Goal: Task Accomplishment & Management: Use online tool/utility

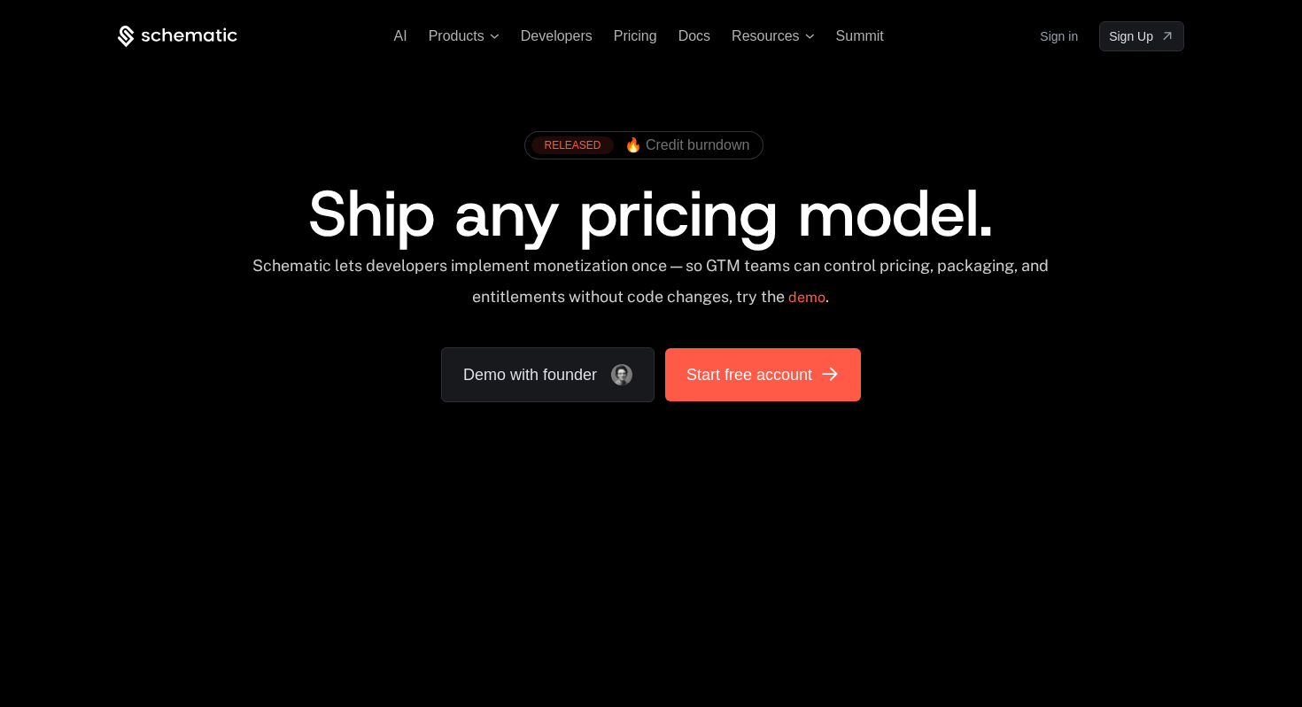
click at [787, 391] on link "Start free account" at bounding box center [763, 374] width 196 height 53
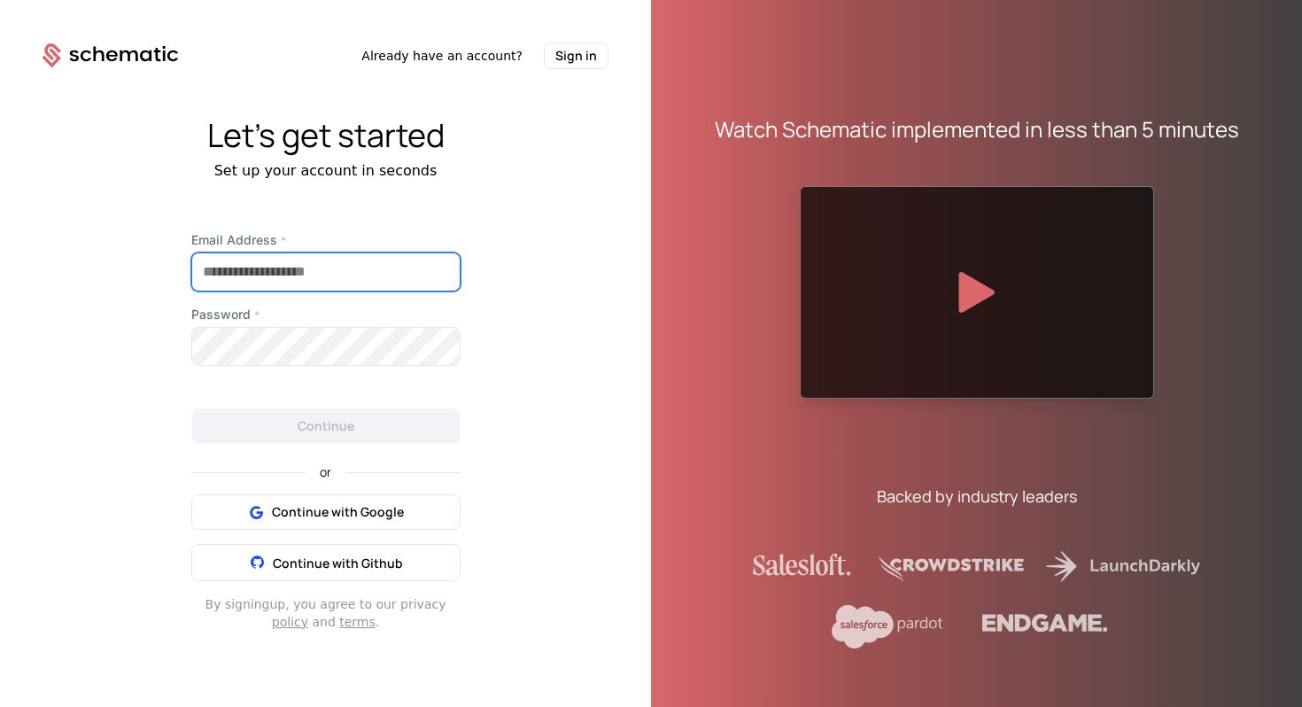
click at [428, 277] on input "Email Address *" at bounding box center [326, 271] width 268 height 37
type input "**********"
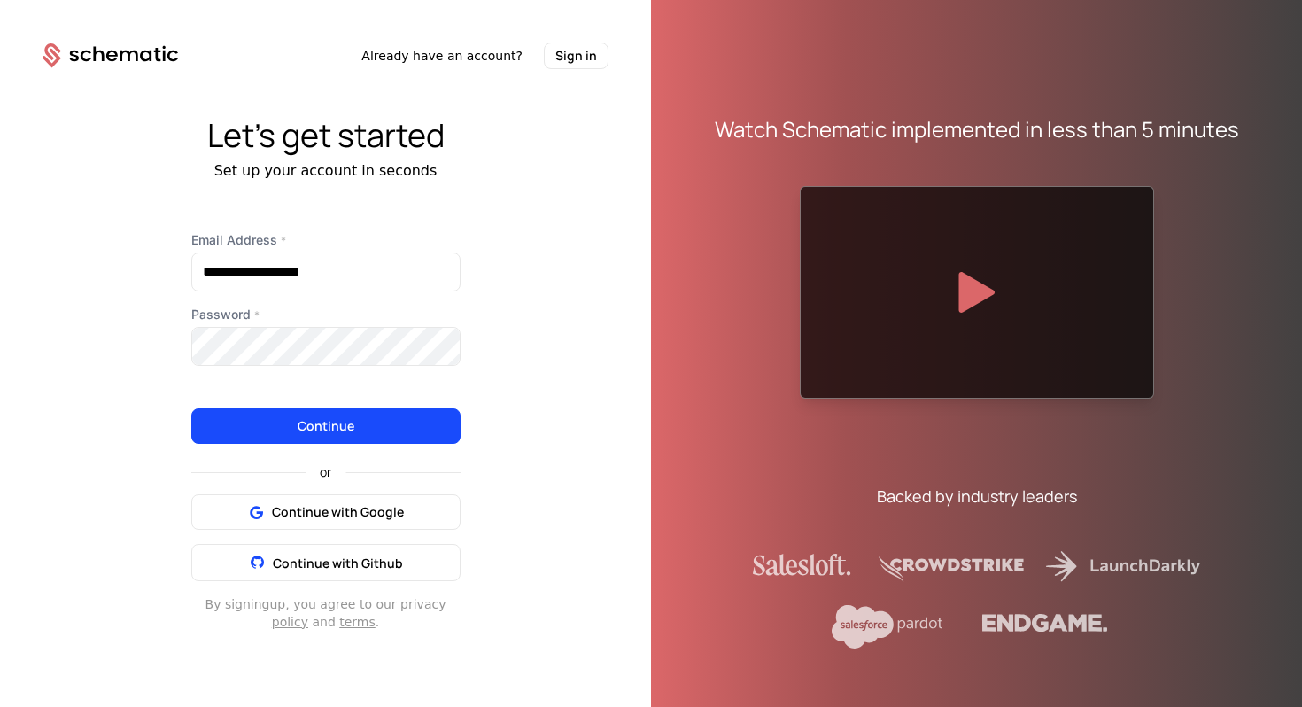
click at [368, 434] on button "Continue" at bounding box center [325, 425] width 269 height 35
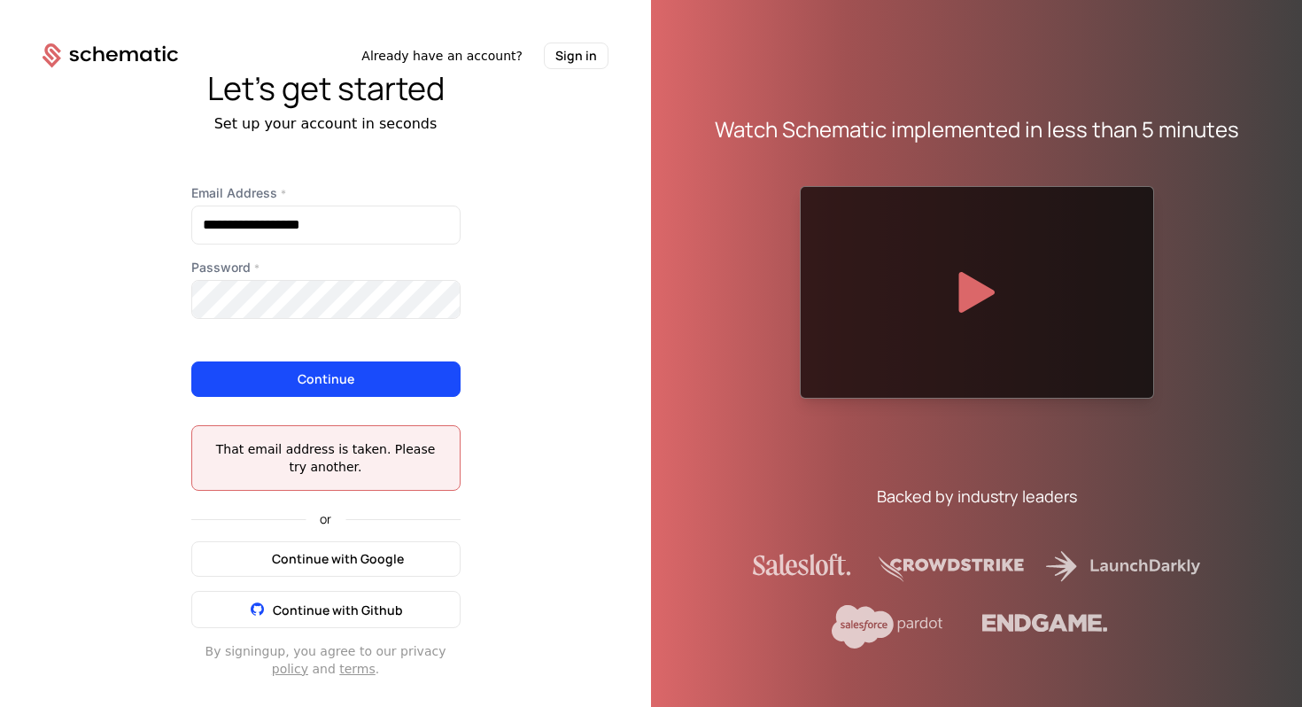
click at [428, 559] on button "Continue with Google" at bounding box center [325, 558] width 269 height 35
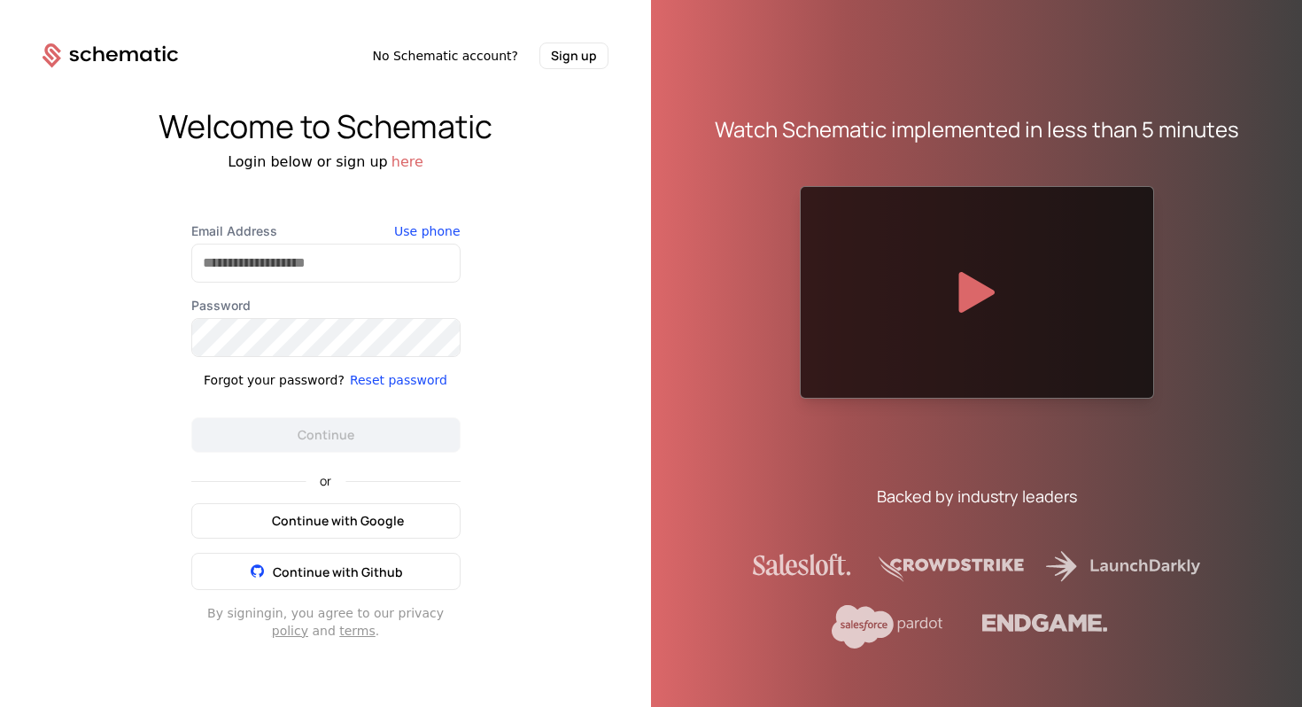
click at [363, 518] on span "Continue with Google" at bounding box center [338, 521] width 132 height 18
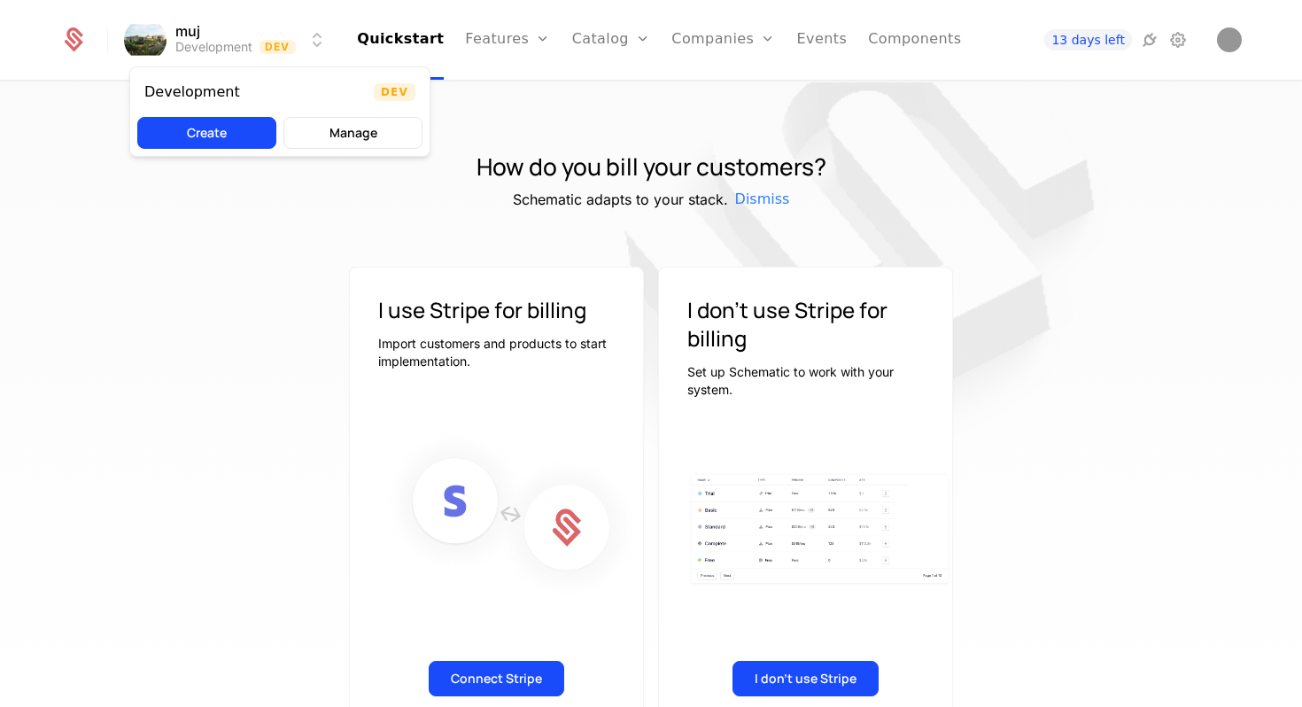
click at [151, 34] on html "muj Development Dev Quickstart Features Features Flags Catalog Plans Add Ons Cr…" at bounding box center [651, 353] width 1302 height 707
click at [331, 121] on button "Manage" at bounding box center [352, 133] width 139 height 32
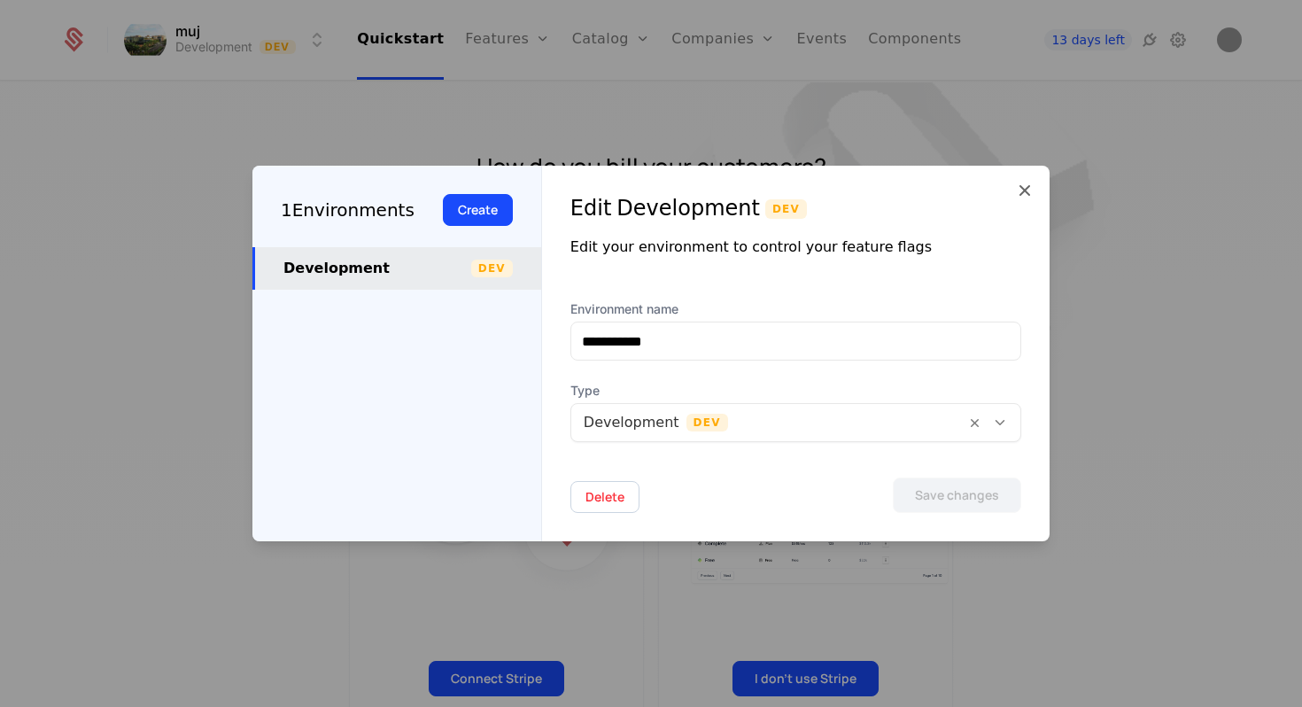
click at [1018, 185] on icon at bounding box center [1024, 190] width 21 height 21
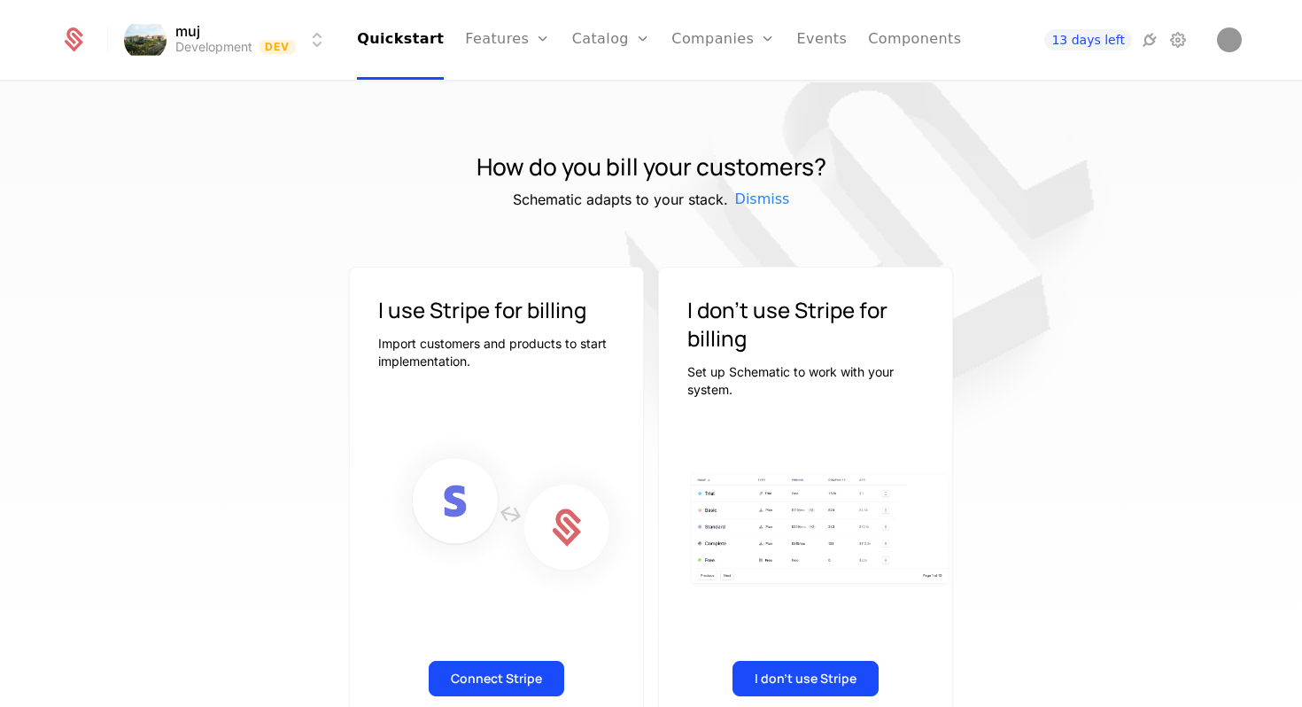
click at [595, 36] on link "Catalog" at bounding box center [611, 40] width 79 height 80
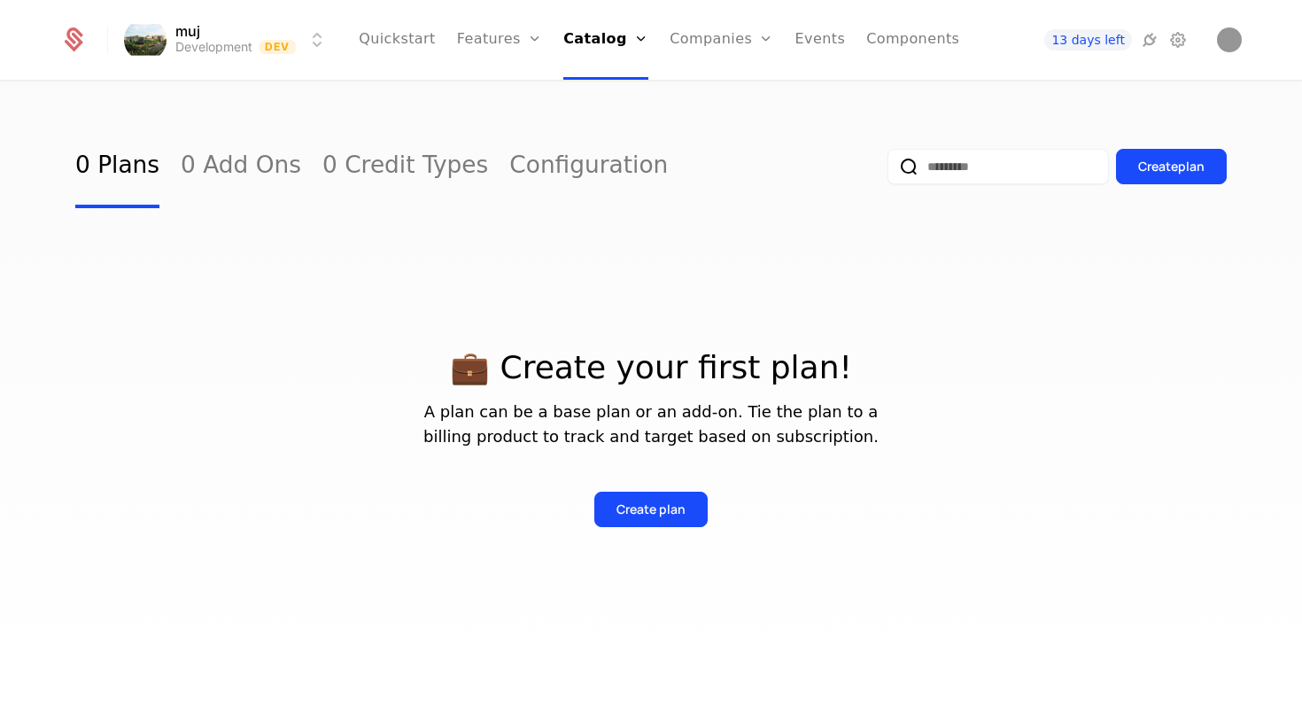
click at [523, 167] on link "Configuration" at bounding box center [588, 166] width 159 height 83
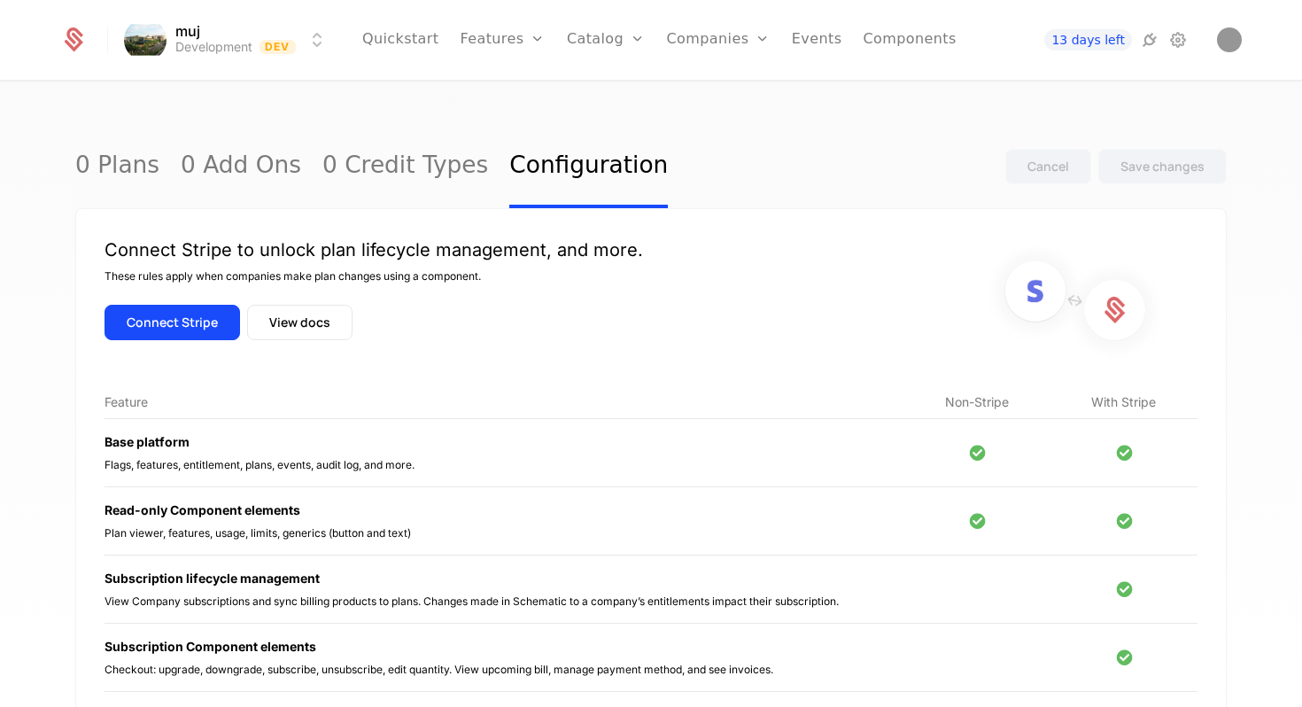
click at [812, 35] on link "Events" at bounding box center [817, 40] width 50 height 80
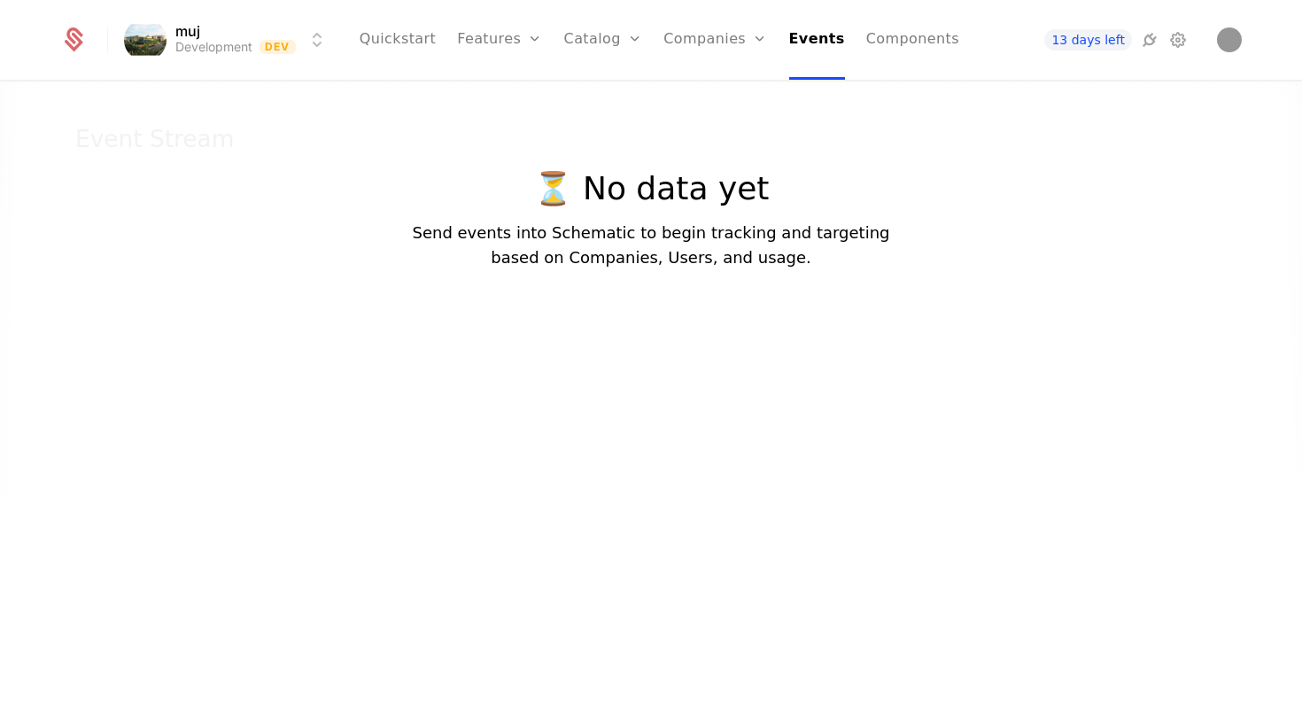
click at [716, 29] on link "Companies" at bounding box center [715, 40] width 104 height 80
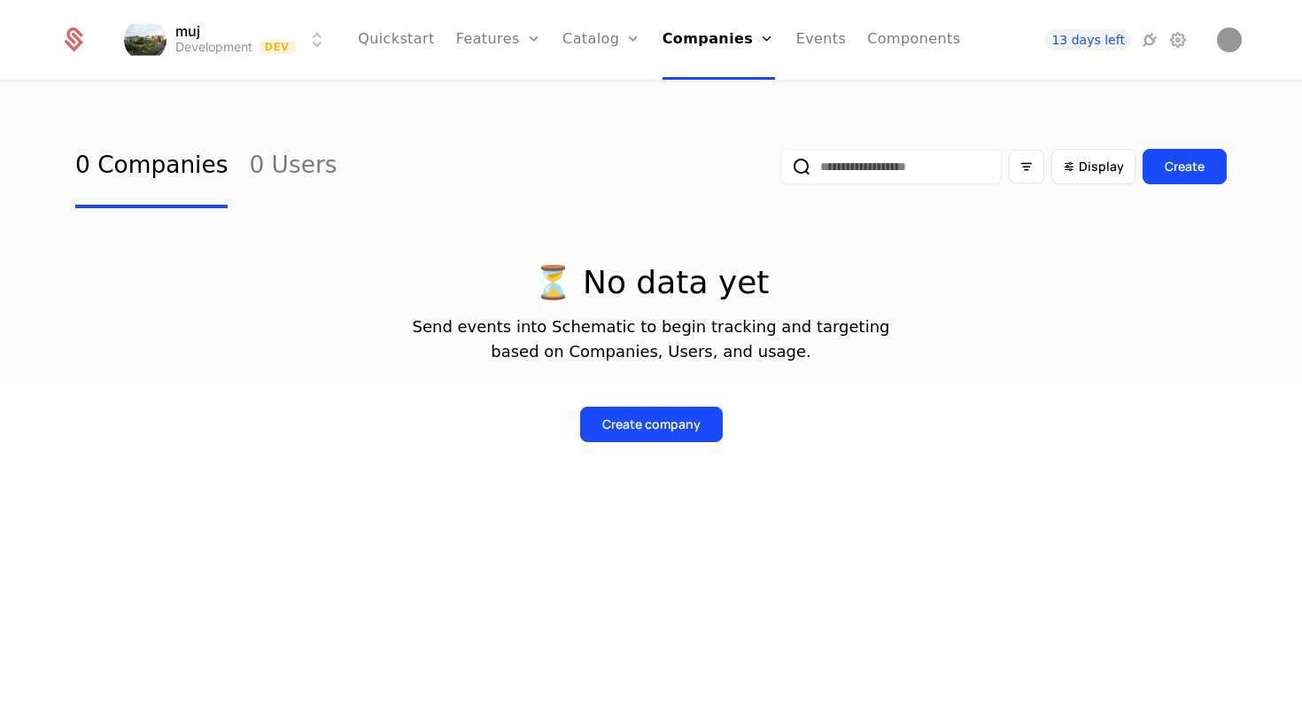
click at [622, 32] on link "Catalog" at bounding box center [601, 40] width 79 height 80
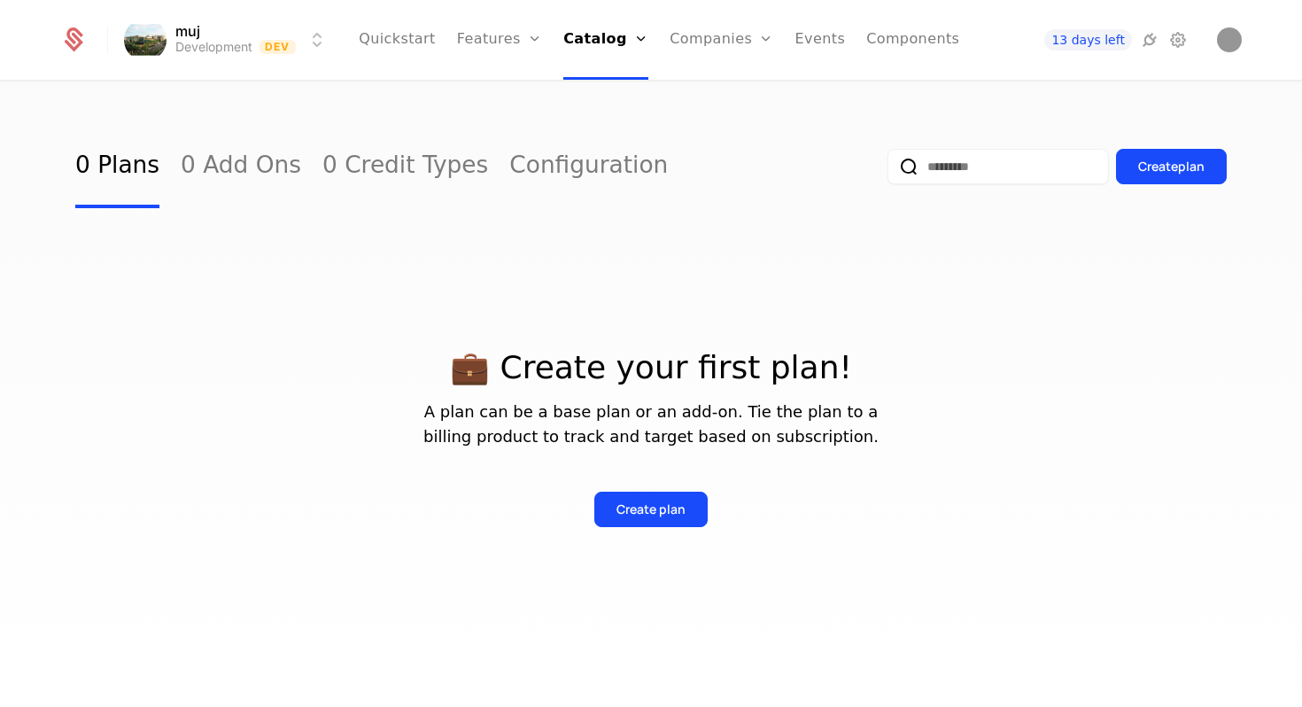
click at [558, 166] on link "Configuration" at bounding box center [588, 166] width 159 height 83
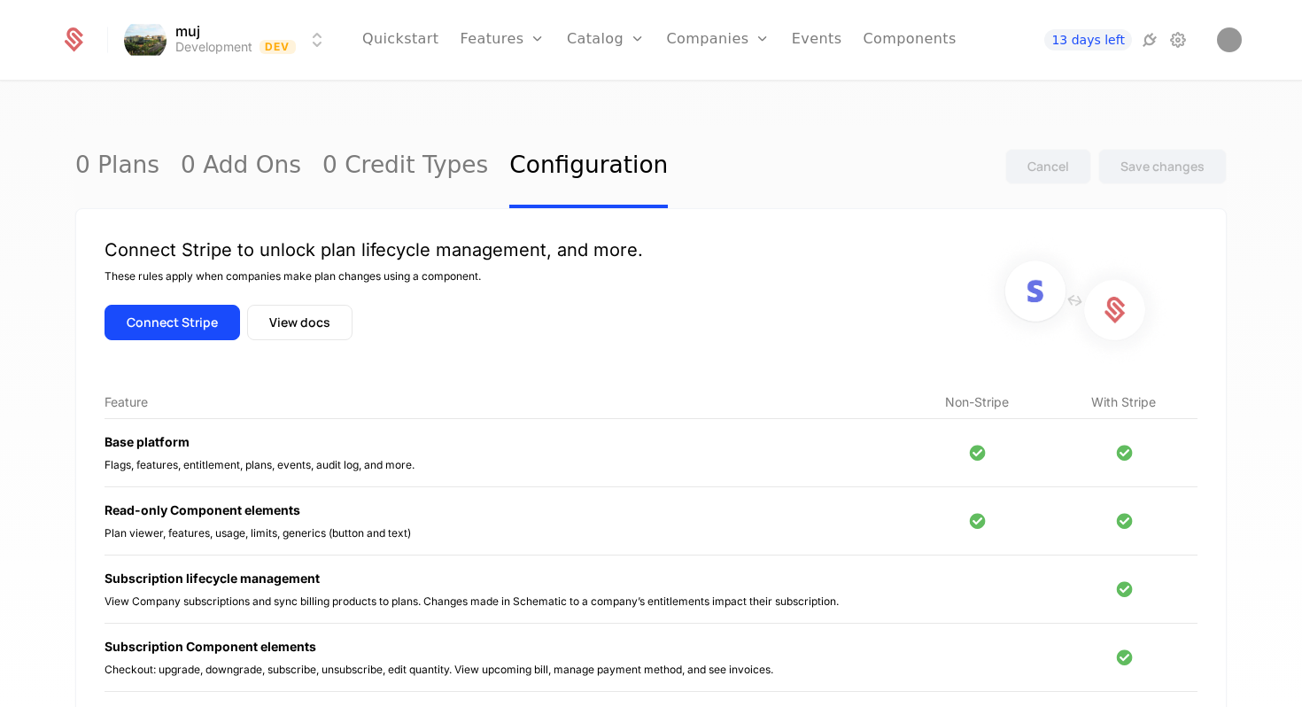
click at [182, 314] on button "Connect Stripe" at bounding box center [173, 322] width 136 height 35
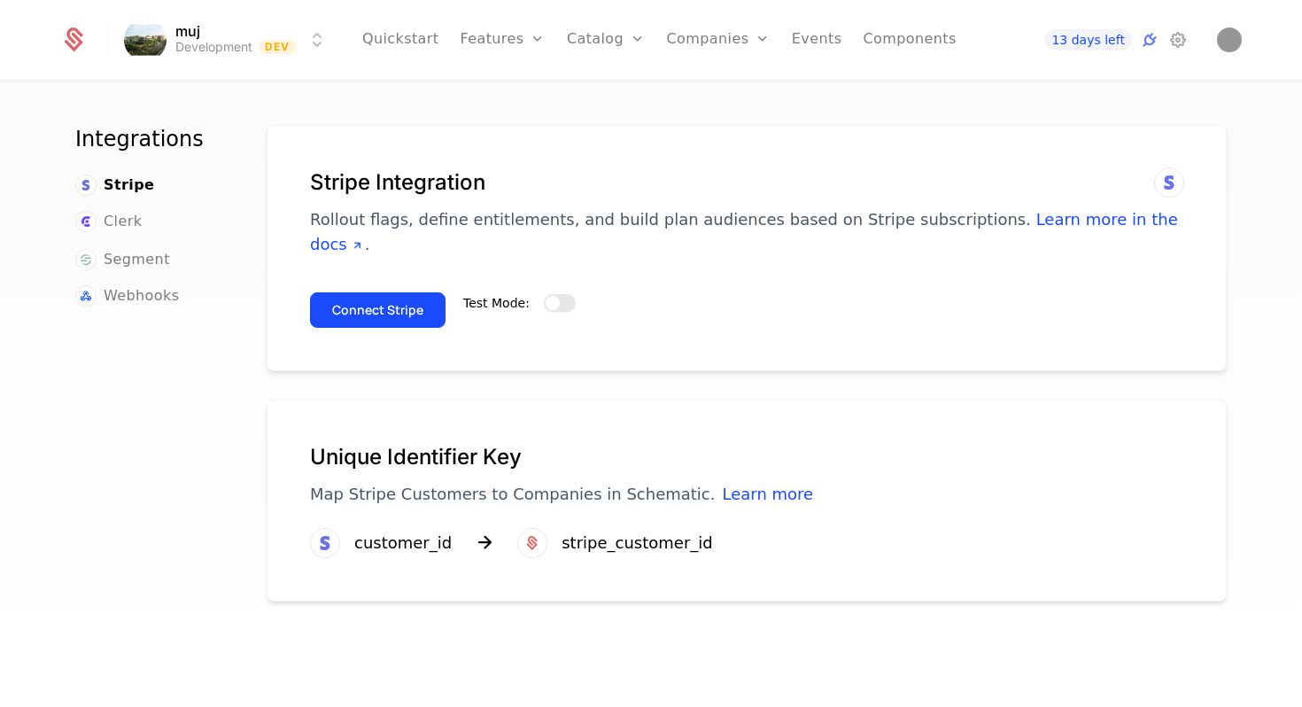
click at [546, 296] on span "button" at bounding box center [553, 303] width 14 height 14
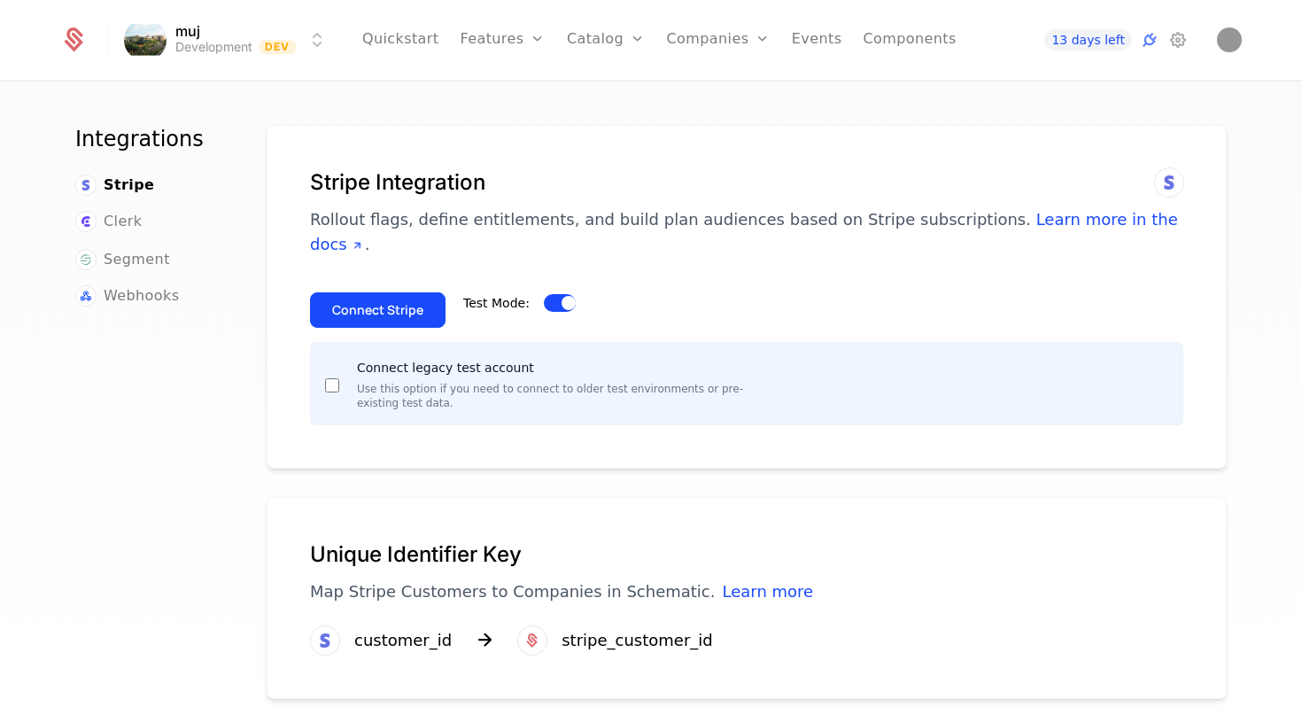
click at [360, 294] on button "Connect Stripe" at bounding box center [378, 309] width 136 height 35
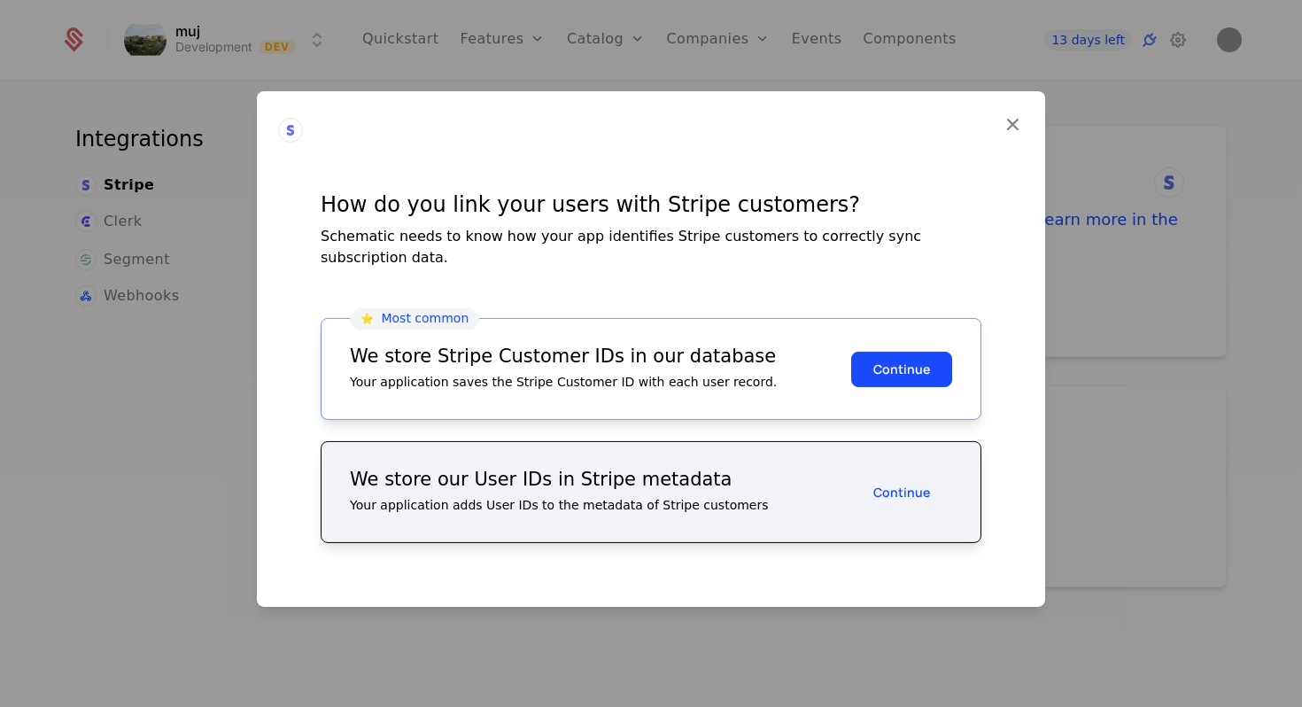
click at [914, 364] on button "Continue" at bounding box center [901, 368] width 101 height 35
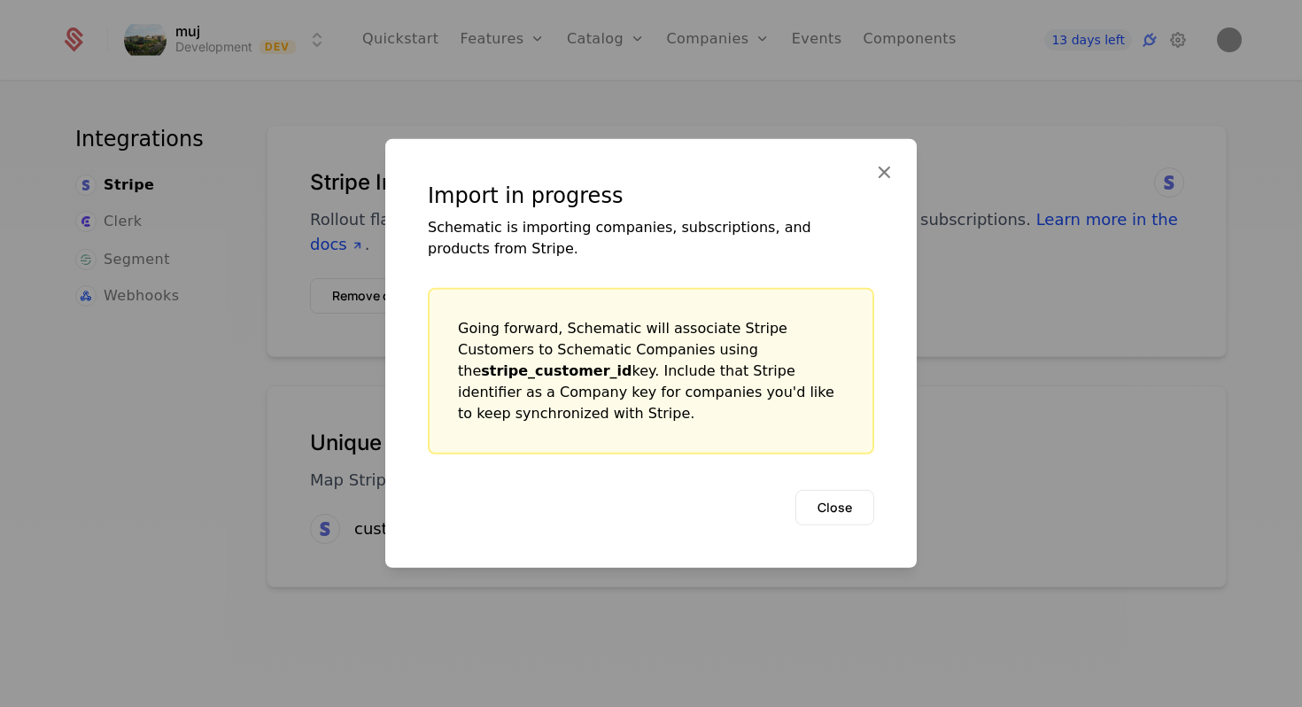
click at [846, 496] on button "Close" at bounding box center [834, 507] width 79 height 35
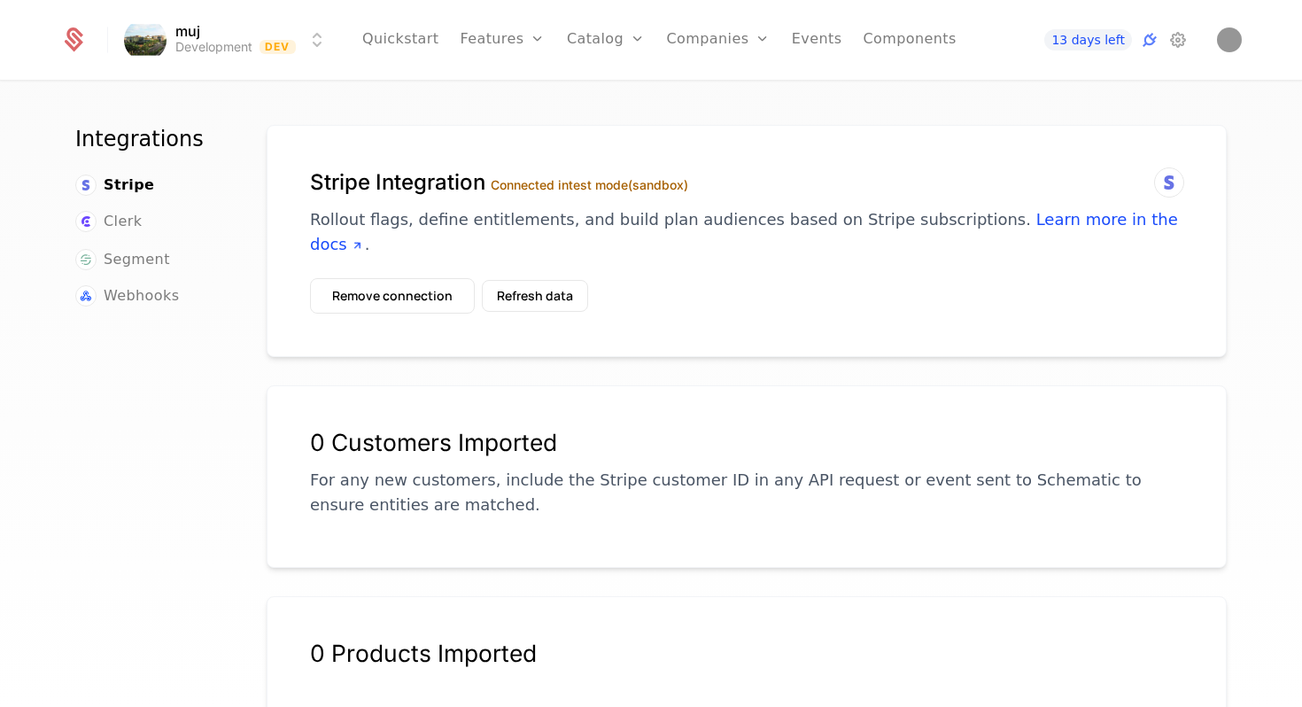
click at [439, 278] on button "Remove connection" at bounding box center [392, 295] width 165 height 35
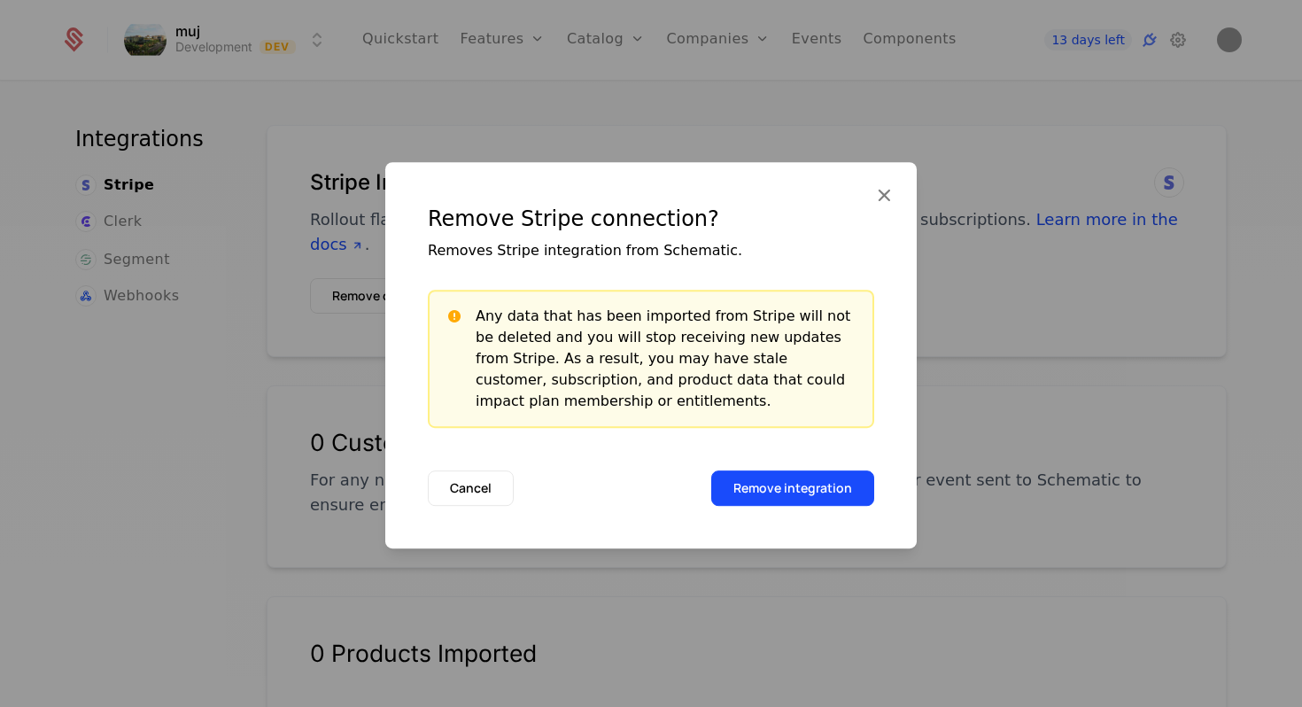
click at [814, 489] on button "Remove integration" at bounding box center [792, 487] width 163 height 35
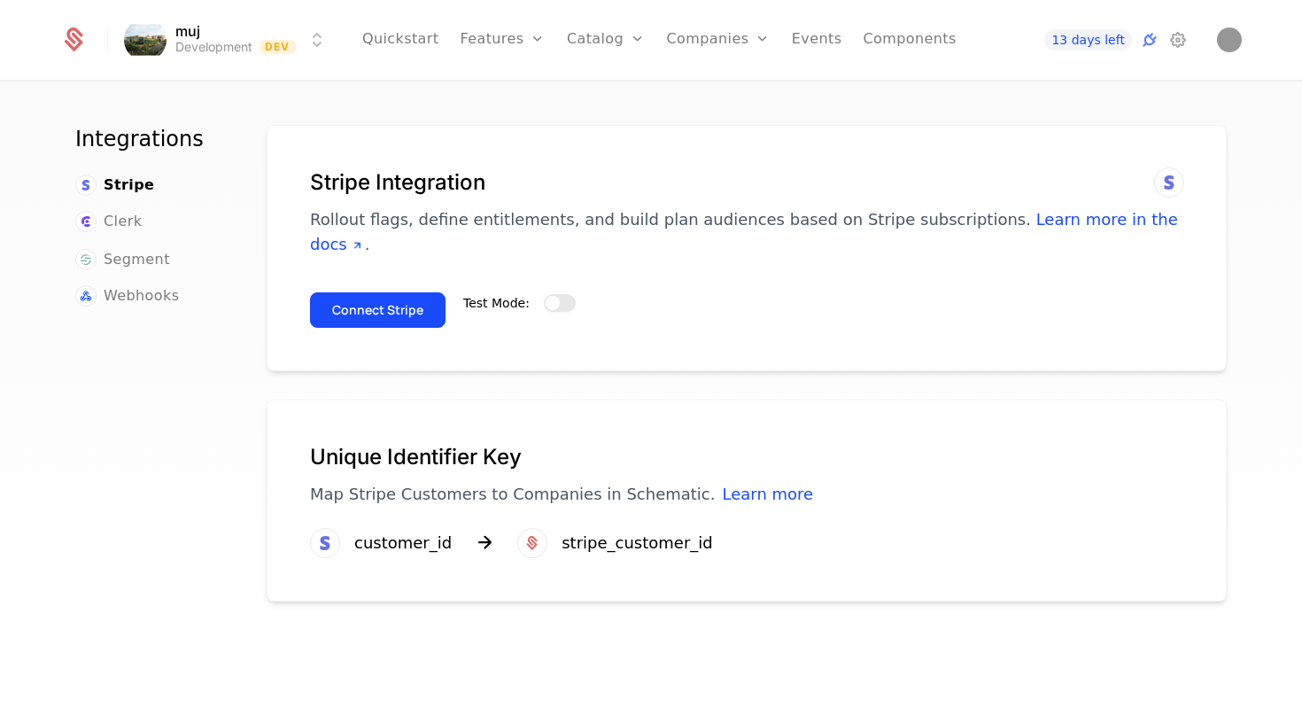
click at [544, 294] on button "Test Mode:" at bounding box center [560, 303] width 32 height 18
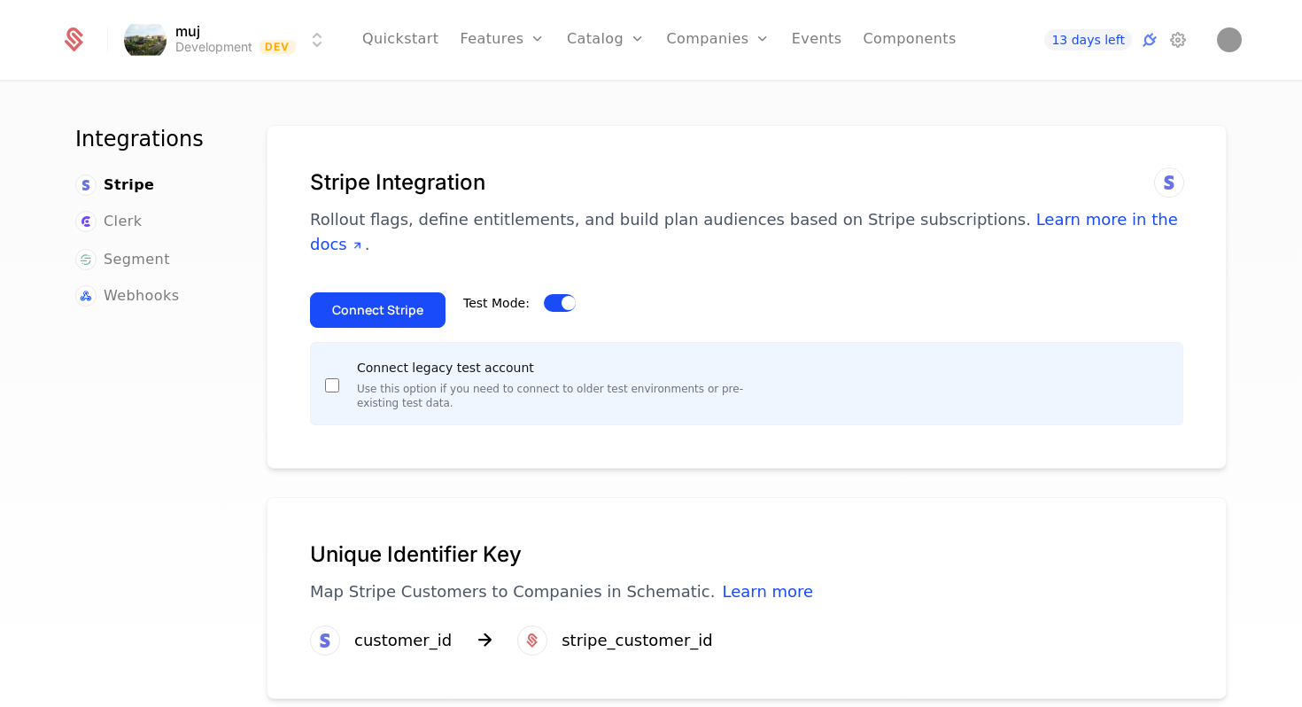
click at [376, 293] on button "Connect Stripe" at bounding box center [378, 309] width 136 height 35
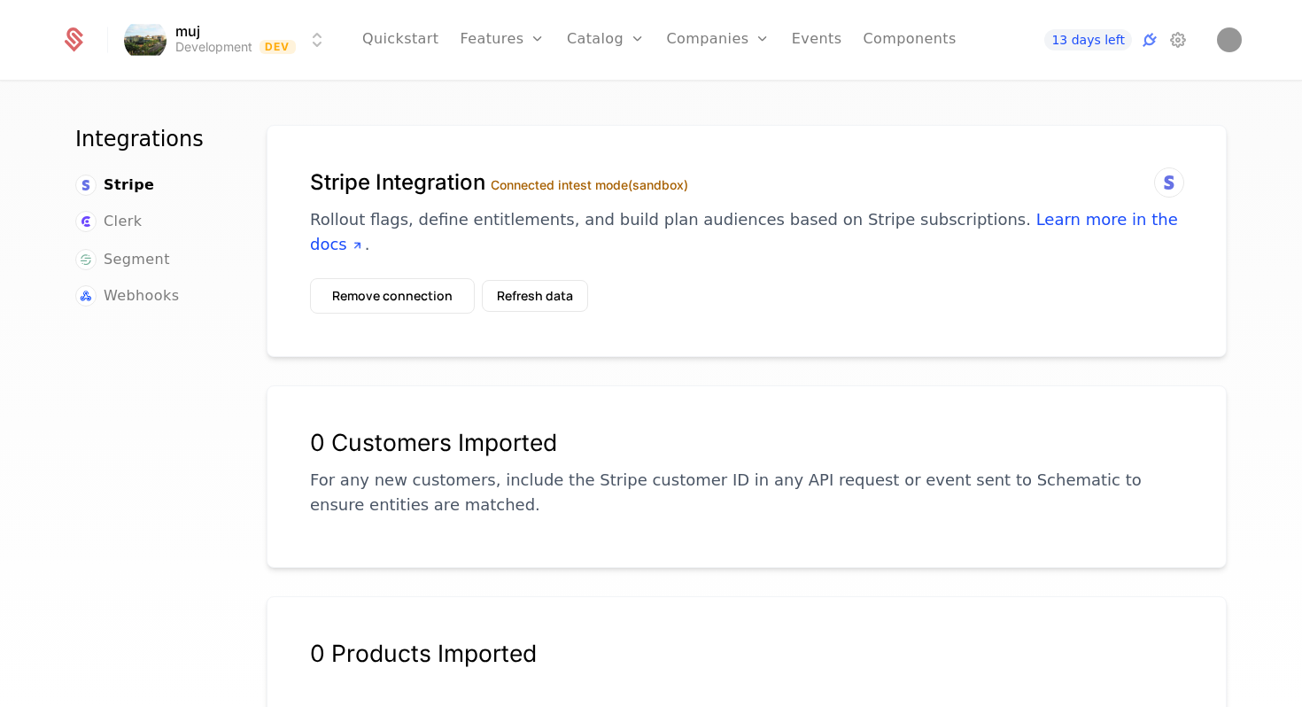
click at [136, 185] on span "Stripe" at bounding box center [129, 184] width 50 height 21
click at [419, 278] on button "Remove connection" at bounding box center [392, 295] width 165 height 35
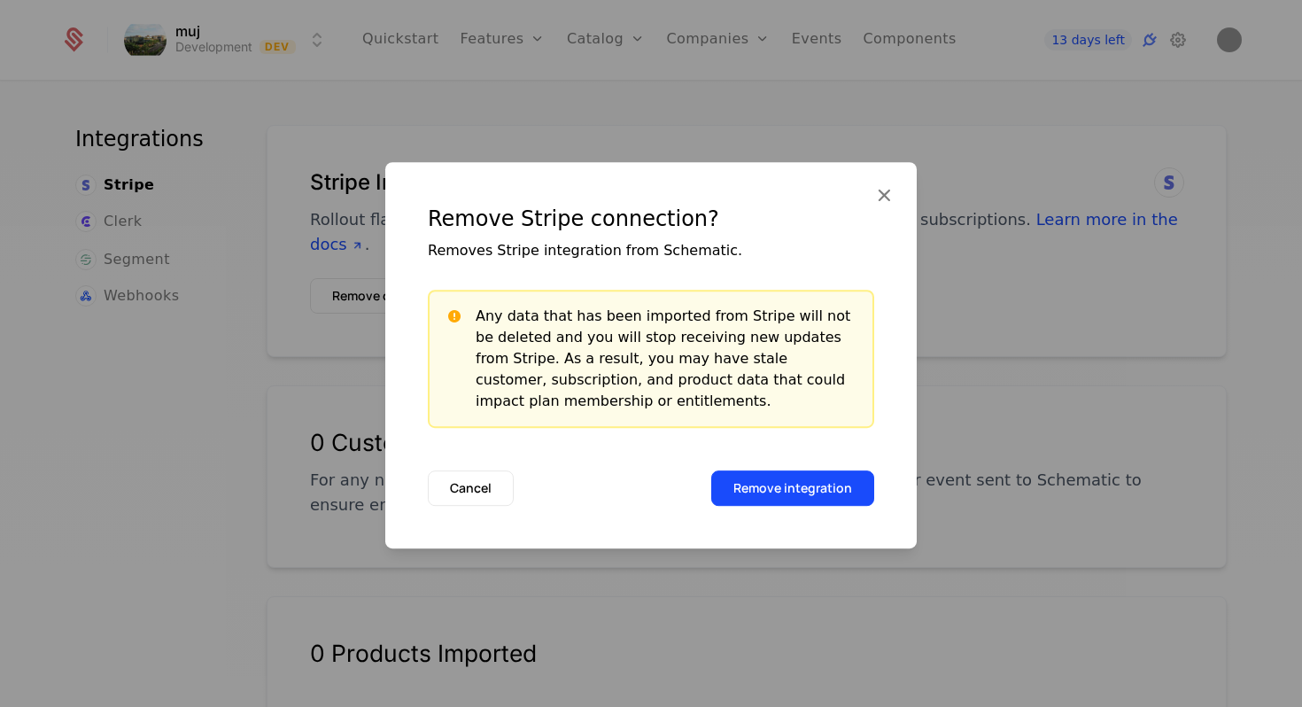
click at [756, 479] on button "Remove integration" at bounding box center [792, 487] width 163 height 35
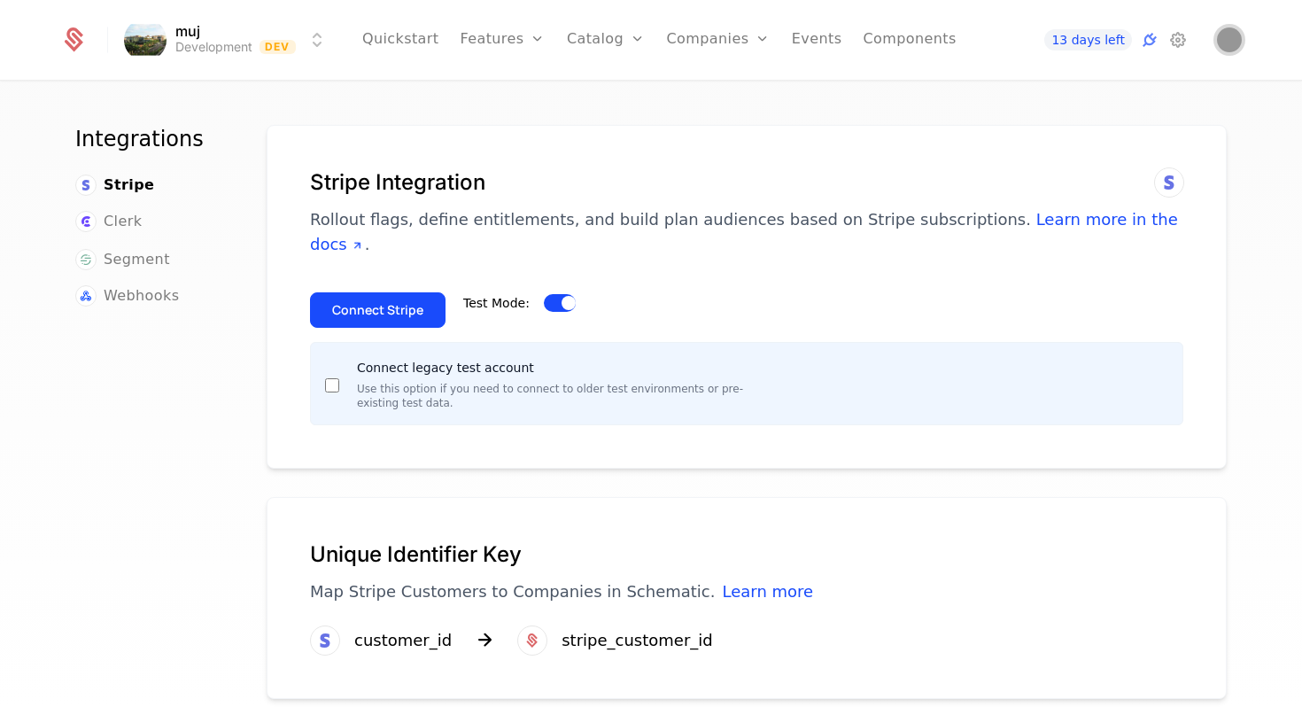
click at [1228, 35] on img "Open user button" at bounding box center [1229, 39] width 25 height 25
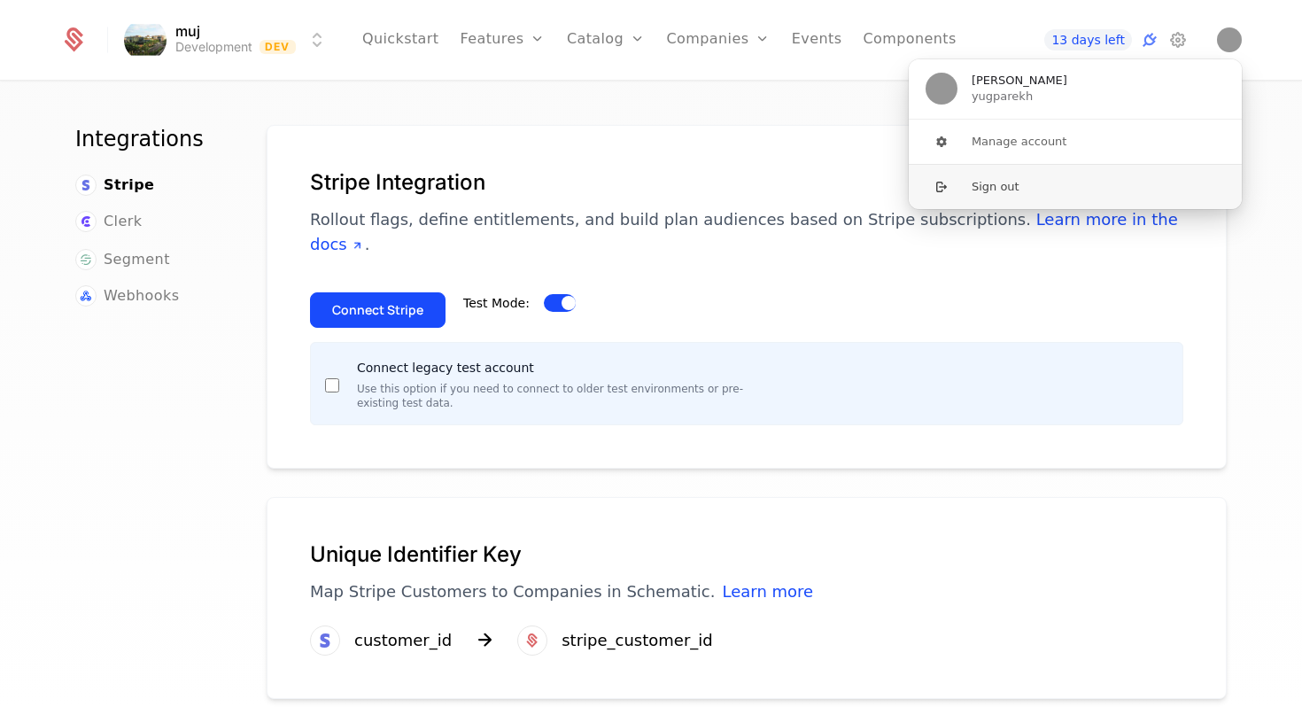
click at [1046, 190] on button "Sign out" at bounding box center [1075, 186] width 335 height 45
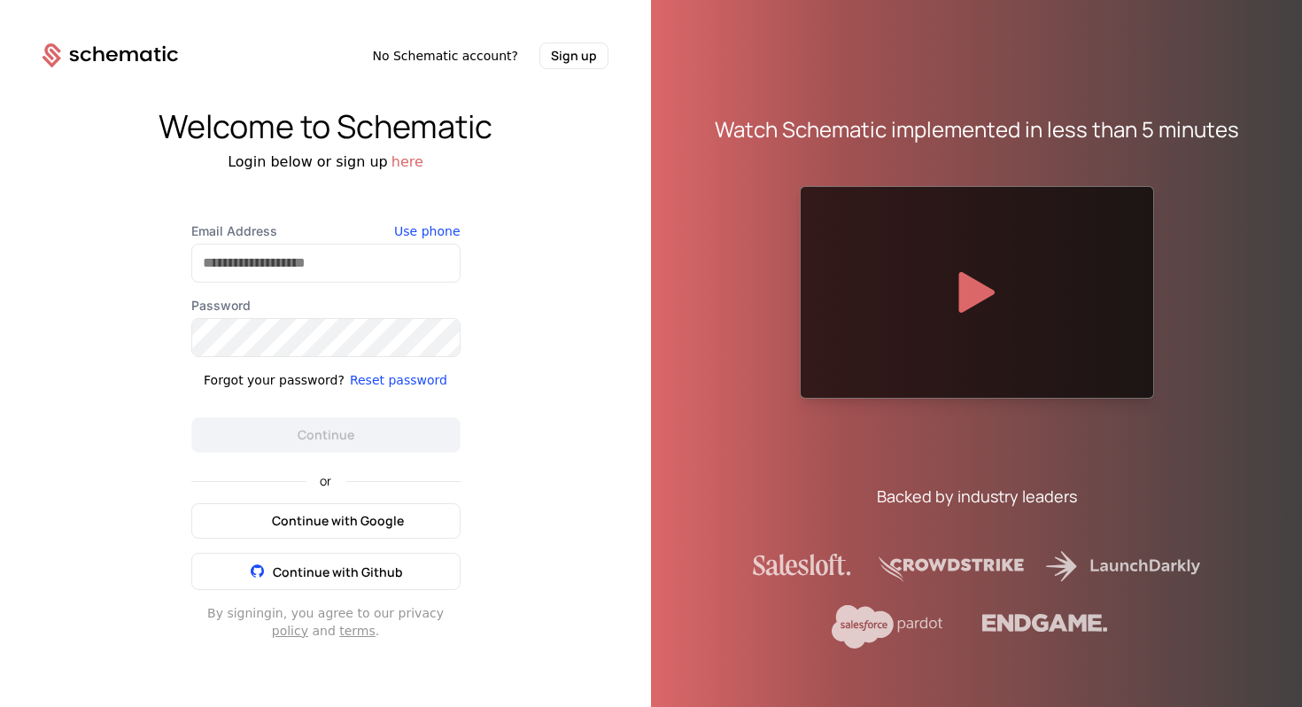
click at [222, 517] on button "Continue with Google" at bounding box center [325, 520] width 269 height 35
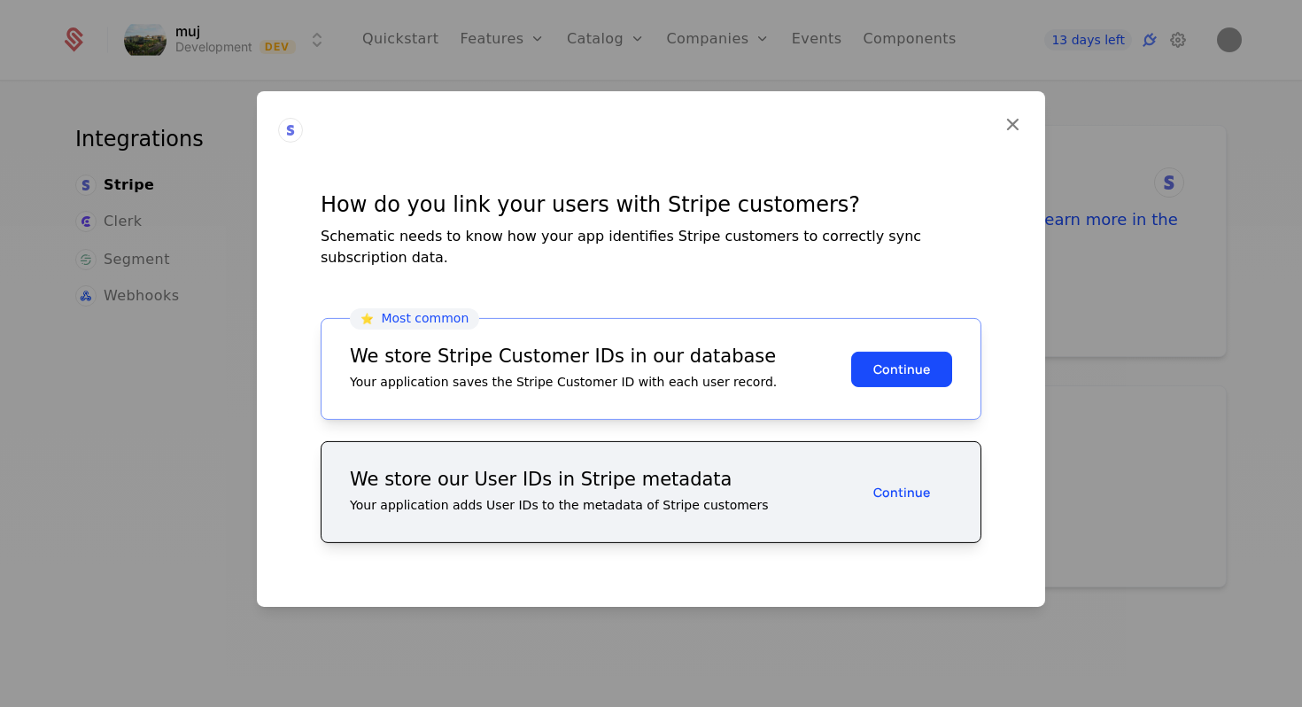
click at [884, 361] on button "Continue" at bounding box center [901, 368] width 101 height 35
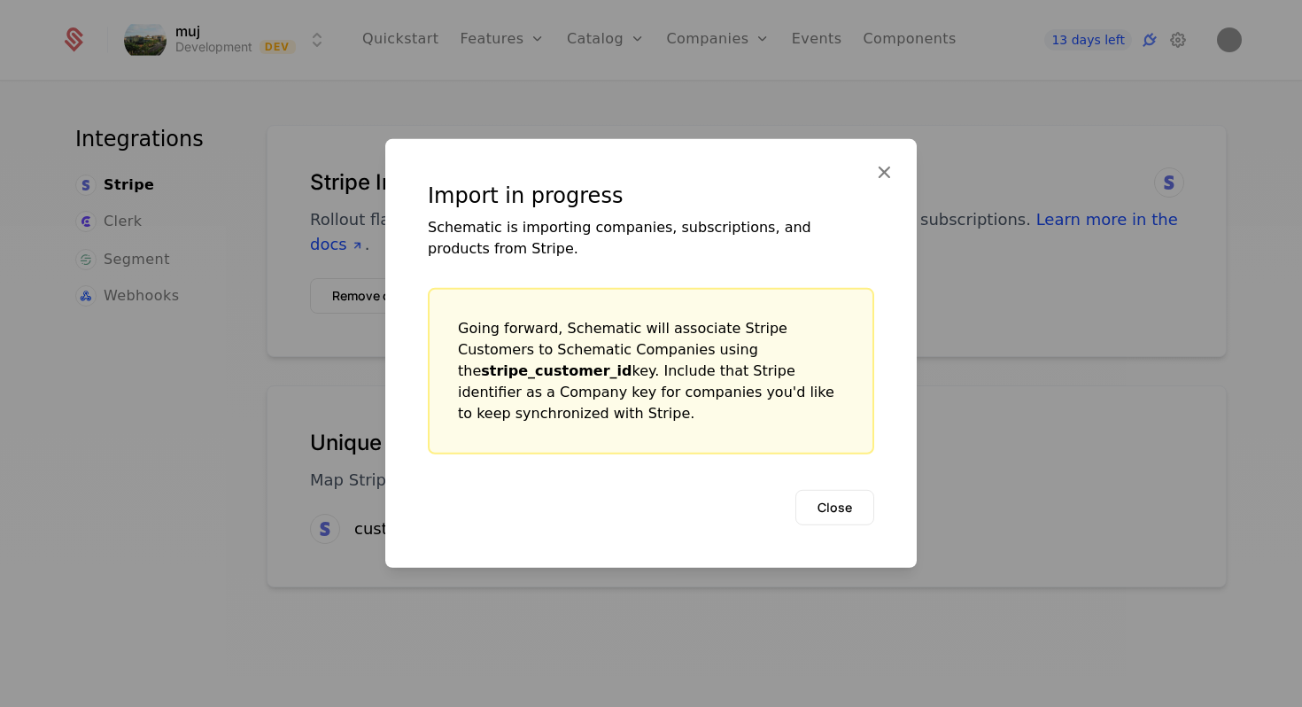
click at [821, 492] on button "Close" at bounding box center [834, 507] width 79 height 35
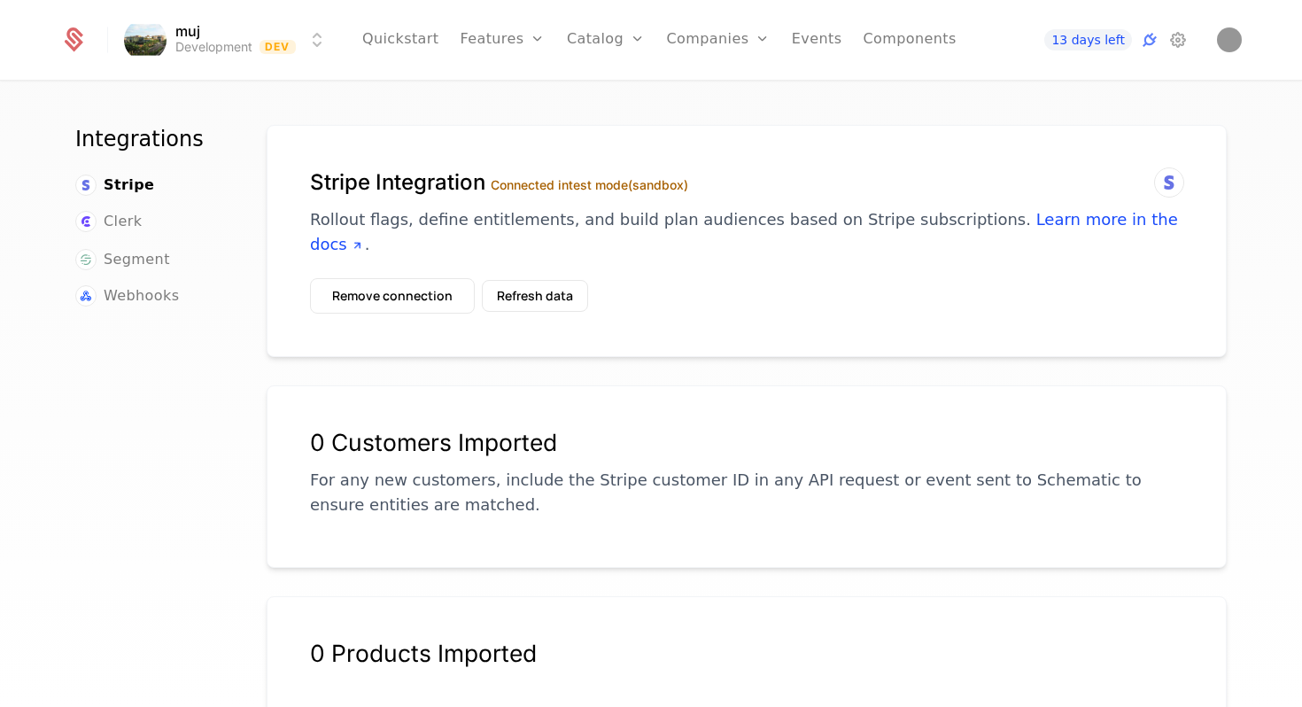
click at [604, 185] on label "Connected in test mode (sandbox)" at bounding box center [590, 184] width 198 height 15
click at [549, 282] on button "Refresh data" at bounding box center [535, 296] width 106 height 32
click at [1081, 41] on span "13 days left" at bounding box center [1087, 39] width 87 height 21
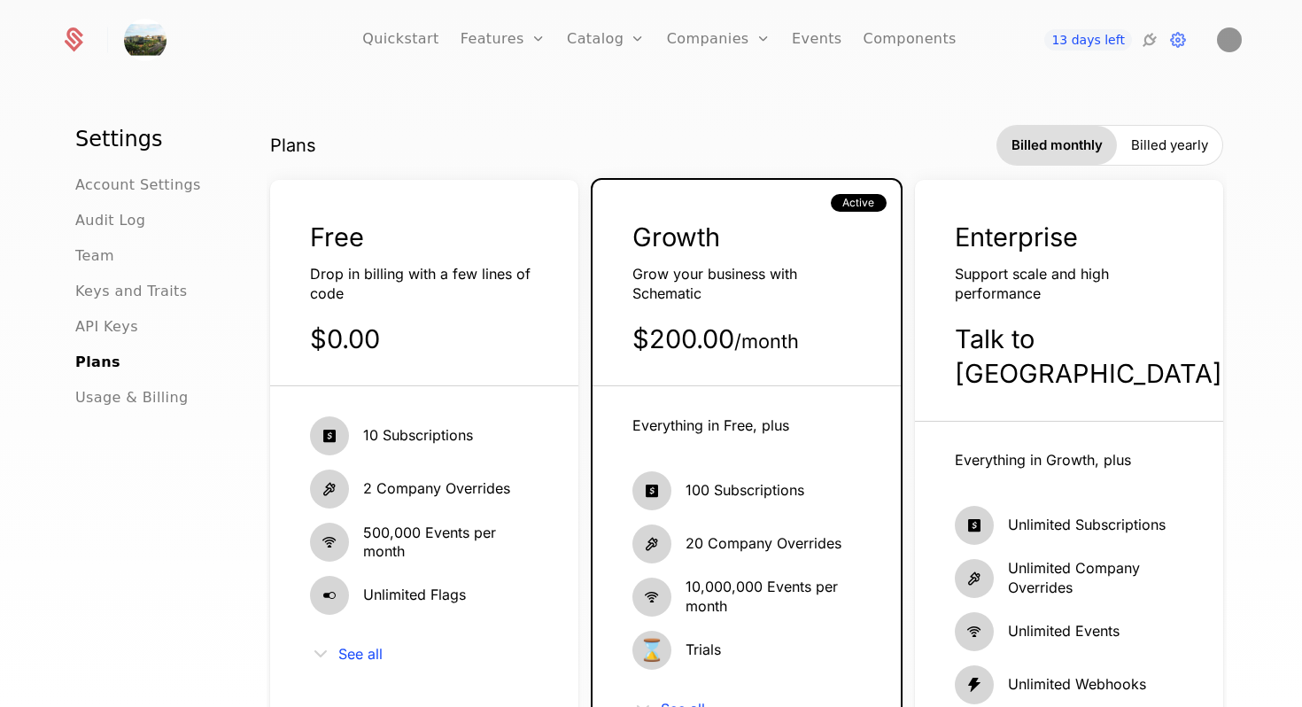
click at [627, 178] on link "Configuration" at bounding box center [633, 172] width 91 height 14
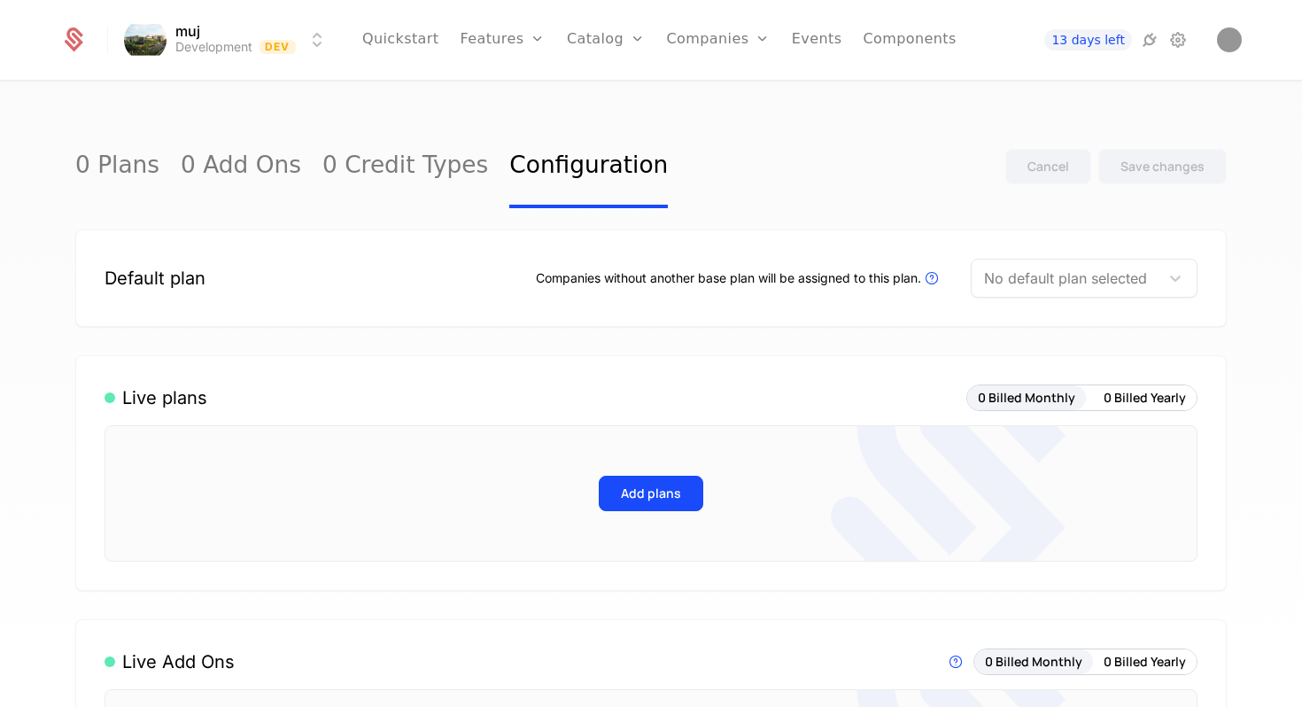
click at [711, 298] on div "Default plan Companies without another base plan will be assigned to this plan.…" at bounding box center [651, 277] width 1152 height 97
click at [406, 170] on link "0 Credit Types" at bounding box center [405, 166] width 166 height 83
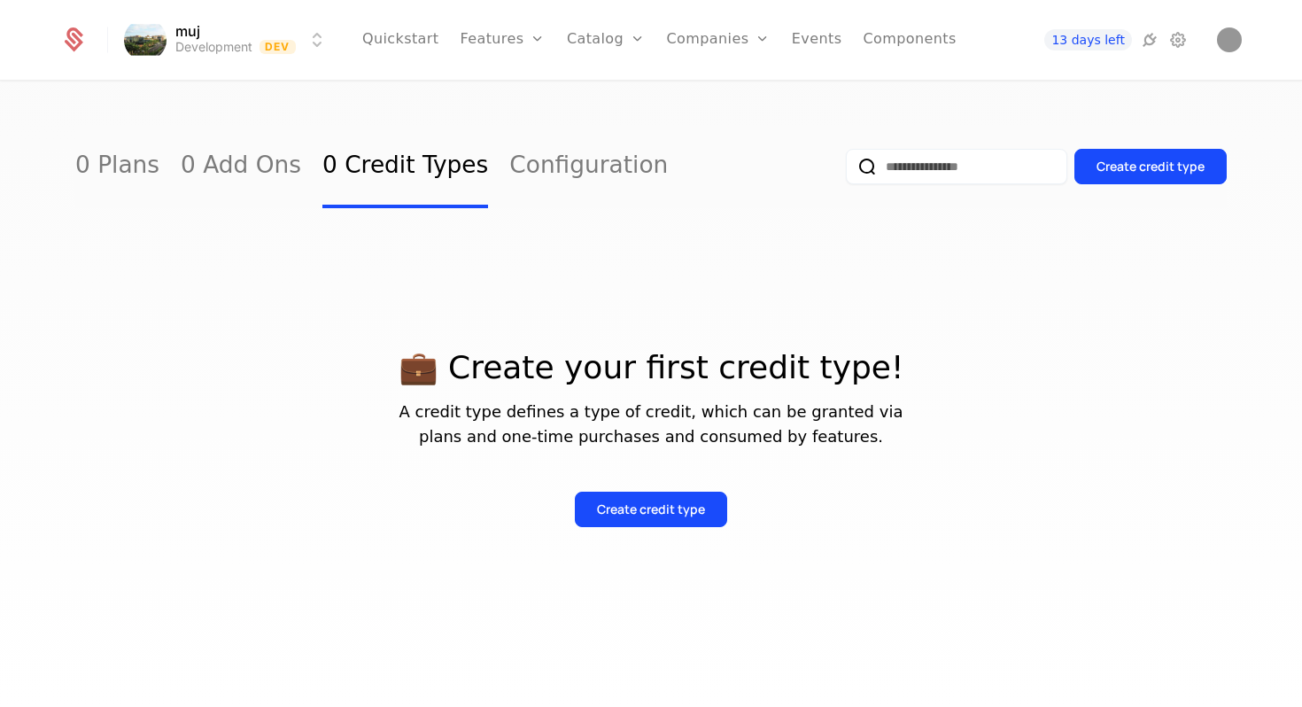
click at [454, 175] on div "0 Plans 0 Add Ons 0 Credit Types Configuration" at bounding box center [371, 166] width 593 height 83
click at [509, 163] on link "Configuration" at bounding box center [588, 166] width 159 height 83
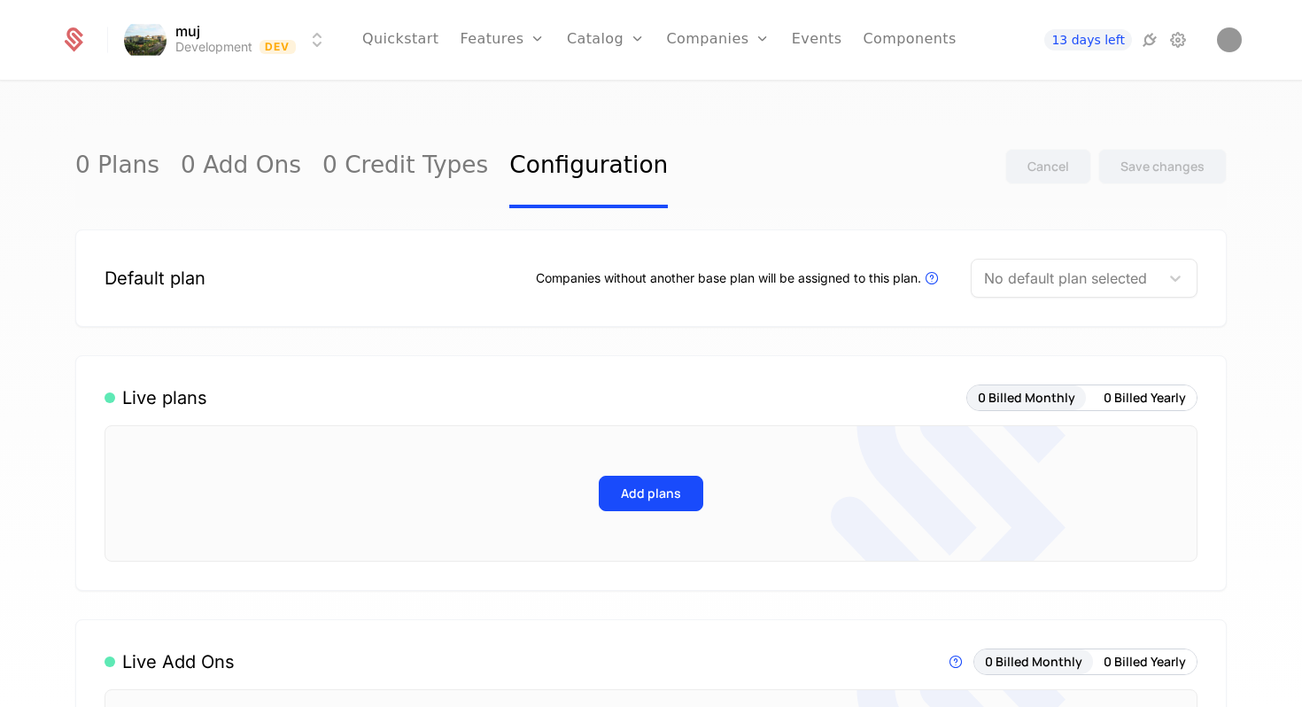
click at [531, 300] on div "Default plan Companies without another base plan will be assigned to this plan.…" at bounding box center [651, 277] width 1152 height 97
click at [565, 275] on div "Companies without another base plan will be assigned to this plan. Plans that a…" at bounding box center [739, 278] width 407 height 21
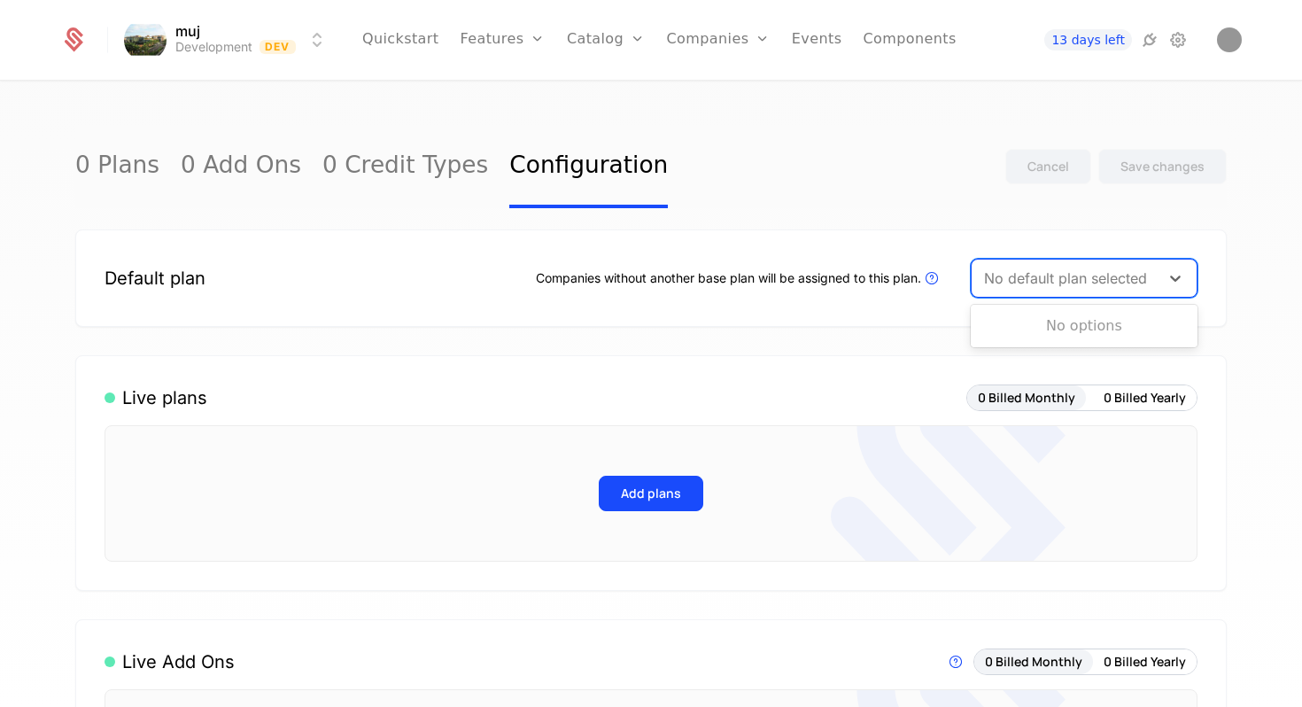
click at [1105, 280] on div at bounding box center [1065, 278] width 163 height 25
click at [885, 125] on div "0 Plans 0 Add Ons 0 Credit Types Configuration Cancel Save changes" at bounding box center [651, 166] width 1152 height 83
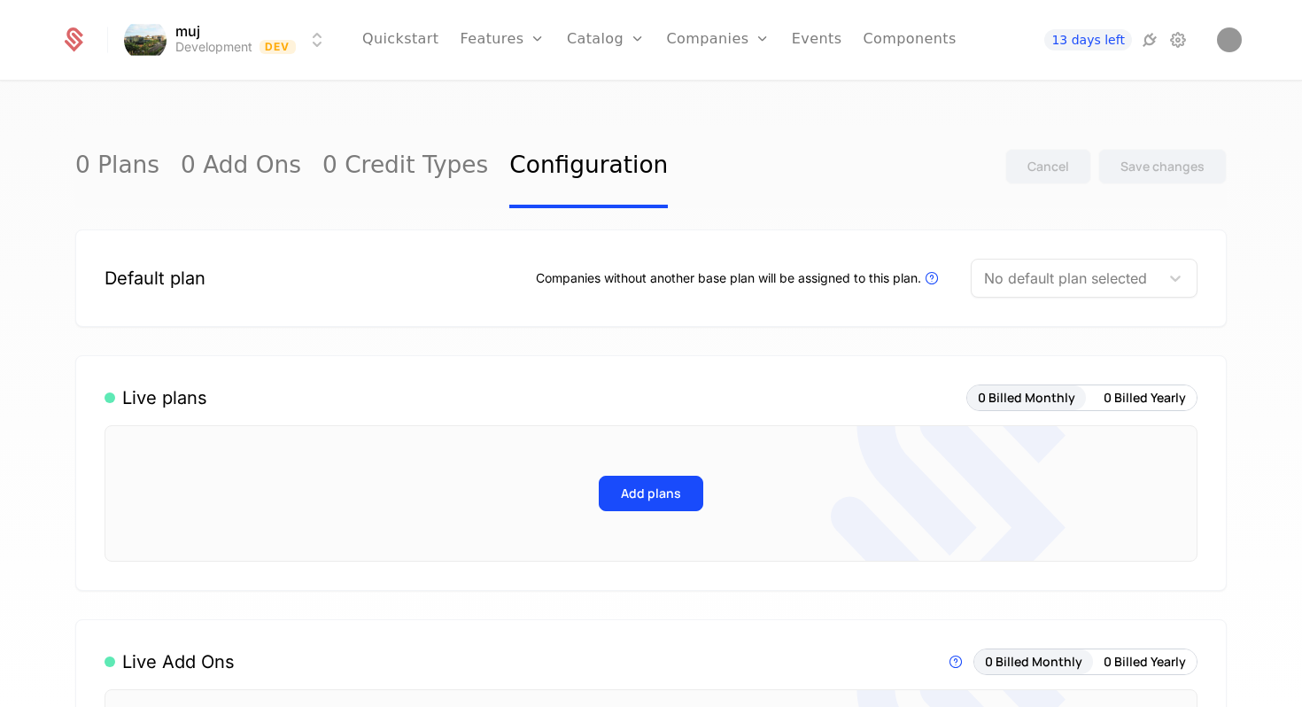
click at [879, 37] on link "Components" at bounding box center [909, 40] width 93 height 80
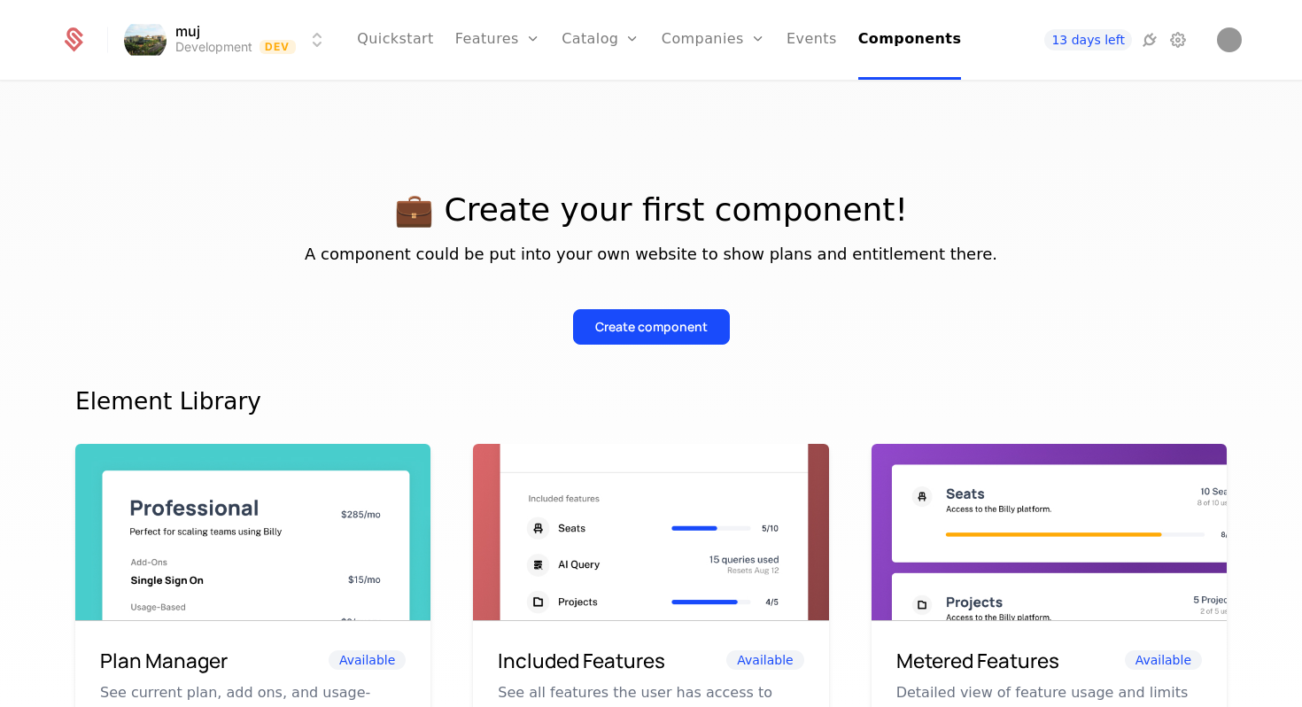
click at [771, 27] on ul "Quickstart Features Features Flags Catalog Plans Add Ons Credits Configuration …" at bounding box center [659, 40] width 604 height 80
click at [793, 30] on link "Events" at bounding box center [812, 40] width 50 height 80
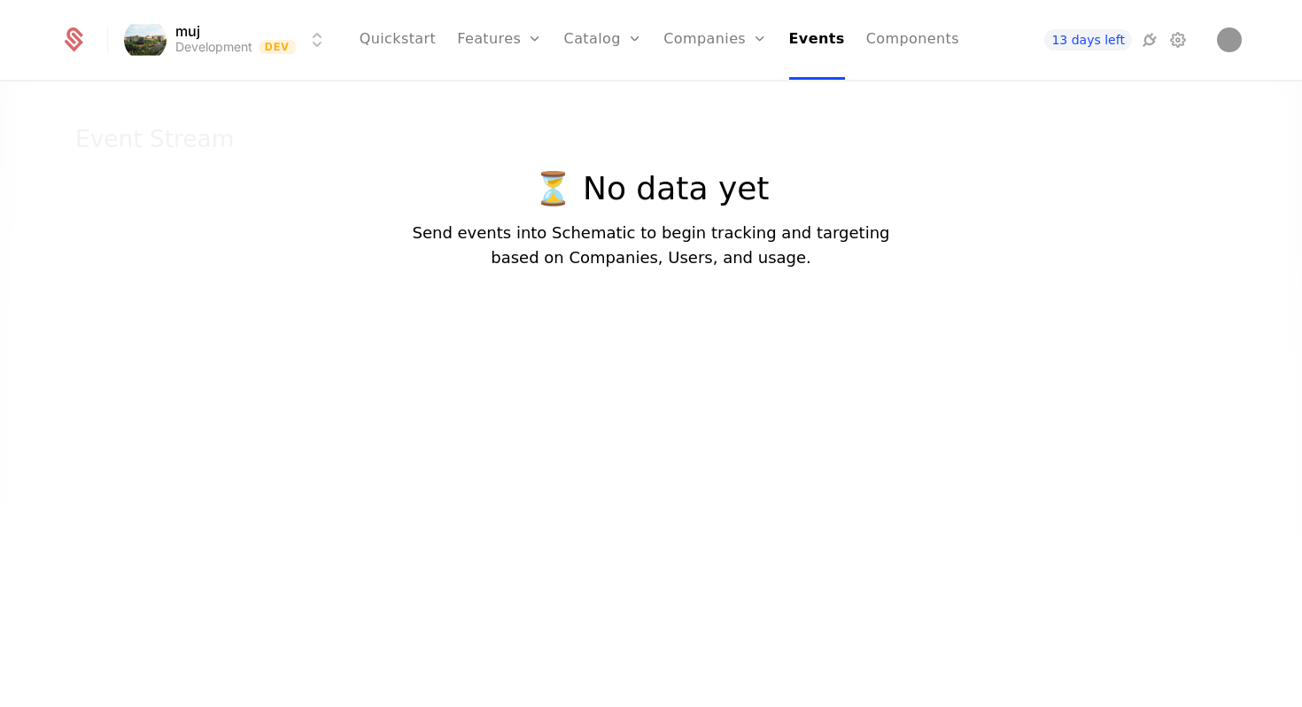
click at [727, 42] on link "Companies" at bounding box center [715, 40] width 104 height 80
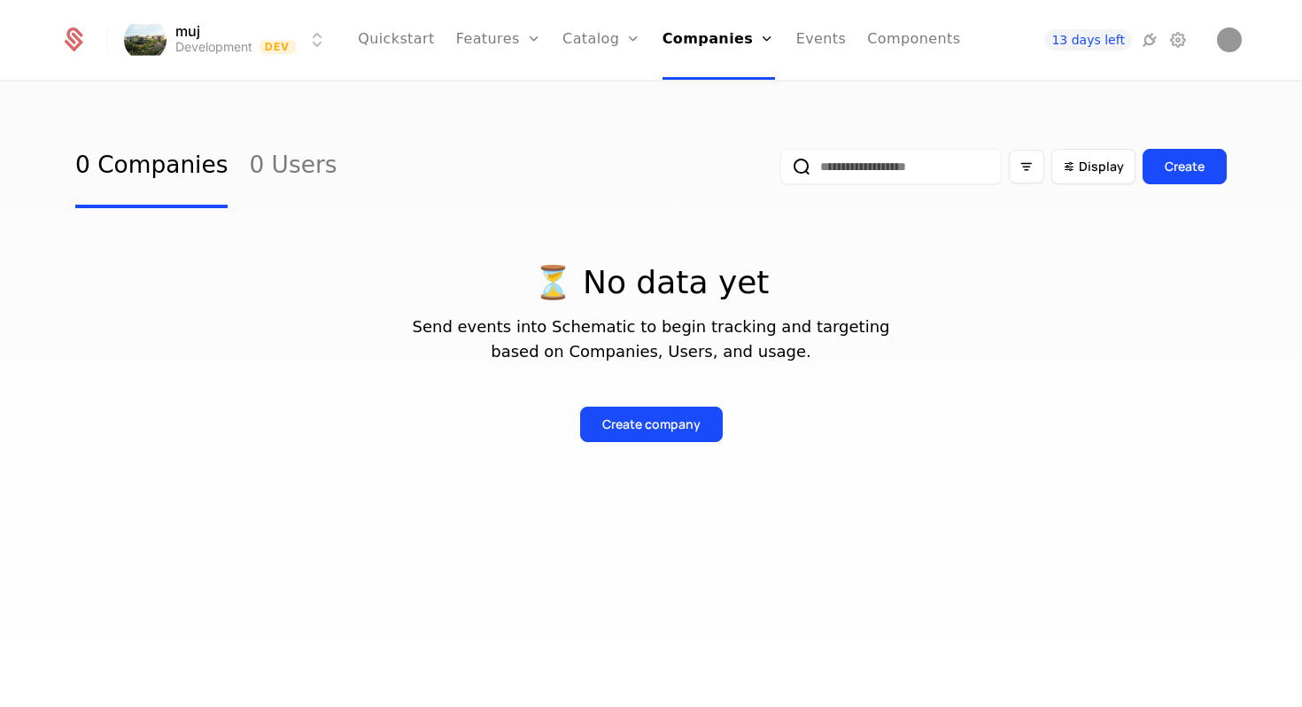
click at [611, 94] on link "Plans" at bounding box center [629, 87] width 91 height 14
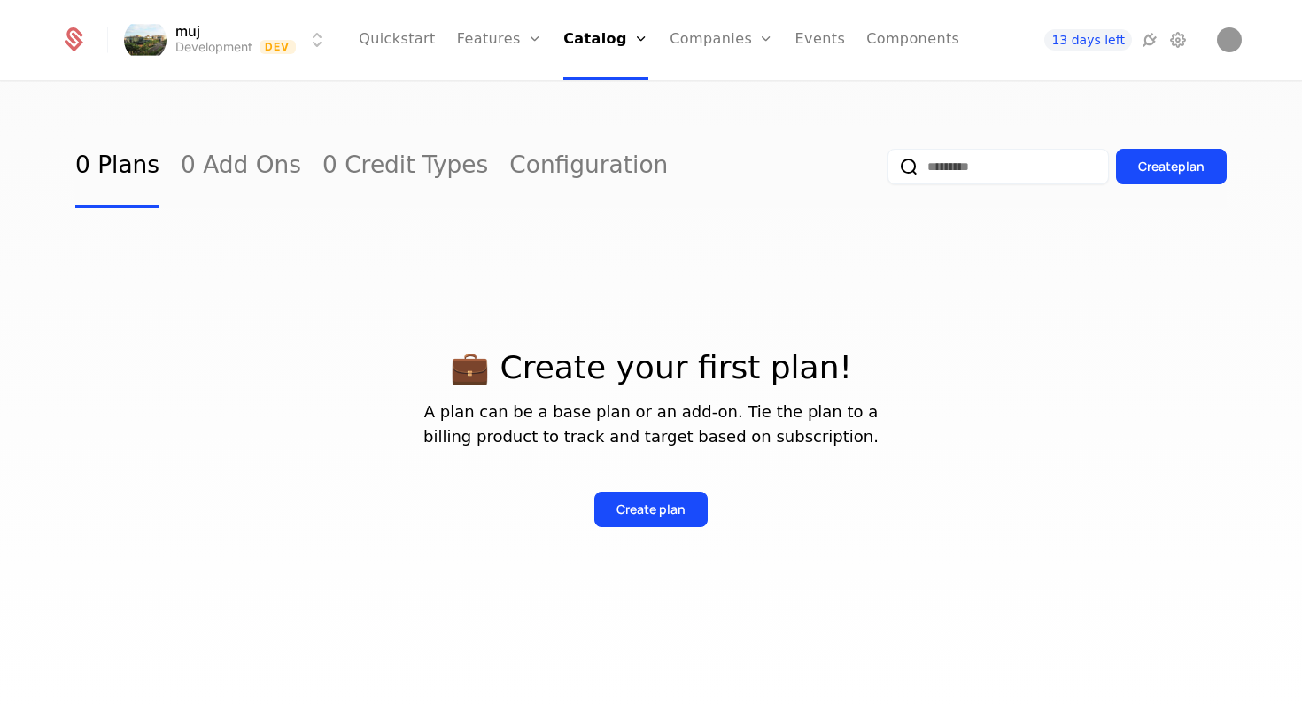
click at [625, 151] on link "Credits" at bounding box center [630, 143] width 91 height 14
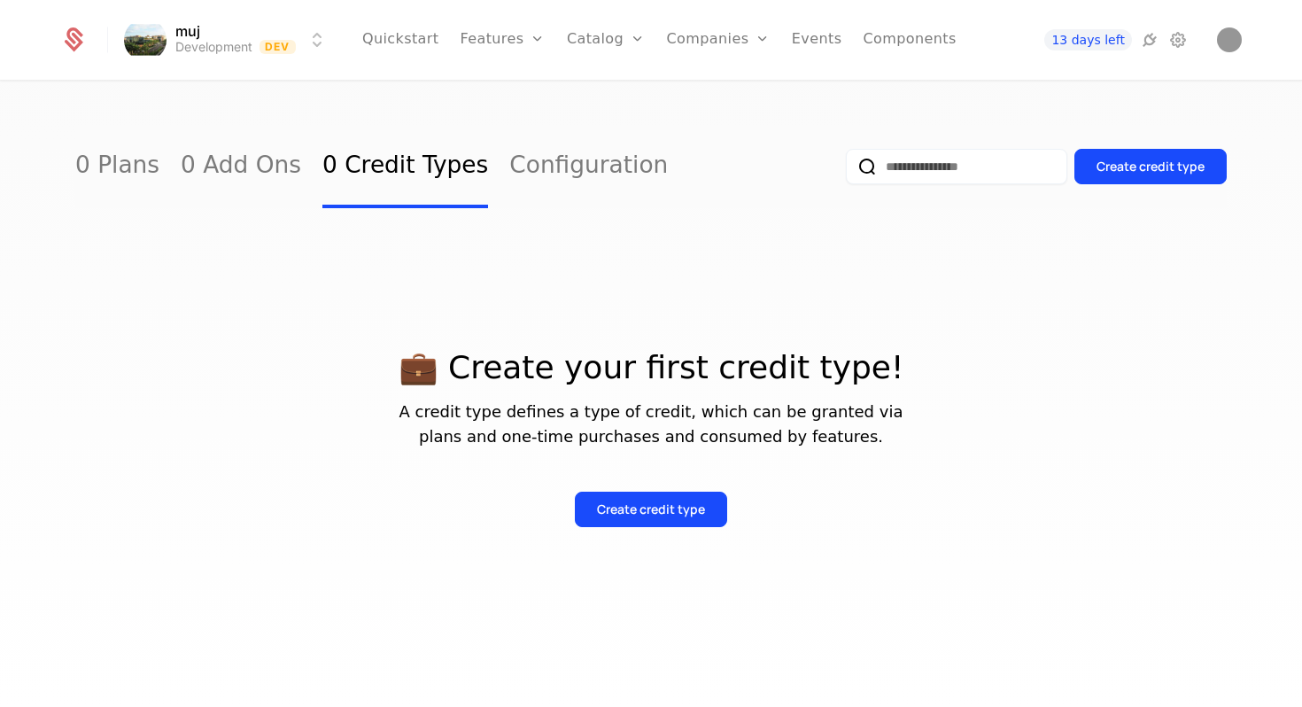
click at [612, 179] on link "Configuration" at bounding box center [633, 172] width 91 height 14
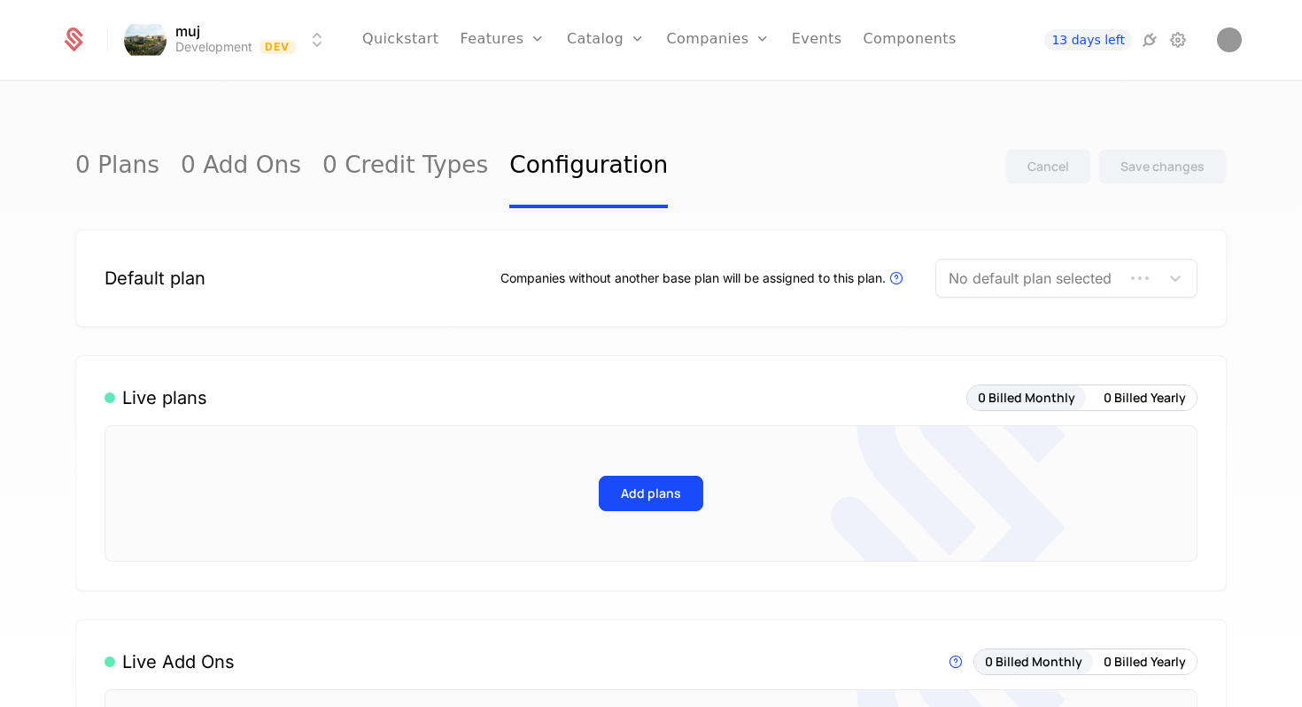
click at [494, 43] on link "Features" at bounding box center [502, 40] width 85 height 80
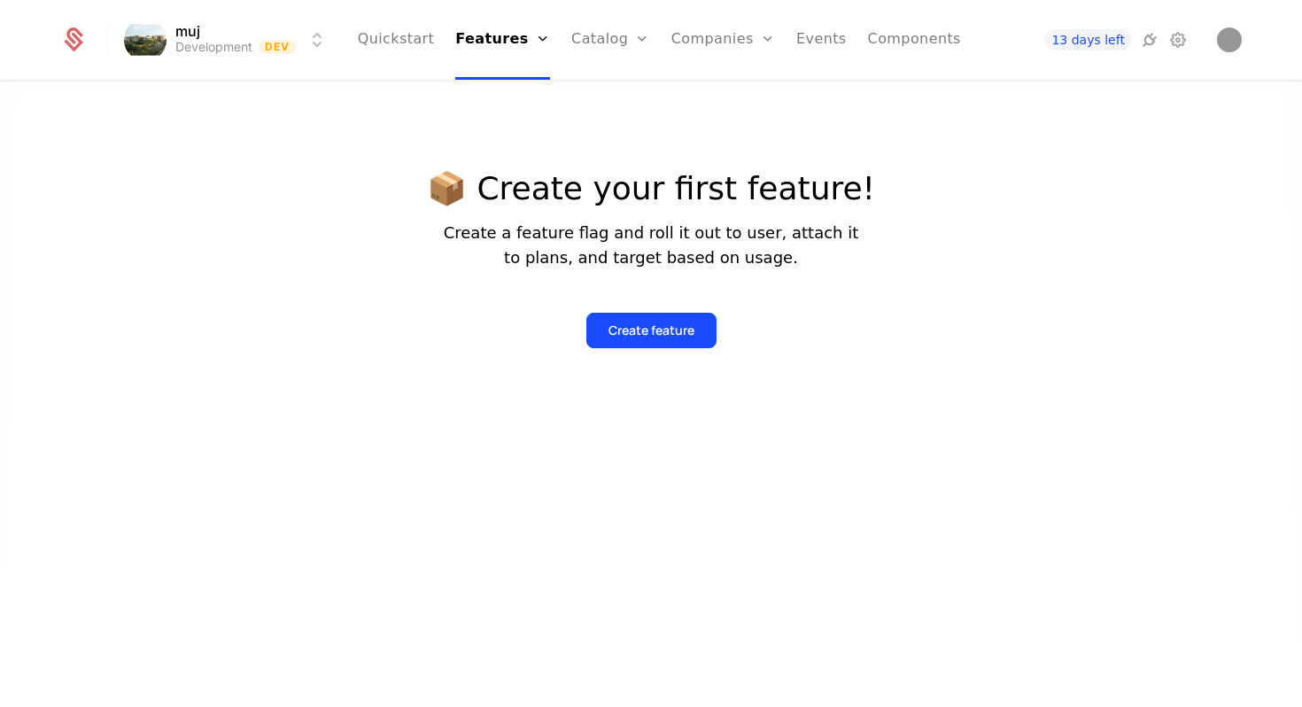
click at [409, 45] on link "Quickstart" at bounding box center [396, 40] width 77 height 80
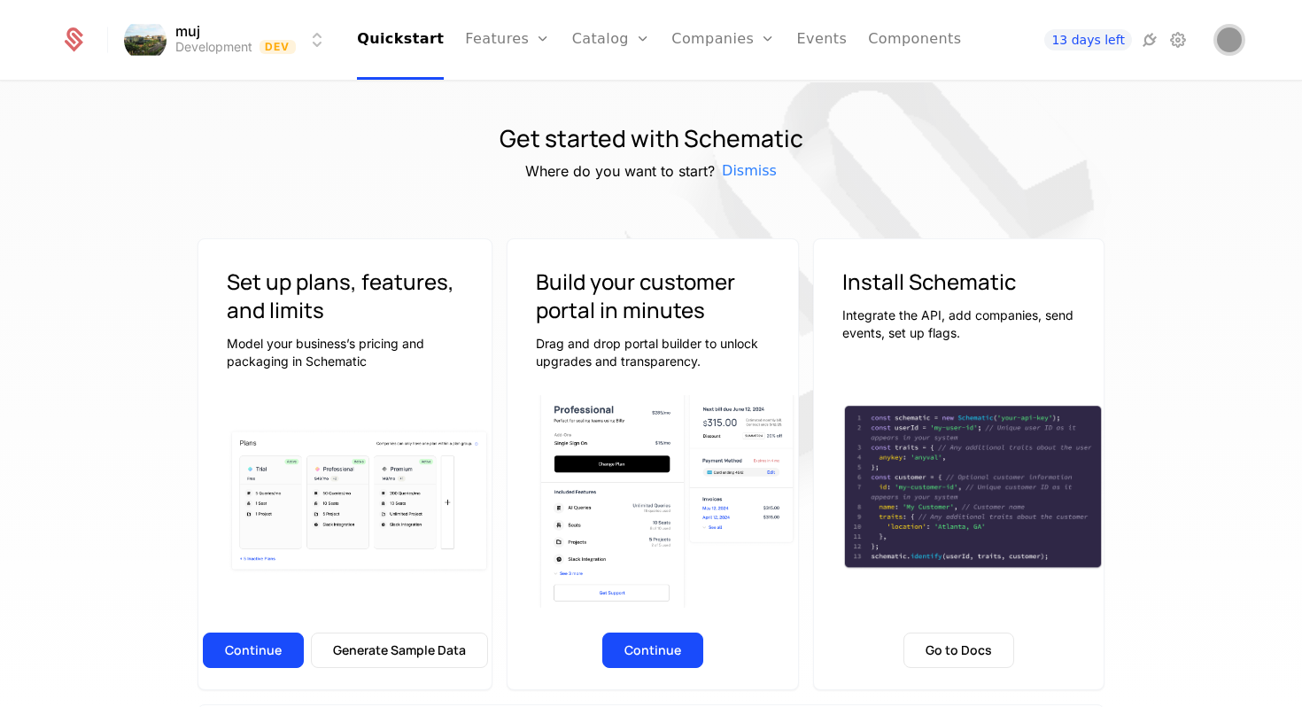
click at [1236, 49] on img "Open user button" at bounding box center [1229, 39] width 25 height 25
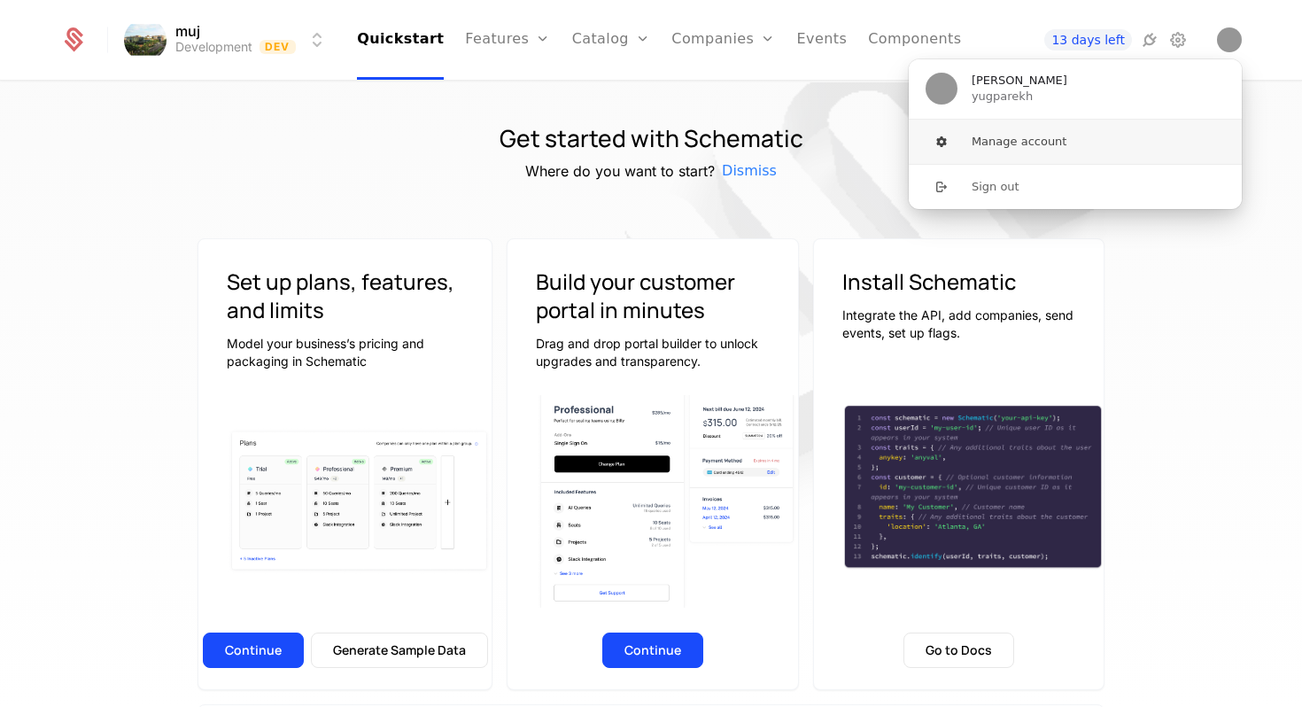
click at [1028, 143] on button "Manage account" at bounding box center [1075, 142] width 335 height 44
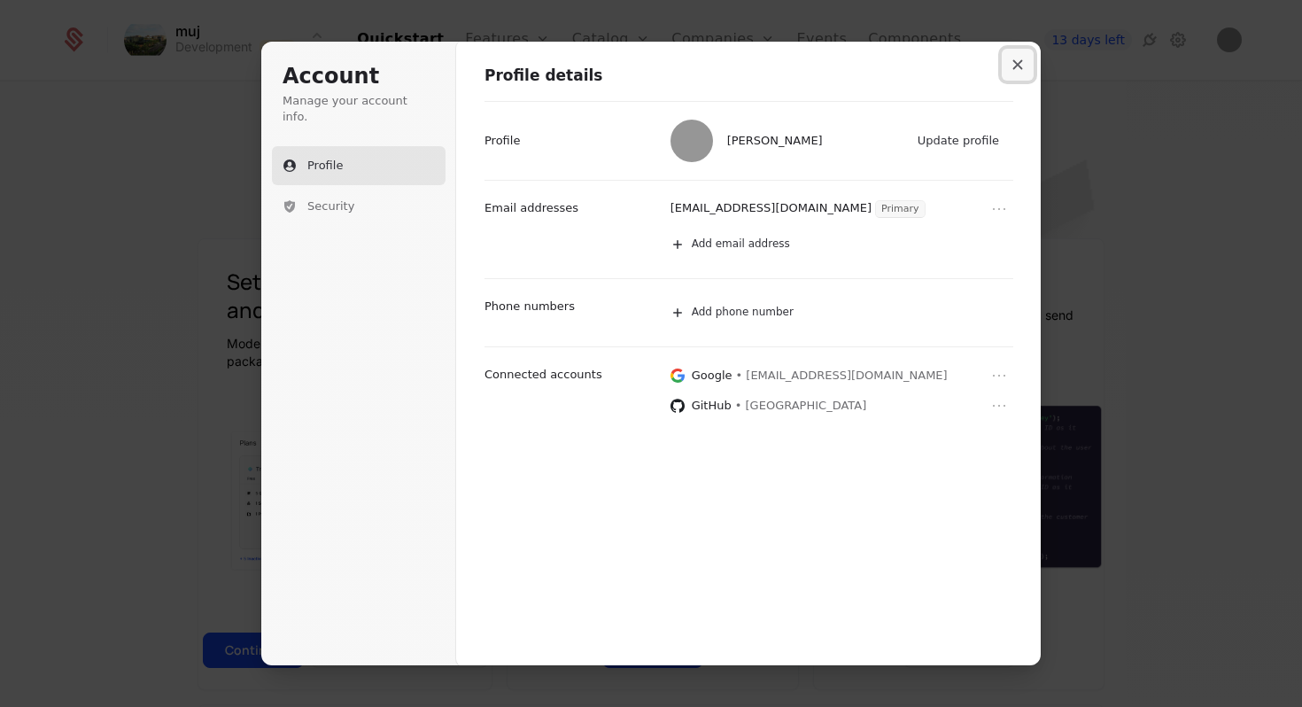
click at [1016, 62] on icon "Close modal" at bounding box center [1018, 65] width 10 height 10
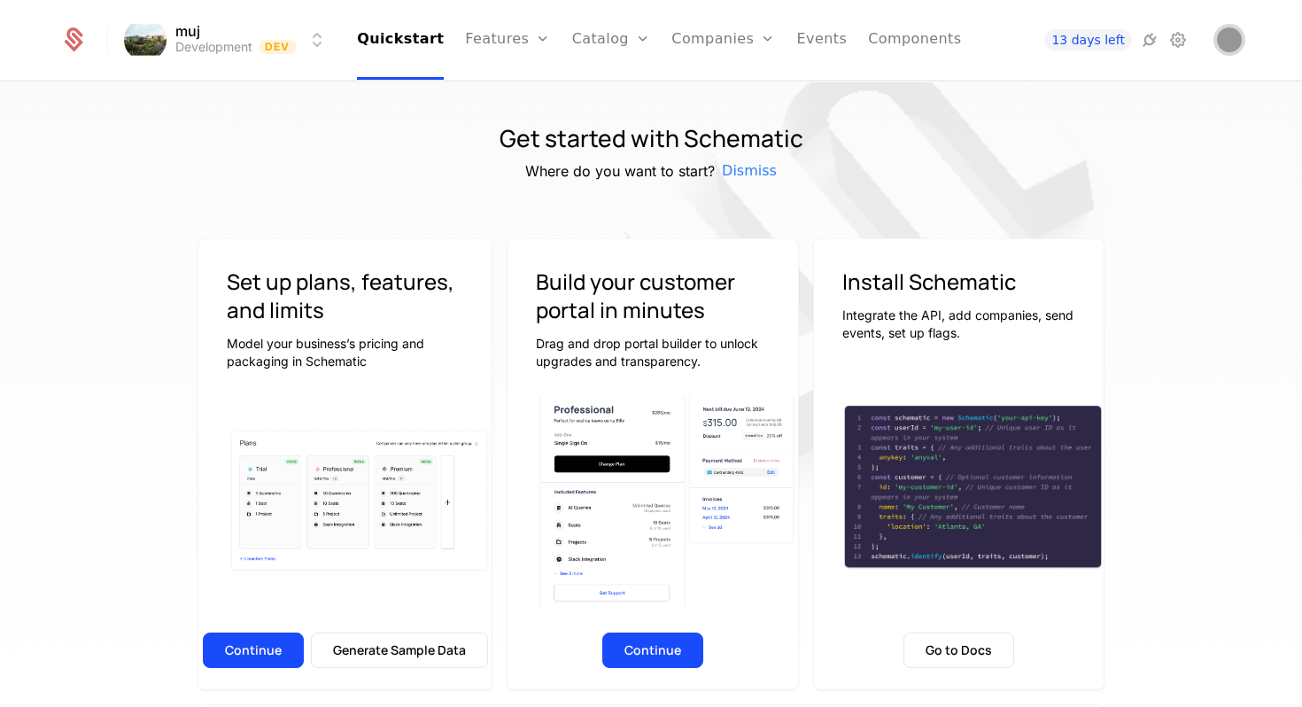
click at [1229, 41] on img "Open user button" at bounding box center [1229, 39] width 25 height 25
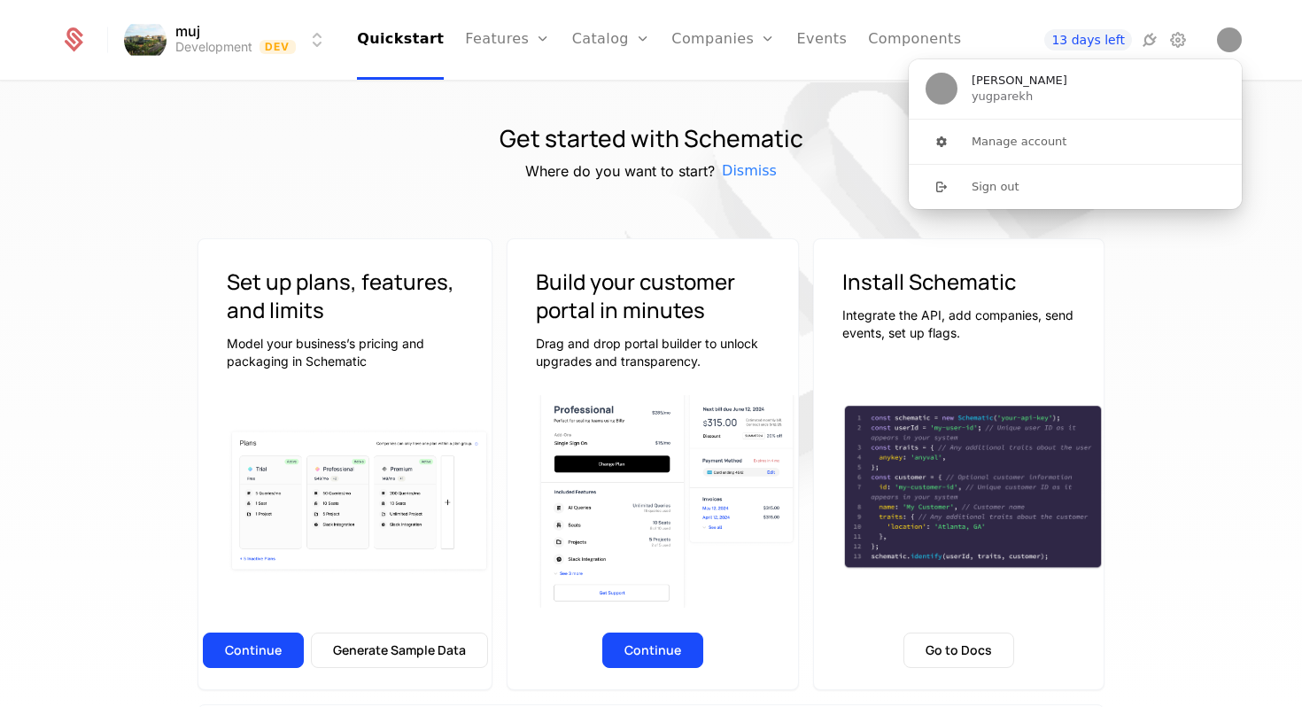
click at [780, 39] on ul "Quickstart Features Features Flags Catalog Plans Add Ons Credits Configuration …" at bounding box center [659, 40] width 604 height 80
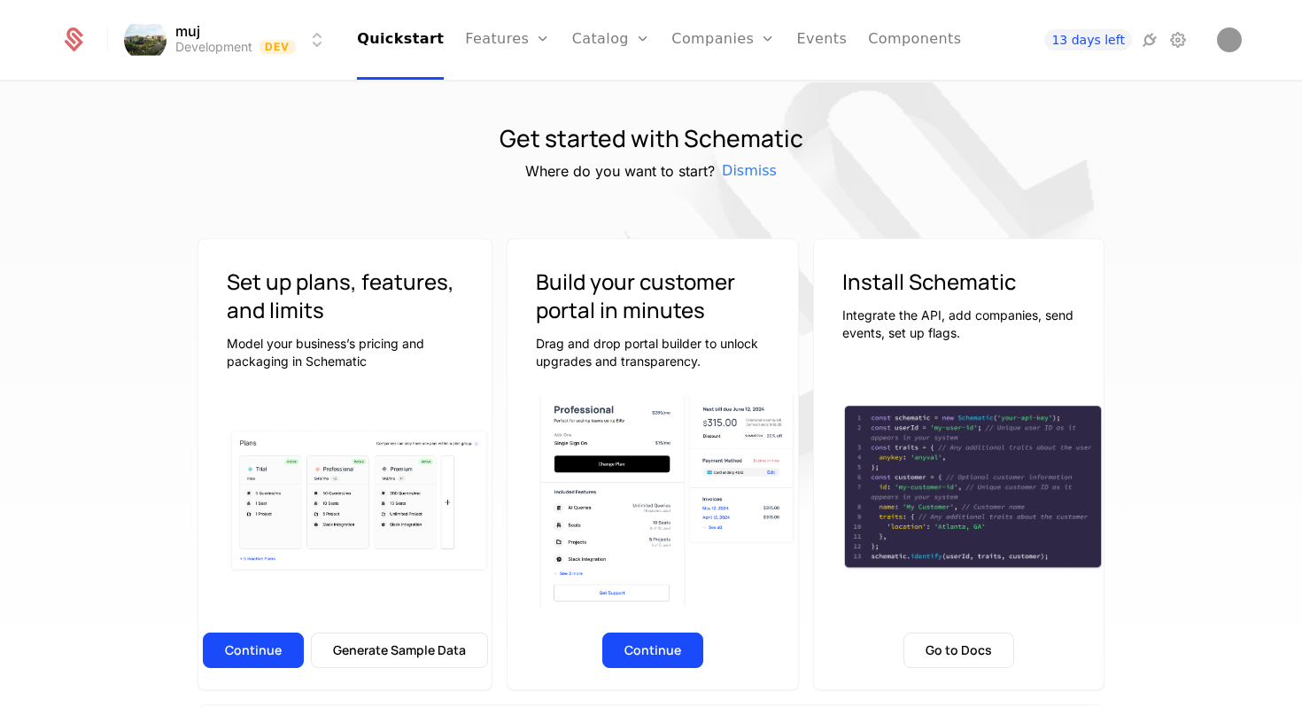
click at [745, 35] on link "Companies" at bounding box center [723, 40] width 104 height 80
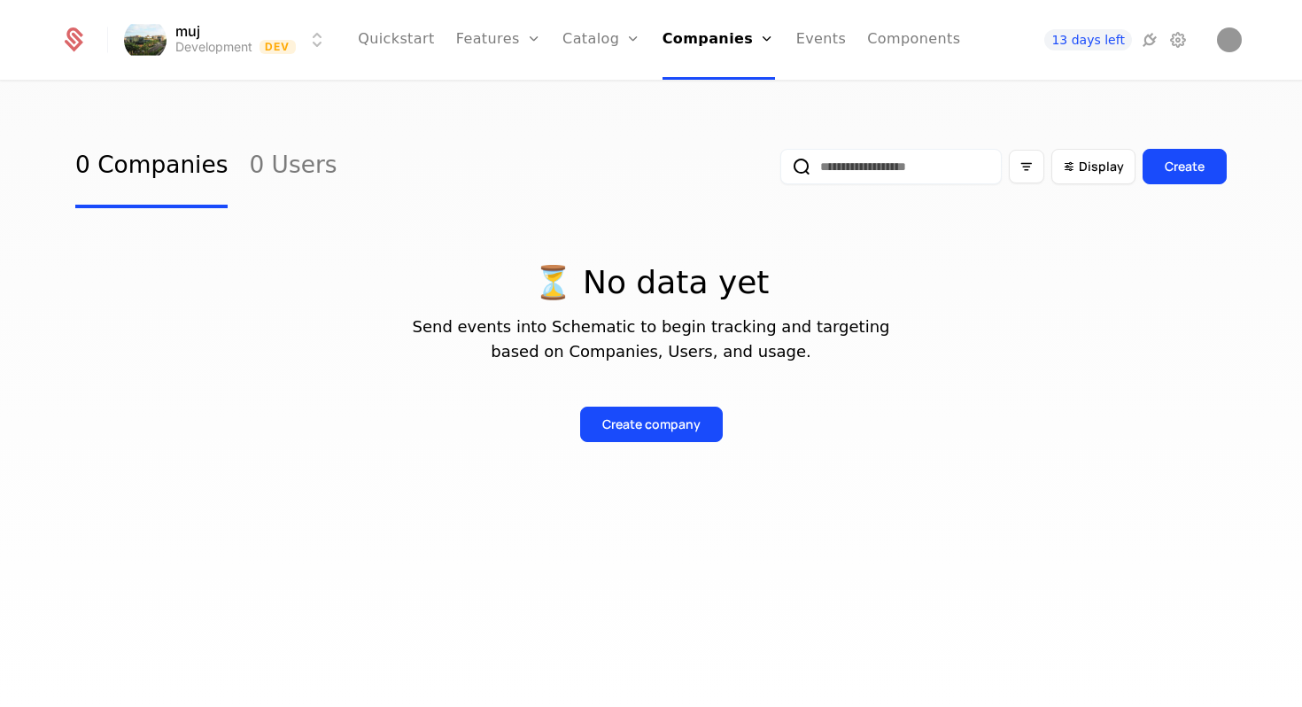
click at [632, 37] on icon "Main" at bounding box center [633, 39] width 14 height 14
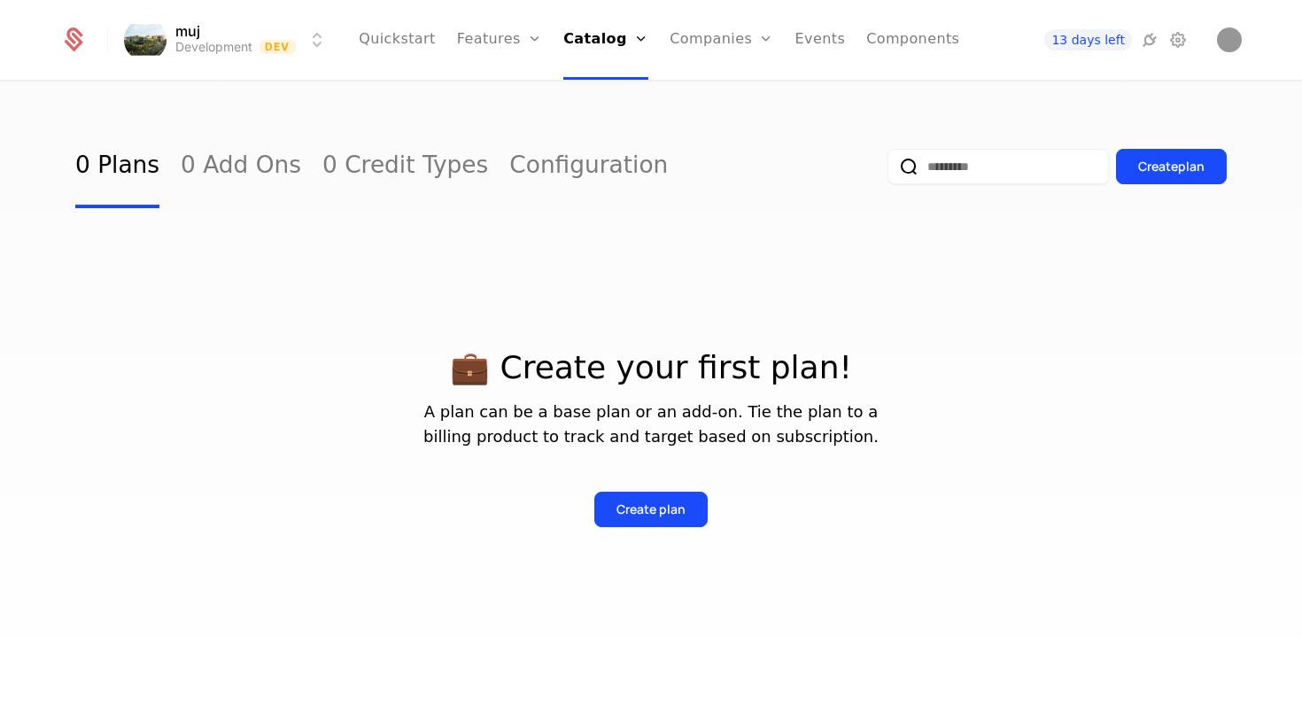
click at [624, 173] on link "Configuration" at bounding box center [630, 172] width 91 height 14
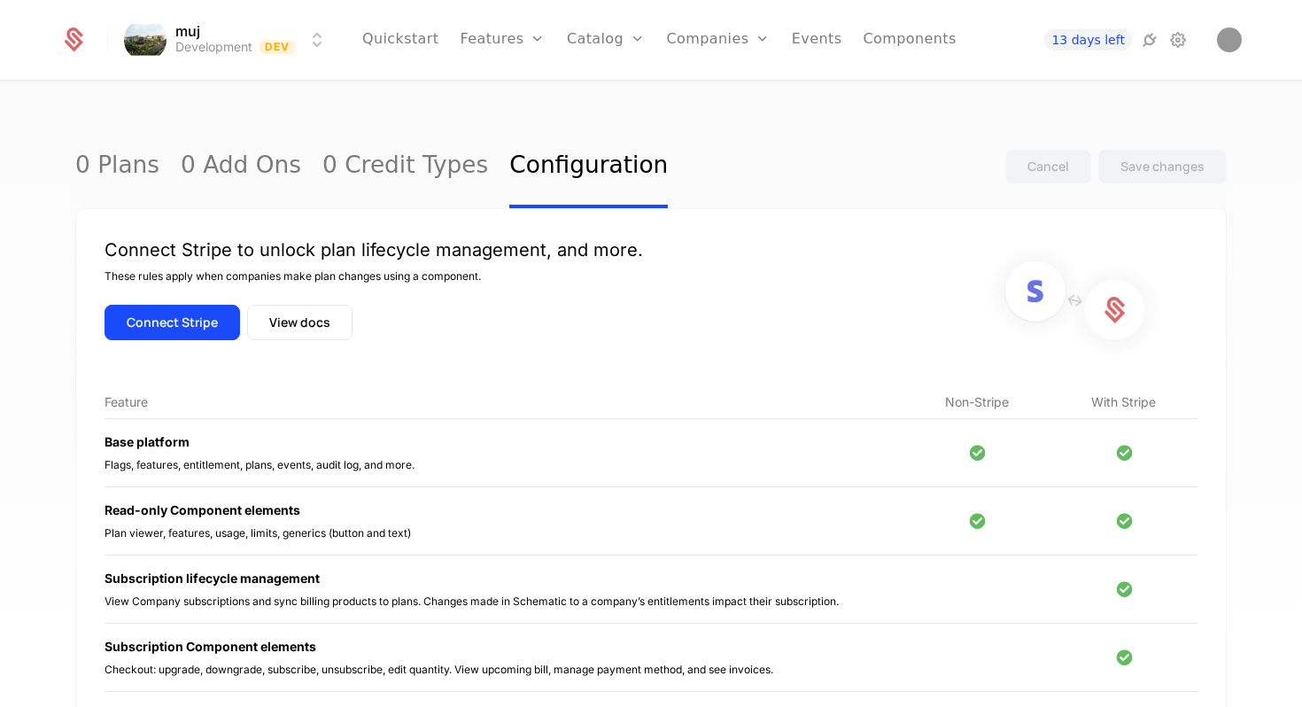
click at [192, 327] on button "Connect Stripe" at bounding box center [173, 322] width 136 height 35
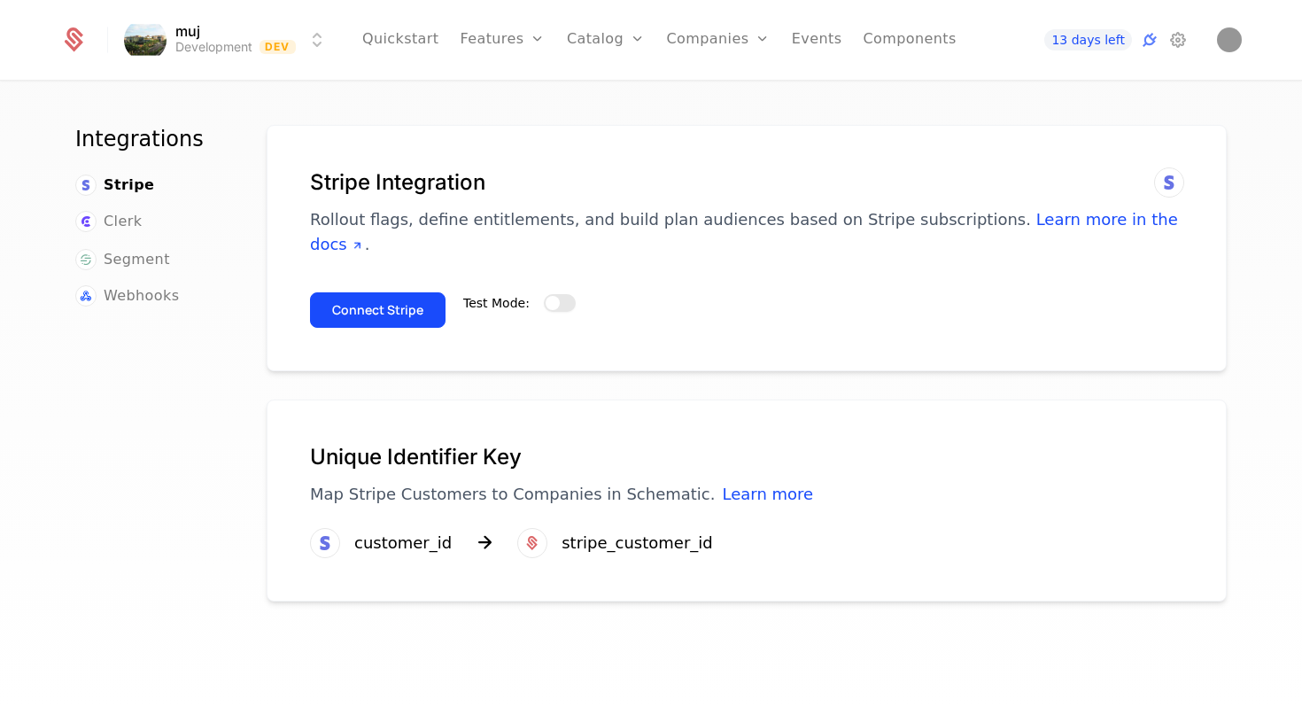
click at [548, 294] on button "Test Mode:" at bounding box center [560, 303] width 32 height 18
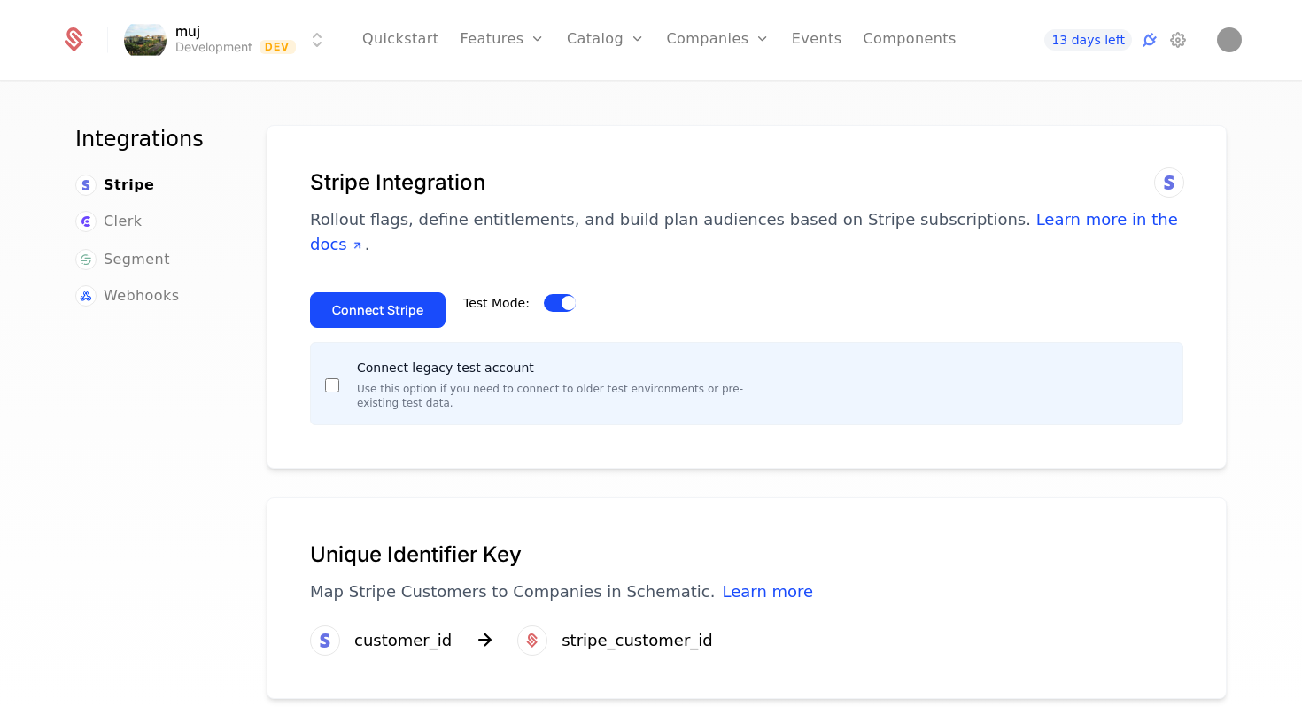
click at [420, 292] on button "Connect Stripe" at bounding box center [378, 309] width 136 height 35
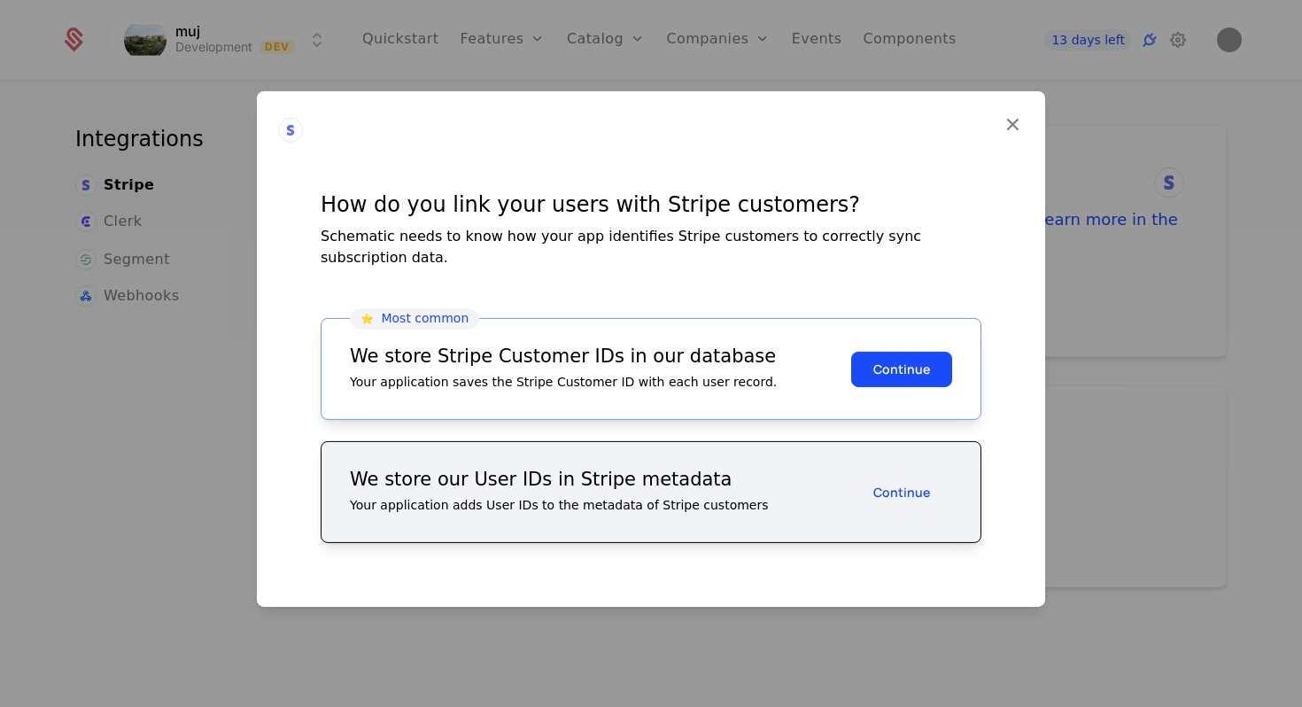
click at [911, 367] on button "Continue" at bounding box center [901, 368] width 101 height 35
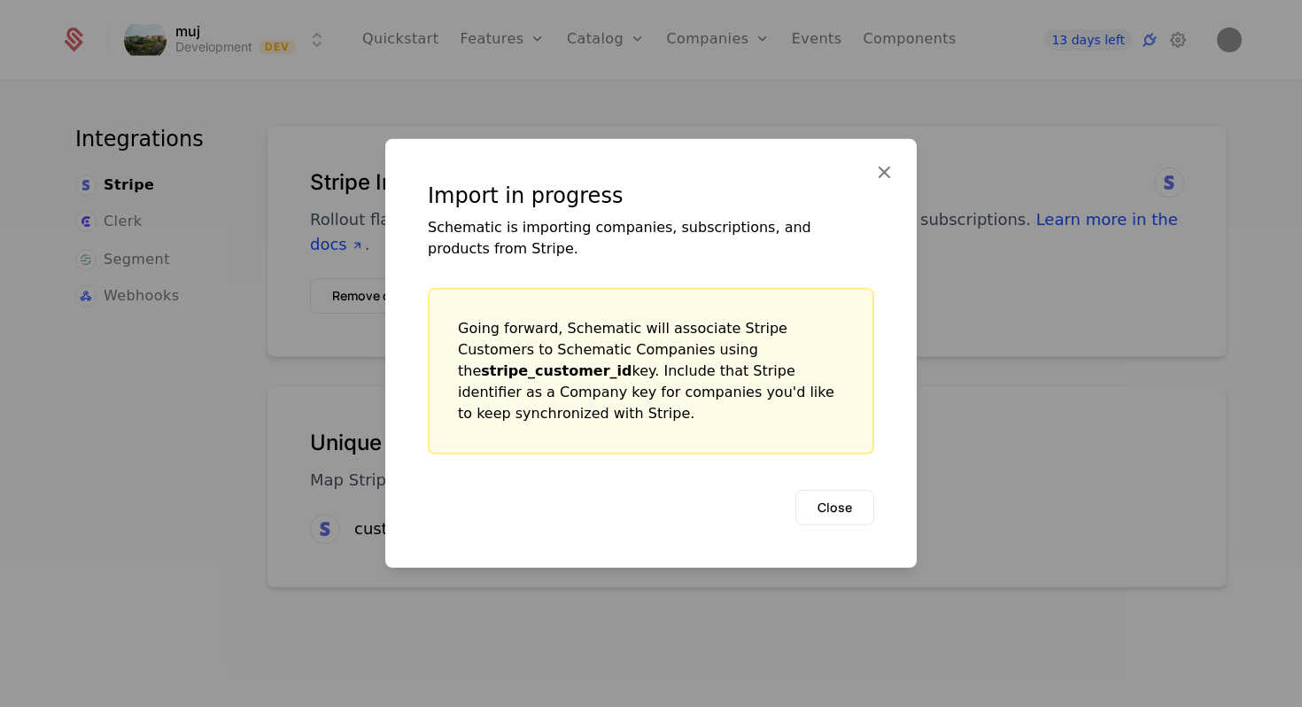
click at [823, 491] on button "Close" at bounding box center [834, 507] width 79 height 35
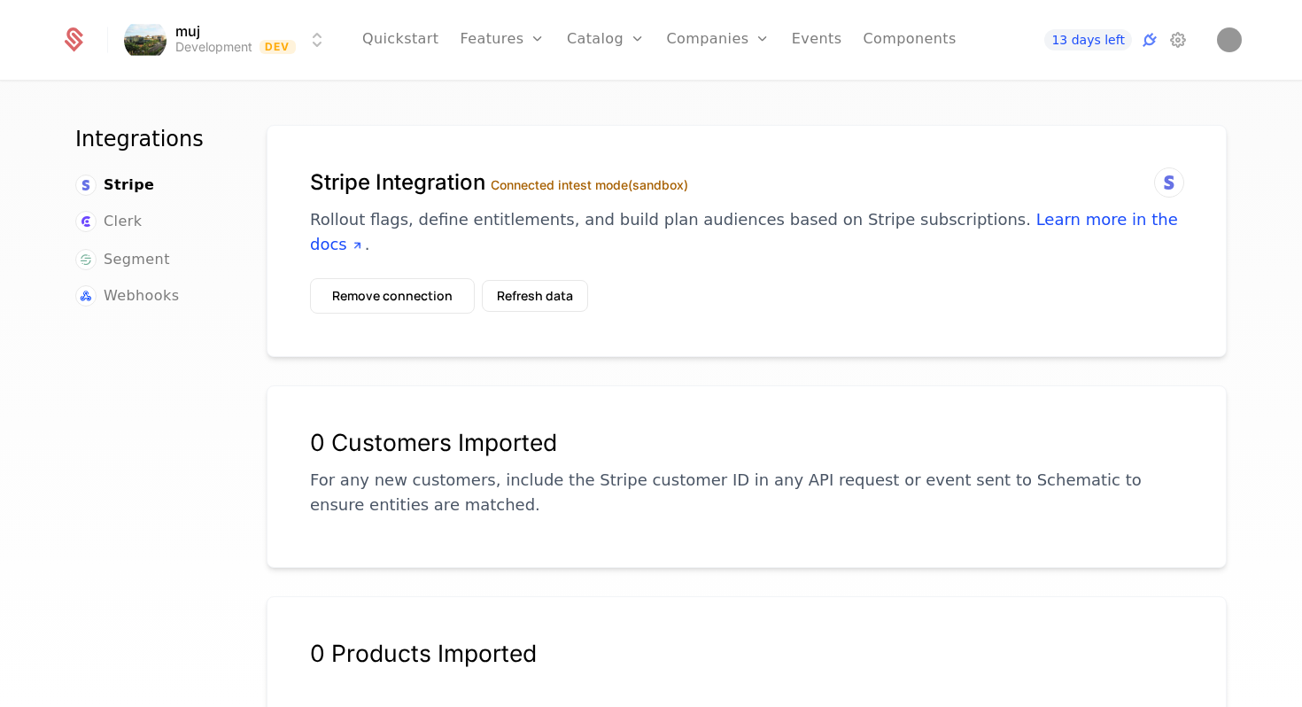
click at [575, 280] on button "Refresh data" at bounding box center [535, 296] width 106 height 32
click at [523, 280] on button "Refresh data" at bounding box center [535, 296] width 106 height 32
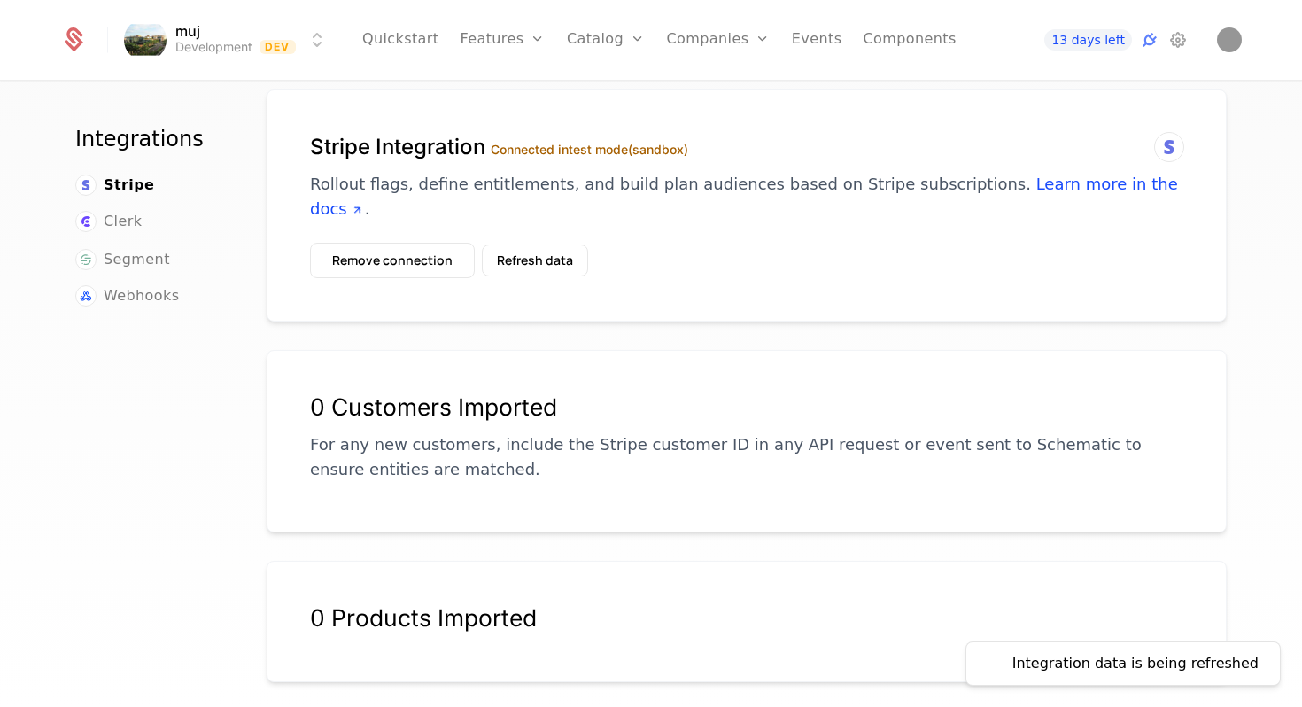
scroll to position [42, 0]
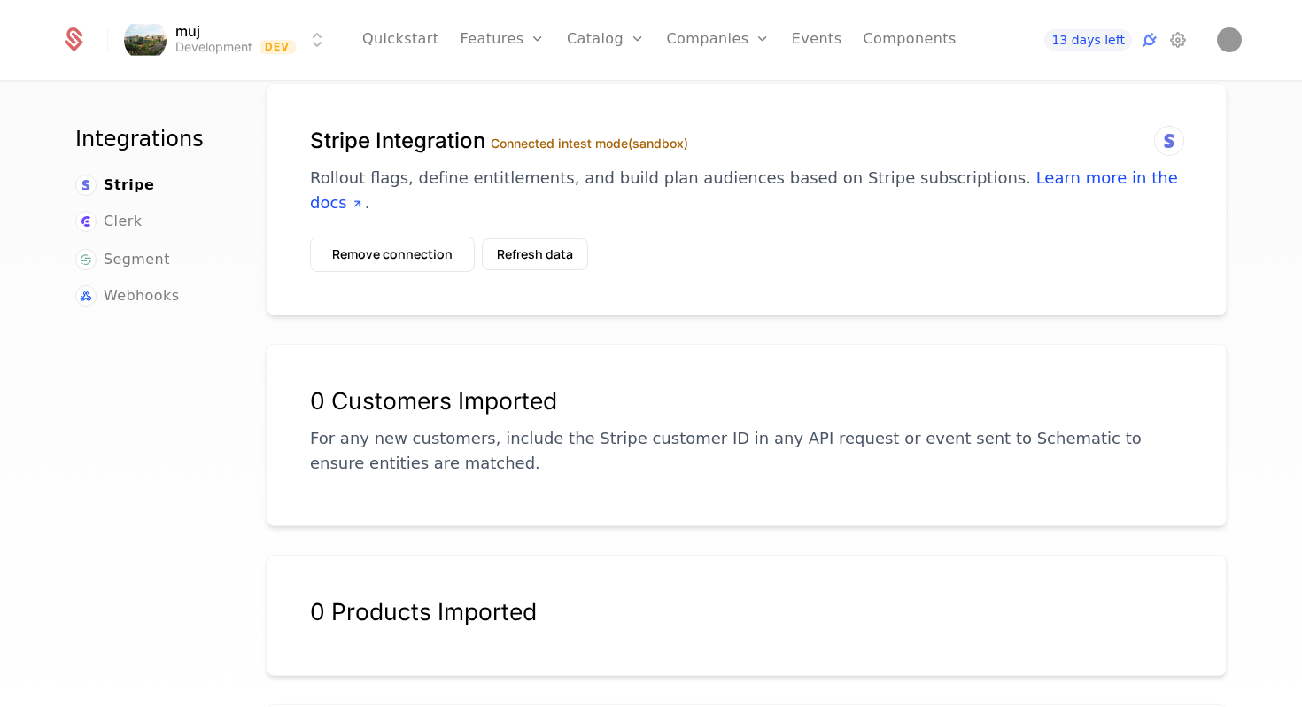
click at [516, 452] on div "0 Customers Imported For any new customers, include the Stripe customer ID in a…" at bounding box center [746, 442] width 873 height 110
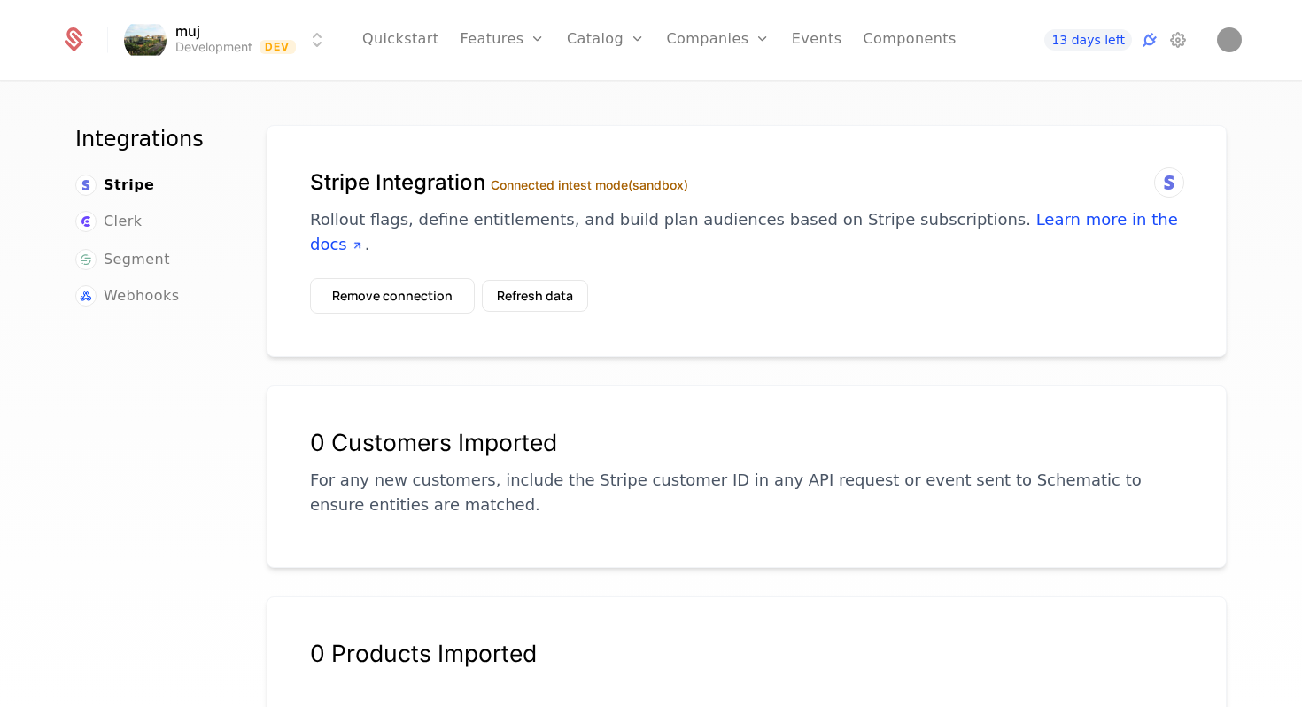
click at [444, 278] on button "Remove connection" at bounding box center [392, 295] width 165 height 35
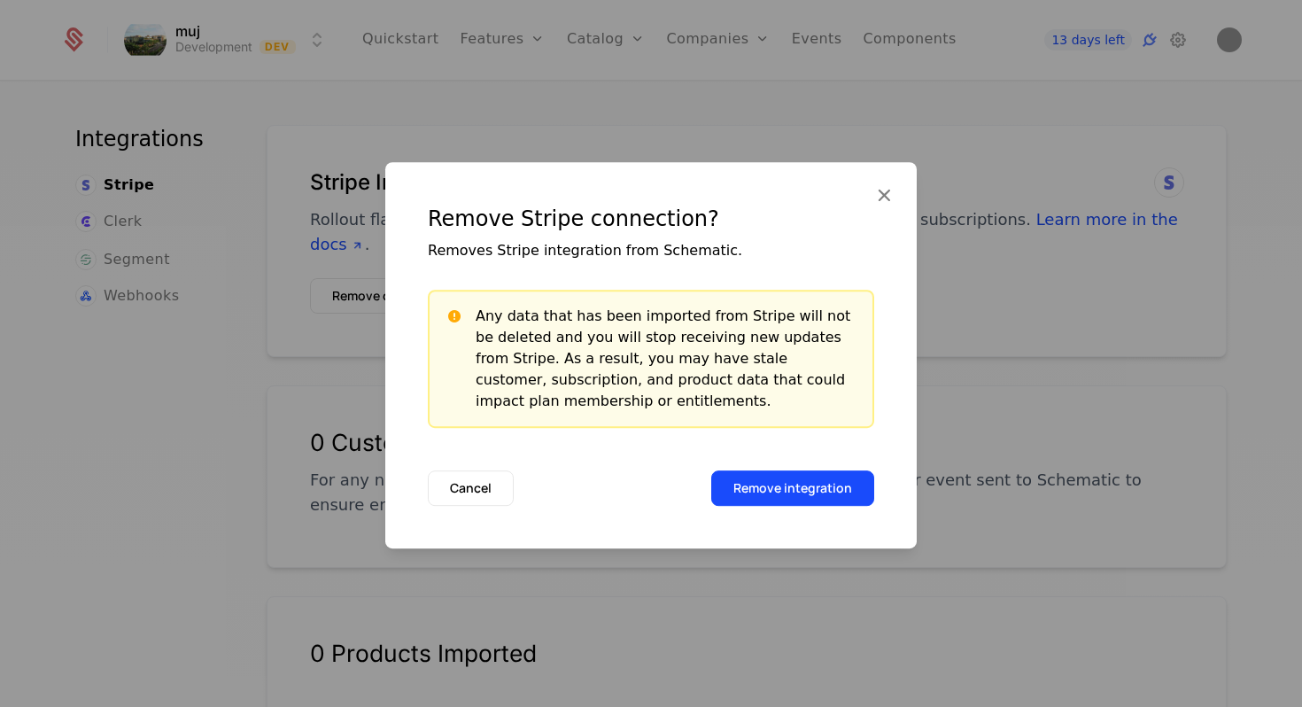
click at [789, 492] on button "Remove integration" at bounding box center [792, 487] width 163 height 35
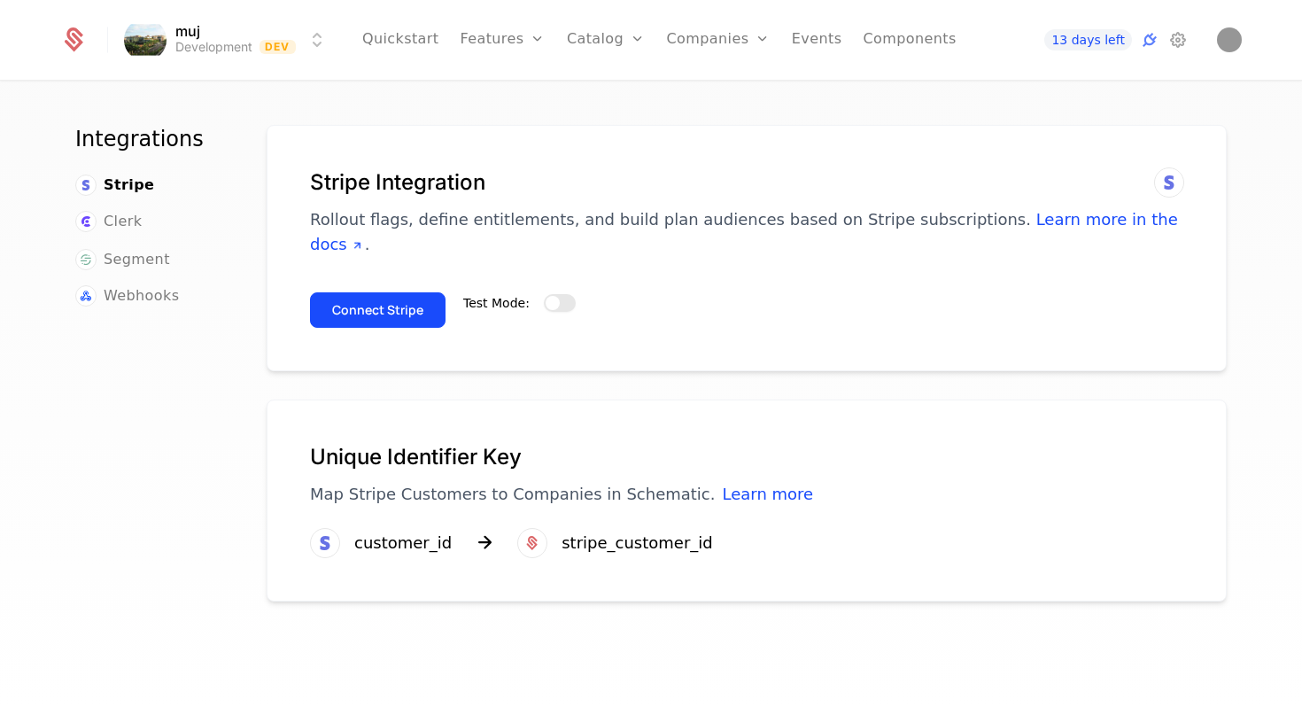
click at [569, 294] on button "Test Mode:" at bounding box center [560, 303] width 32 height 18
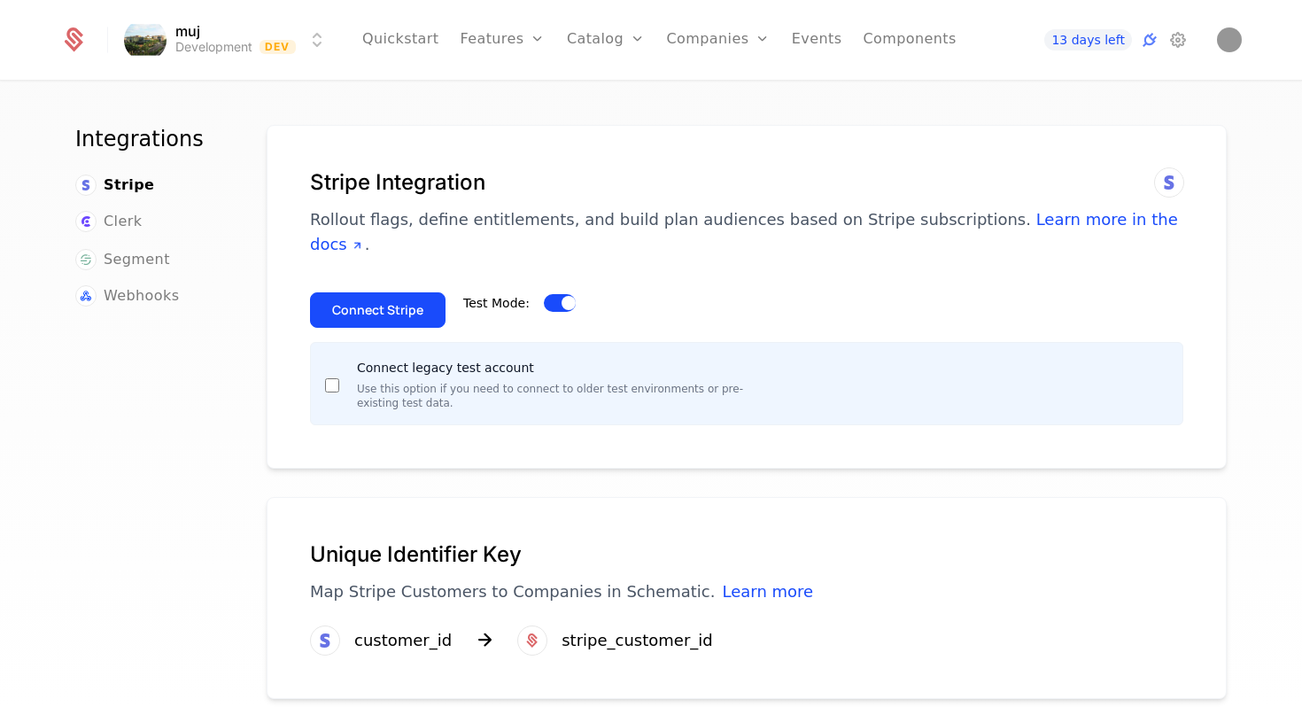
click at [429, 292] on button "Connect Stripe" at bounding box center [378, 309] width 136 height 35
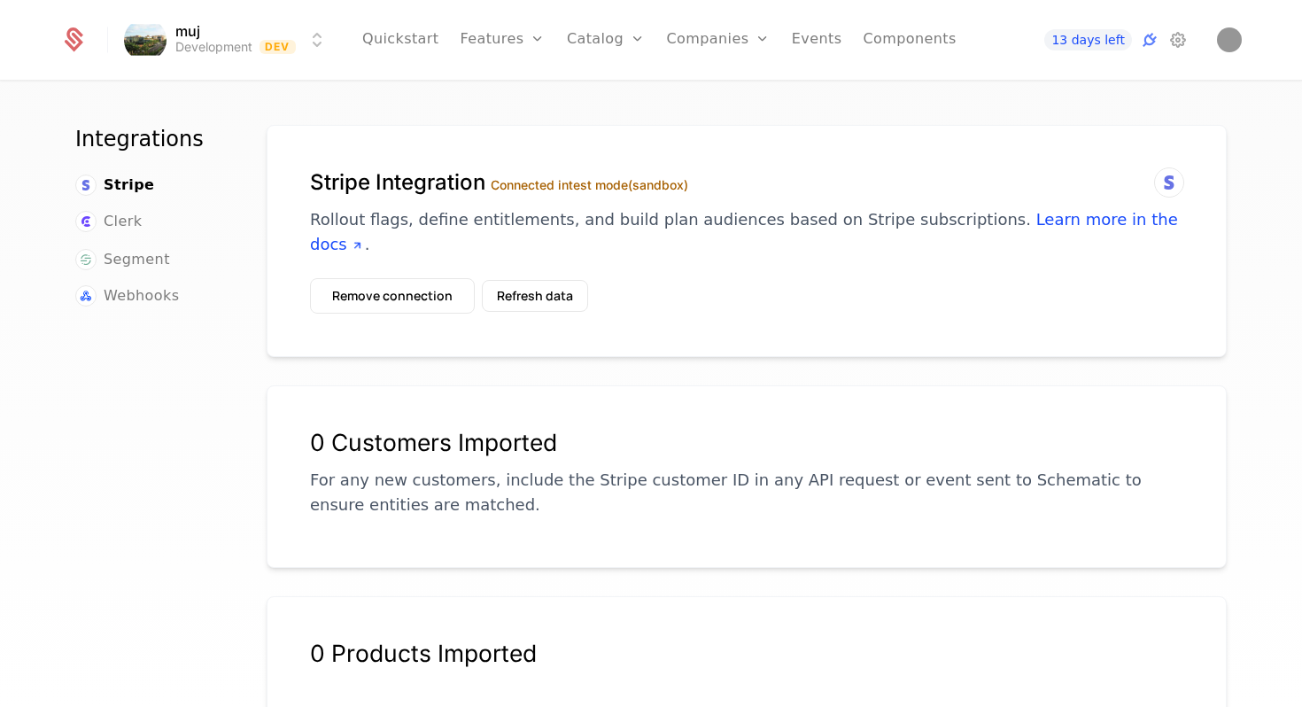
click at [601, 31] on link "Catalog" at bounding box center [606, 40] width 79 height 80
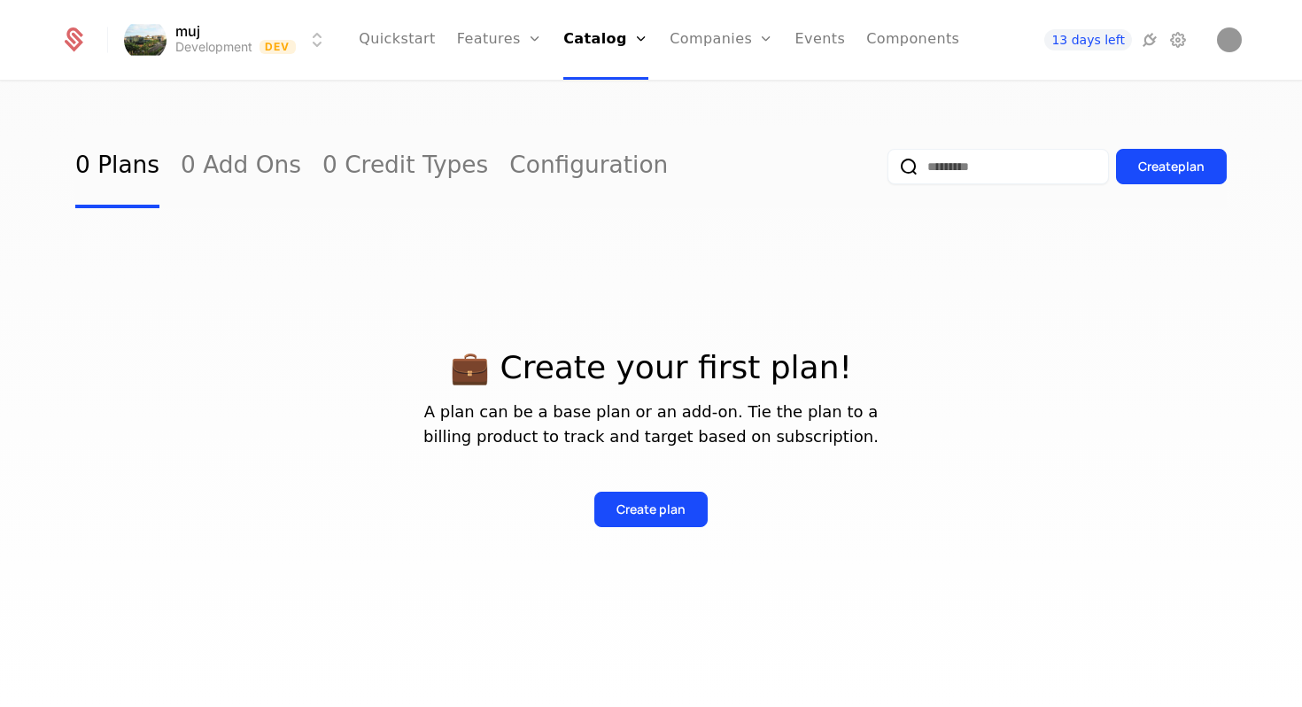
click at [676, 503] on div "Create plan" at bounding box center [650, 509] width 69 height 18
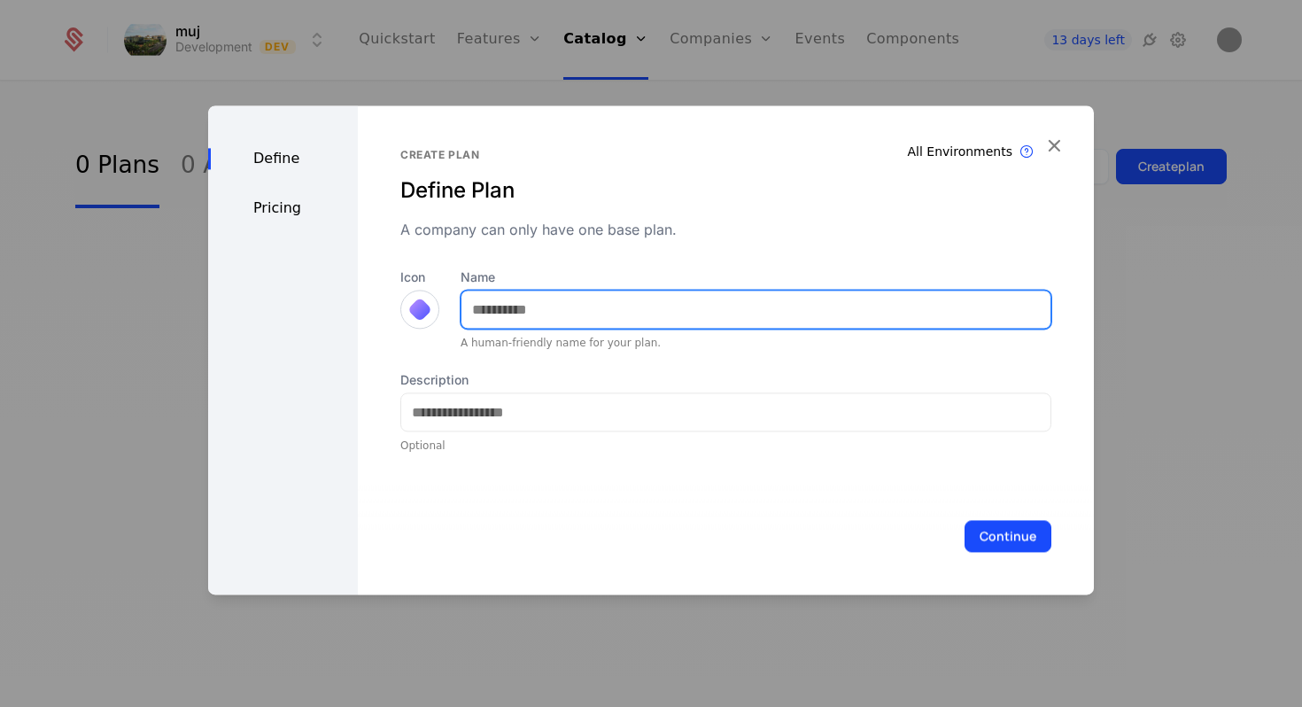
click at [592, 300] on input "Name" at bounding box center [755, 309] width 589 height 37
type input "****"
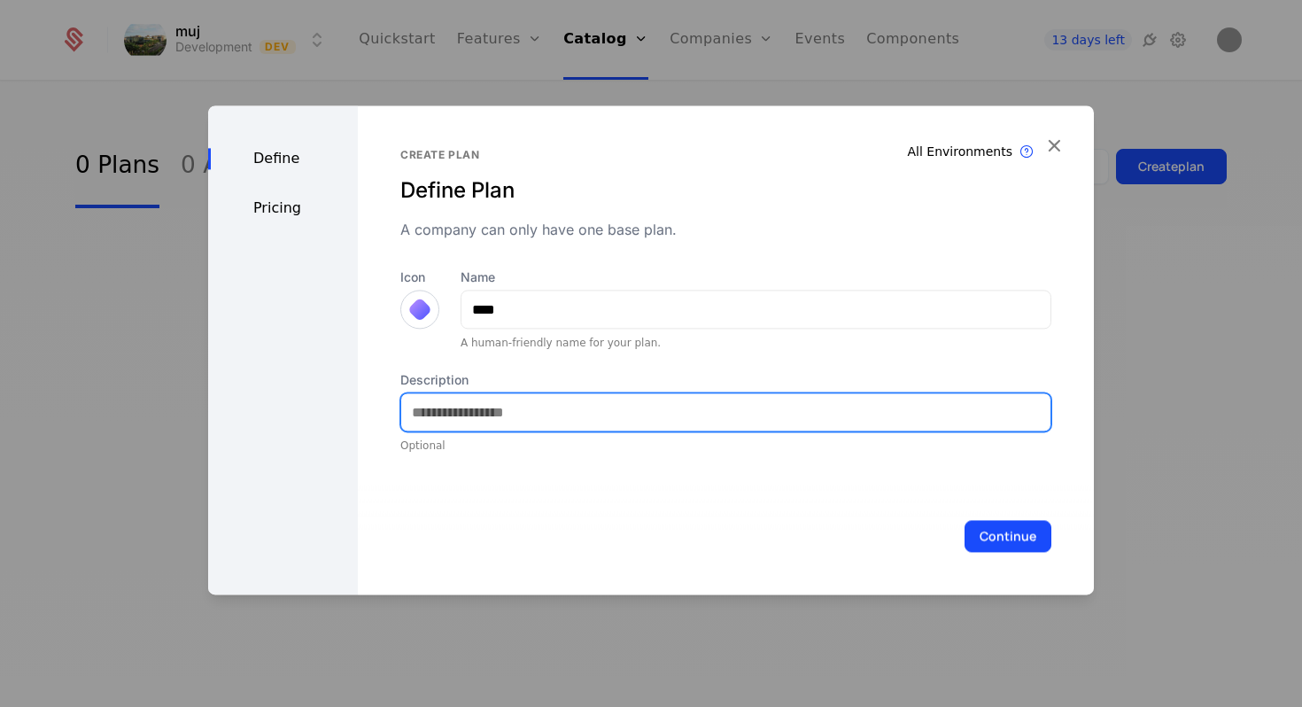
click at [513, 419] on input "Description" at bounding box center [725, 411] width 649 height 37
type input "**********"
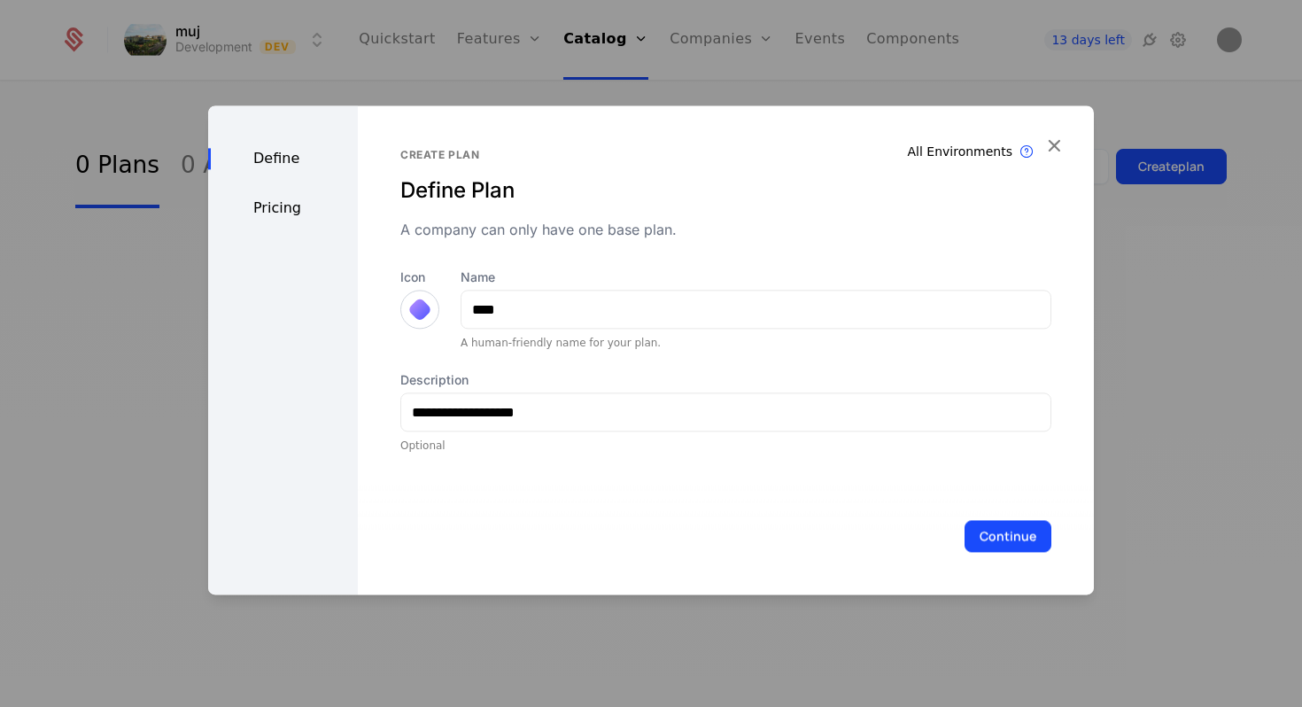
click at [1029, 546] on button "Continue" at bounding box center [1008, 536] width 87 height 32
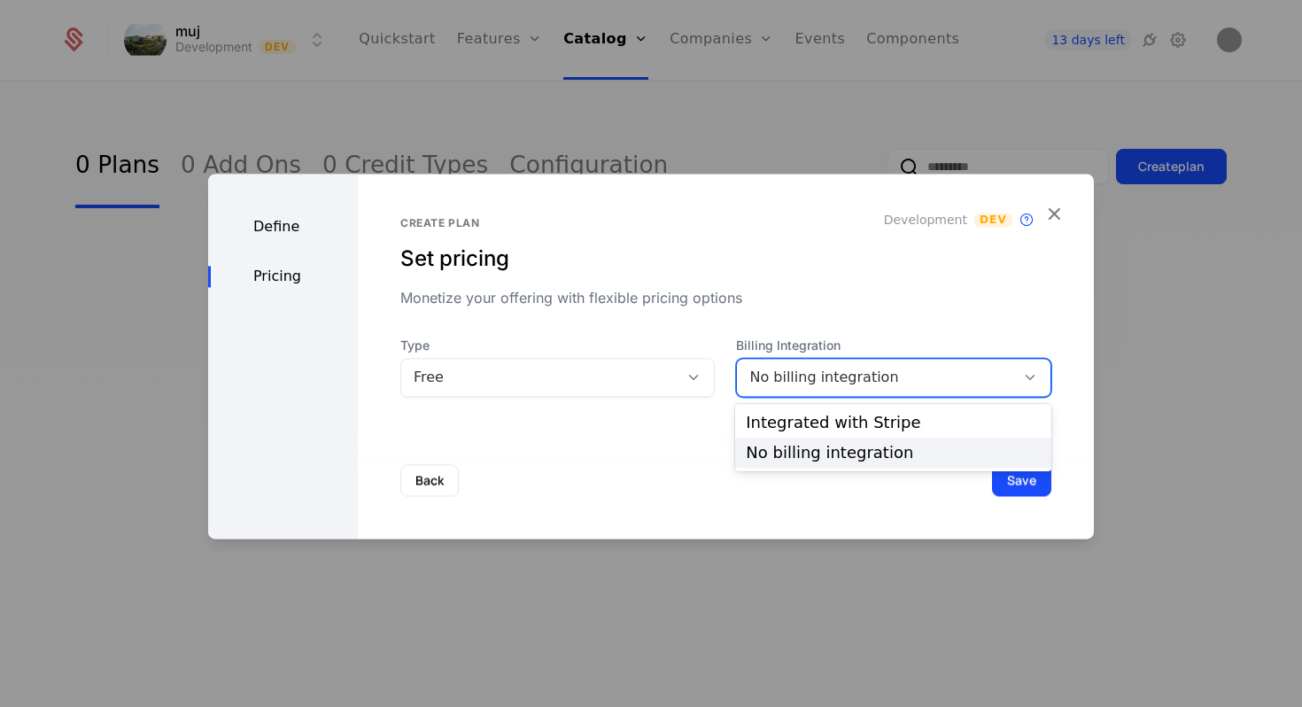
click at [857, 383] on div "No billing integration" at bounding box center [875, 377] width 253 height 21
click at [839, 454] on div "No billing integration" at bounding box center [893, 453] width 295 height 16
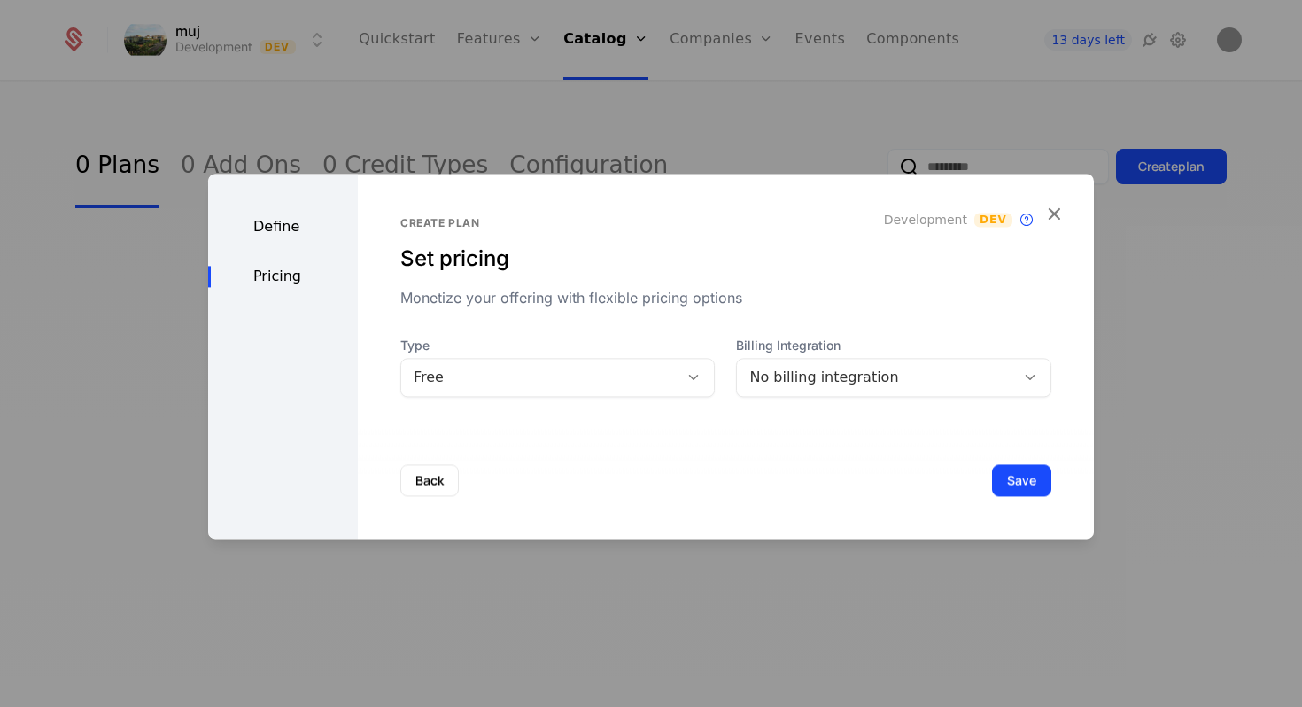
click at [1025, 486] on button "Save" at bounding box center [1021, 480] width 59 height 32
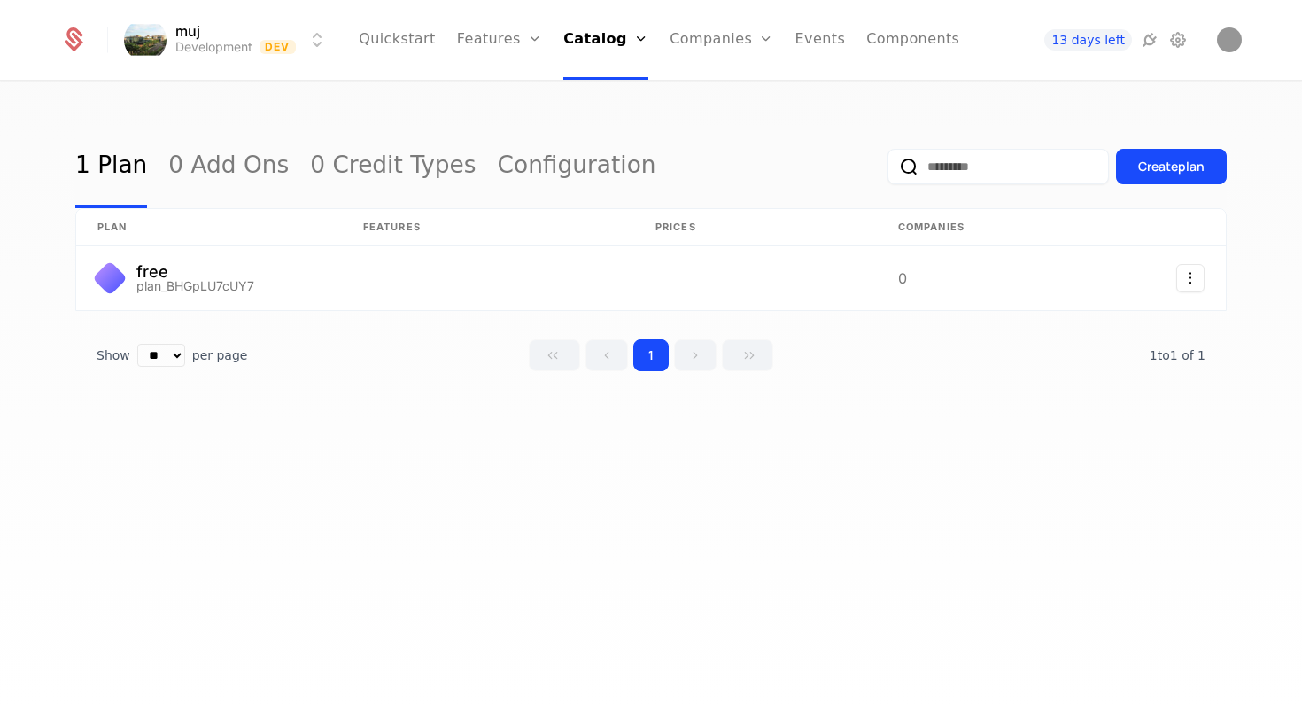
click at [1151, 177] on button "Create plan" at bounding box center [1171, 166] width 111 height 35
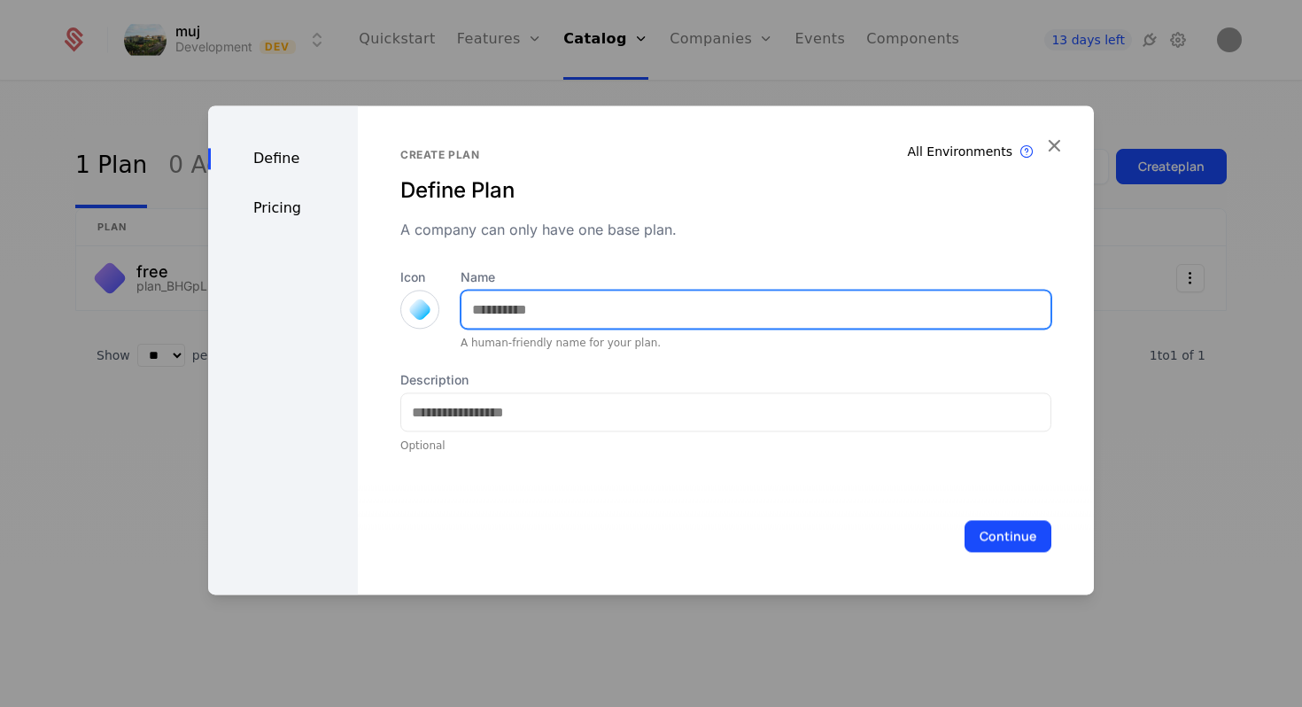
click at [565, 323] on input "Name" at bounding box center [755, 309] width 589 height 37
type input "*******"
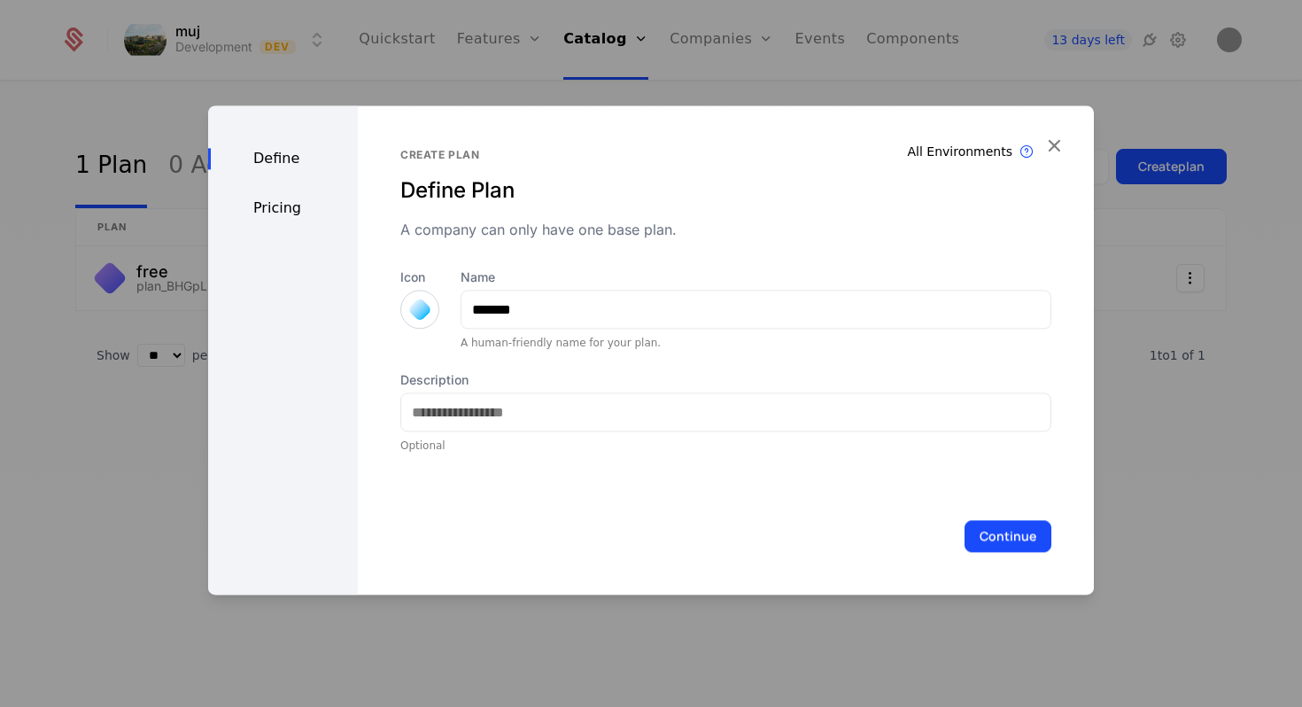
click at [531, 433] on div "Description Optional" at bounding box center [725, 411] width 651 height 81
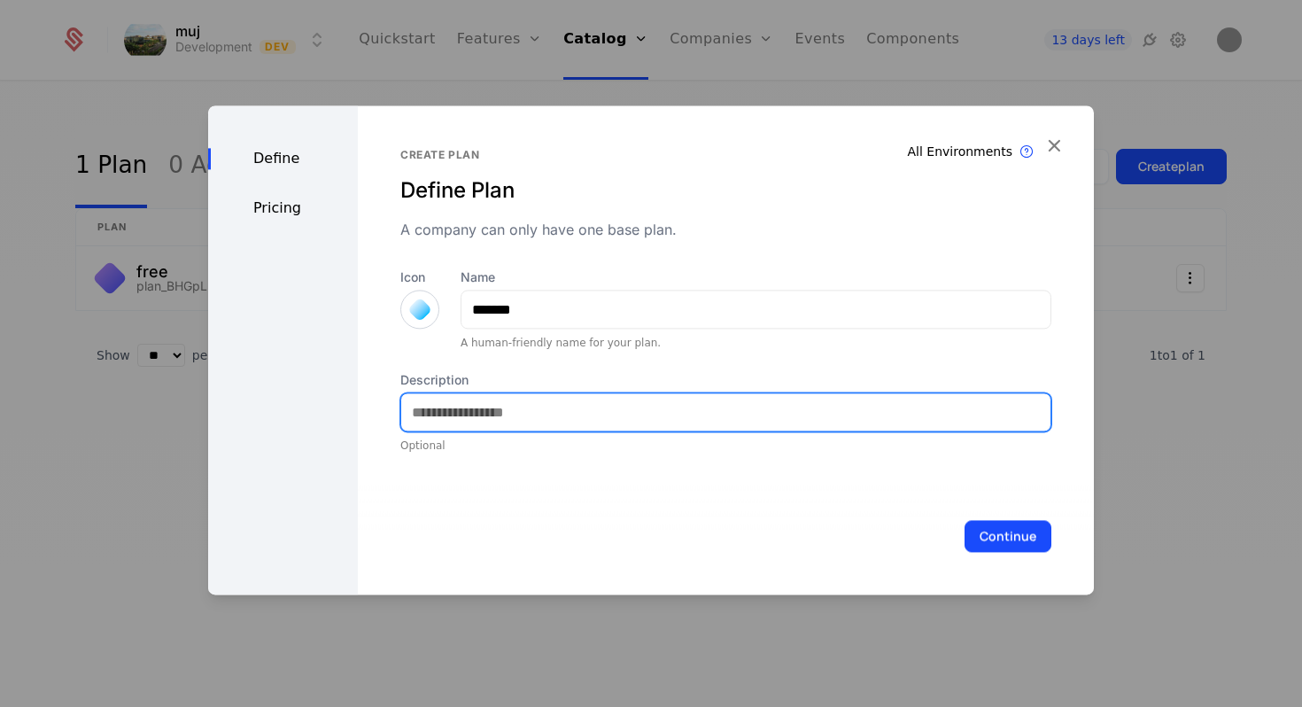
click at [526, 424] on input "Description" at bounding box center [725, 411] width 649 height 37
type input "**********"
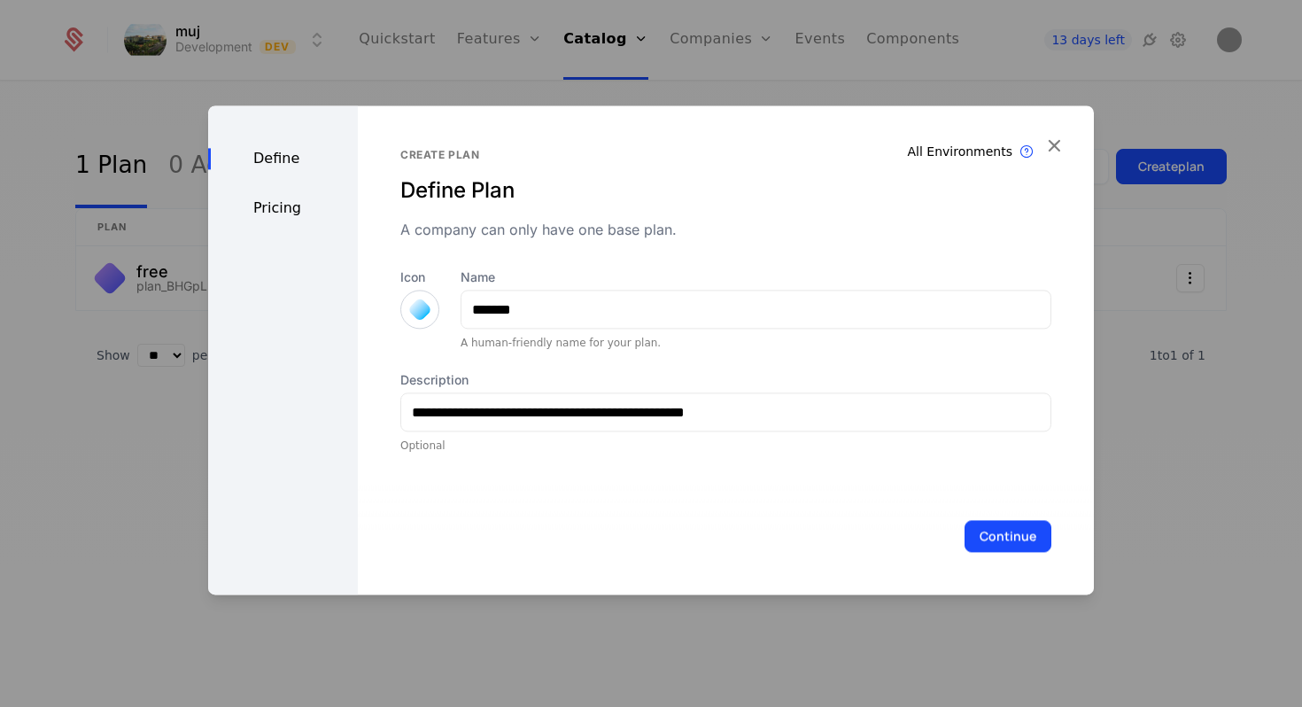
click at [993, 534] on button "Continue" at bounding box center [1008, 536] width 87 height 32
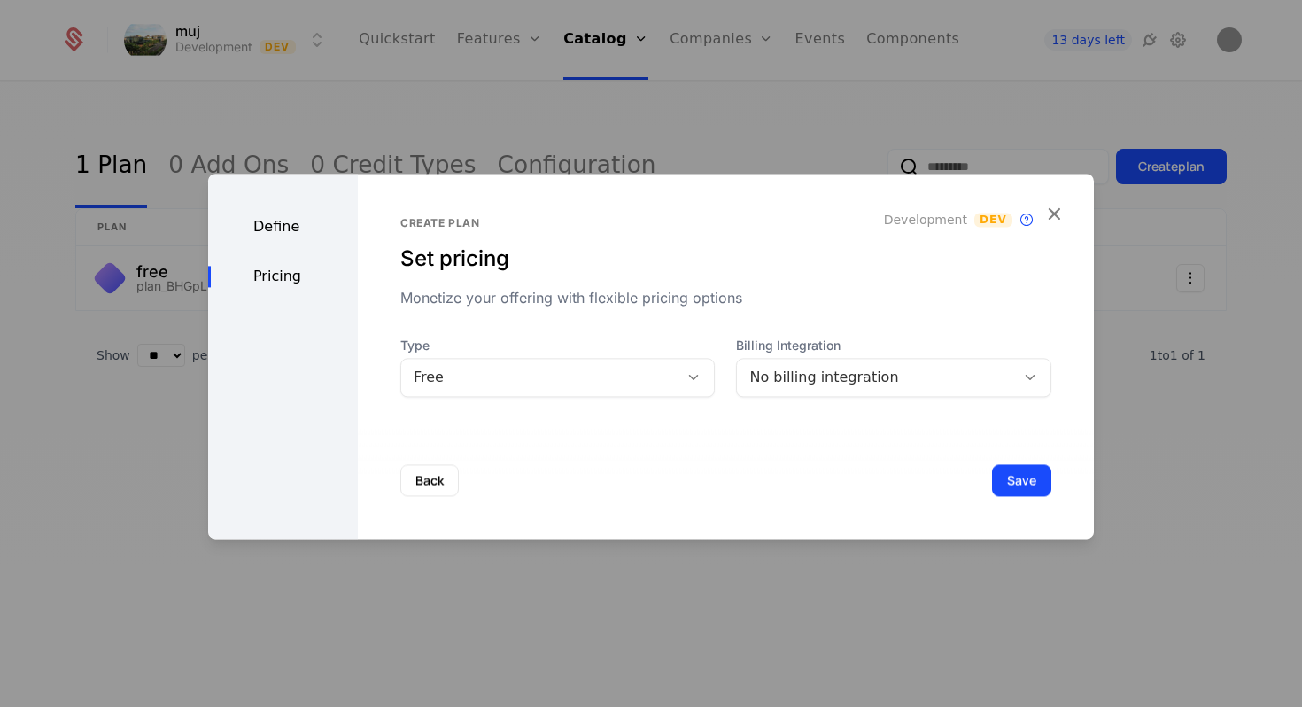
click at [663, 376] on div "Free" at bounding box center [540, 377] width 253 height 21
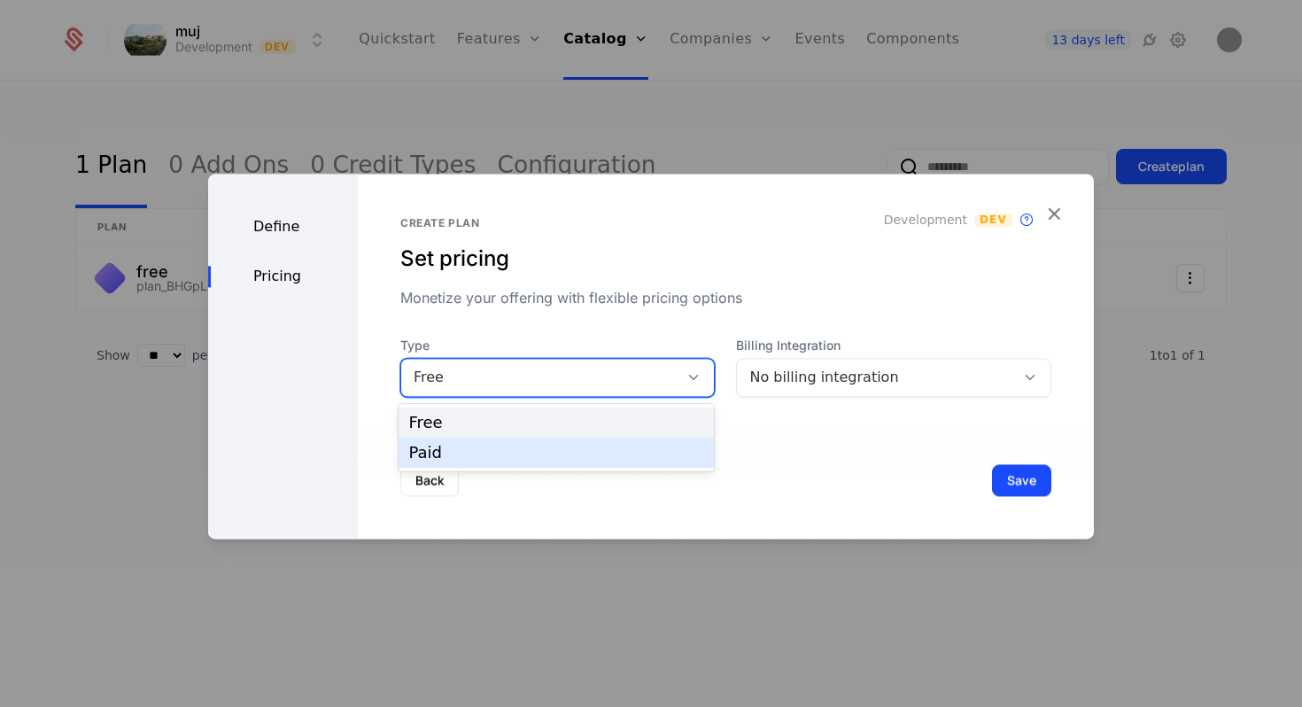
click at [643, 455] on div "Paid" at bounding box center [556, 453] width 295 height 16
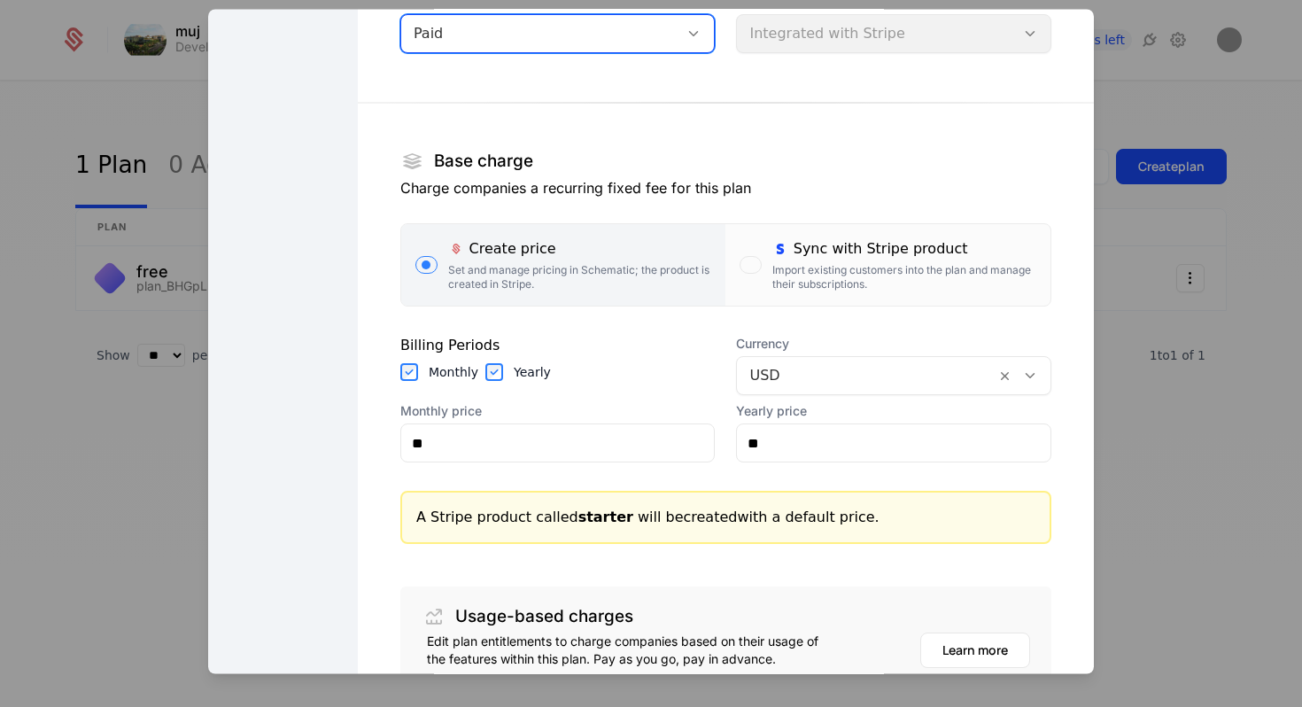
scroll to position [273, 0]
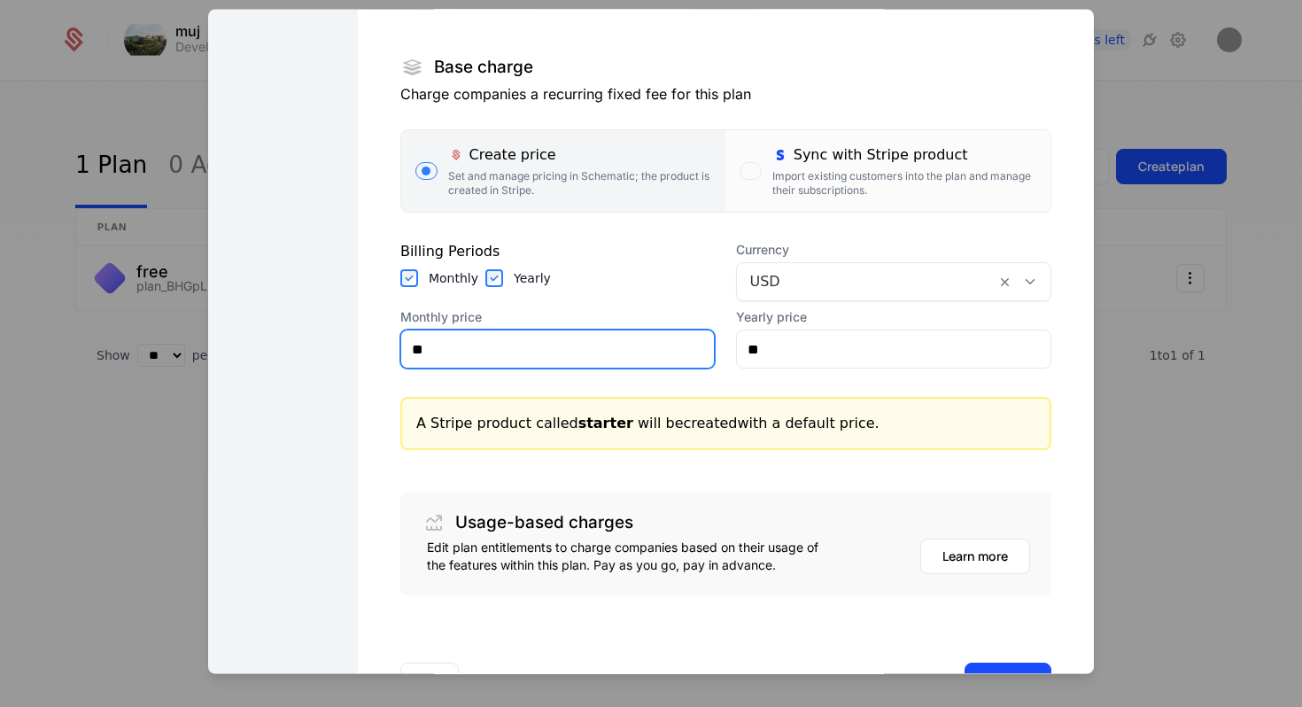
click at [649, 356] on input "**" at bounding box center [558, 349] width 314 height 37
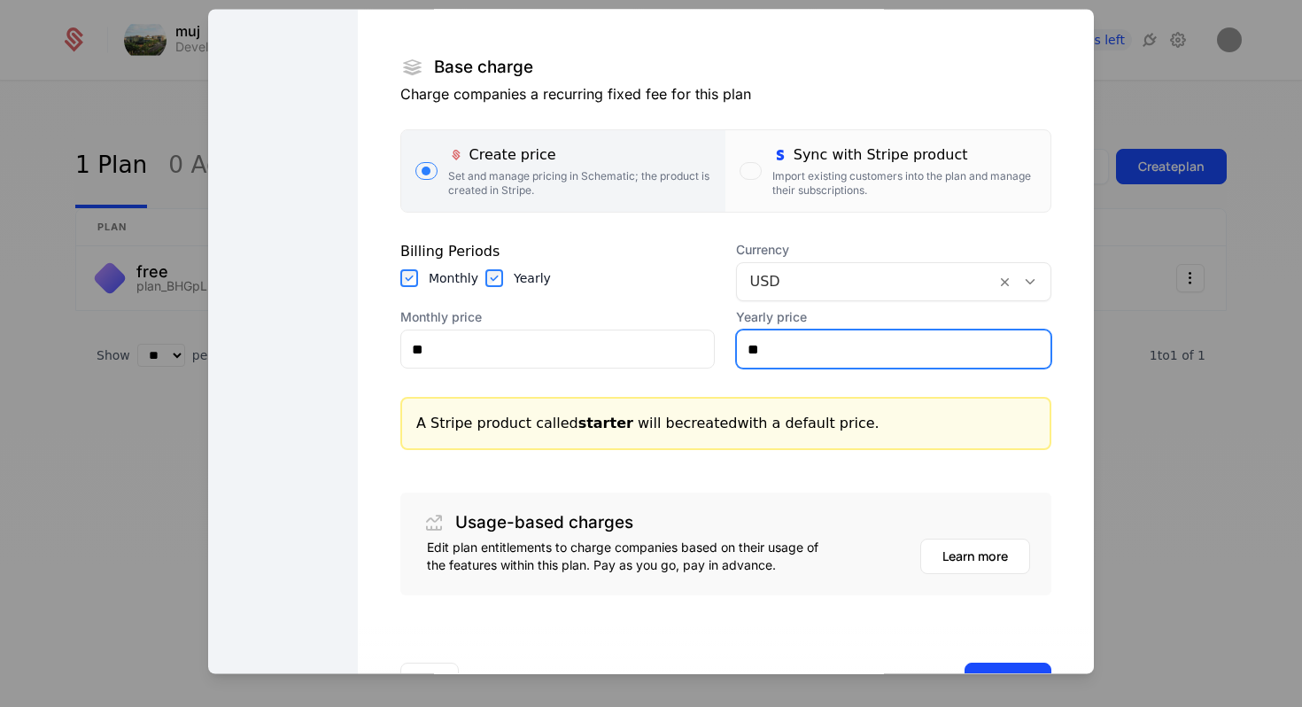
click at [776, 353] on input "**" at bounding box center [894, 349] width 314 height 37
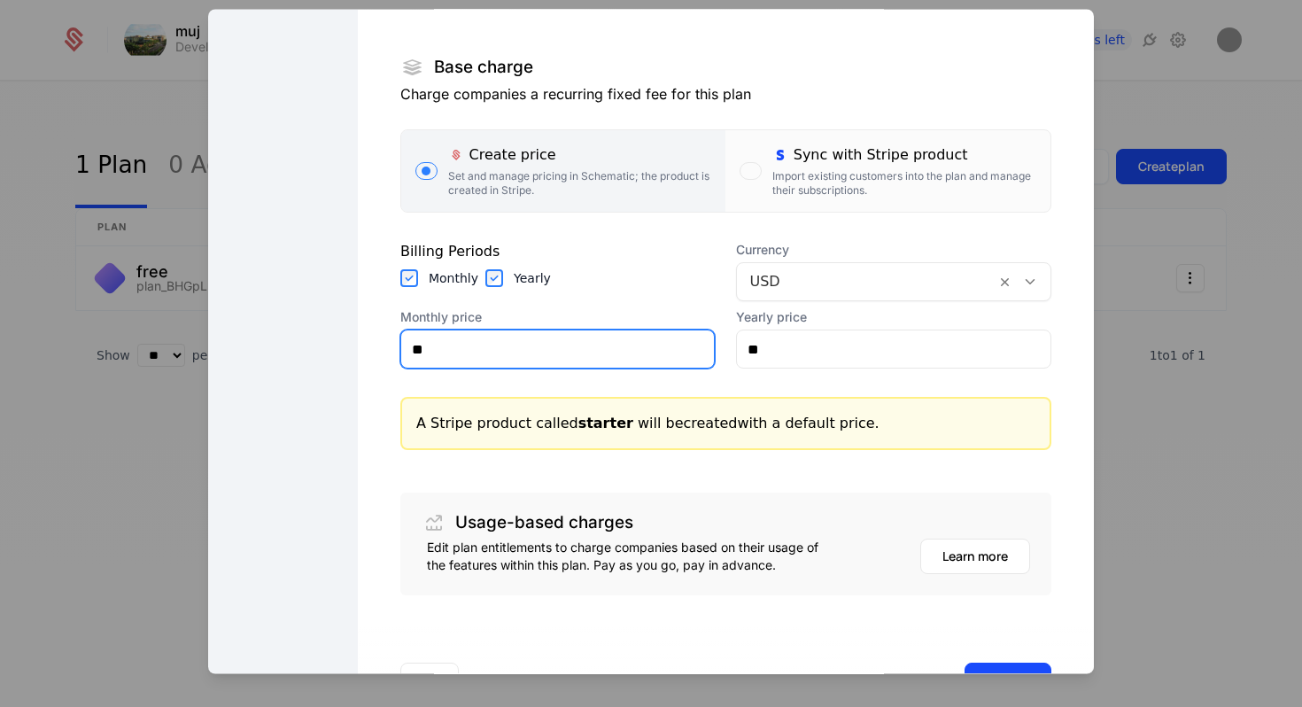
click at [594, 346] on input "**" at bounding box center [558, 349] width 314 height 37
type input "*****"
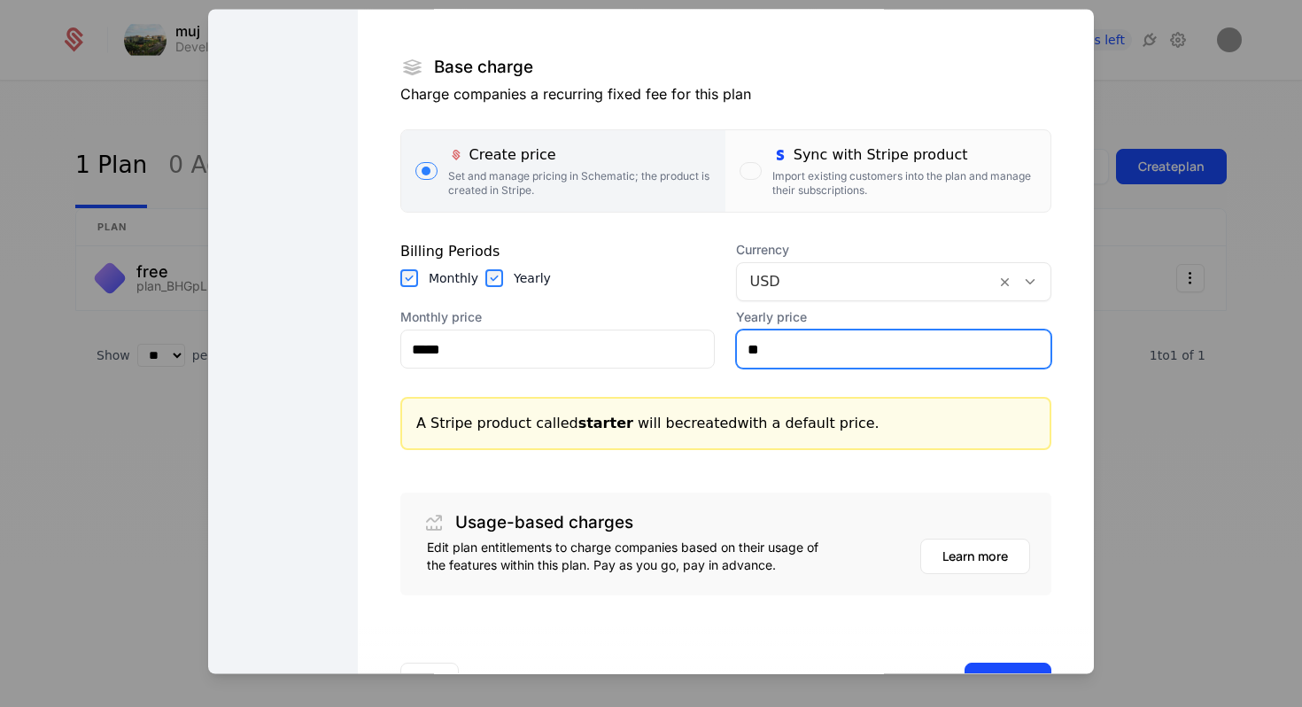
click at [772, 354] on input "**" at bounding box center [894, 349] width 314 height 37
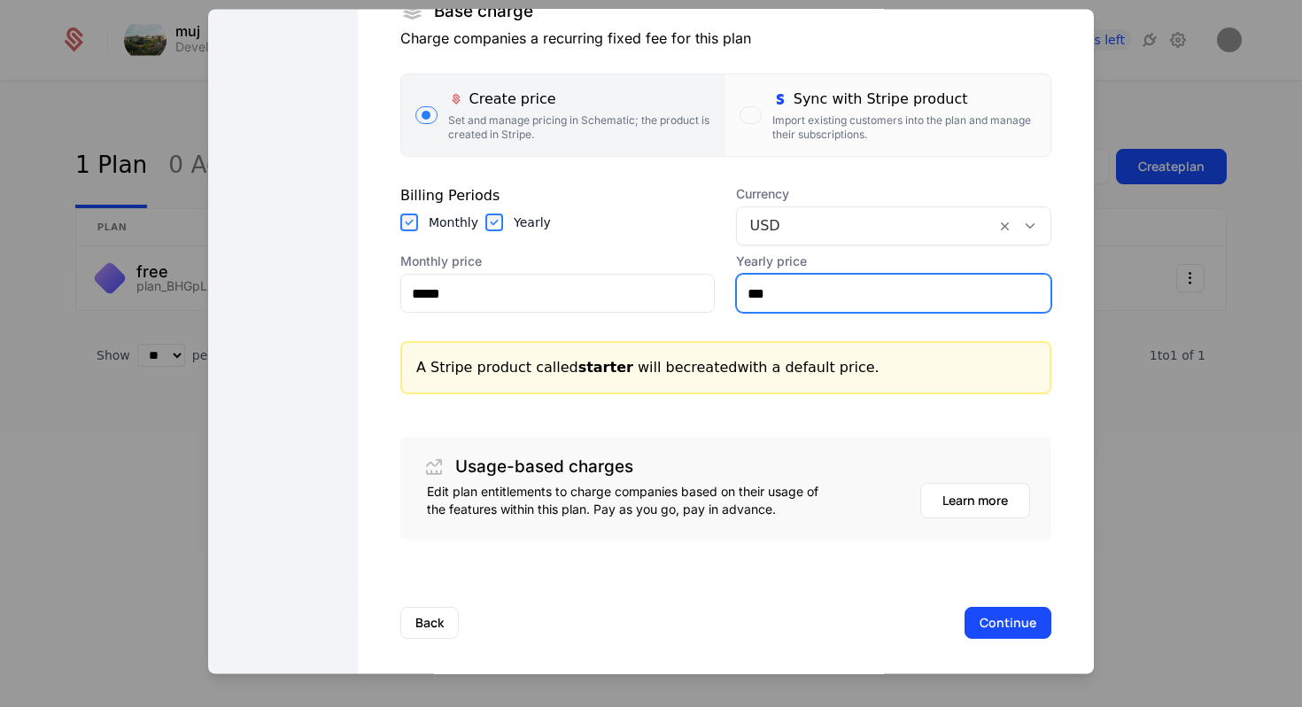
scroll to position [336, 0]
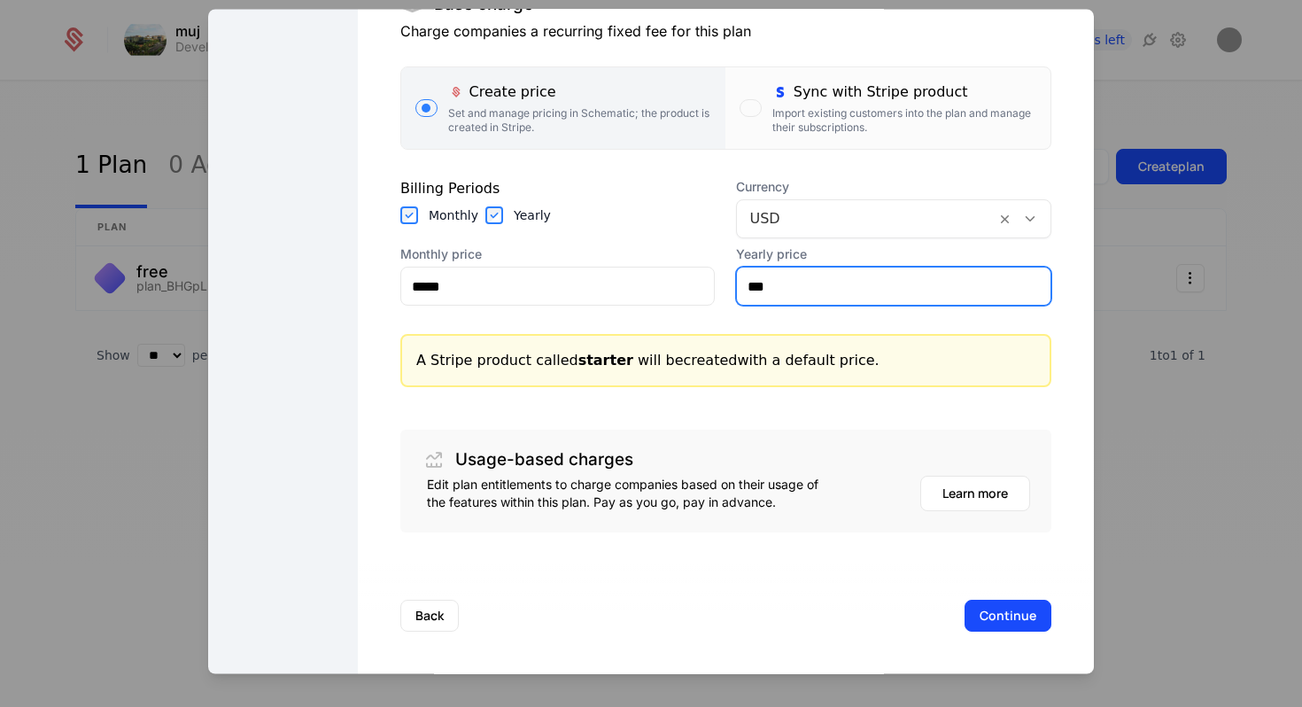
type input "***"
click at [1012, 609] on button "Continue" at bounding box center [1008, 617] width 87 height 32
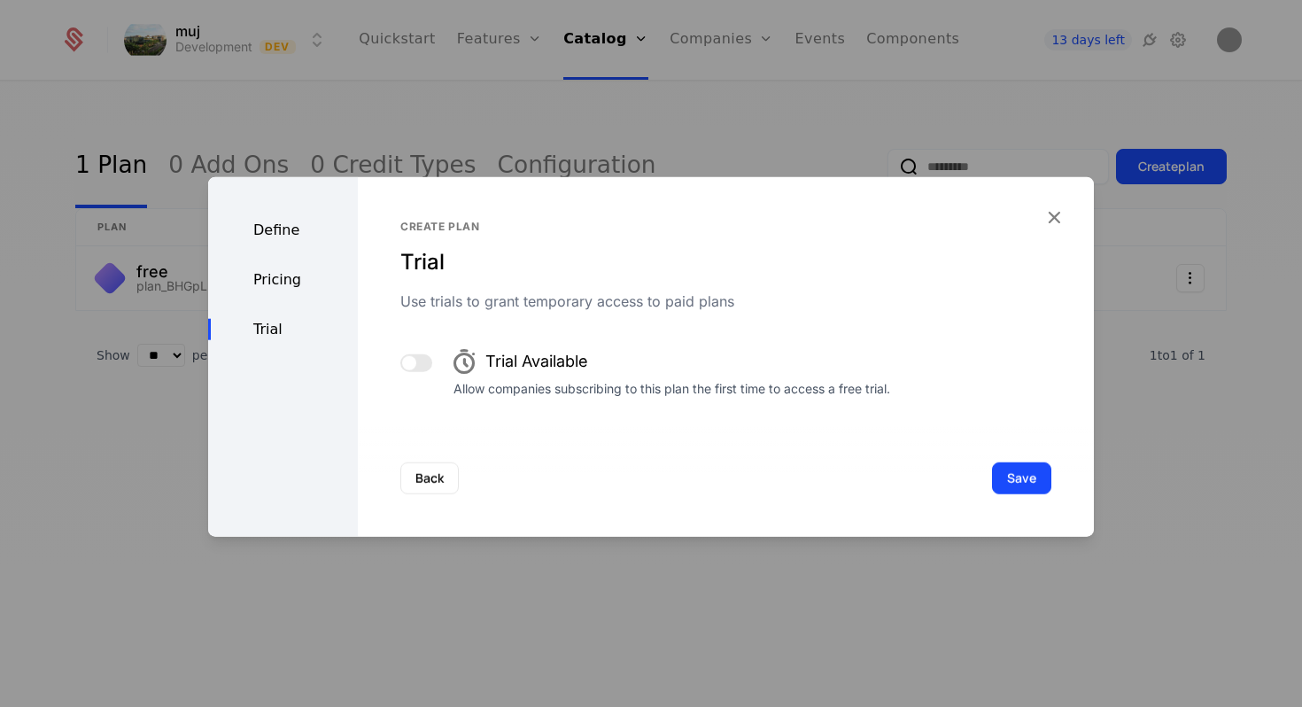
click at [1029, 485] on button "Save" at bounding box center [1021, 478] width 59 height 32
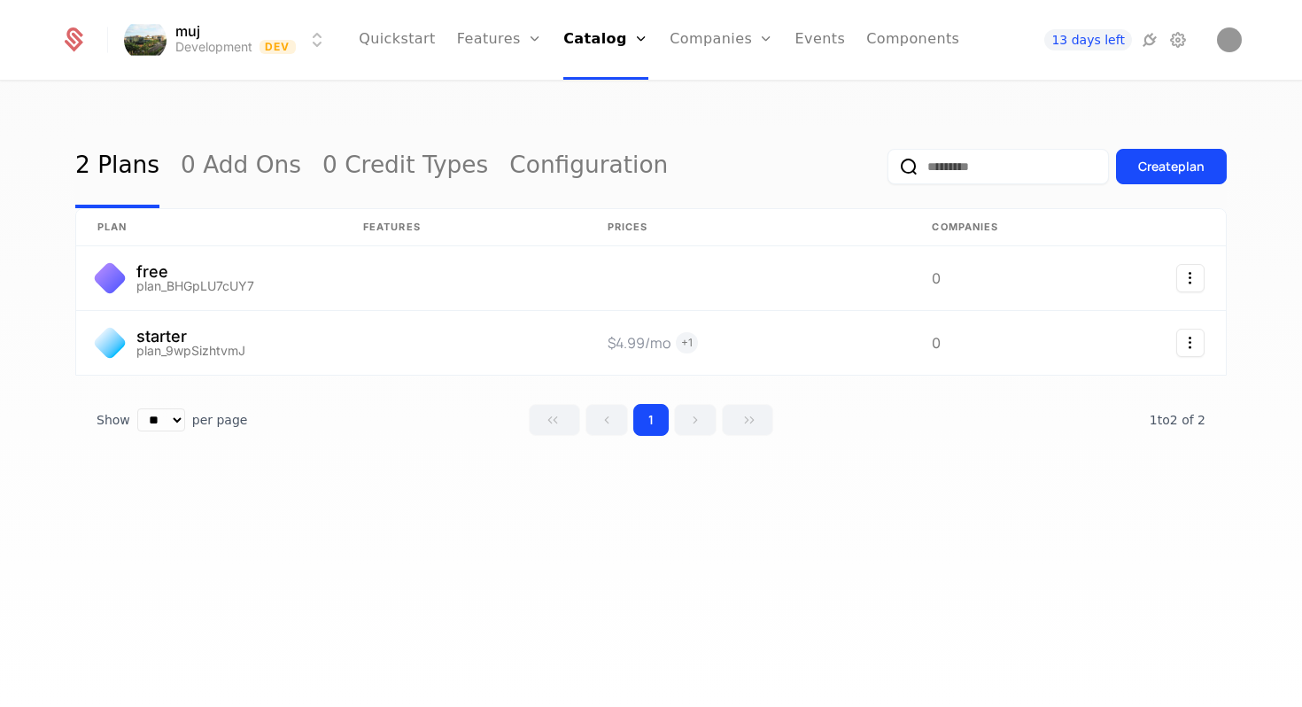
click at [1153, 178] on button "Create plan" at bounding box center [1171, 166] width 111 height 35
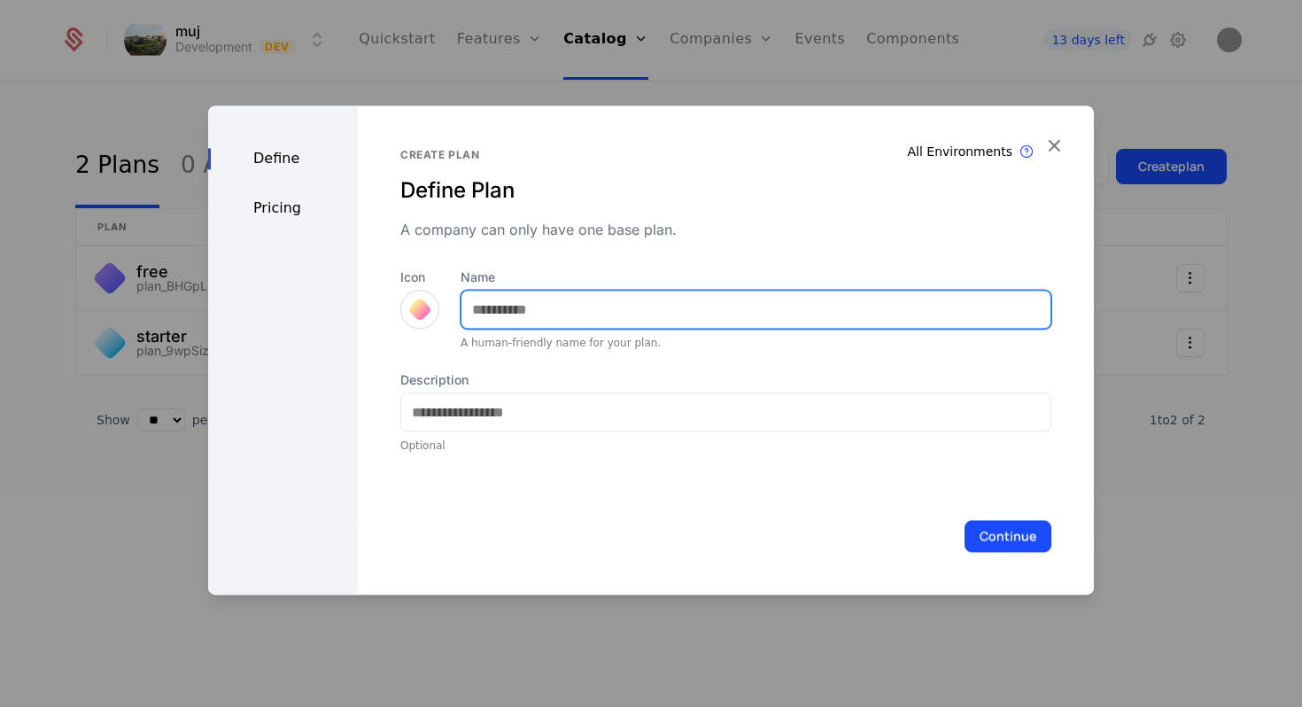
click at [721, 315] on input "Name" at bounding box center [755, 309] width 589 height 37
type input "***"
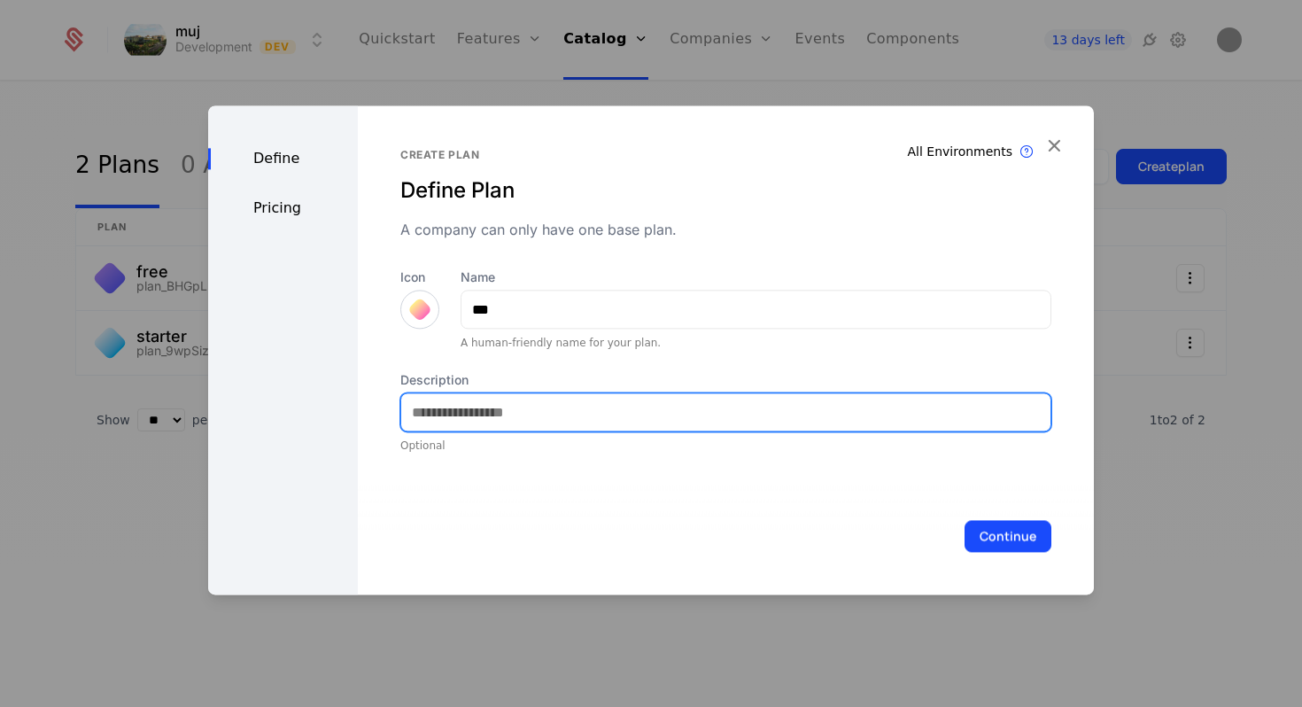
click at [622, 399] on input "Description" at bounding box center [725, 411] width 649 height 37
type input "**********"
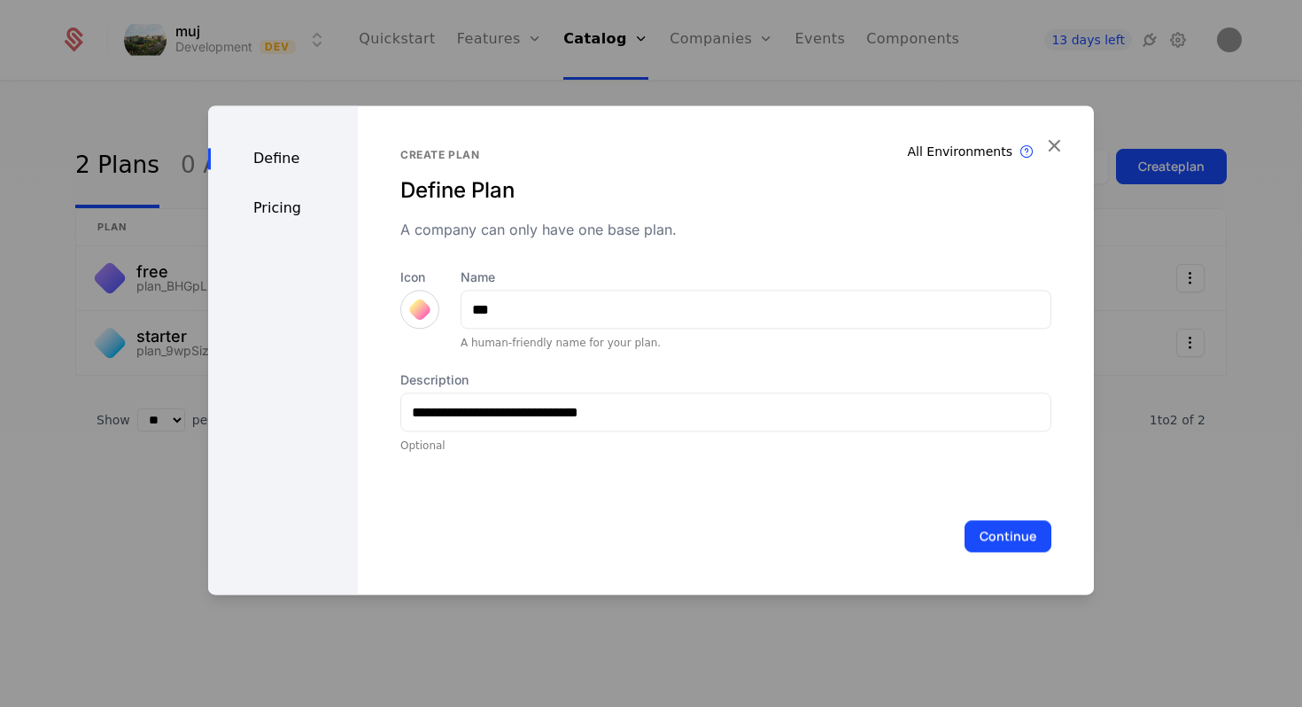
click at [995, 549] on button "Continue" at bounding box center [1008, 536] width 87 height 32
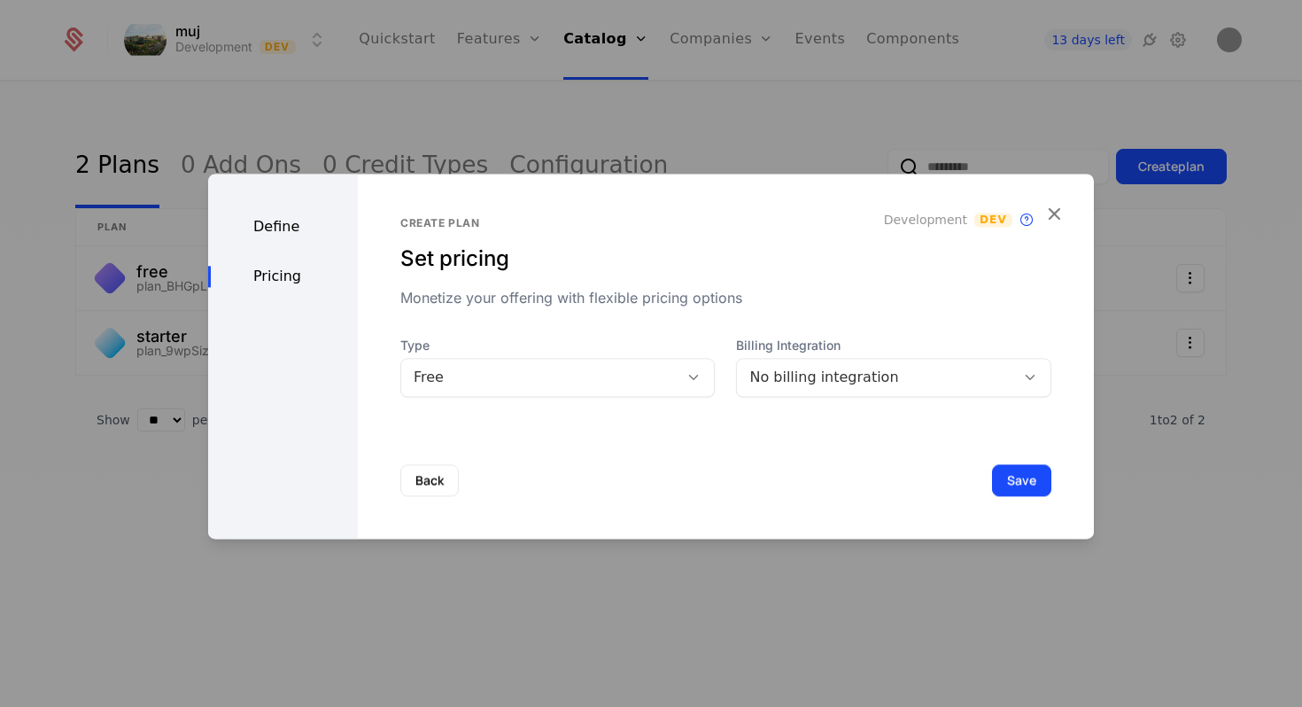
click at [576, 379] on div "Free" at bounding box center [540, 377] width 253 height 21
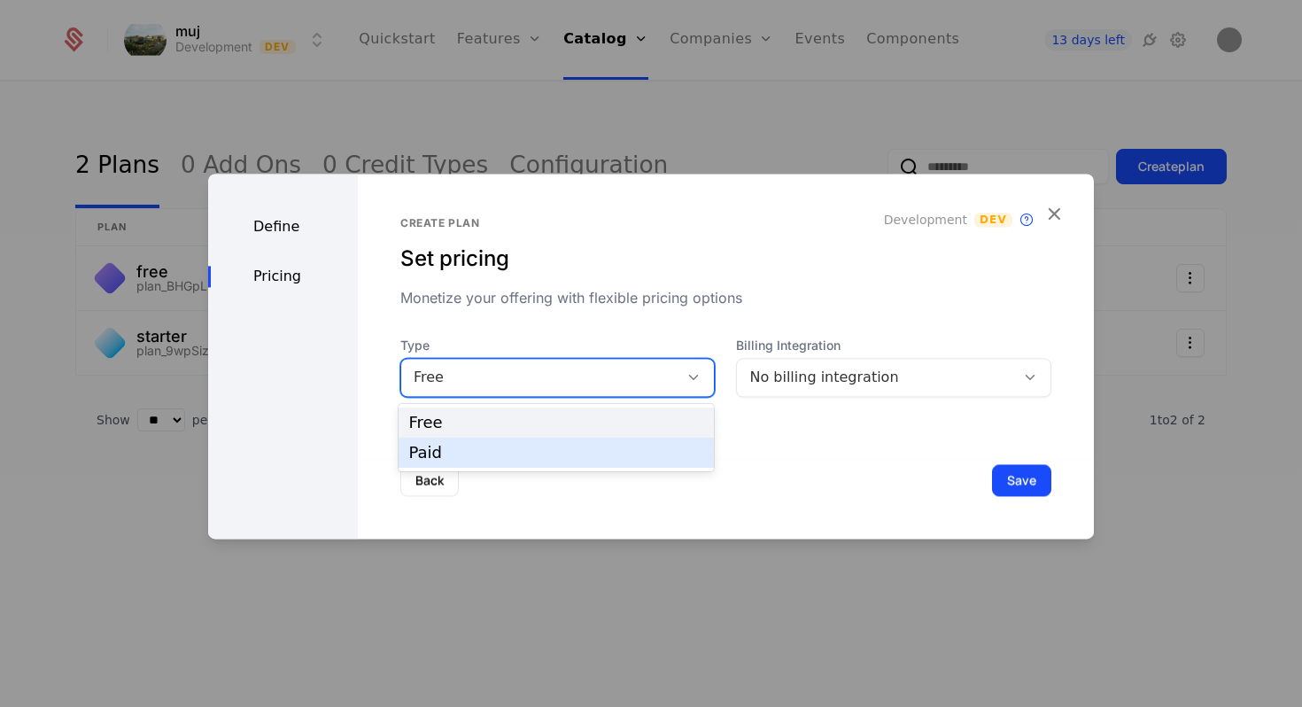
click at [534, 459] on div "Paid" at bounding box center [556, 453] width 295 height 16
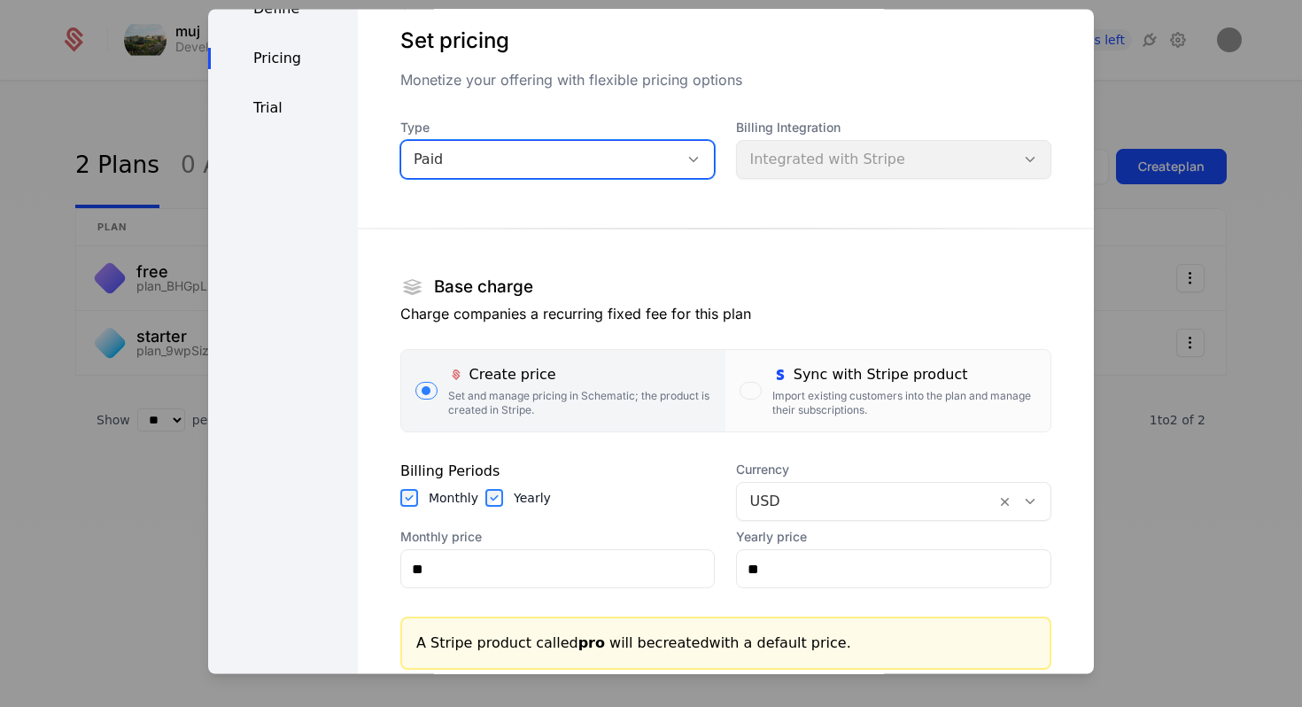
scroll to position [64, 0]
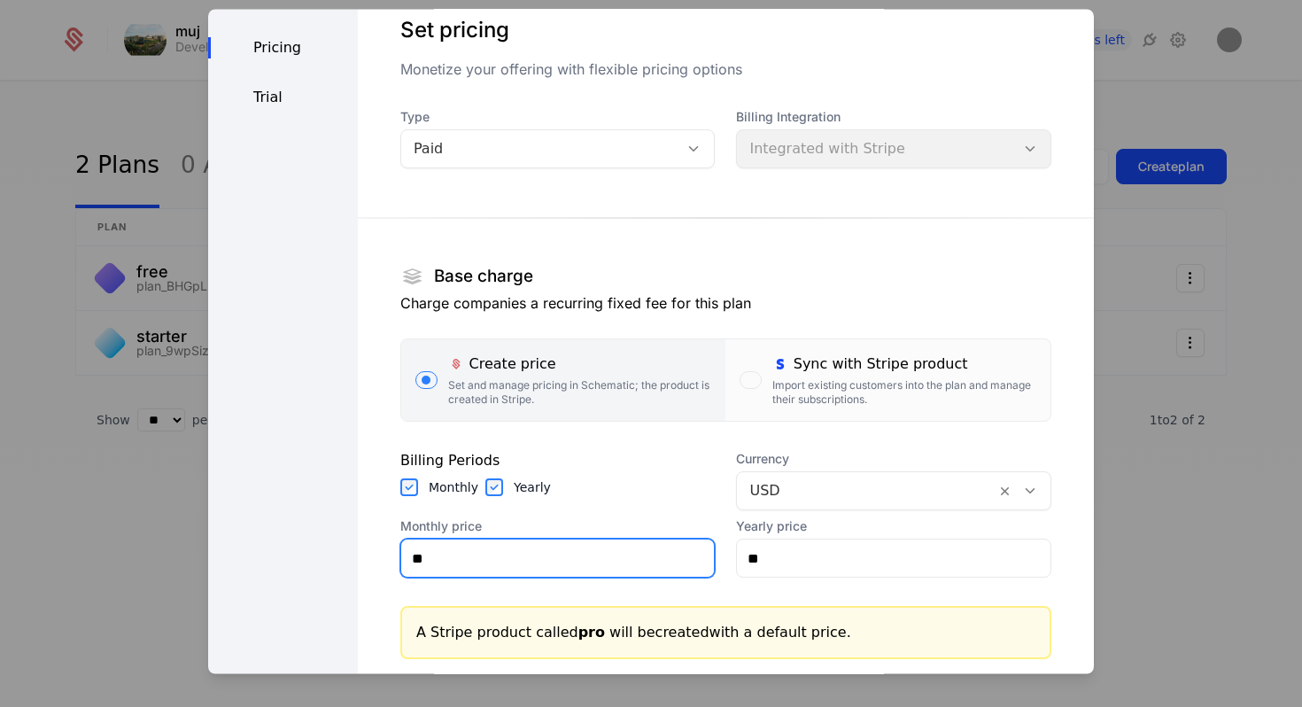
click at [653, 571] on input "**" at bounding box center [558, 558] width 314 height 37
type input "*****"
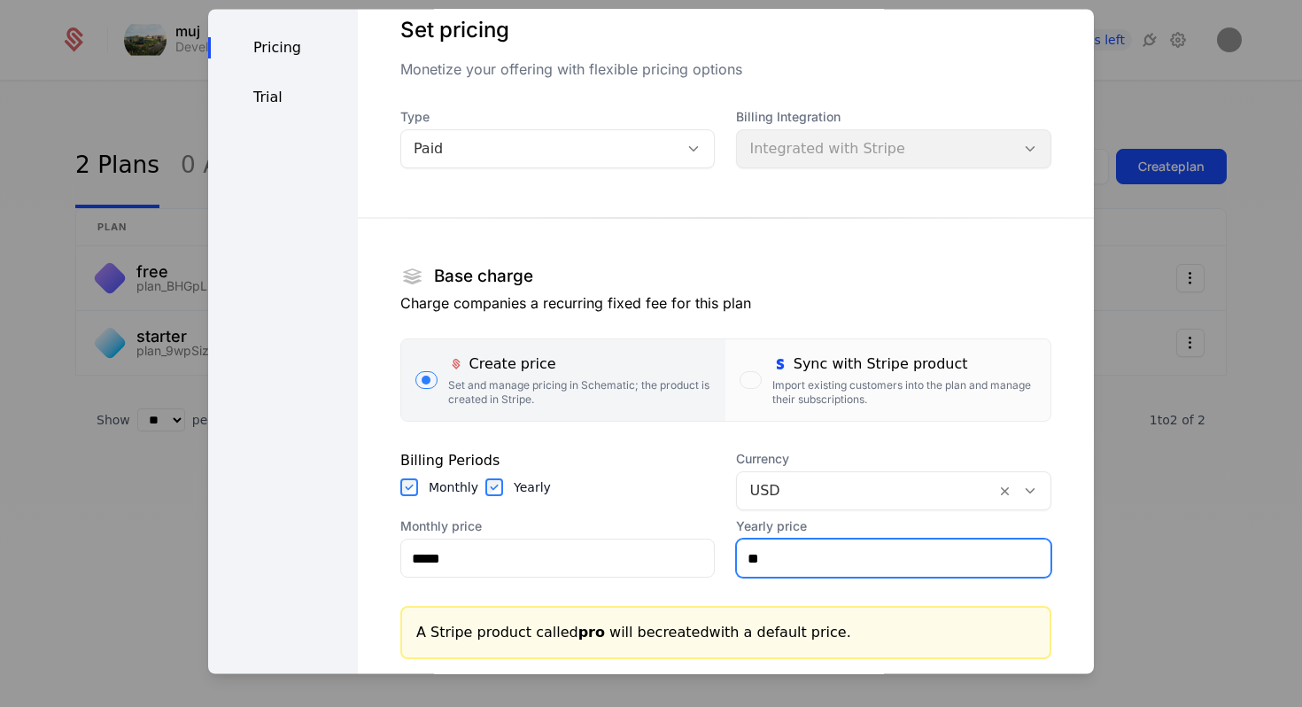
click at [855, 560] on input "**" at bounding box center [894, 558] width 314 height 37
type input "***"
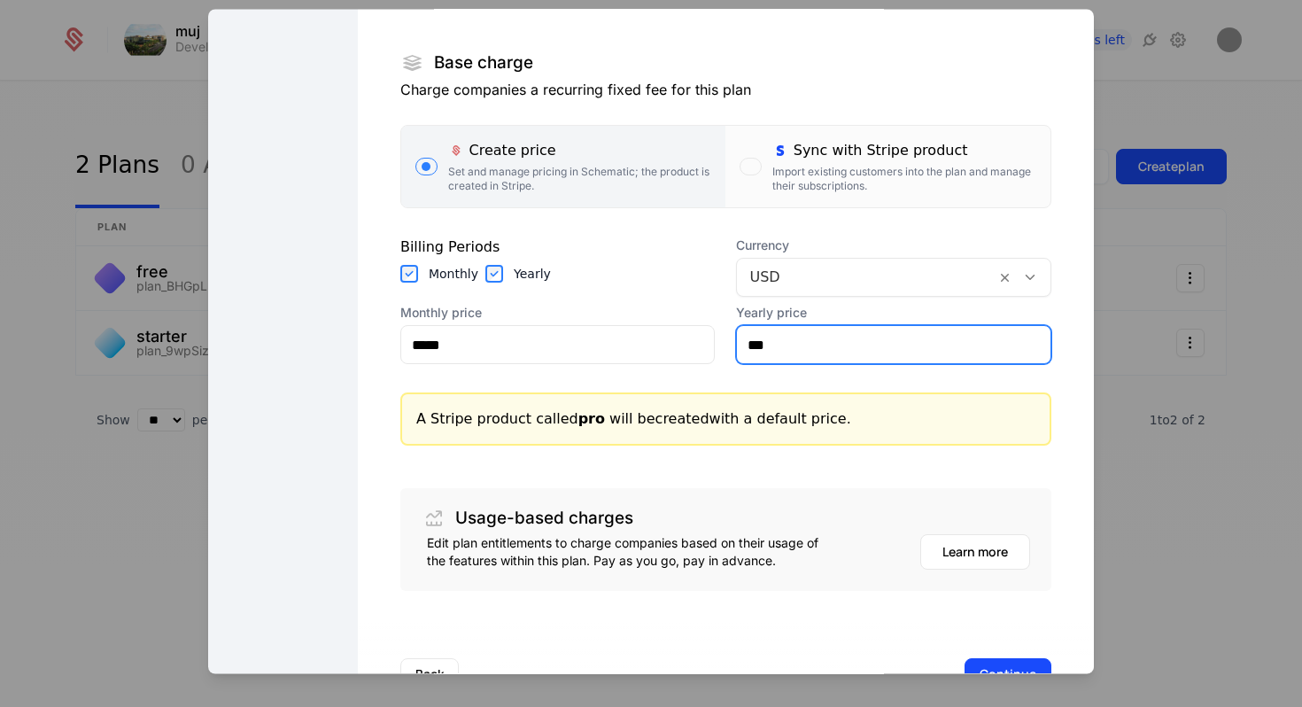
scroll to position [337, 0]
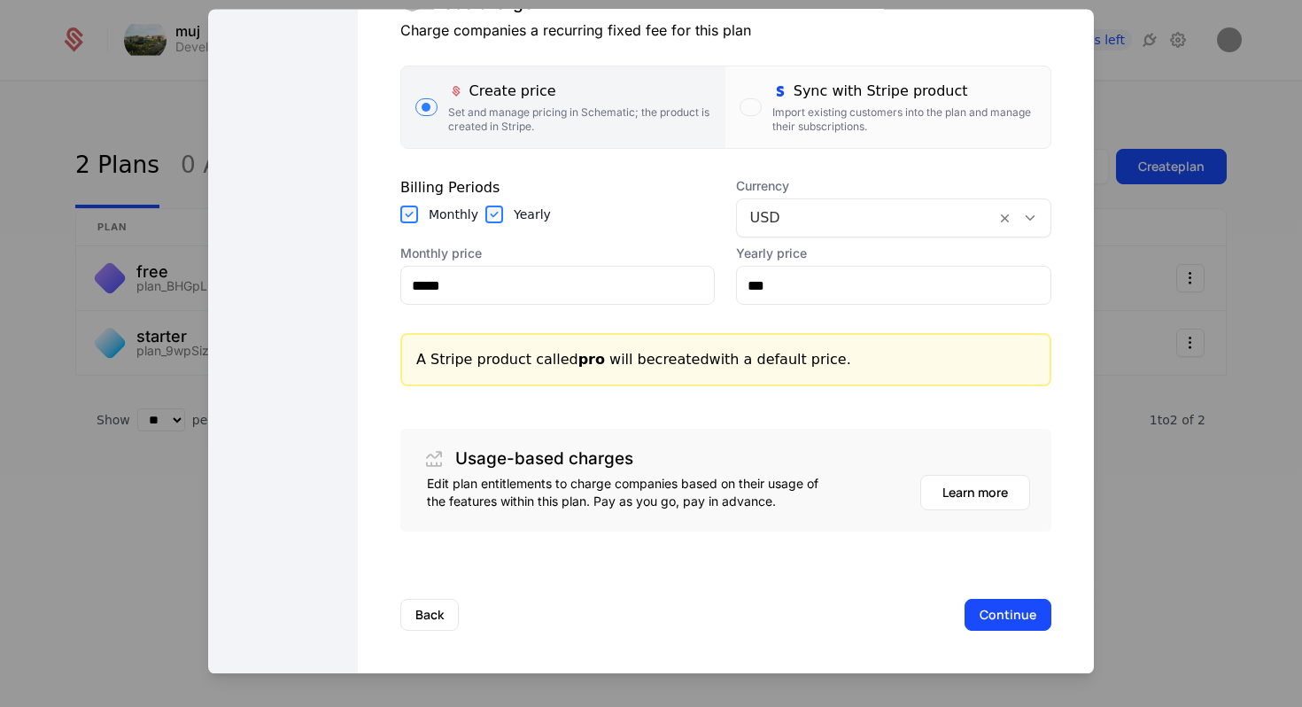
click at [983, 626] on button "Continue" at bounding box center [1008, 616] width 87 height 32
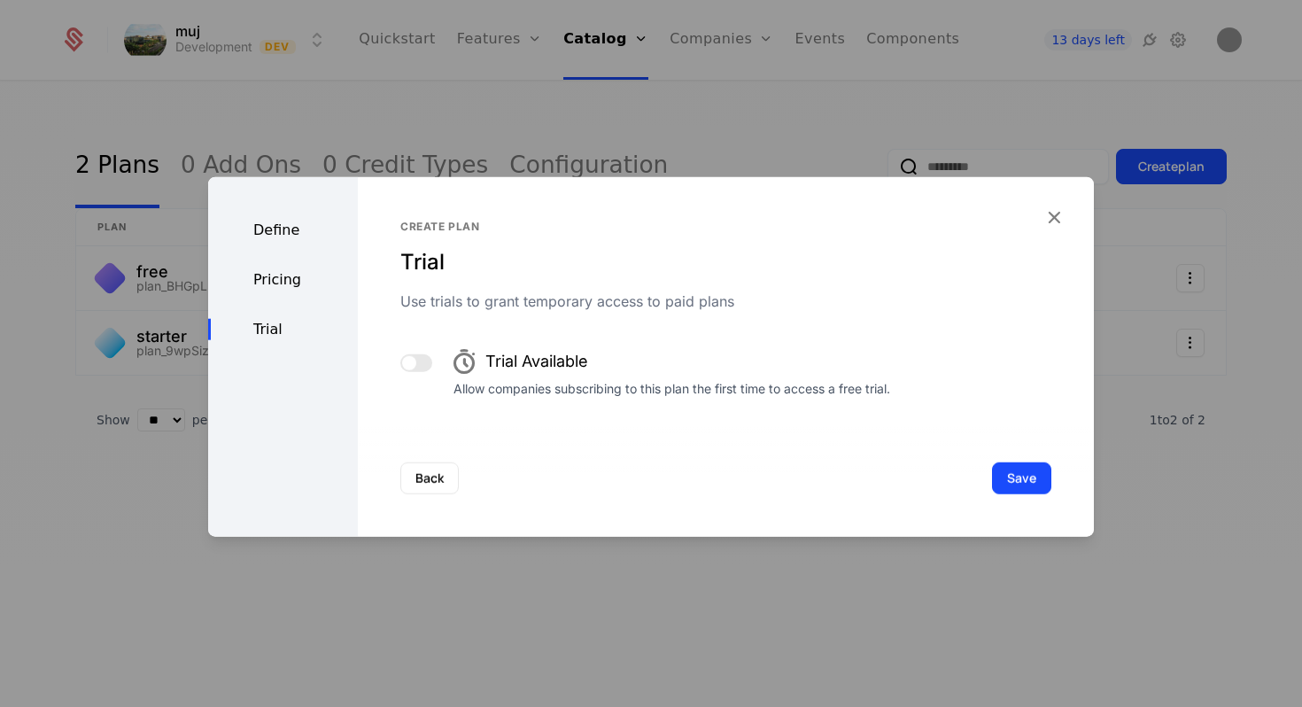
click at [1026, 466] on button "Save" at bounding box center [1021, 478] width 59 height 32
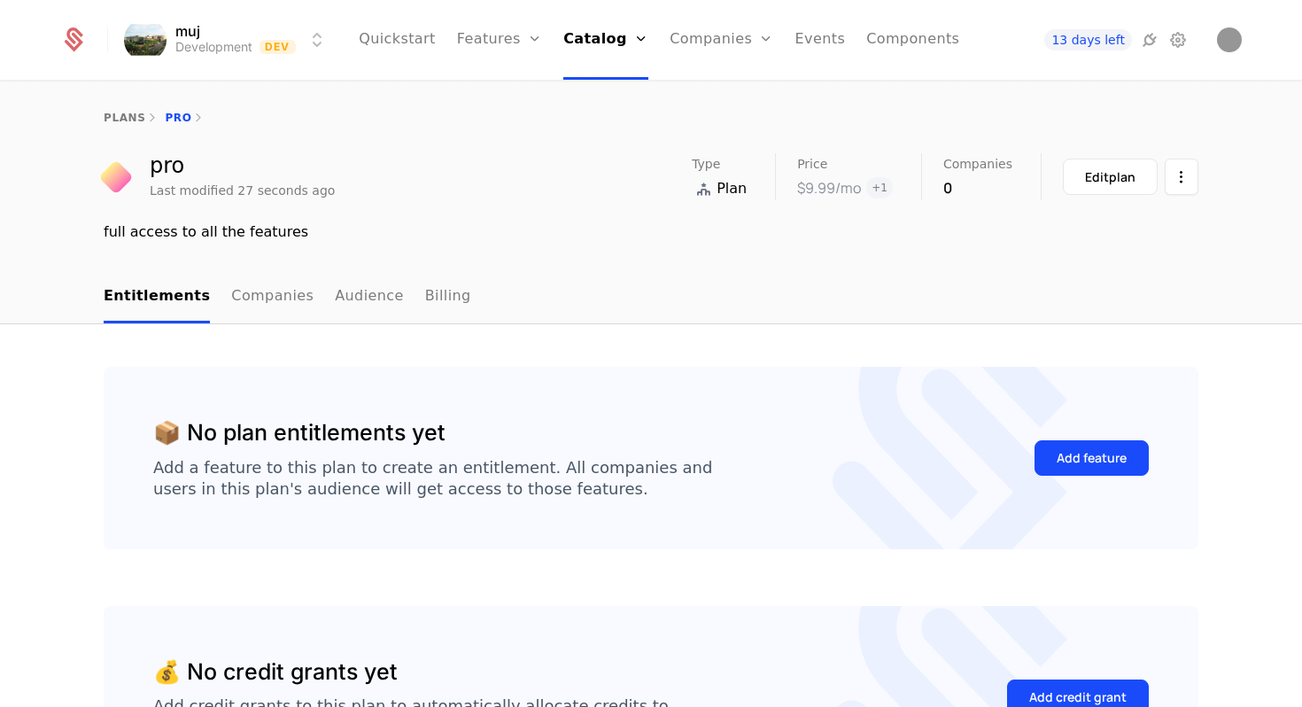
click at [625, 94] on link "Plans" at bounding box center [630, 87] width 91 height 14
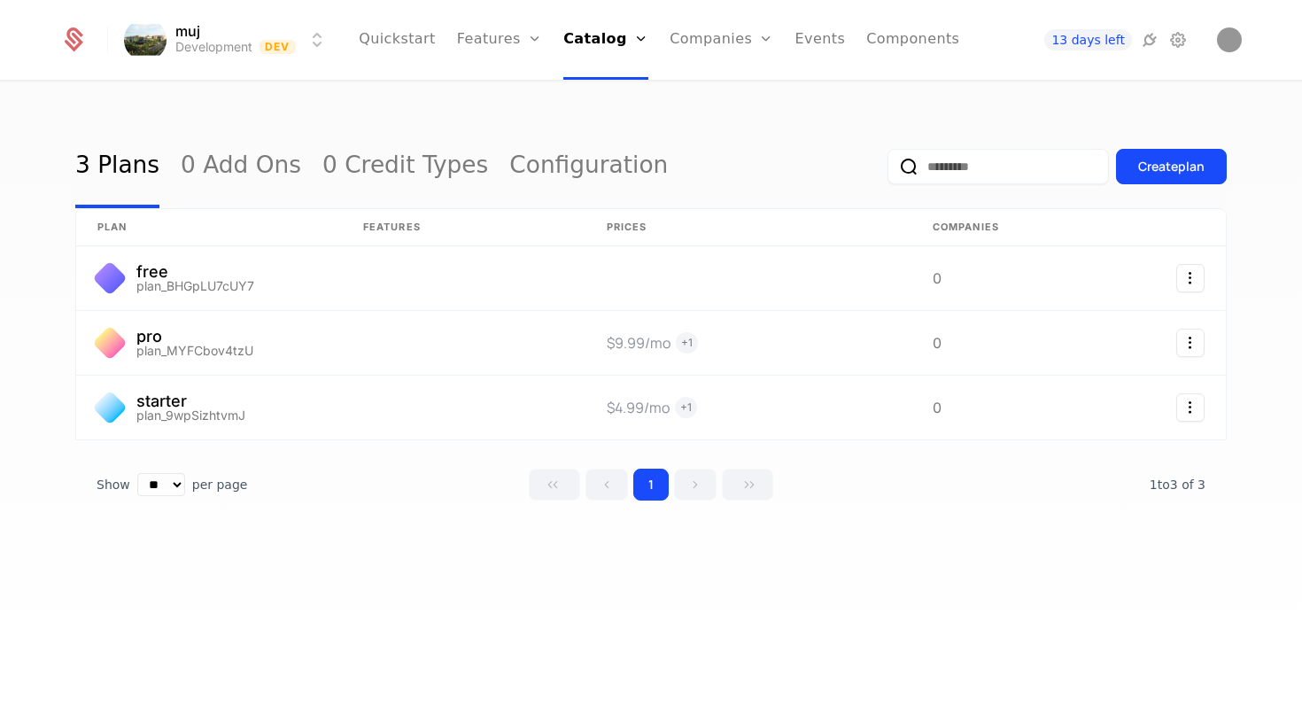
click at [491, 33] on link "Features" at bounding box center [499, 40] width 85 height 80
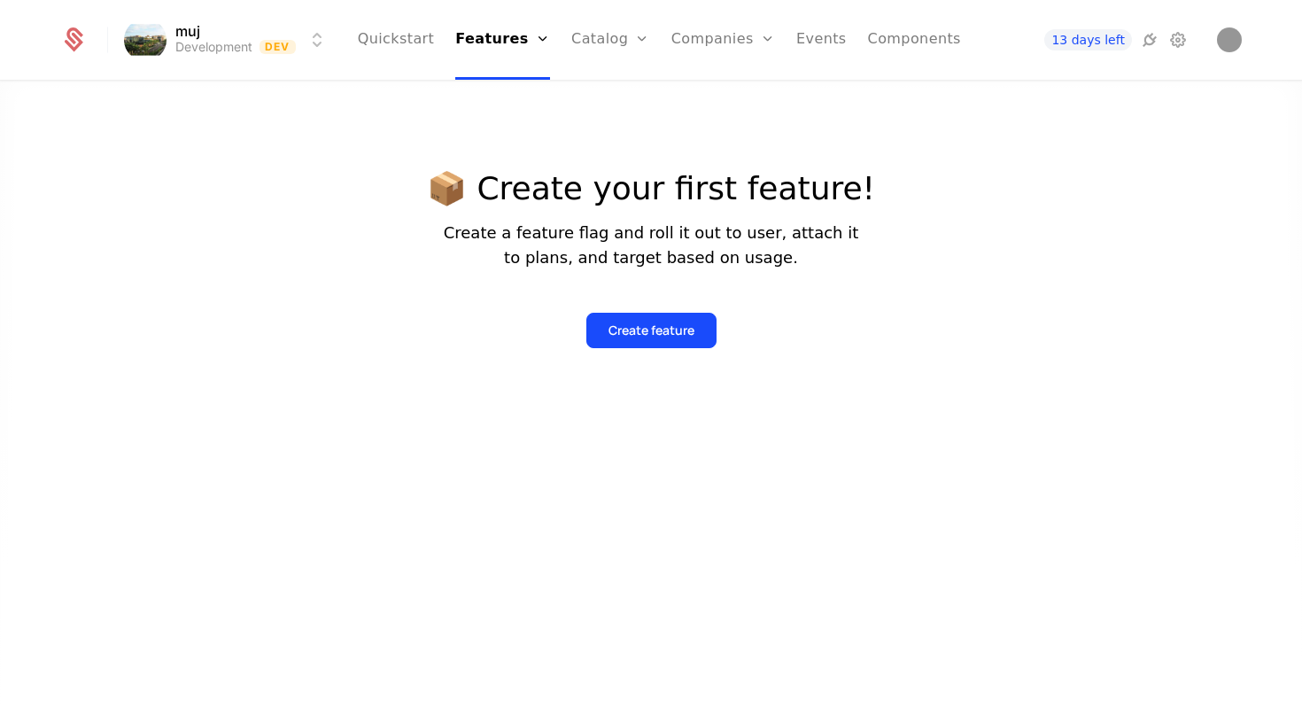
click at [645, 335] on div "Create feature" at bounding box center [652, 331] width 86 height 18
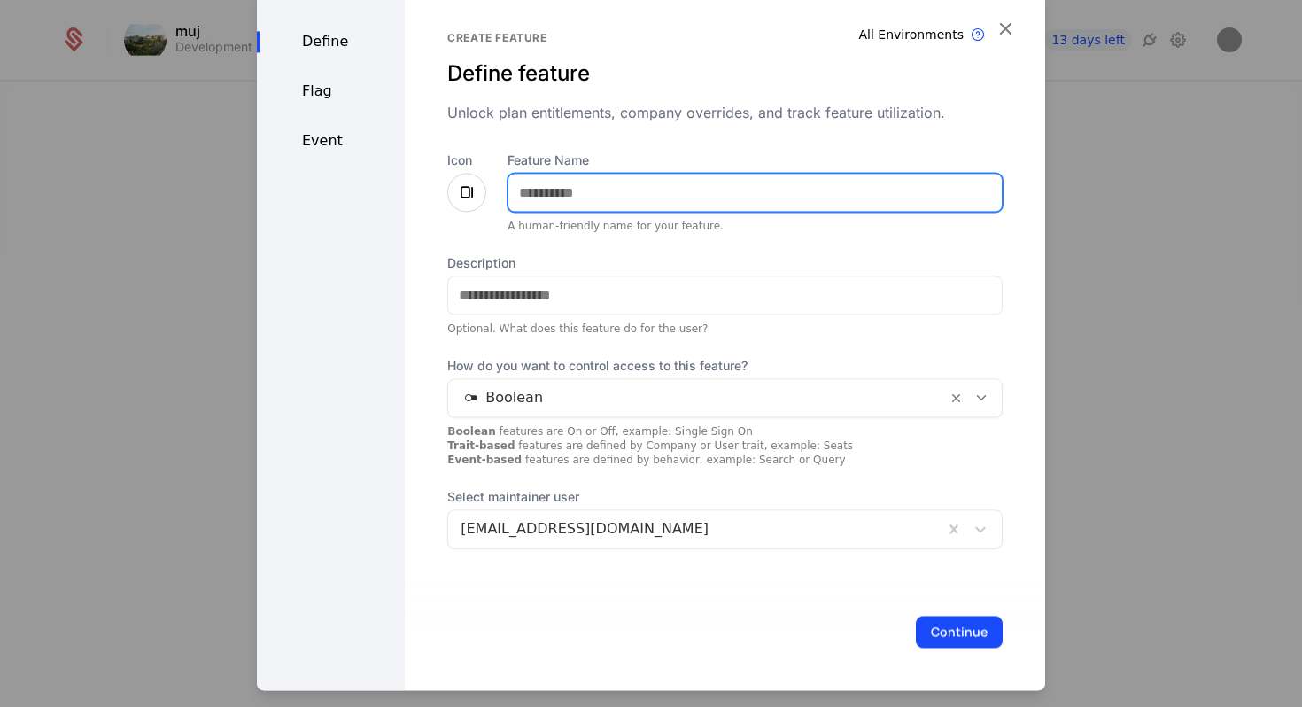
click at [585, 183] on input "Feature Name" at bounding box center [754, 192] width 493 height 37
type input "*"
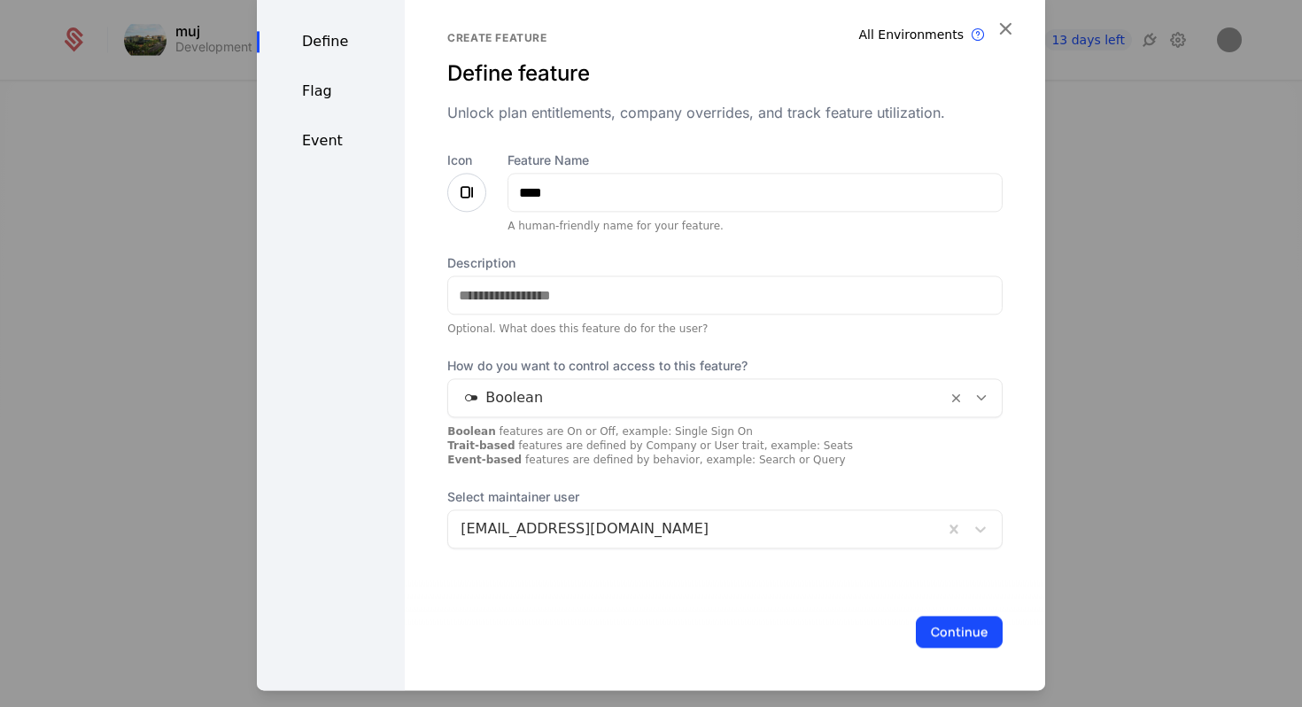
click at [456, 191] on icon at bounding box center [466, 192] width 21 height 21
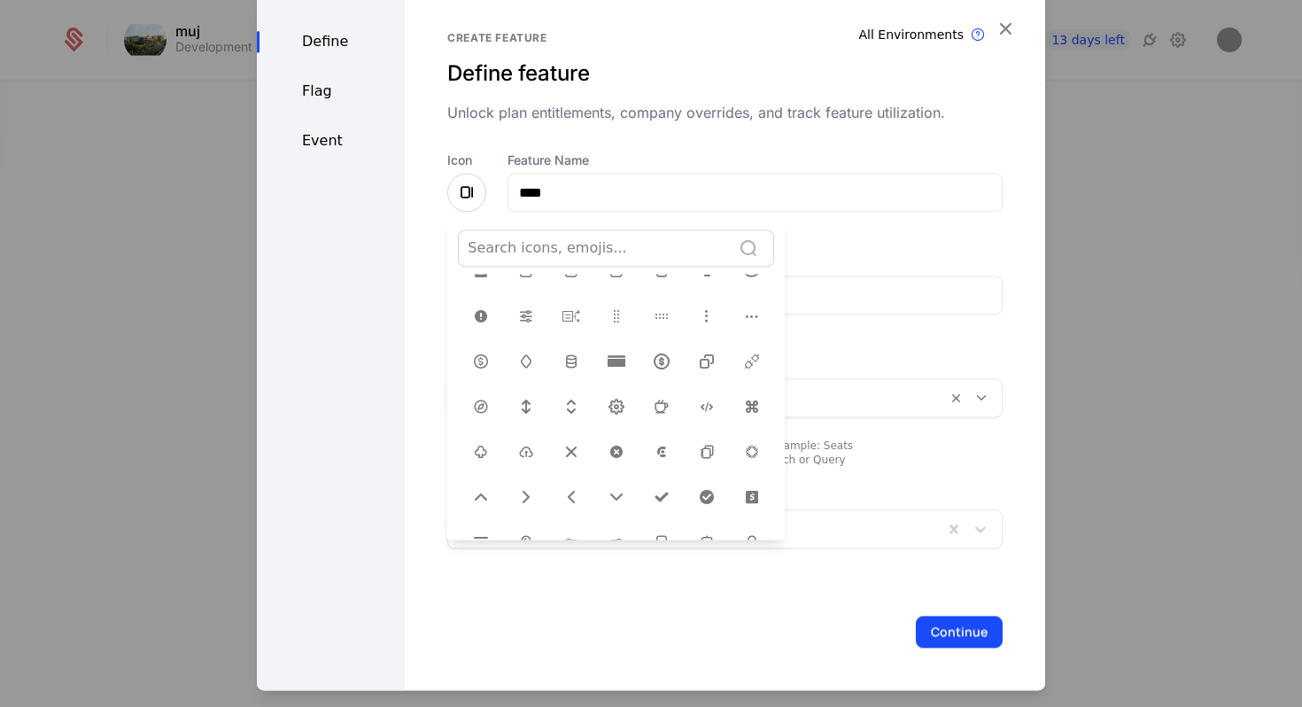
scroll to position [450, 0]
click at [567, 323] on icon at bounding box center [571, 322] width 21 height 21
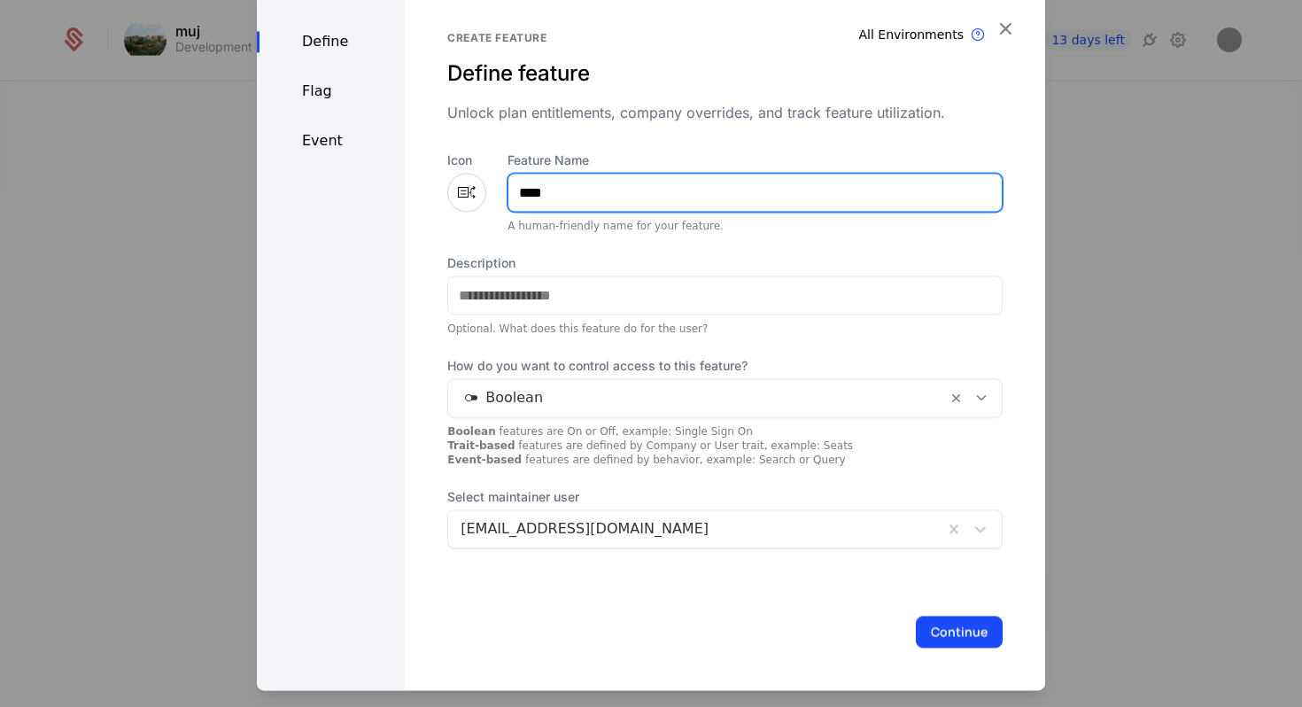
click at [570, 198] on input "****" at bounding box center [754, 192] width 493 height 37
click at [524, 194] on input "*****" at bounding box center [754, 192] width 493 height 37
type input "*****"
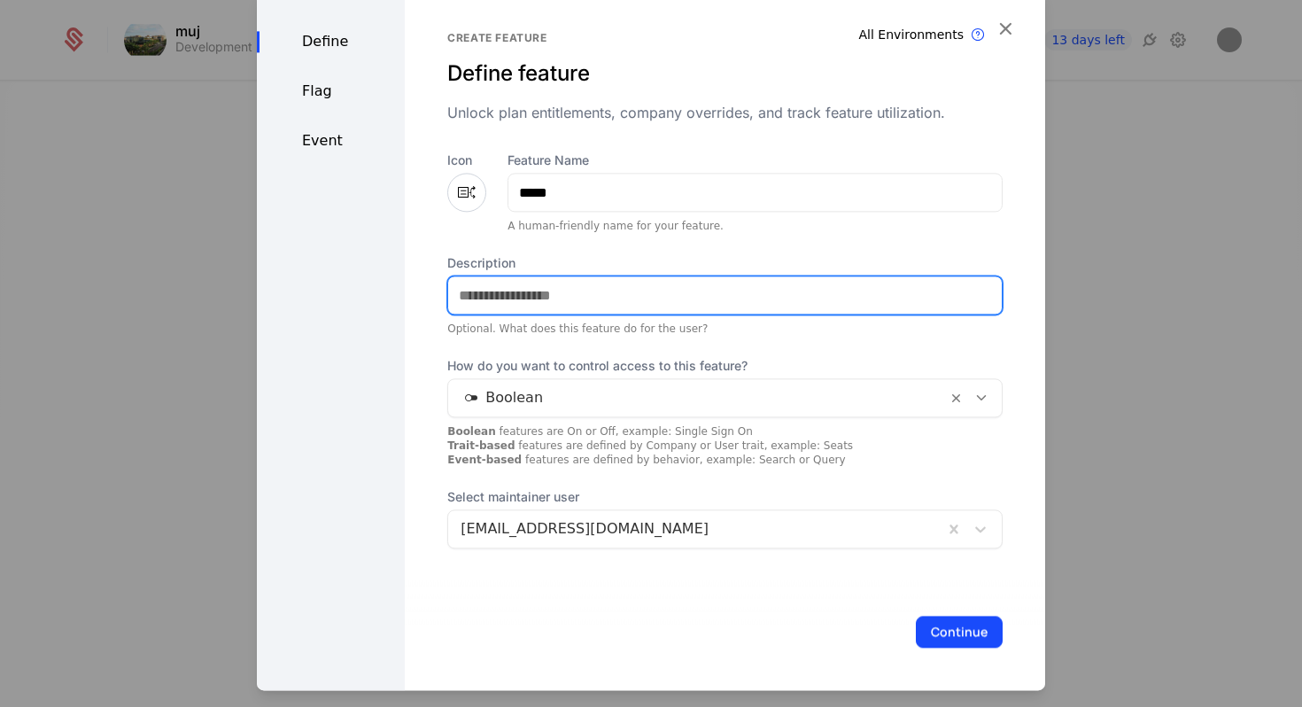
click at [507, 283] on input "Description" at bounding box center [725, 294] width 554 height 37
click at [552, 298] on input "**********" at bounding box center [725, 294] width 554 height 37
type input "**********"
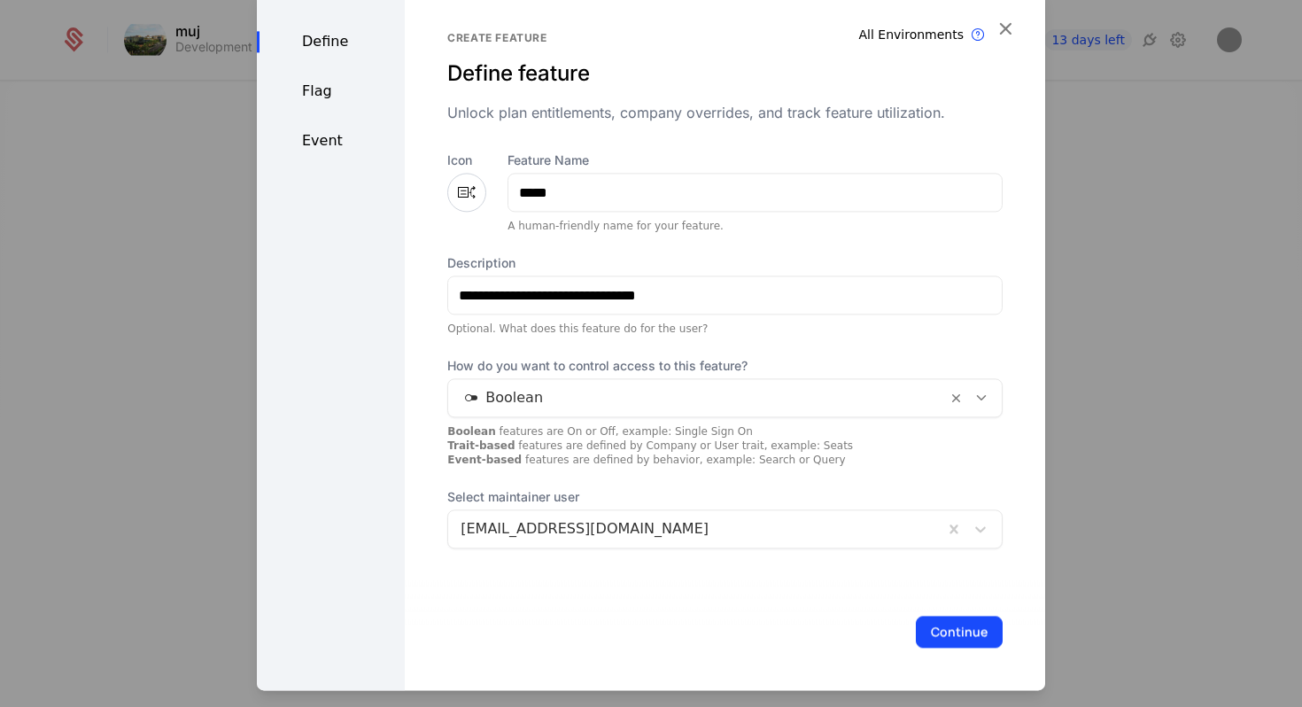
click at [756, 330] on div "Optional. What does this feature do for the user?" at bounding box center [724, 329] width 555 height 14
click at [701, 384] on div "Boolean" at bounding box center [697, 398] width 499 height 32
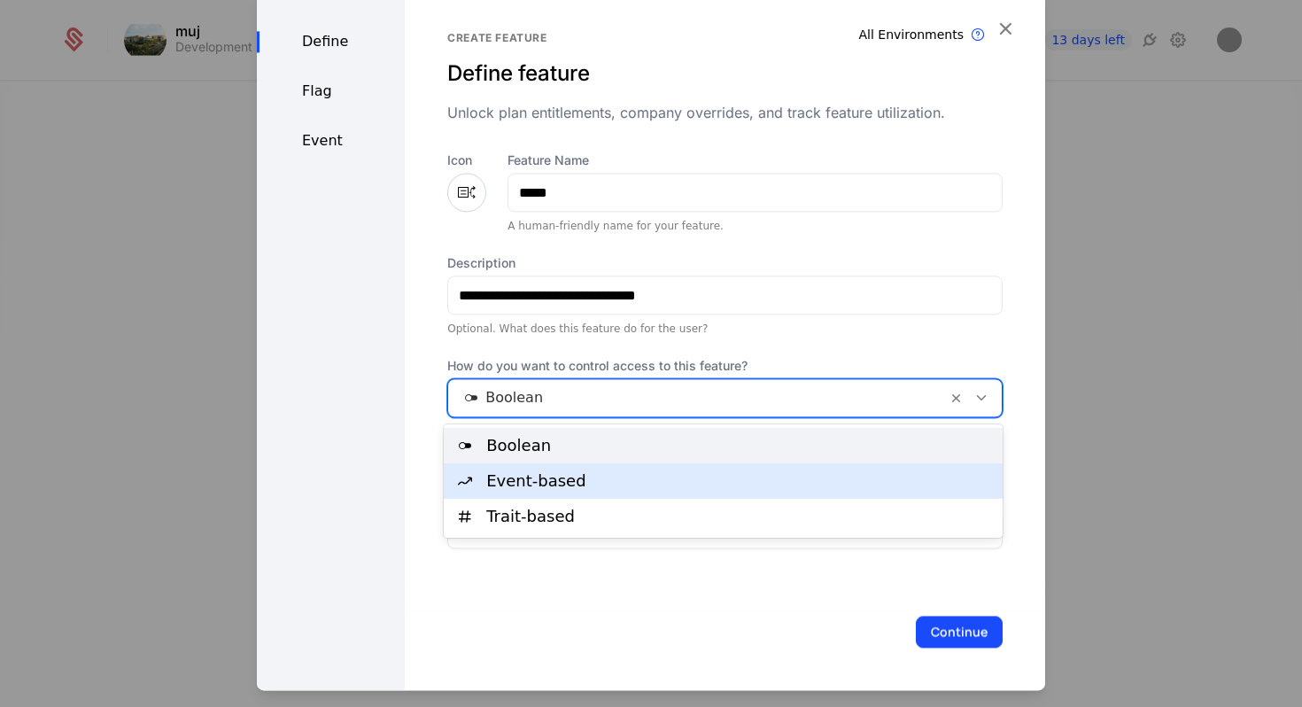
click at [675, 486] on div "Event-based" at bounding box center [739, 481] width 506 height 16
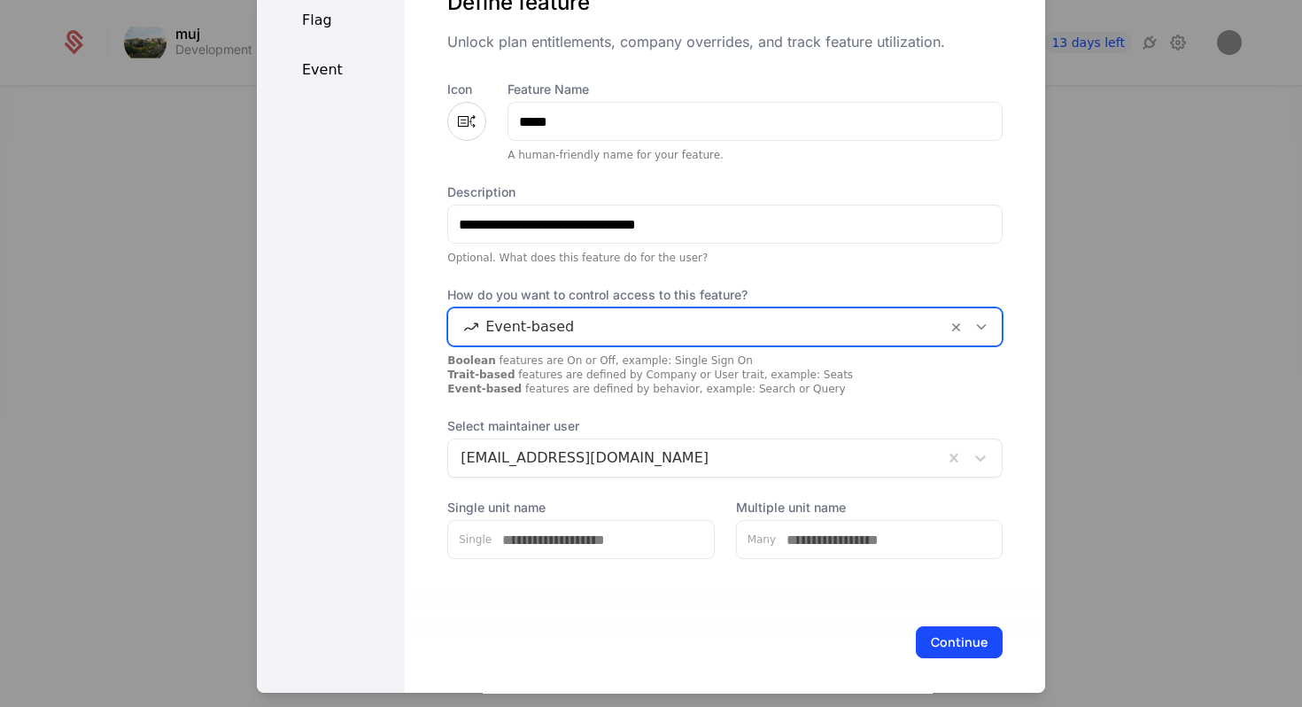
scroll to position [76, 0]
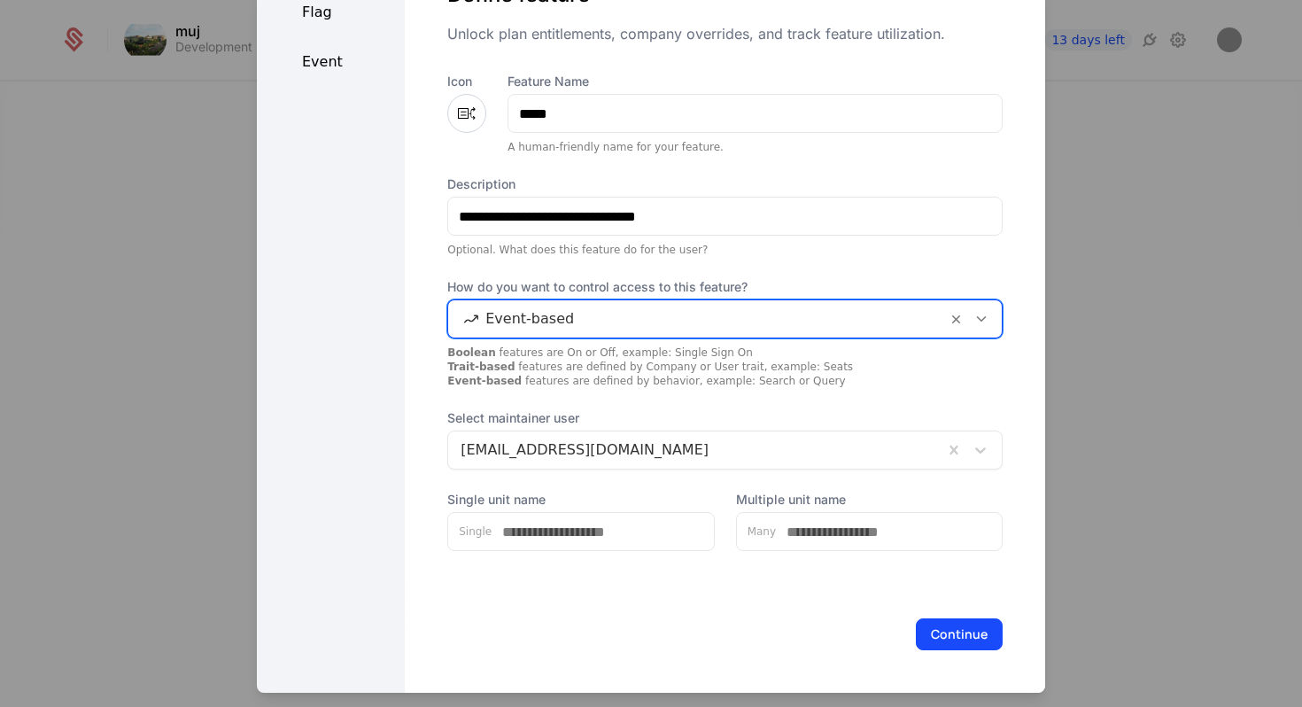
click at [965, 627] on button "Continue" at bounding box center [959, 634] width 87 height 32
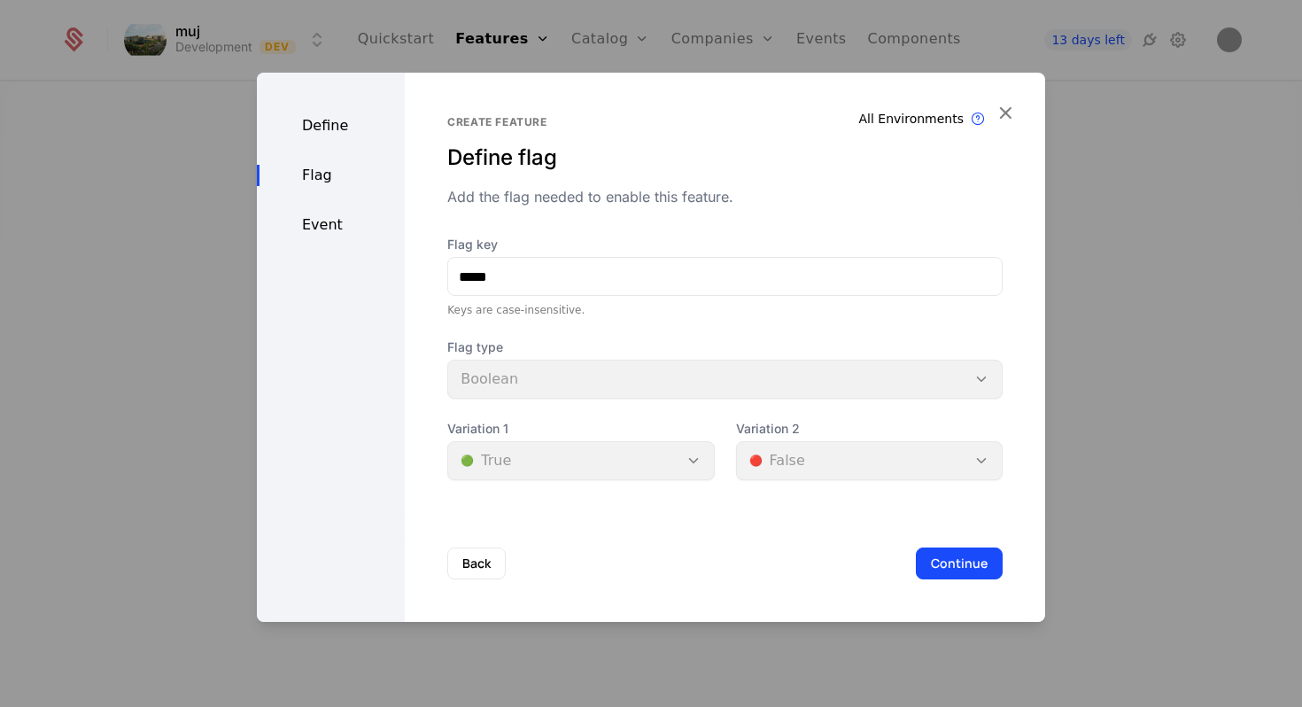
scroll to position [0, 0]
click at [941, 560] on button "Continue" at bounding box center [959, 563] width 87 height 32
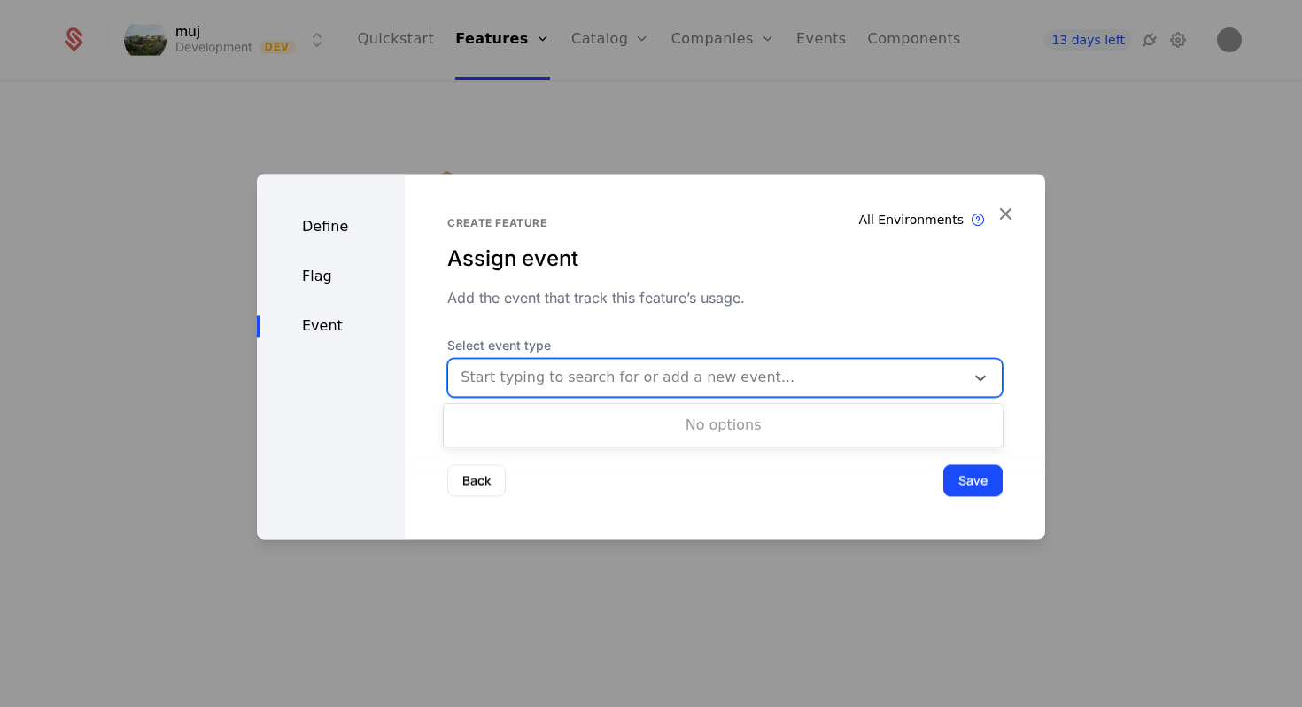
click at [580, 379] on div at bounding box center [707, 377] width 492 height 25
type input "****"
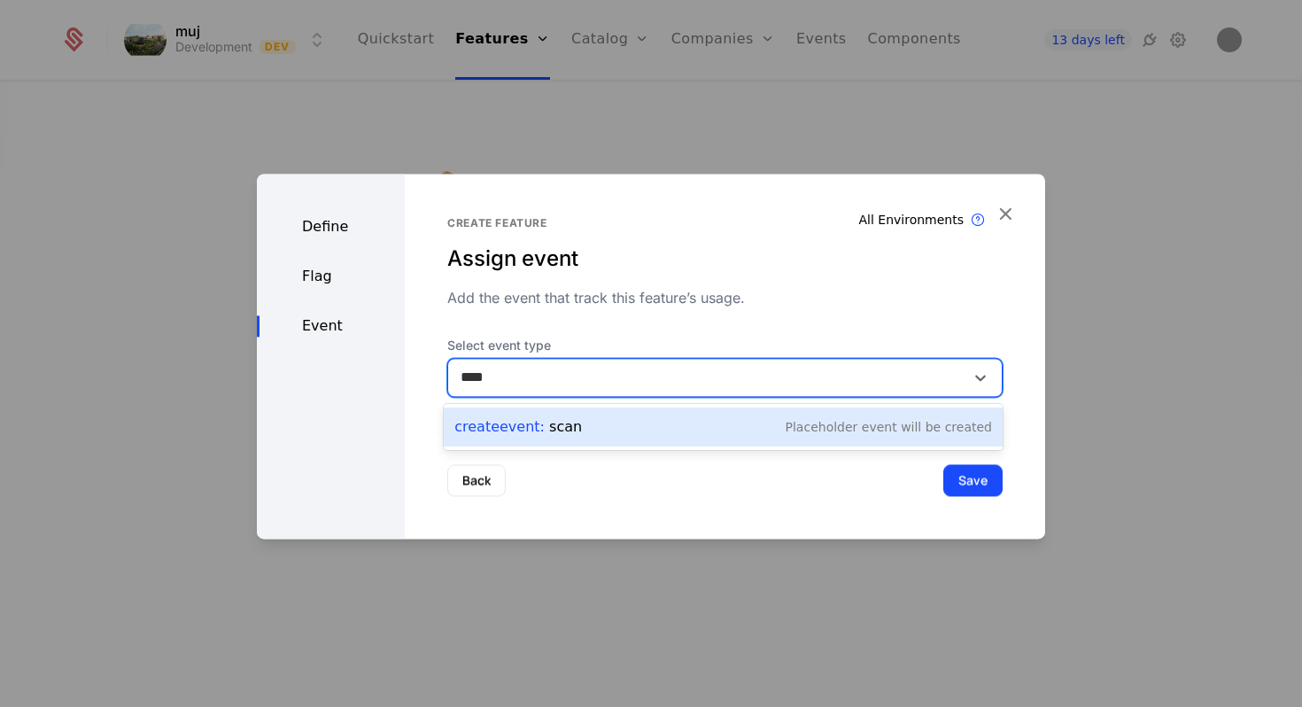
click at [568, 424] on div "Create Event : scan" at bounding box center [518, 426] width 128 height 21
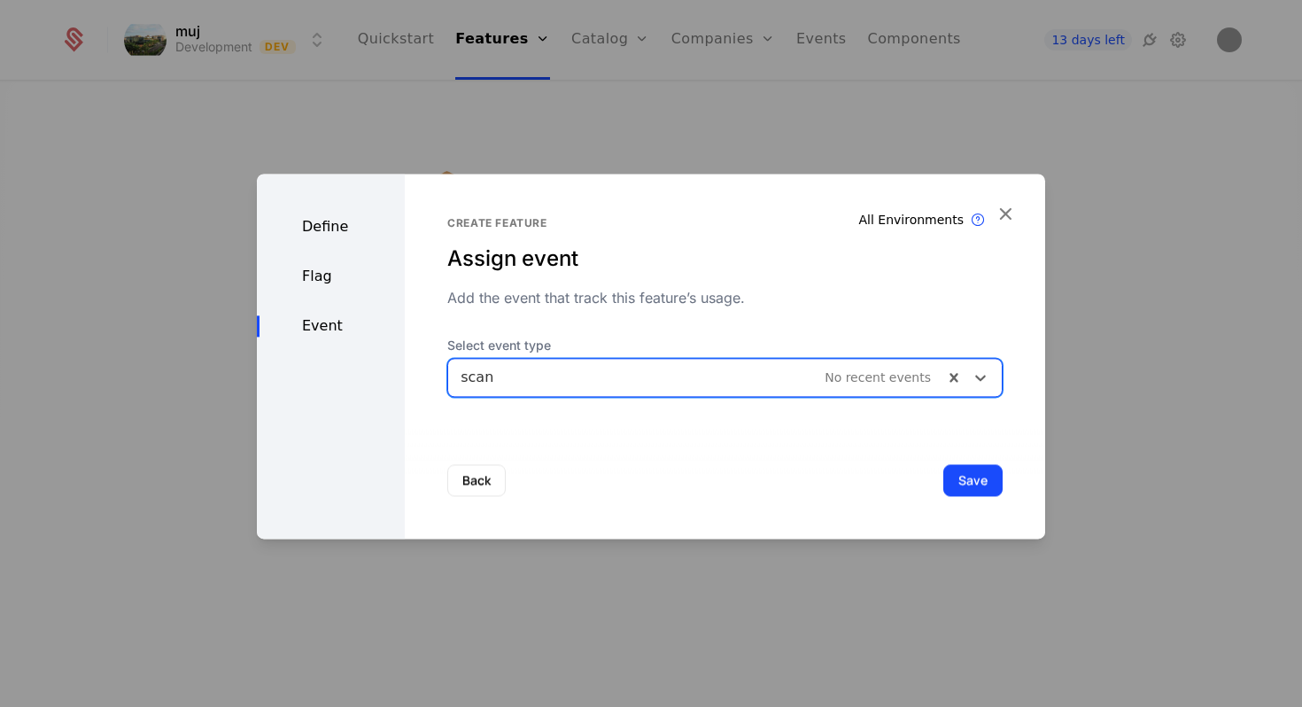
click at [977, 476] on button "Save" at bounding box center [972, 480] width 59 height 32
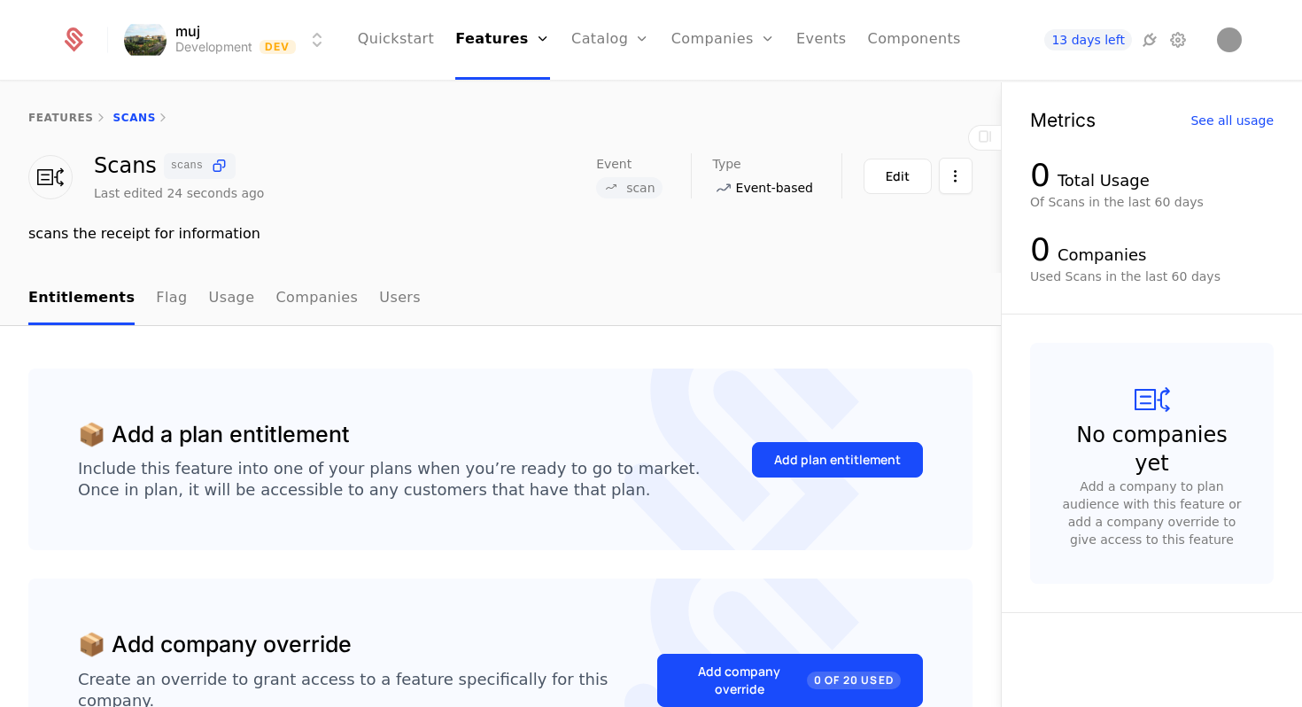
click at [794, 461] on div "Add plan entitlement" at bounding box center [837, 460] width 127 height 18
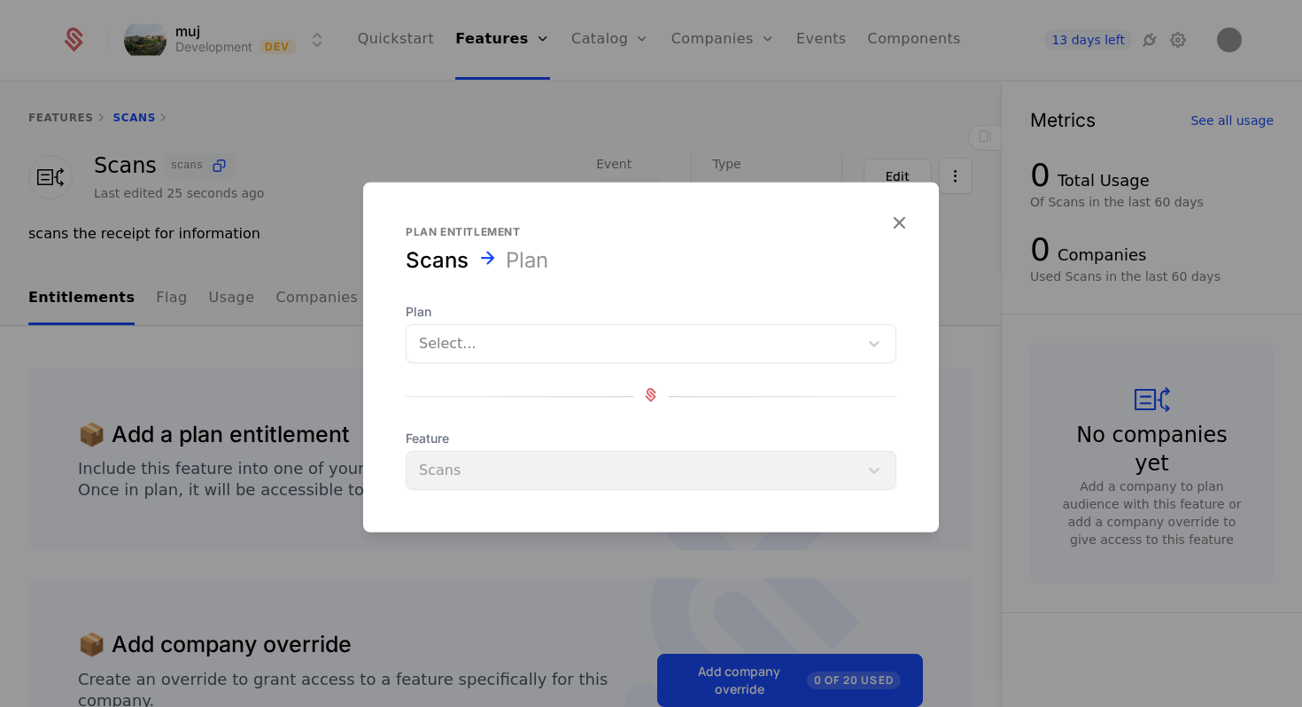
click at [628, 330] on div "Select..." at bounding box center [633, 344] width 452 height 32
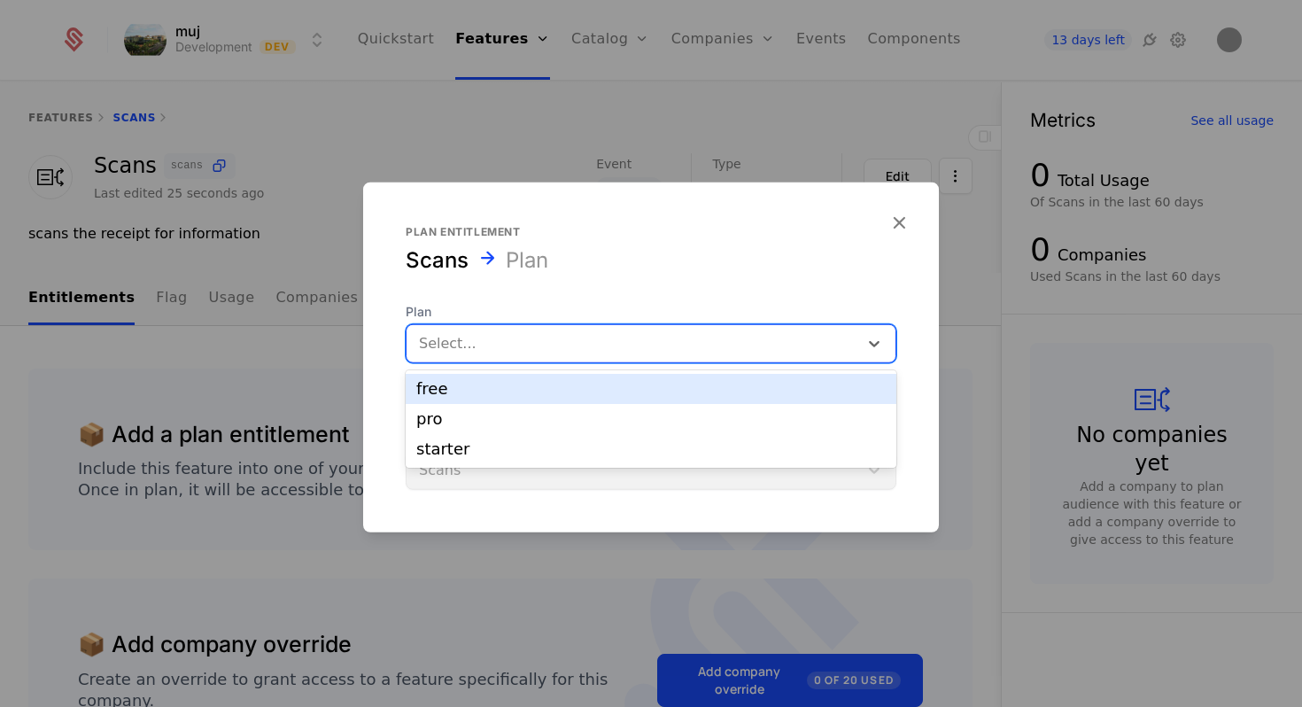
click at [606, 393] on div "free" at bounding box center [650, 389] width 469 height 16
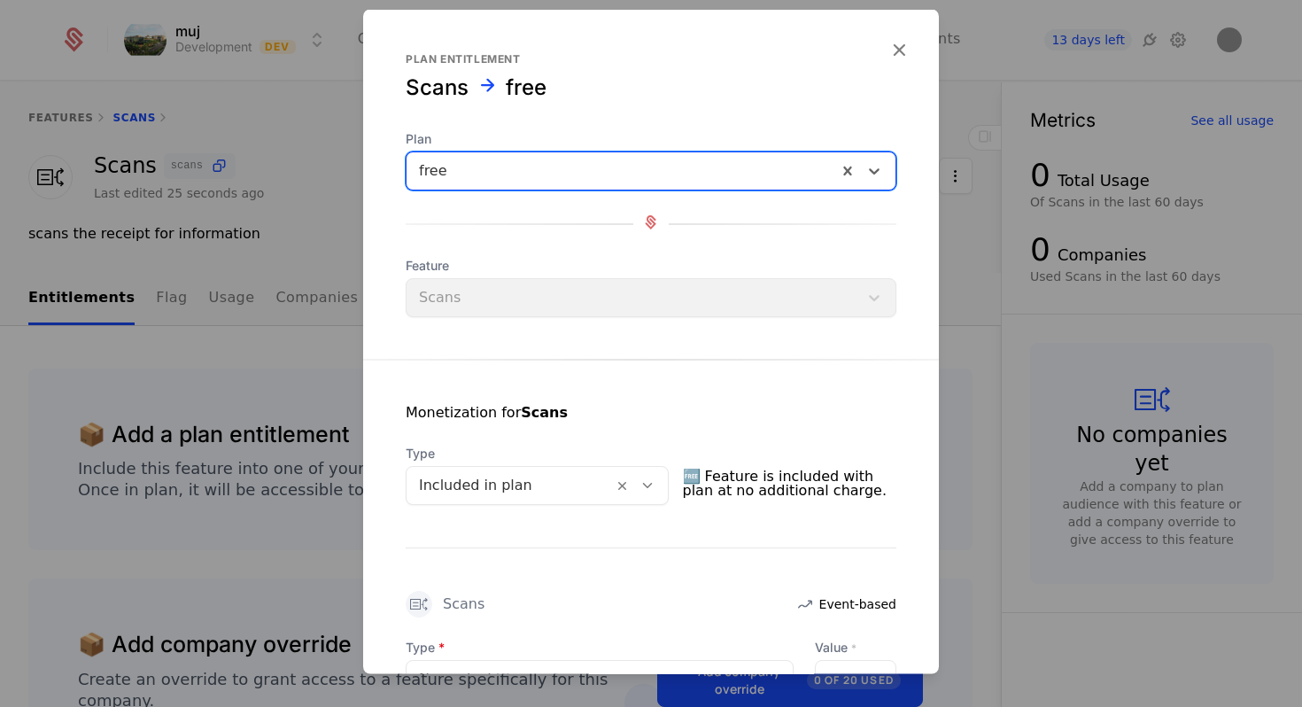
click at [613, 488] on div "Included in plan" at bounding box center [510, 485] width 206 height 32
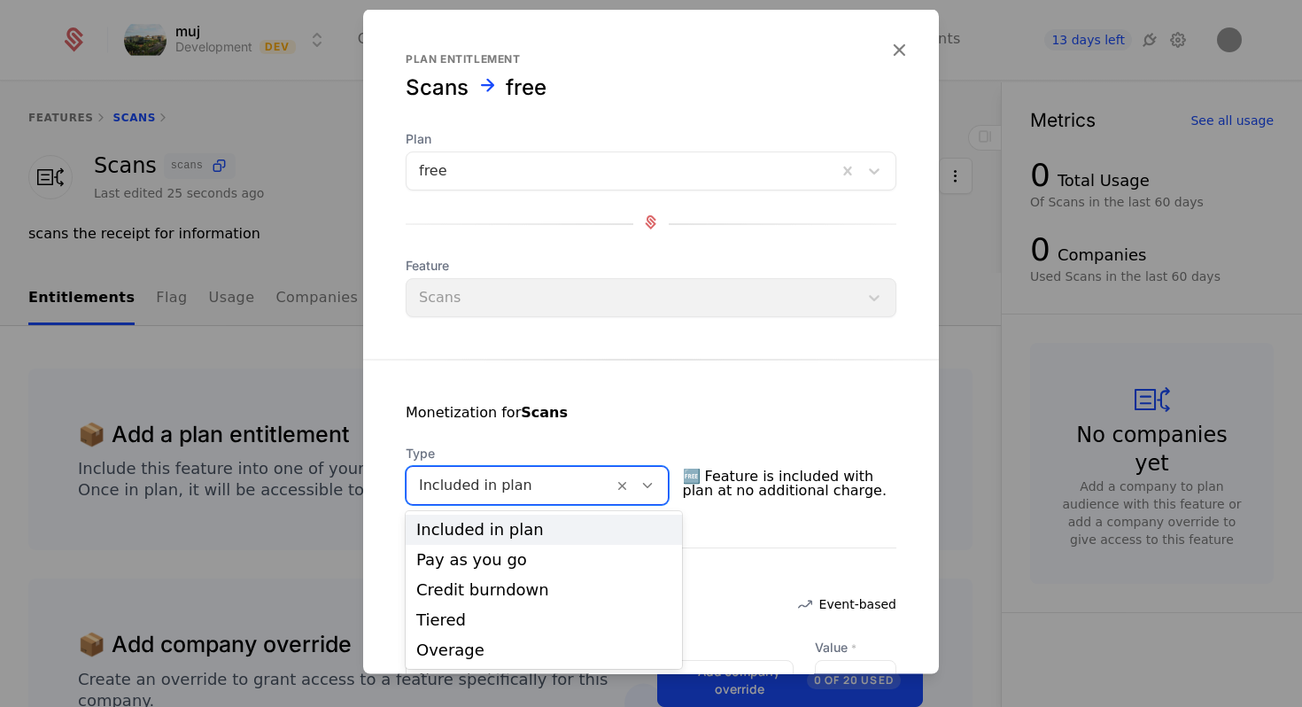
click at [613, 488] on div "Included in plan" at bounding box center [510, 485] width 206 height 32
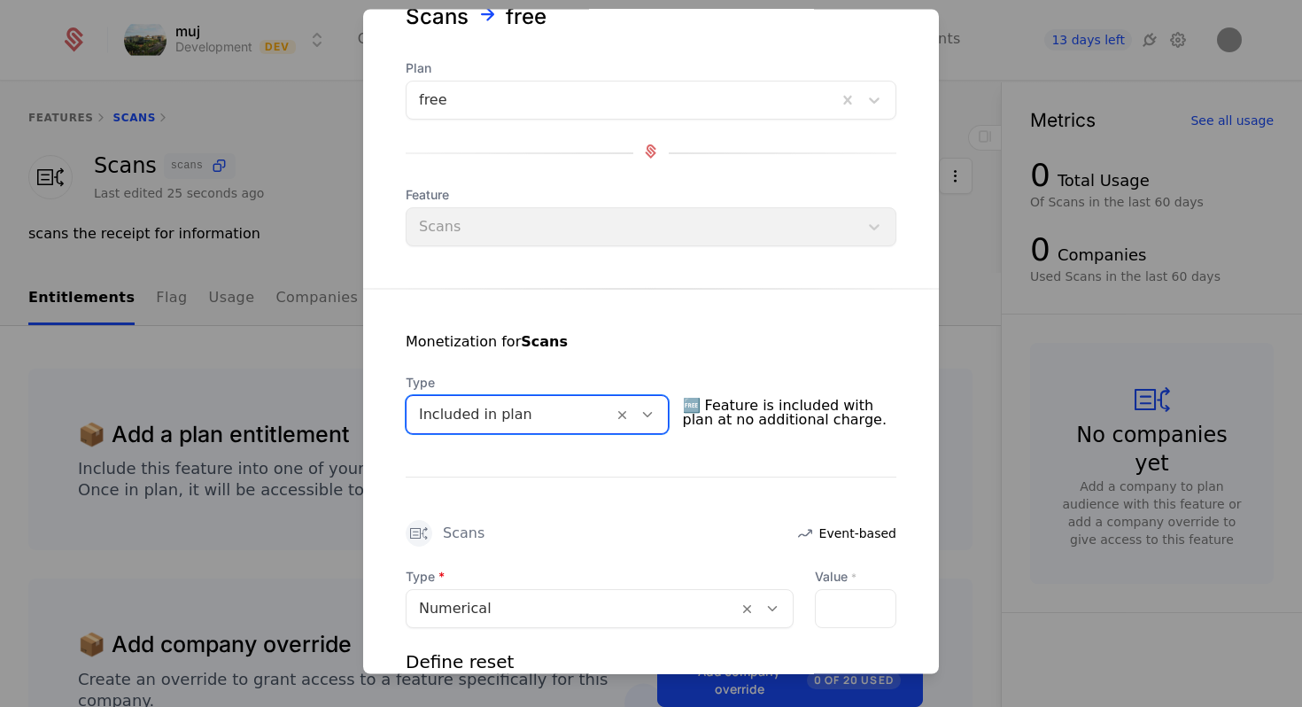
scroll to position [83, 0]
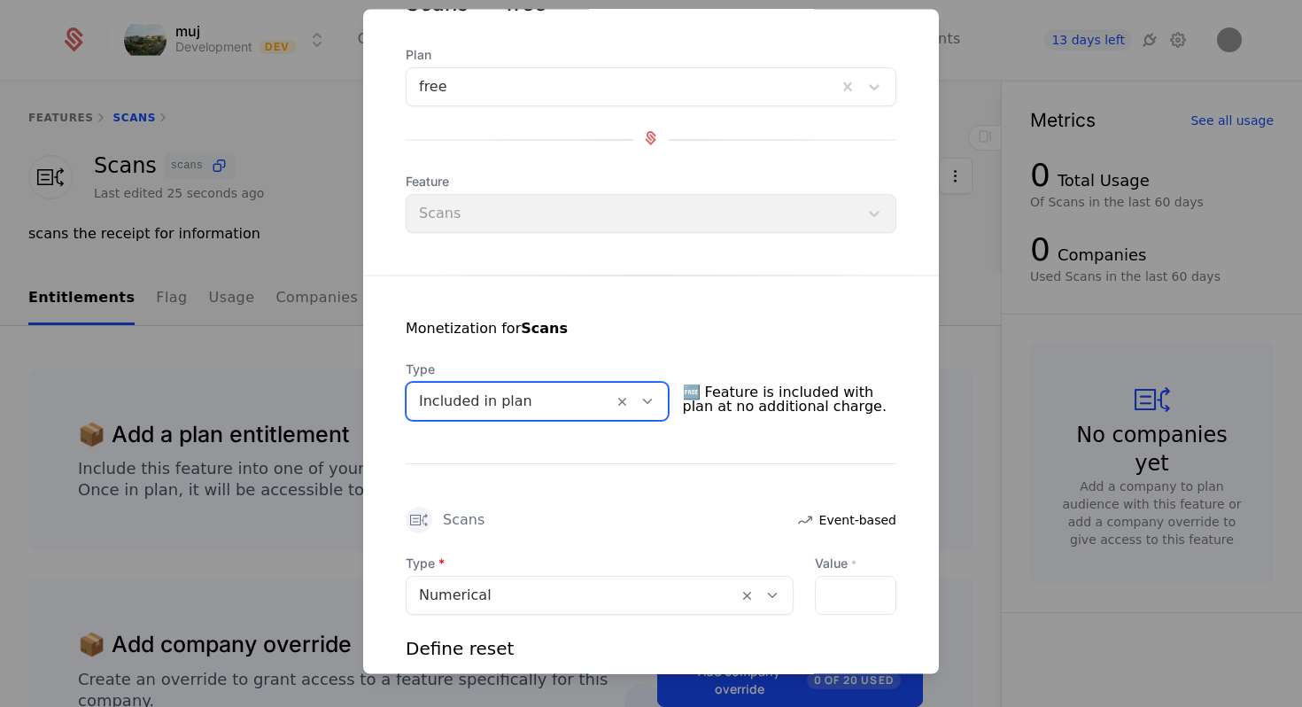
click at [849, 585] on div at bounding box center [855, 596] width 81 height 39
click at [839, 593] on div at bounding box center [855, 596] width 81 height 39
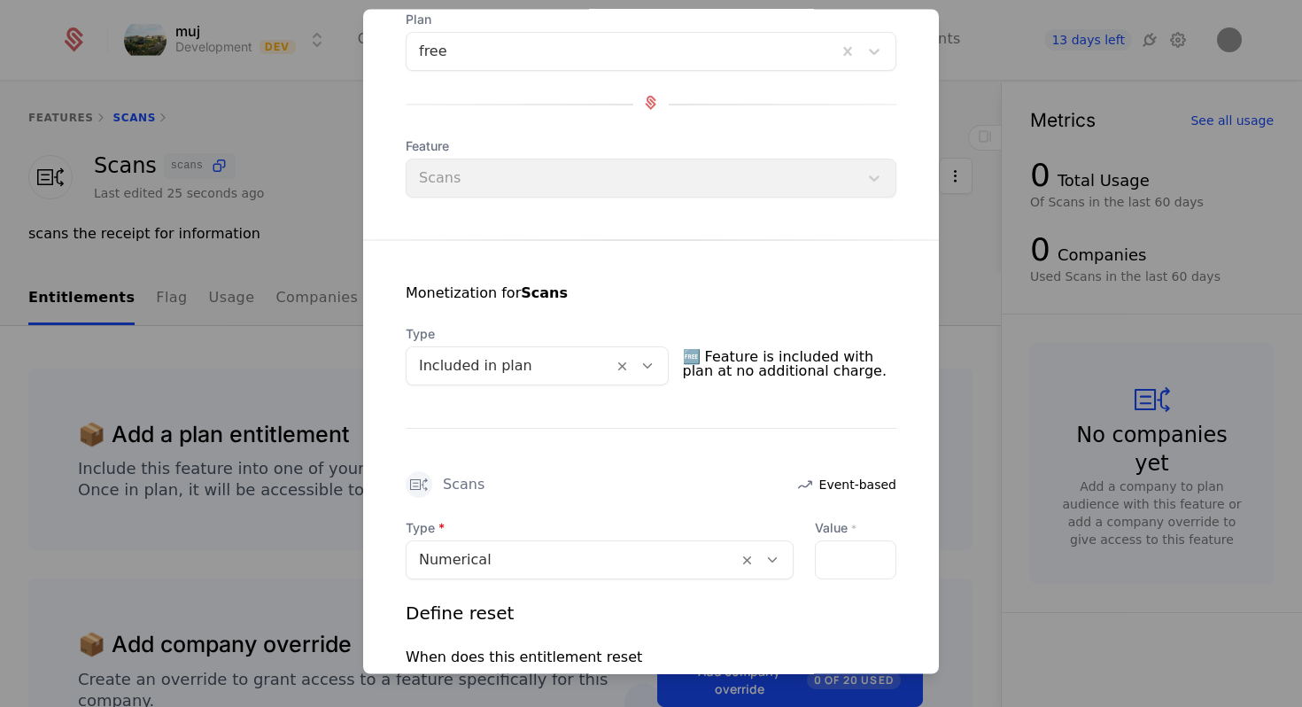
scroll to position [120, 0]
click at [849, 553] on div at bounding box center [855, 559] width 81 height 39
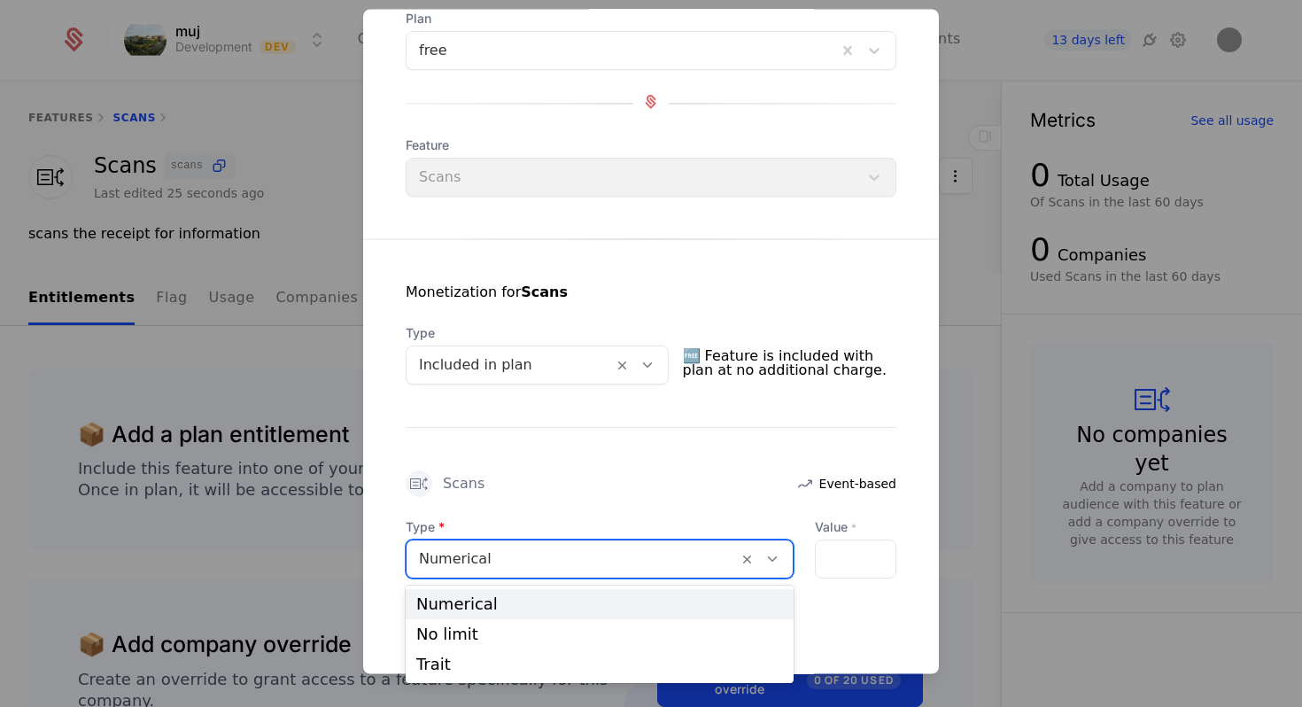
click at [689, 555] on div at bounding box center [572, 559] width 306 height 25
click at [663, 598] on div "Numerical" at bounding box center [599, 604] width 367 height 16
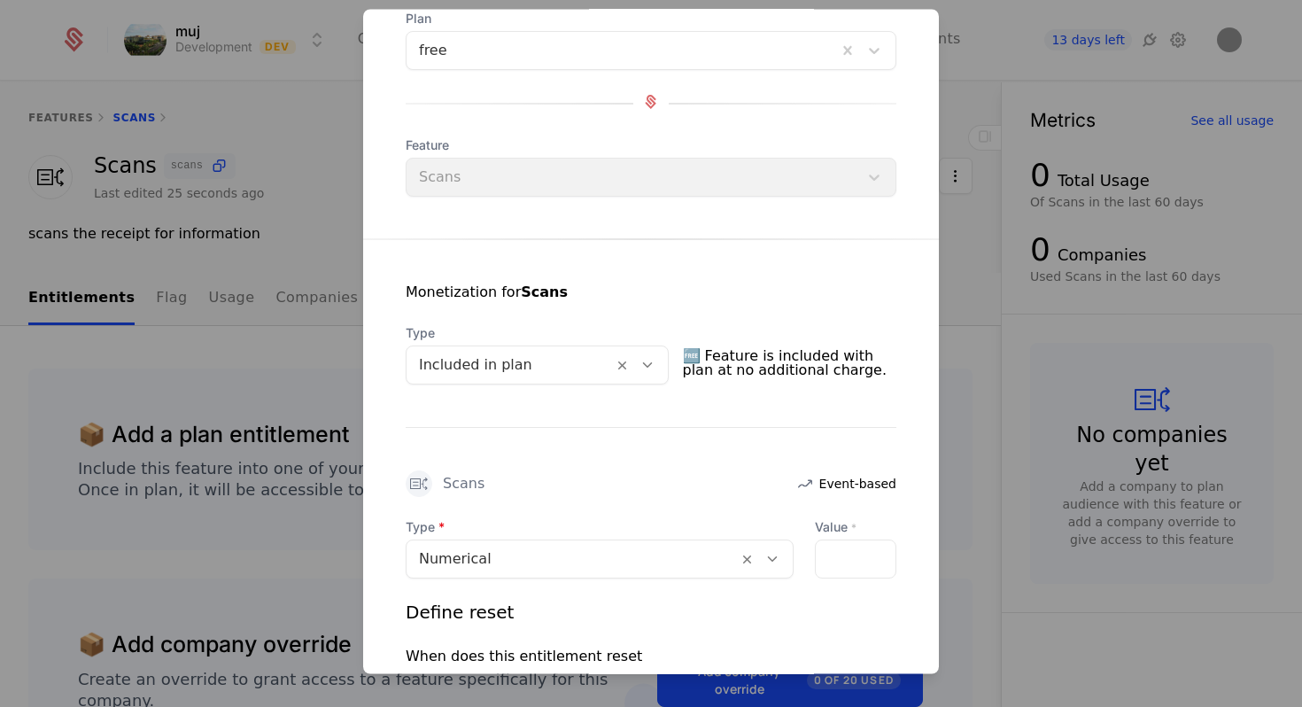
click at [856, 574] on div at bounding box center [855, 559] width 81 height 39
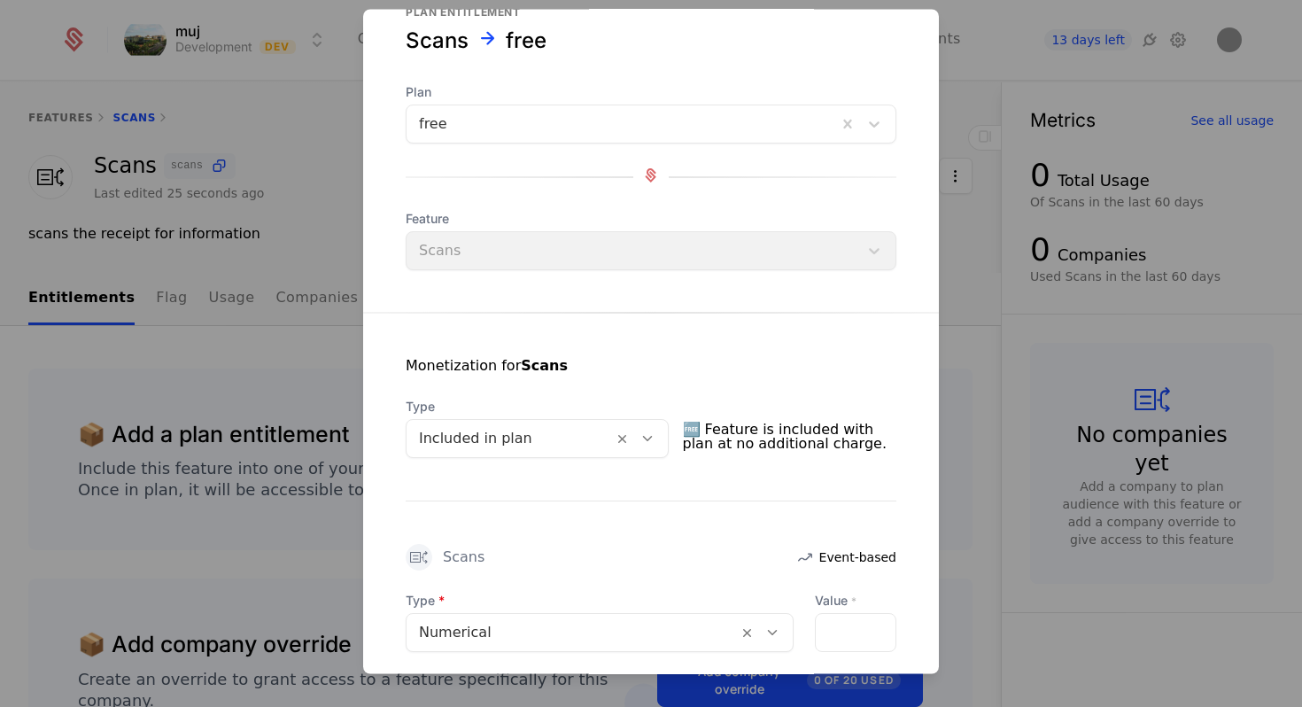
click at [631, 365] on div "Monetization for Scans Type Included in plan 🆓 Feature is included with plan at…" at bounding box center [651, 606] width 576 height 584
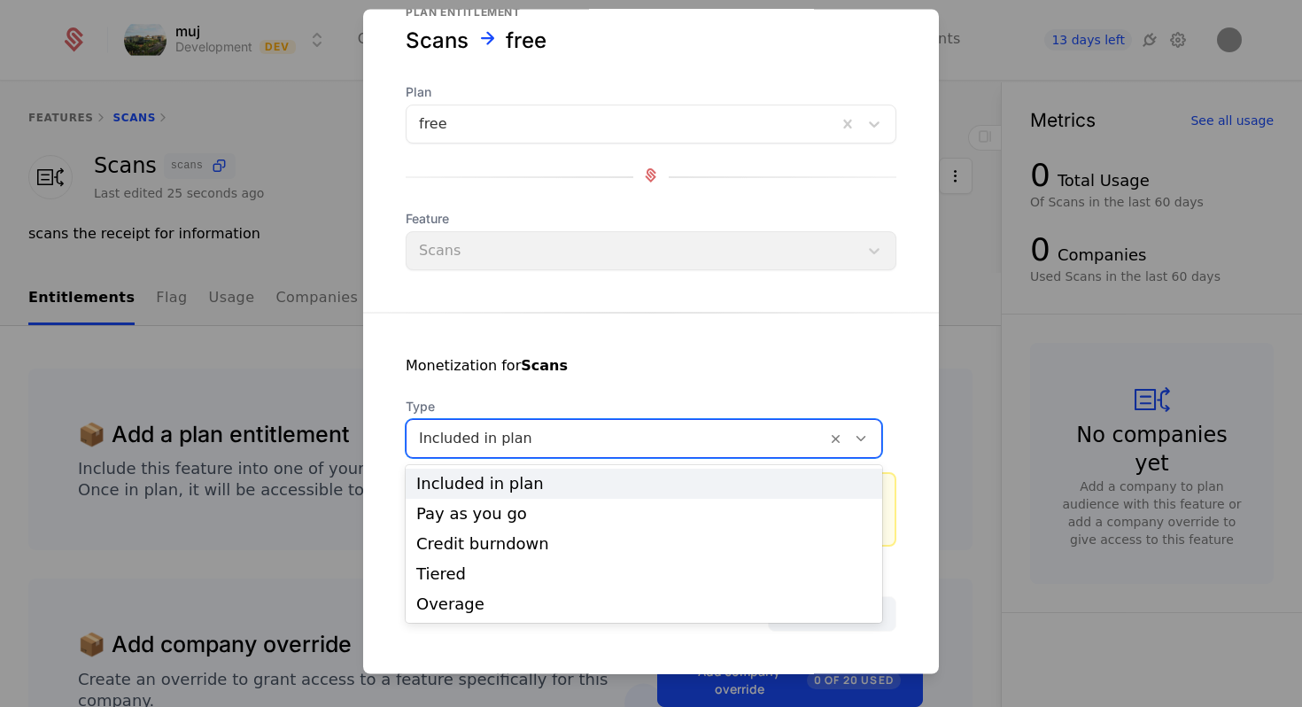
click at [618, 487] on div "Included in plan" at bounding box center [643, 484] width 455 height 16
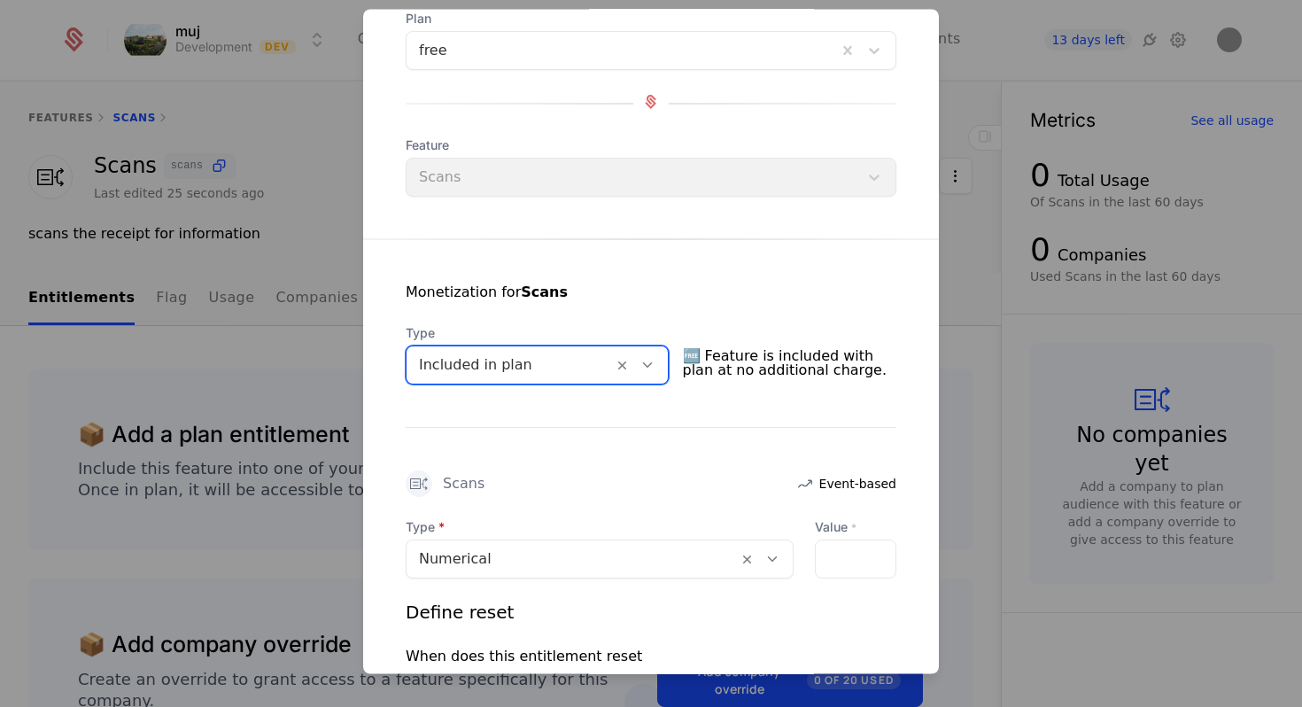
click at [842, 542] on div at bounding box center [855, 559] width 81 height 39
click at [828, 560] on input "**" at bounding box center [826, 559] width 21 height 37
click at [832, 553] on input "*" at bounding box center [826, 559] width 21 height 37
type input "*"
click at [832, 553] on input "*" at bounding box center [826, 559] width 21 height 37
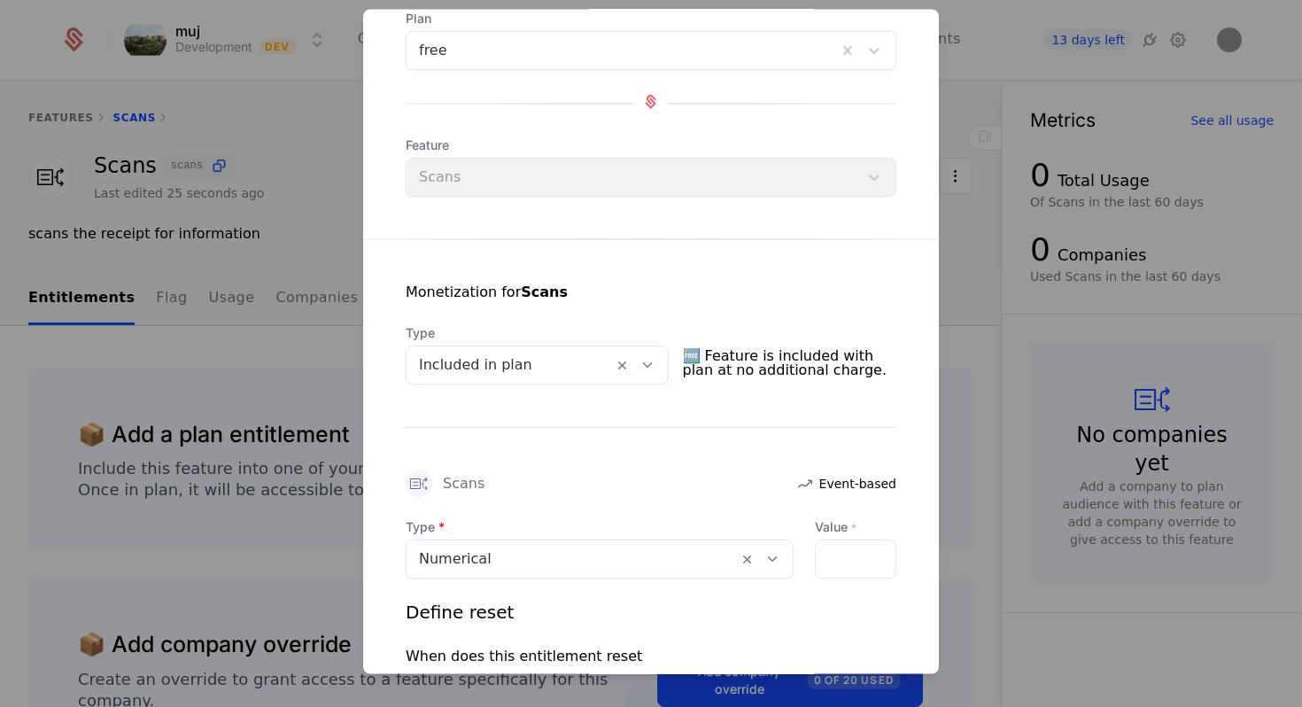
click at [845, 553] on div "*" at bounding box center [855, 559] width 81 height 39
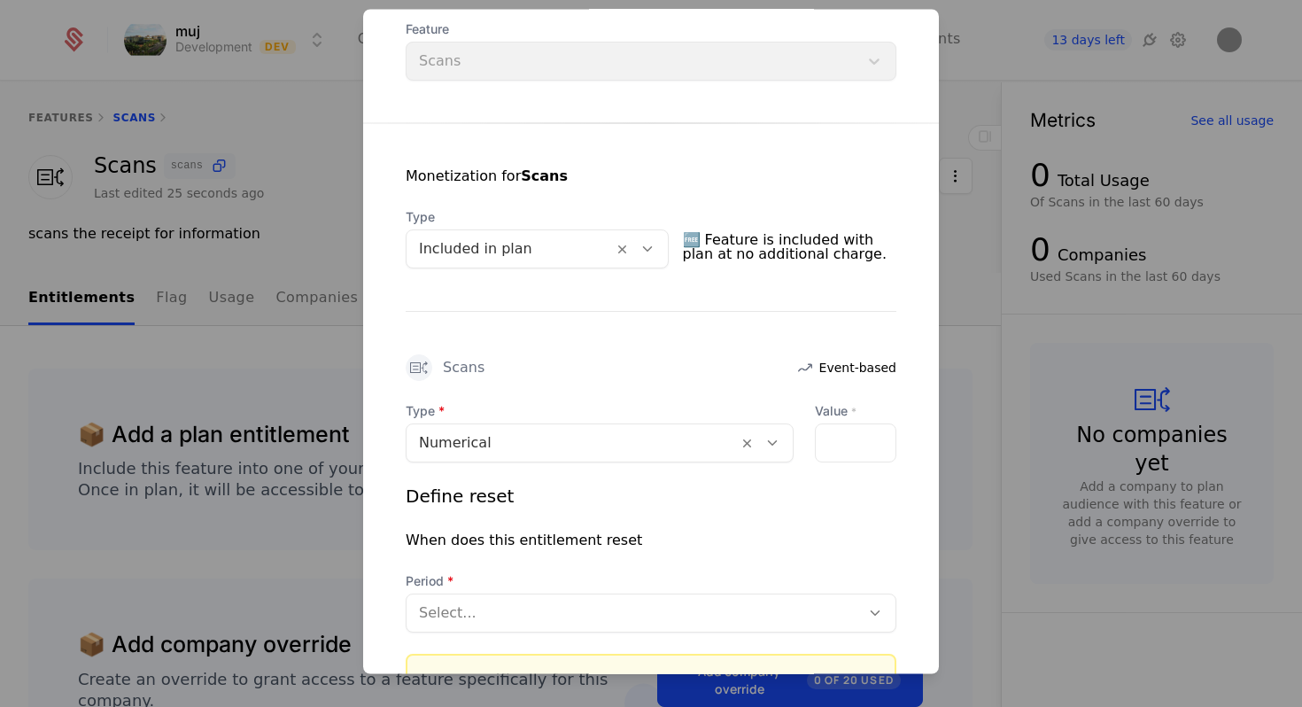
scroll to position [244, 0]
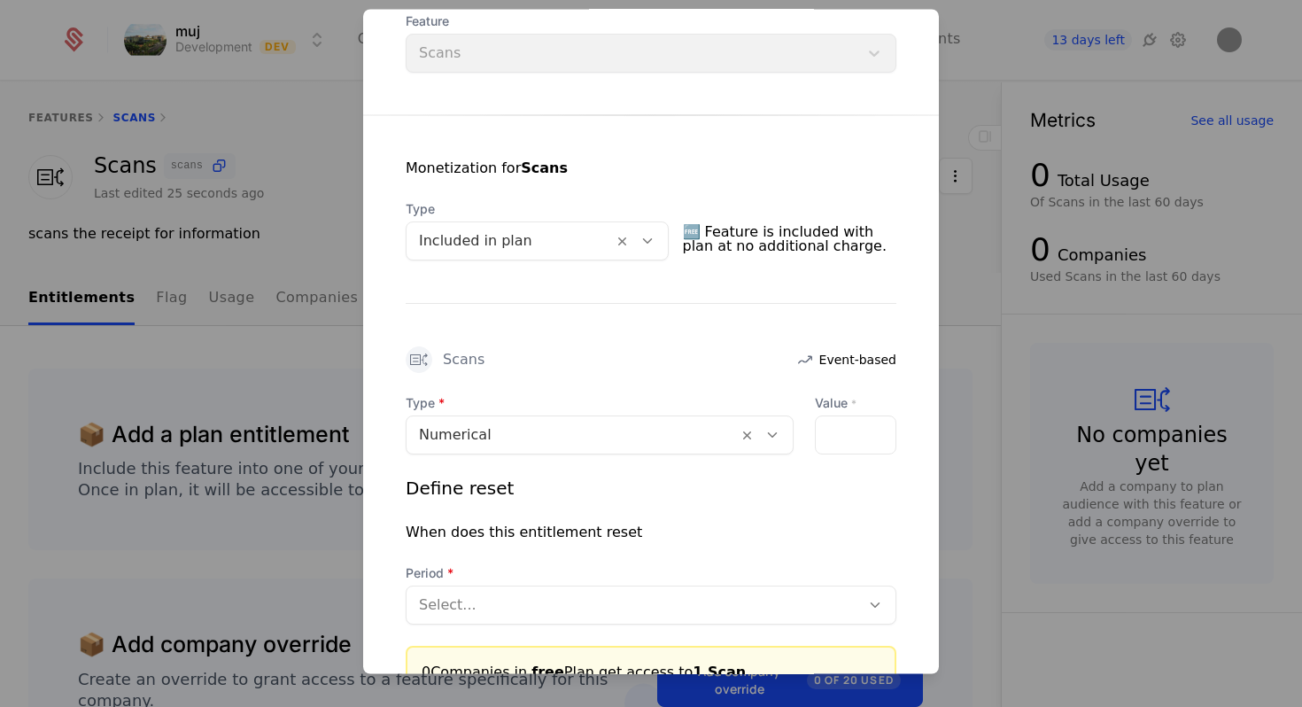
click at [613, 247] on div "Included in plan" at bounding box center [510, 242] width 206 height 32
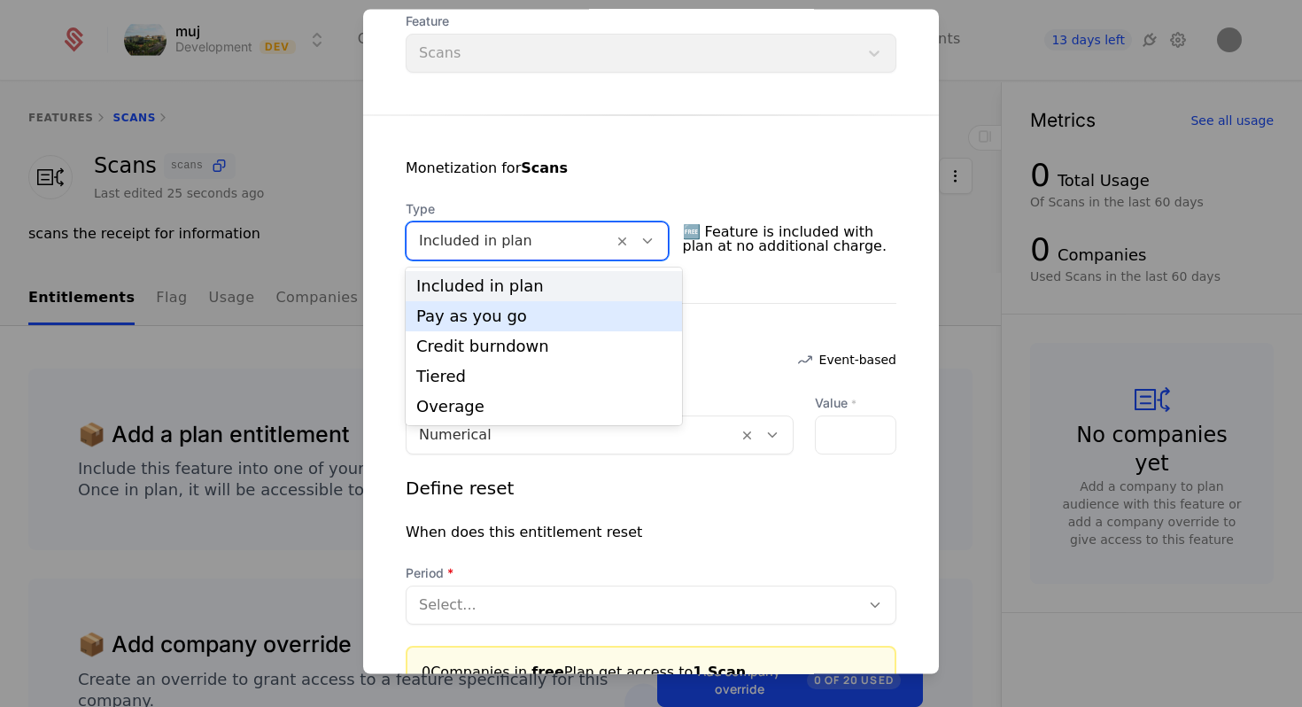
click at [609, 306] on div "Pay as you go" at bounding box center [544, 316] width 276 height 30
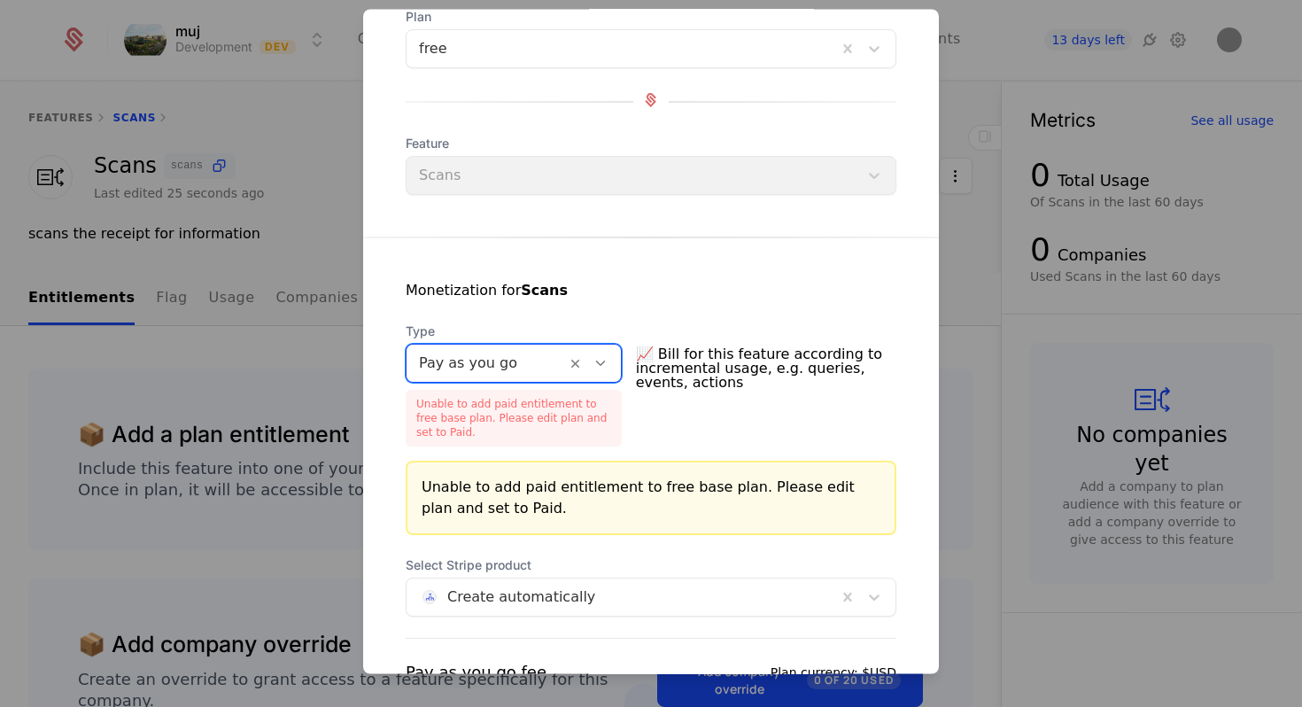
scroll to position [86, 0]
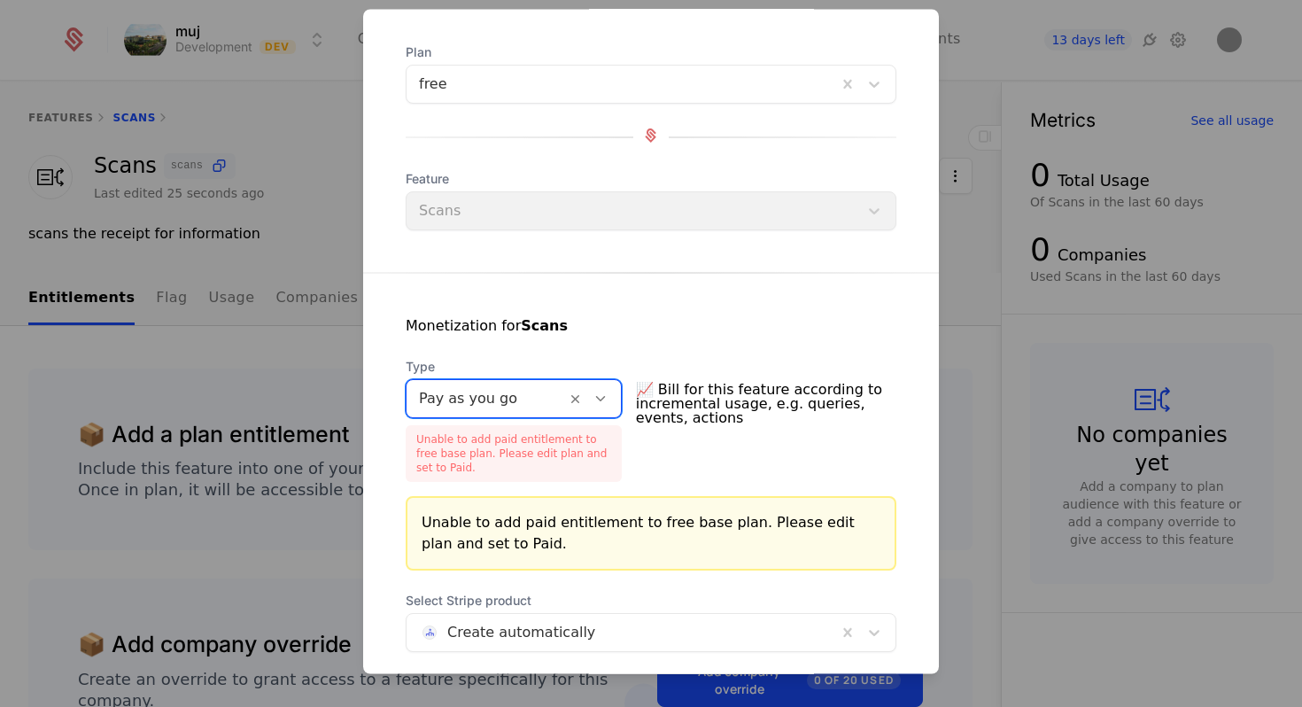
click at [508, 389] on div at bounding box center [486, 399] width 135 height 25
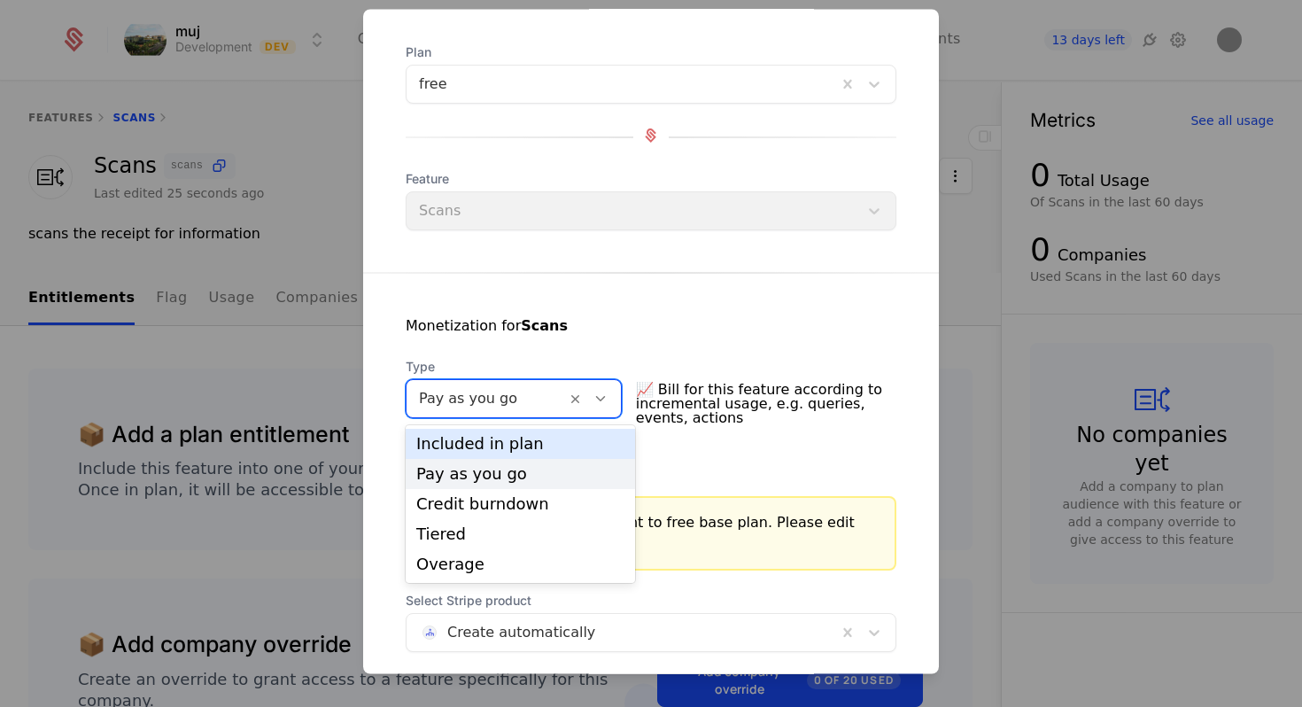
click at [508, 438] on div "Included in plan" at bounding box center [520, 444] width 208 height 16
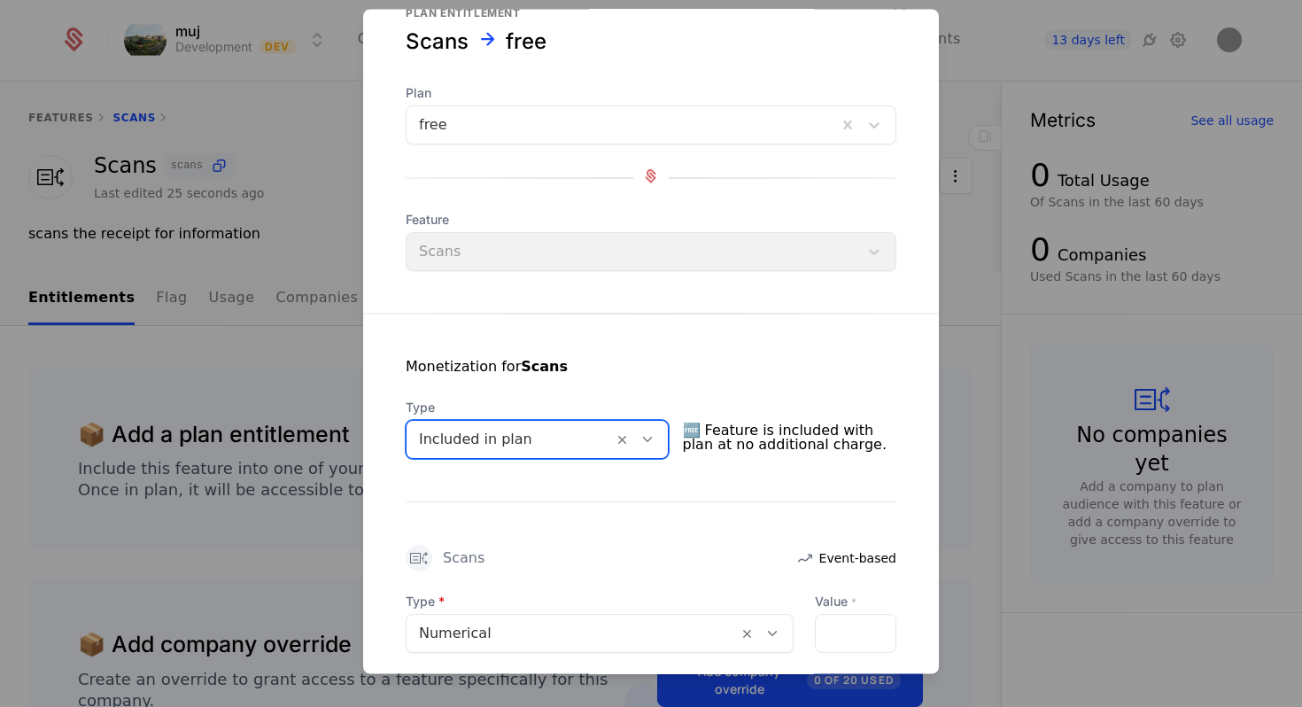
scroll to position [43, 0]
click at [648, 184] on icon at bounding box center [650, 178] width 21 height 21
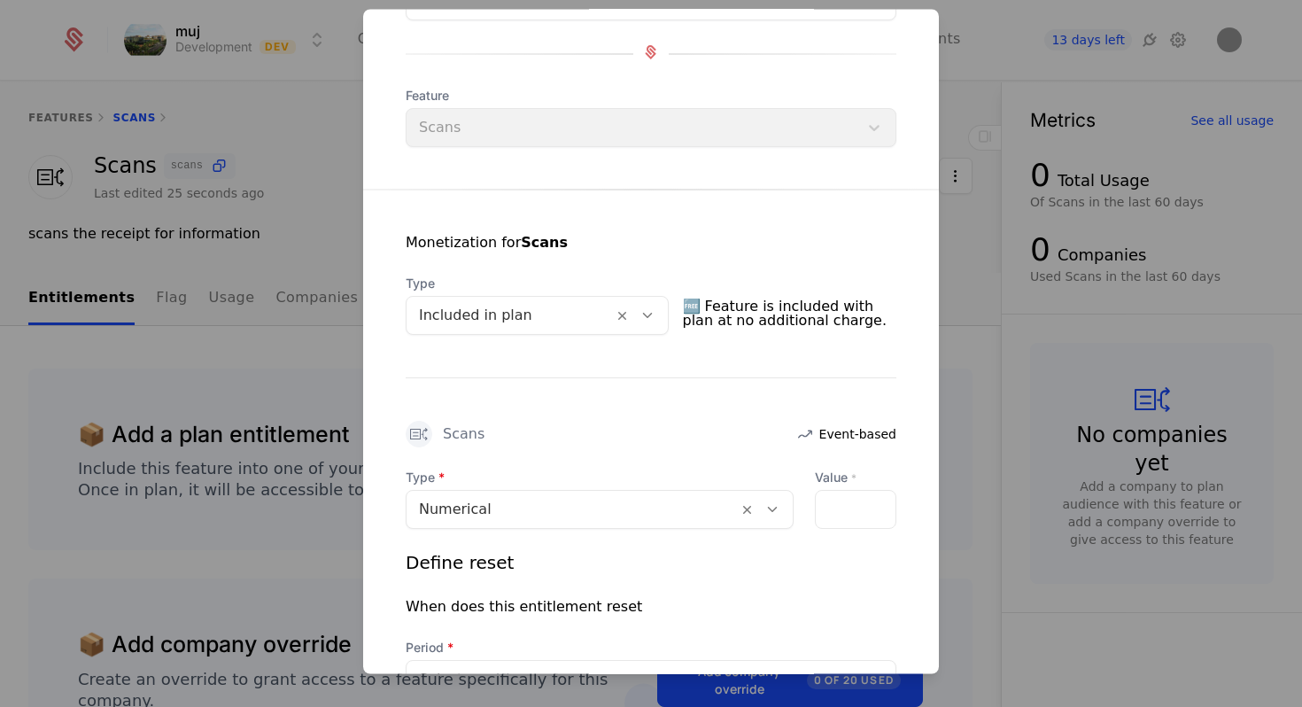
scroll to position [181, 0]
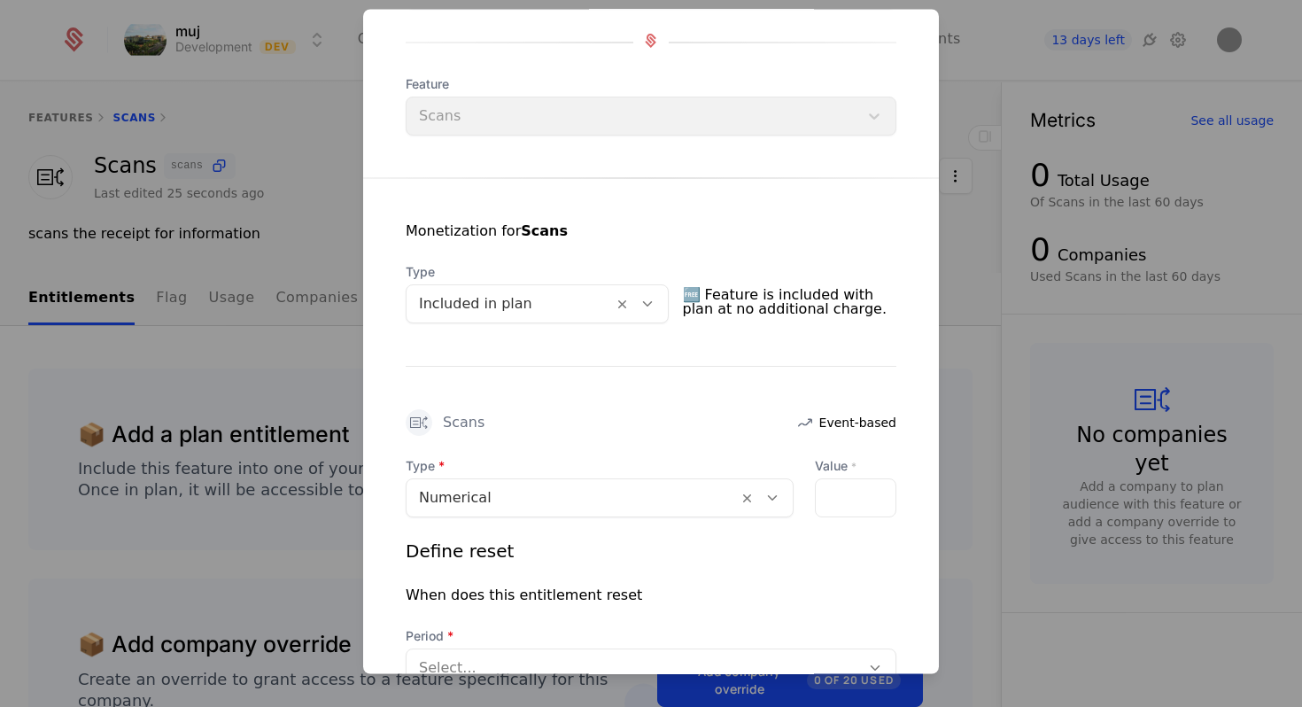
click at [688, 488] on div at bounding box center [572, 498] width 306 height 25
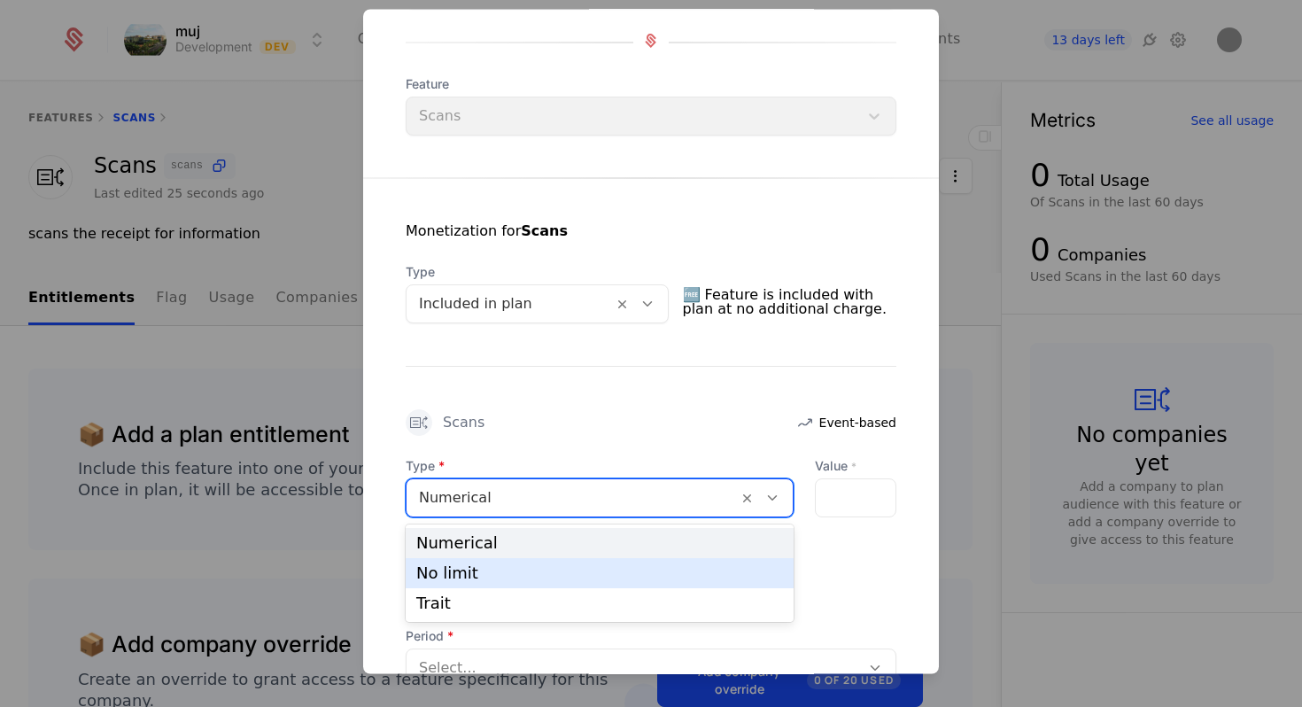
click at [649, 579] on div "No limit" at bounding box center [599, 573] width 367 height 16
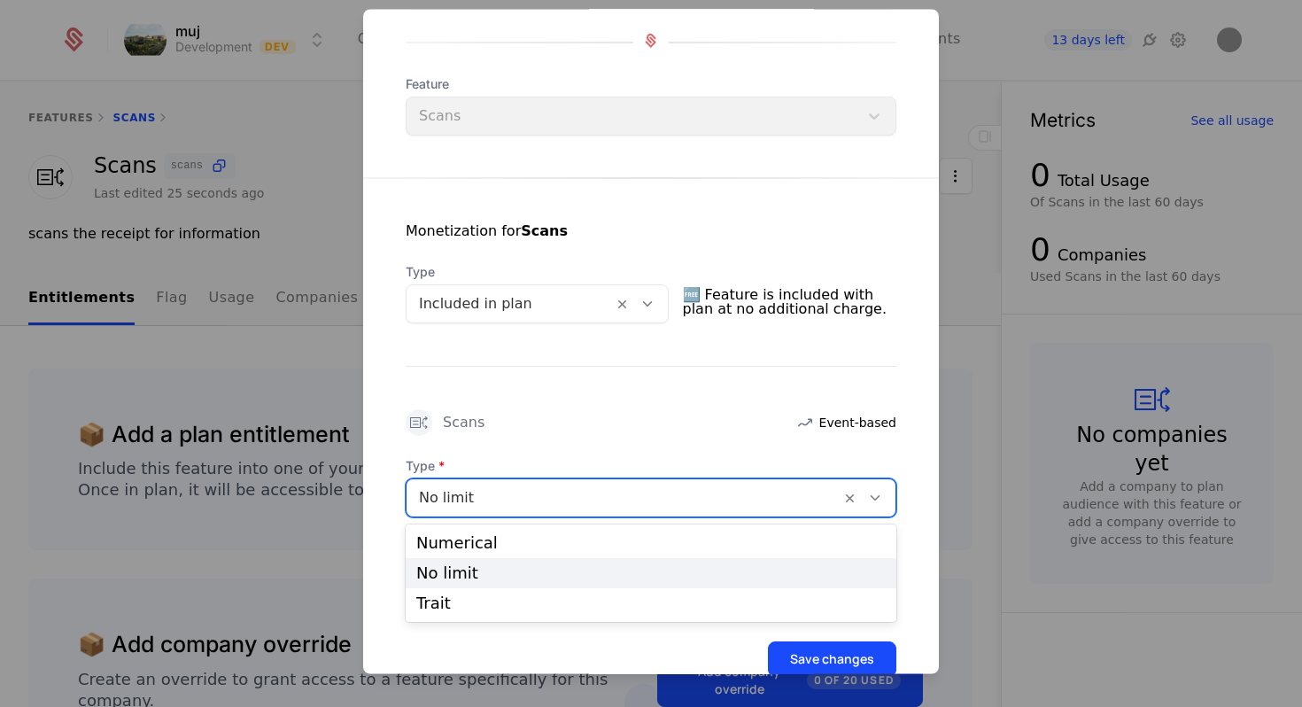
click at [679, 505] on div at bounding box center [623, 498] width 409 height 25
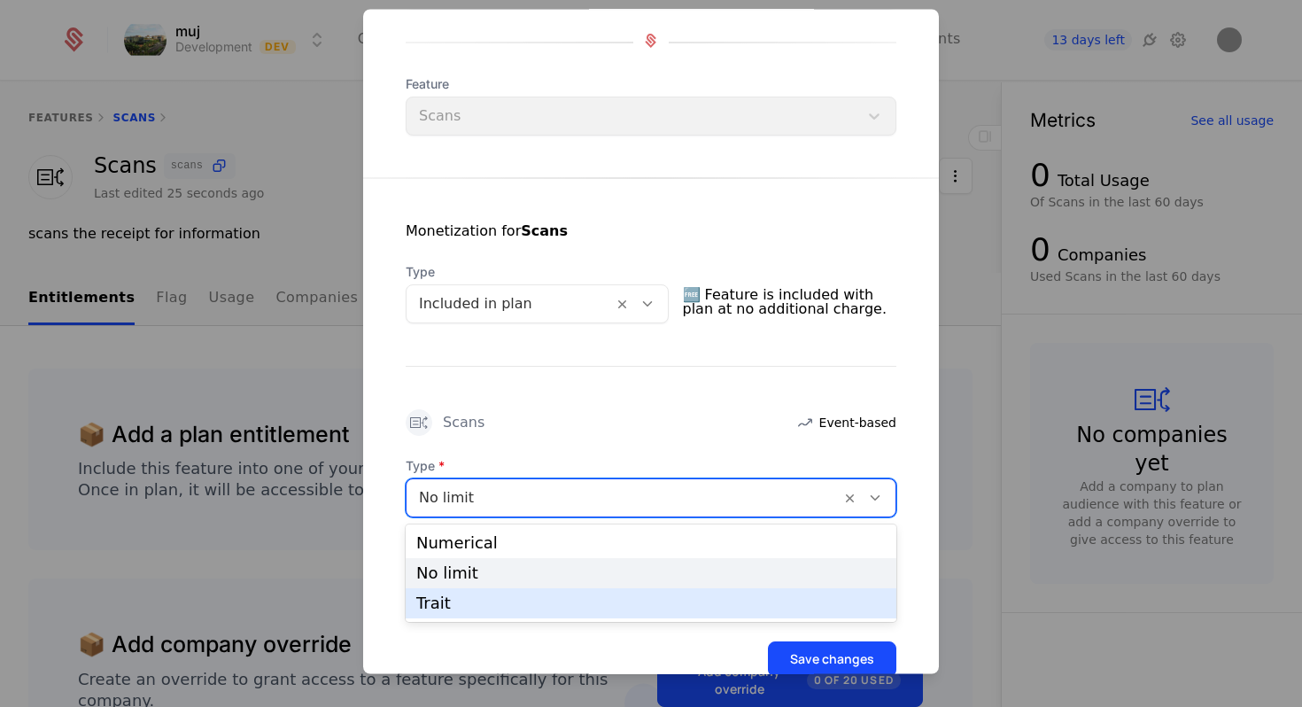
click at [618, 600] on div "Trait" at bounding box center [650, 603] width 469 height 16
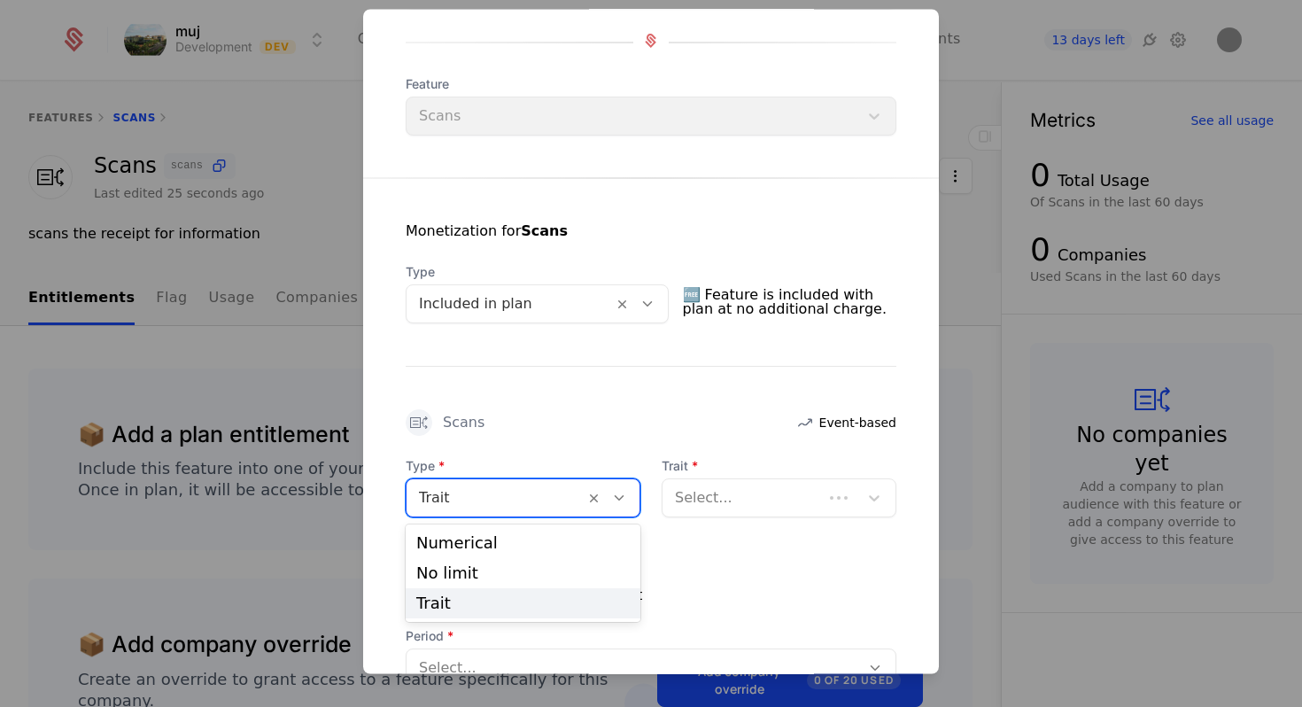
click at [626, 493] on icon at bounding box center [619, 499] width 16 height 16
click at [616, 531] on div "Numerical" at bounding box center [523, 543] width 235 height 30
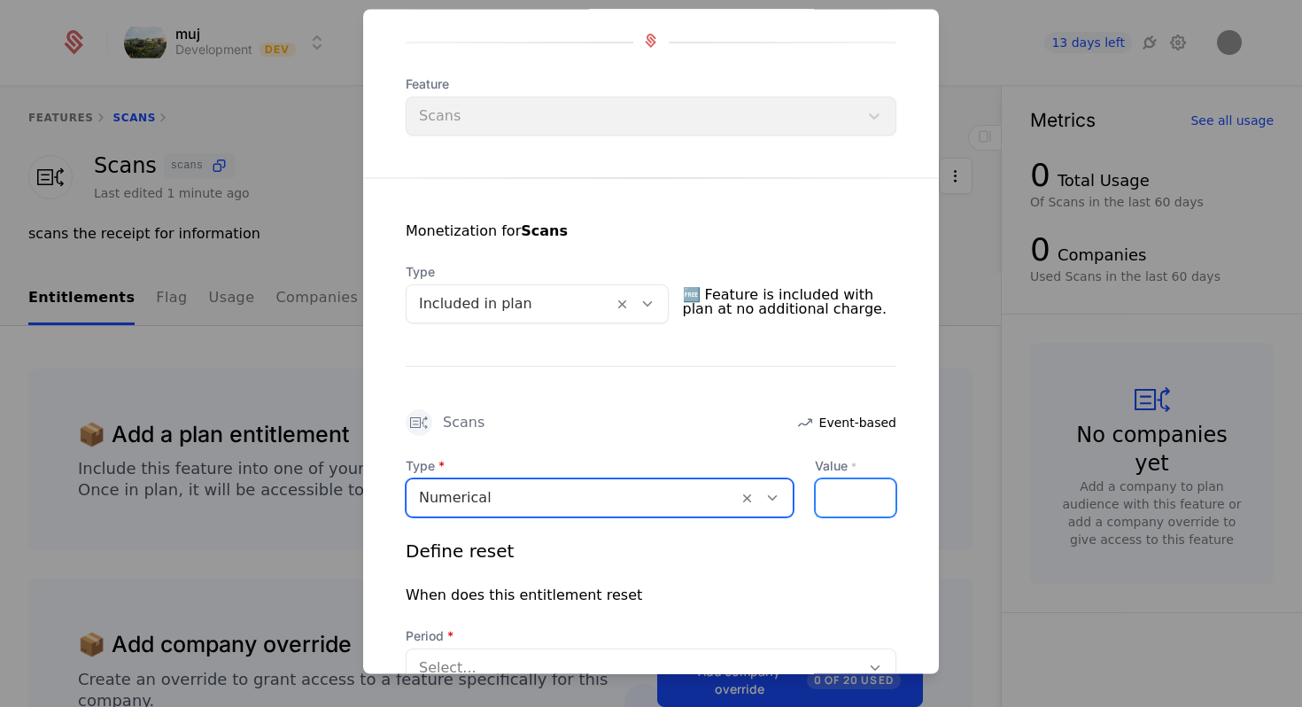
scroll to position [0, 5]
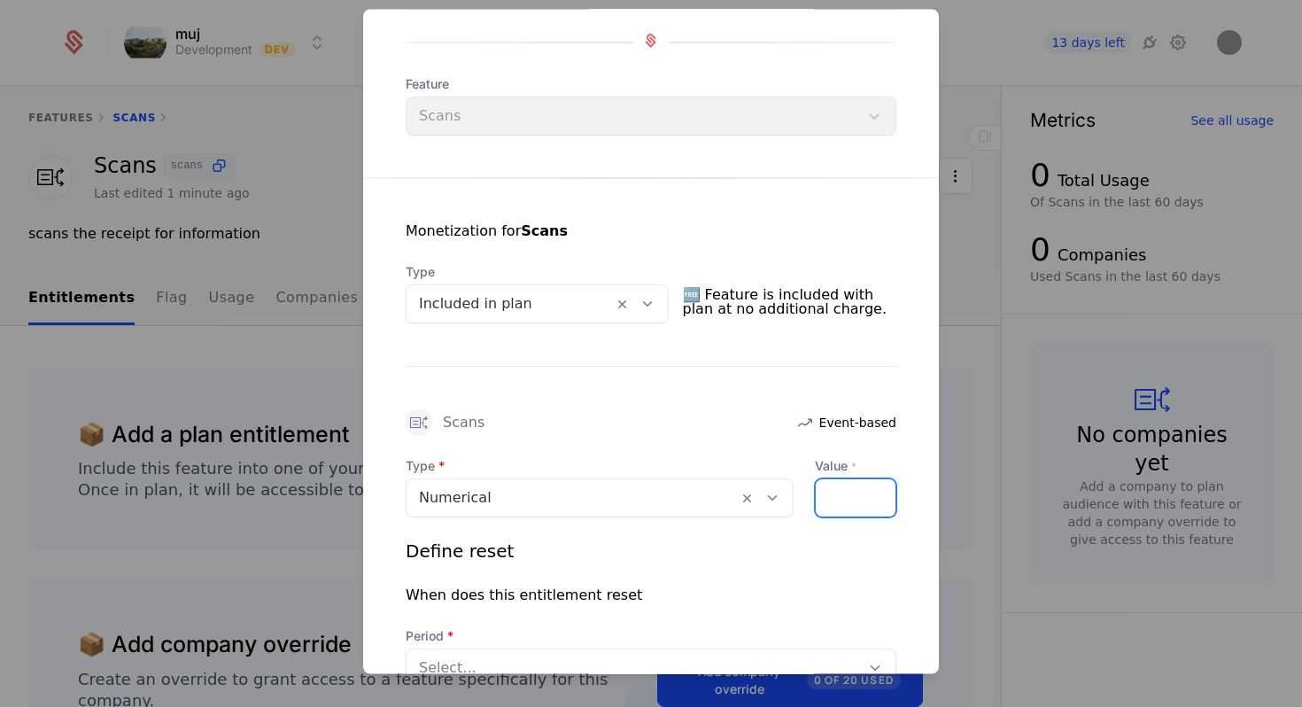
click at [832, 490] on input "*" at bounding box center [826, 498] width 21 height 37
click at [832, 496] on input "*" at bounding box center [826, 498] width 21 height 37
click at [834, 489] on input "*" at bounding box center [826, 498] width 21 height 37
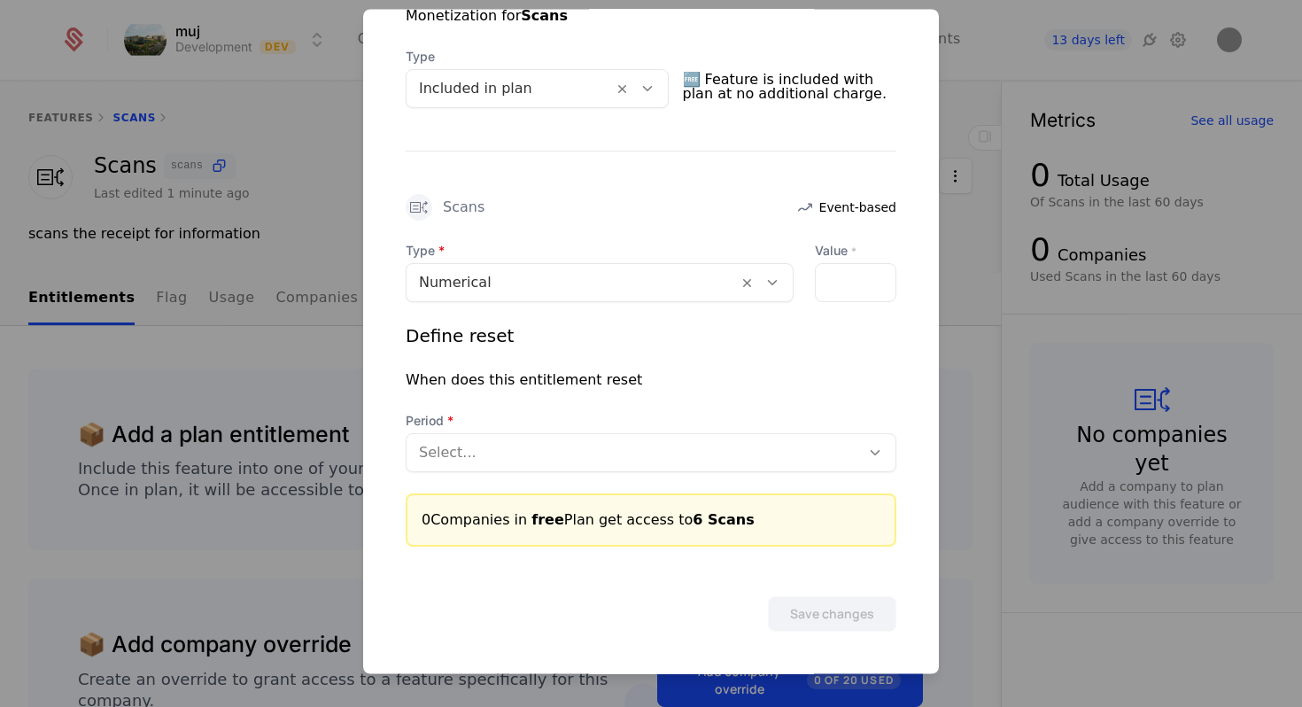
scroll to position [0, 0]
click at [562, 81] on div at bounding box center [510, 89] width 182 height 25
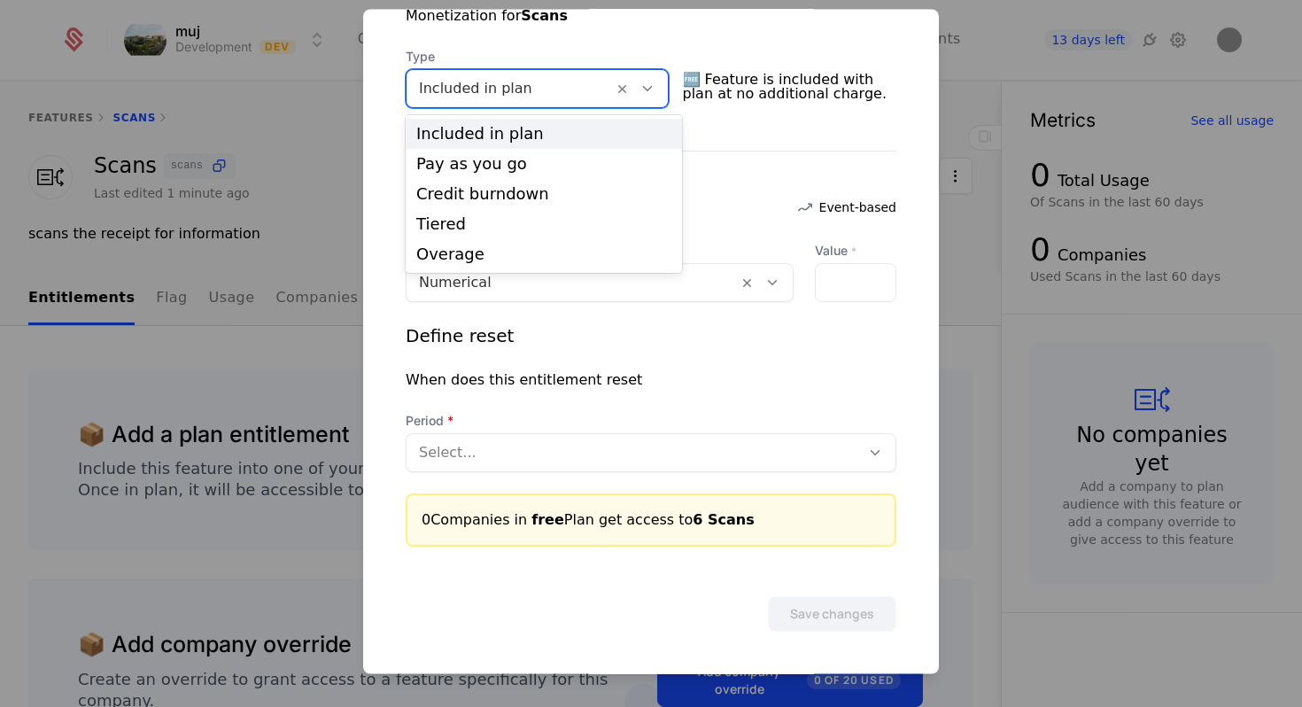
click at [561, 84] on div at bounding box center [510, 89] width 182 height 25
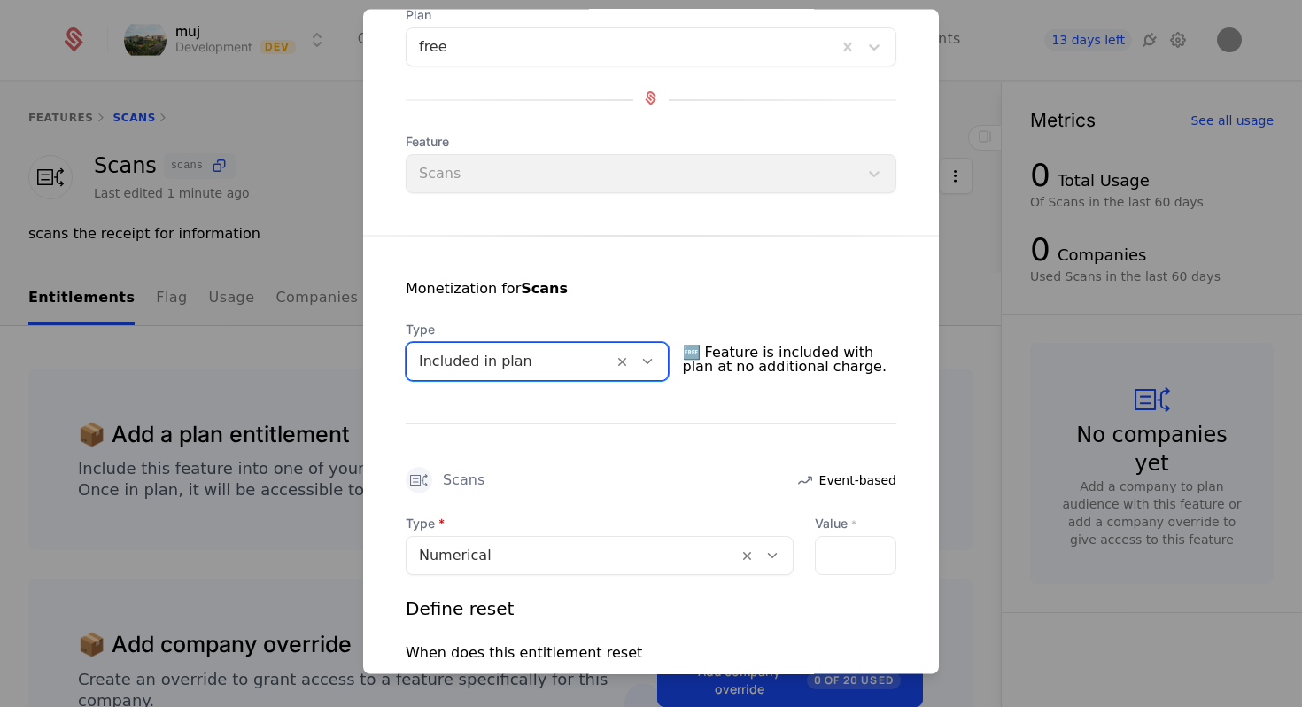
scroll to position [38, 0]
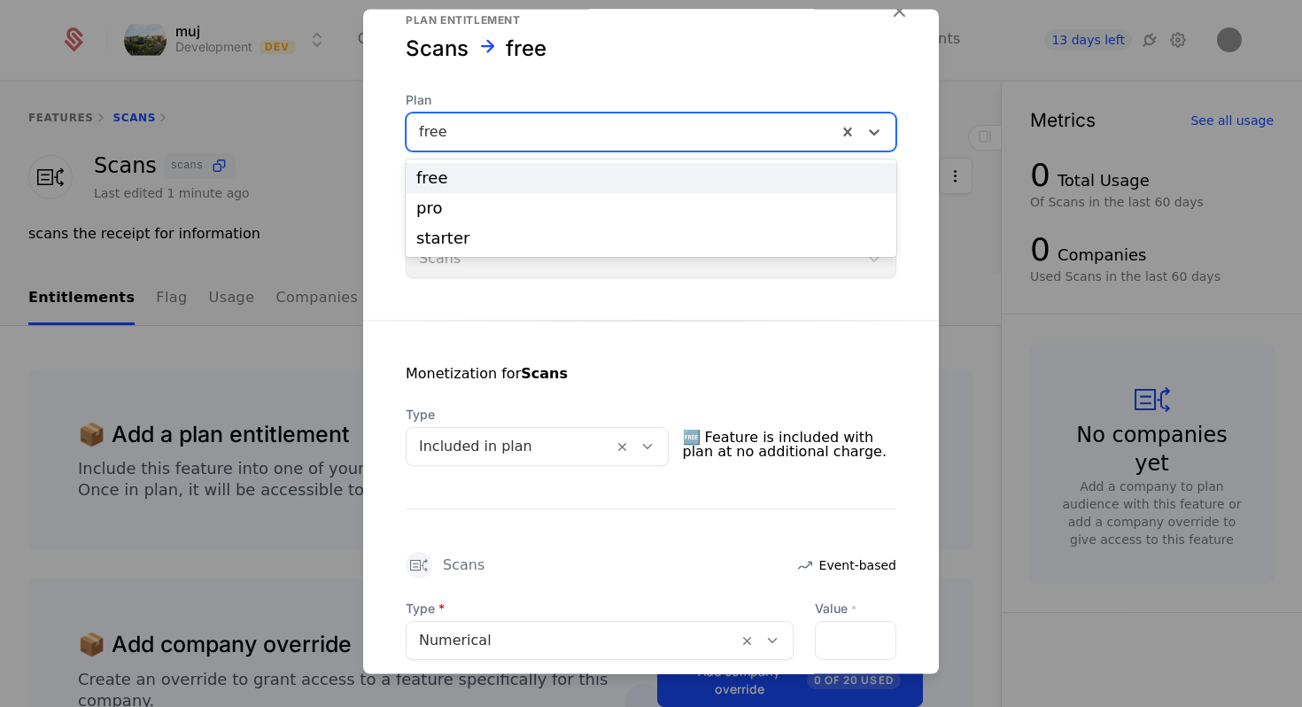
click at [552, 143] on div at bounding box center [622, 132] width 406 height 25
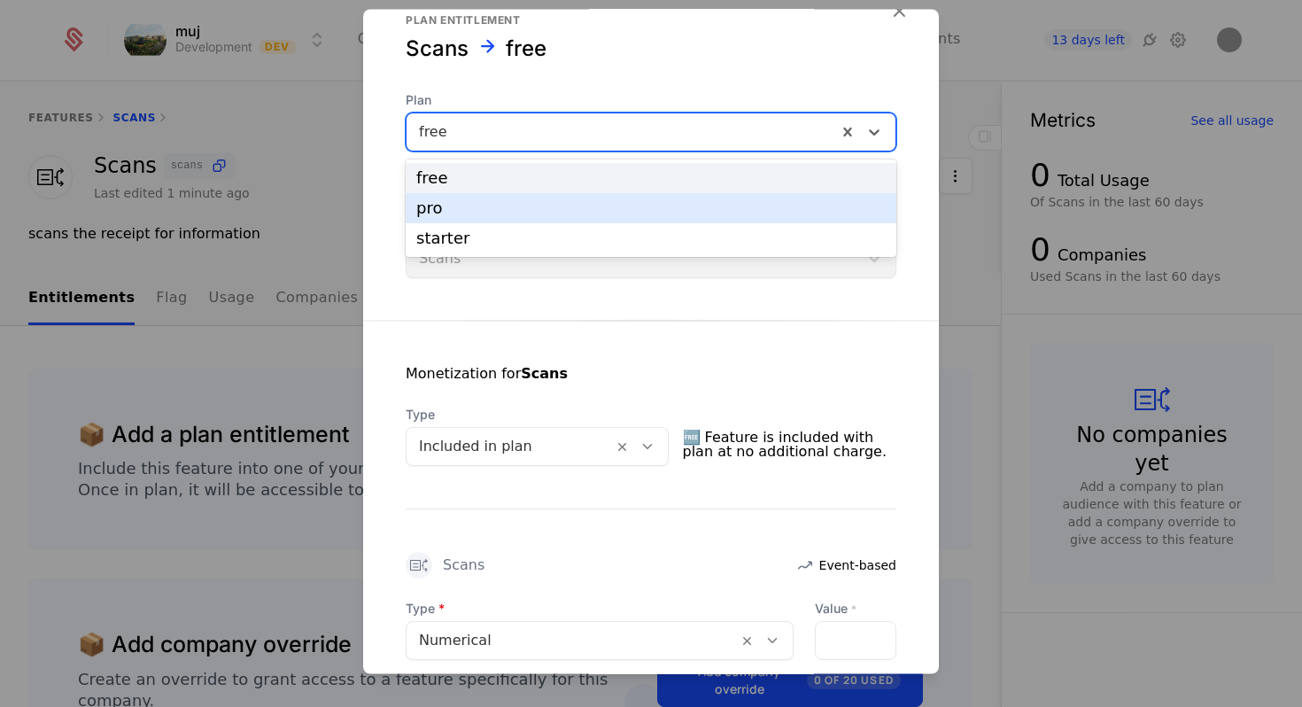
click at [545, 198] on div "pro" at bounding box center [651, 208] width 491 height 30
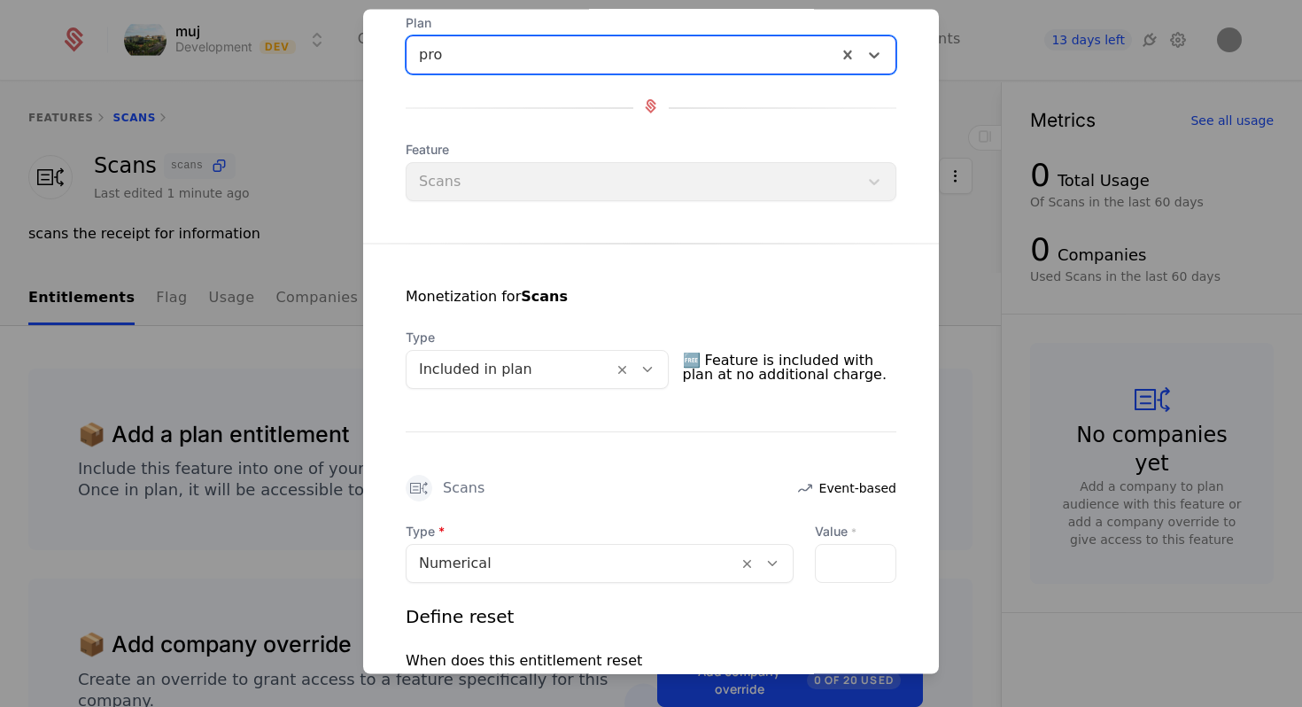
scroll to position [300, 0]
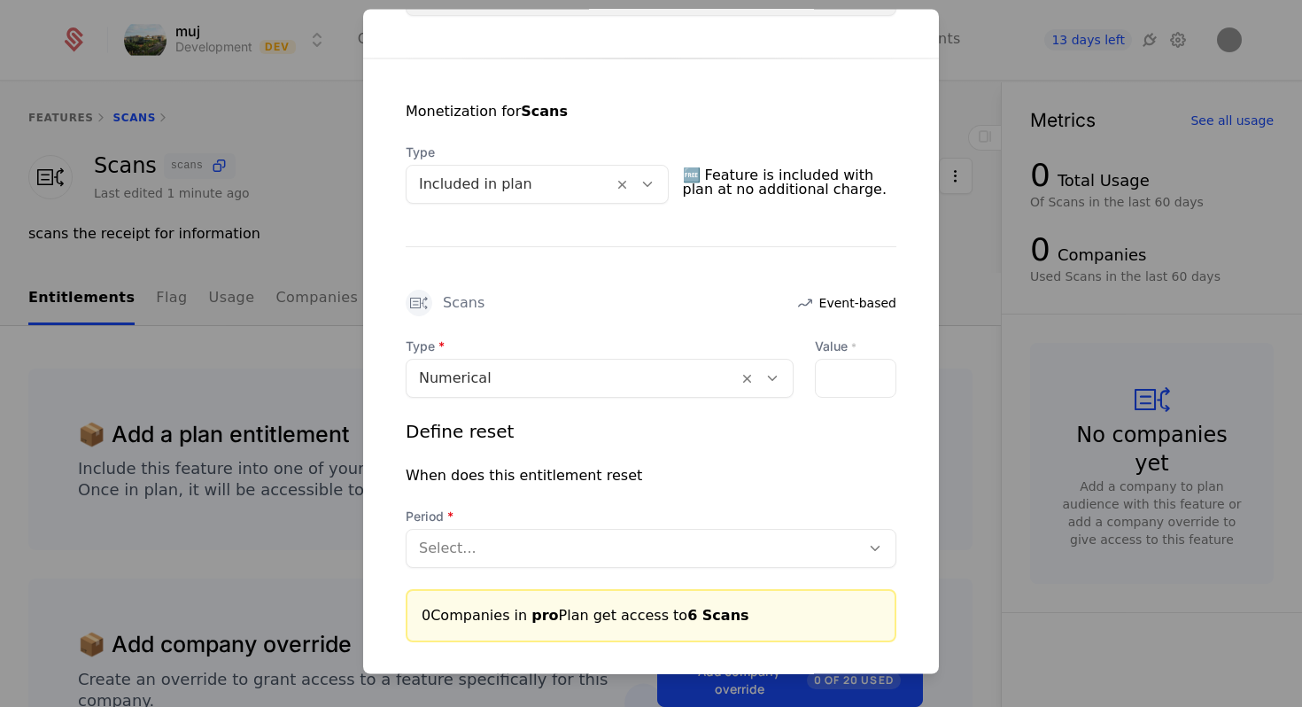
click at [842, 368] on div "*" at bounding box center [855, 379] width 81 height 39
click at [831, 374] on input "*" at bounding box center [826, 379] width 21 height 37
click at [831, 380] on input "*" at bounding box center [826, 379] width 21 height 37
click at [831, 385] on input "*" at bounding box center [826, 379] width 21 height 37
click at [831, 384] on input "*" at bounding box center [826, 379] width 21 height 37
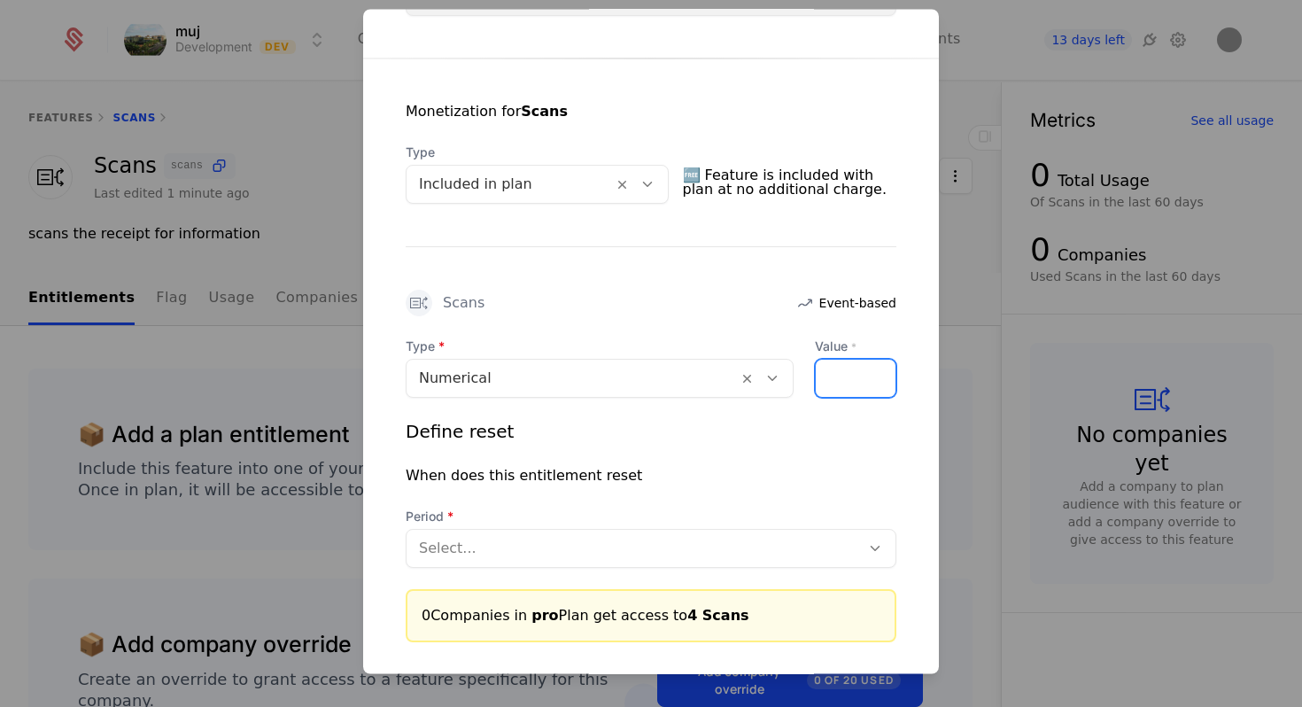
type input "*"
click at [831, 384] on input "*" at bounding box center [826, 379] width 21 height 37
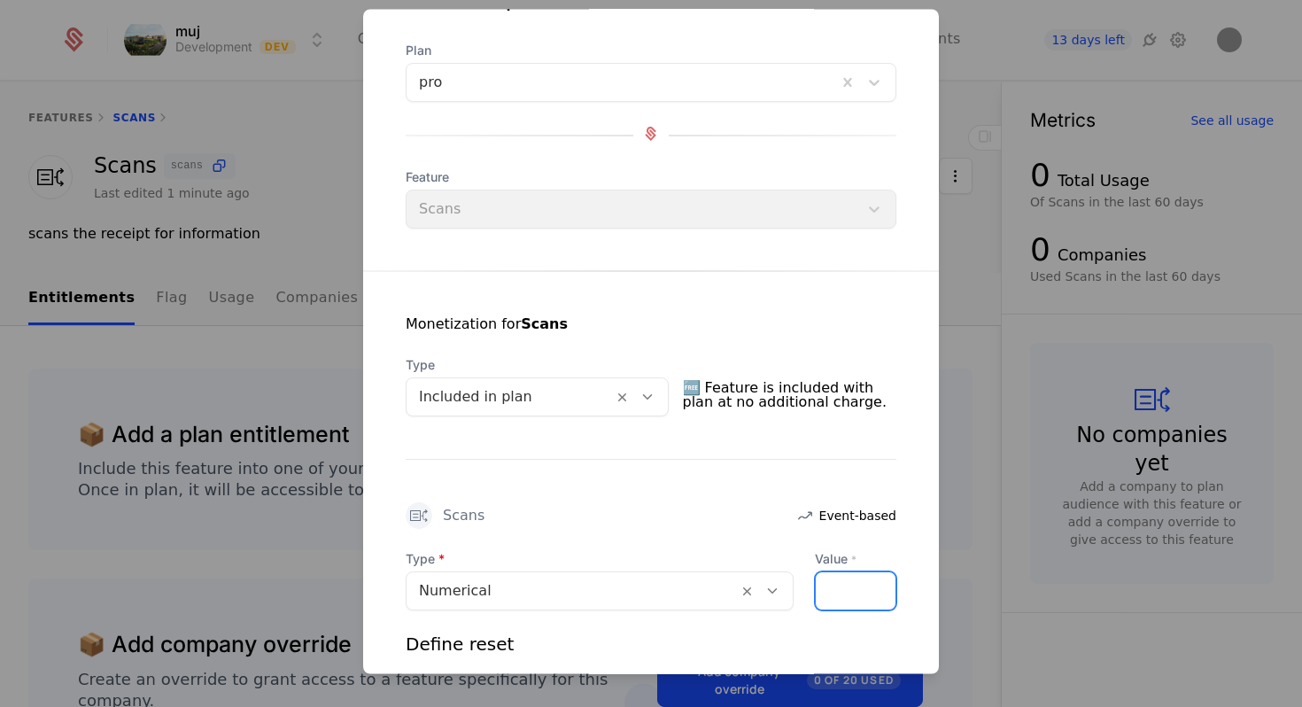
scroll to position [56, 0]
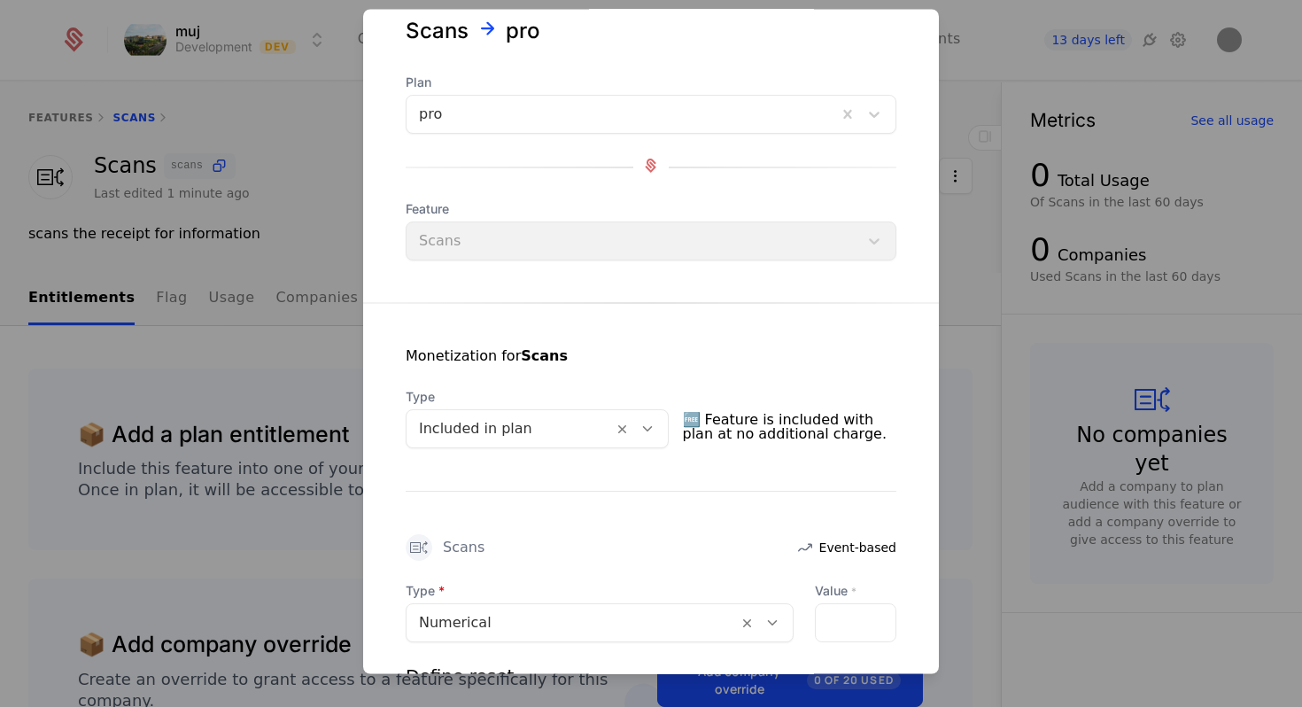
click at [575, 114] on div at bounding box center [622, 115] width 406 height 25
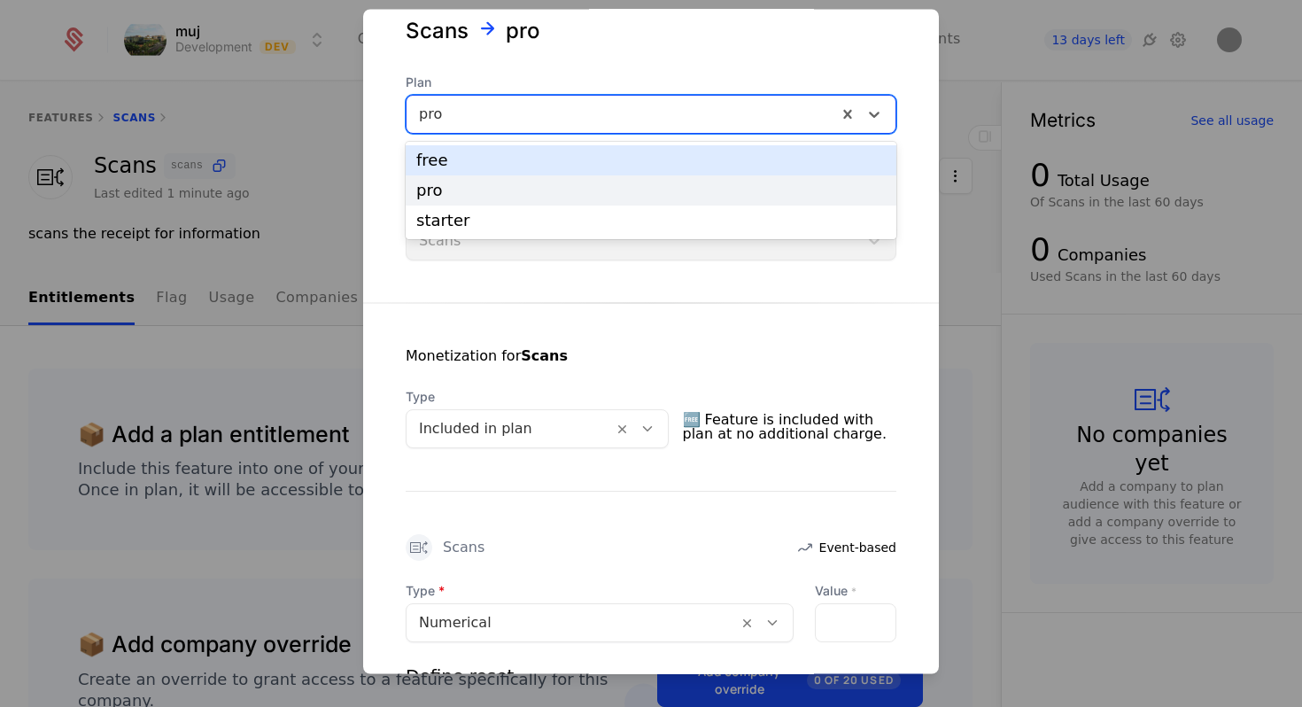
click at [573, 156] on div "free" at bounding box center [650, 160] width 469 height 16
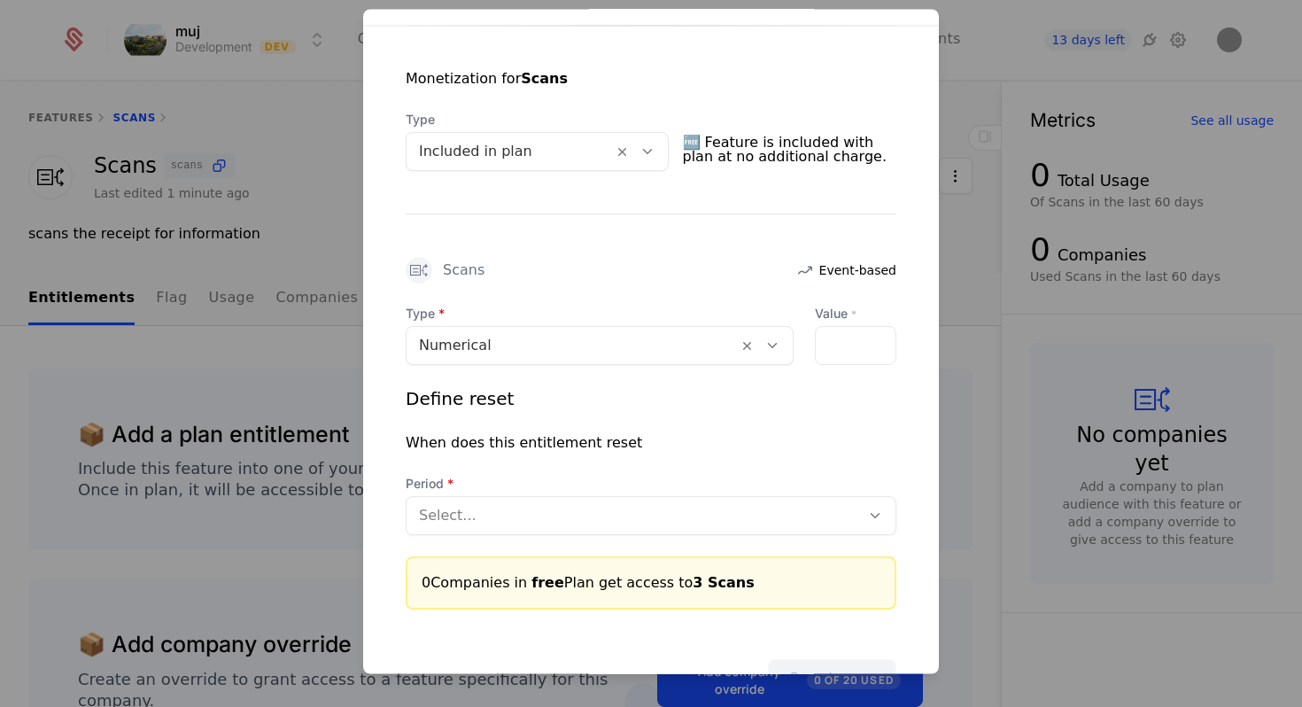
scroll to position [396, 0]
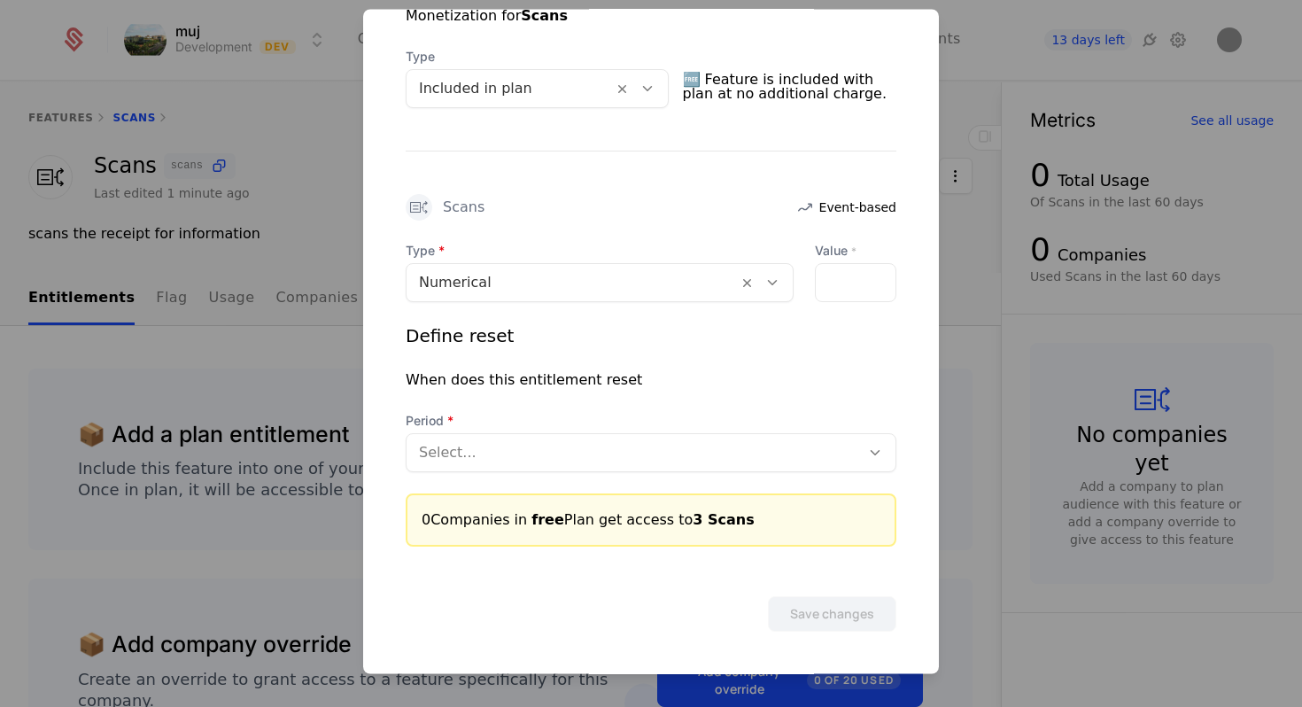
click at [743, 461] on div at bounding box center [633, 453] width 429 height 25
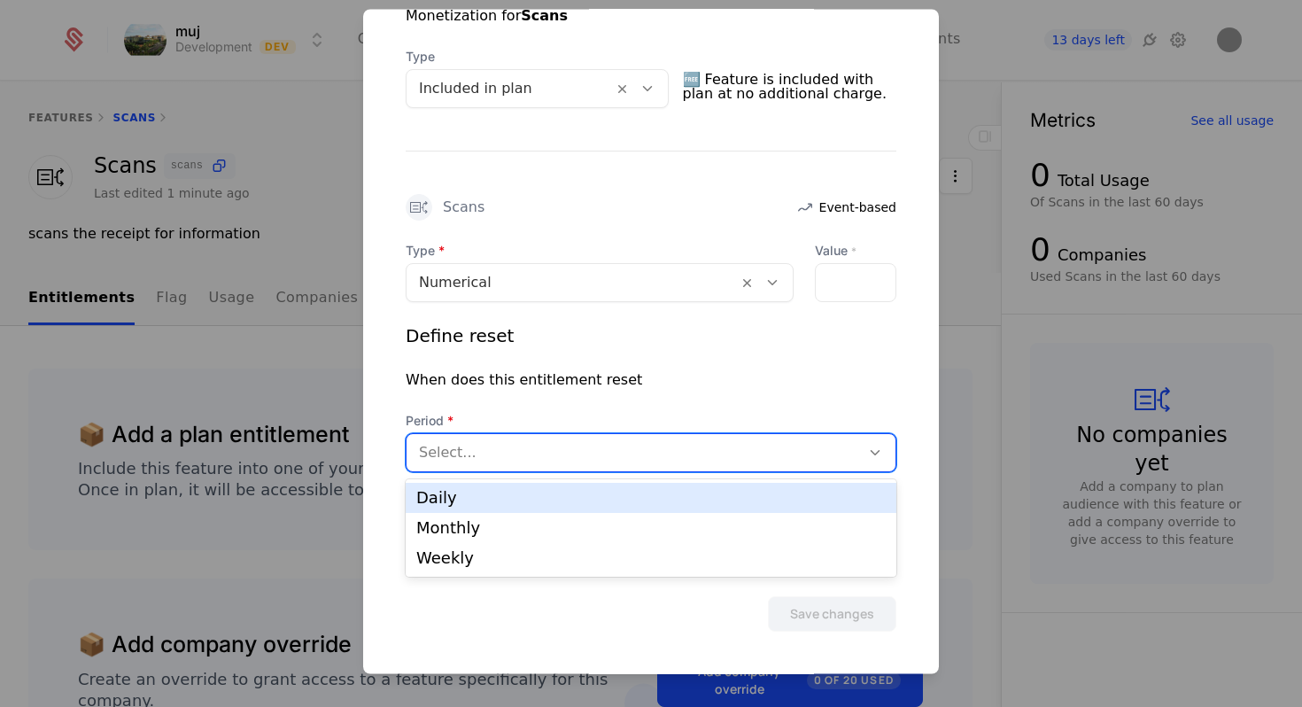
click at [714, 490] on div "Daily" at bounding box center [650, 498] width 469 height 16
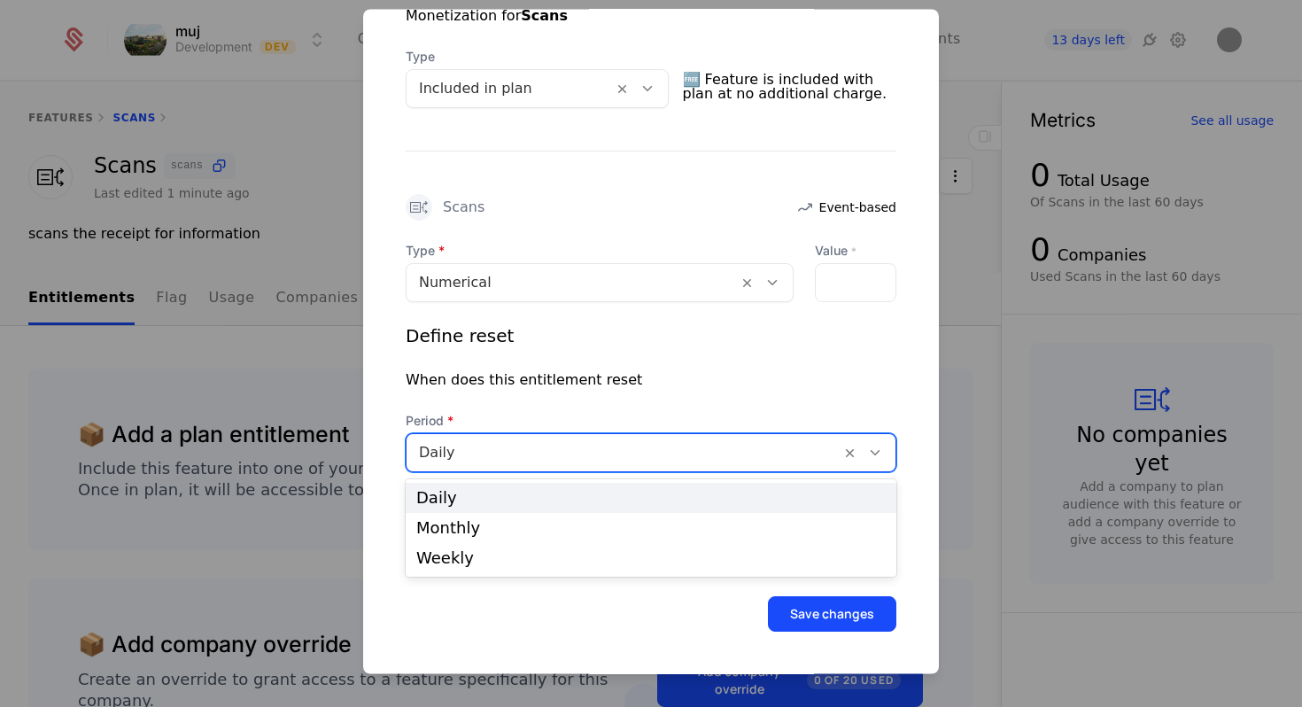
click at [516, 447] on div at bounding box center [623, 453] width 409 height 25
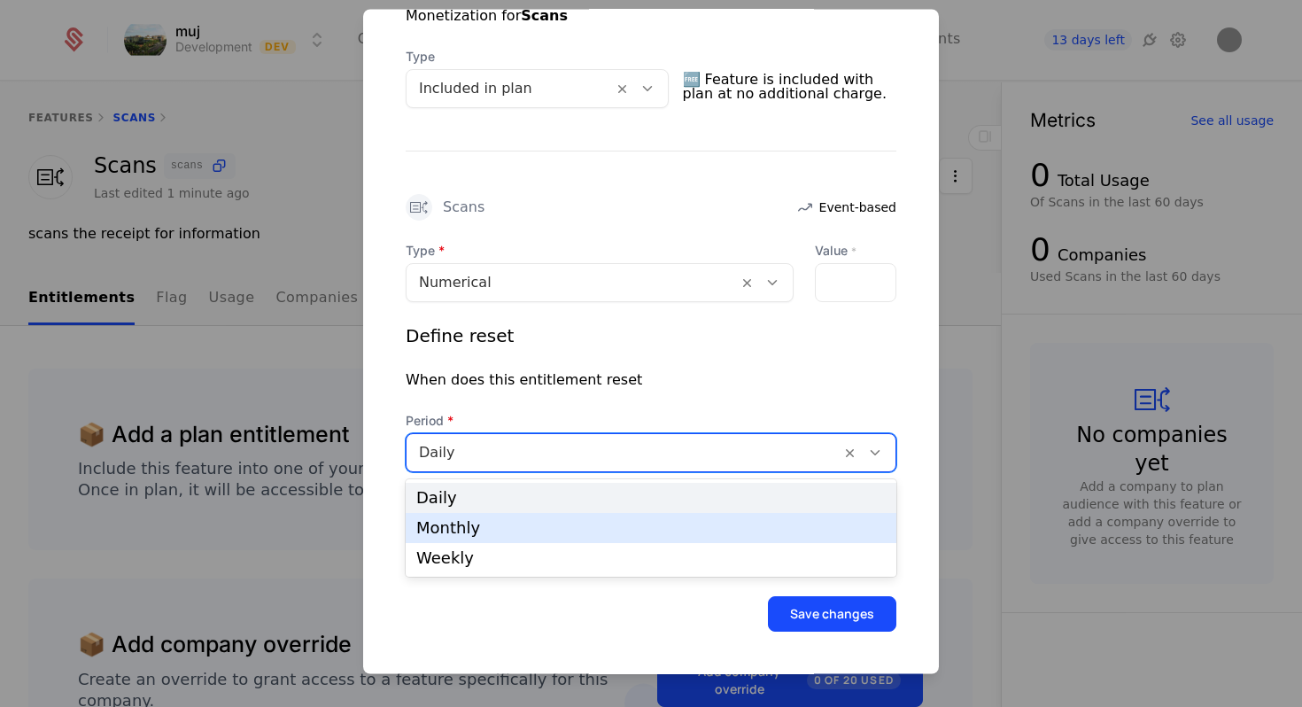
click at [499, 539] on div "Monthly" at bounding box center [651, 528] width 491 height 30
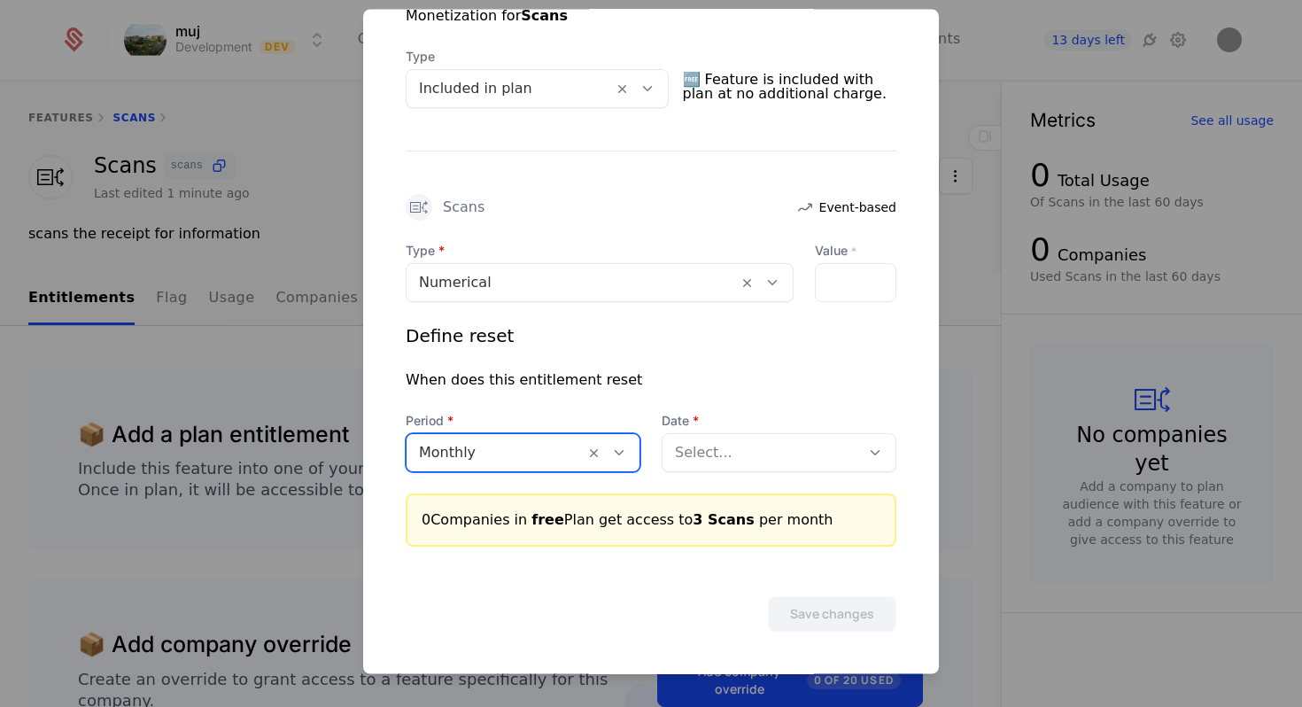
click at [729, 452] on div at bounding box center [761, 453] width 173 height 25
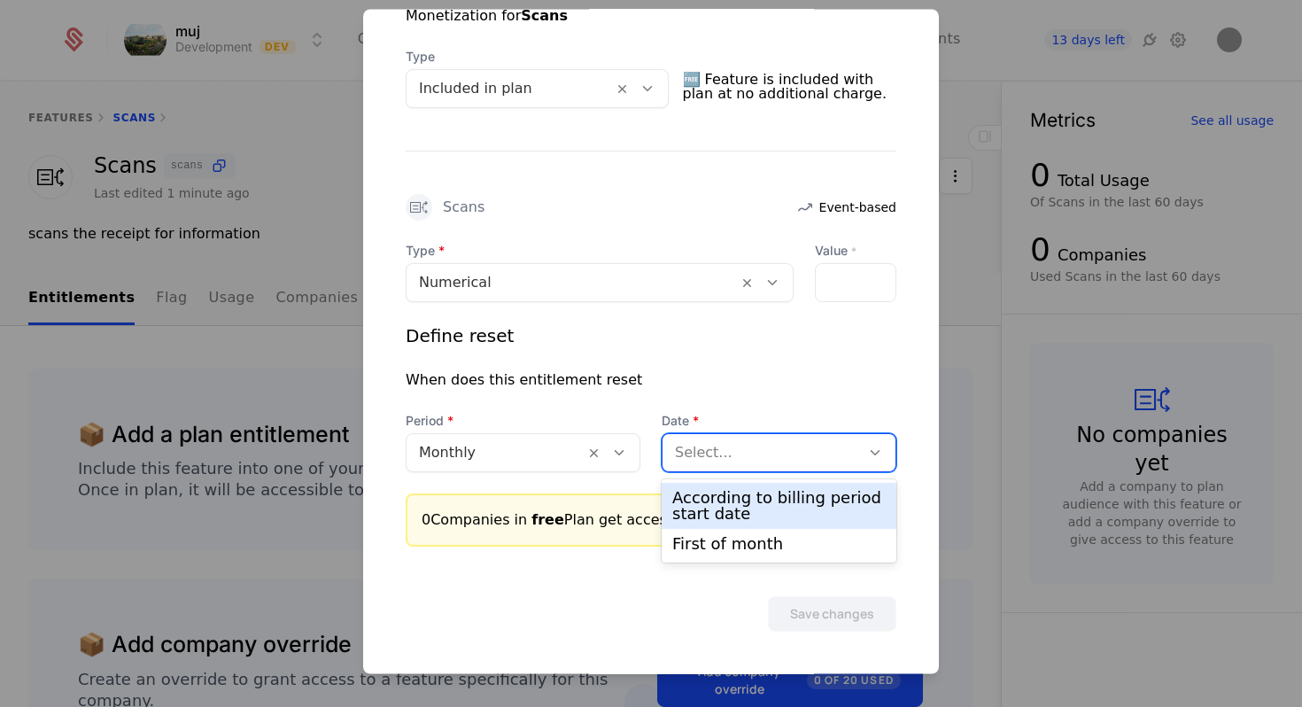
click at [741, 500] on div "According to billing period start date" at bounding box center [778, 506] width 213 height 32
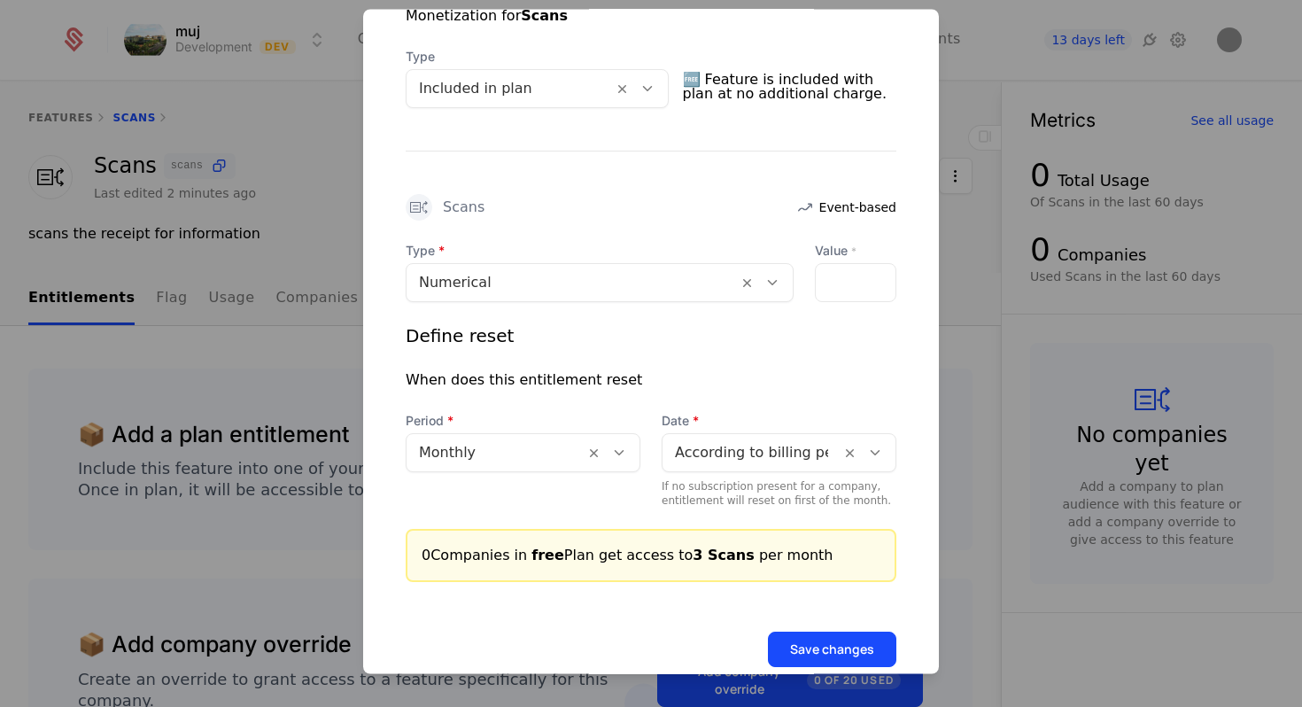
click at [789, 645] on button "Save changes" at bounding box center [832, 649] width 128 height 35
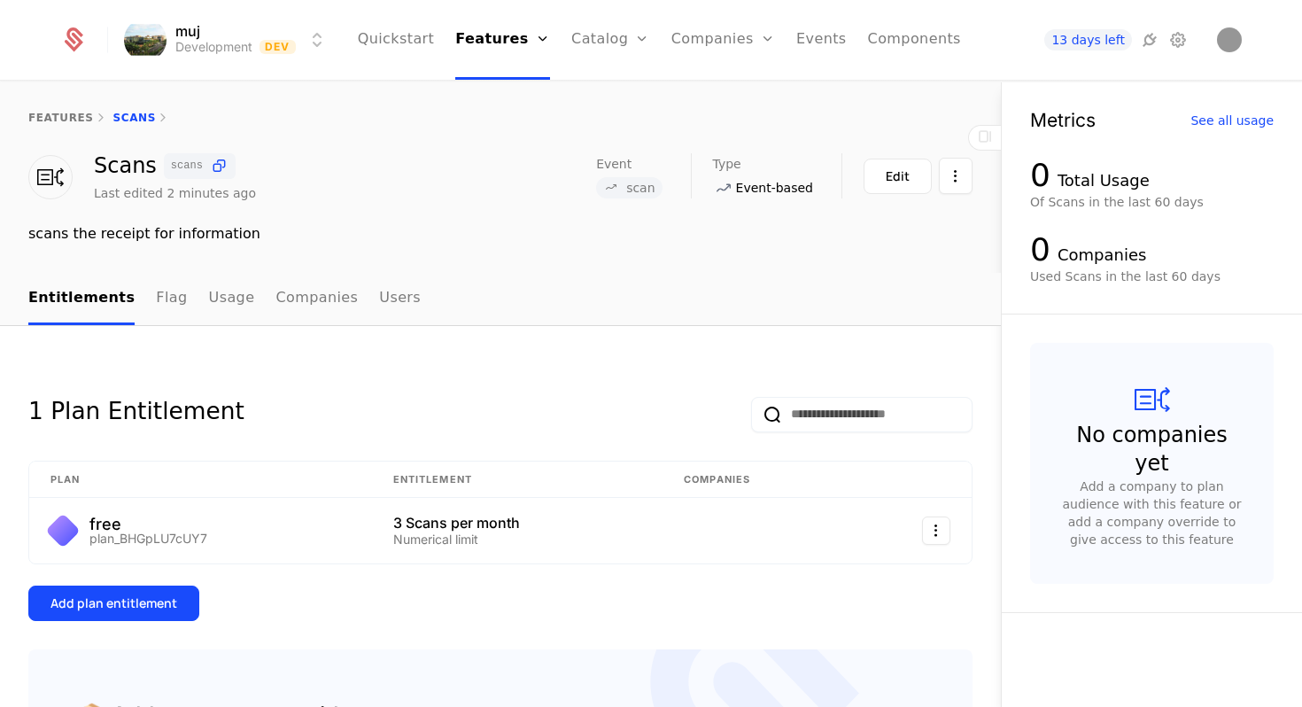
click at [81, 597] on div "Add plan entitlement" at bounding box center [113, 603] width 127 height 18
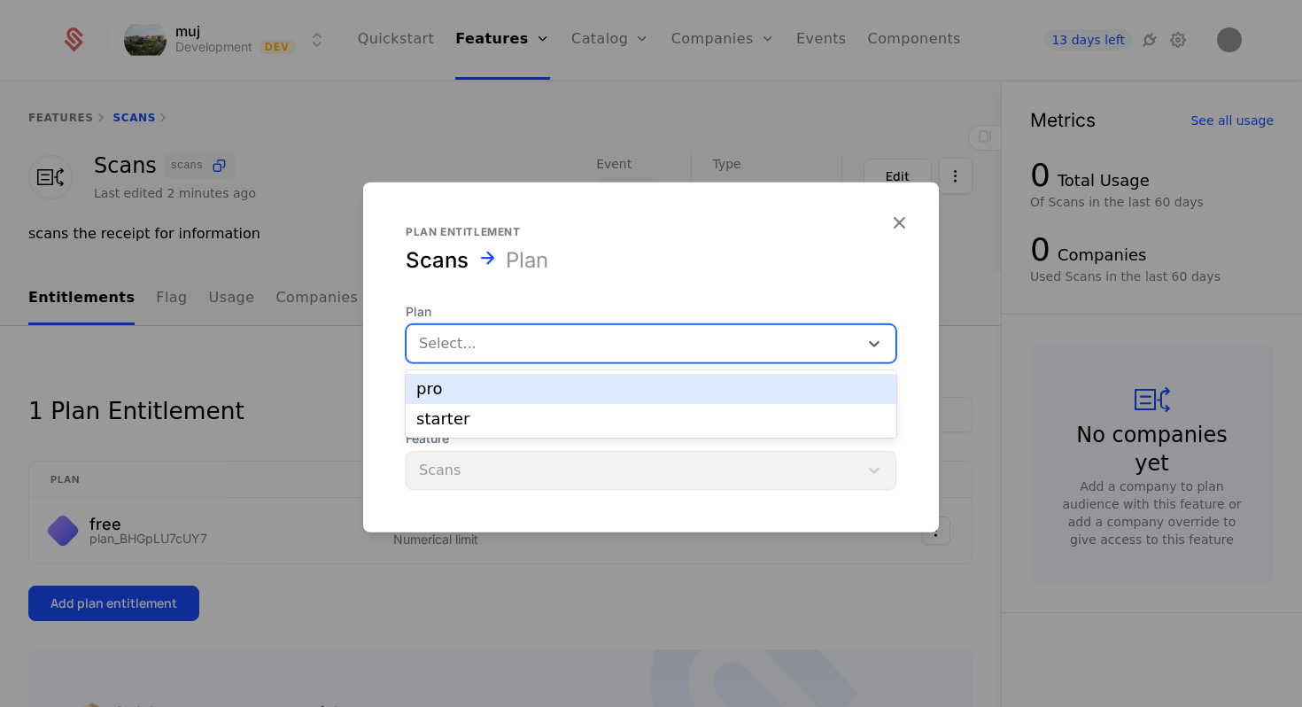
click at [462, 329] on div "Select..." at bounding box center [633, 344] width 452 height 32
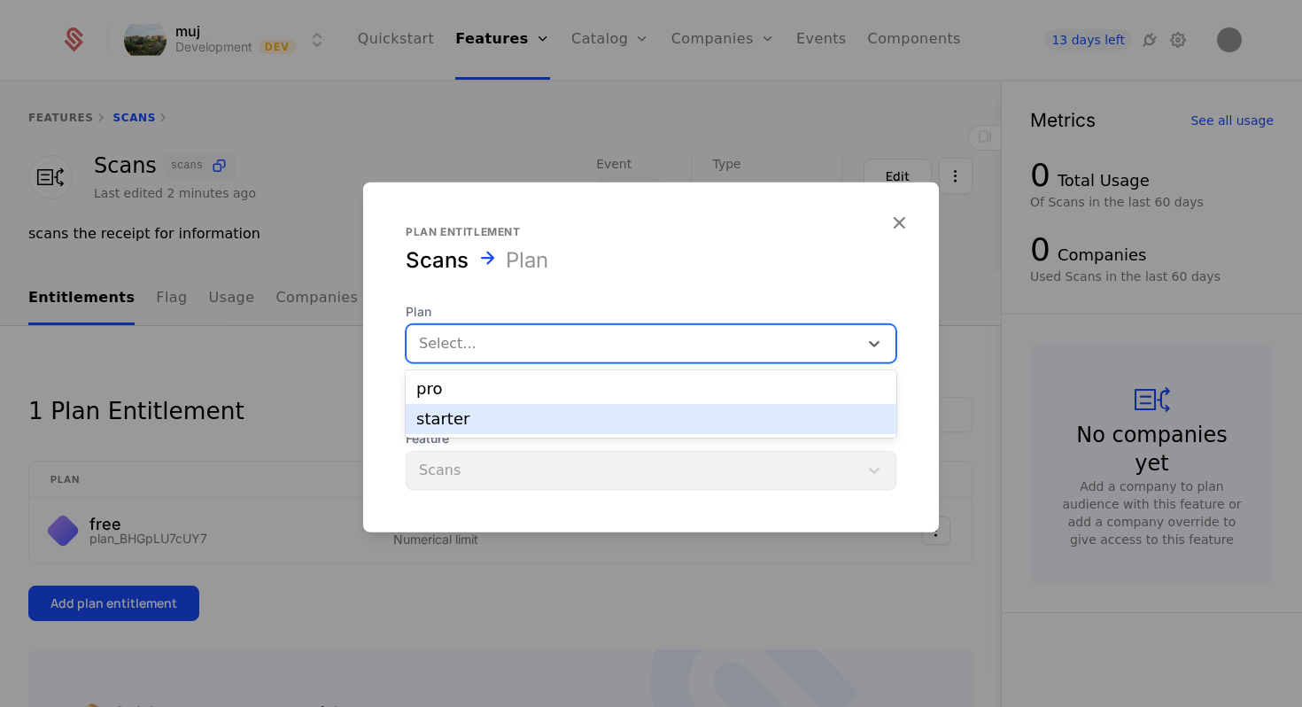
click at [464, 410] on div "starter" at bounding box center [651, 419] width 491 height 30
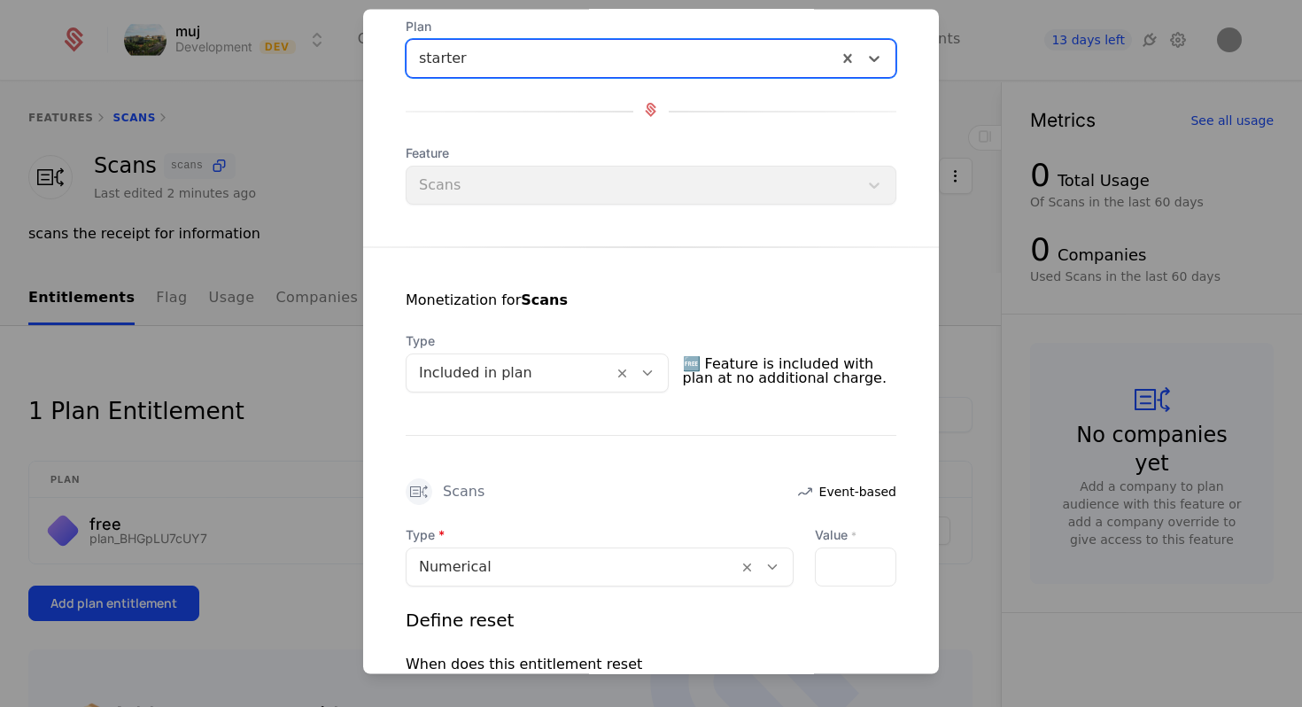
scroll to position [130, 0]
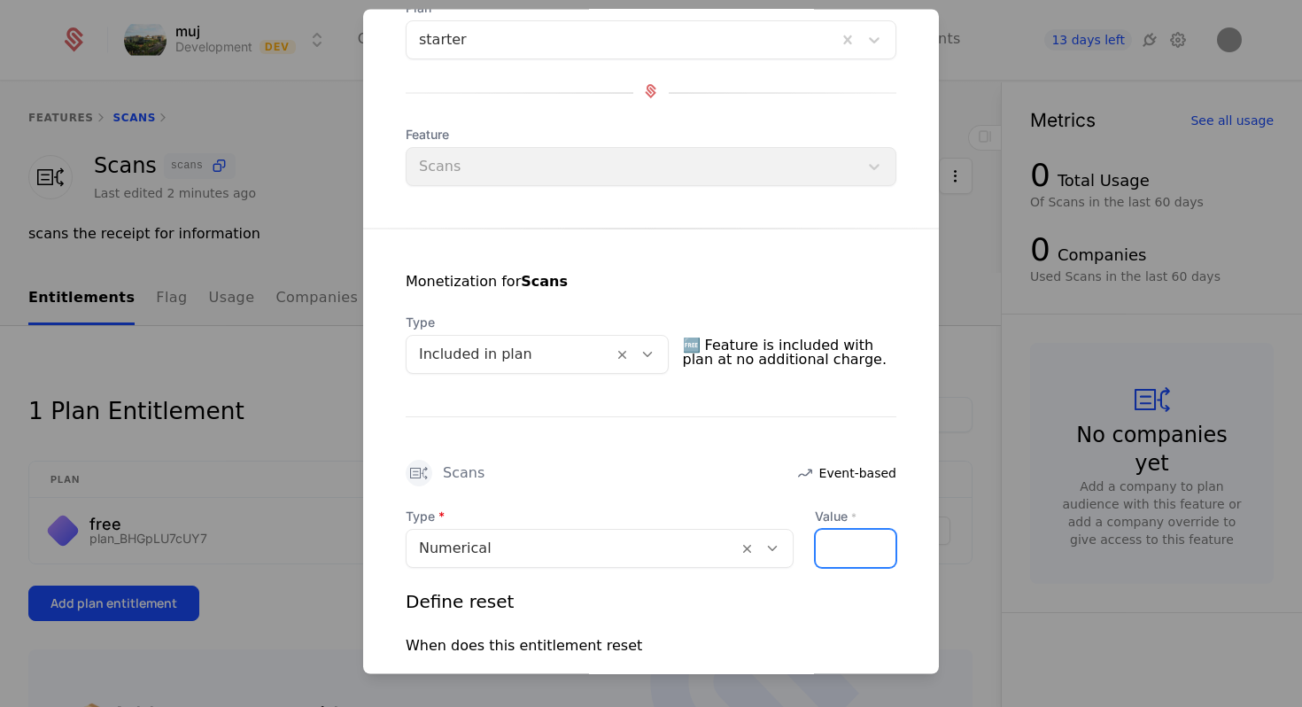
click at [831, 540] on input "*" at bounding box center [826, 549] width 21 height 37
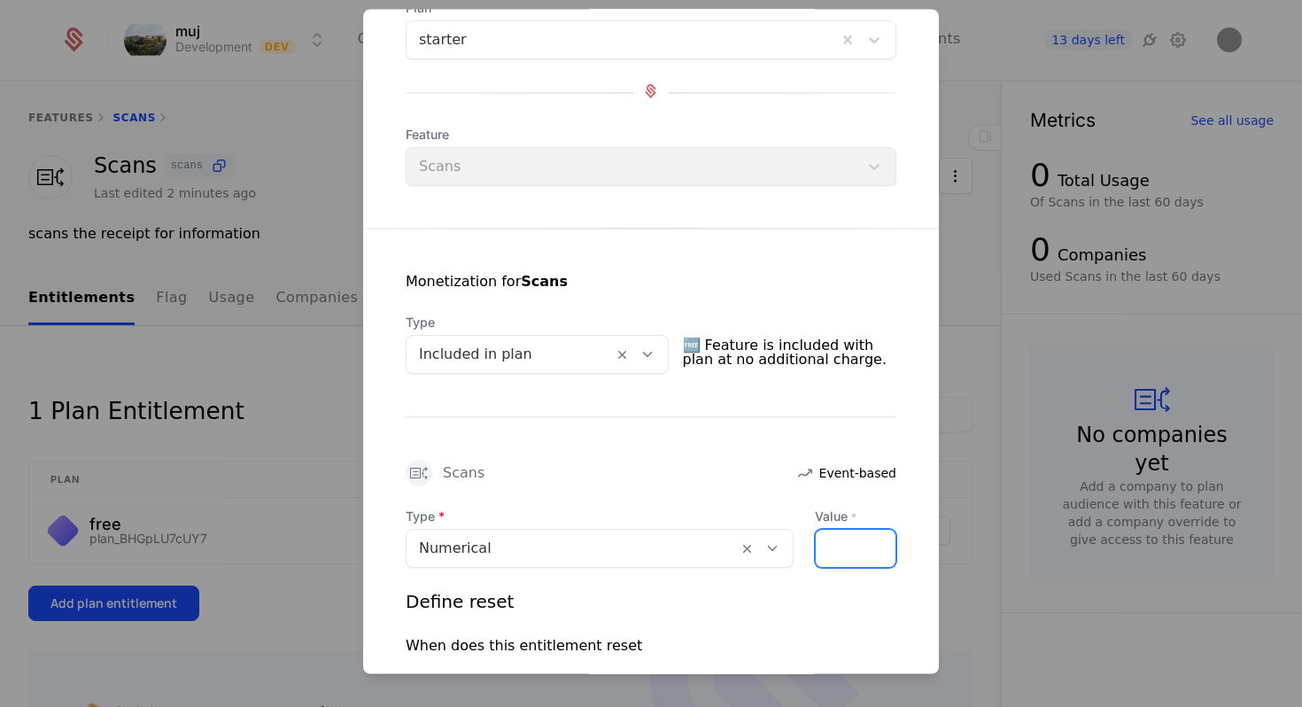
click at [831, 540] on input "*" at bounding box center [826, 549] width 21 height 37
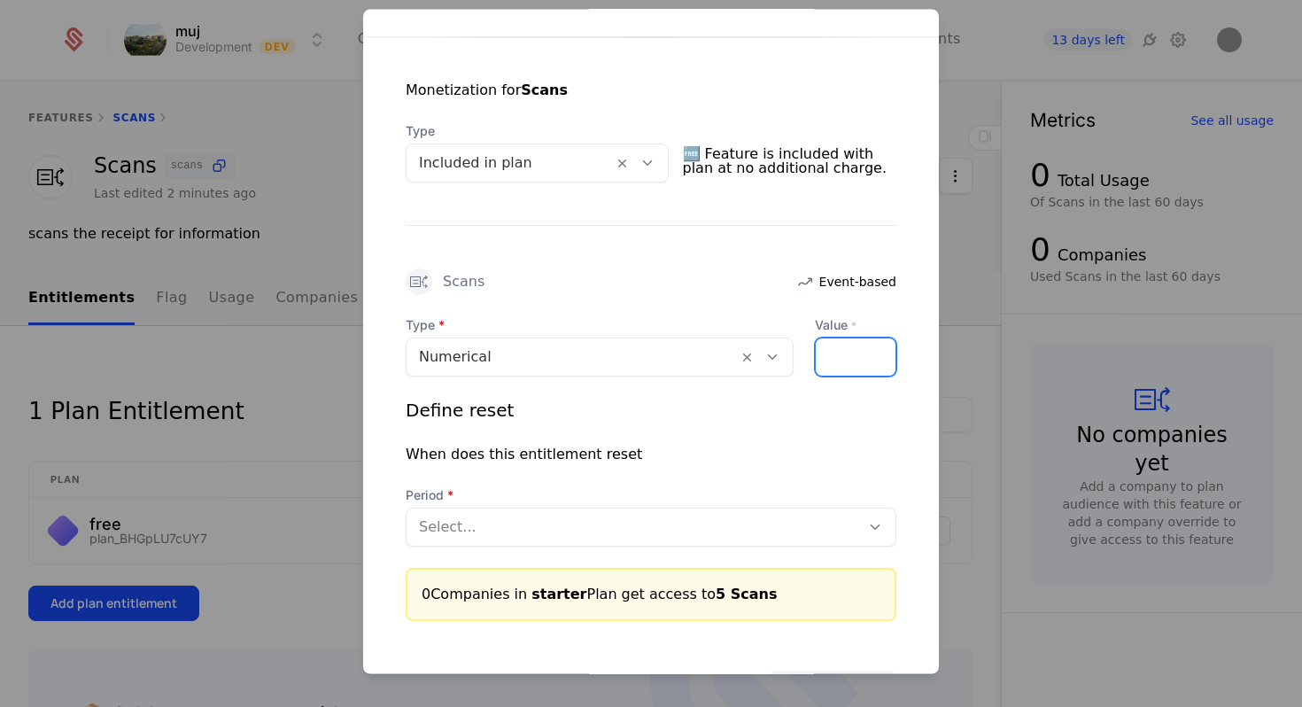
scroll to position [336, 0]
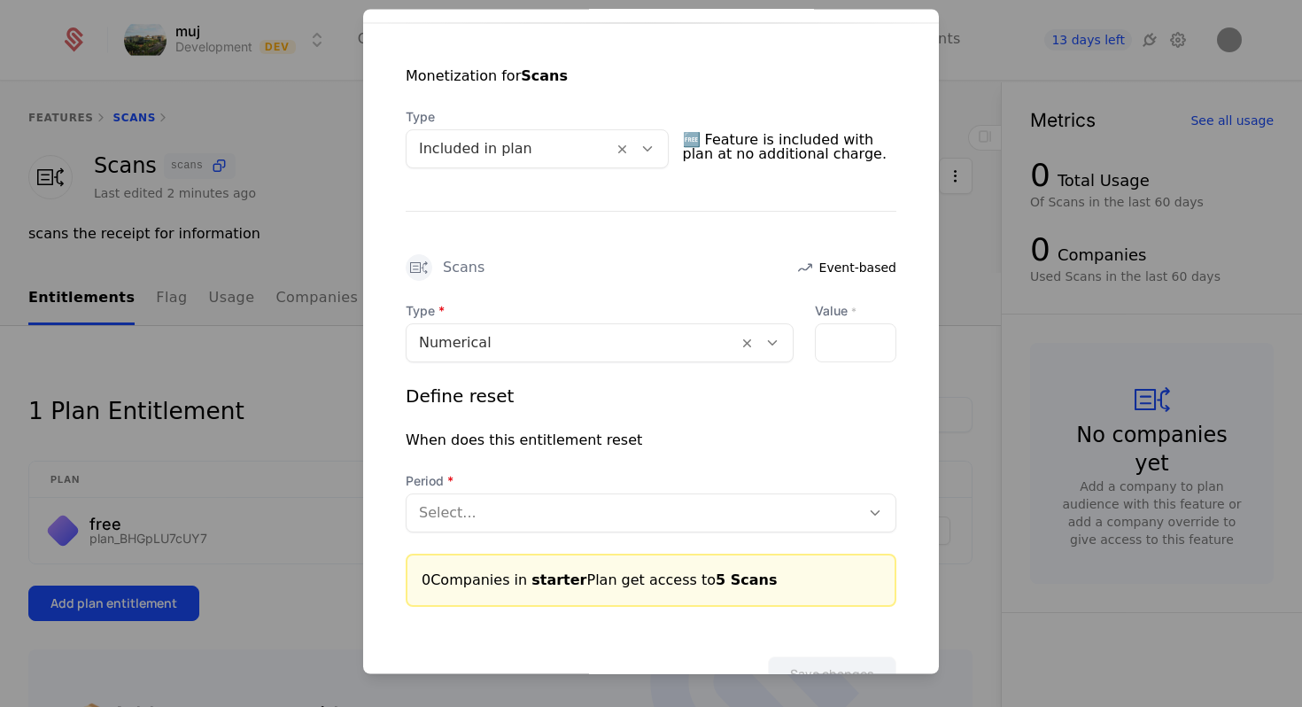
click at [716, 579] on span "5 Scans" at bounding box center [746, 580] width 61 height 17
click at [849, 336] on div "*" at bounding box center [855, 343] width 81 height 39
click at [832, 336] on input "*" at bounding box center [826, 343] width 21 height 37
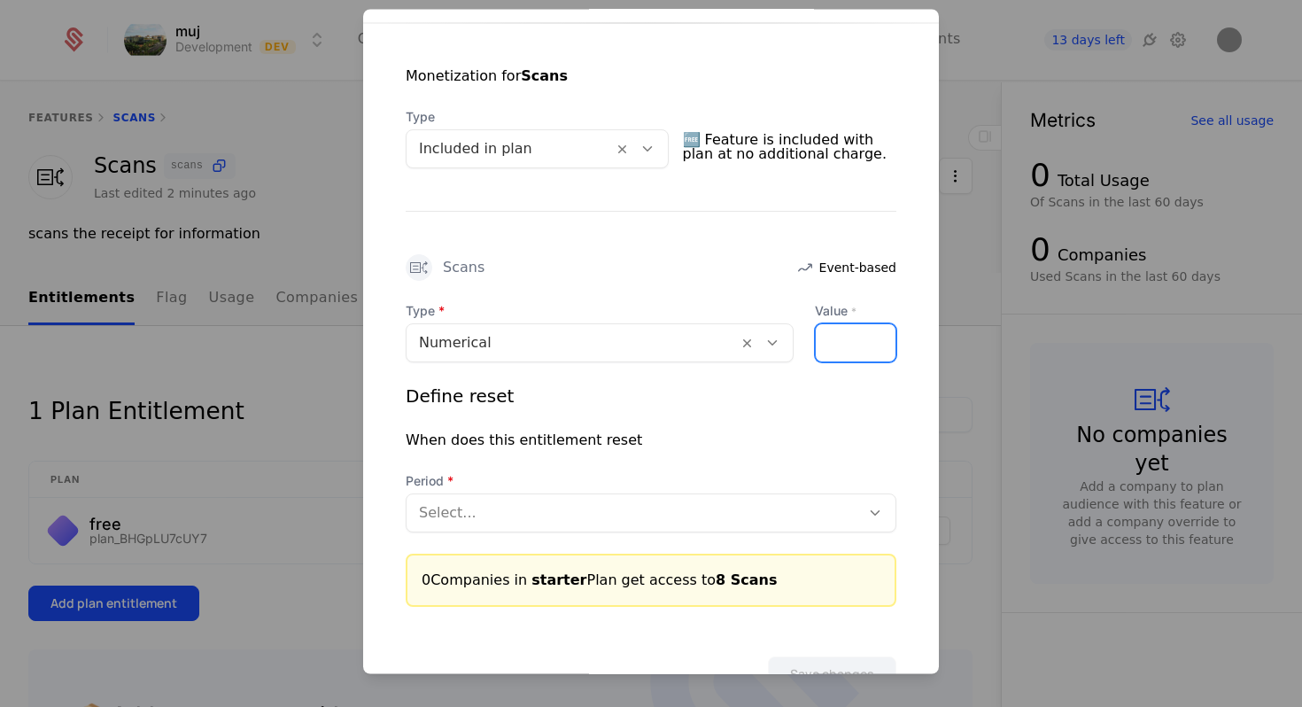
click at [832, 336] on input "*" at bounding box center [826, 343] width 21 height 37
click at [832, 336] on input "**" at bounding box center [826, 343] width 21 height 37
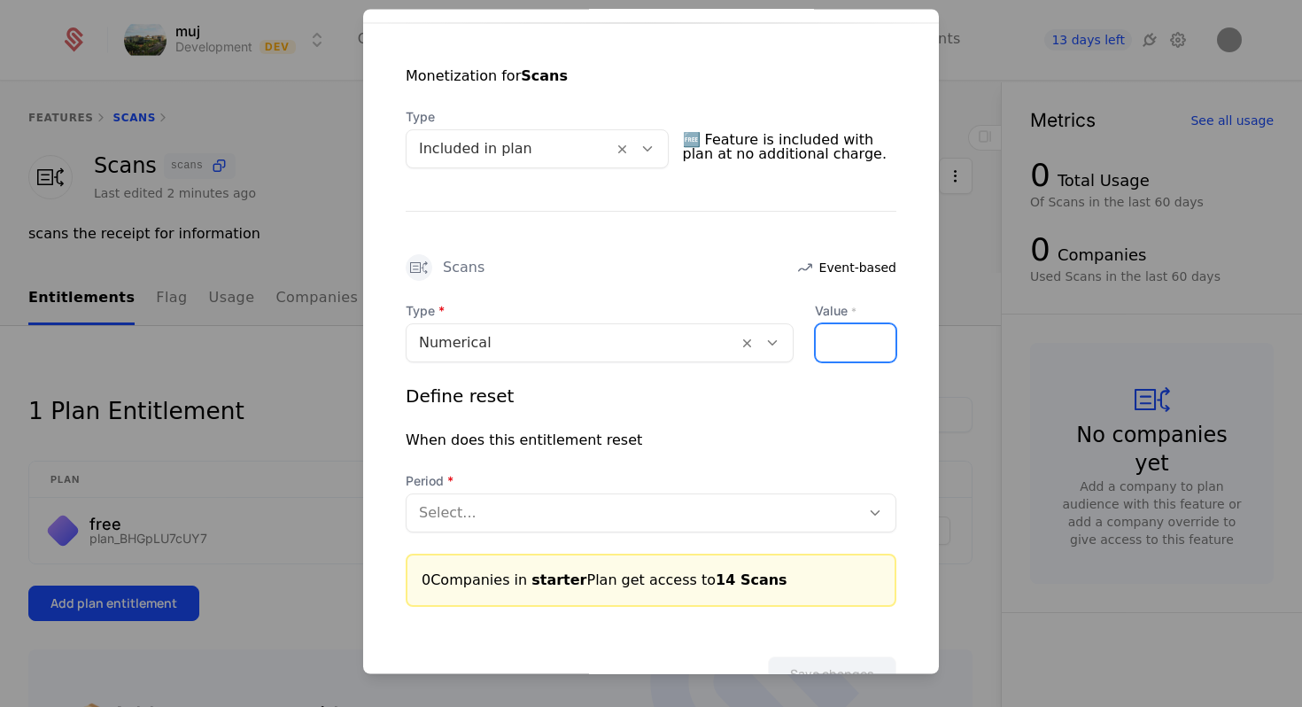
click at [832, 336] on input "**" at bounding box center [826, 343] width 21 height 37
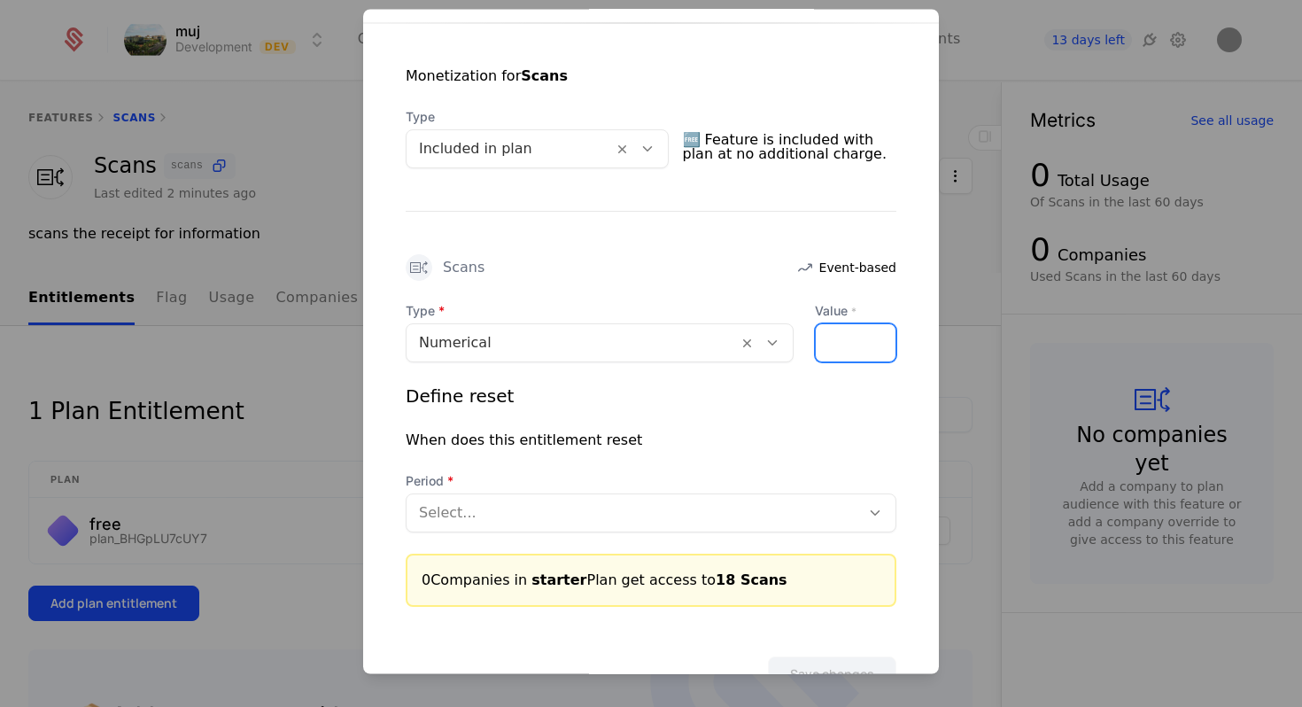
click at [832, 336] on input "**" at bounding box center [826, 343] width 21 height 37
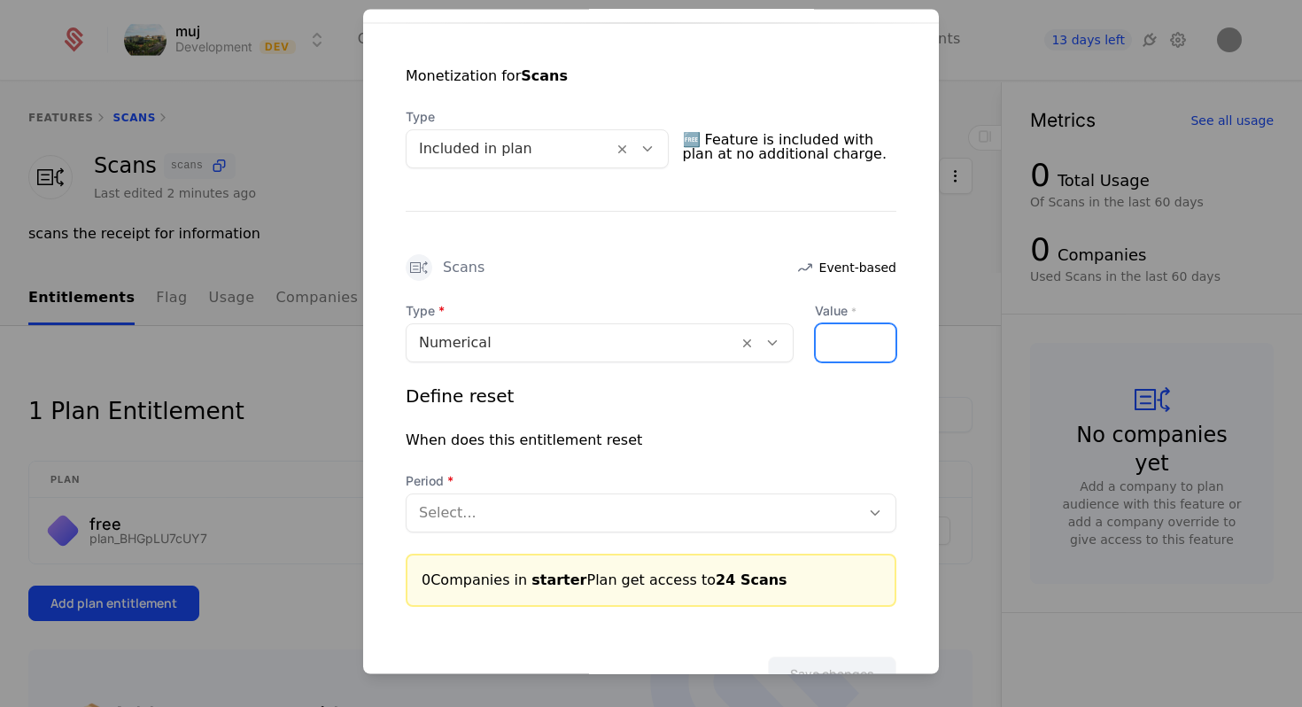
click at [832, 336] on input "**" at bounding box center [826, 343] width 21 height 37
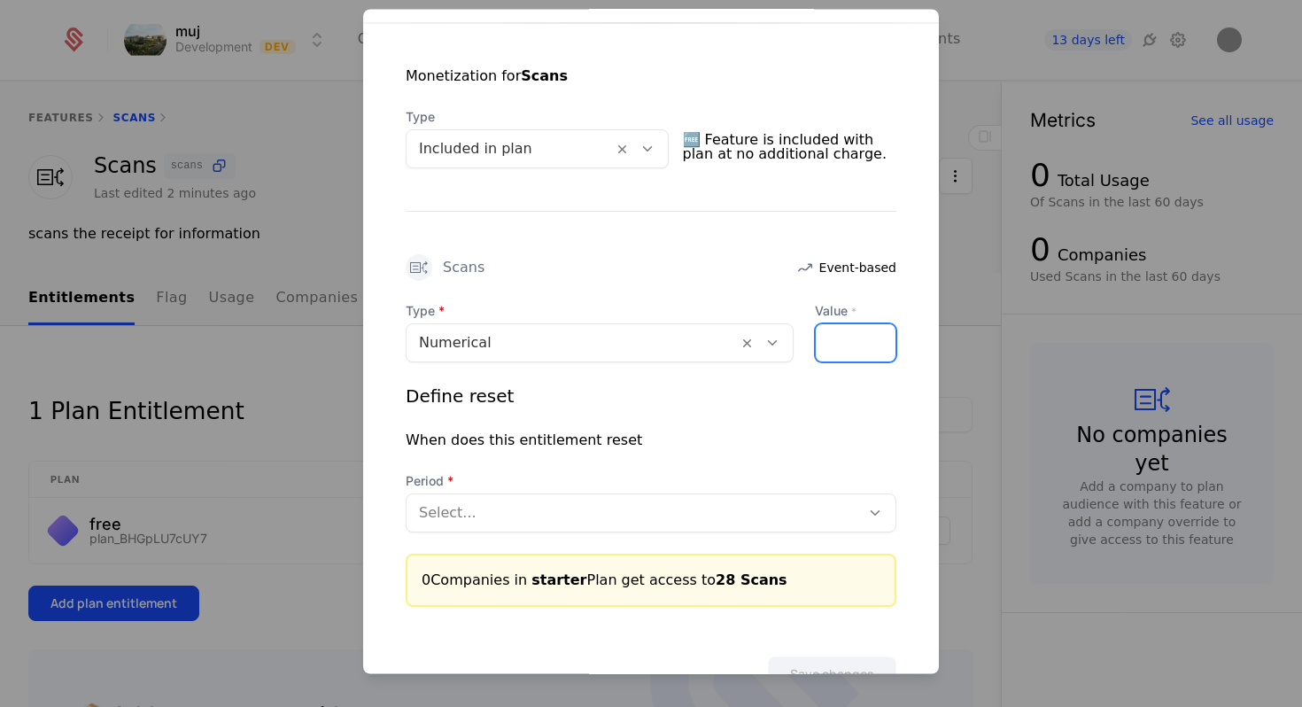
click at [832, 336] on input "**" at bounding box center [826, 343] width 21 height 37
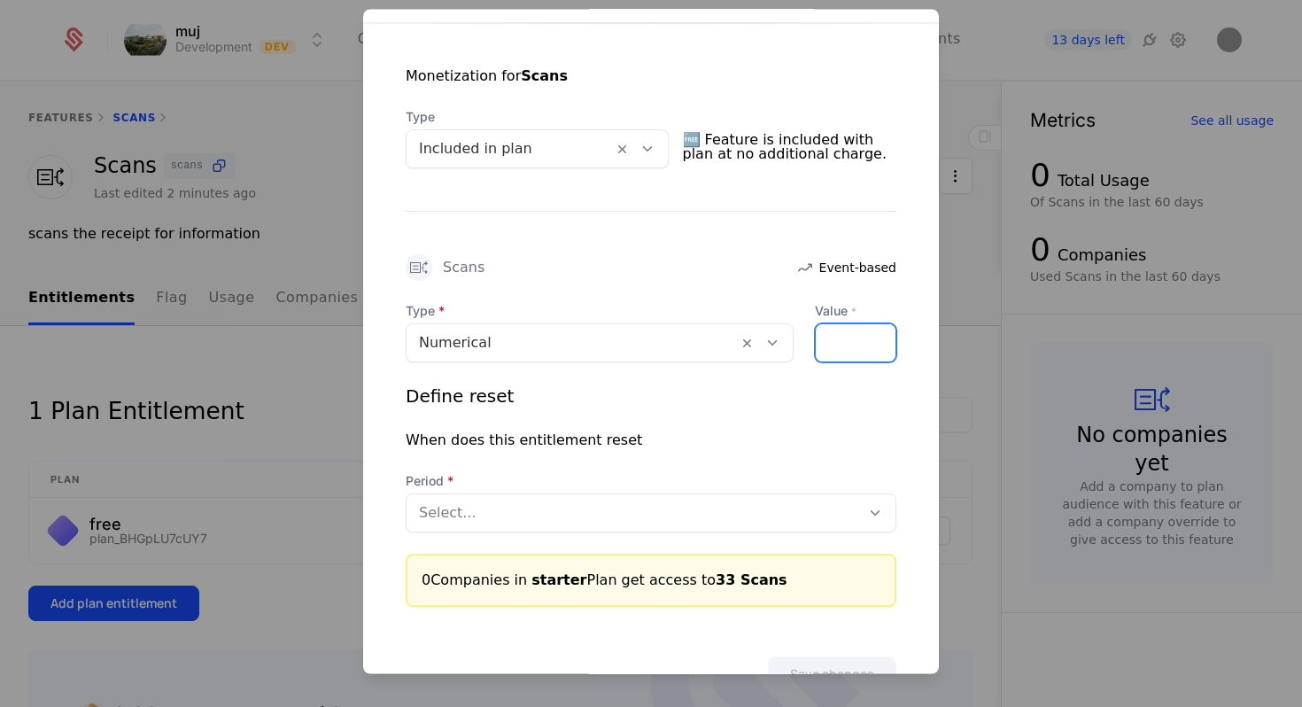
click at [832, 336] on input "**" at bounding box center [826, 343] width 21 height 37
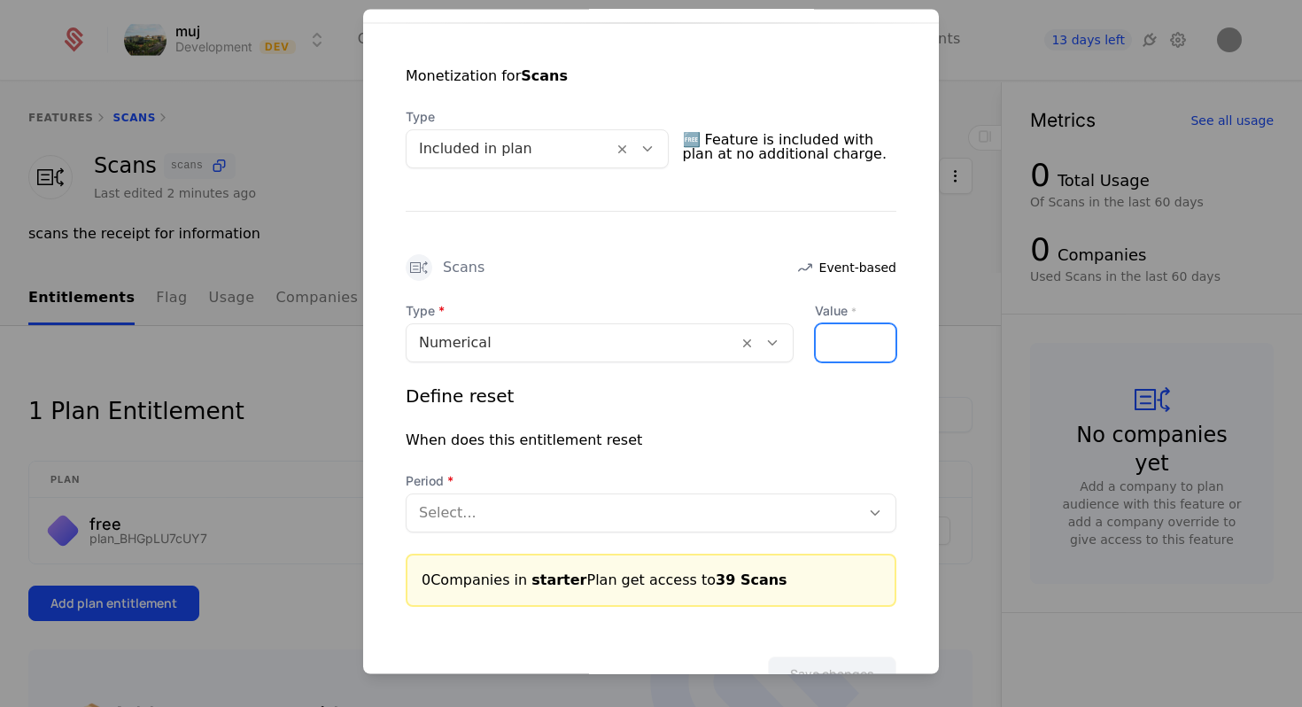
click at [832, 336] on input "**" at bounding box center [826, 343] width 21 height 37
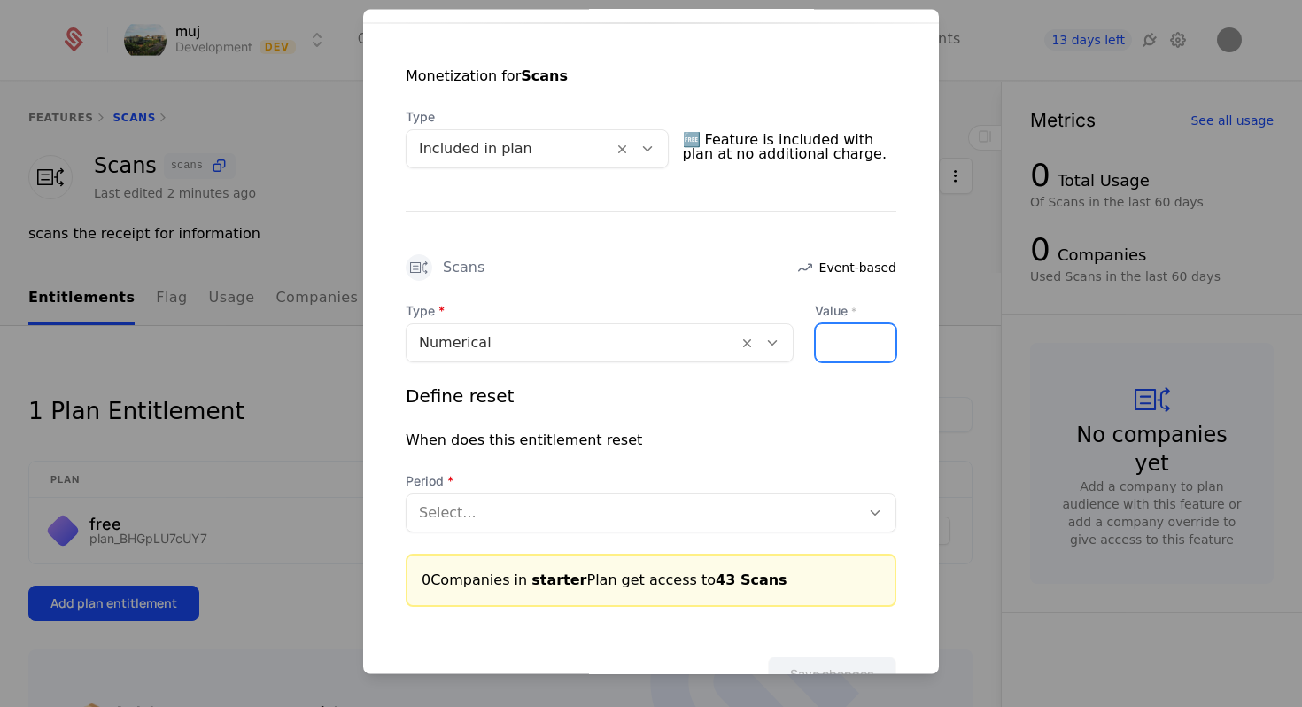
click at [832, 336] on input "**" at bounding box center [826, 343] width 21 height 37
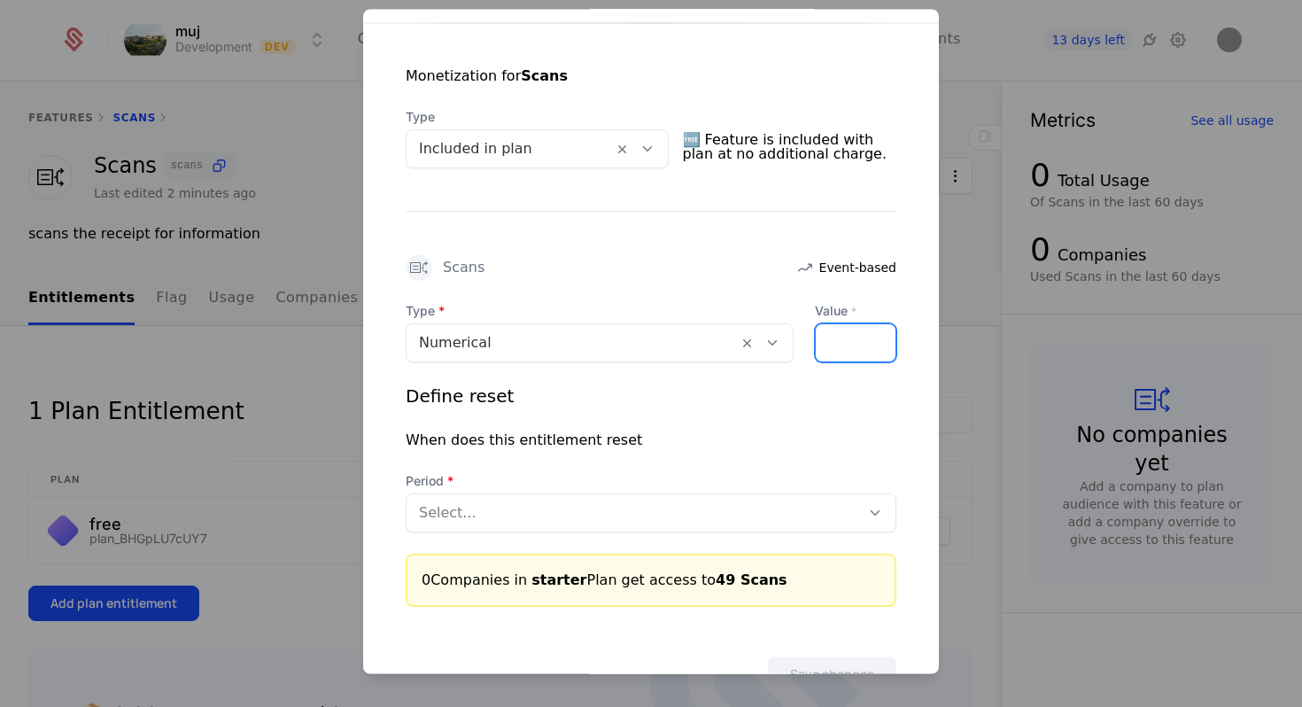
click at [832, 336] on input "**" at bounding box center [826, 343] width 21 height 37
type input "**"
click at [832, 336] on input "**" at bounding box center [826, 343] width 21 height 37
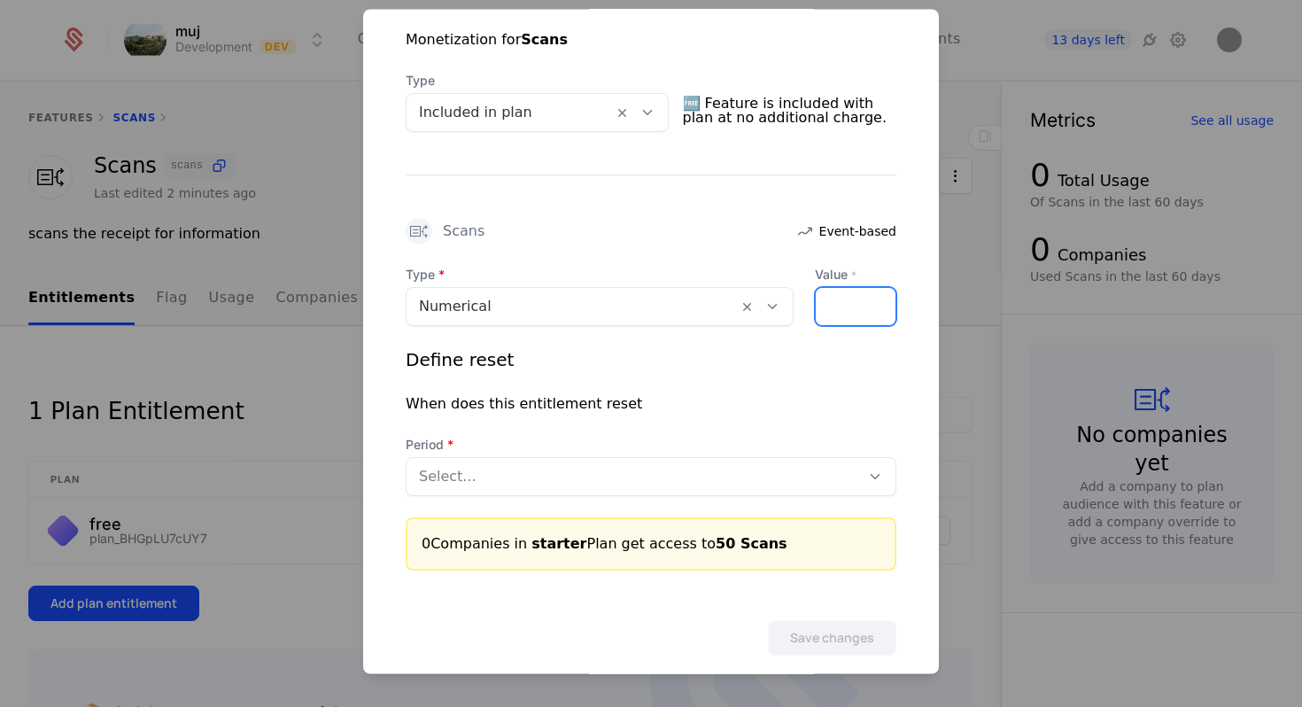
scroll to position [375, 0]
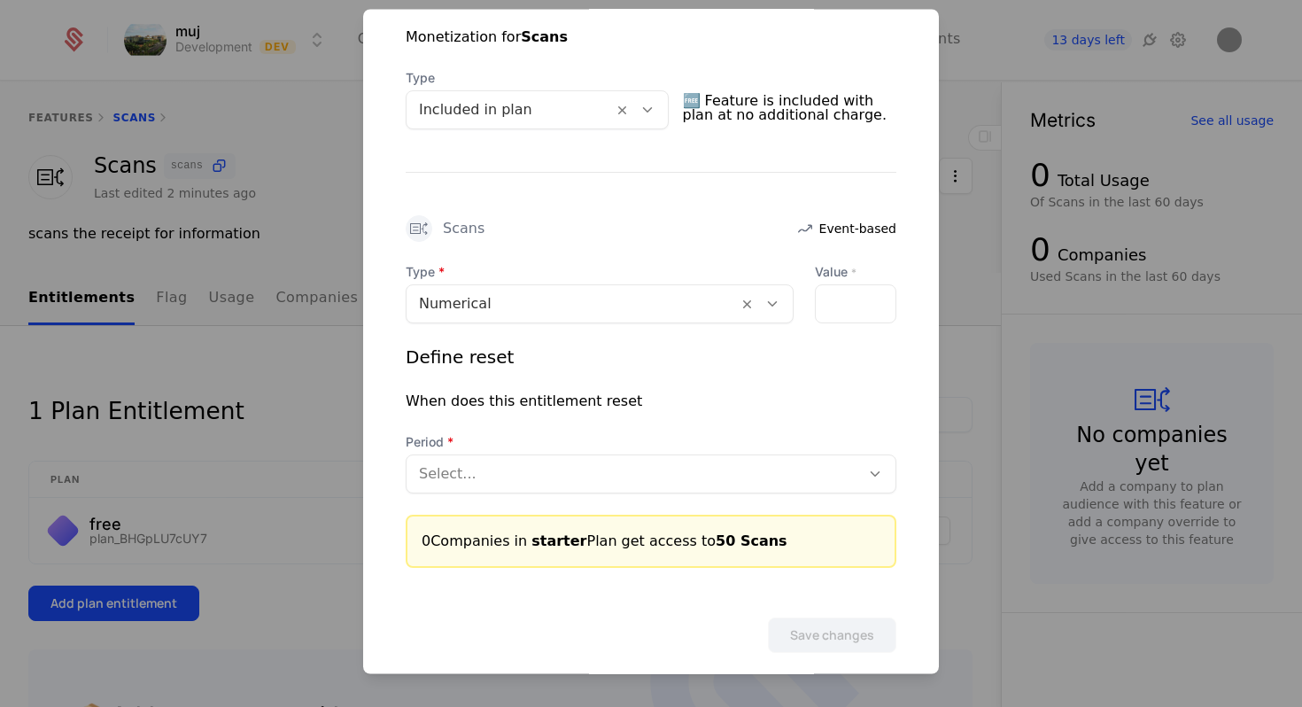
click at [719, 459] on div "Select..." at bounding box center [634, 475] width 454 height 32
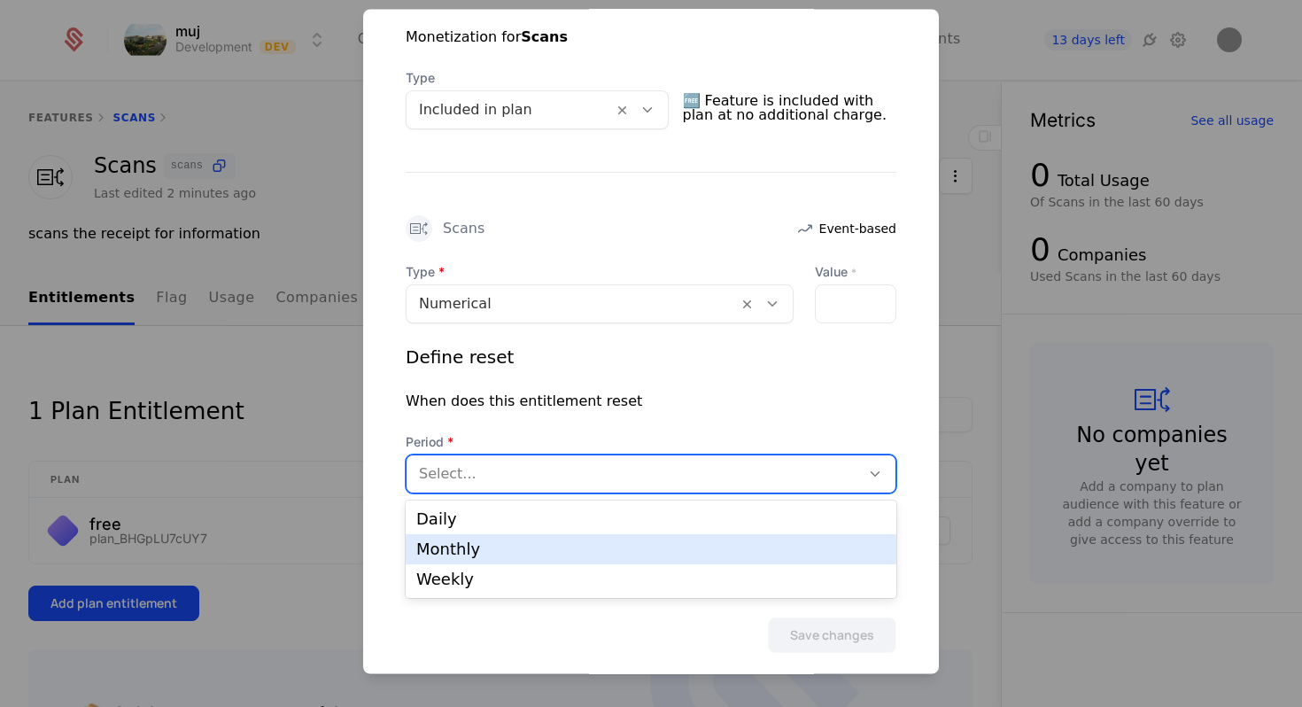
click at [675, 549] on div "Monthly" at bounding box center [650, 549] width 469 height 16
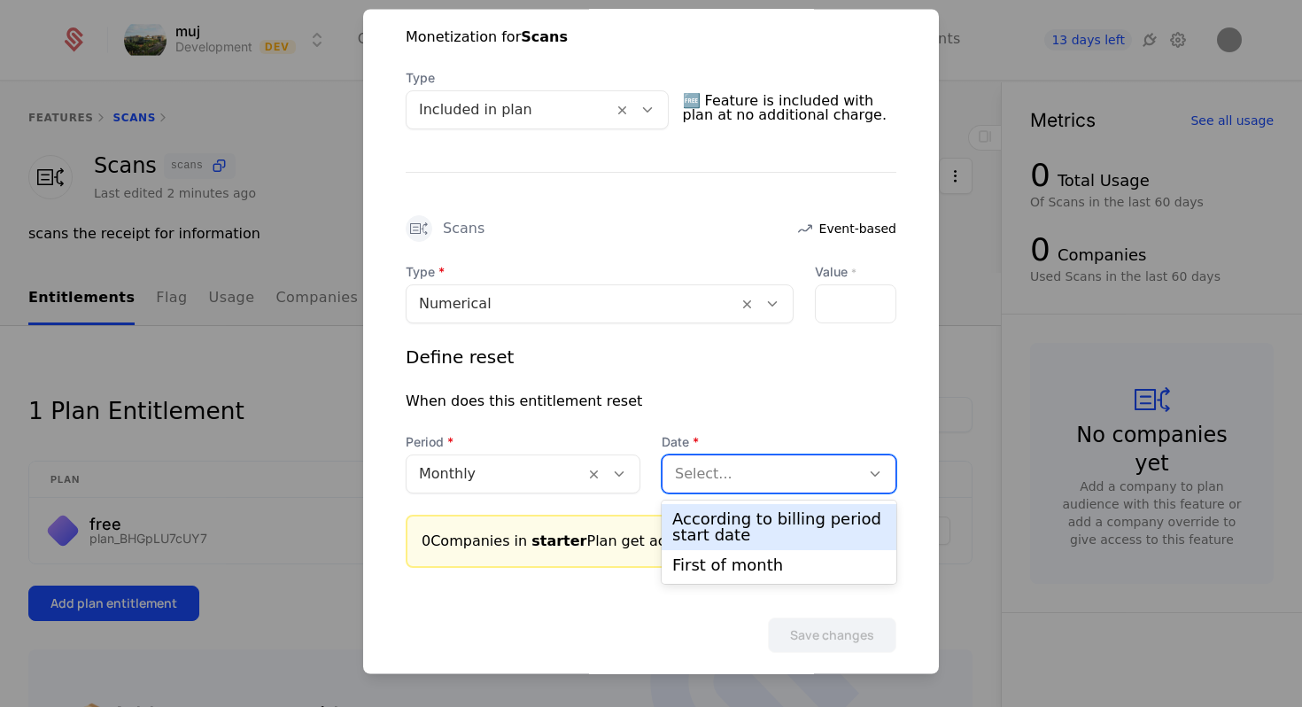
click at [760, 485] on div at bounding box center [761, 474] width 173 height 25
click at [761, 545] on div "According to billing period start date" at bounding box center [779, 527] width 235 height 46
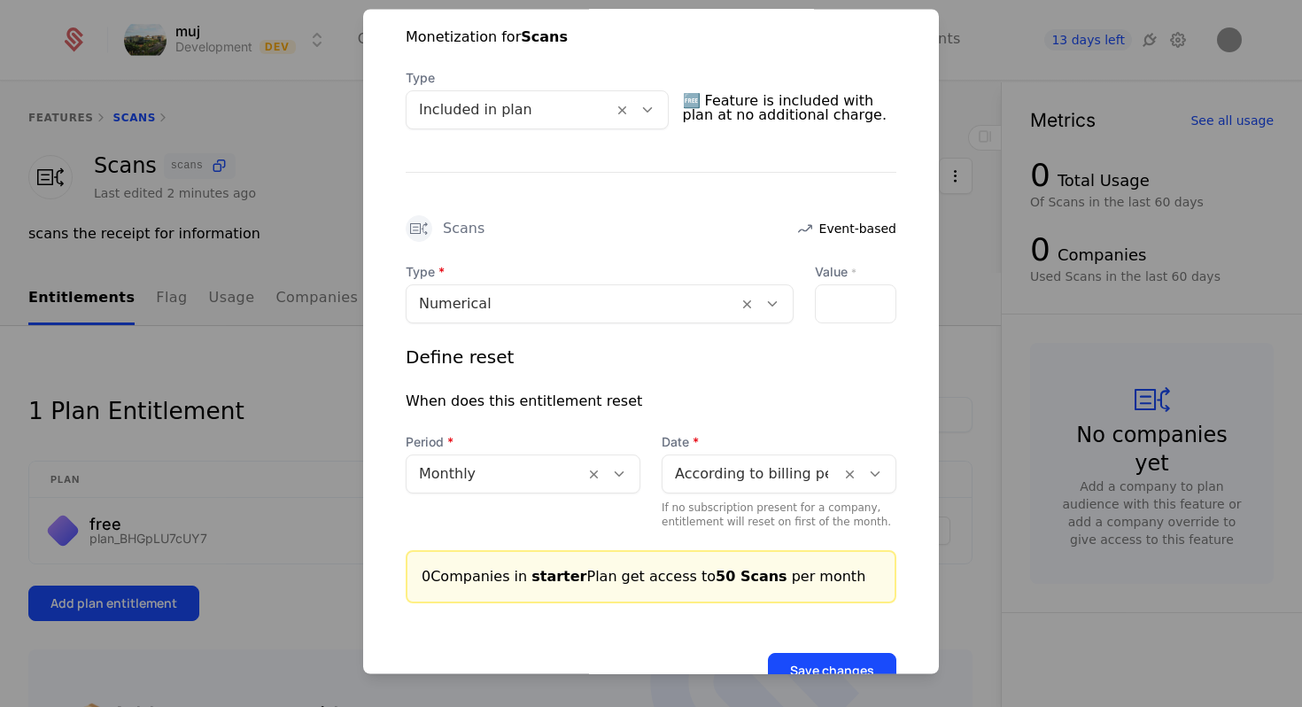
click at [803, 662] on button "Save changes" at bounding box center [832, 671] width 128 height 35
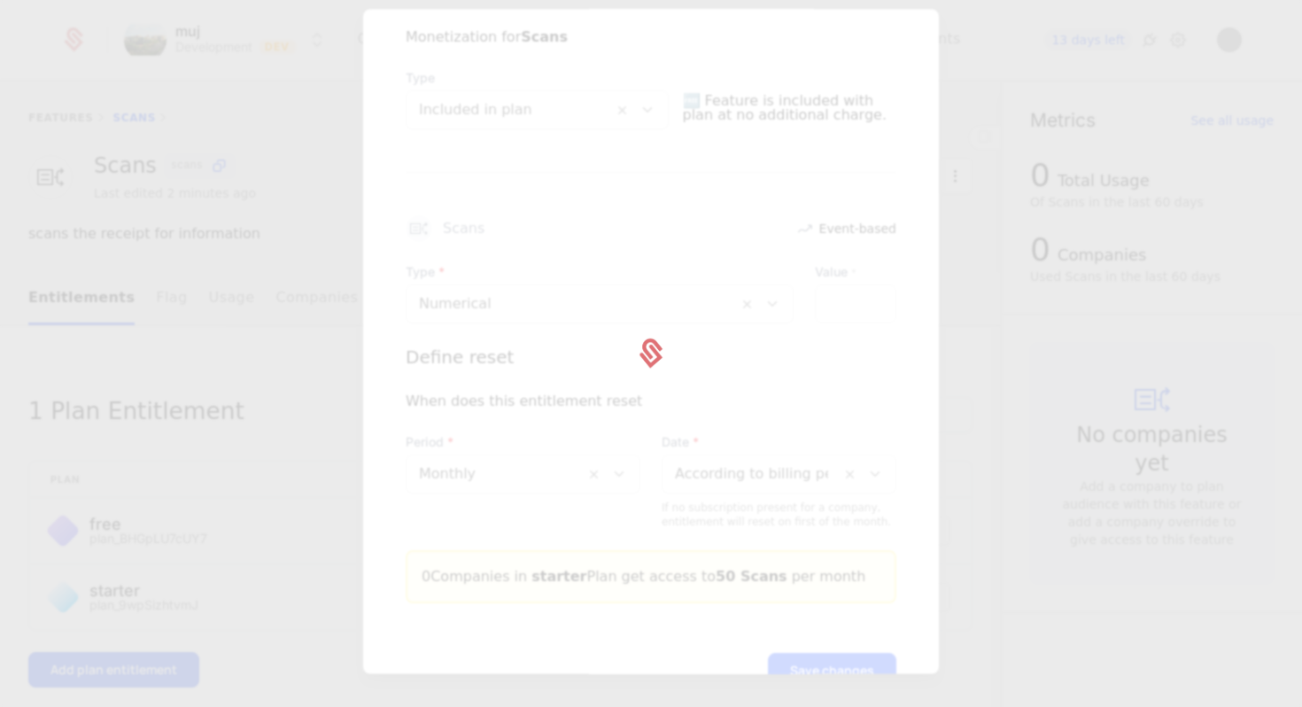
scroll to position [0, 0]
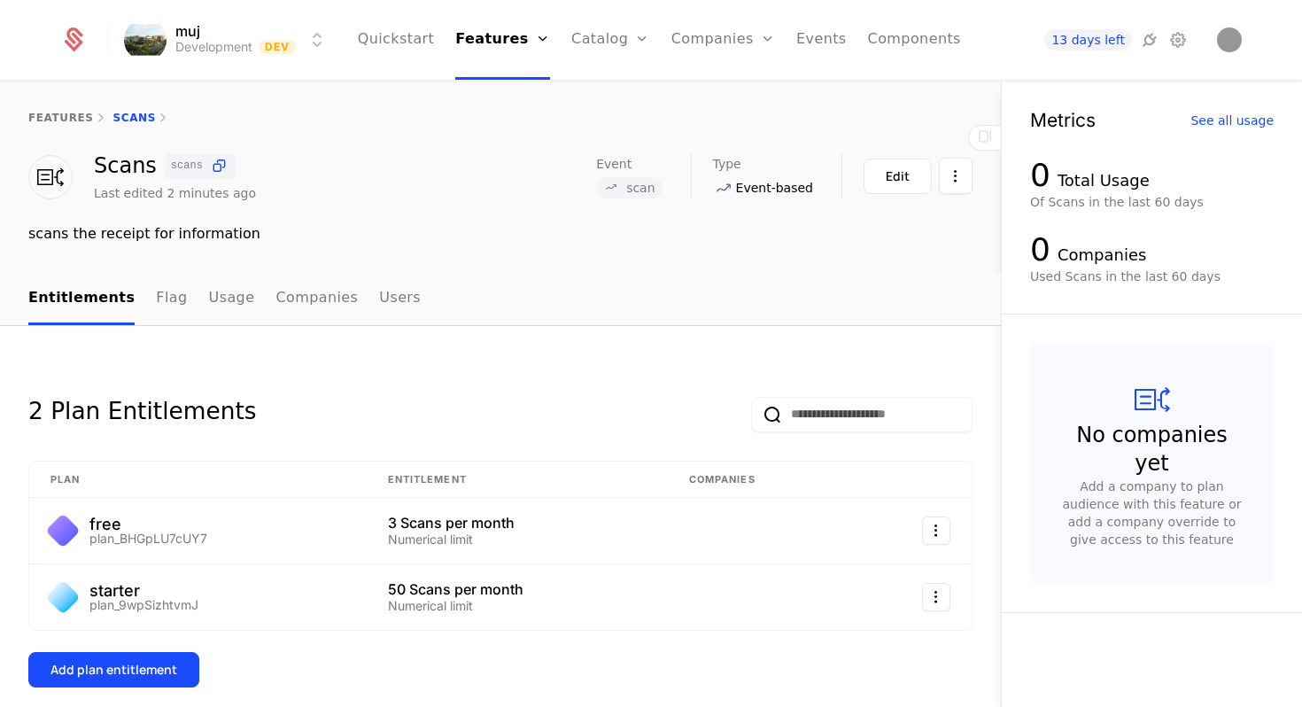
click at [153, 663] on div "Add plan entitlement" at bounding box center [113, 670] width 127 height 18
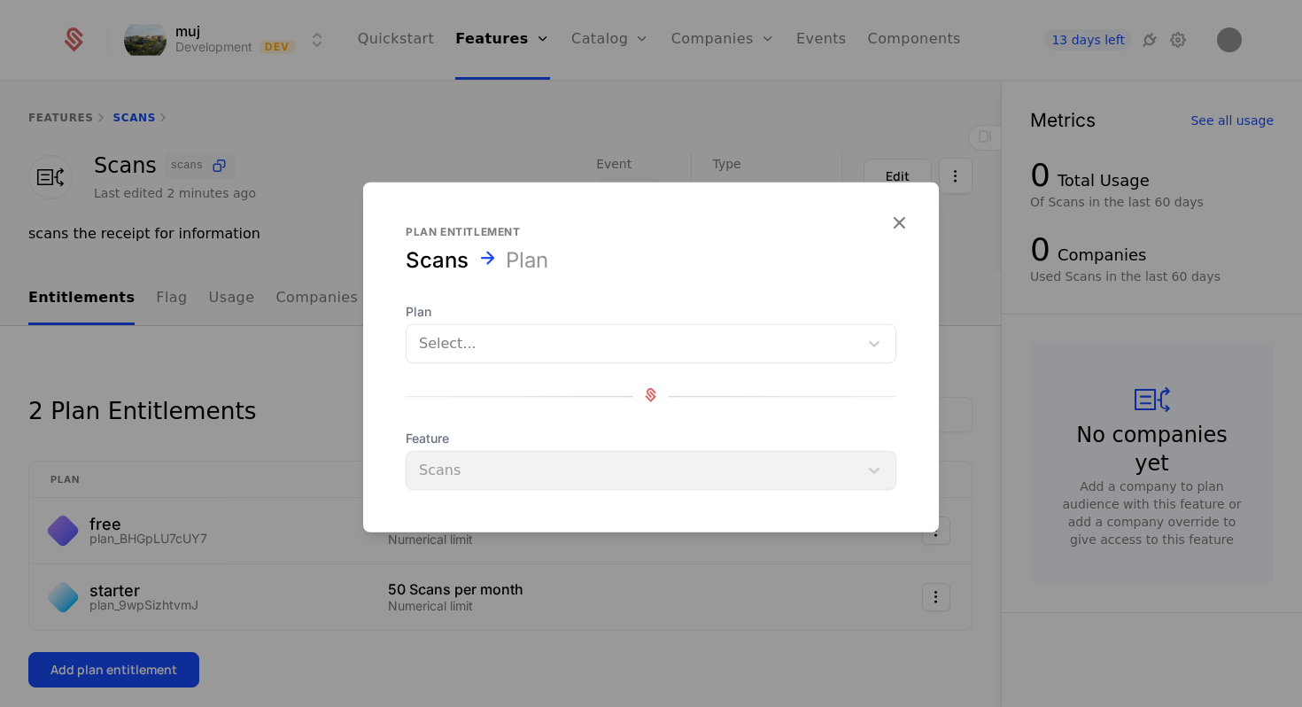
click at [486, 361] on div "Select..." at bounding box center [651, 343] width 491 height 39
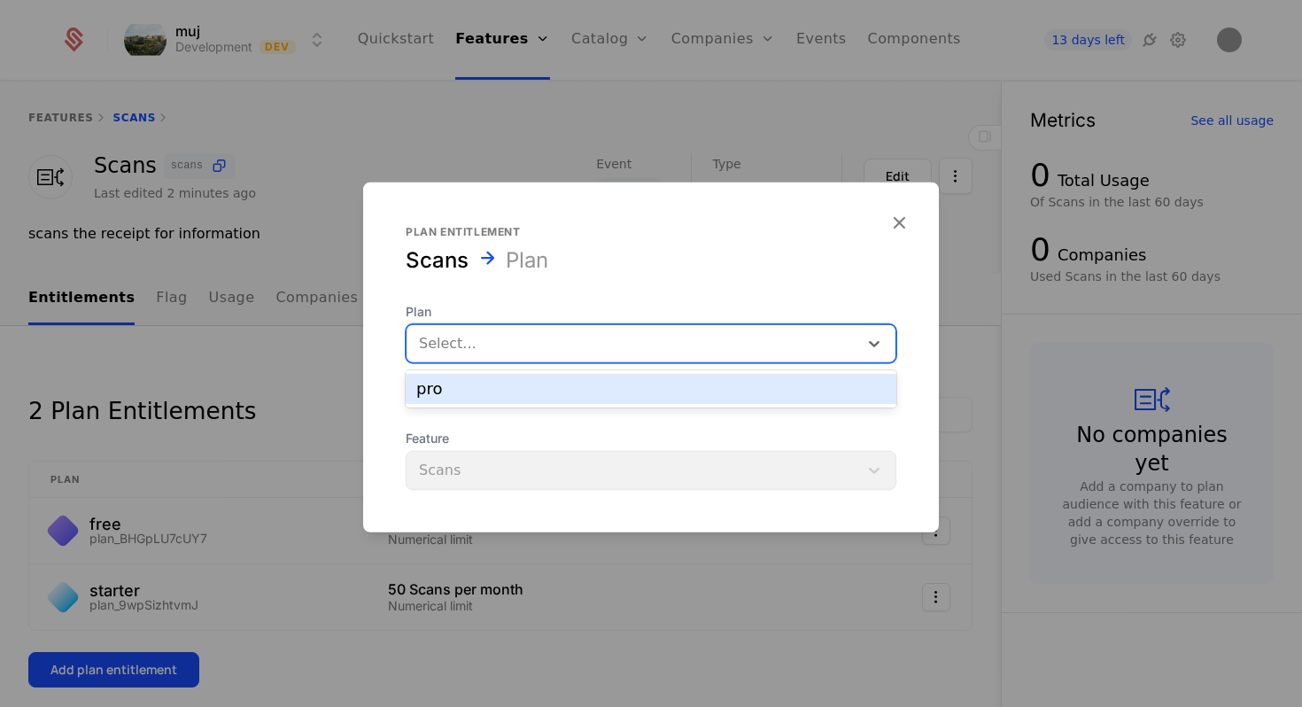
click at [478, 392] on div "pro" at bounding box center [650, 389] width 469 height 16
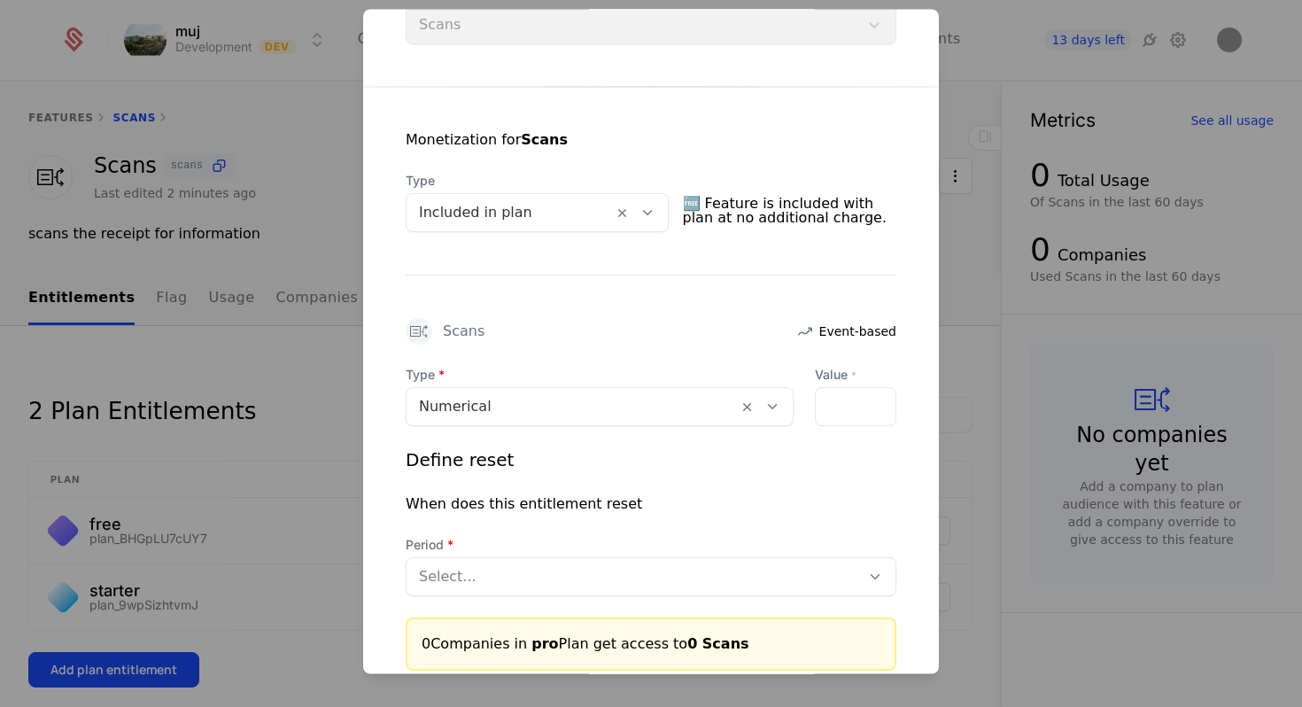
scroll to position [396, 0]
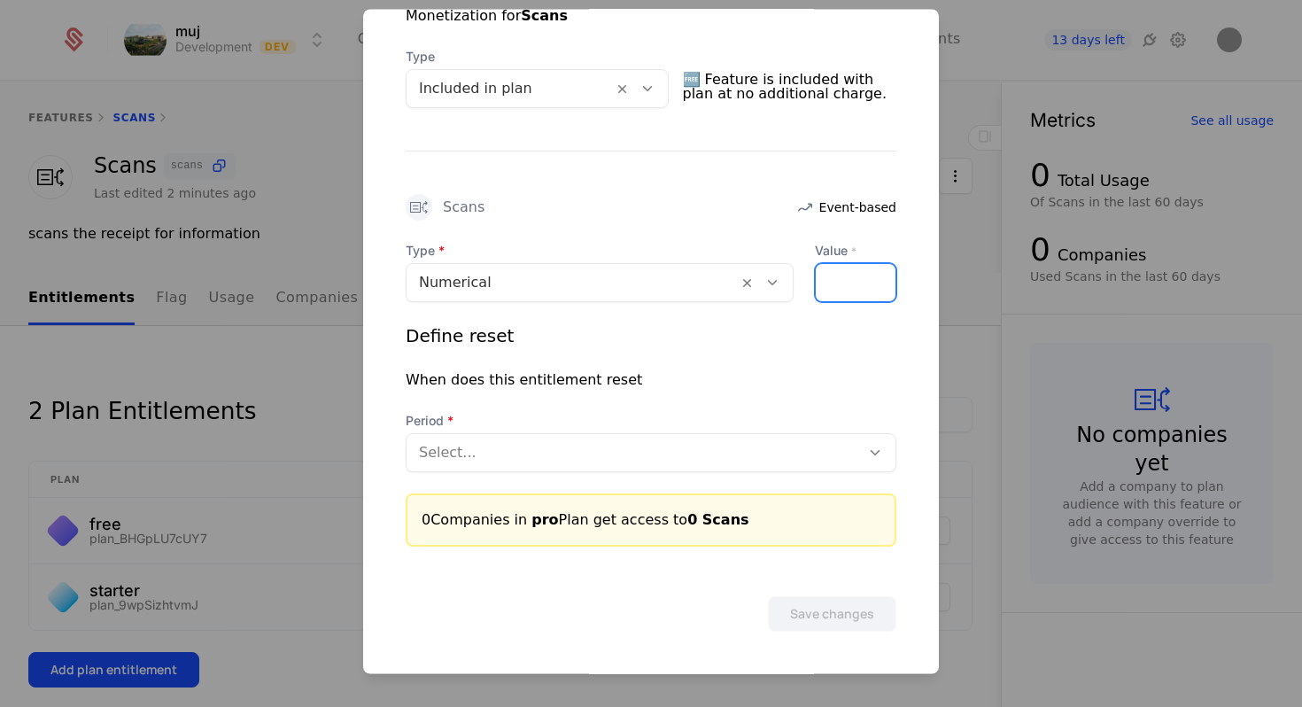
click at [833, 277] on input "*" at bounding box center [826, 283] width 21 height 37
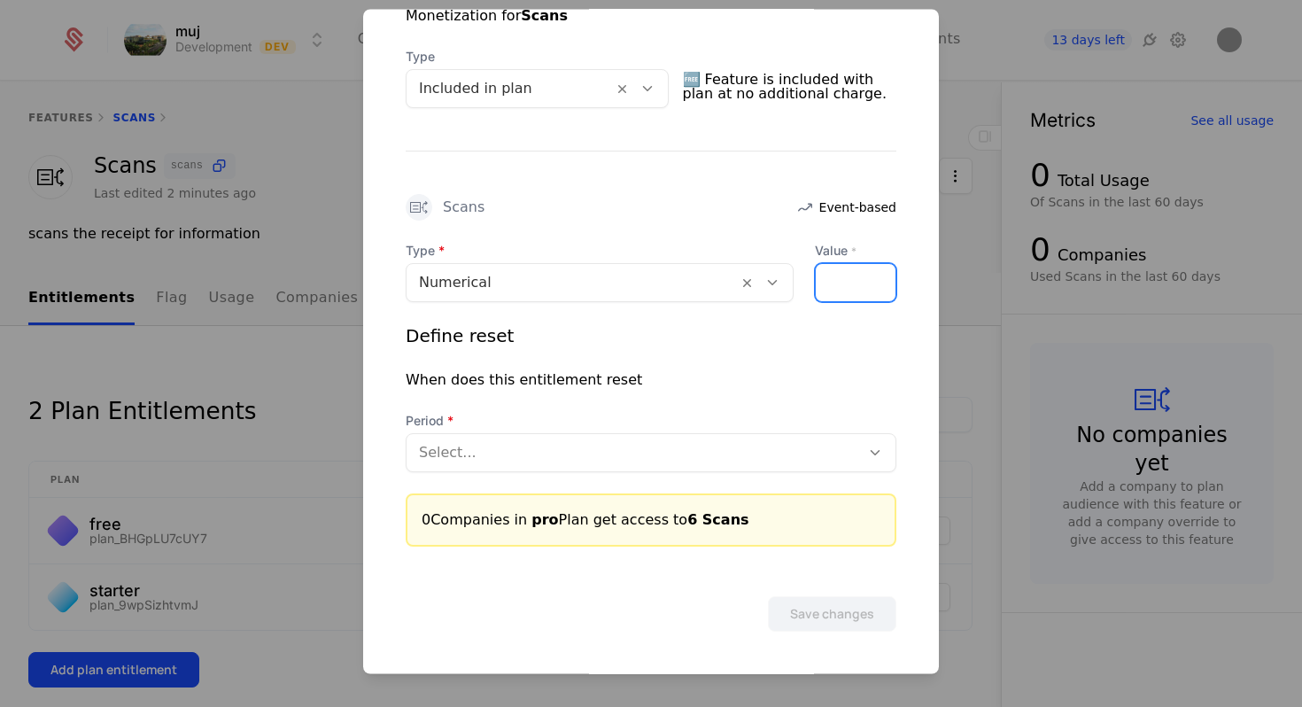
click at [833, 277] on input "*" at bounding box center [826, 283] width 21 height 37
click at [833, 277] on input "**" at bounding box center [826, 283] width 21 height 37
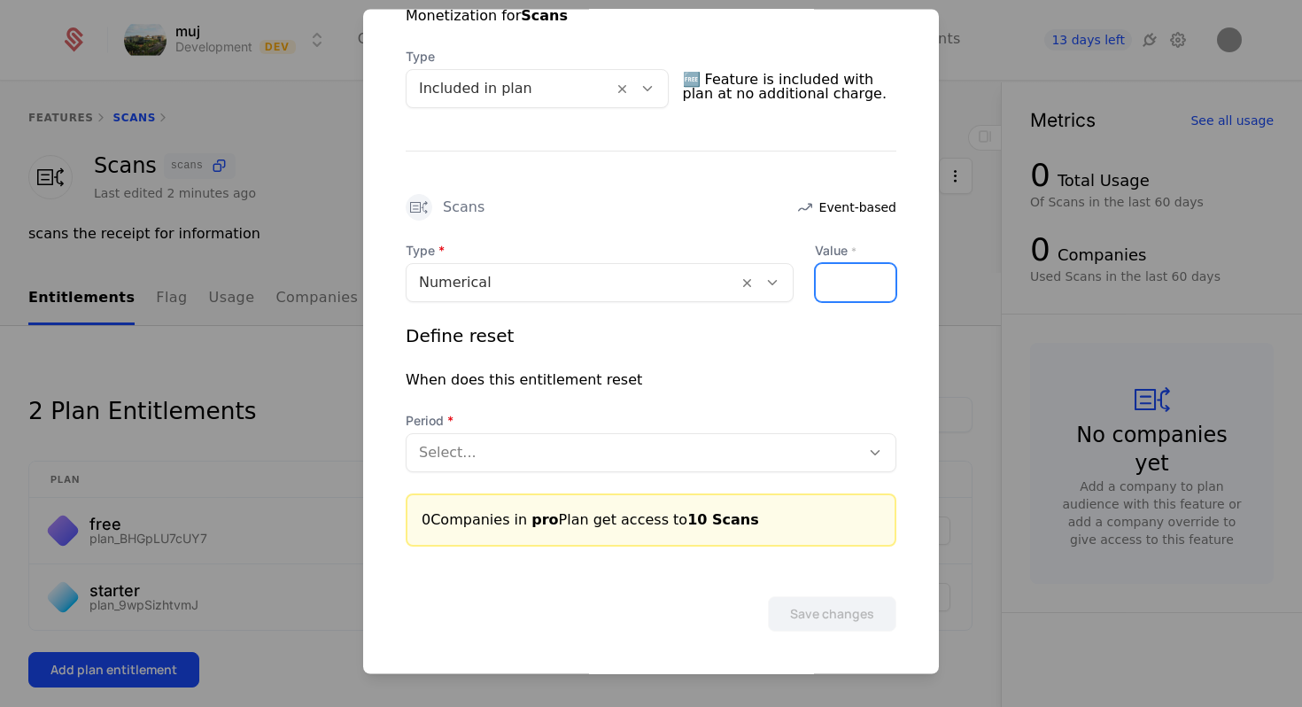
click at [833, 277] on input "**" at bounding box center [826, 283] width 21 height 37
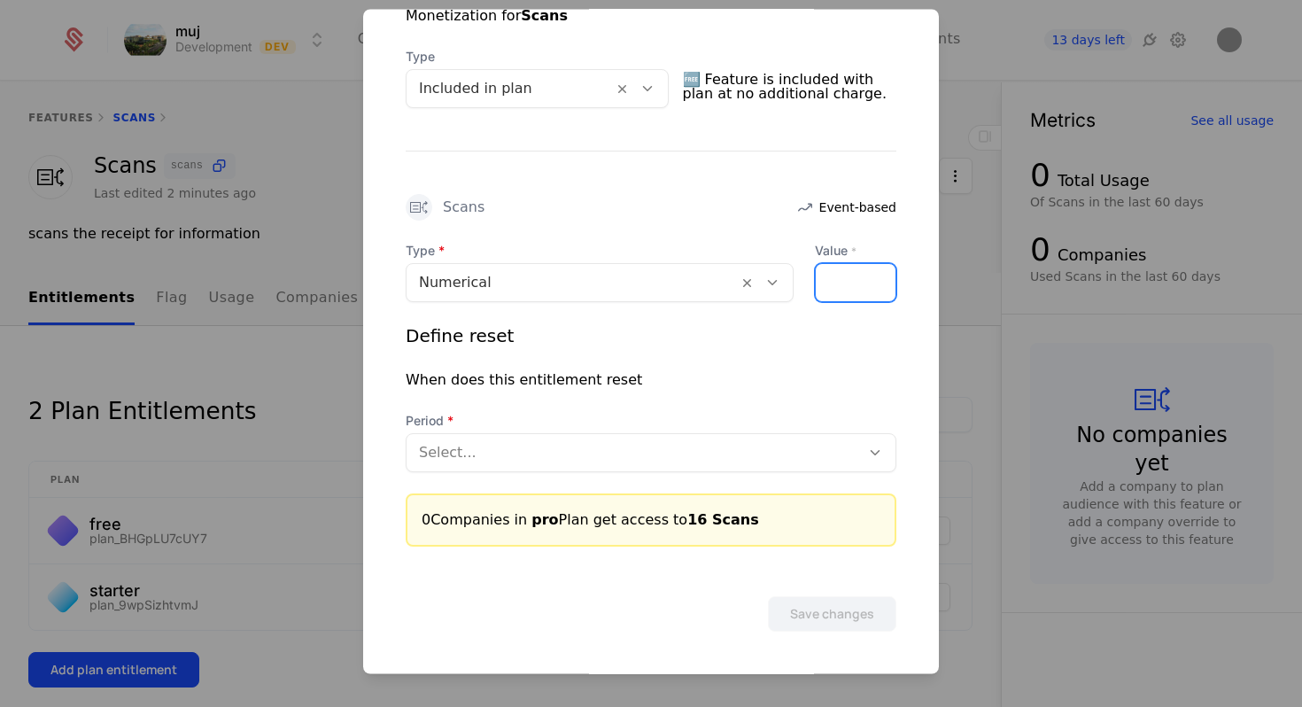
click at [833, 277] on input "**" at bounding box center [826, 283] width 21 height 37
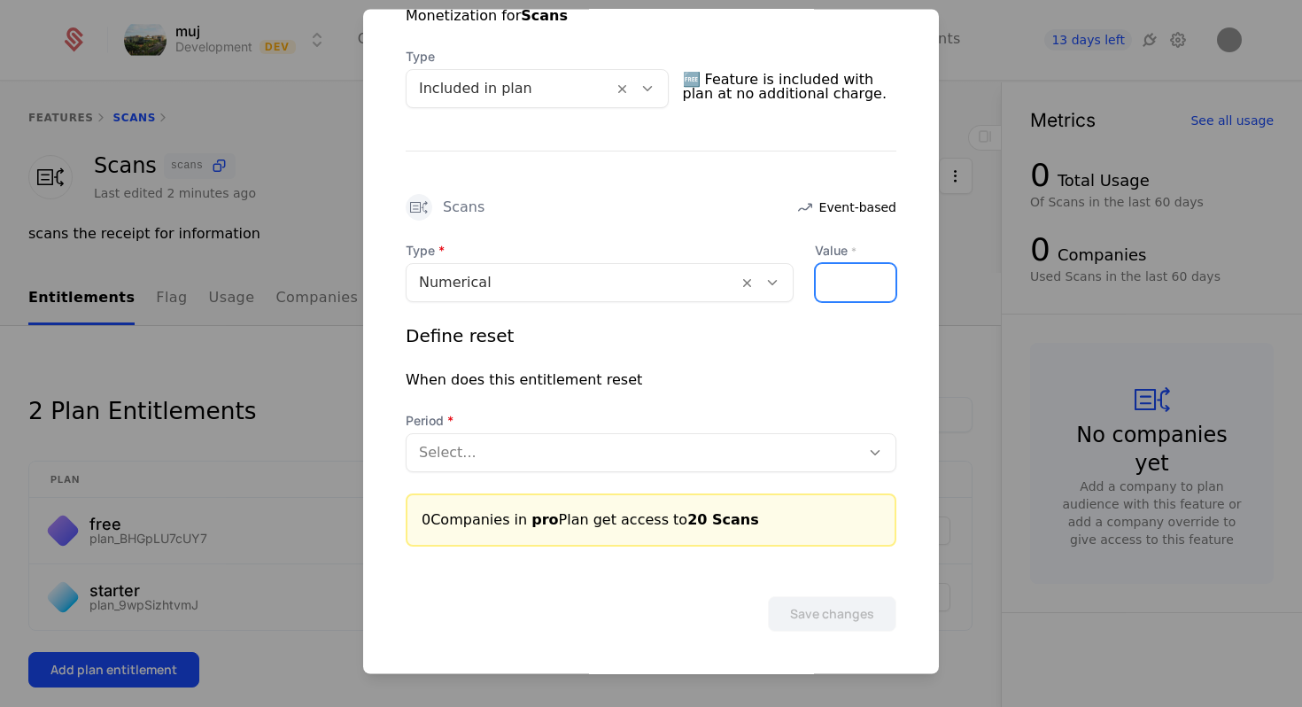
click at [833, 277] on input "**" at bounding box center [826, 283] width 21 height 37
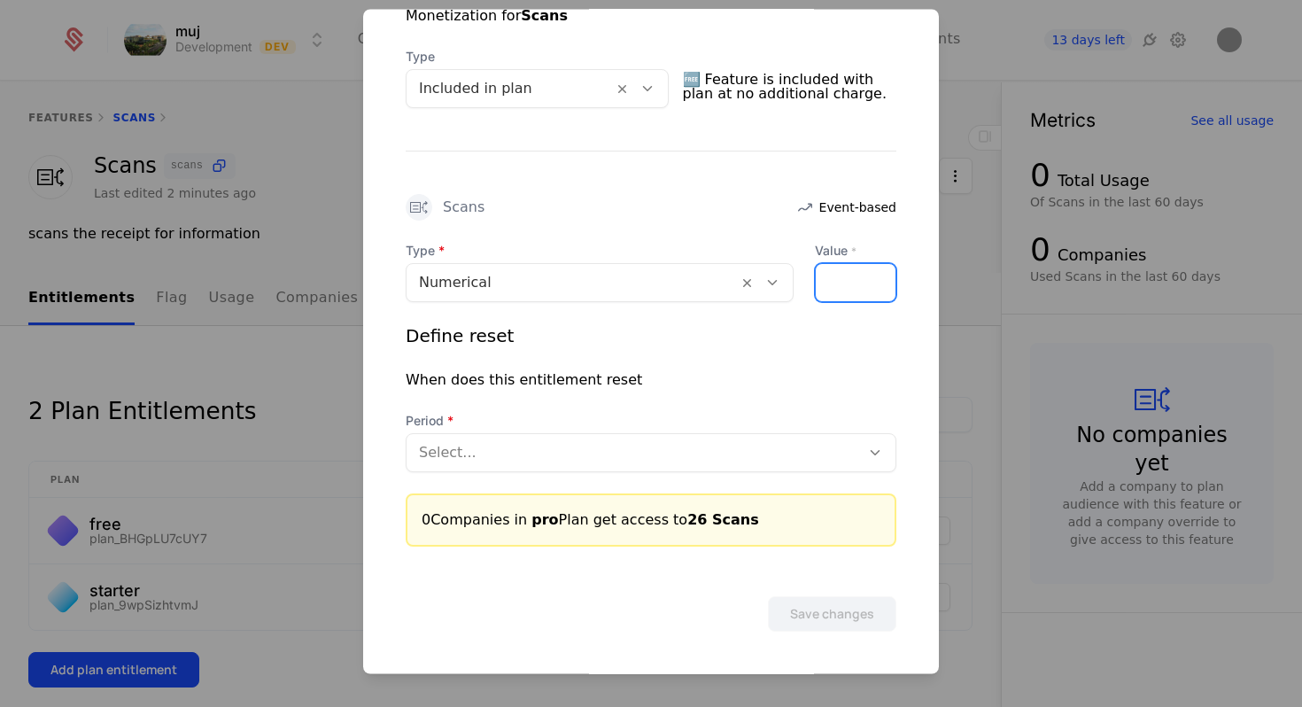
click at [833, 277] on input "**" at bounding box center [826, 283] width 21 height 37
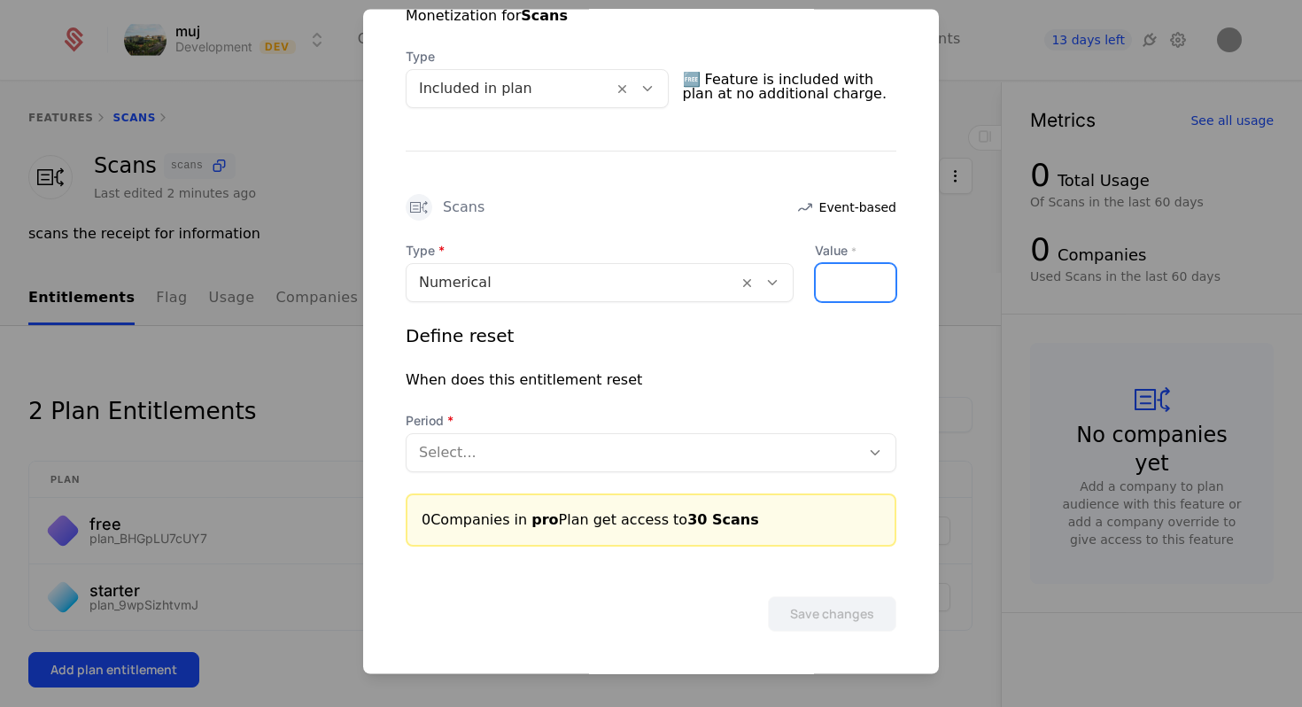
click at [833, 277] on input "**" at bounding box center [826, 283] width 21 height 37
click at [832, 277] on input "***" at bounding box center [826, 283] width 21 height 37
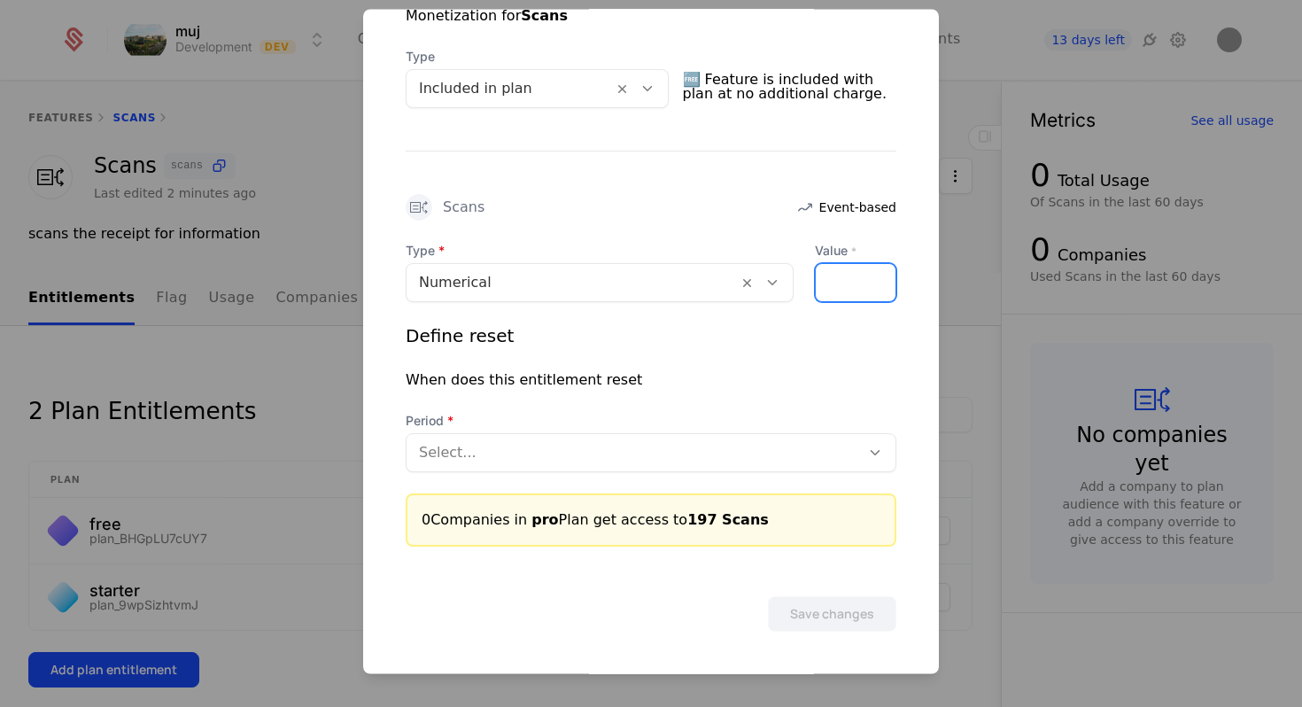
click at [832, 277] on input "***" at bounding box center [826, 283] width 21 height 37
type input "***"
click at [832, 277] on input "***" at bounding box center [826, 283] width 21 height 37
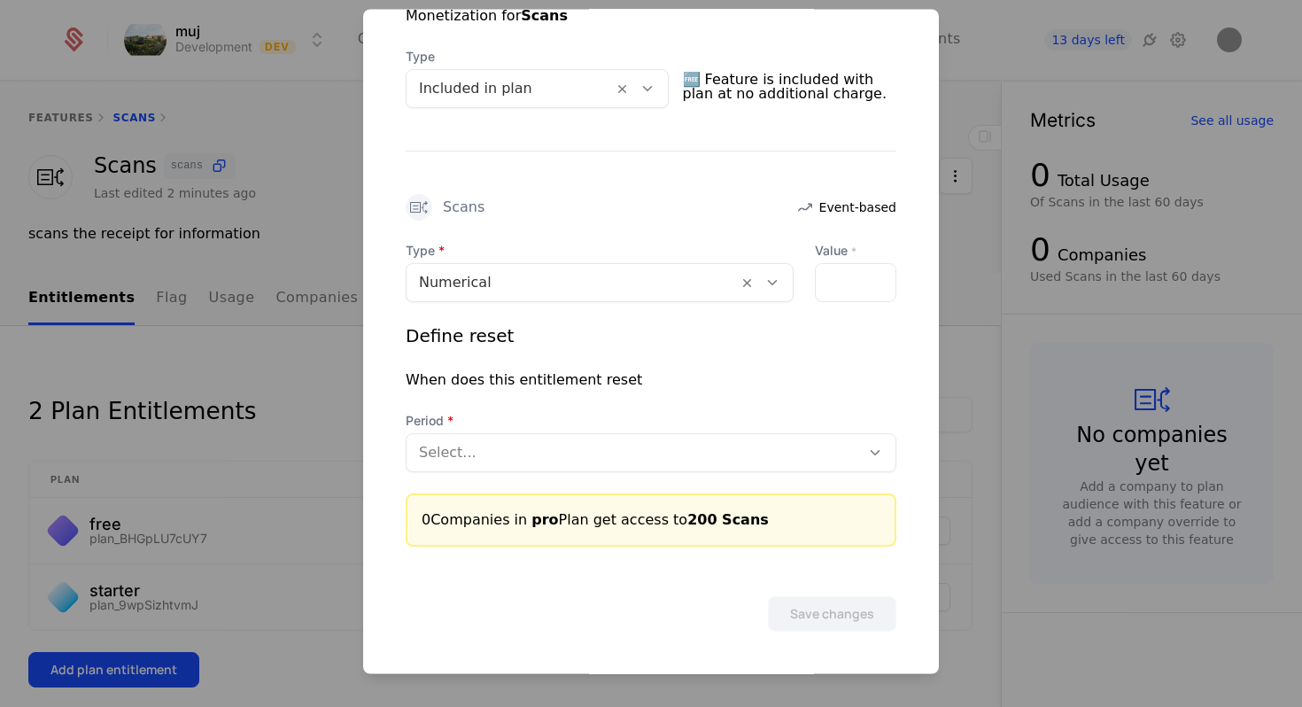
click at [760, 430] on div "Period Select..." at bounding box center [651, 443] width 491 height 60
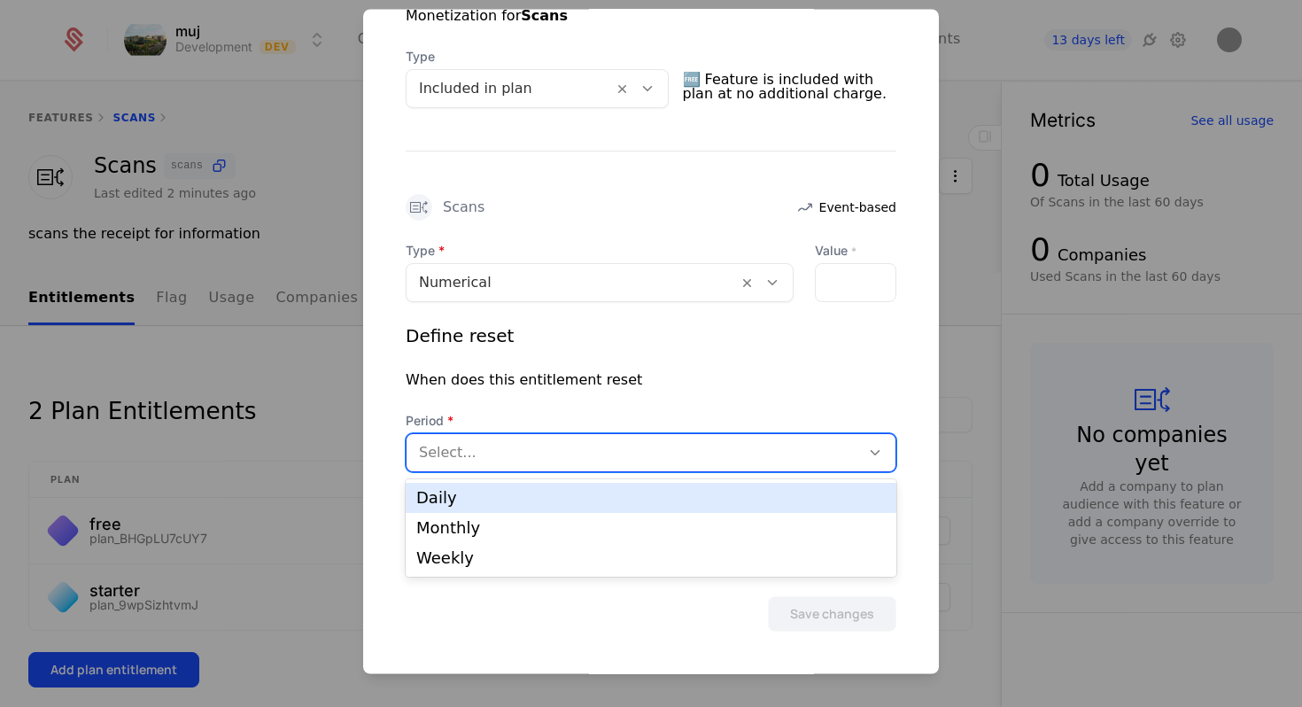
click at [760, 447] on div at bounding box center [633, 453] width 429 height 25
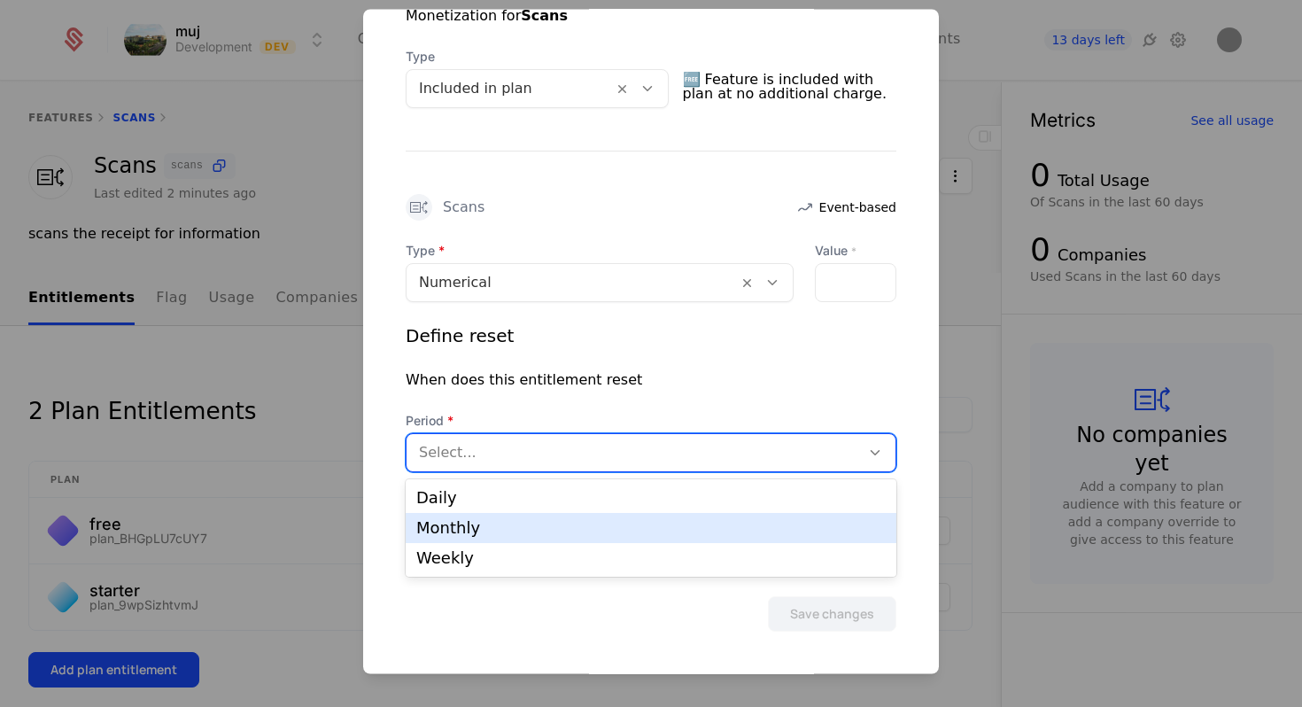
click at [691, 525] on div "Monthly" at bounding box center [650, 528] width 469 height 16
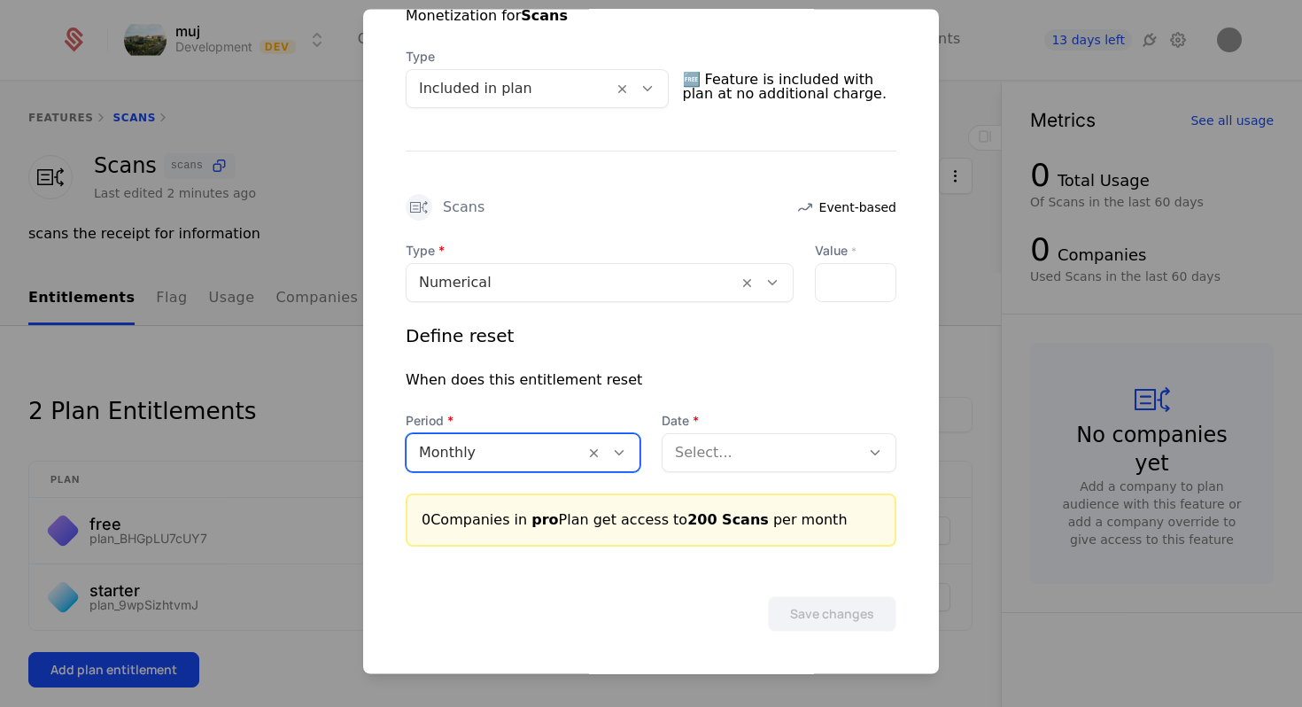
click at [771, 442] on div at bounding box center [761, 453] width 173 height 25
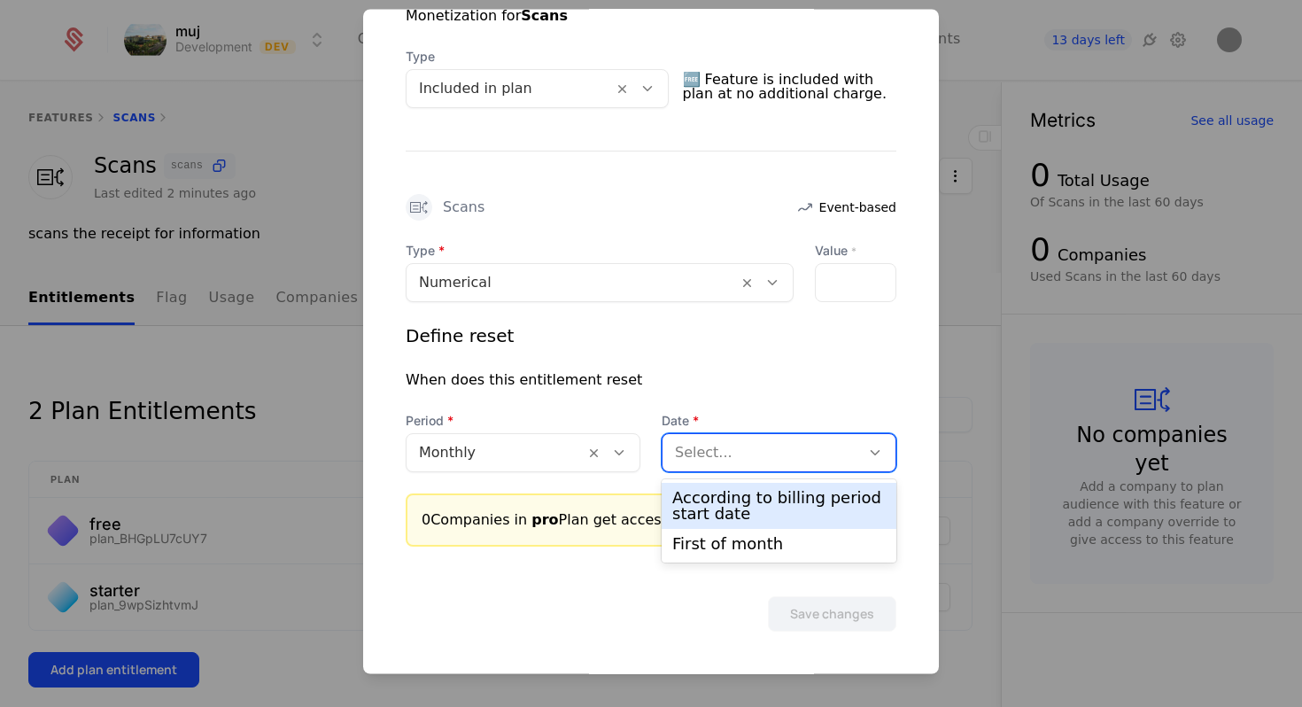
click at [764, 504] on div "According to billing period start date" at bounding box center [778, 506] width 213 height 32
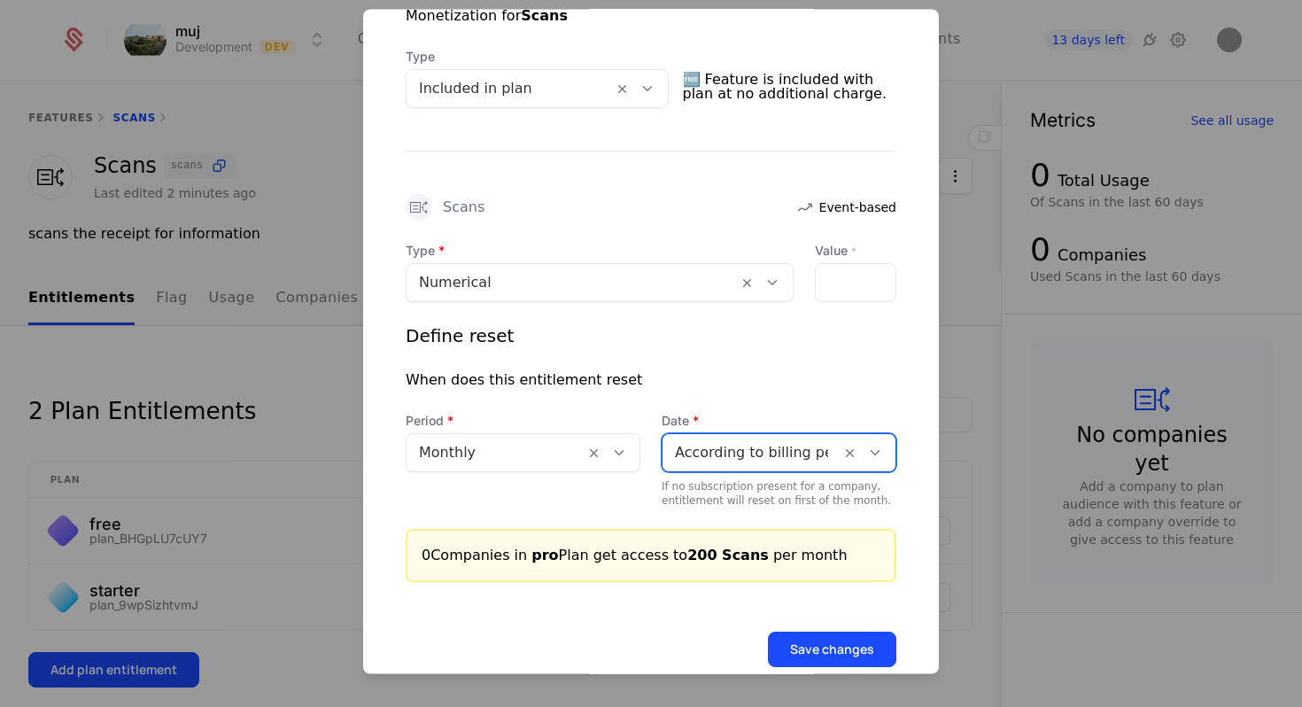
click at [821, 646] on button "Save changes" at bounding box center [832, 649] width 128 height 35
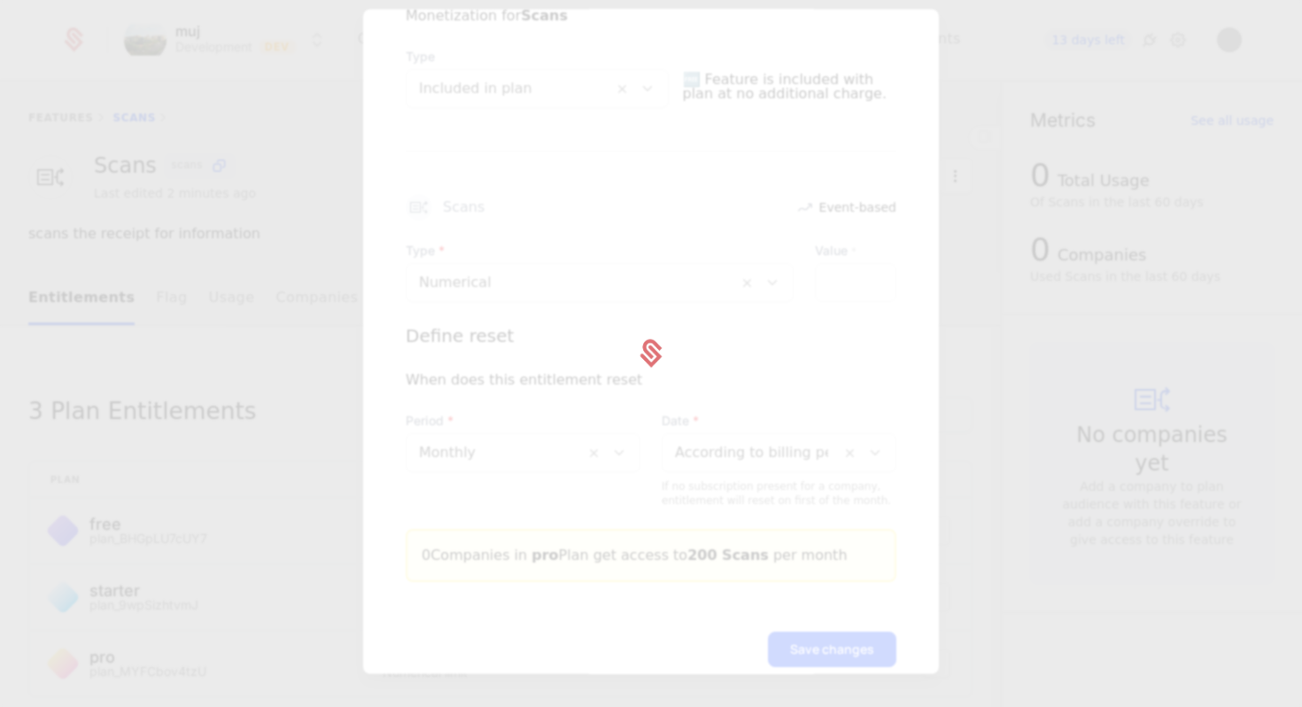
scroll to position [0, 0]
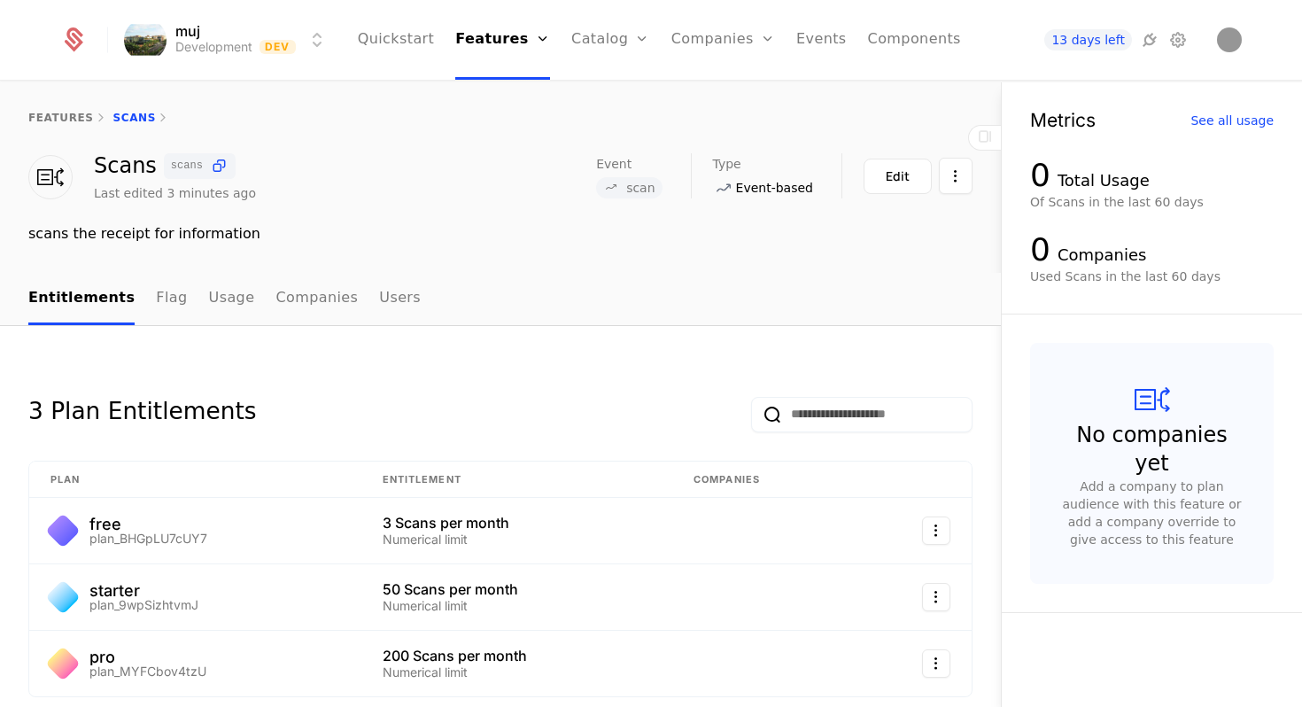
click at [633, 168] on div "Plans Add Ons Credits Configuration" at bounding box center [638, 129] width 134 height 142
click at [631, 179] on link "Configuration" at bounding box center [638, 172] width 91 height 14
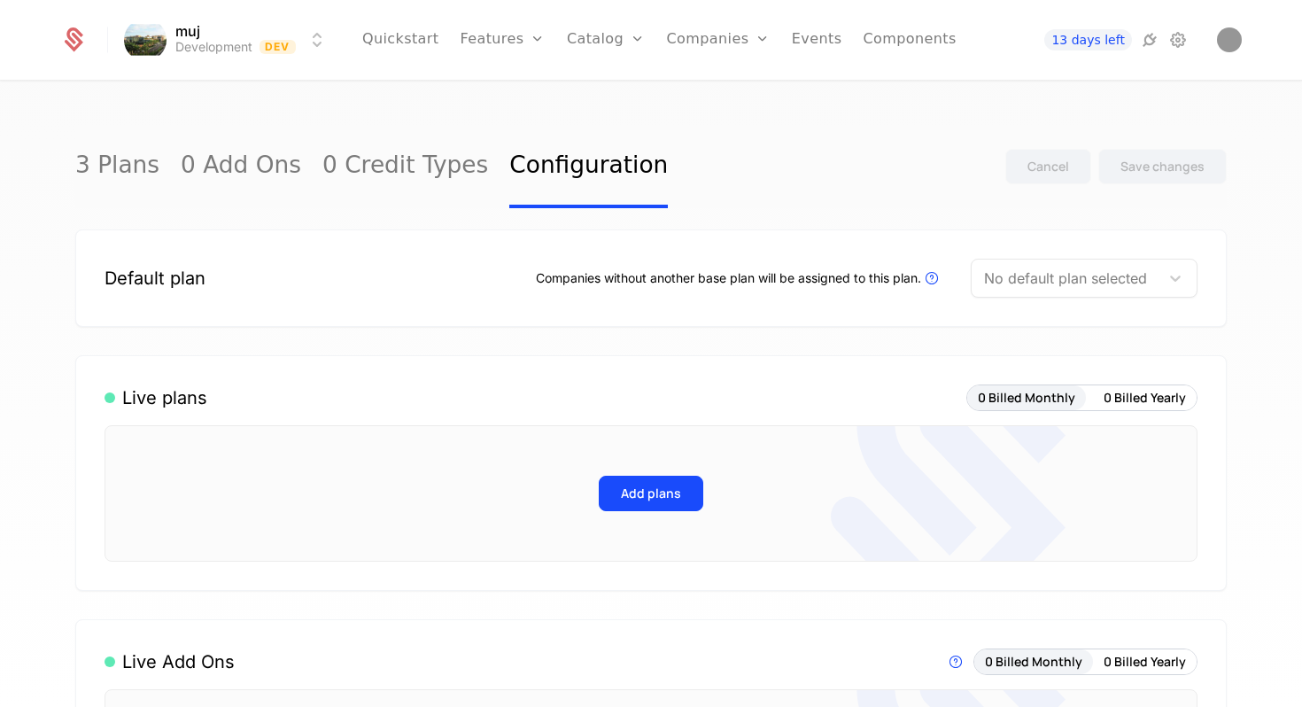
click at [1113, 287] on div at bounding box center [1065, 278] width 163 height 25
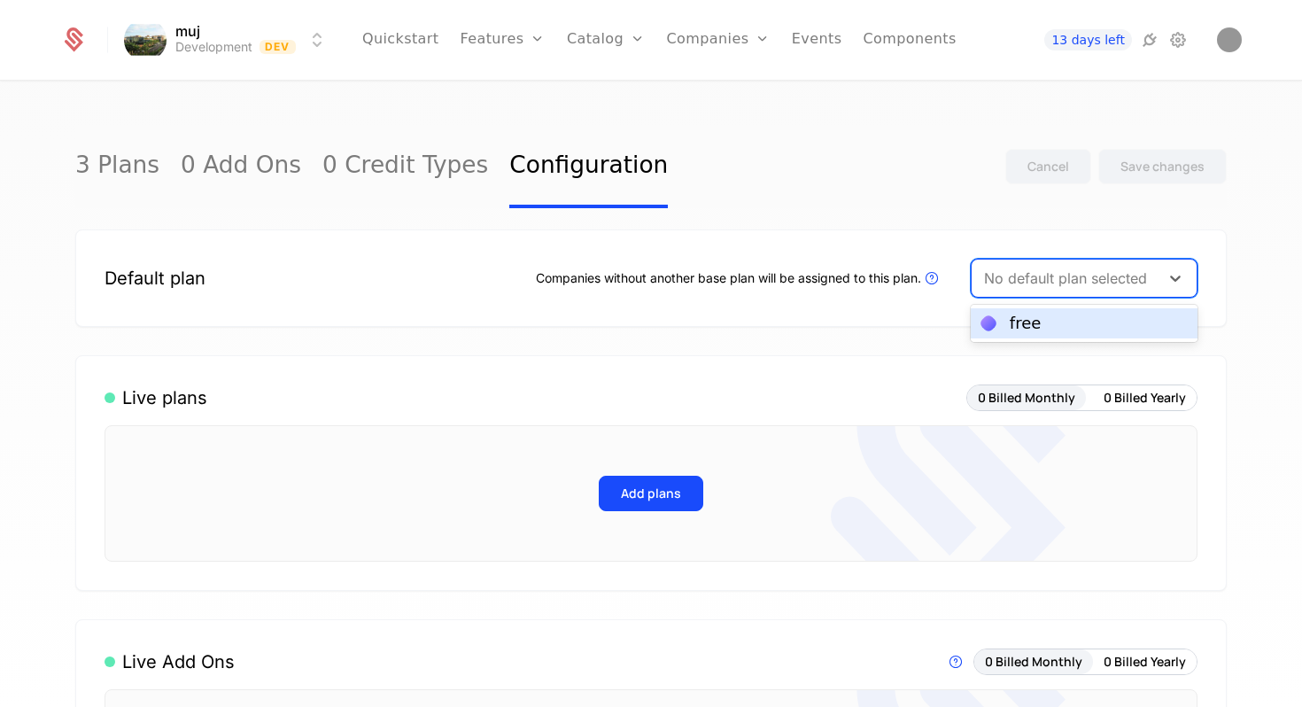
click at [1091, 323] on div "free" at bounding box center [1083, 323] width 205 height 16
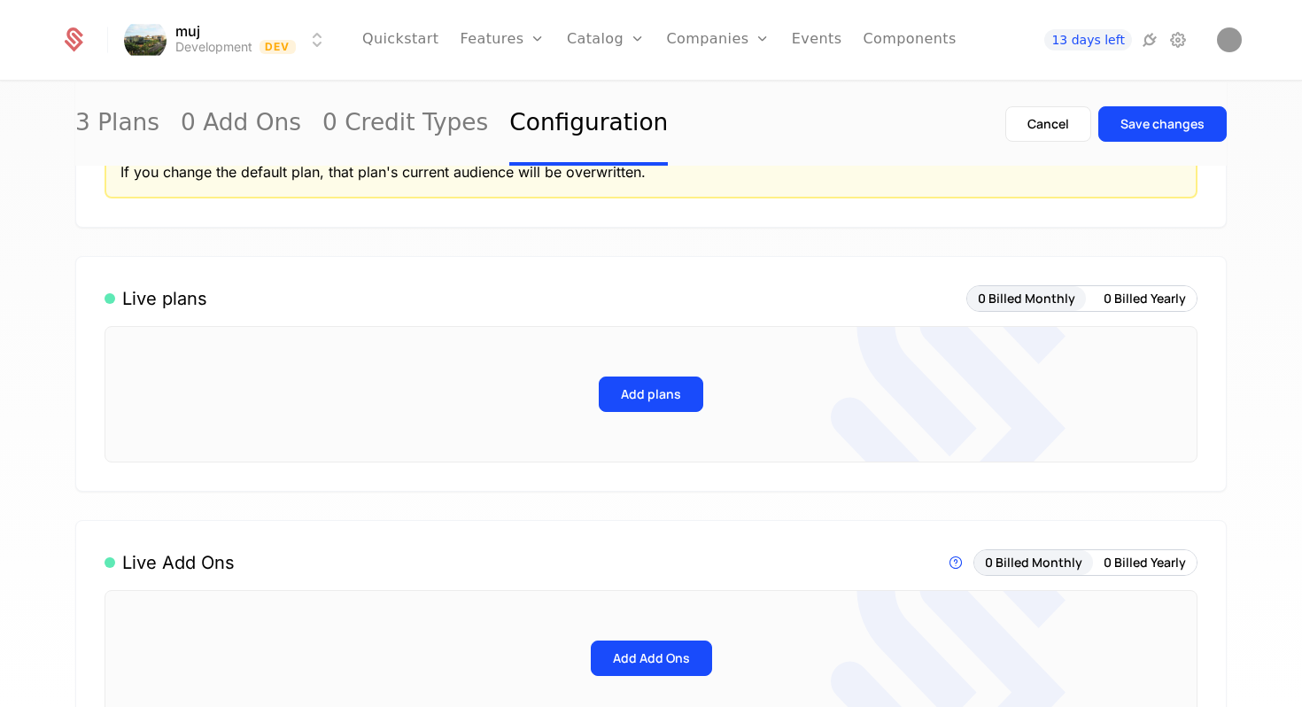
scroll to position [256, 0]
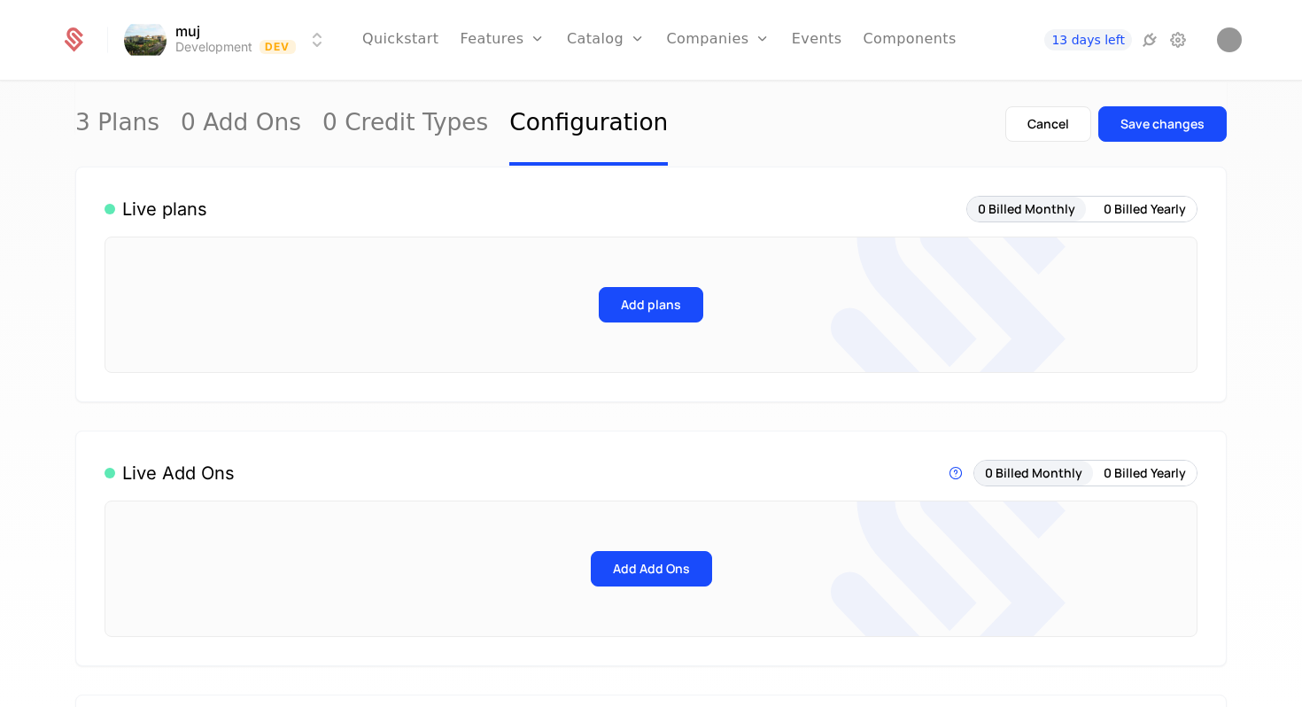
click at [665, 303] on button "Add plans" at bounding box center [651, 304] width 105 height 35
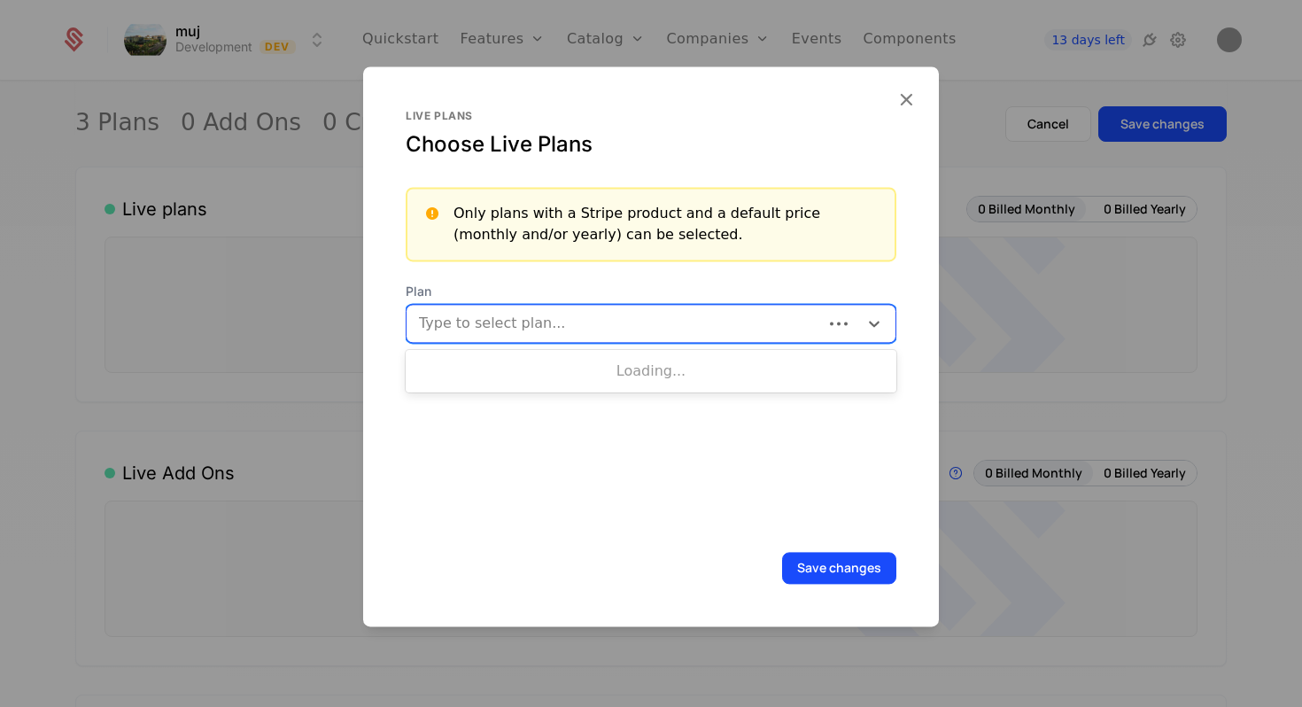
click at [638, 316] on div at bounding box center [614, 323] width 395 height 25
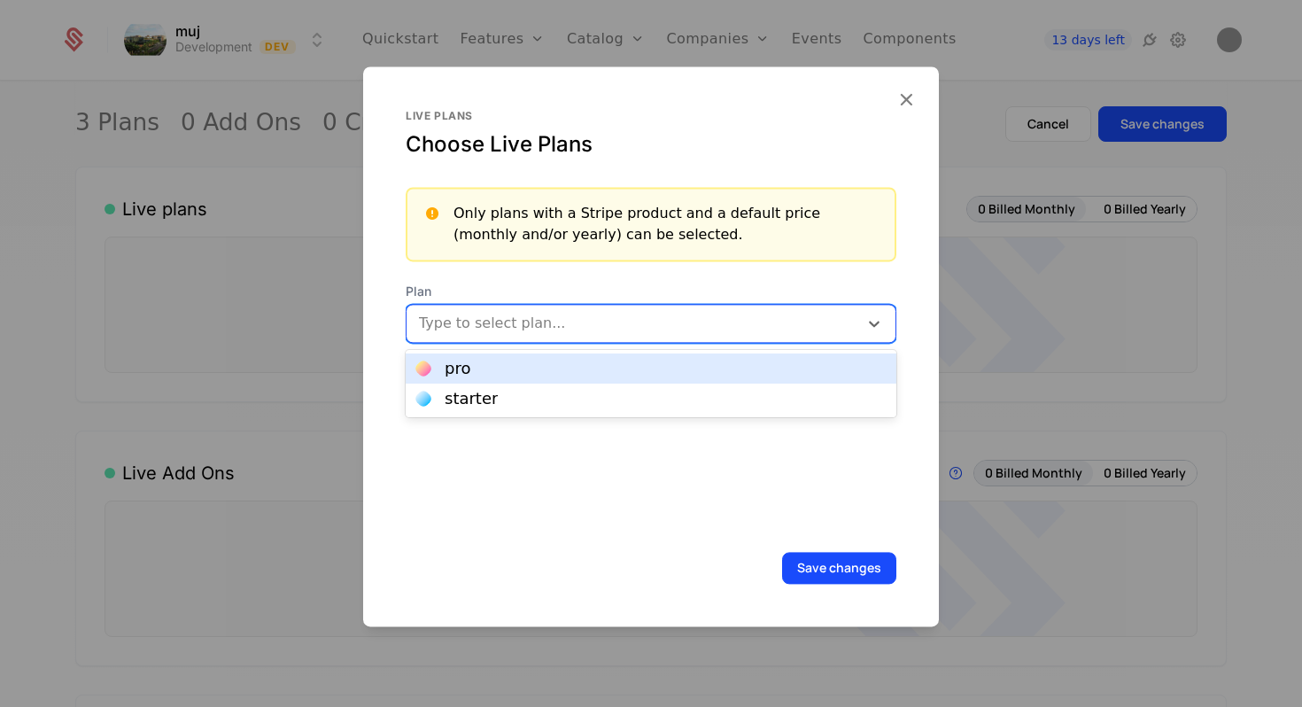
click at [548, 368] on div "pro" at bounding box center [650, 369] width 469 height 16
click at [570, 327] on div at bounding box center [666, 323] width 322 height 25
click at [566, 361] on div "starter" at bounding box center [650, 369] width 469 height 16
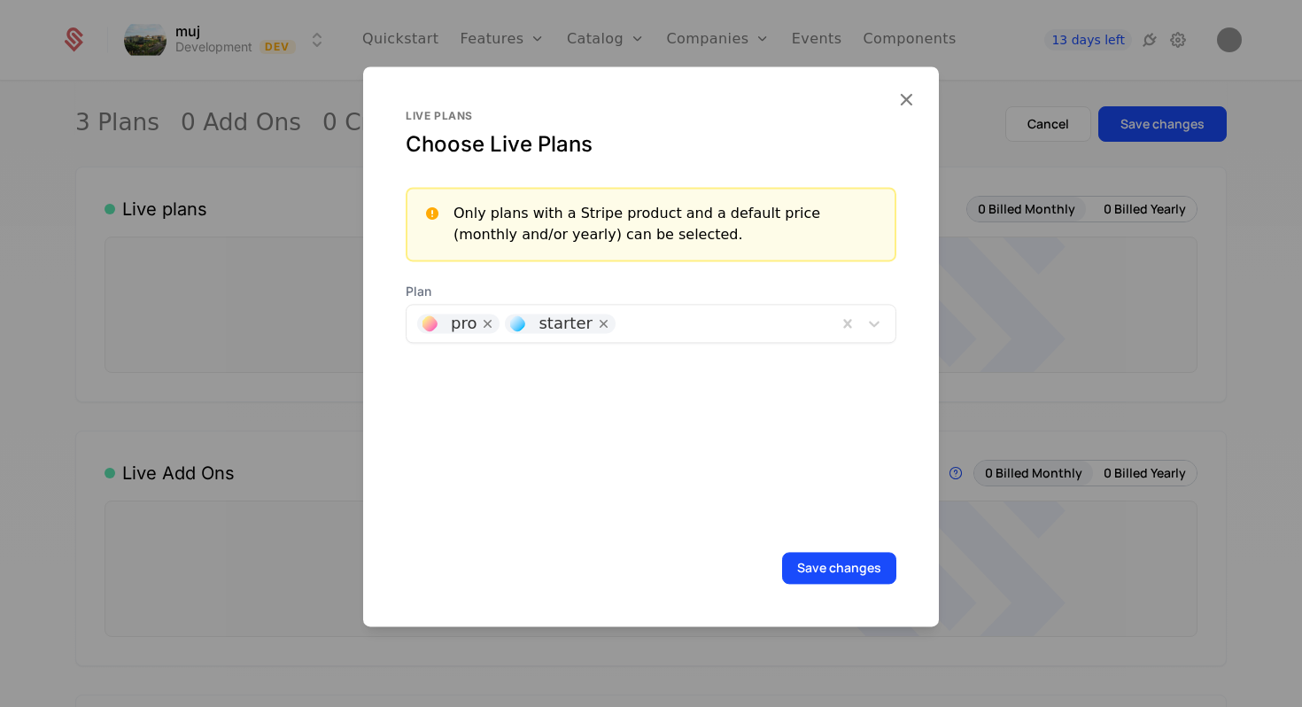
click at [841, 567] on button "Save changes" at bounding box center [839, 568] width 114 height 32
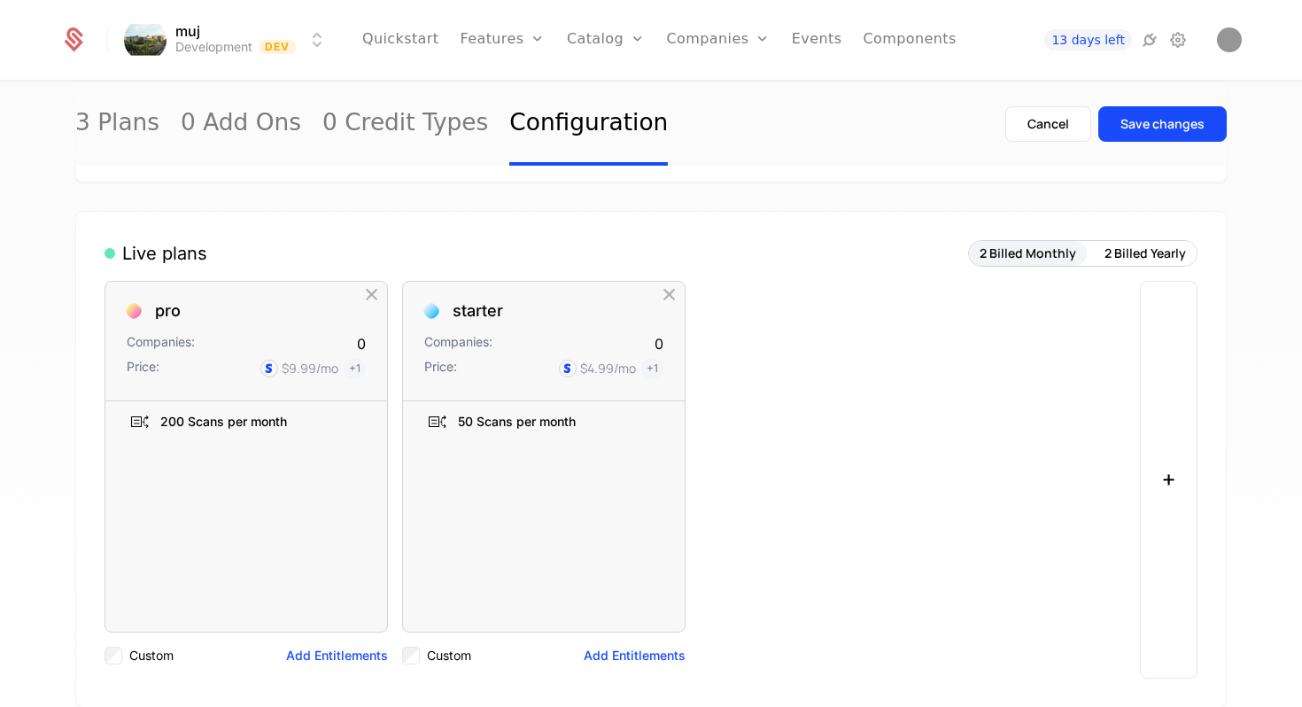
scroll to position [0, 0]
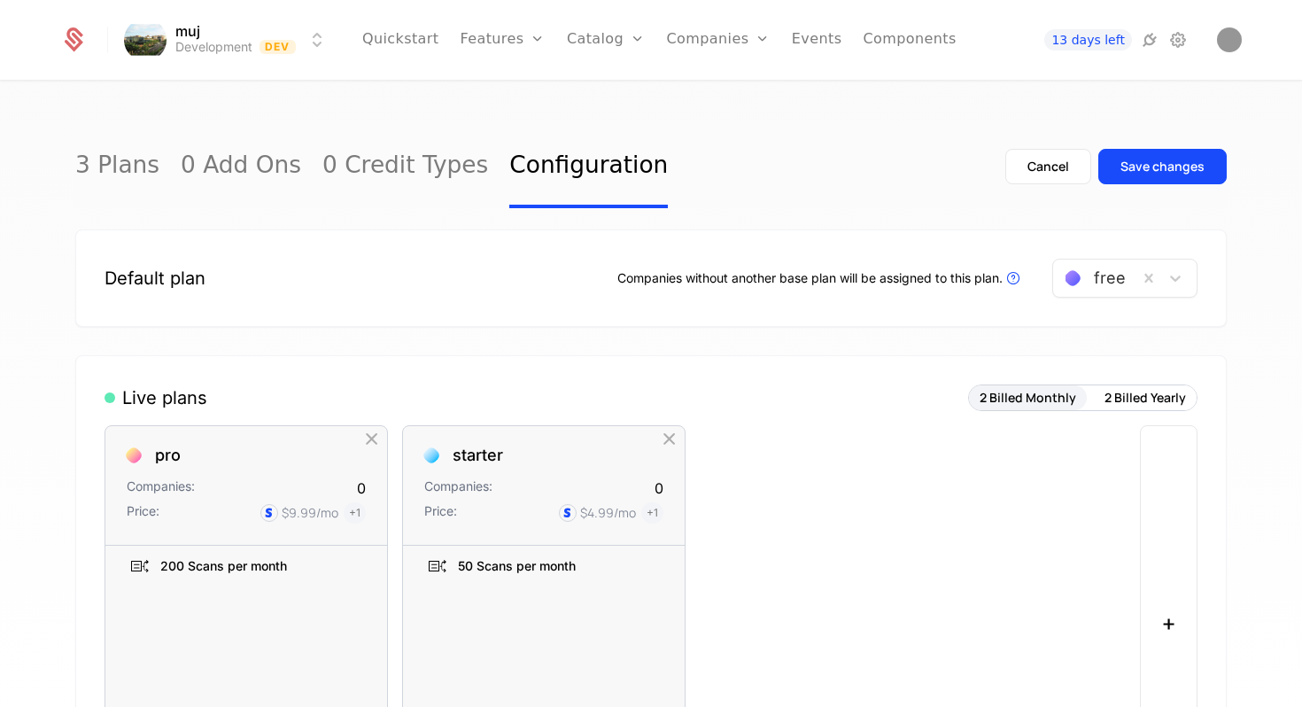
click at [1143, 397] on button "2 Billed Yearly" at bounding box center [1145, 397] width 103 height 25
click at [1060, 398] on button "2 Billed Monthly" at bounding box center [1028, 397] width 118 height 25
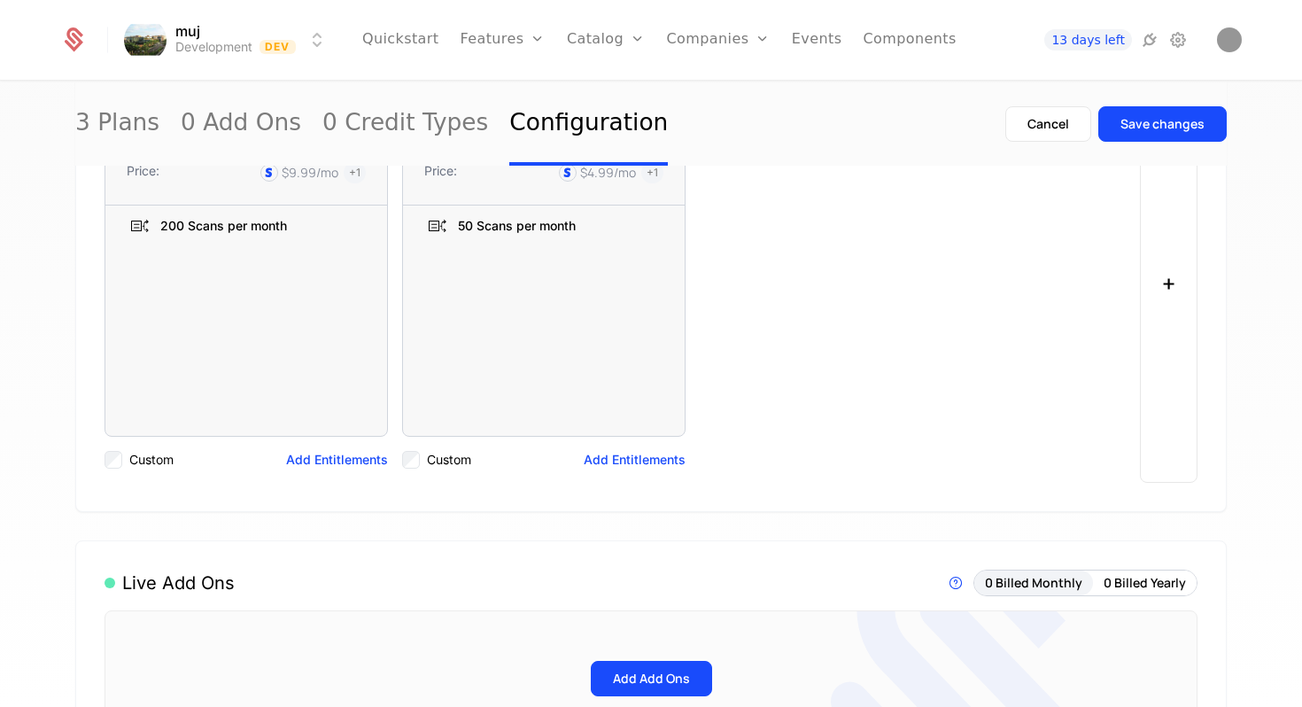
scroll to position [339, 0]
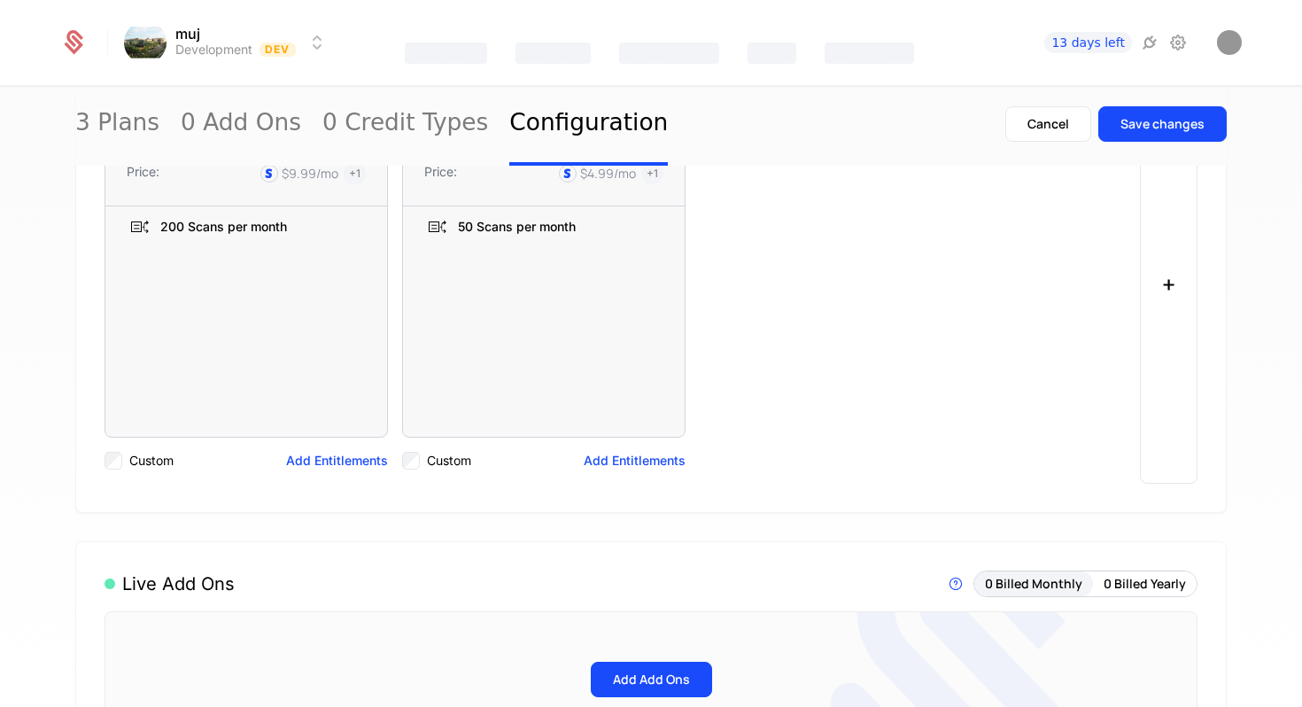
click at [1183, 136] on button "Save changes" at bounding box center [1162, 123] width 128 height 35
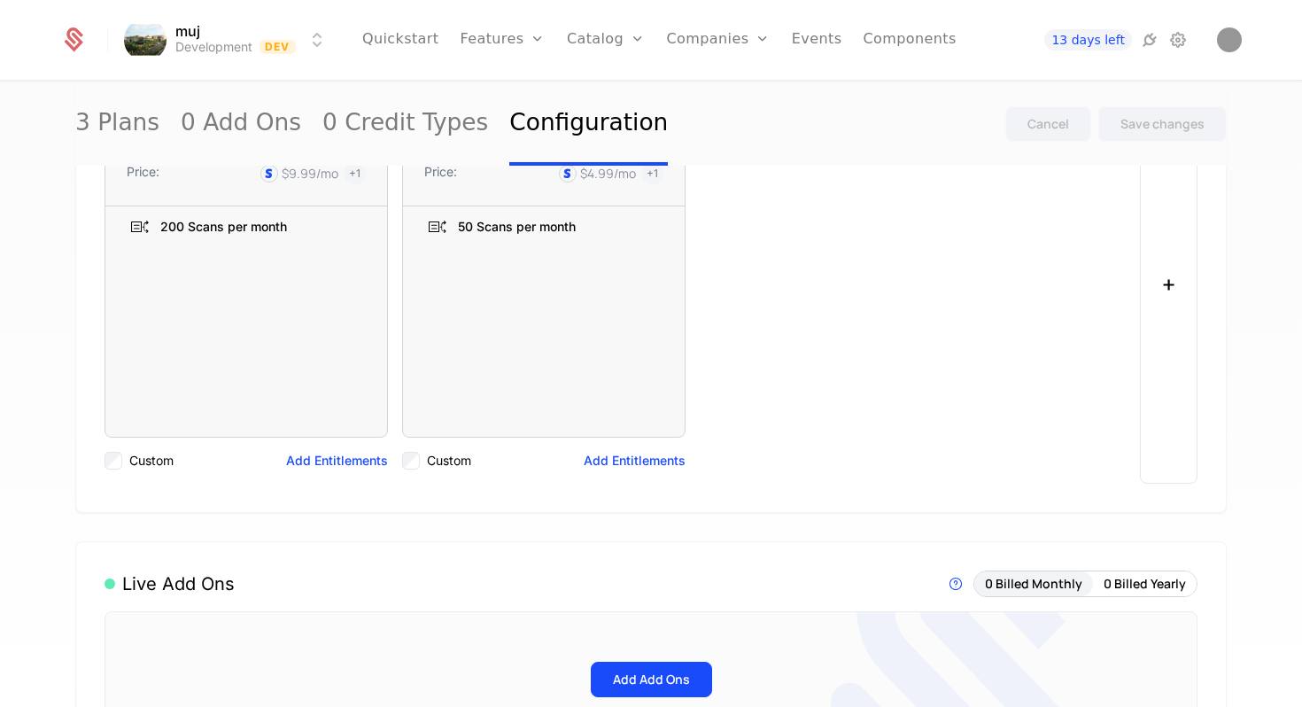
click at [539, 41] on icon "Main" at bounding box center [538, 39] width 14 height 14
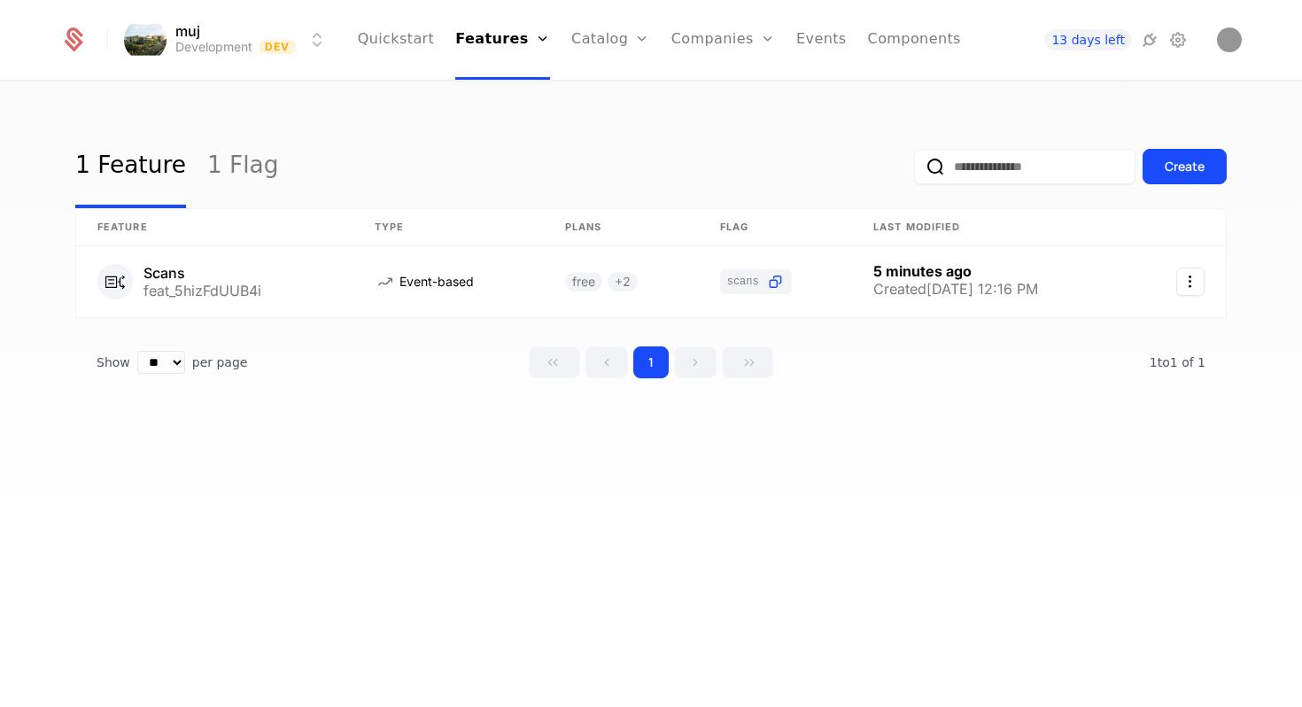
click at [1190, 174] on div "Create" at bounding box center [1185, 167] width 40 height 18
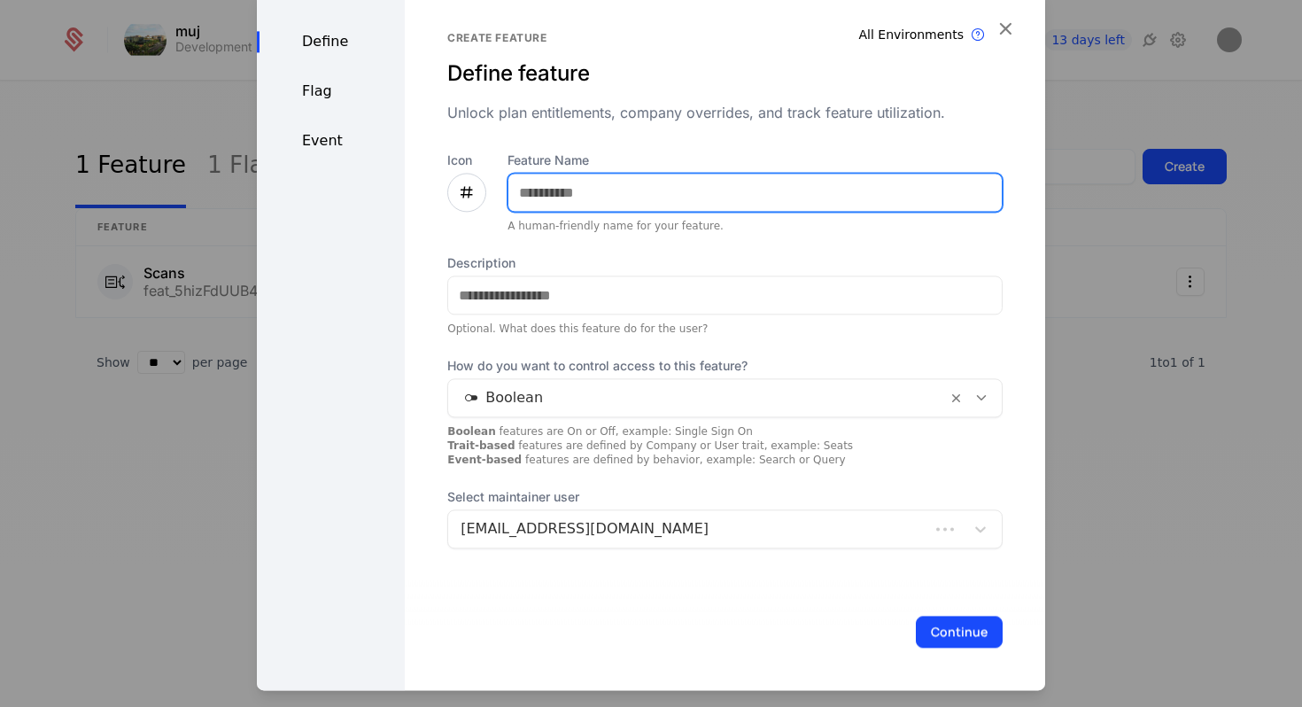
click at [738, 198] on input "Feature Name" at bounding box center [754, 192] width 493 height 37
type input "**********"
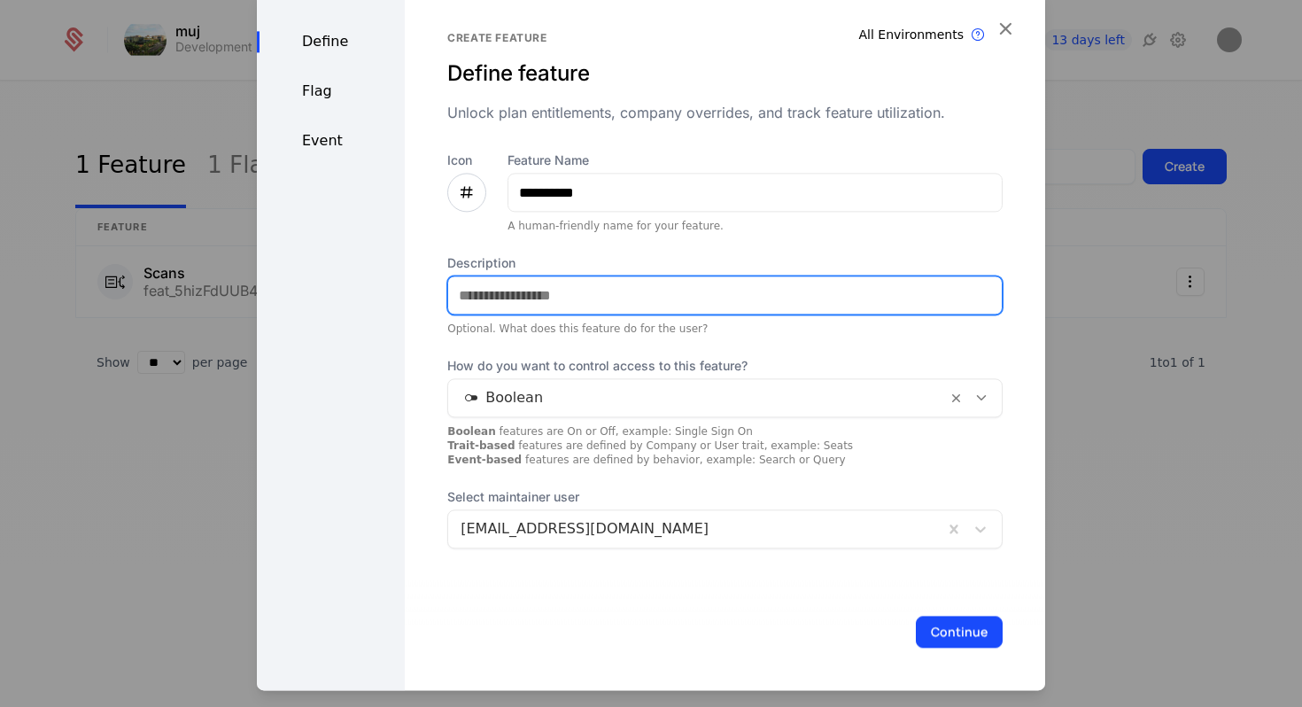
click at [677, 283] on input "Description" at bounding box center [725, 294] width 554 height 37
type input "**********"
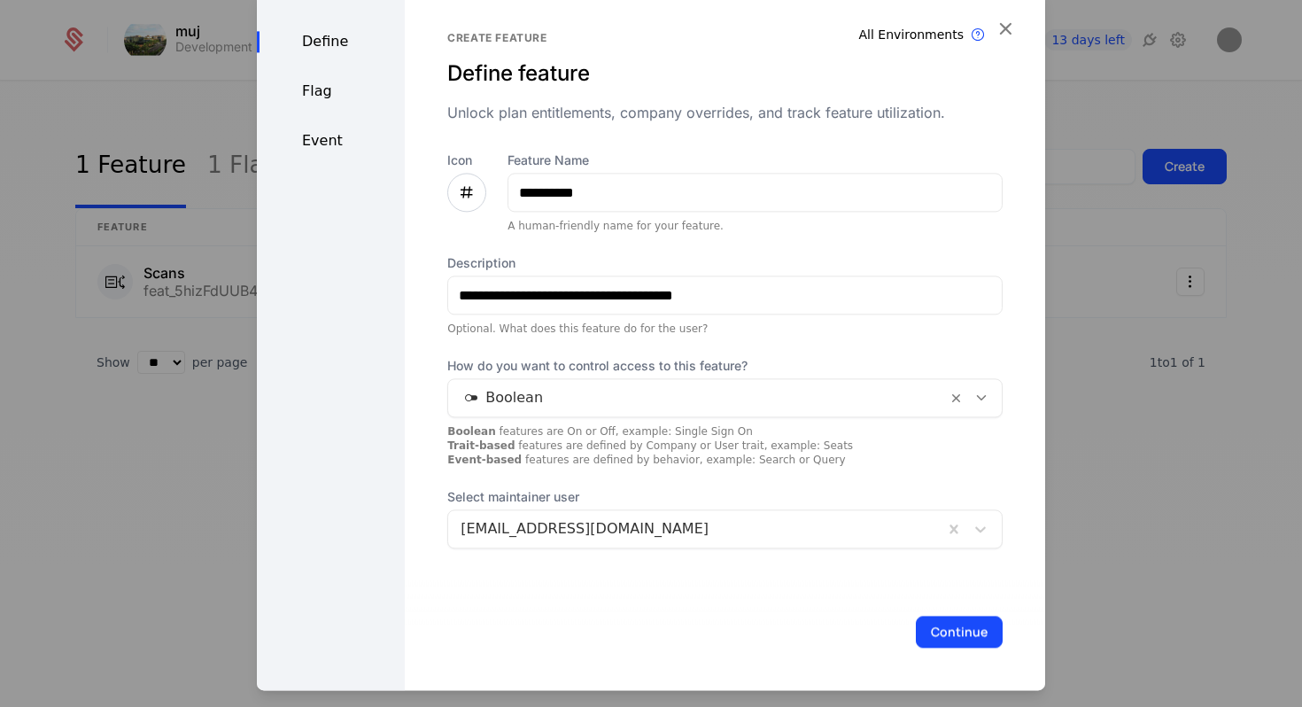
click at [951, 625] on button "Continue" at bounding box center [959, 632] width 87 height 32
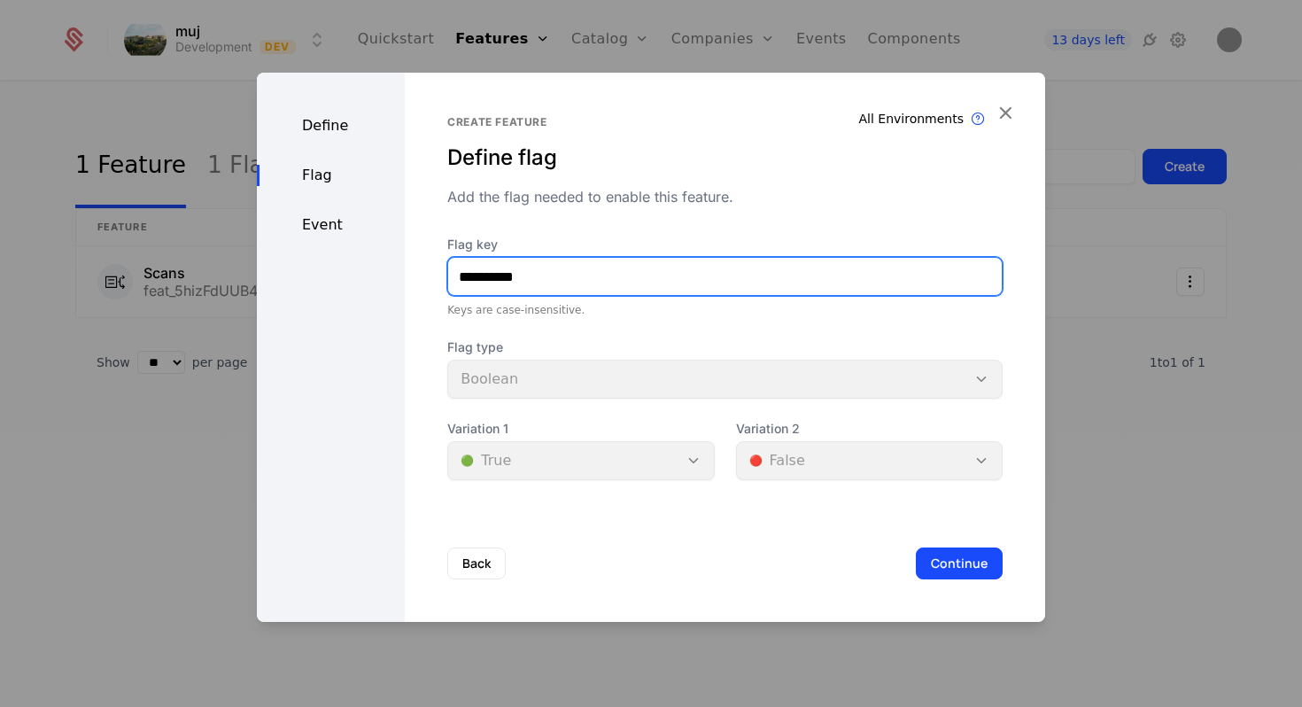
click at [476, 278] on input "**********" at bounding box center [725, 276] width 554 height 37
type input "*******"
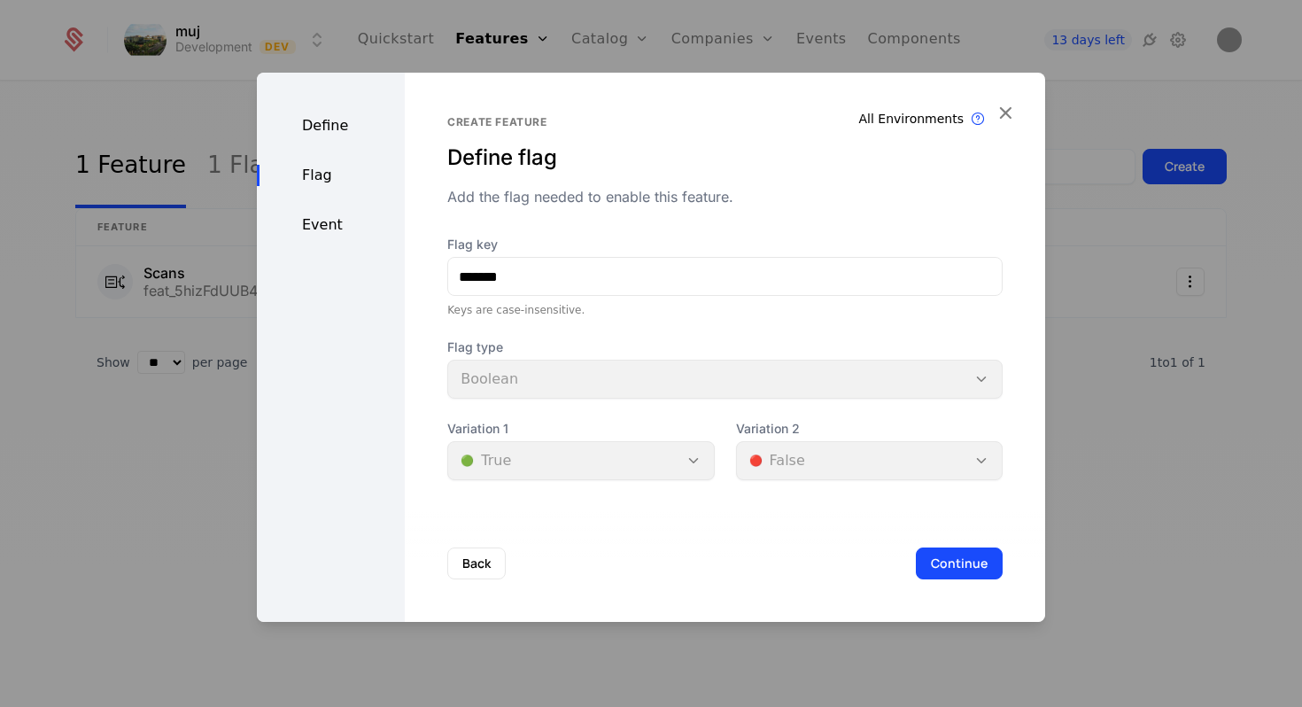
click at [960, 559] on button "Continue" at bounding box center [959, 563] width 87 height 32
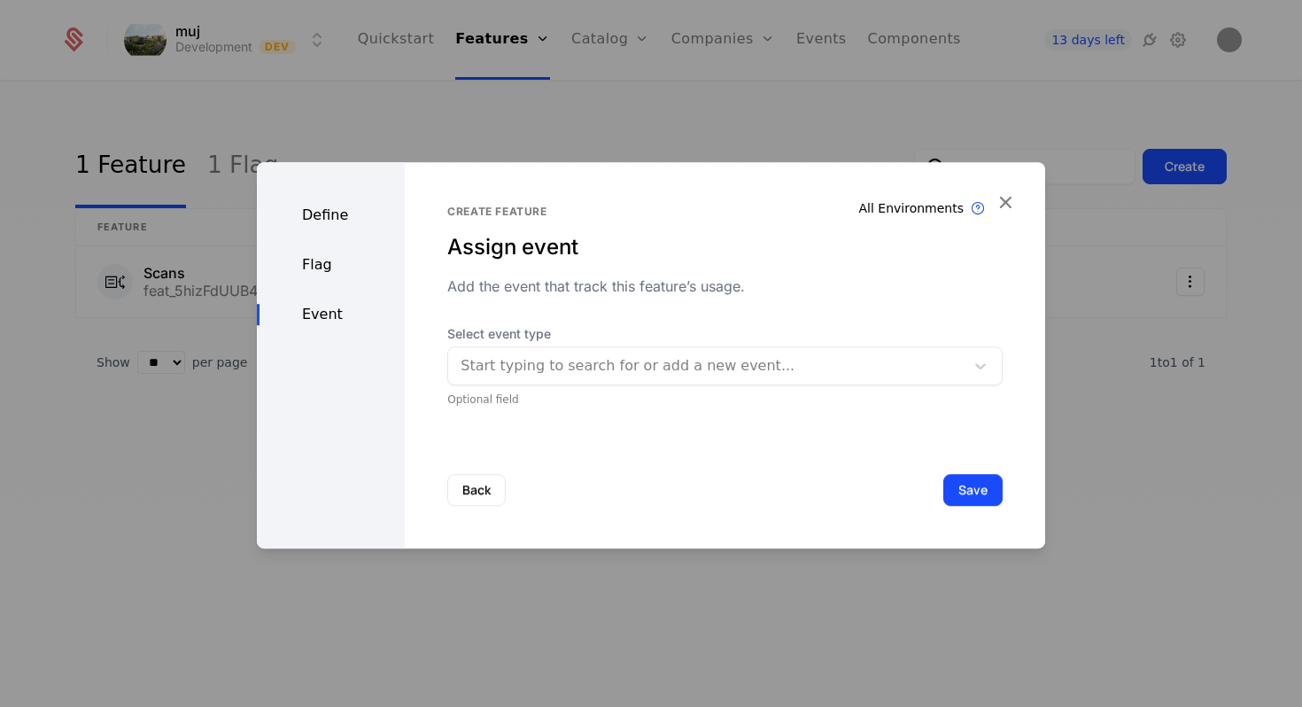
click at [811, 354] on div at bounding box center [707, 365] width 492 height 25
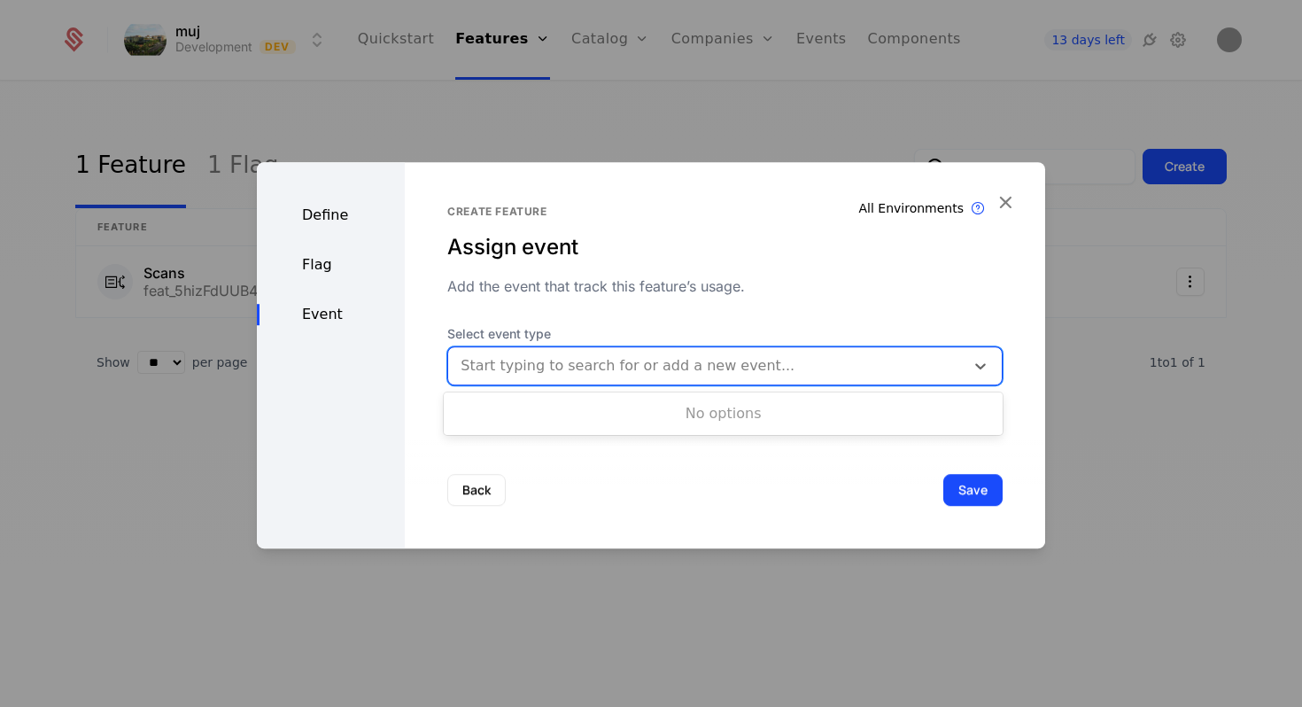
click at [811, 354] on div at bounding box center [707, 365] width 492 height 25
click at [987, 494] on button "Save" at bounding box center [972, 490] width 59 height 32
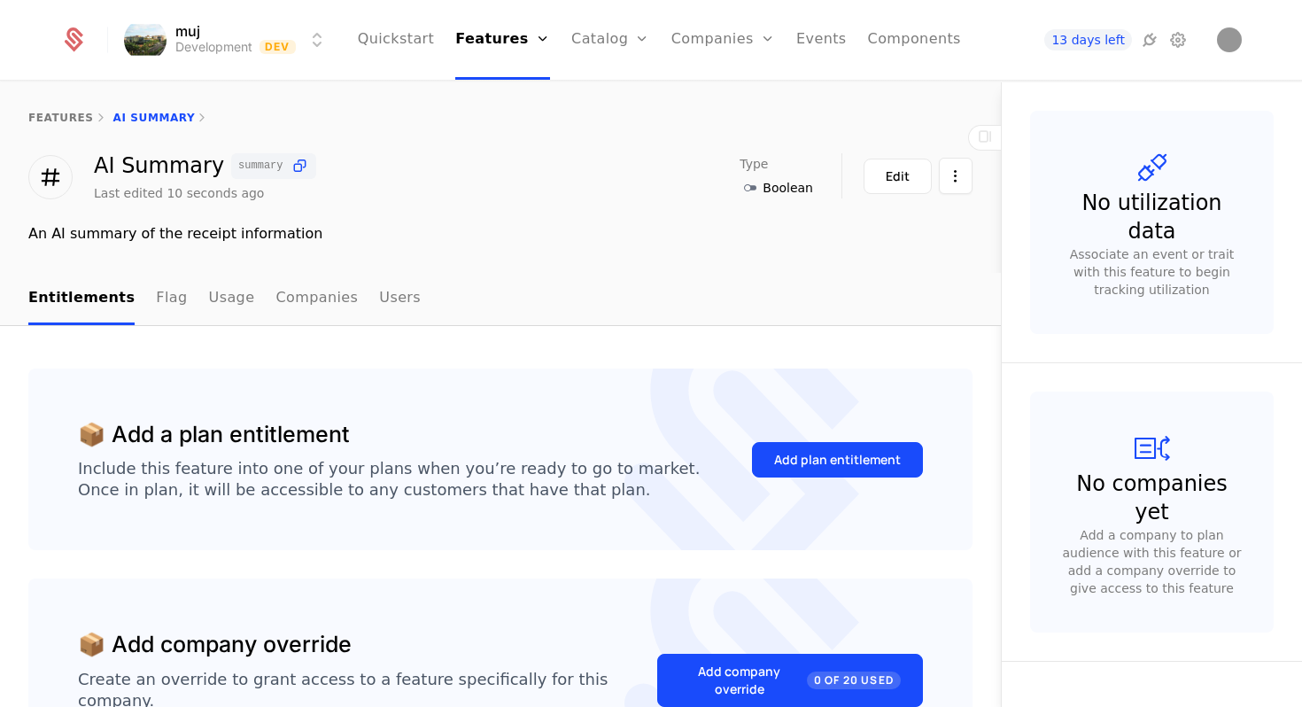
scroll to position [12, 0]
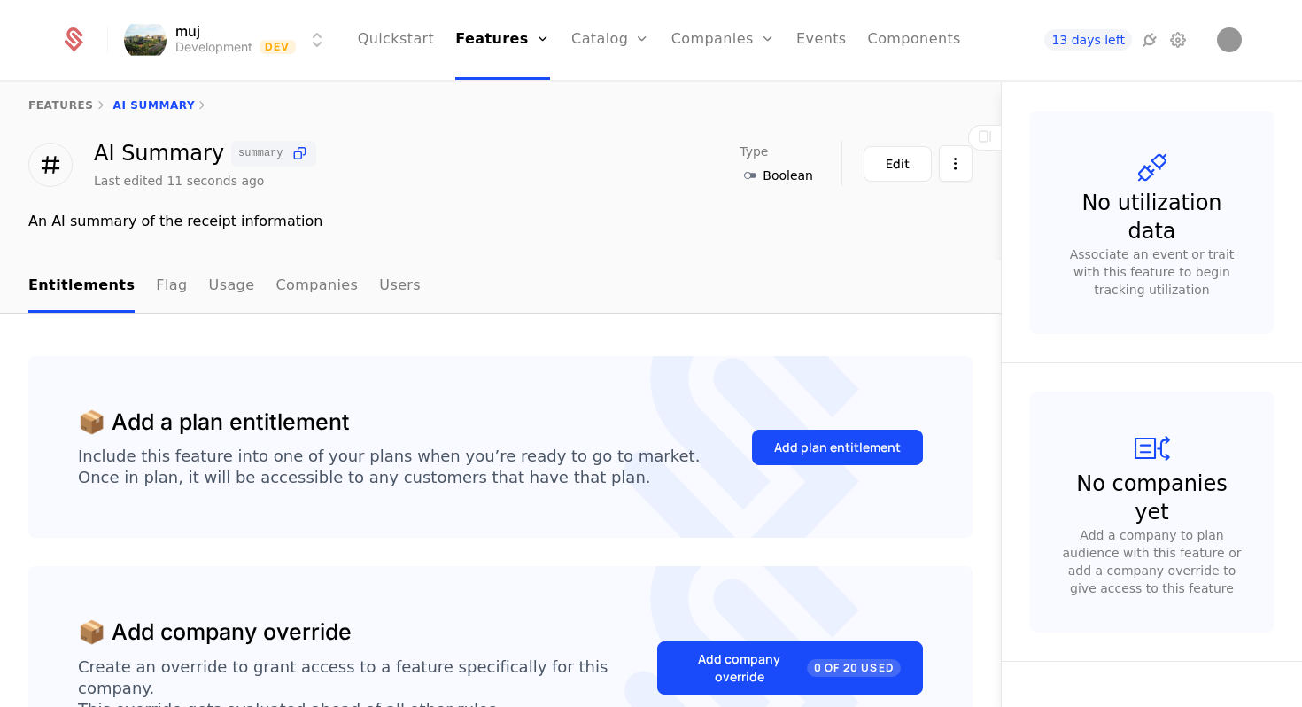
click at [872, 464] on button "Add plan entitlement" at bounding box center [837, 447] width 171 height 35
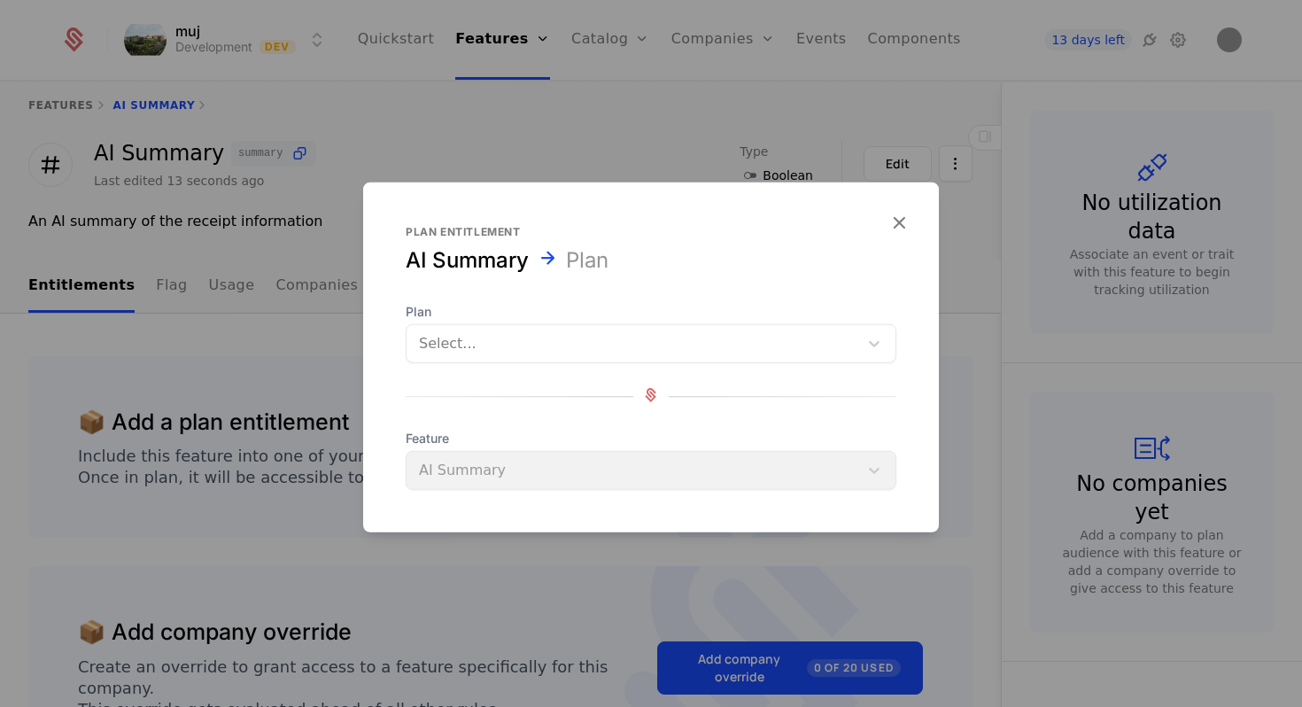
click at [722, 354] on div at bounding box center [632, 343] width 427 height 25
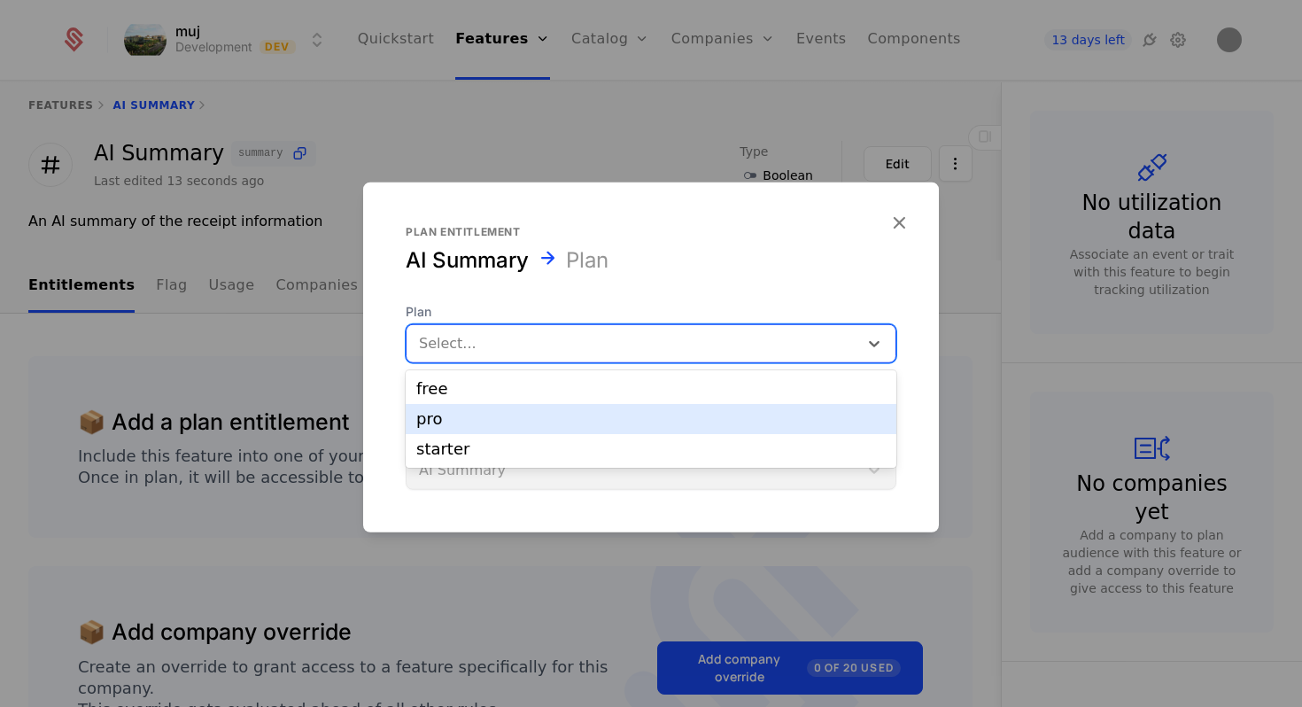
click at [685, 418] on div "pro" at bounding box center [650, 419] width 469 height 16
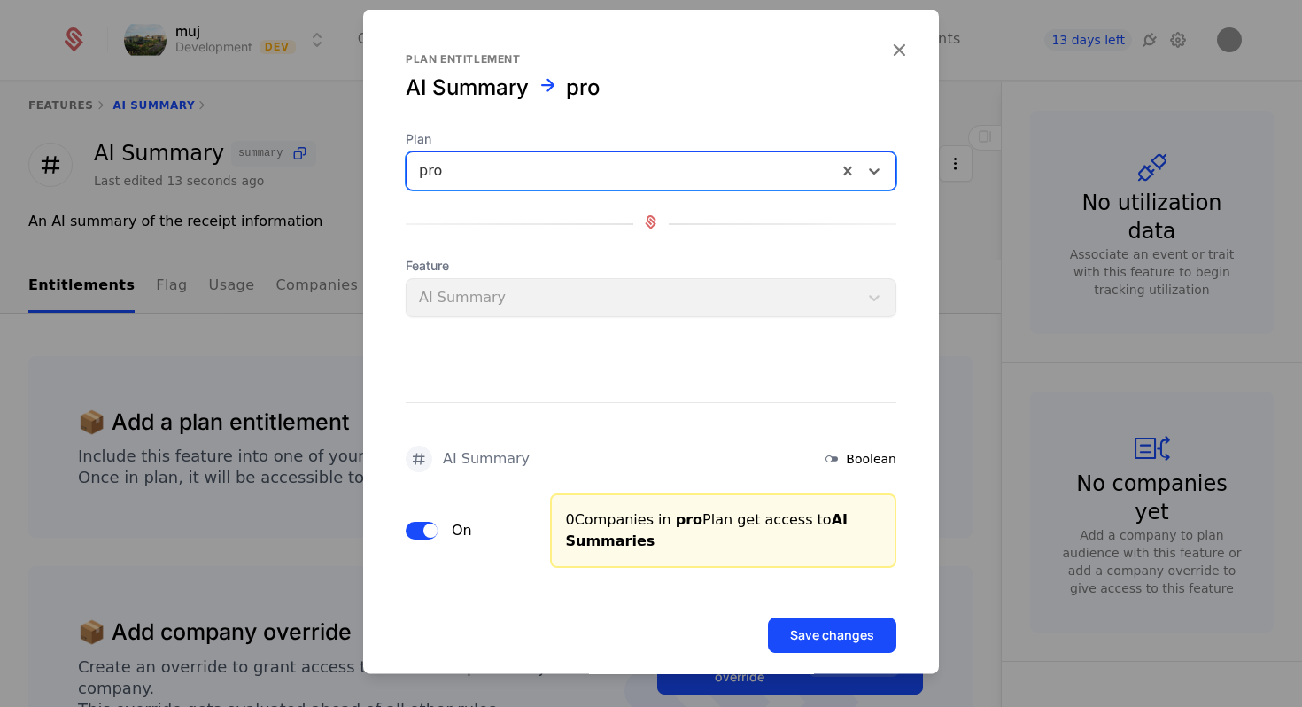
scroll to position [20, 0]
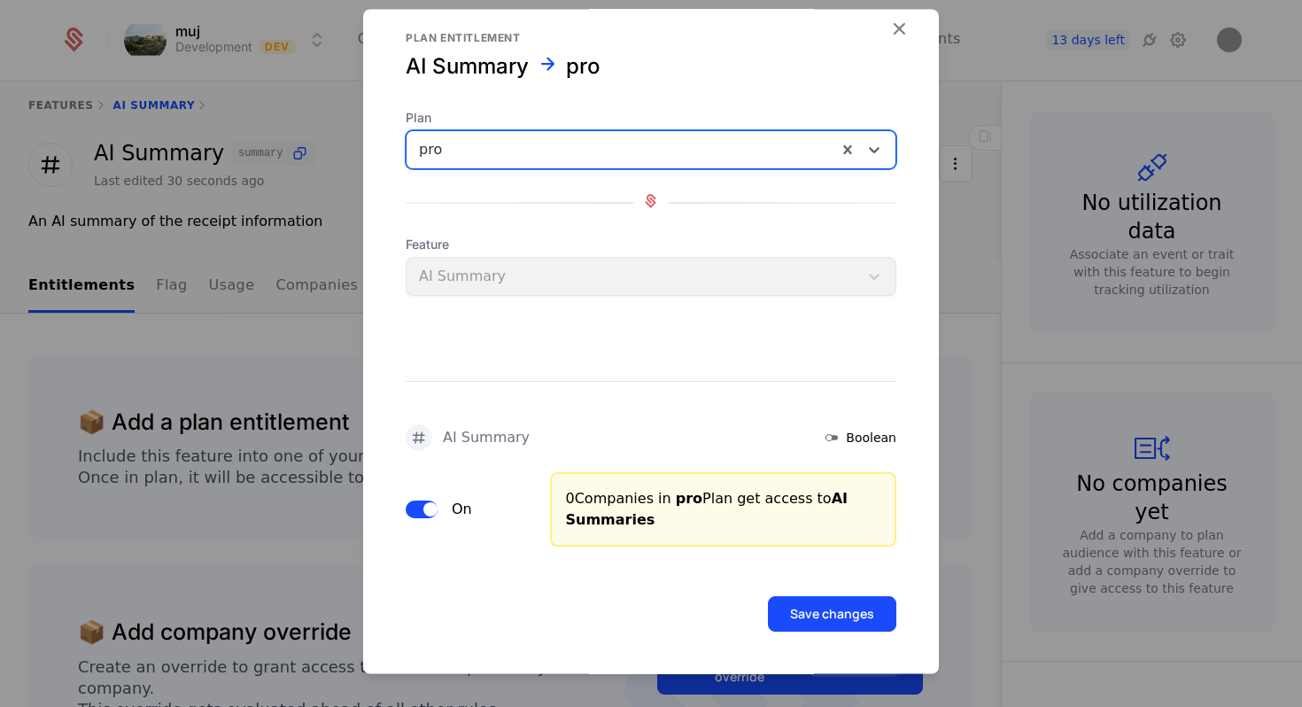
click at [813, 608] on button "Save changes" at bounding box center [832, 614] width 128 height 35
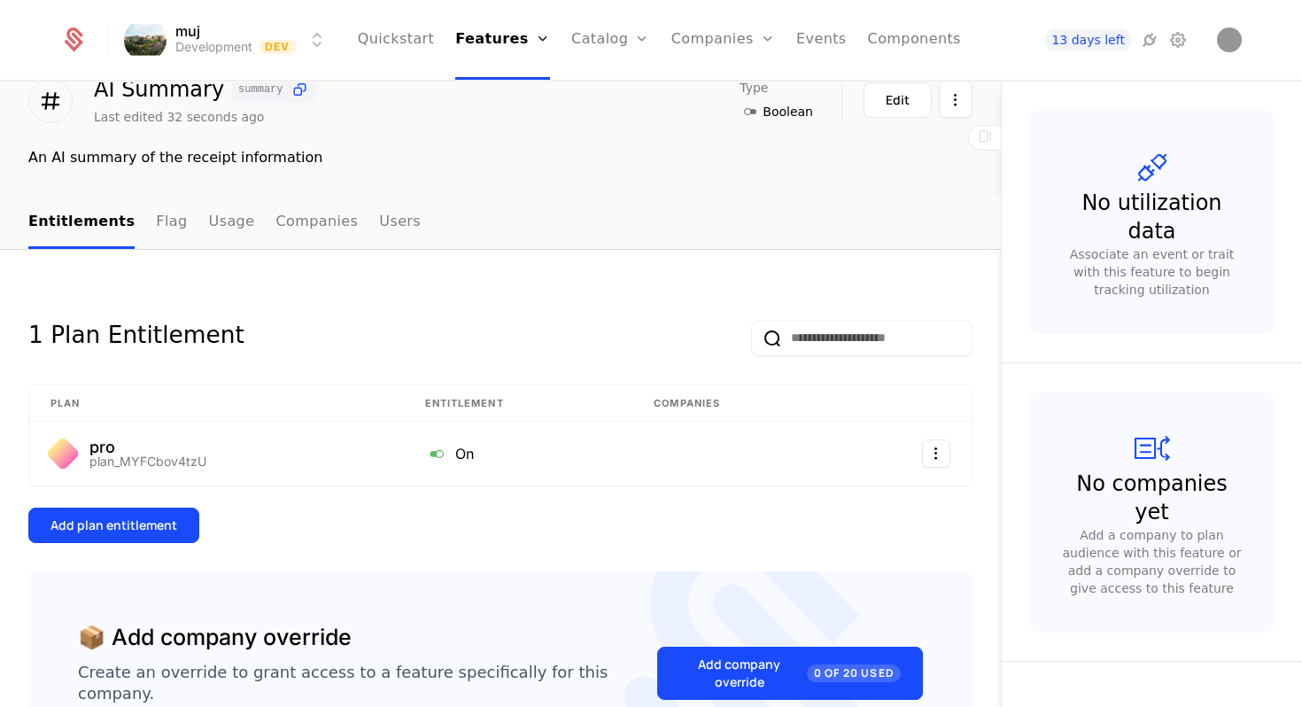
scroll to position [77, 0]
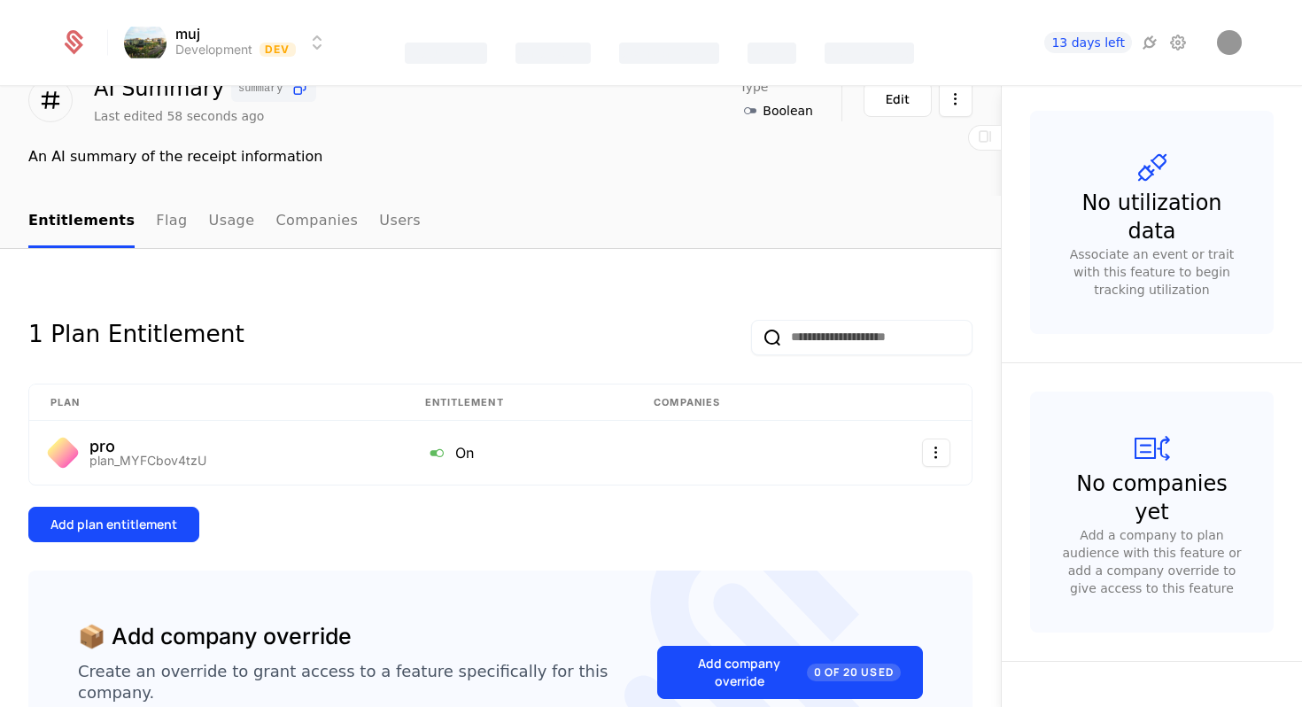
click at [886, 41] on div "Components" at bounding box center [869, 42] width 89 height 57
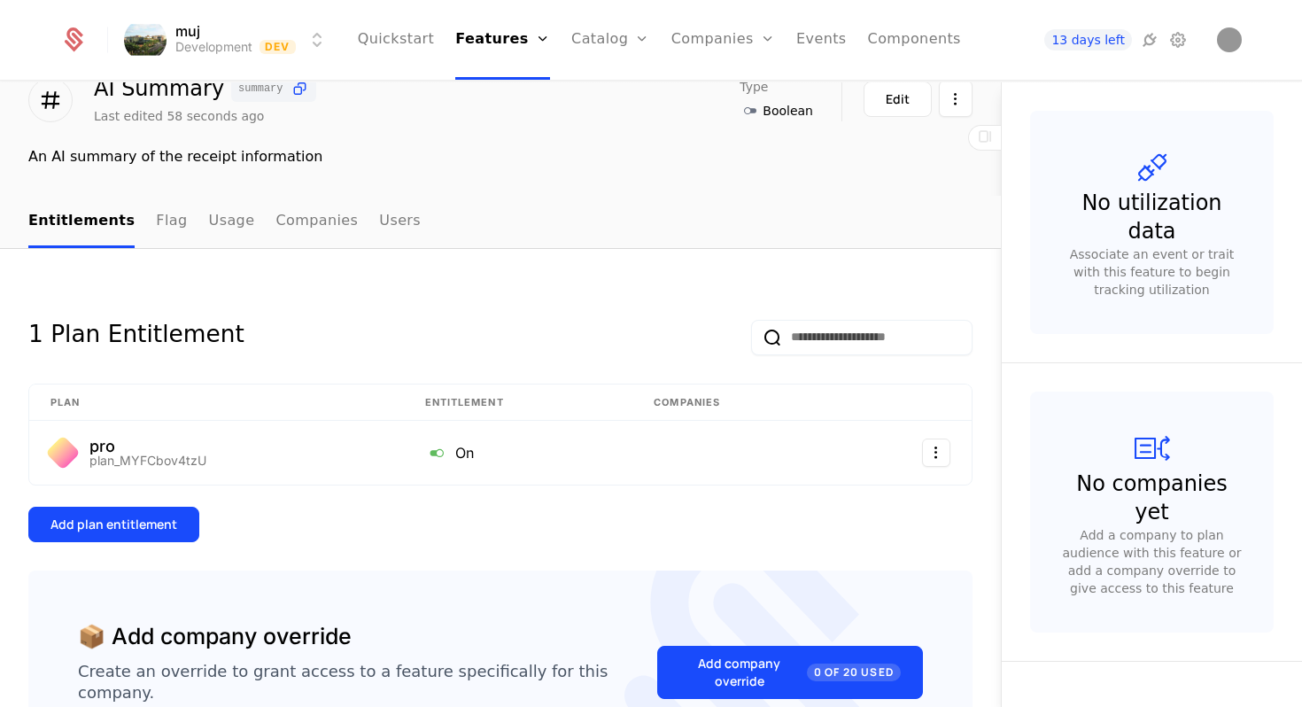
click at [874, 56] on link "Components" at bounding box center [914, 40] width 93 height 80
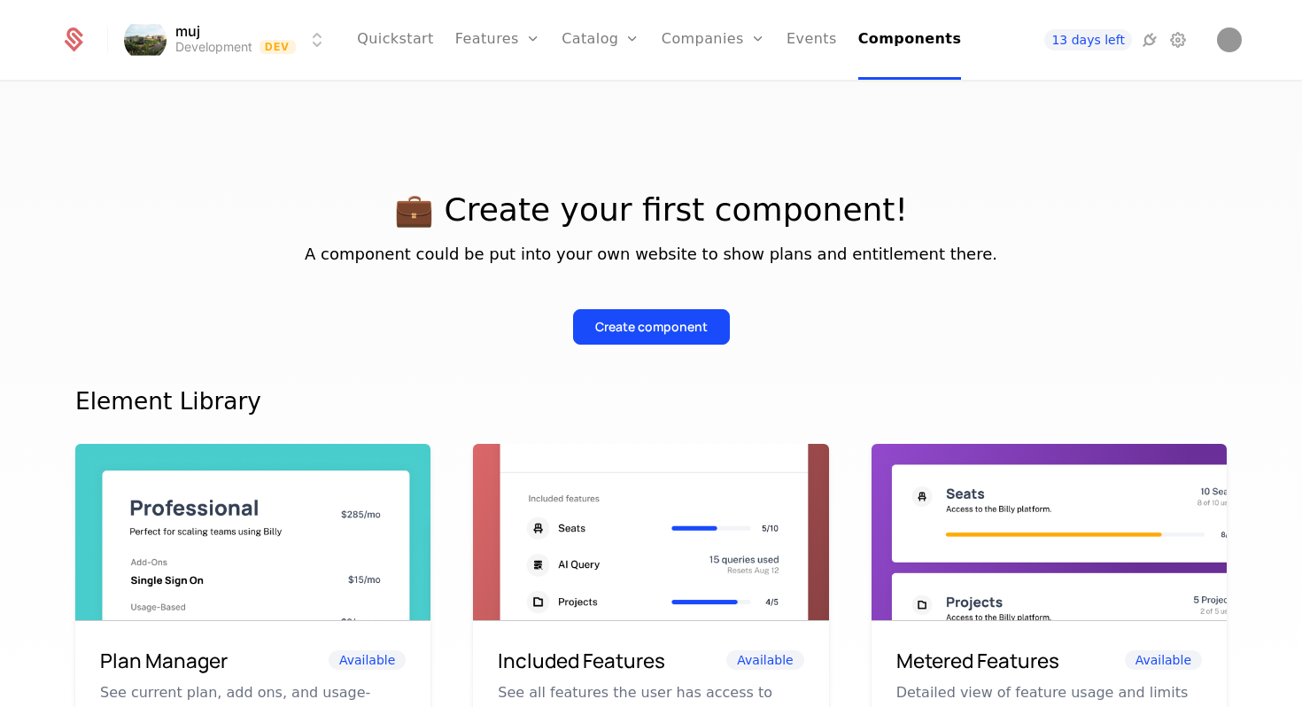
click at [668, 324] on div "Create component" at bounding box center [651, 327] width 112 height 18
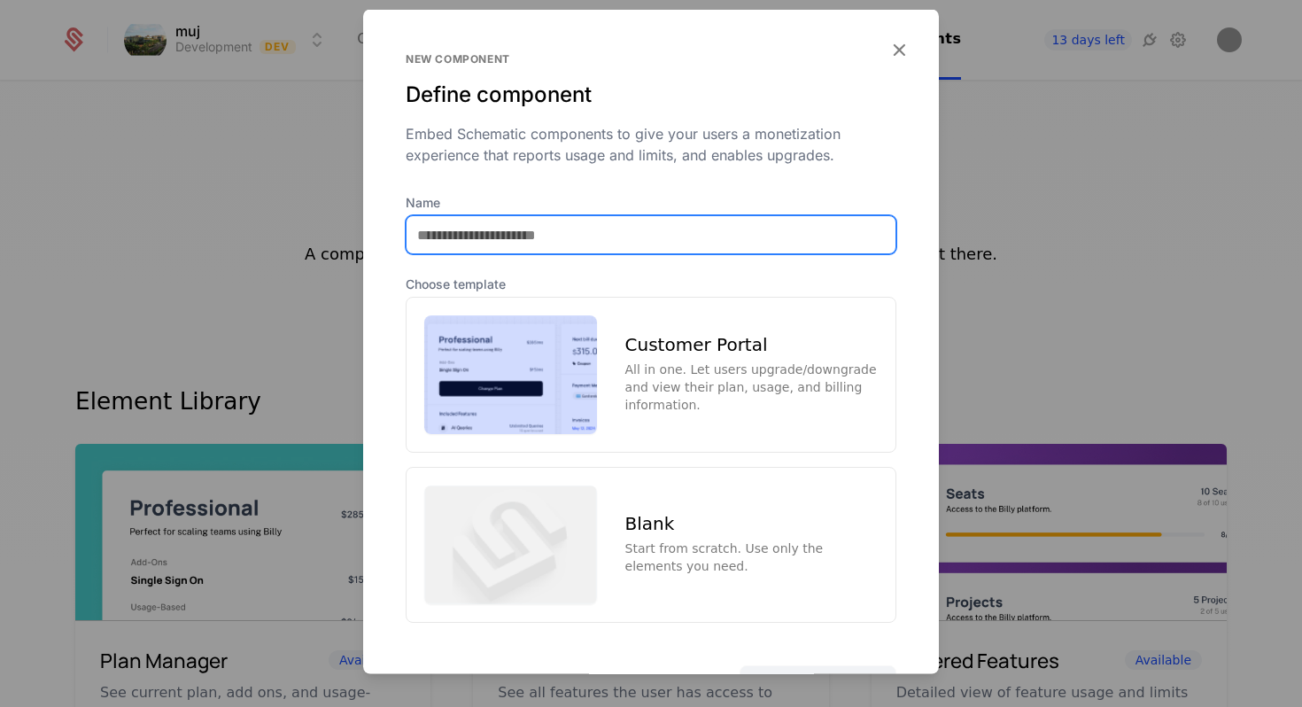
click at [575, 227] on input "Name" at bounding box center [651, 234] width 489 height 37
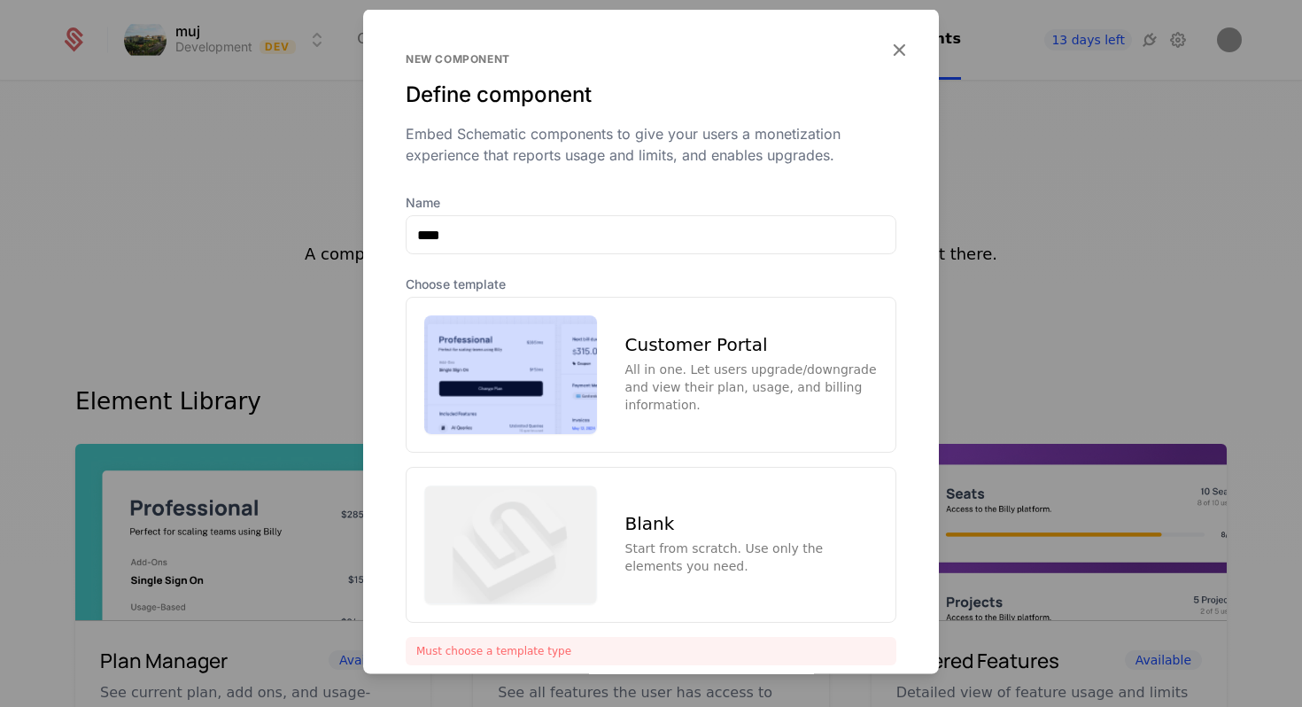
click at [721, 356] on div "Customer Portal All in one. Let users upgrade/downgrade and view their plan, us…" at bounding box center [751, 374] width 252 height 78
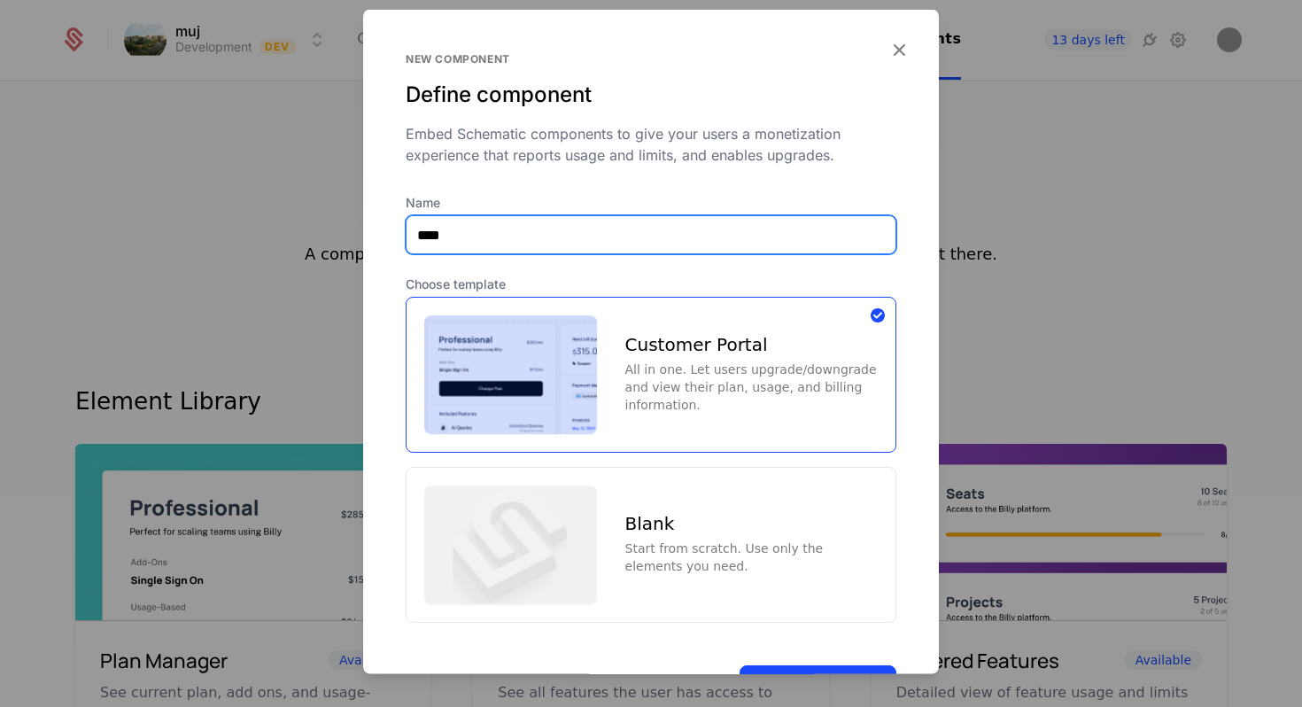
click at [672, 226] on input "****" at bounding box center [651, 234] width 489 height 37
type input "**********"
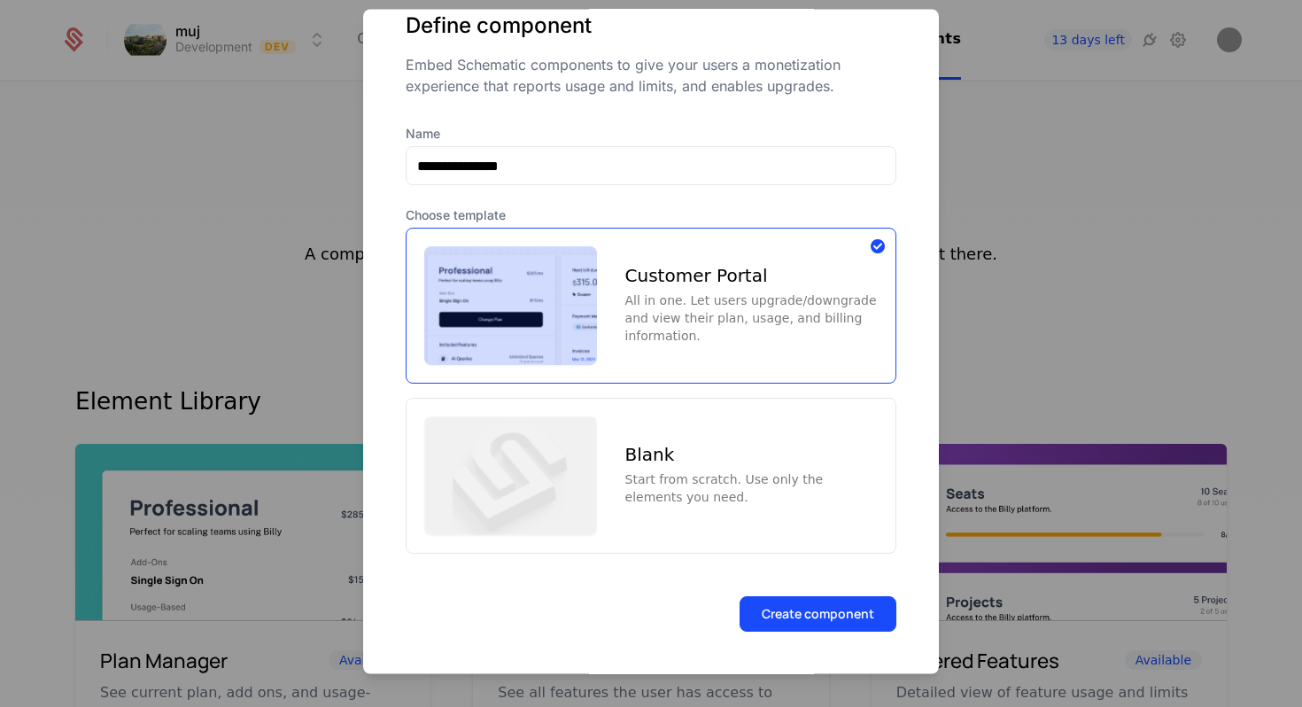
click at [778, 619] on button "Create component" at bounding box center [818, 613] width 157 height 35
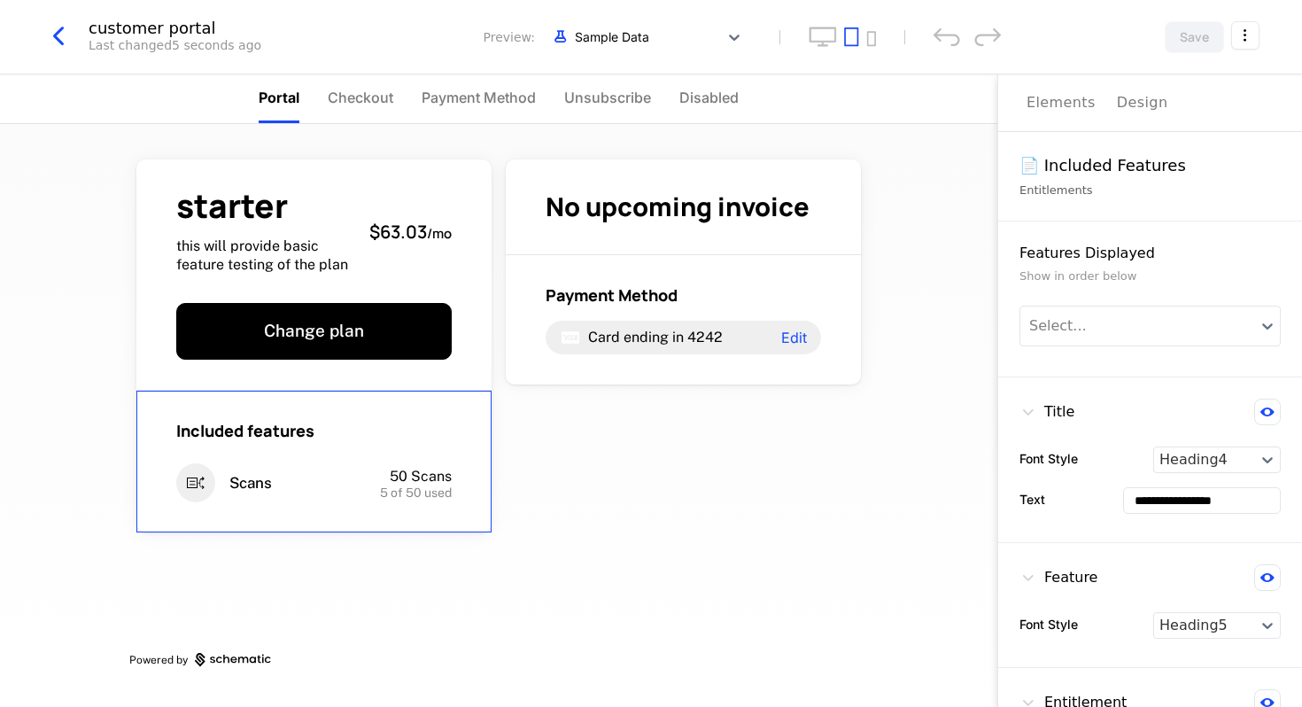
click at [381, 463] on div "Scans 50 Scans 5 of 50 used" at bounding box center [313, 482] width 275 height 39
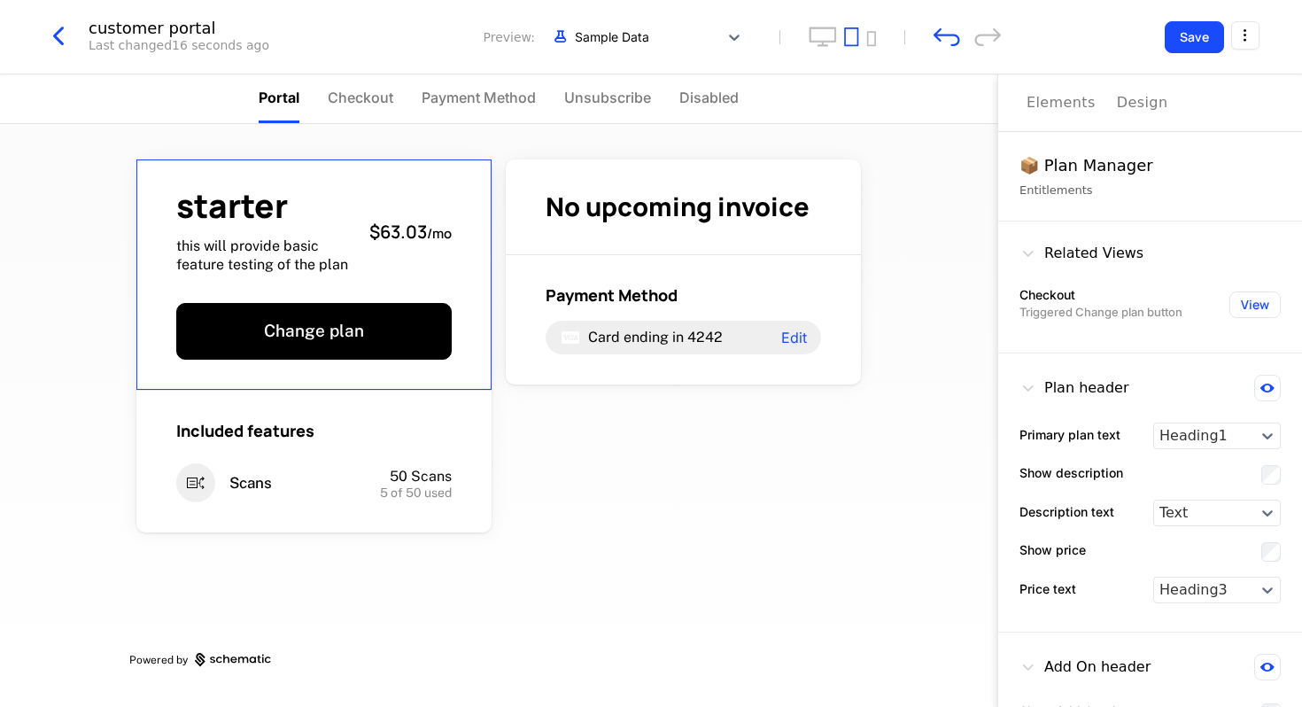
click at [417, 268] on div "starter this will provide basic feature testing of the plan $63.03 / mo" at bounding box center [313, 232] width 275 height 85
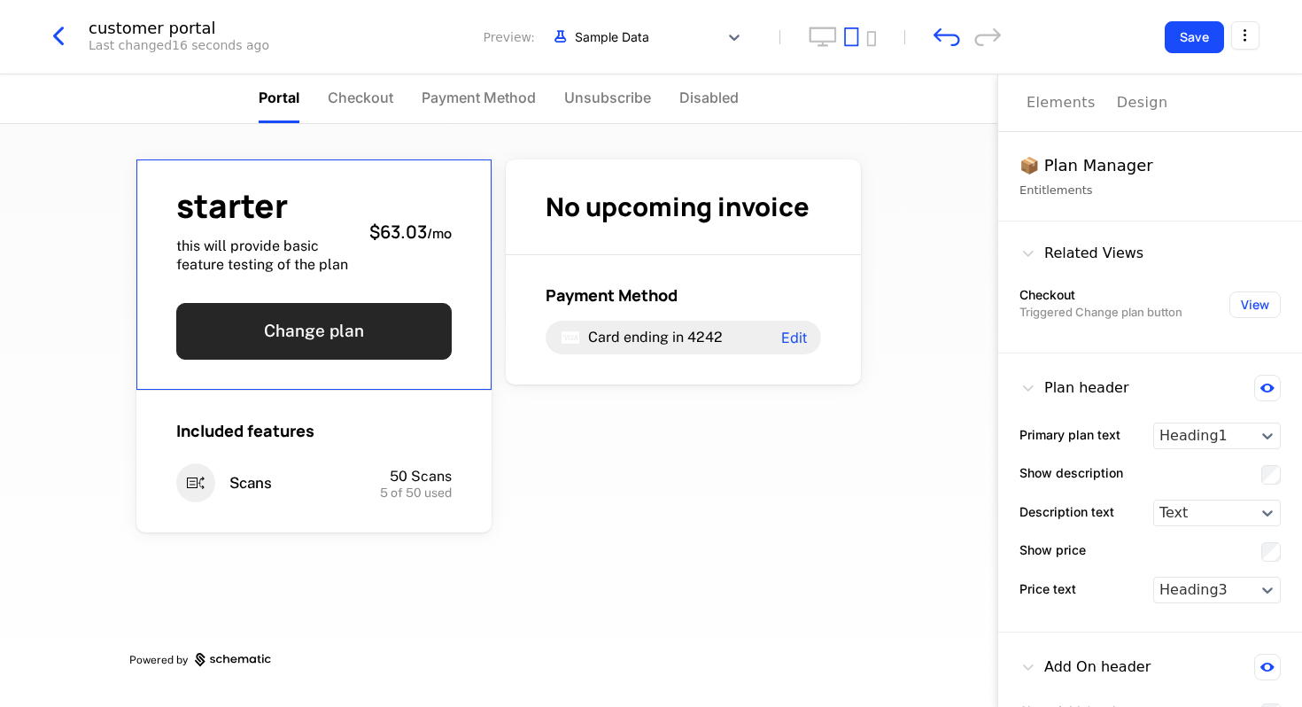
click at [398, 325] on button "Change plan" at bounding box center [313, 331] width 275 height 57
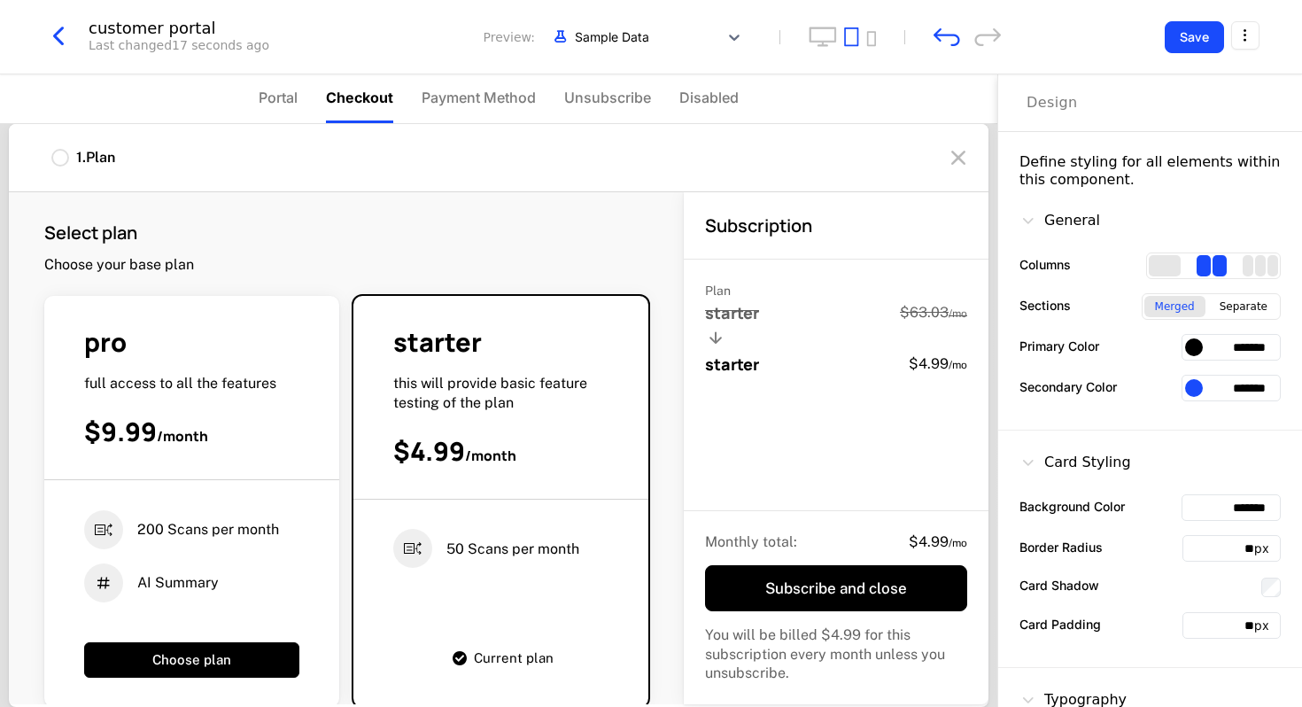
click at [443, 263] on div "Select plan Choose your base plan" at bounding box center [346, 248] width 604 height 54
click at [263, 662] on button "Choose plan" at bounding box center [191, 659] width 215 height 35
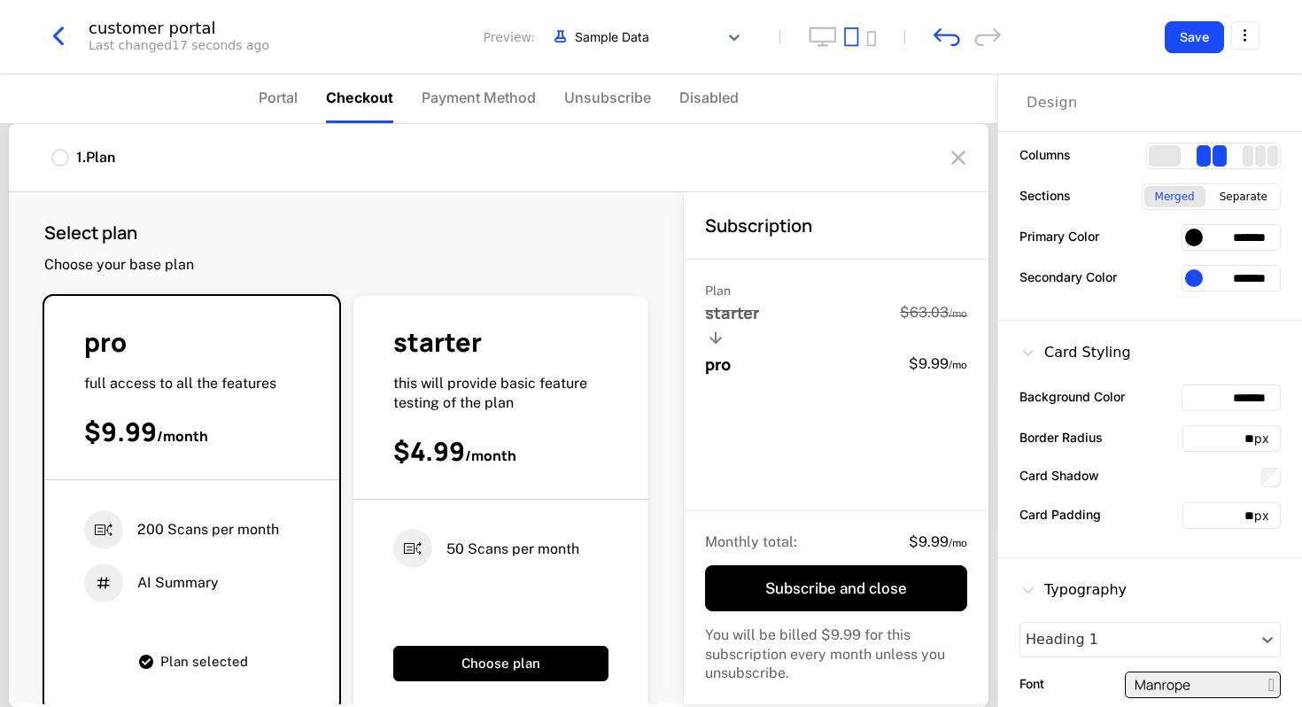
scroll to position [114, 0]
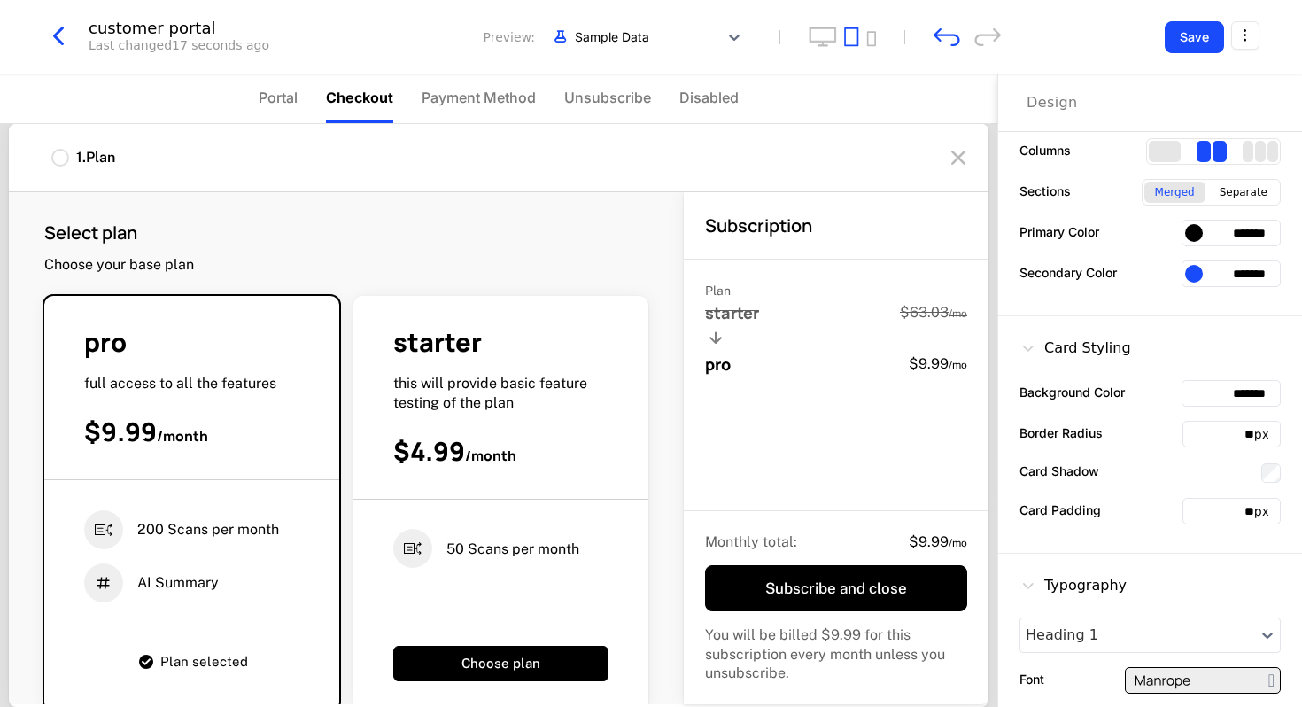
click at [1203, 274] on input "*******" at bounding box center [1231, 273] width 99 height 27
click at [1212, 236] on input "*******" at bounding box center [1231, 233] width 99 height 27
click at [1197, 232] on div at bounding box center [1194, 233] width 18 height 18
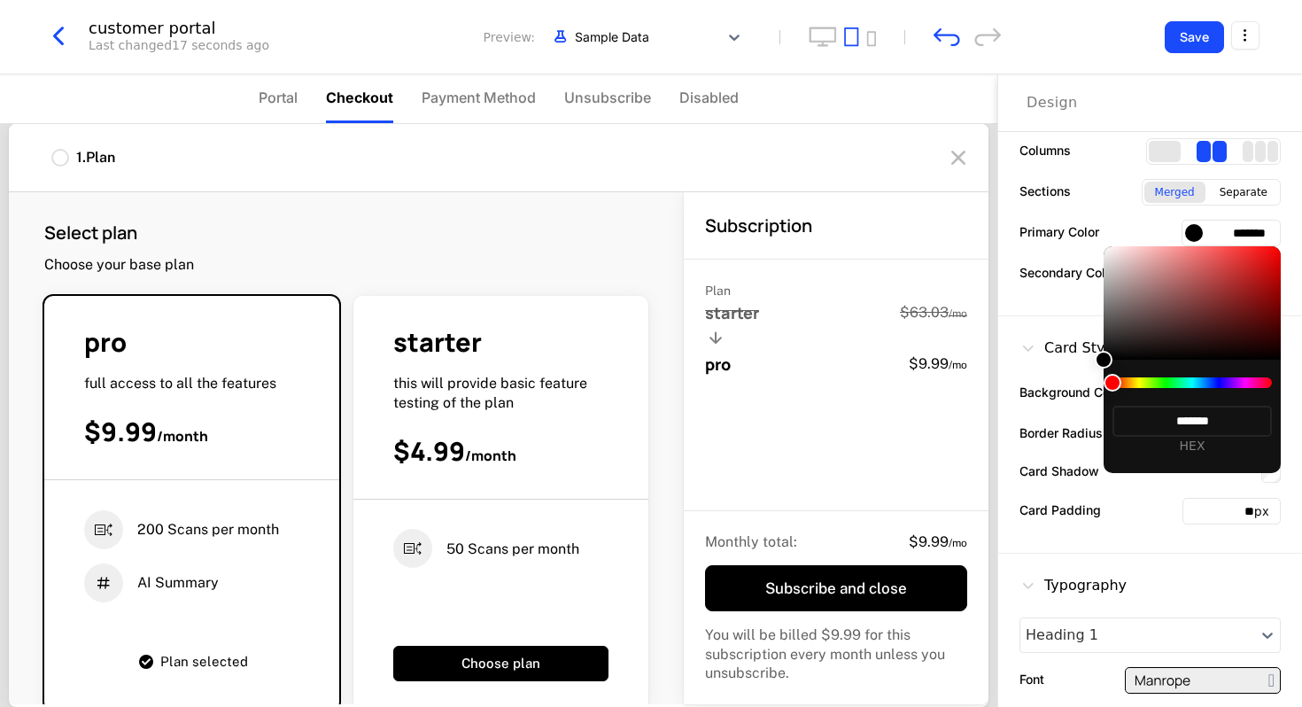
drag, startPoint x: 1116, startPoint y: 382, endPoint x: 1206, endPoint y: 392, distance: 90.0
click at [1206, 392] on div "******* HEX" at bounding box center [1192, 416] width 177 height 113
click at [1206, 384] on div at bounding box center [1192, 382] width 159 height 11
drag, startPoint x: 1211, startPoint y: 380, endPoint x: 1186, endPoint y: 383, distance: 24.9
click at [1186, 383] on div at bounding box center [1192, 382] width 159 height 11
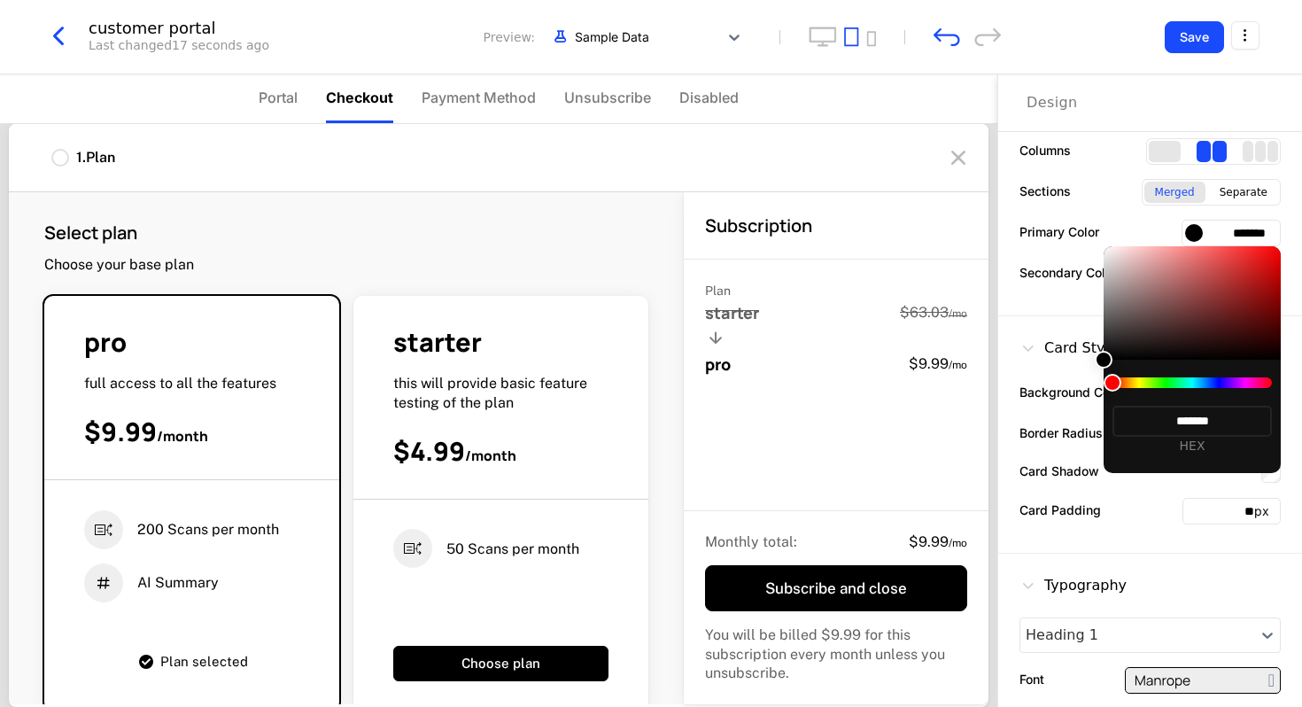
click at [1186, 383] on div at bounding box center [1192, 382] width 159 height 11
drag, startPoint x: 1107, startPoint y: 378, endPoint x: 1172, endPoint y: 381, distance: 64.7
click at [1172, 381] on div at bounding box center [1192, 382] width 159 height 11
click at [1199, 392] on div "******* HEX" at bounding box center [1192, 416] width 177 height 113
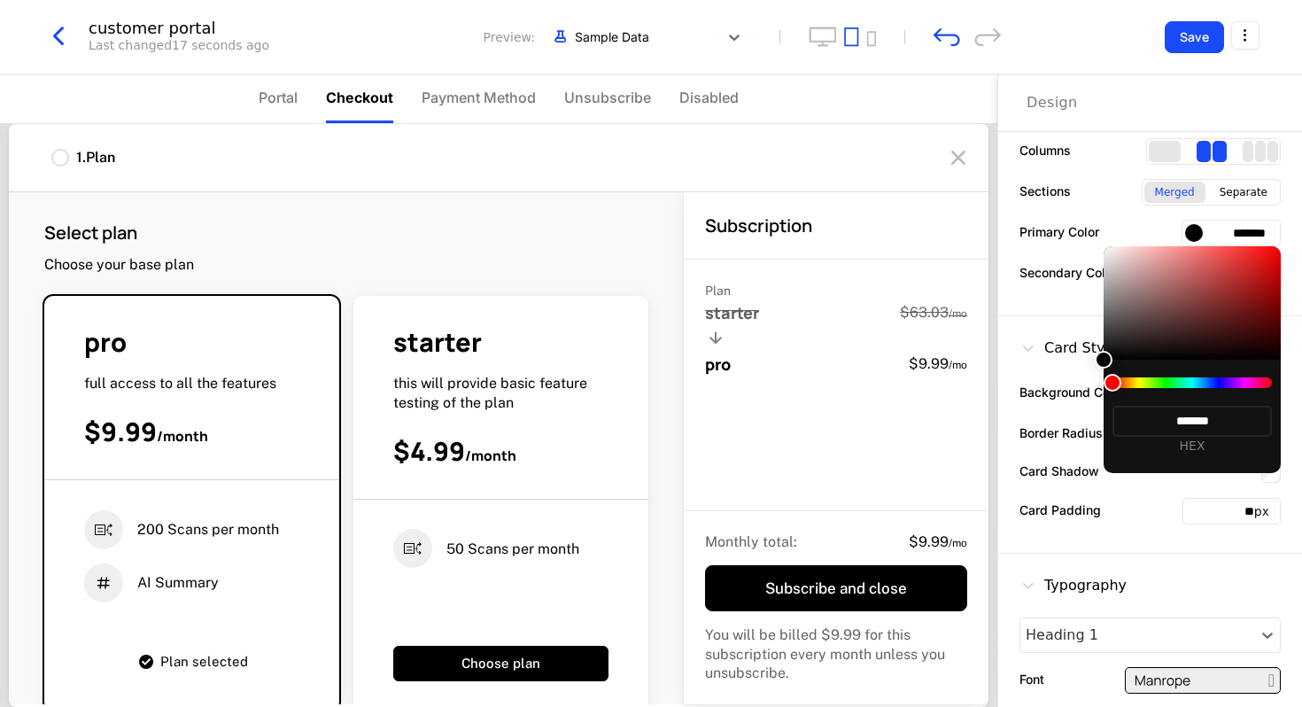
click at [1201, 384] on div at bounding box center [1192, 382] width 159 height 11
type input "*******"
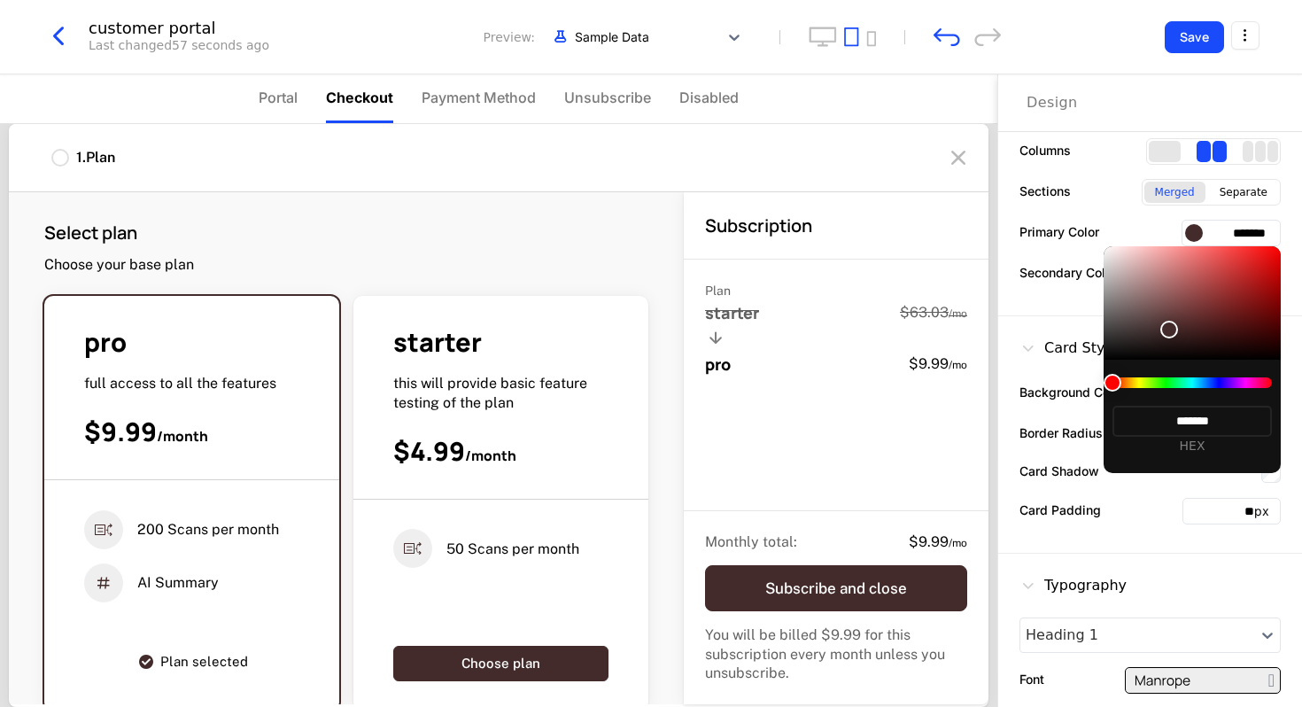
type input "*******"
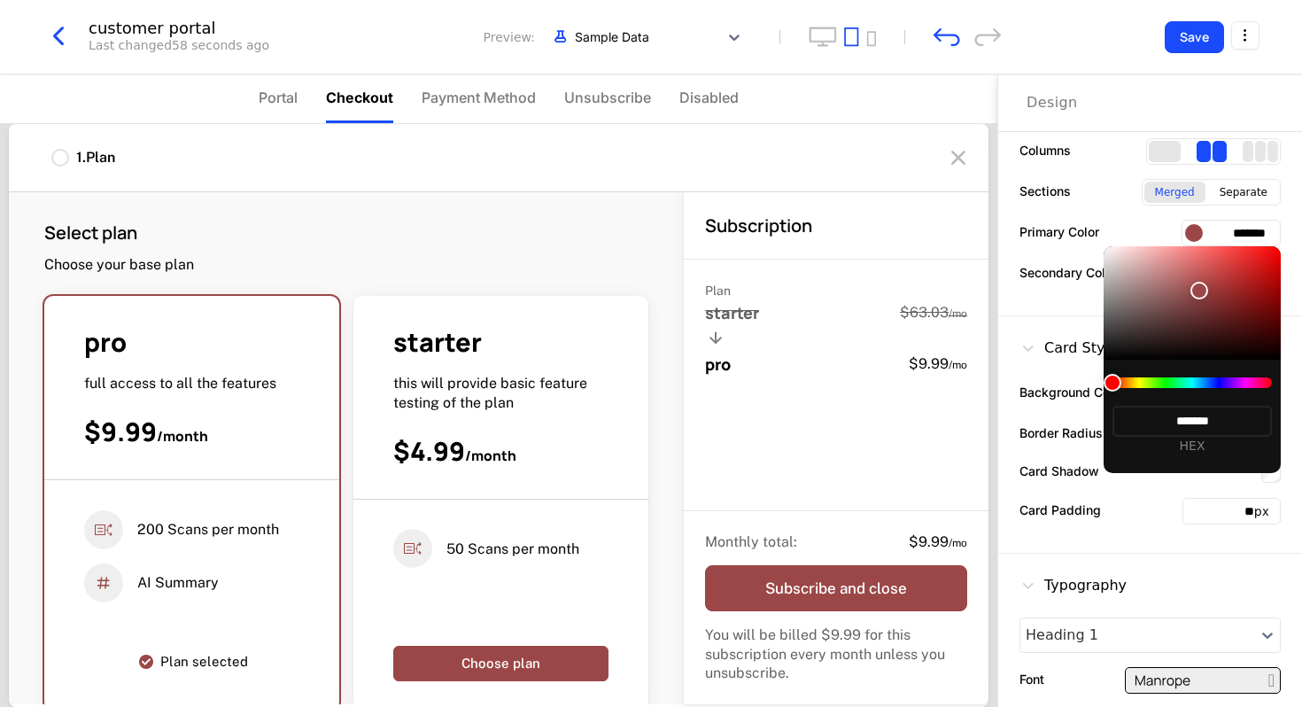
type input "*******"
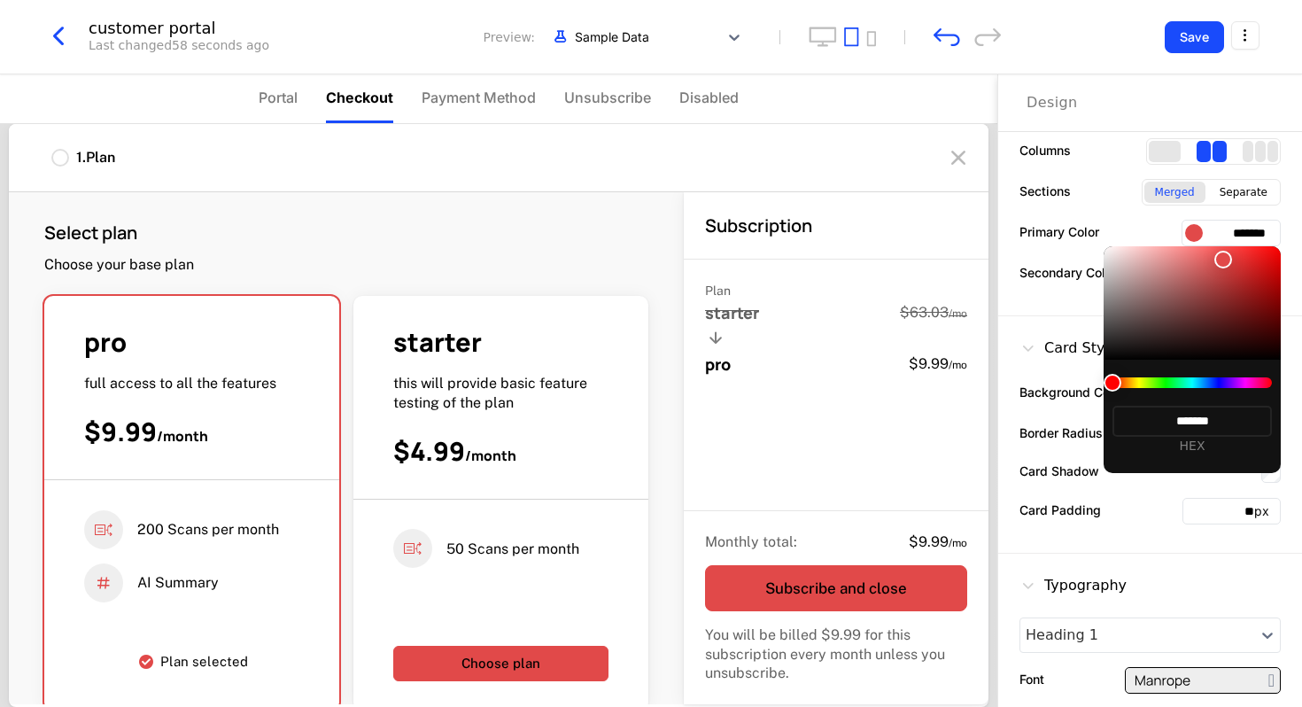
type input "*******"
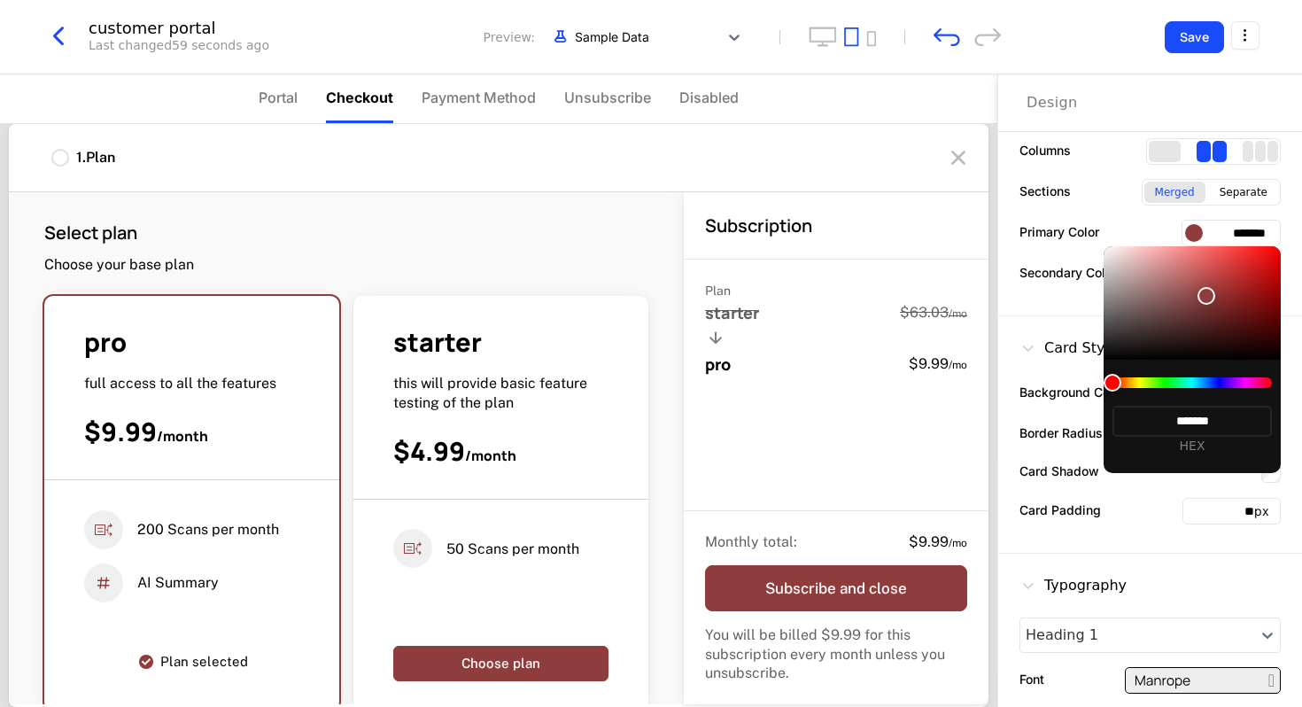
type input "*******"
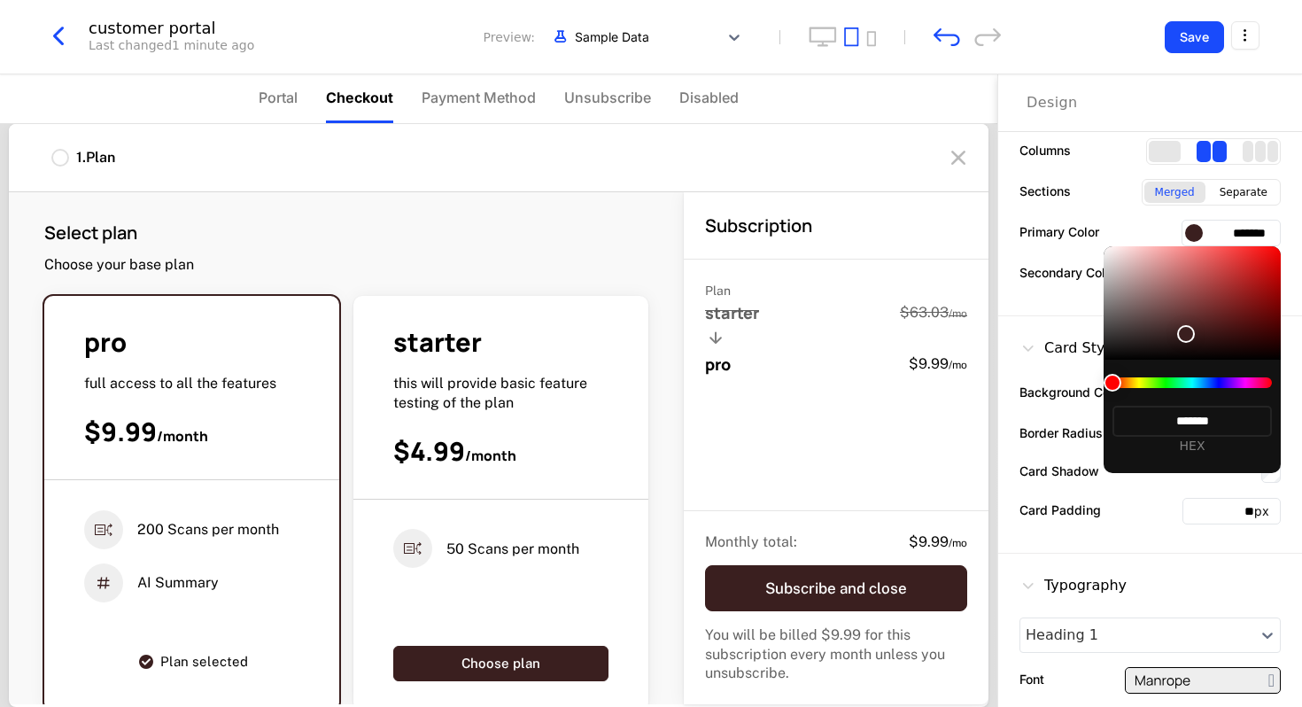
type input "*******"
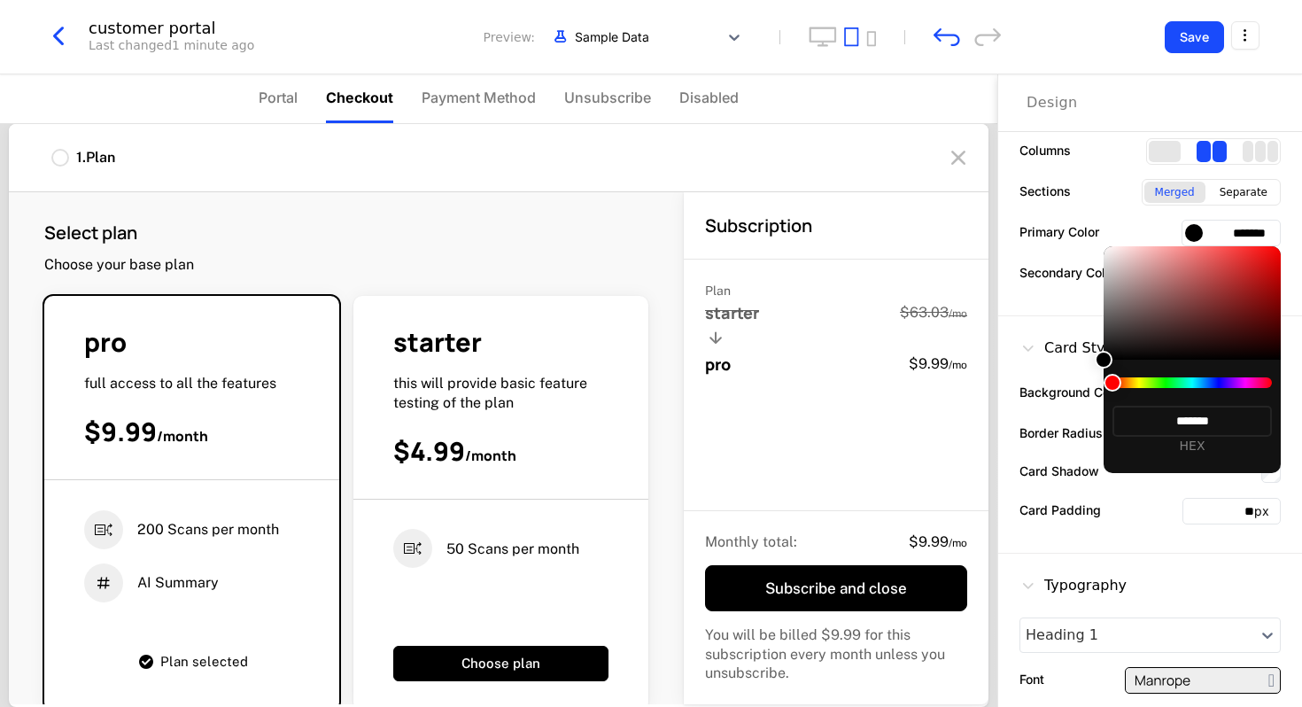
drag, startPoint x: 1107, startPoint y: 357, endPoint x: 1207, endPoint y: 384, distance: 103.6
click at [1207, 384] on div "******* HEX" at bounding box center [1192, 359] width 177 height 227
click at [1207, 384] on div at bounding box center [1192, 382] width 159 height 11
drag, startPoint x: 1117, startPoint y: 384, endPoint x: 1200, endPoint y: 379, distance: 83.4
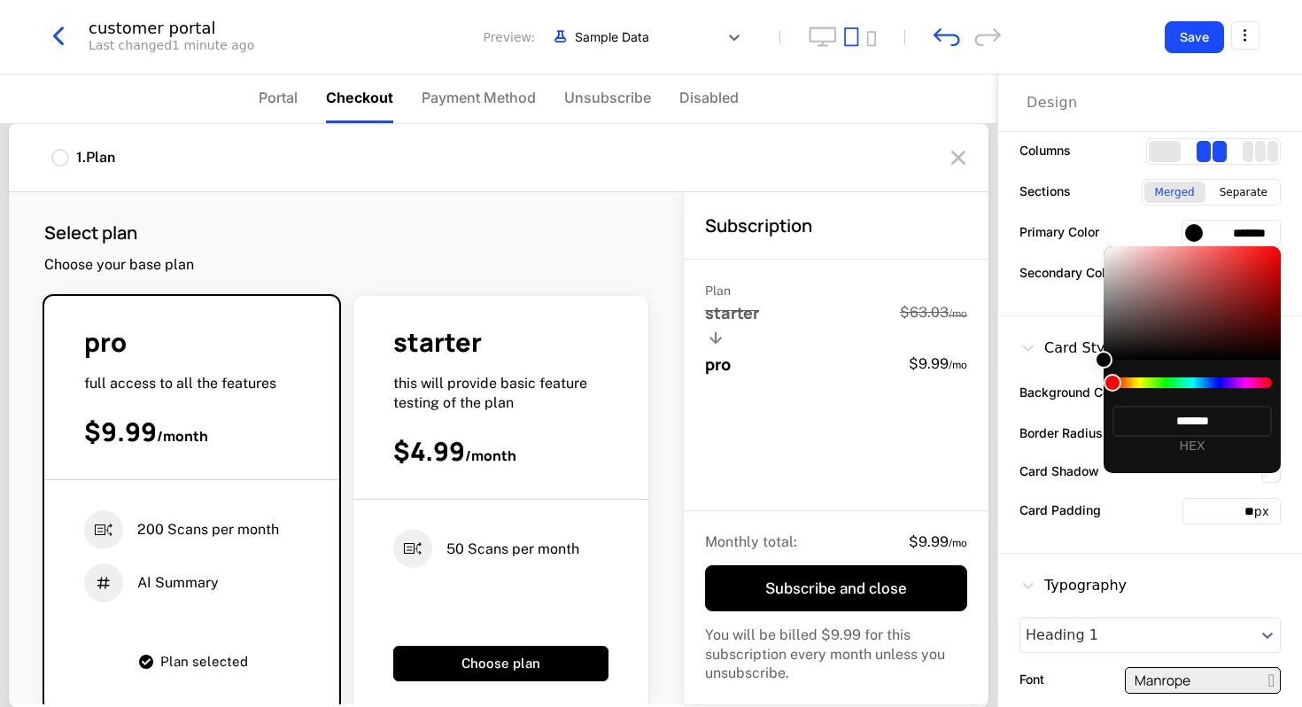
click at [1200, 379] on div at bounding box center [1192, 382] width 159 height 11
drag, startPoint x: 1117, startPoint y: 384, endPoint x: 1191, endPoint y: 329, distance: 92.5
click at [1191, 329] on div "******* HEX" at bounding box center [1192, 359] width 177 height 227
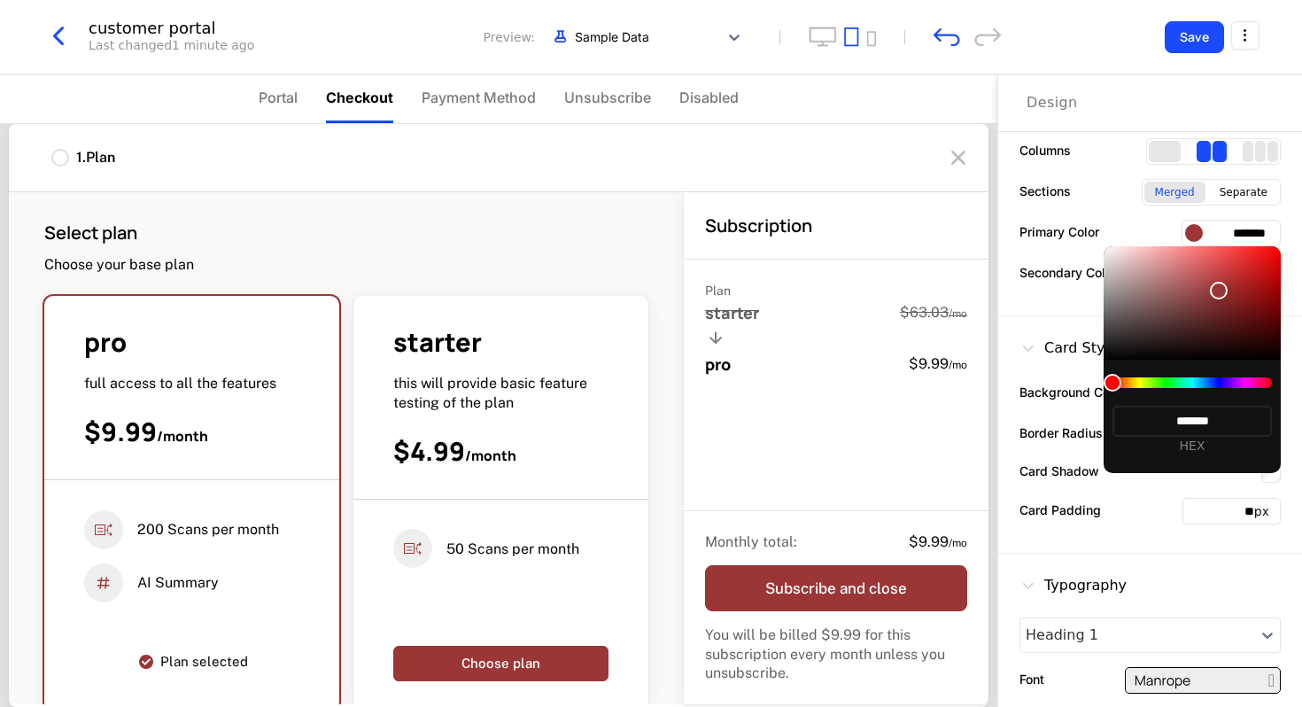
type input "*******"
drag, startPoint x: 1107, startPoint y: 361, endPoint x: 1184, endPoint y: 364, distance: 77.1
click at [1184, 364] on div "******* HEX" at bounding box center [1192, 359] width 177 height 227
type input "*******"
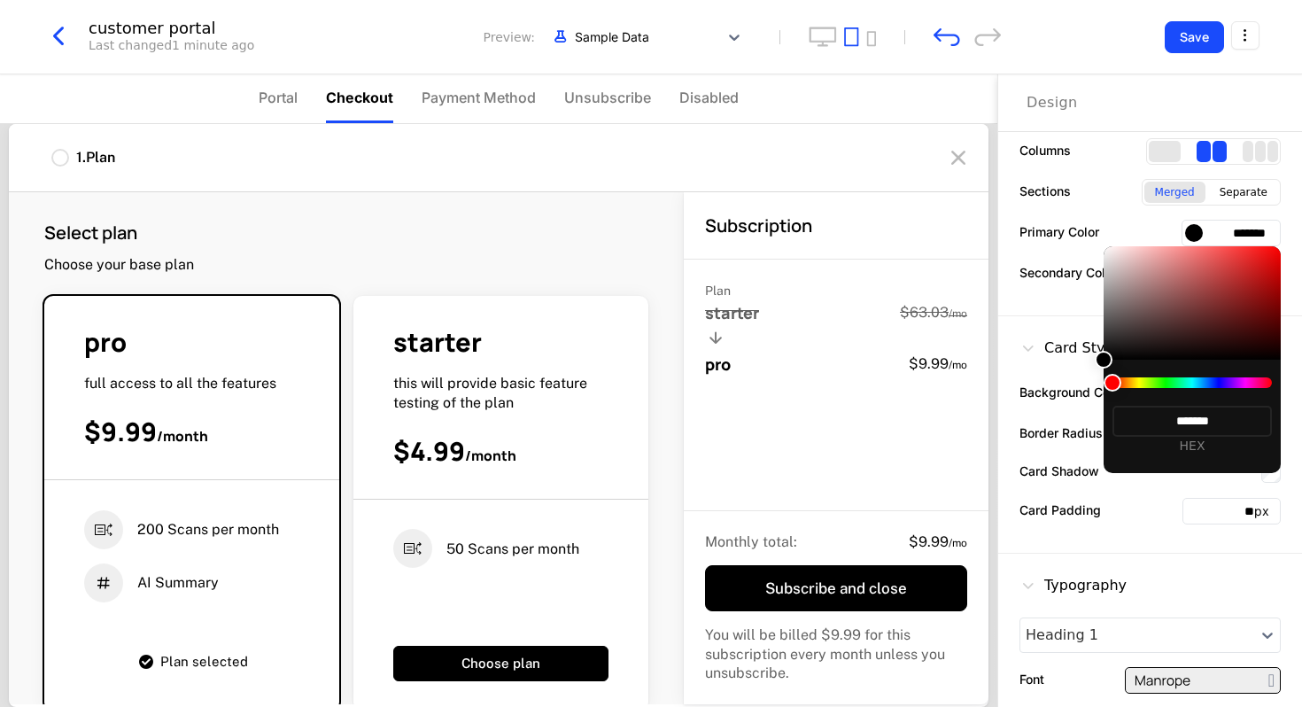
type input "*******"
click at [1114, 560] on div at bounding box center [651, 353] width 1302 height 707
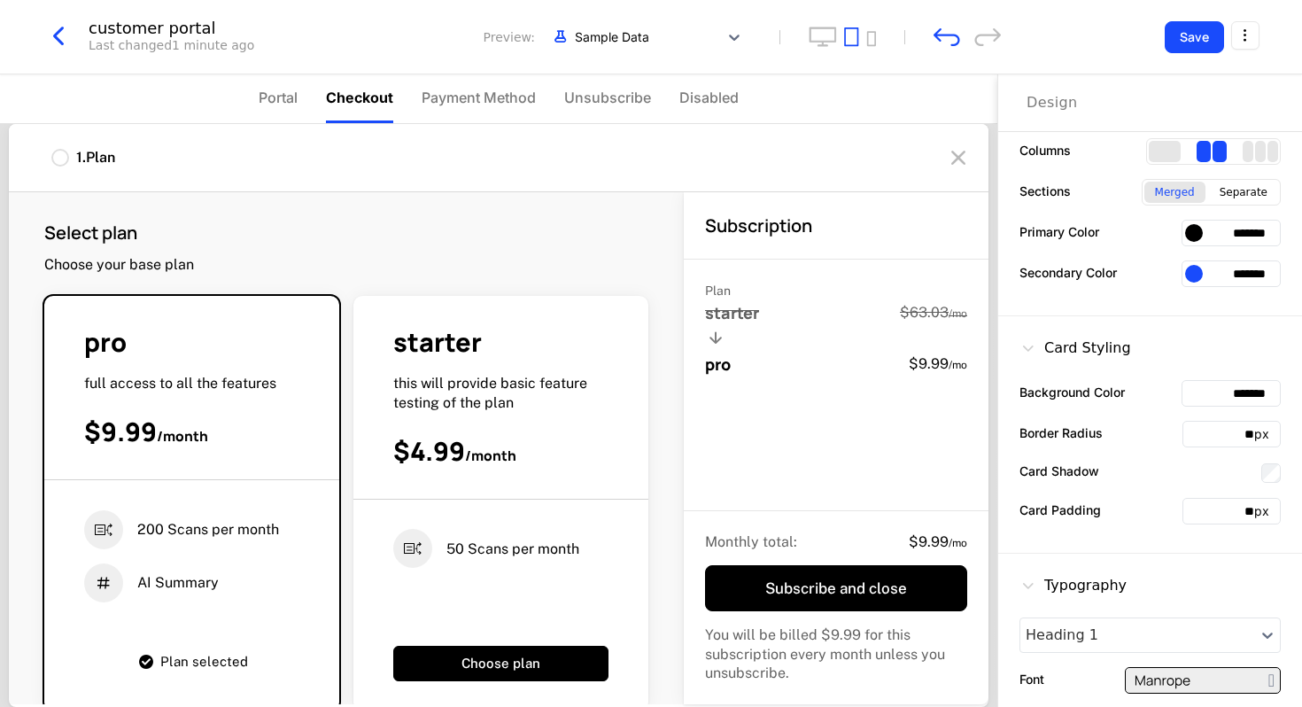
click at [1253, 234] on input "*******" at bounding box center [1231, 233] width 99 height 27
click at [1197, 230] on div at bounding box center [1194, 233] width 18 height 18
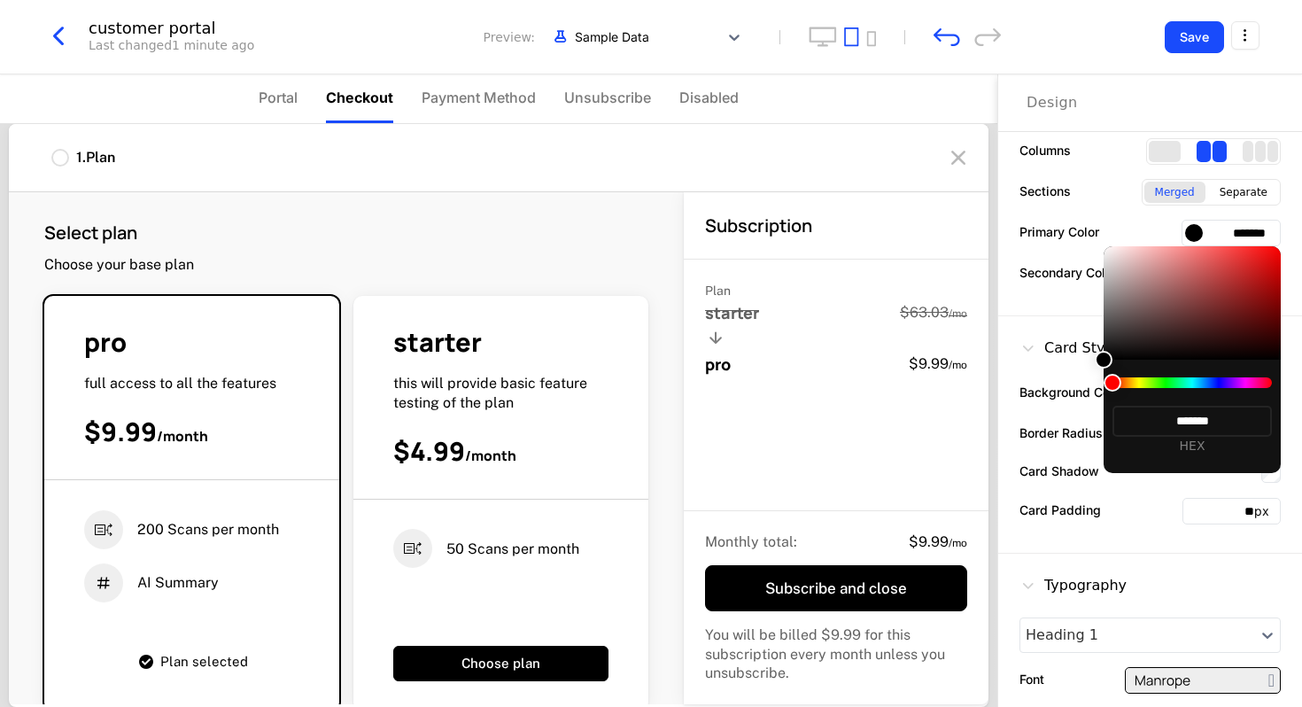
click at [1194, 448] on label "HEX" at bounding box center [1192, 446] width 159 height 19
click at [1194, 437] on input "*******" at bounding box center [1192, 421] width 159 height 31
click at [1214, 385] on div at bounding box center [1192, 382] width 159 height 11
drag, startPoint x: 1214, startPoint y: 385, endPoint x: 1110, endPoint y: 375, distance: 104.2
click at [1113, 377] on div at bounding box center [1192, 382] width 159 height 11
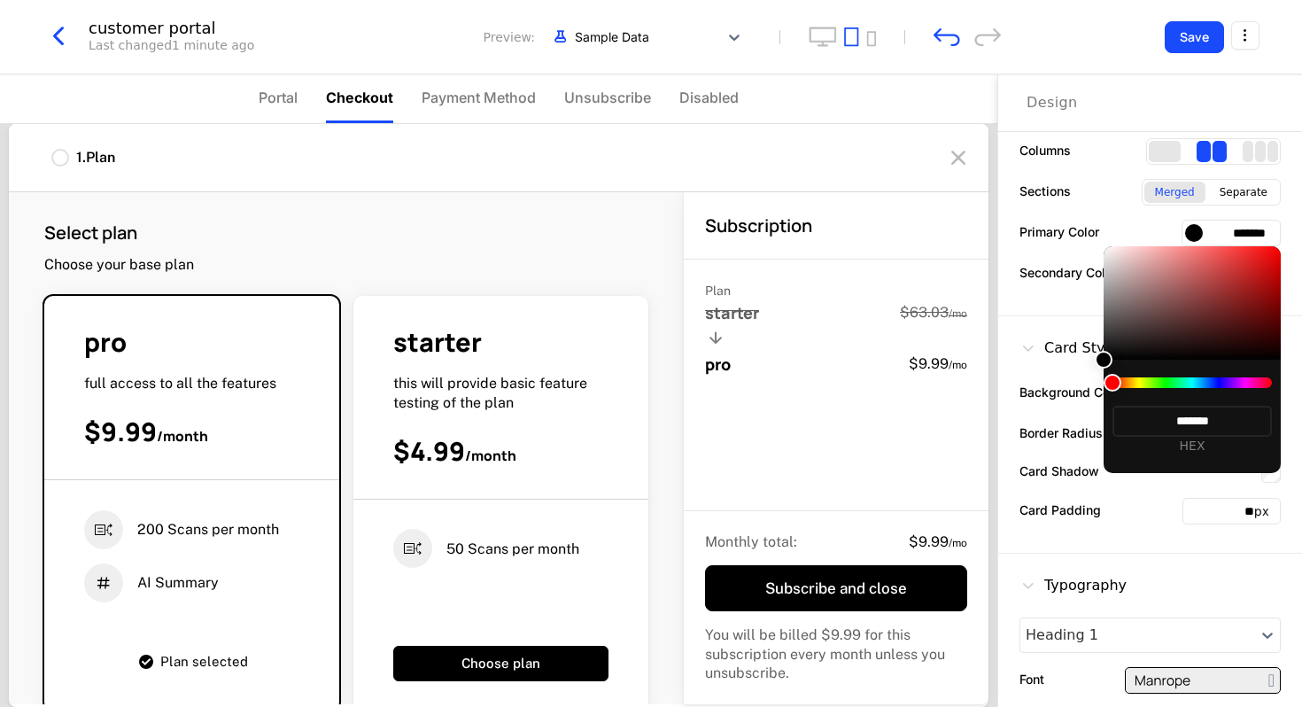
drag, startPoint x: 1110, startPoint y: 375, endPoint x: 1185, endPoint y: 379, distance: 75.4
click at [1185, 379] on div at bounding box center [1192, 382] width 159 height 11
click at [949, 258] on div at bounding box center [651, 353] width 1302 height 707
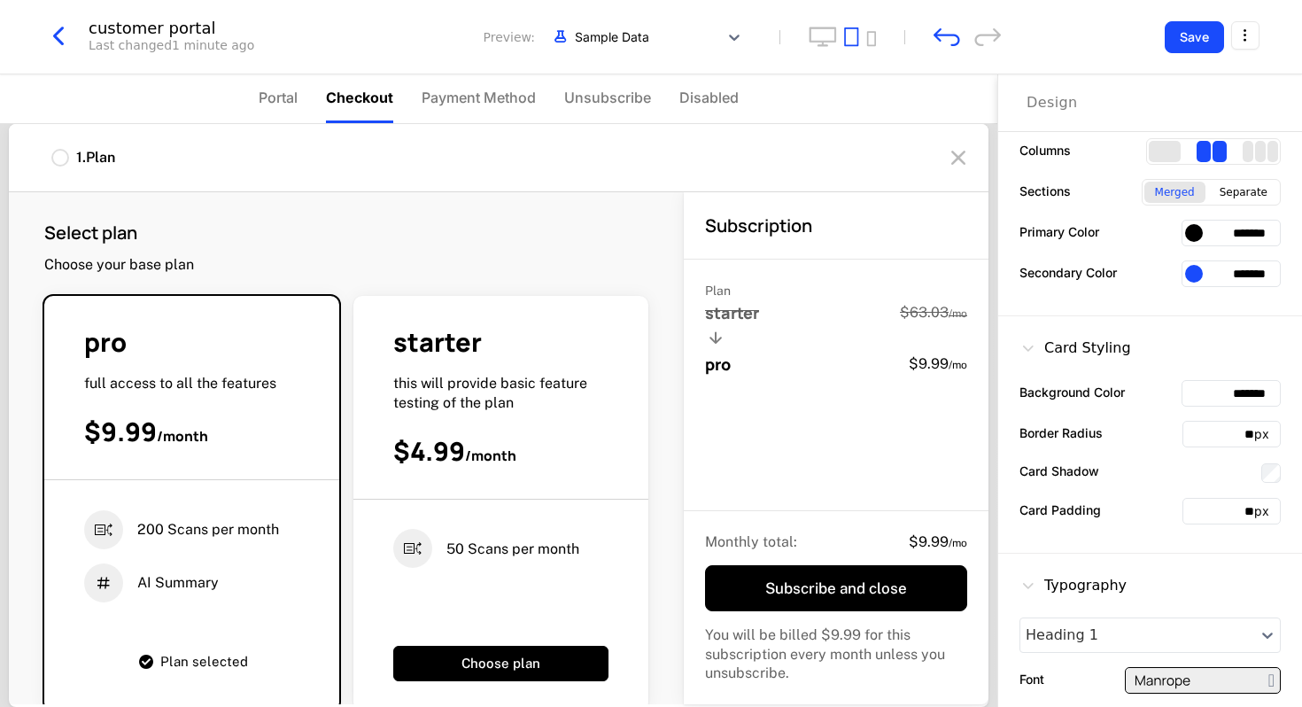
click at [855, 428] on div "Plan starter $63.03 / mo pro $9.99 / mo" at bounding box center [836, 386] width 305 height 252
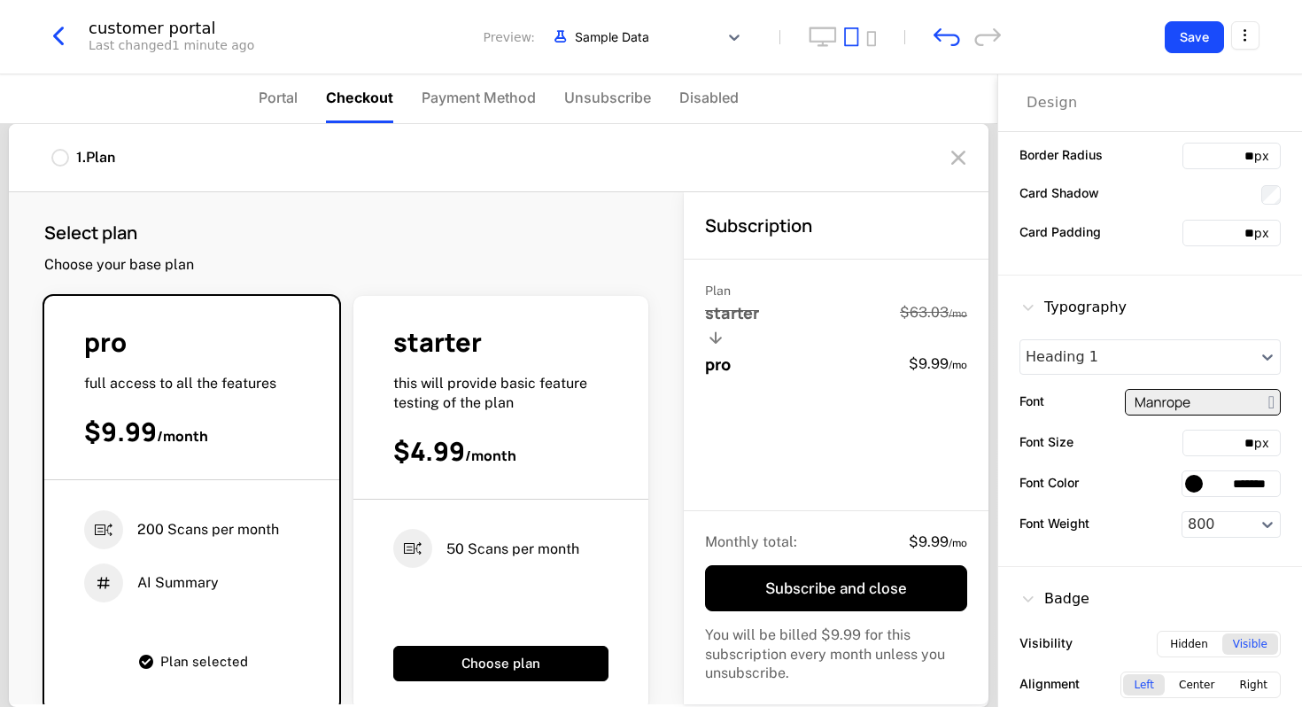
scroll to position [413, 0]
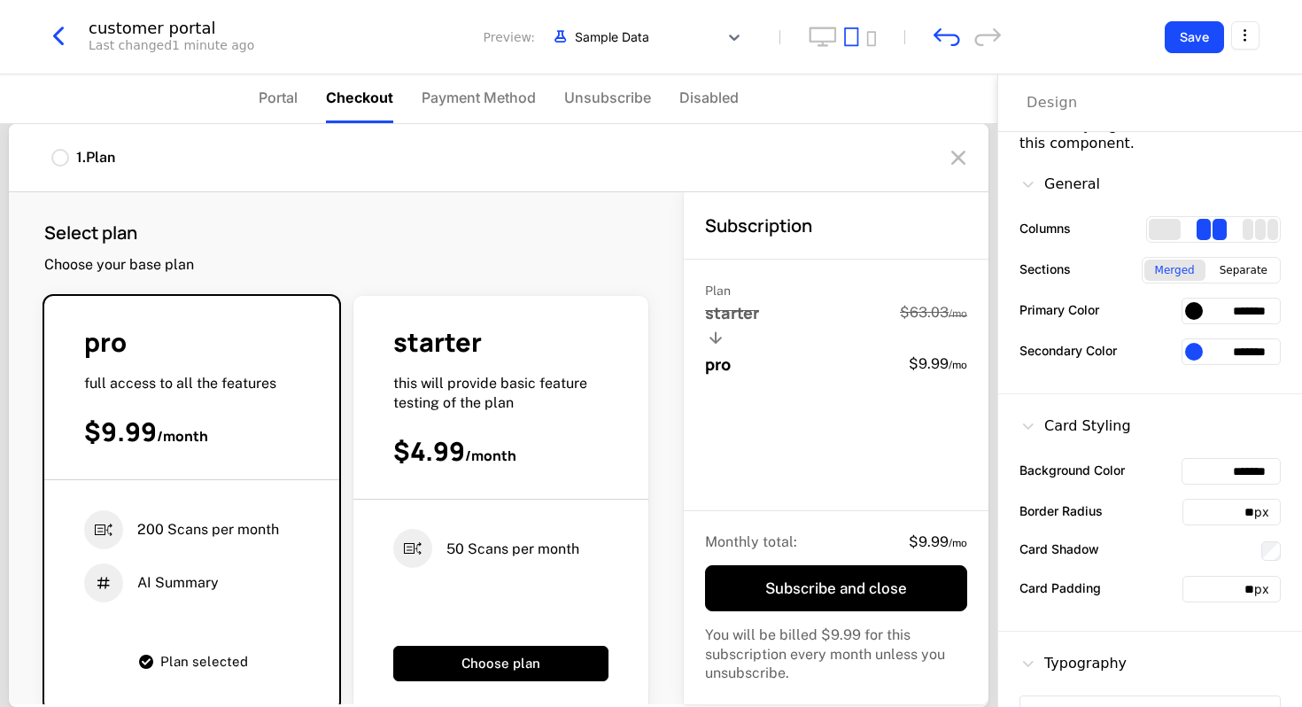
click at [1082, 177] on div "General" at bounding box center [1060, 184] width 81 height 21
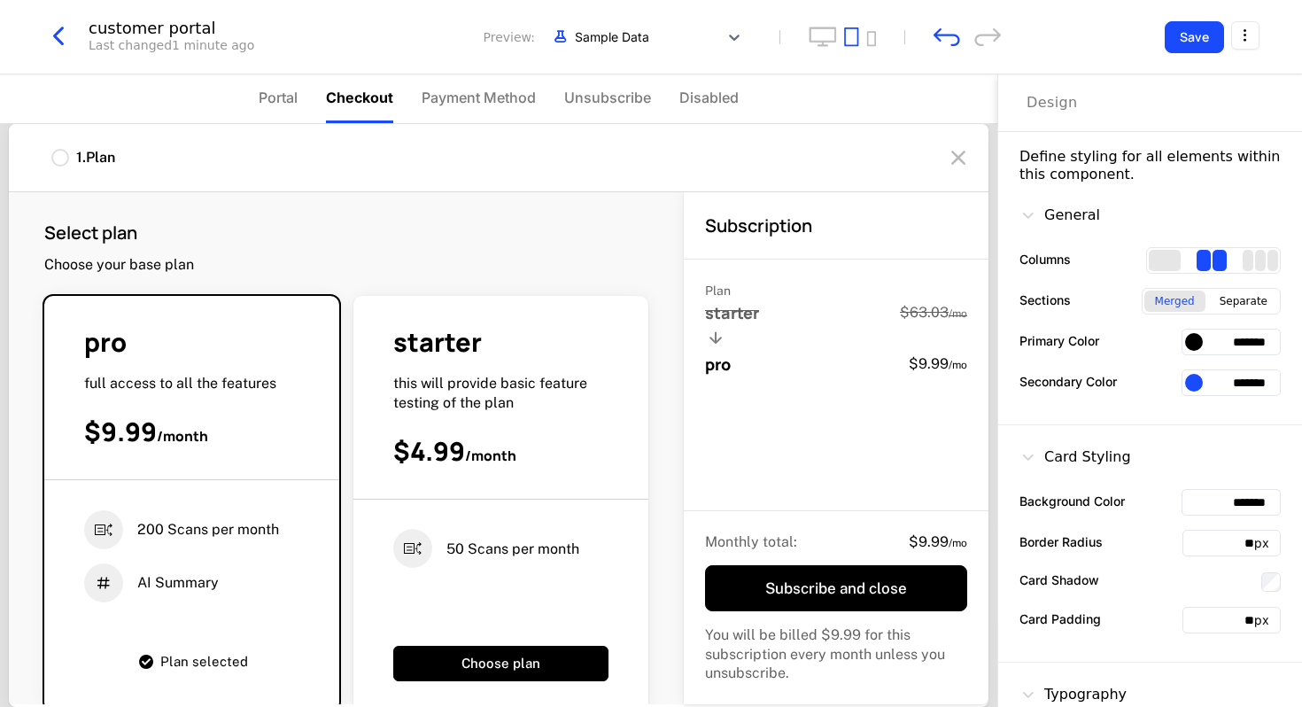
scroll to position [0, 0]
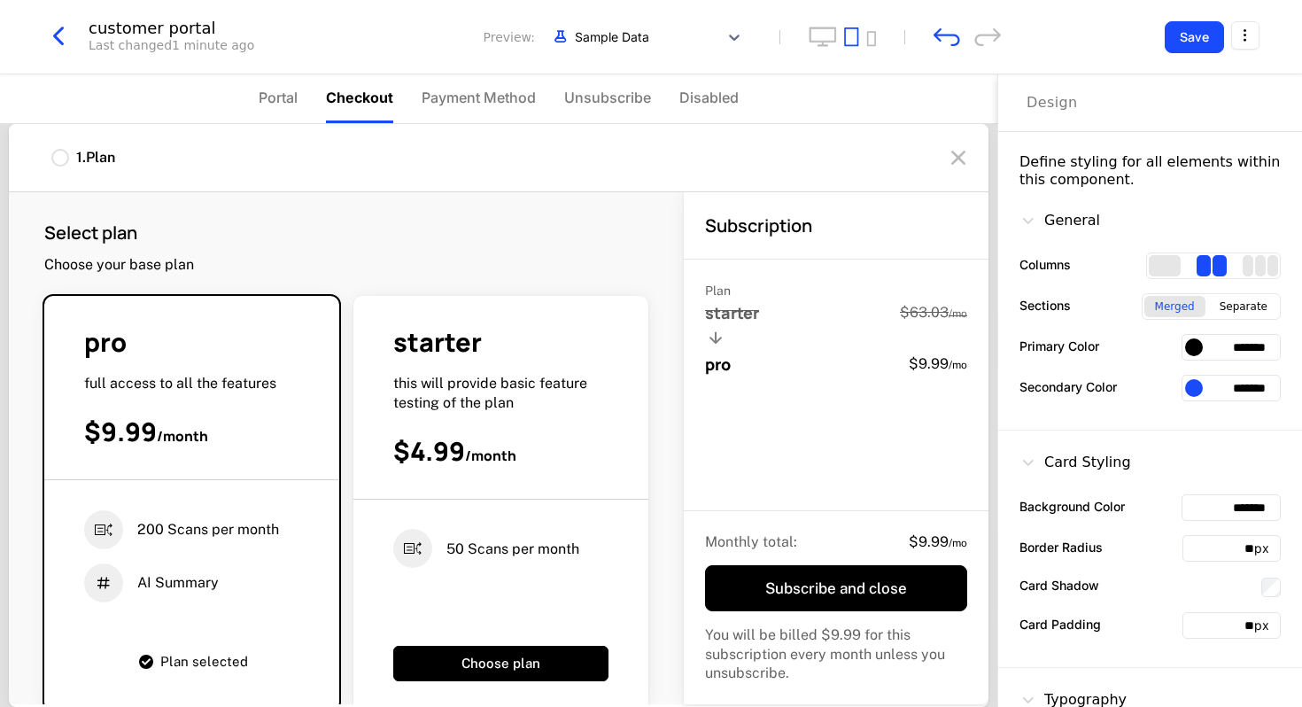
click at [1075, 232] on div "General" at bounding box center [1150, 224] width 261 height 28
click at [1074, 224] on div "General" at bounding box center [1060, 220] width 81 height 21
click at [1023, 216] on icon at bounding box center [1029, 221] width 18 height 18
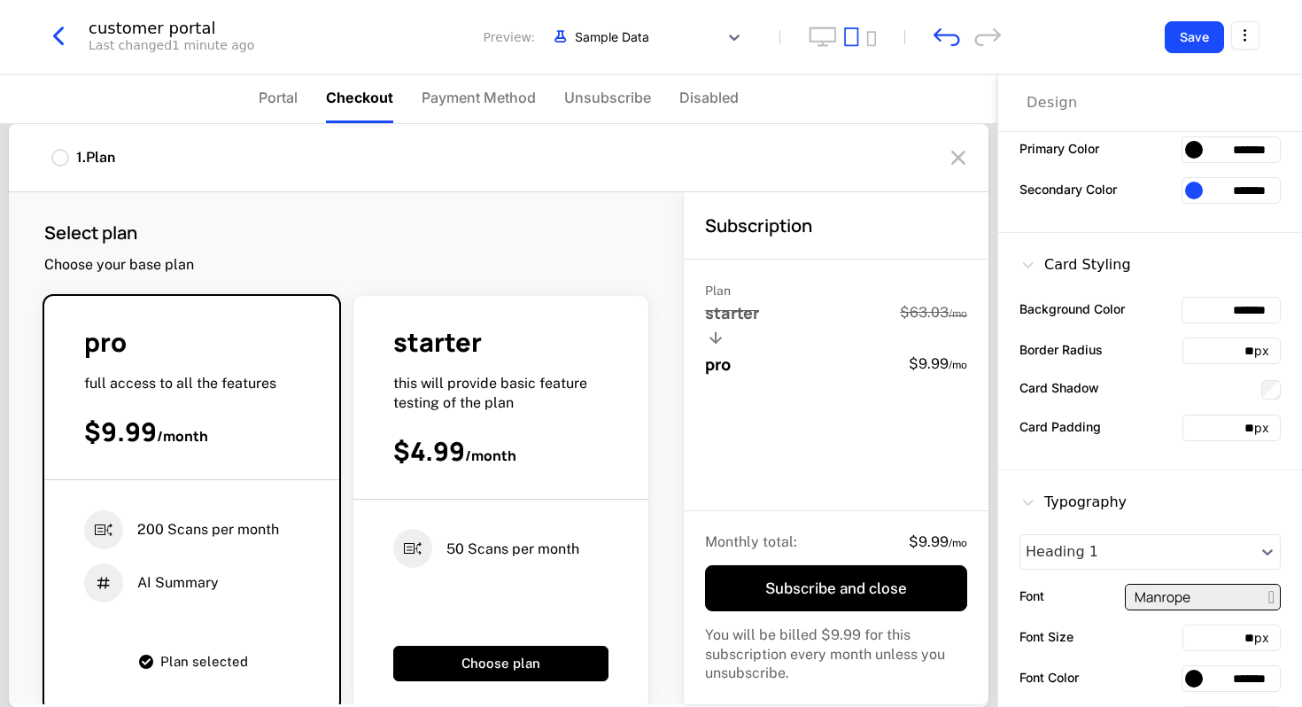
scroll to position [312, 0]
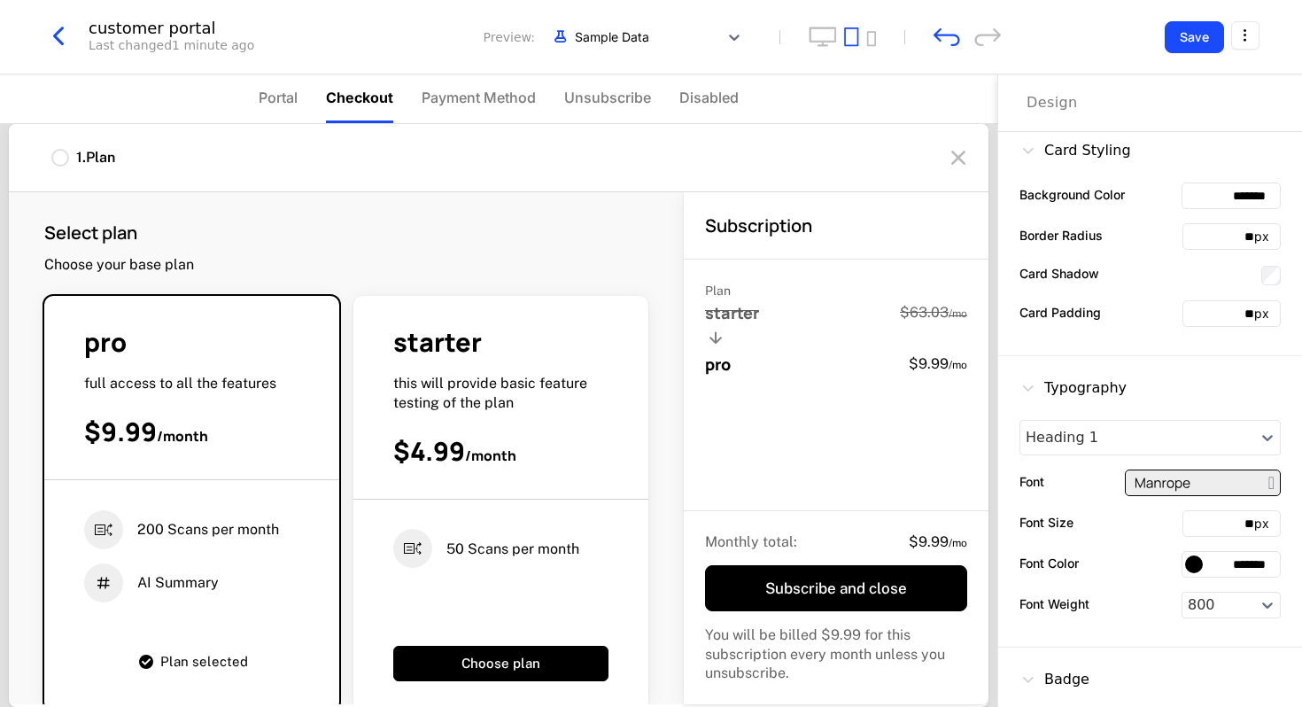
click at [1048, 301] on div "Card Padding ** px" at bounding box center [1150, 313] width 261 height 27
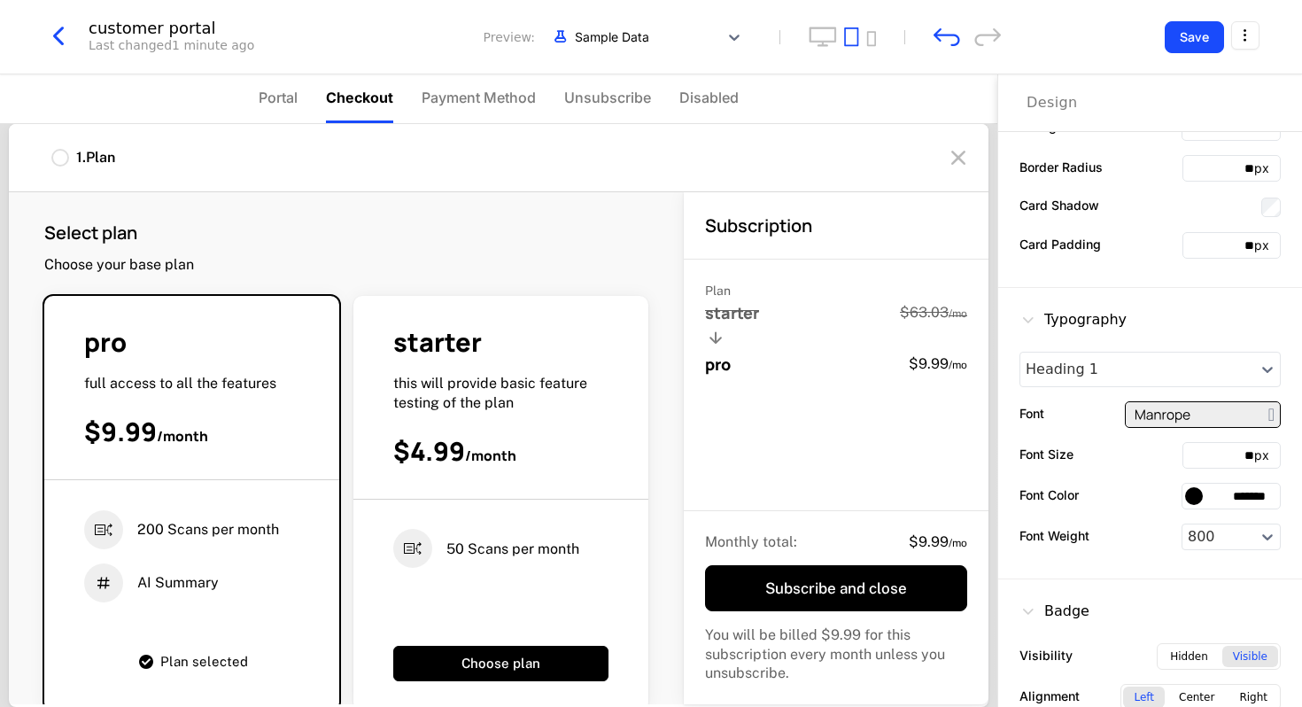
scroll to position [381, 0]
drag, startPoint x: 848, startPoint y: 585, endPoint x: 840, endPoint y: 441, distance: 143.7
click at [840, 440] on div "Subscription Plan starter $63.03 / mo pro $9.99 / mo Monthly total : $9.99 / mo…" at bounding box center [836, 448] width 305 height 512
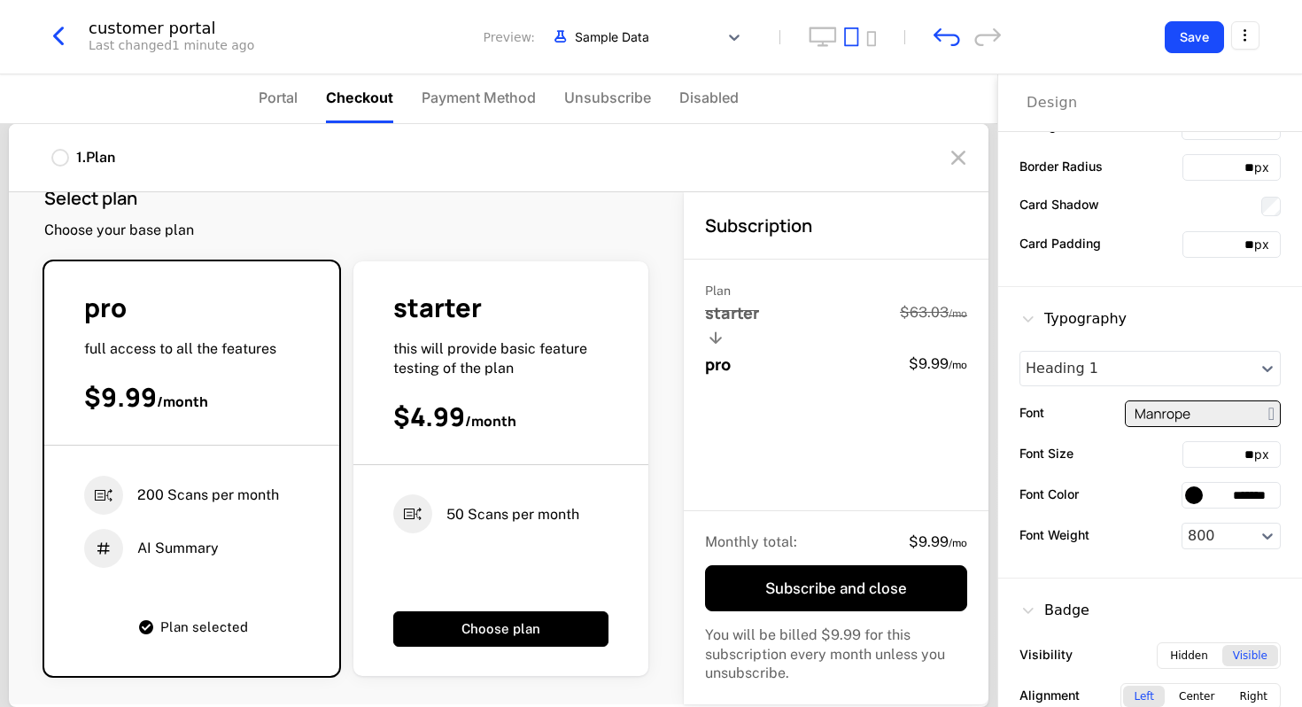
click at [59, 152] on div at bounding box center [60, 158] width 18 height 18
click at [55, 162] on div at bounding box center [60, 158] width 18 height 18
click at [166, 548] on span "AI Summary" at bounding box center [177, 548] width 81 height 19
click at [84, 542] on icon at bounding box center [103, 548] width 39 height 39
click at [97, 542] on icon at bounding box center [103, 548] width 39 height 39
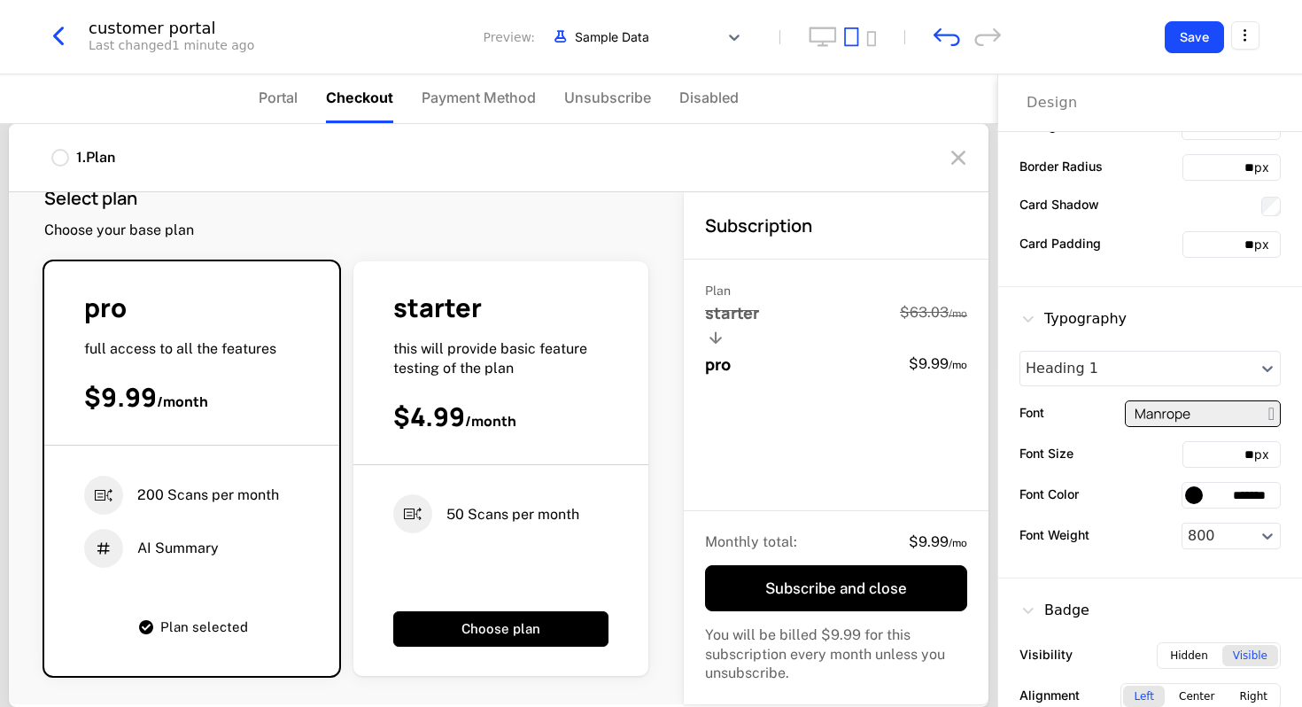
click at [462, 501] on div "50 Scans per month" at bounding box center [512, 513] width 133 height 39
click at [500, 631] on button "Choose plan" at bounding box center [500, 628] width 215 height 35
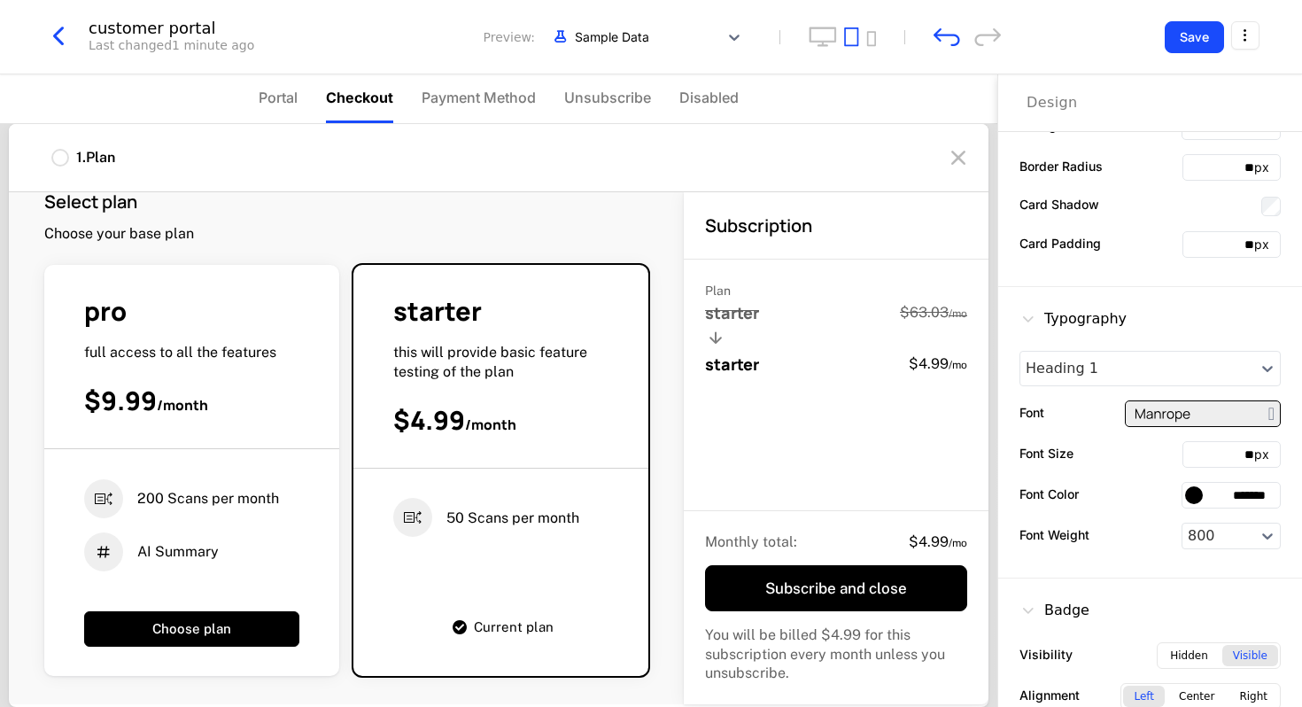
scroll to position [32, 0]
click at [543, 626] on span "Current plan" at bounding box center [514, 626] width 80 height 13
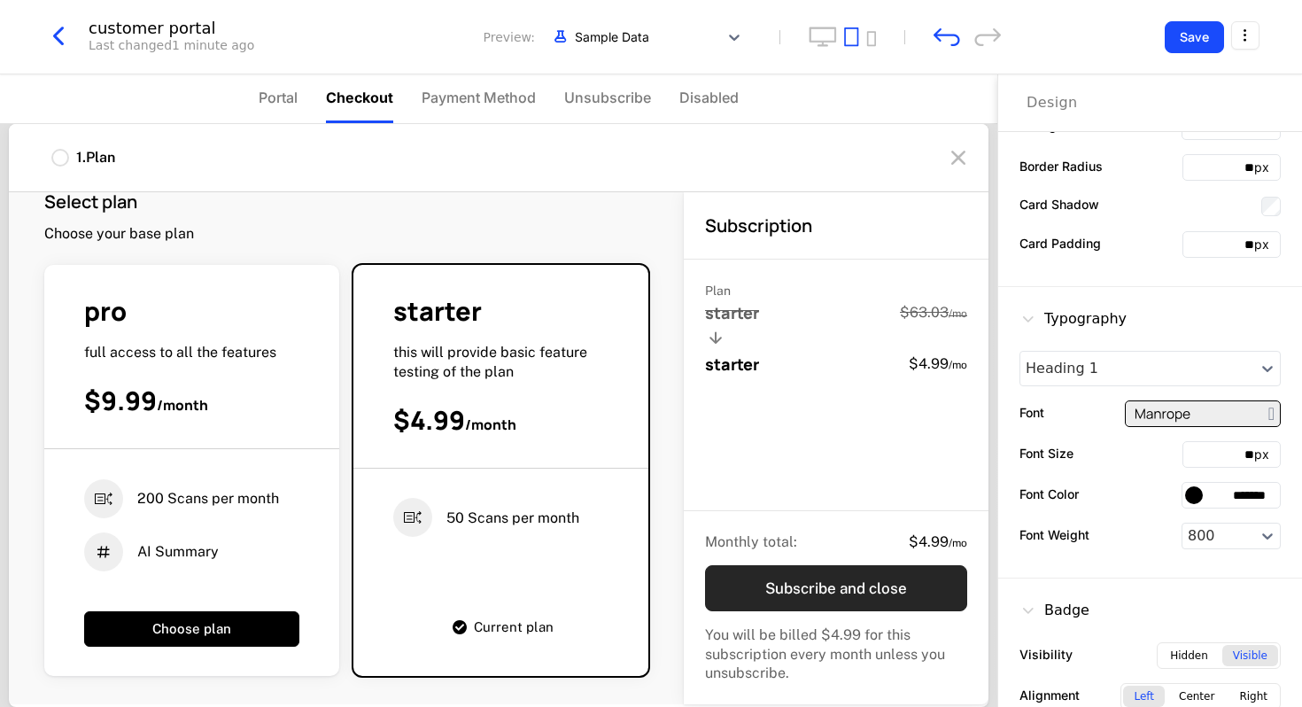
click at [804, 585] on button "Subscribe and close" at bounding box center [836, 588] width 262 height 46
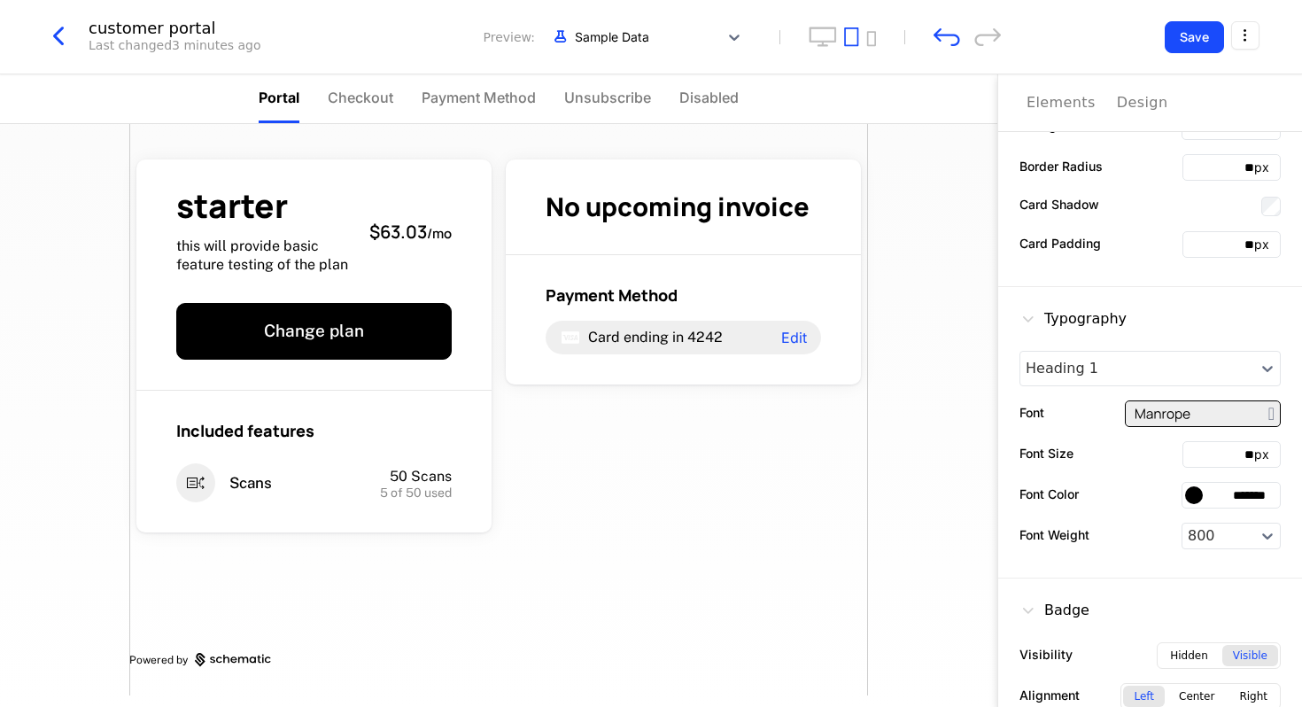
scroll to position [0, 0]
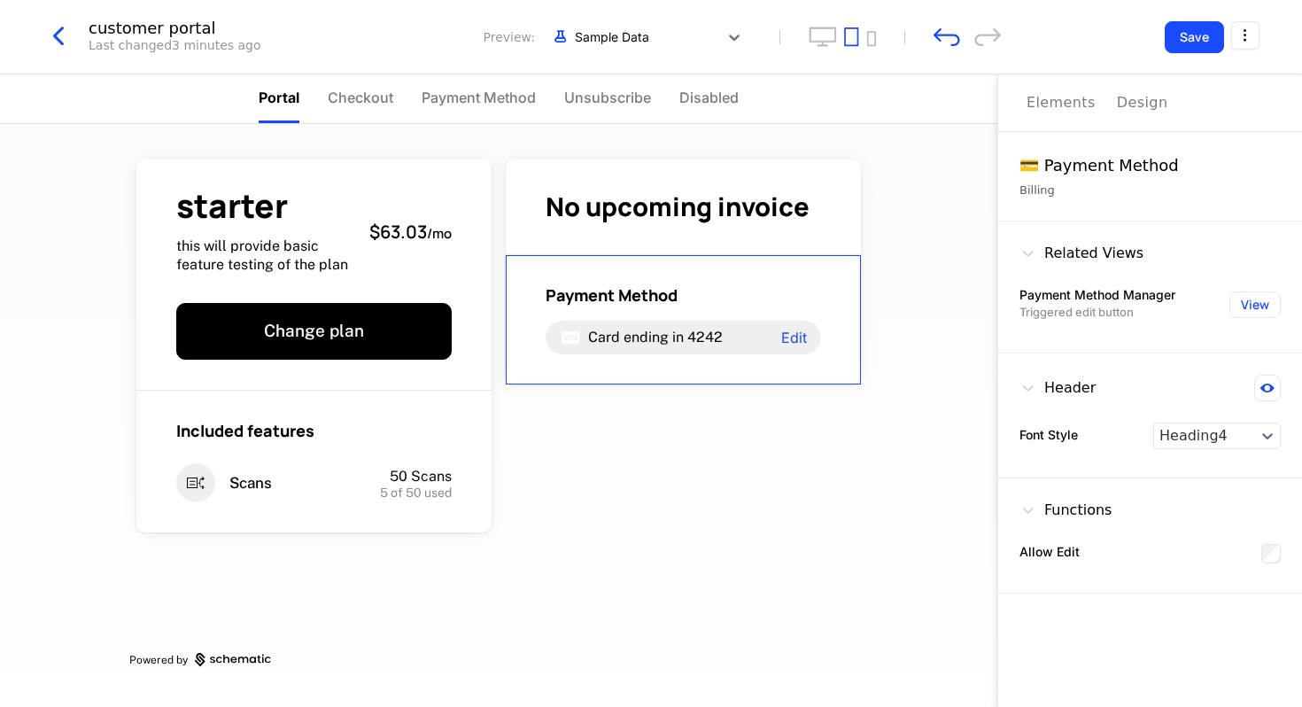
click at [710, 361] on div "Payment Method Card ending in 4242 Edit" at bounding box center [683, 319] width 355 height 129
click at [778, 338] on div "Card ending in 4242 Edit" at bounding box center [683, 338] width 275 height 34
click at [788, 337] on span "Edit" at bounding box center [794, 337] width 26 height 14
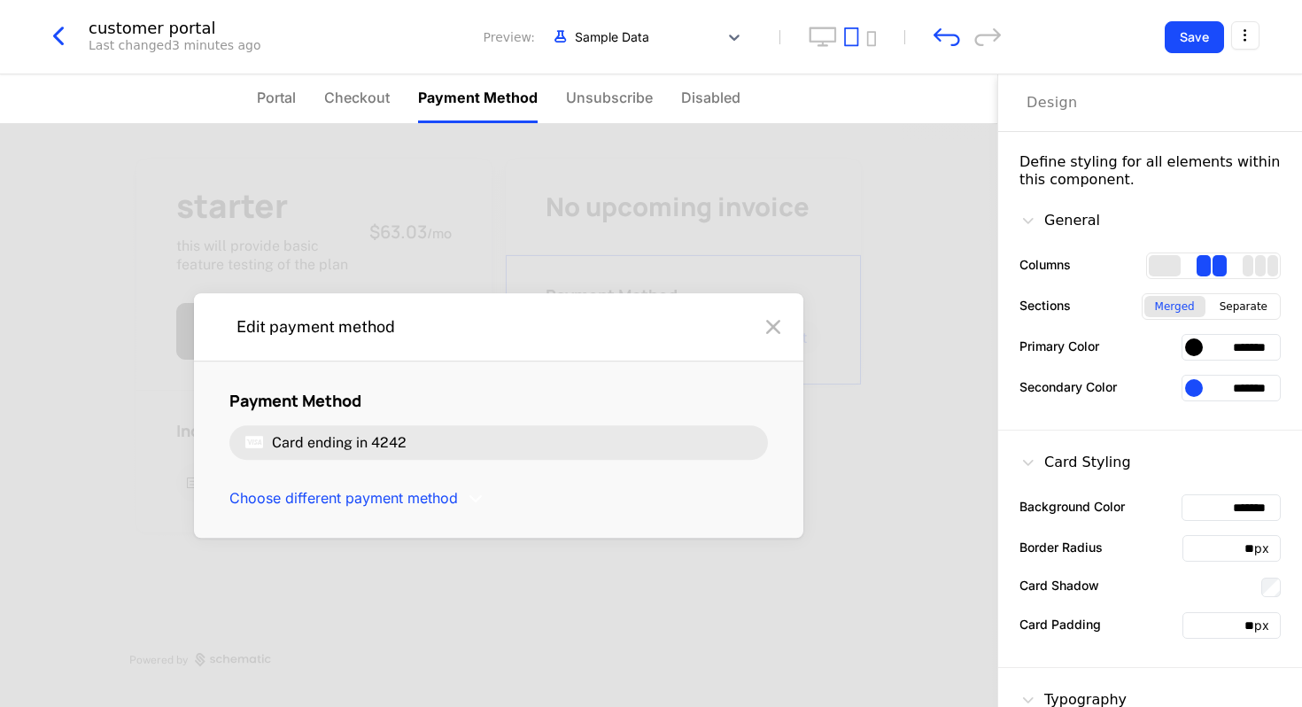
click at [777, 327] on icon at bounding box center [773, 327] width 28 height 28
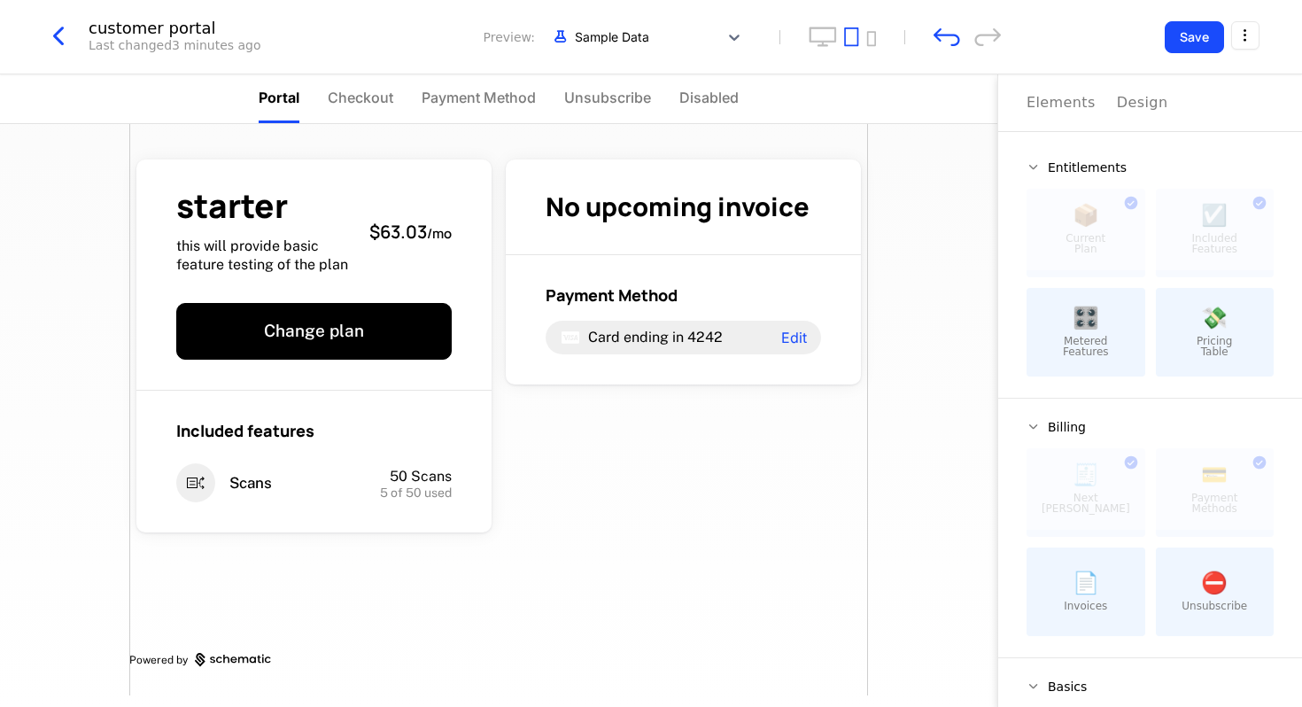
click at [1053, 90] on button "Elements" at bounding box center [1061, 102] width 69 height 57
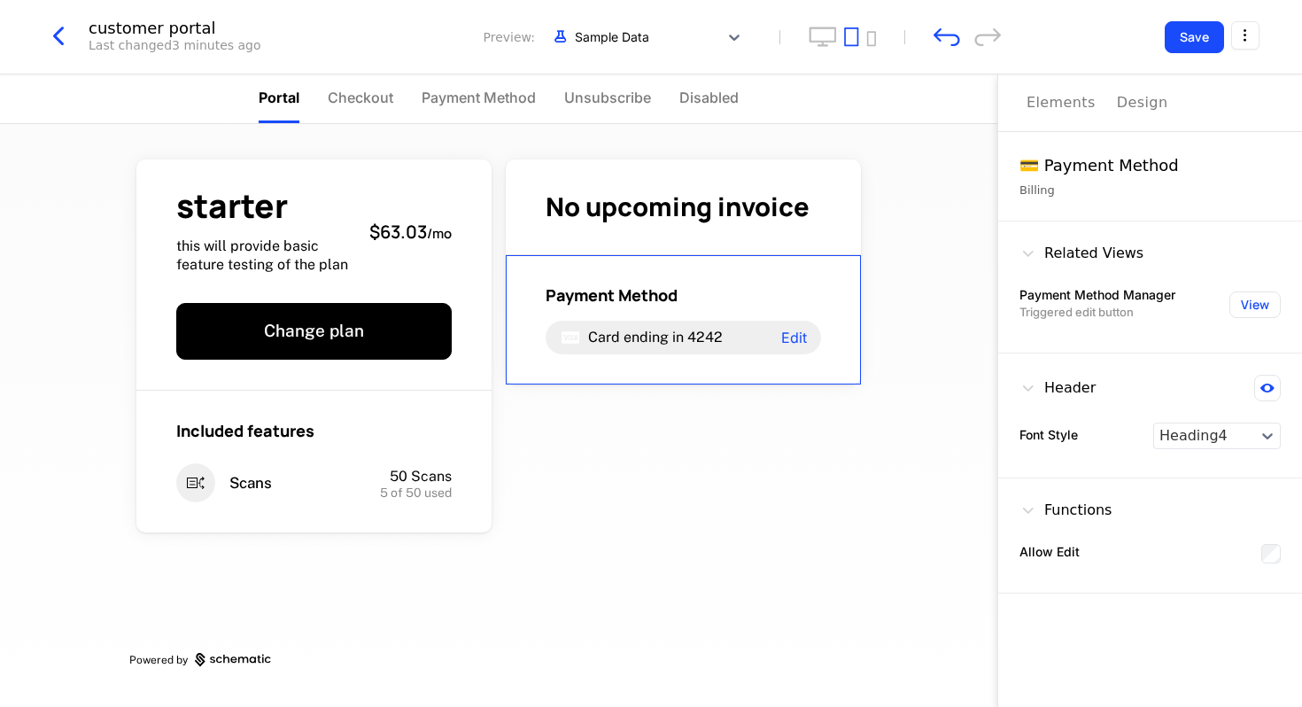
click at [680, 288] on div "Payment Method" at bounding box center [683, 294] width 275 height 21
click at [701, 227] on div "No upcoming invoice" at bounding box center [683, 207] width 355 height 96
click at [738, 315] on div "Payment Method Card ending in 4242 Edit" at bounding box center [683, 319] width 275 height 70
click at [740, 224] on div "No upcoming invoice" at bounding box center [683, 207] width 355 height 96
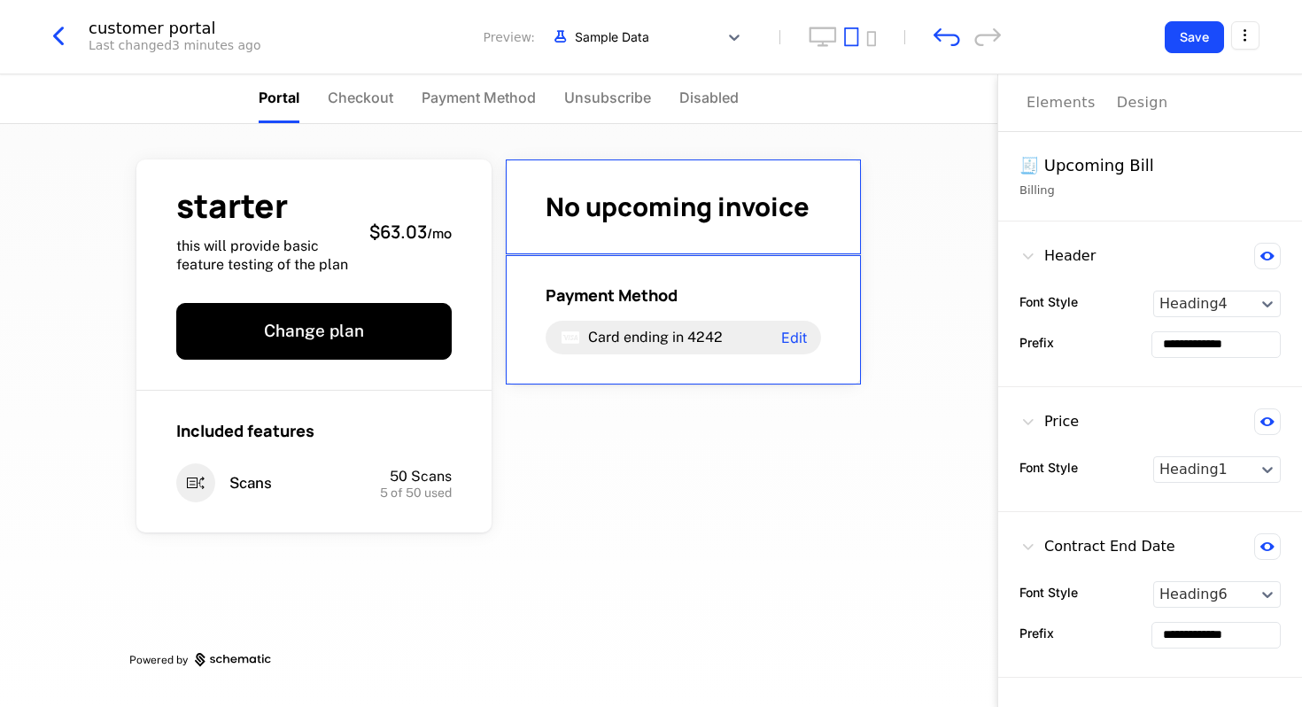
drag, startPoint x: 740, startPoint y: 224, endPoint x: 738, endPoint y: 330, distance: 106.3
click at [738, 330] on div "No upcoming invoice Payment Method Card ending in 4242 Edit" at bounding box center [683, 271] width 355 height 225
click at [854, 497] on div "starter this will provide basic feature testing of the plan $63.03 / mo Change …" at bounding box center [498, 409] width 739 height 571
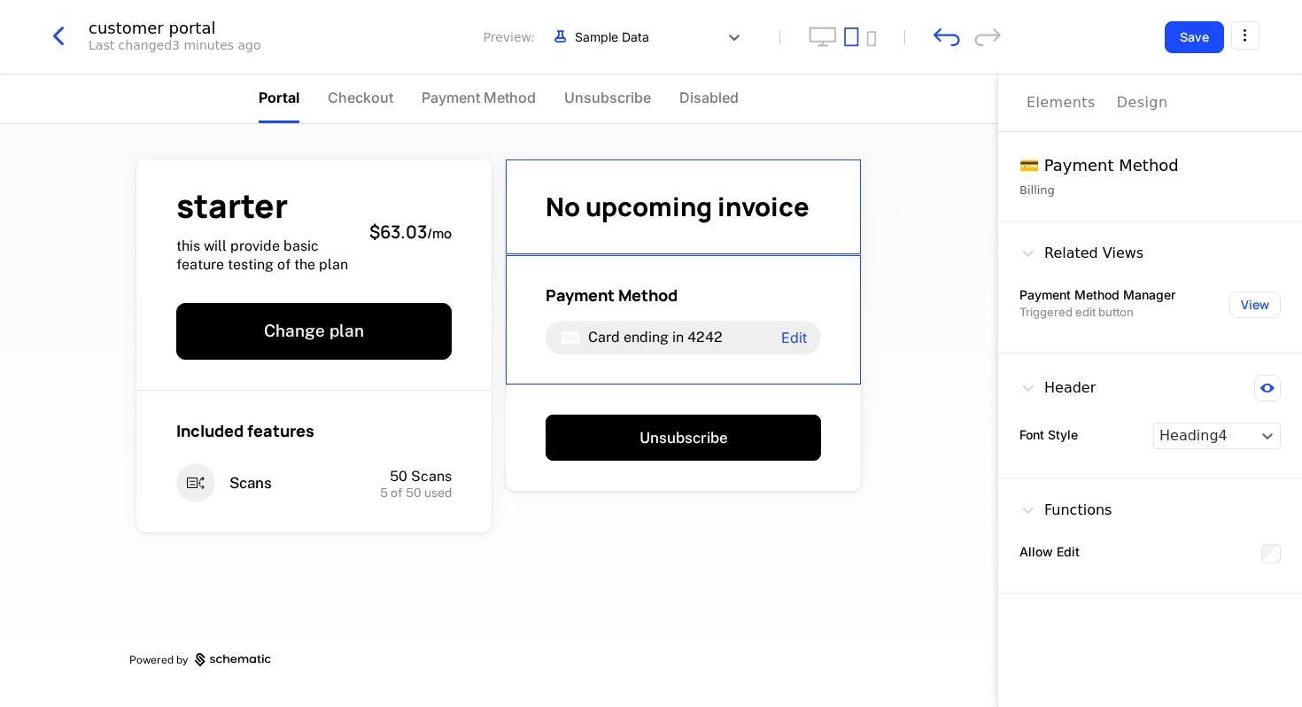
click at [678, 244] on div "No upcoming invoice" at bounding box center [683, 207] width 355 height 96
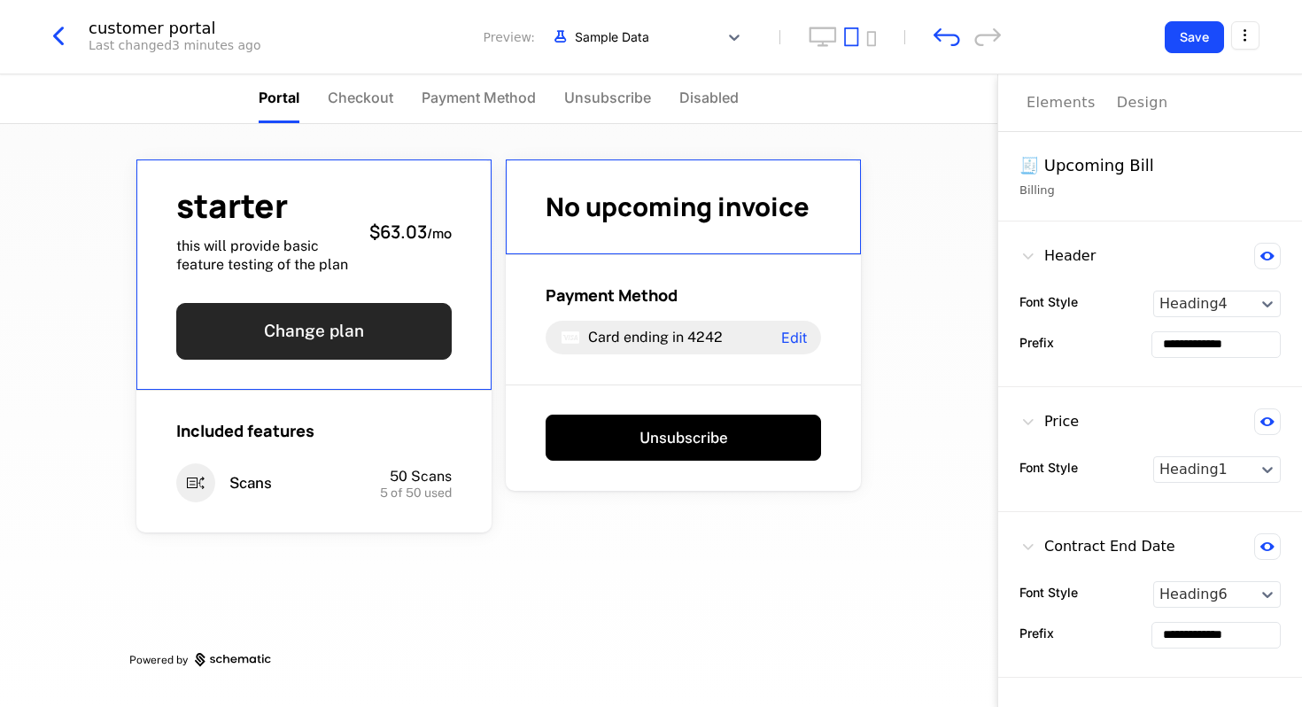
click at [435, 314] on button "Change plan" at bounding box center [313, 331] width 275 height 57
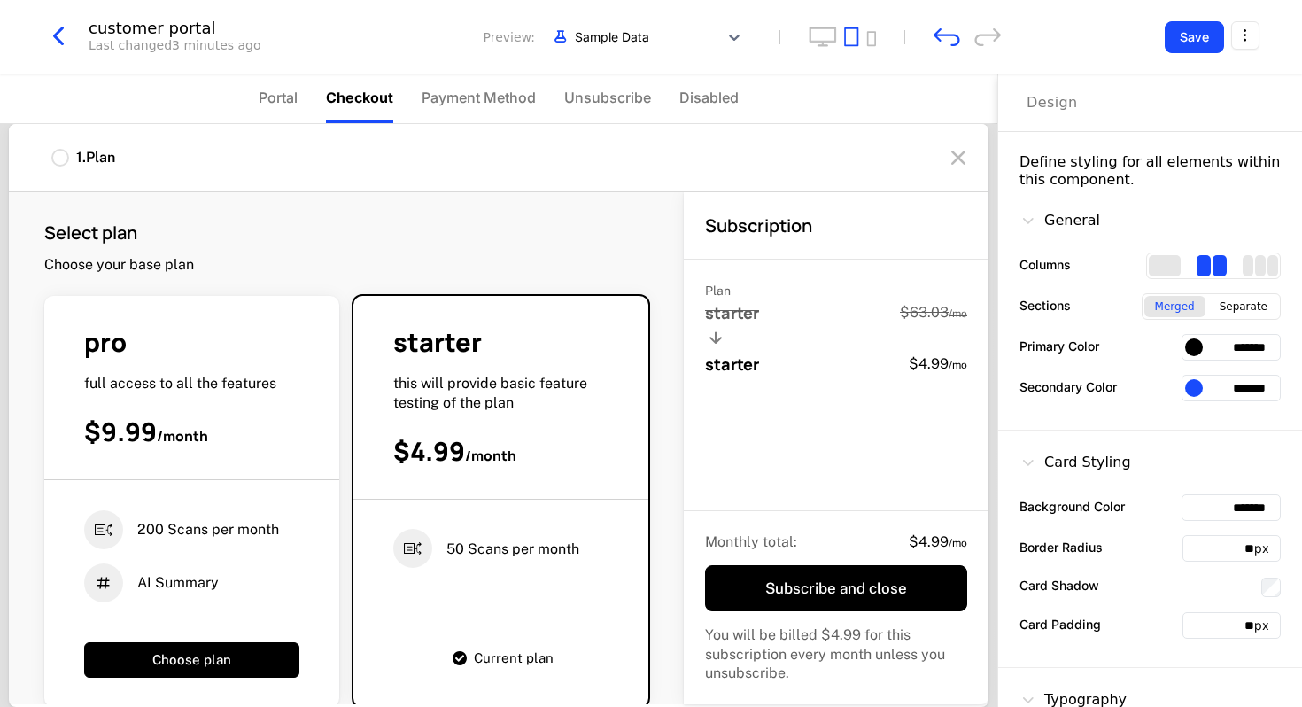
click at [531, 265] on div "Select plan Choose your base plan" at bounding box center [346, 248] width 604 height 54
click at [265, 447] on div "$9.99 / month" at bounding box center [191, 432] width 215 height 35
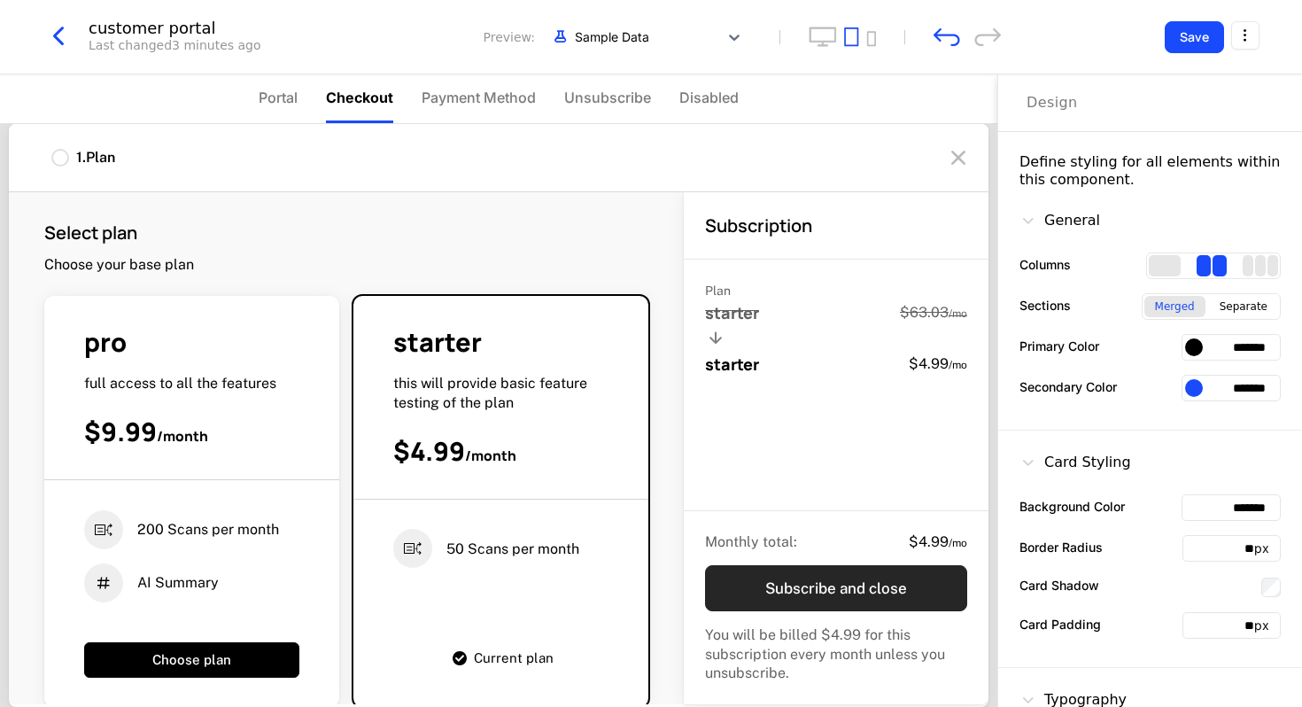
click at [785, 574] on button "Subscribe and close" at bounding box center [836, 588] width 262 height 46
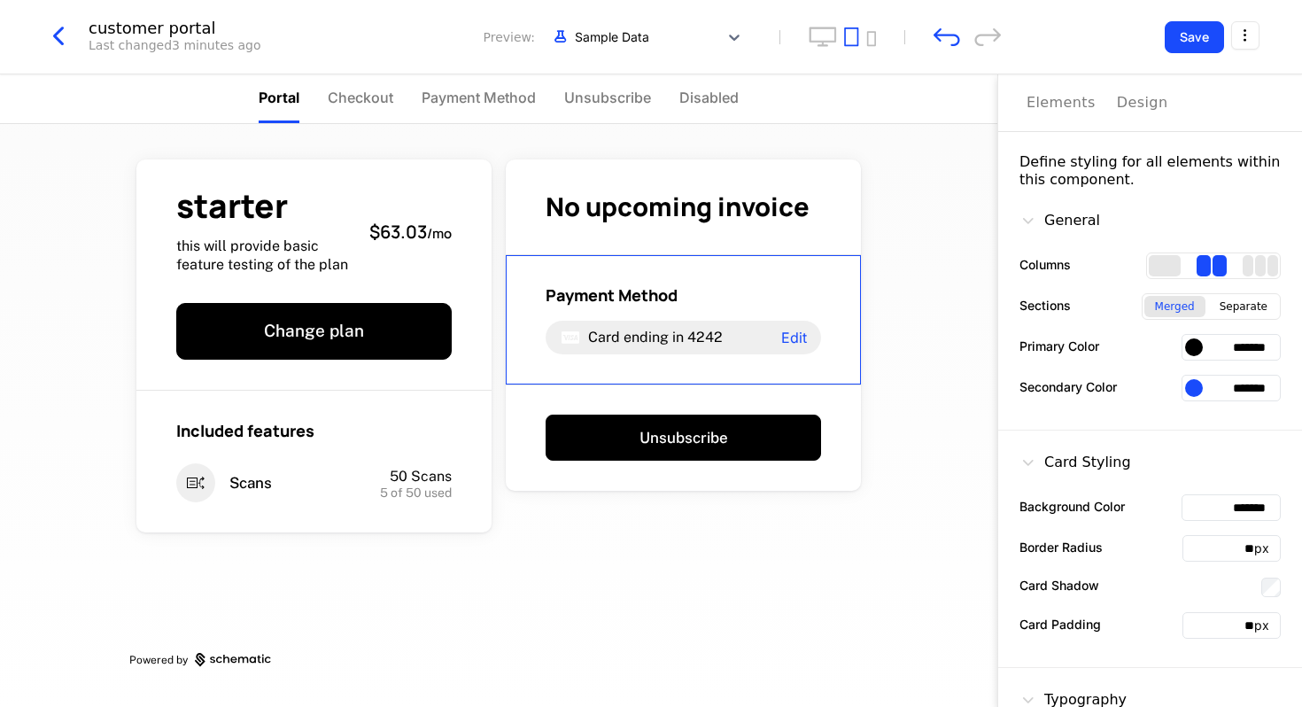
click at [731, 299] on div "Payment Method" at bounding box center [683, 294] width 275 height 21
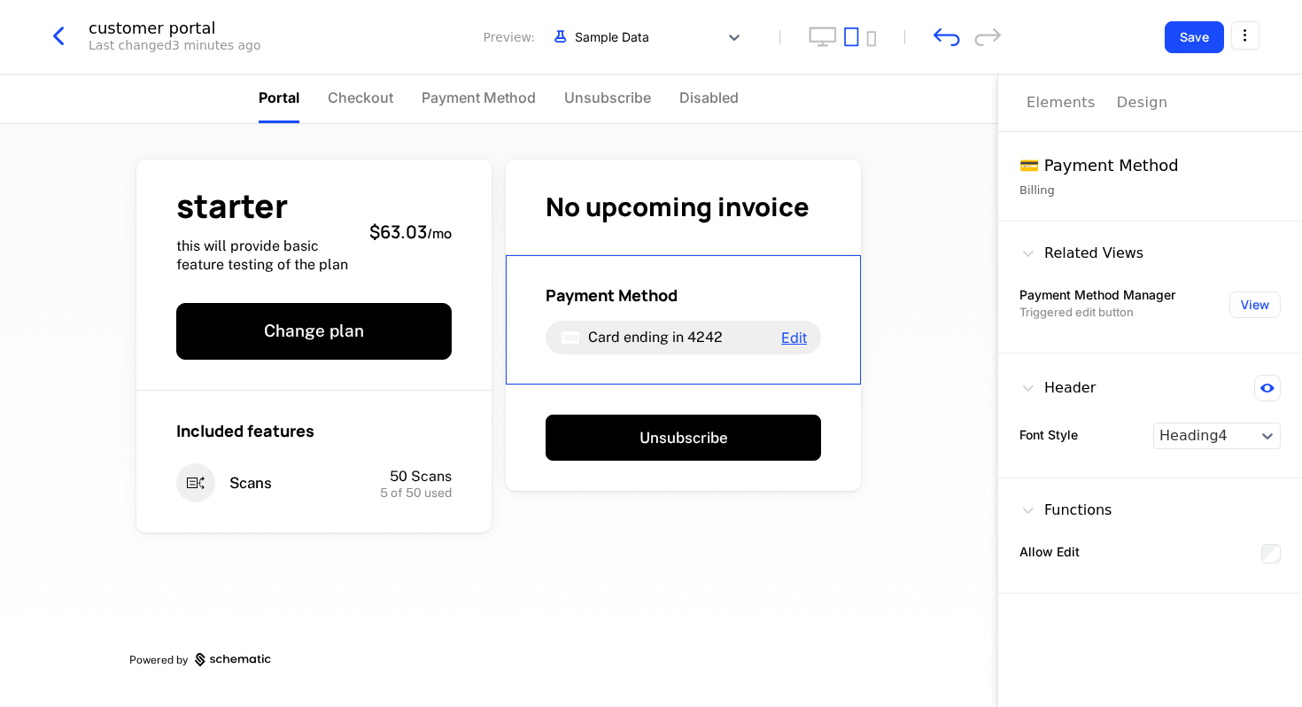
click at [800, 338] on span "Edit" at bounding box center [794, 337] width 26 height 14
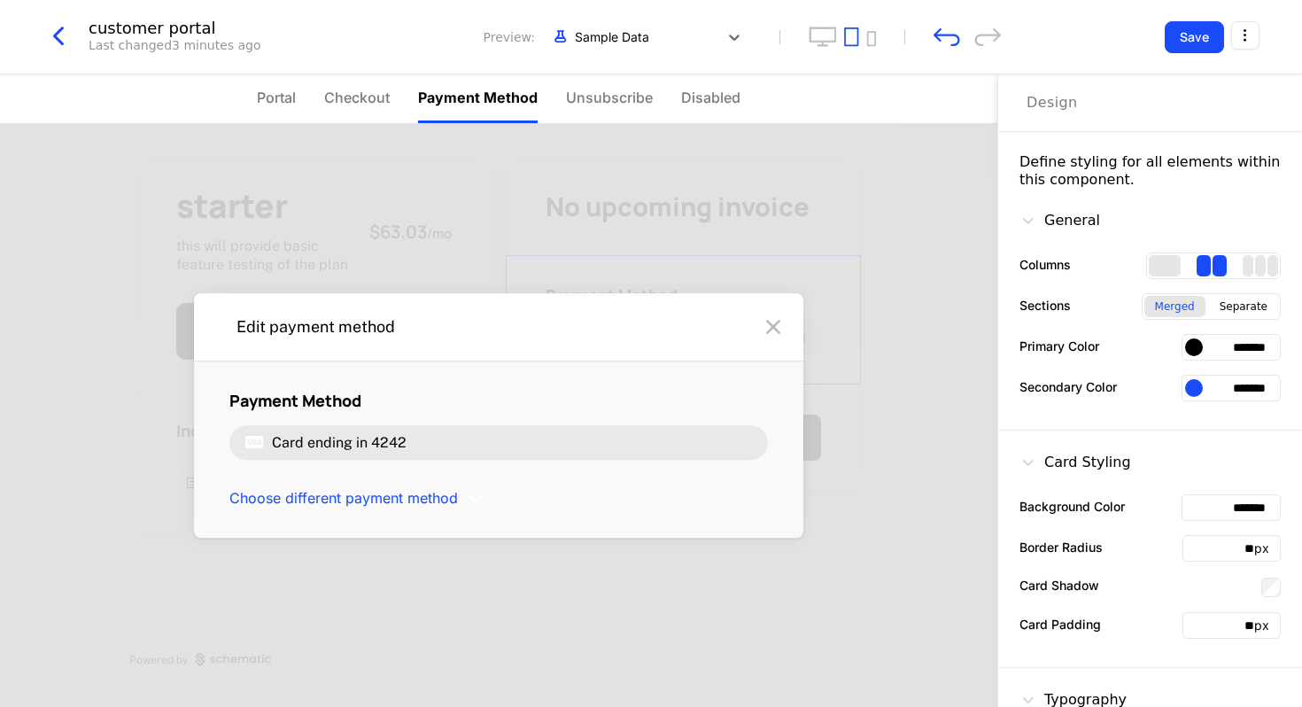
click at [610, 446] on div "Card ending in 4242" at bounding box center [498, 443] width 539 height 34
click at [377, 494] on span "Choose different payment method" at bounding box center [343, 498] width 229 height 19
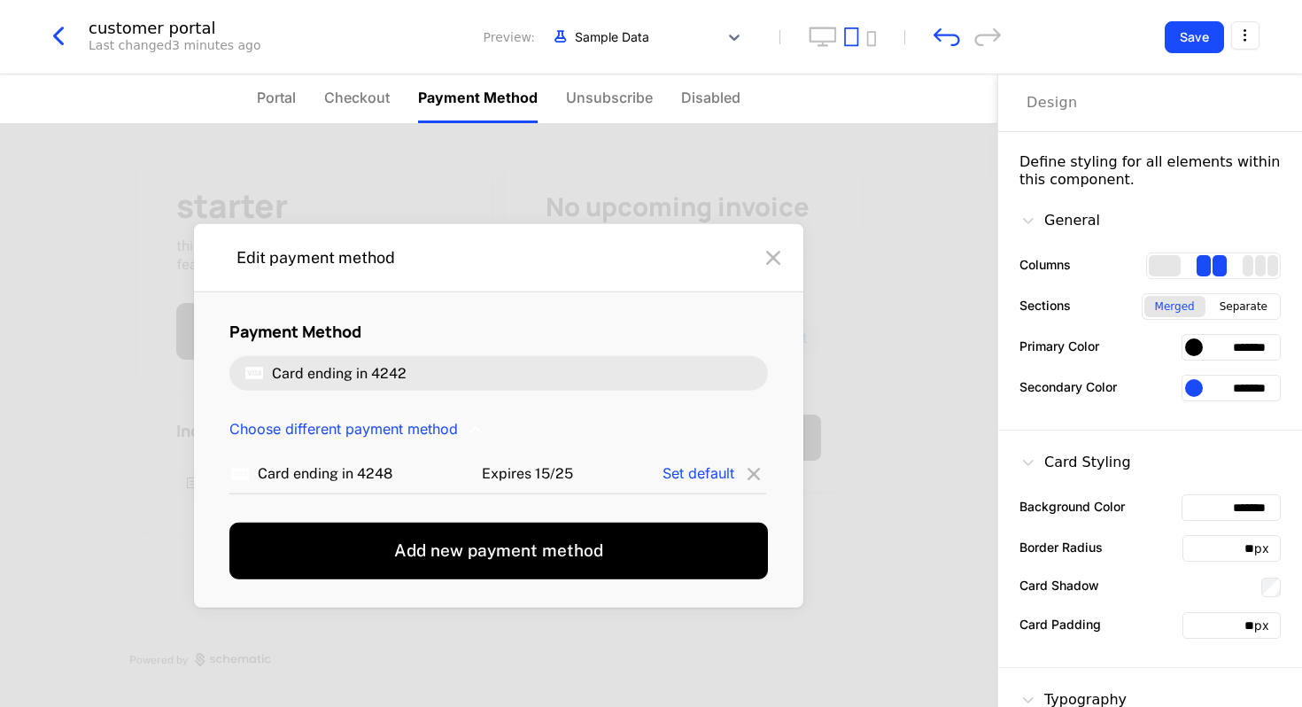
click at [771, 247] on icon at bounding box center [773, 258] width 28 height 28
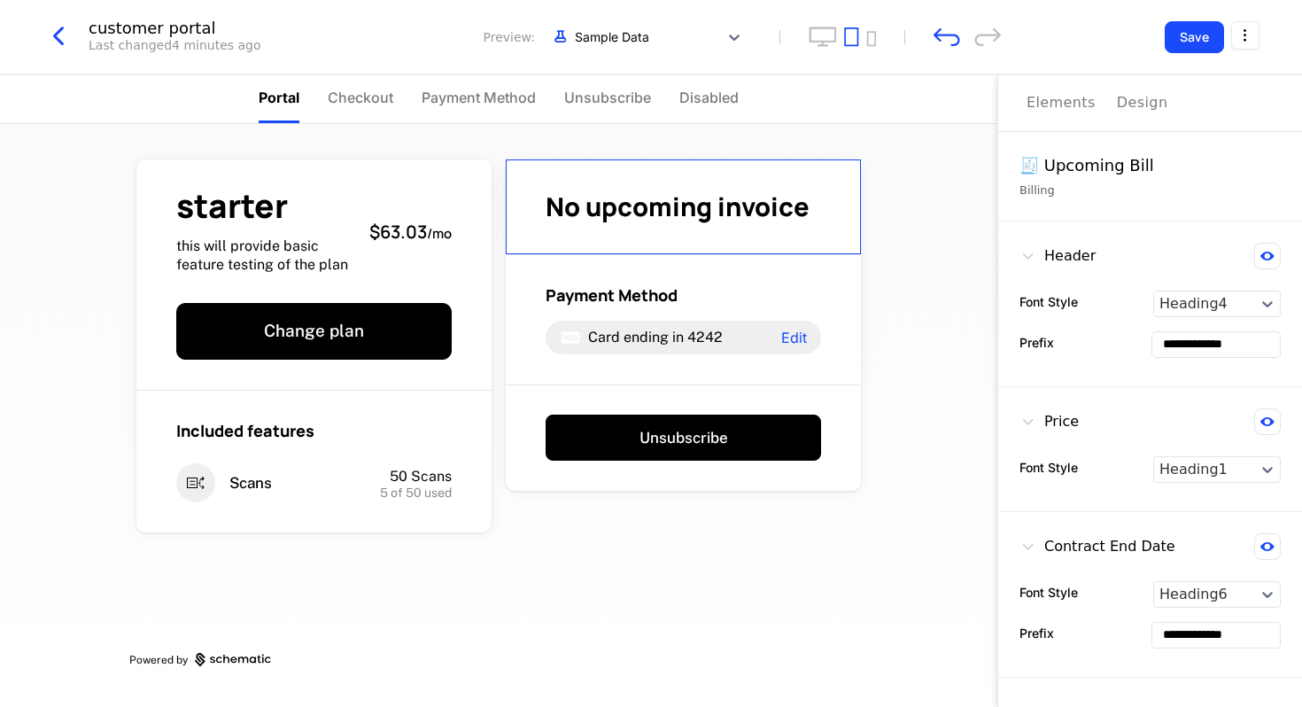
click at [765, 219] on span "No upcoming invoice" at bounding box center [678, 206] width 264 height 35
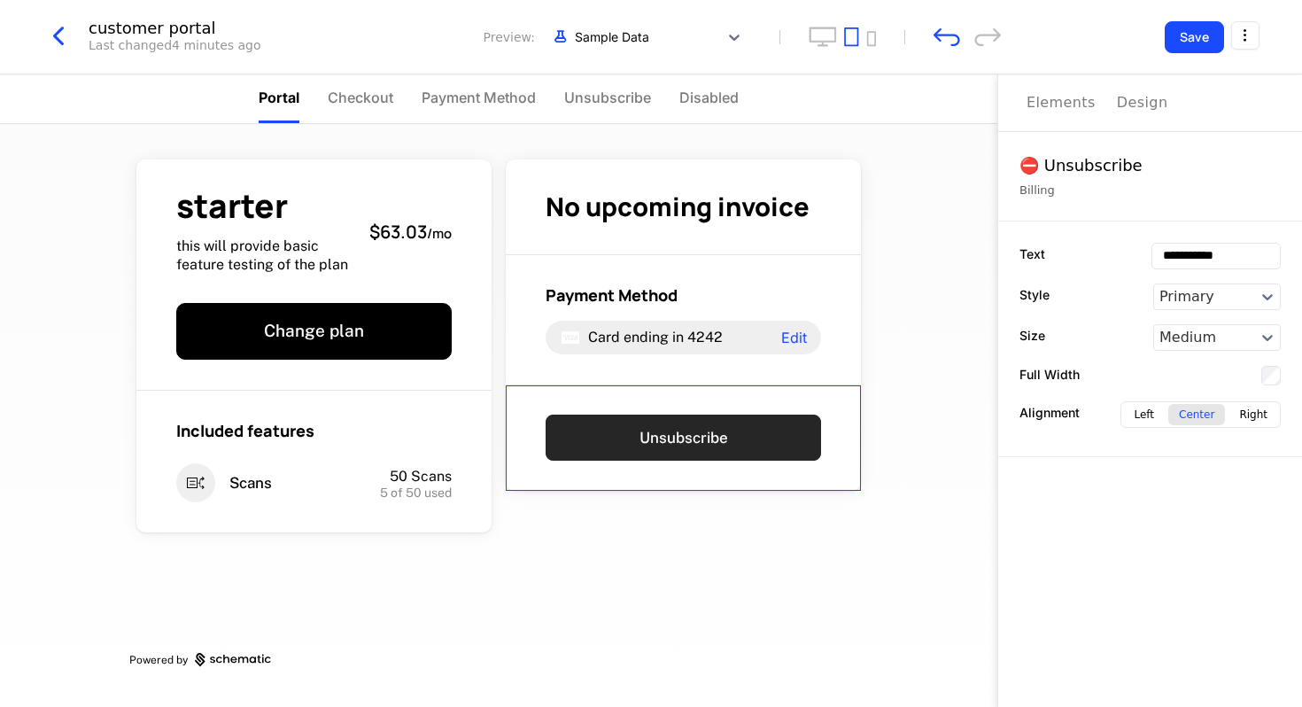
click at [762, 437] on button "Unsubscribe" at bounding box center [683, 438] width 275 height 46
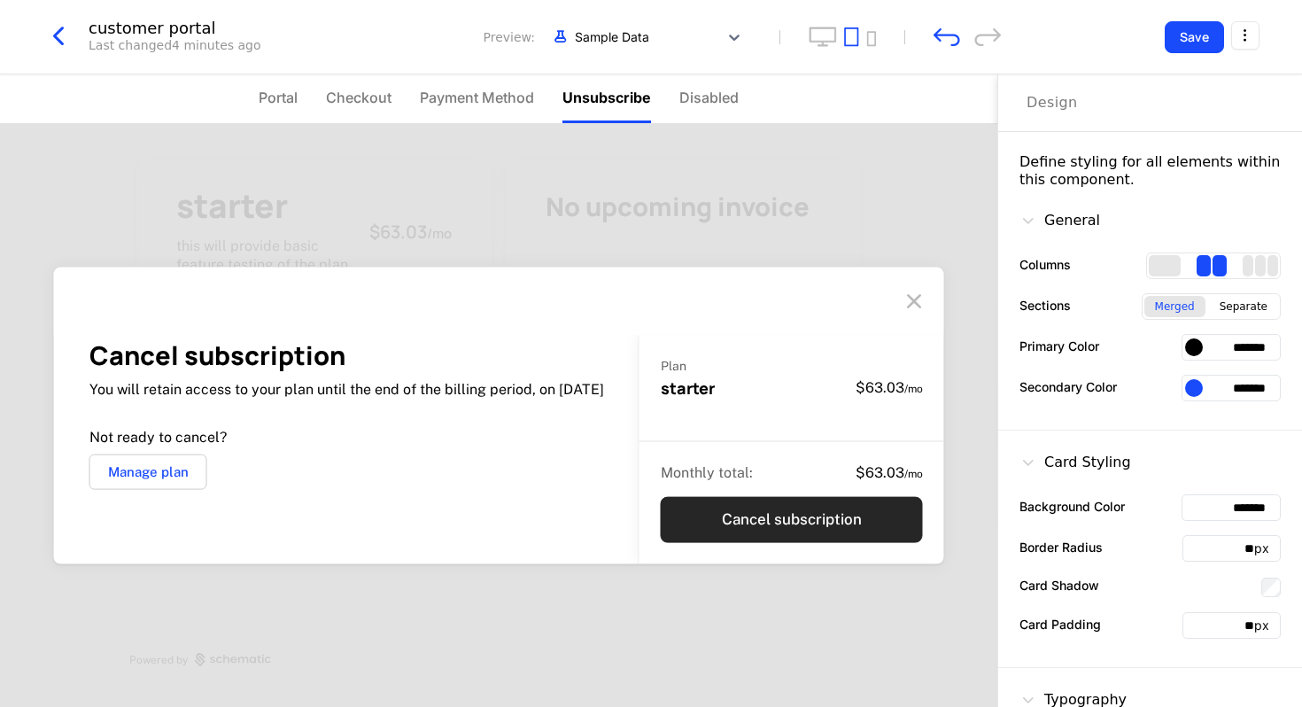
click at [820, 520] on button "Cancel subscription" at bounding box center [792, 519] width 262 height 46
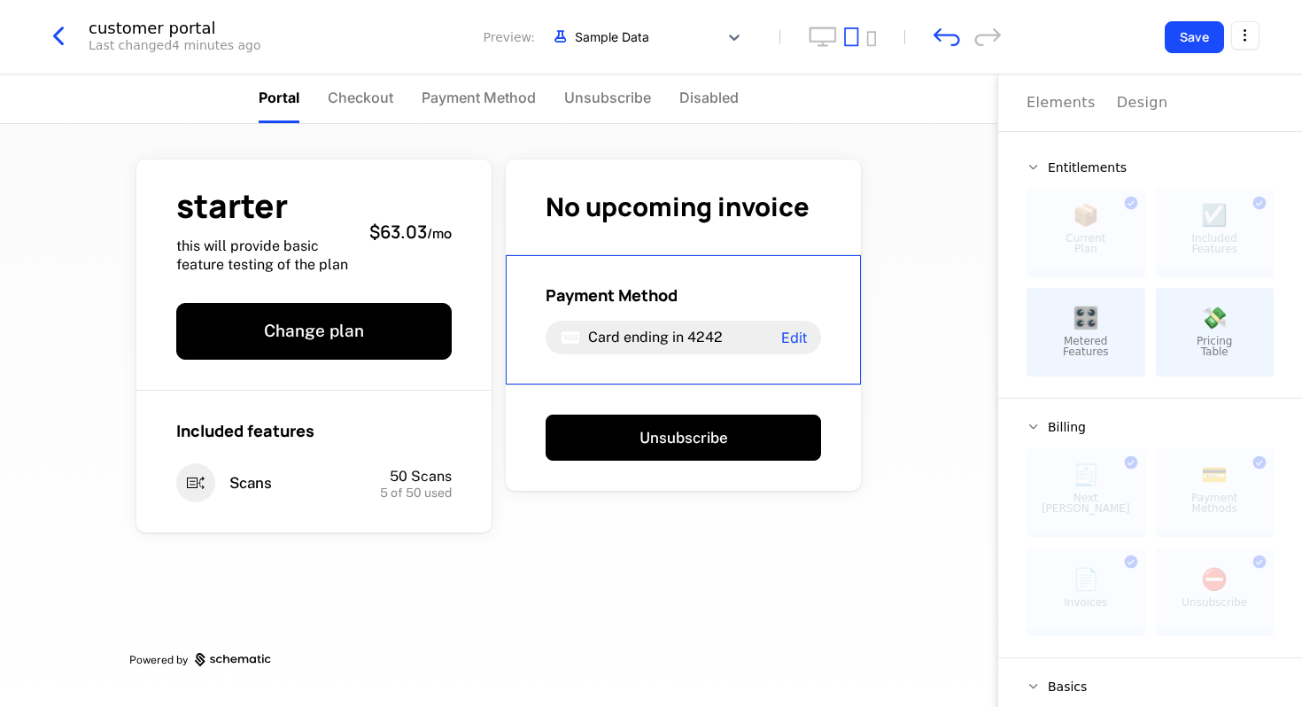
click at [1066, 109] on div "Elements" at bounding box center [1061, 102] width 69 height 21
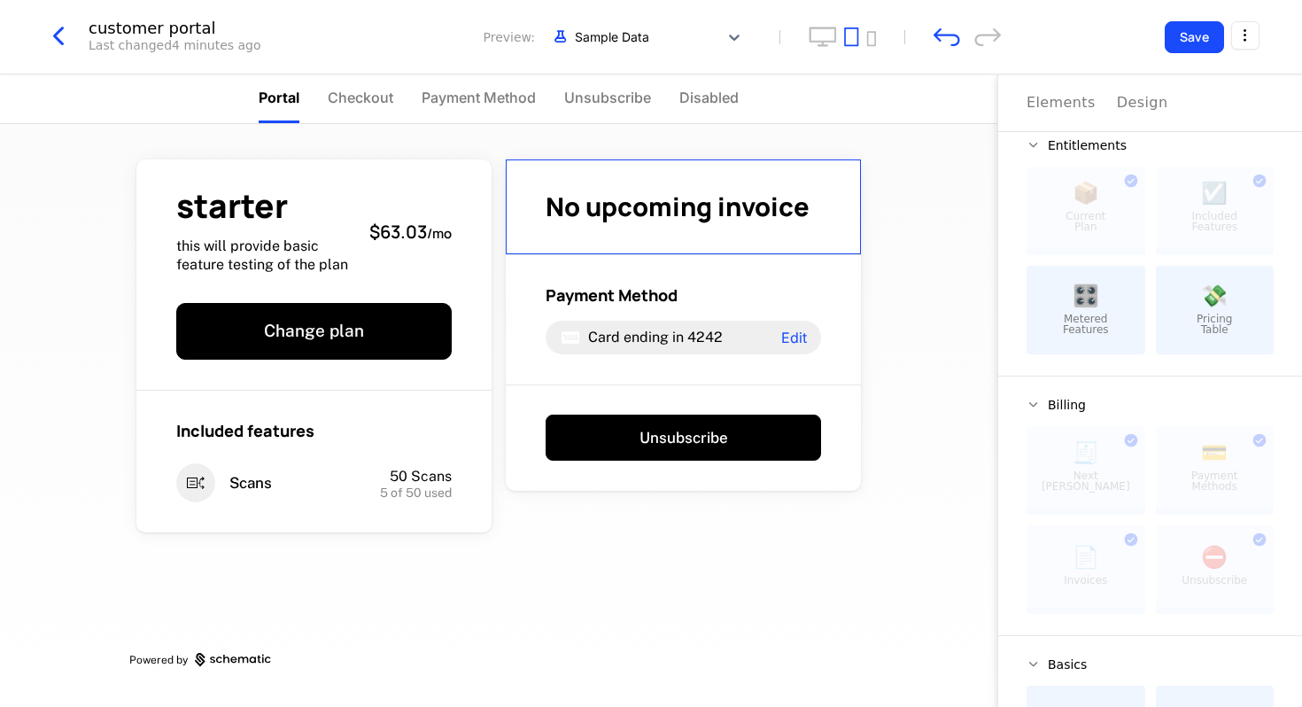
scroll to position [40, 0]
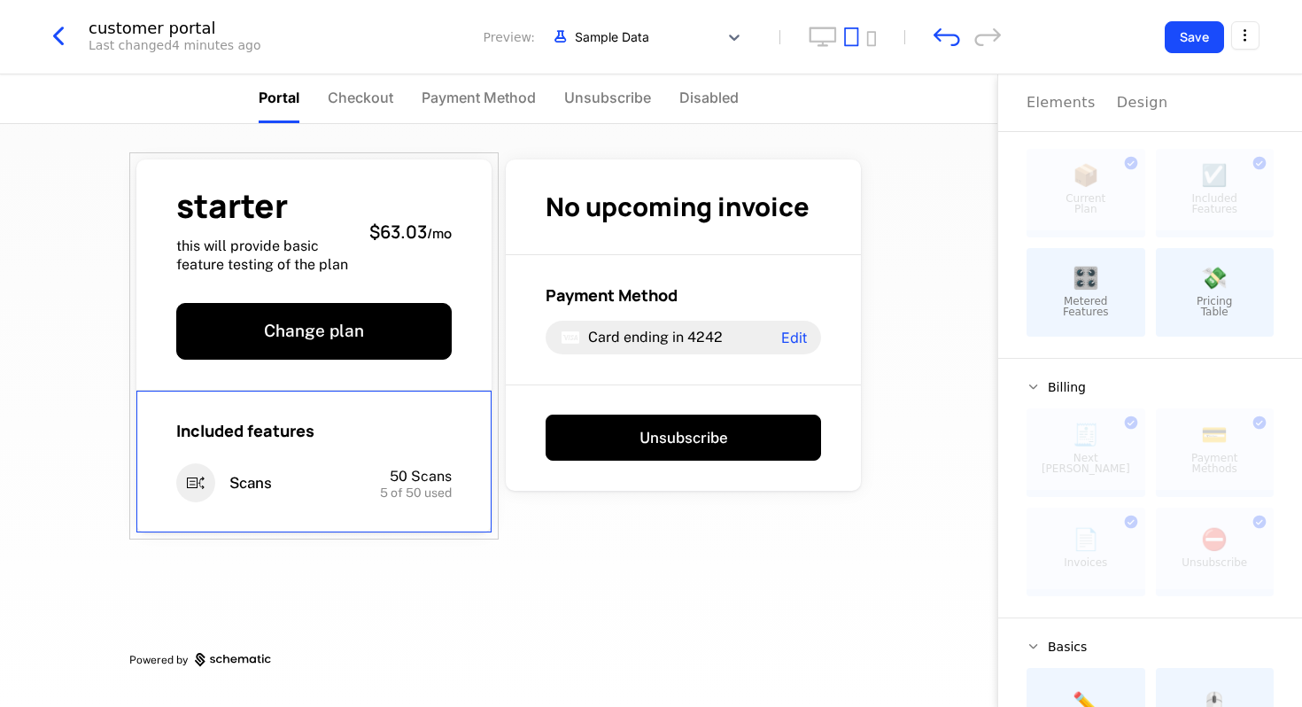
drag, startPoint x: 257, startPoint y: 533, endPoint x: 275, endPoint y: 457, distance: 78.2
click at [275, 457] on div "starter this will provide basic feature testing of the plan $63.03 / mo Change …" at bounding box center [313, 345] width 369 height 387
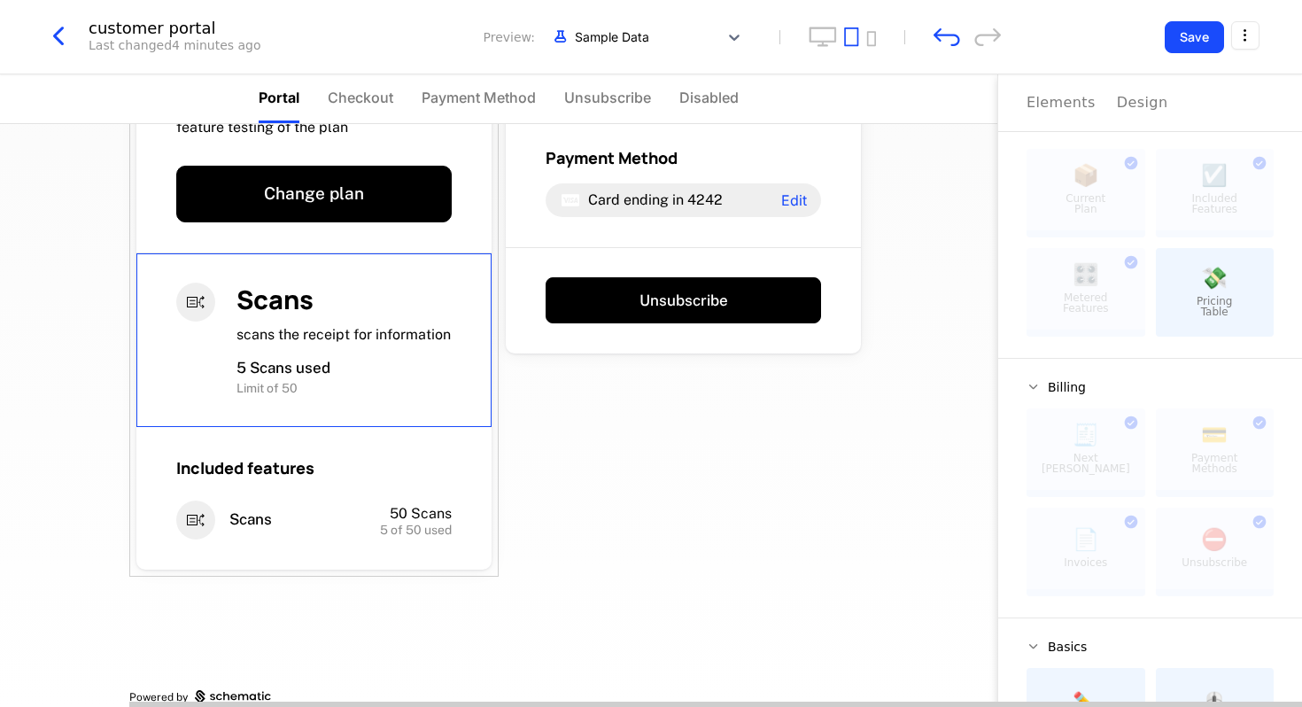
scroll to position [140, 0]
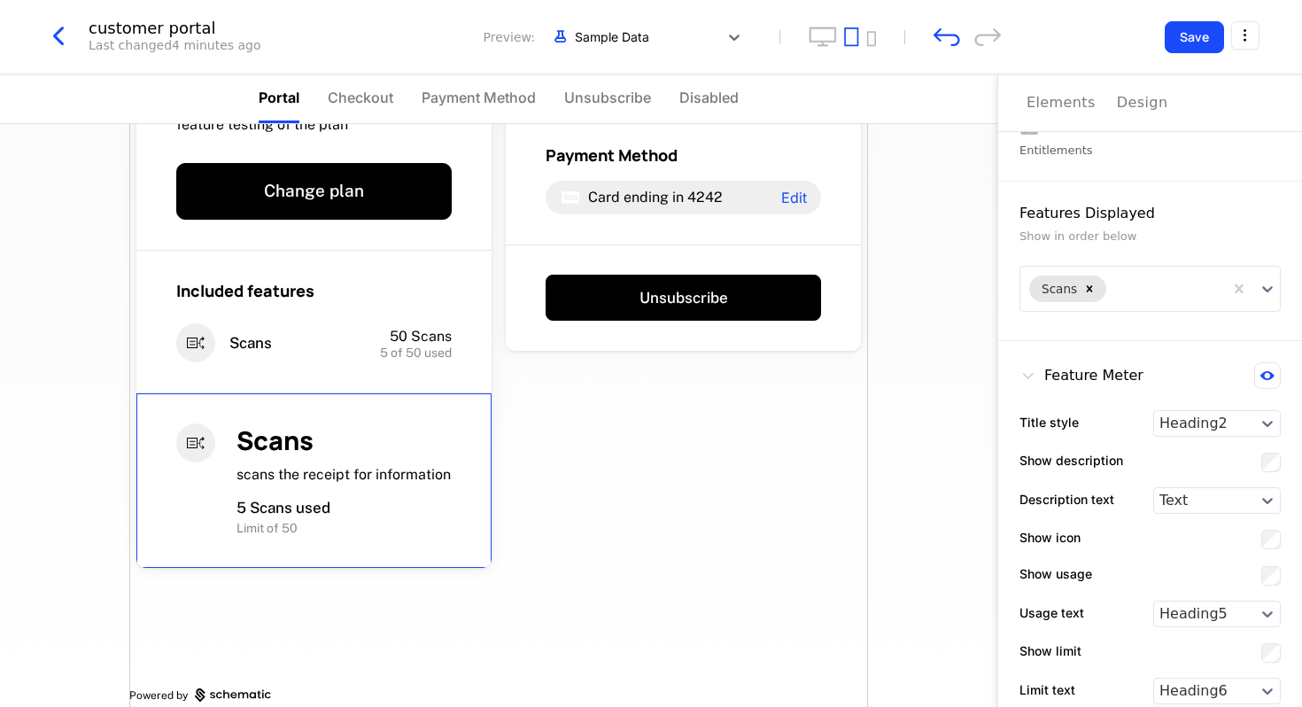
click at [706, 469] on div "starter this will provide basic feature testing of the plan $63.03 / mo Change …" at bounding box center [498, 357] width 739 height 747
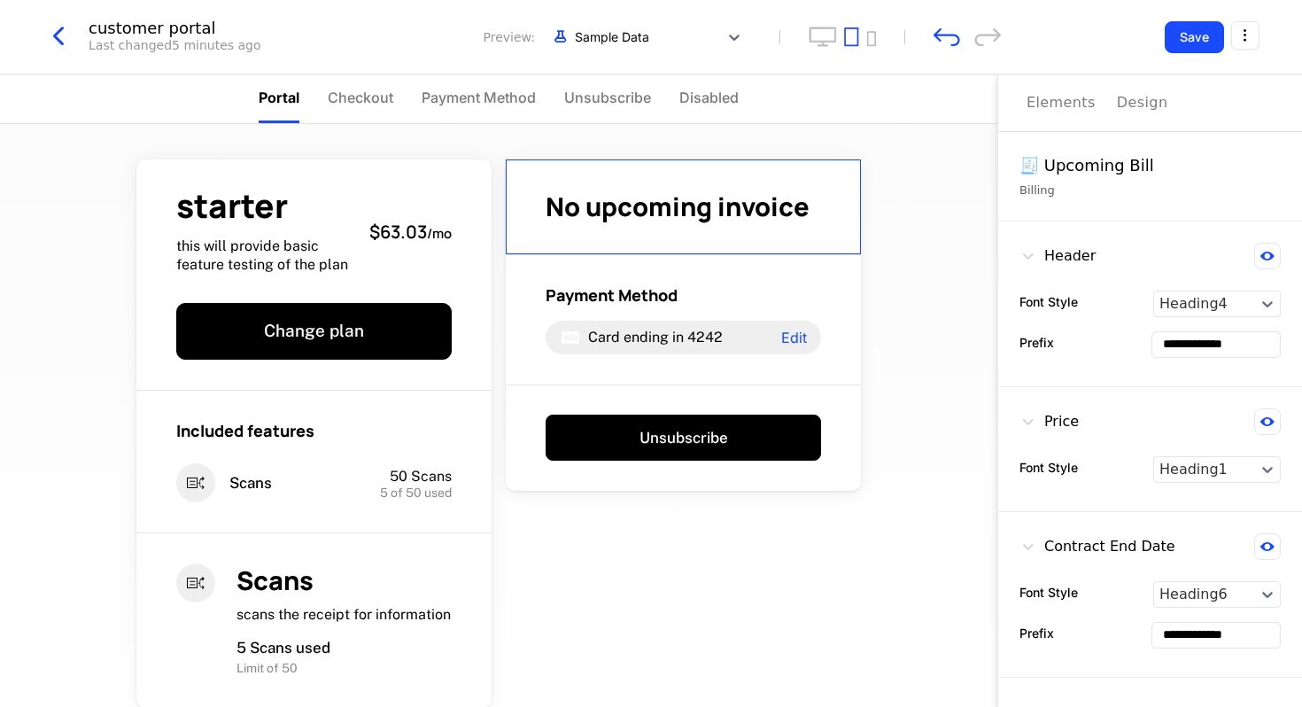
scroll to position [0, 0]
click at [1066, 103] on div "Elements" at bounding box center [1061, 102] width 69 height 21
click at [1051, 106] on div "Elements" at bounding box center [1061, 102] width 69 height 21
click at [936, 160] on div "starter this will provide basic feature testing of the plan $63.03 / mo Change …" at bounding box center [498, 415] width 997 height 583
click at [1066, 107] on div "Elements" at bounding box center [1061, 102] width 69 height 21
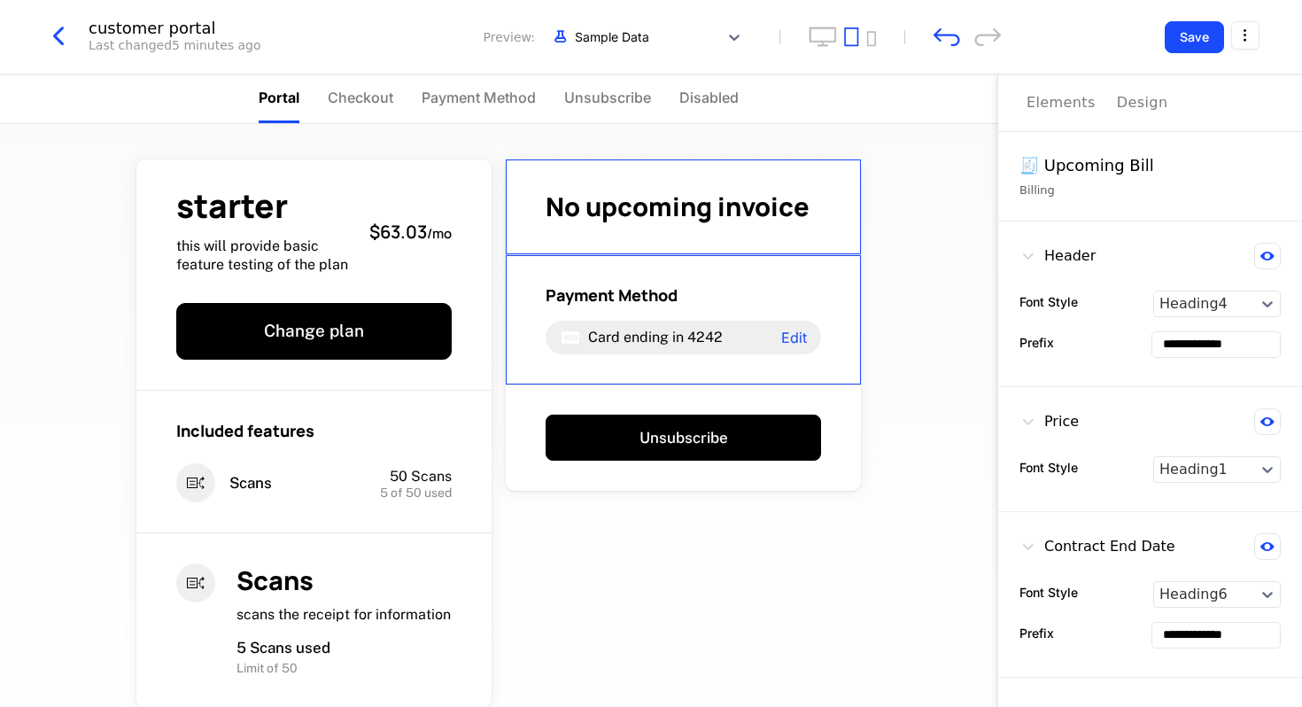
click at [1066, 107] on div "Elements" at bounding box center [1061, 102] width 69 height 21
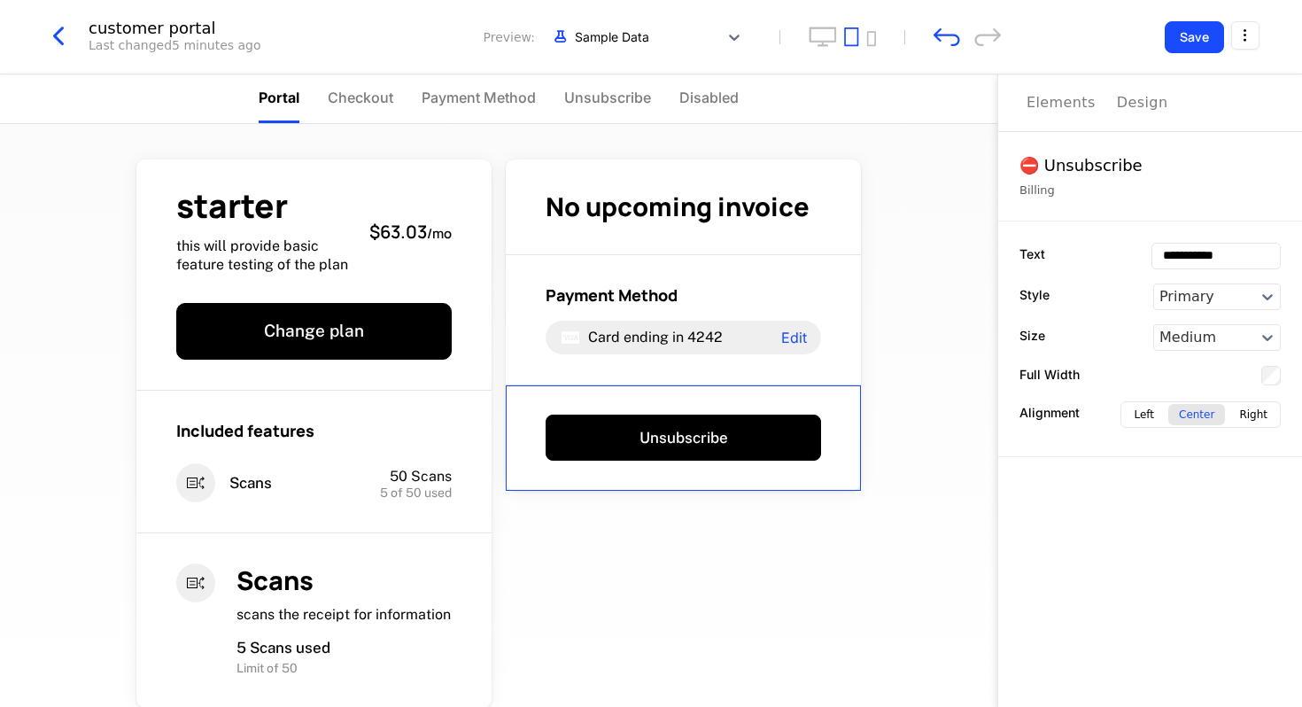
click at [679, 407] on div "Unsubscribe" at bounding box center [683, 438] width 355 height 106
click at [1048, 101] on div "Elements" at bounding box center [1061, 102] width 69 height 21
click at [736, 366] on div "Payment Method Card ending in 4242 Edit" at bounding box center [683, 320] width 355 height 130
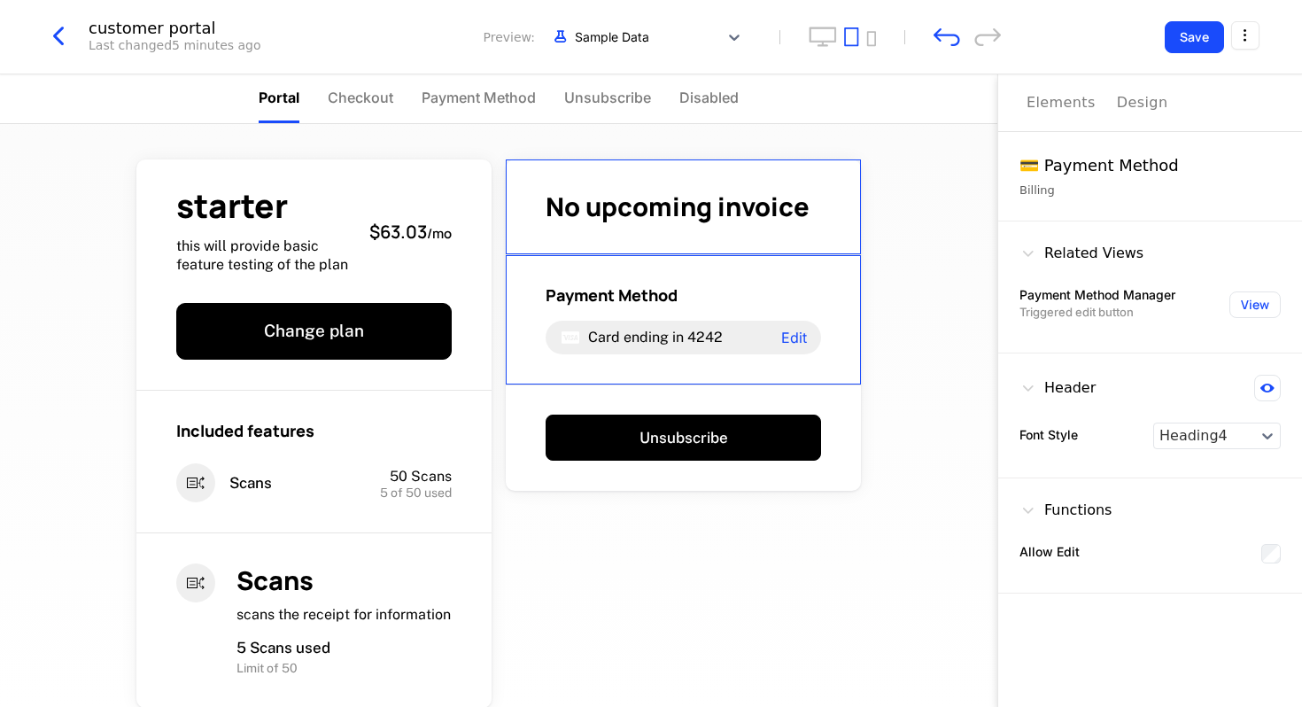
click at [763, 238] on div "No upcoming invoice" at bounding box center [683, 207] width 355 height 96
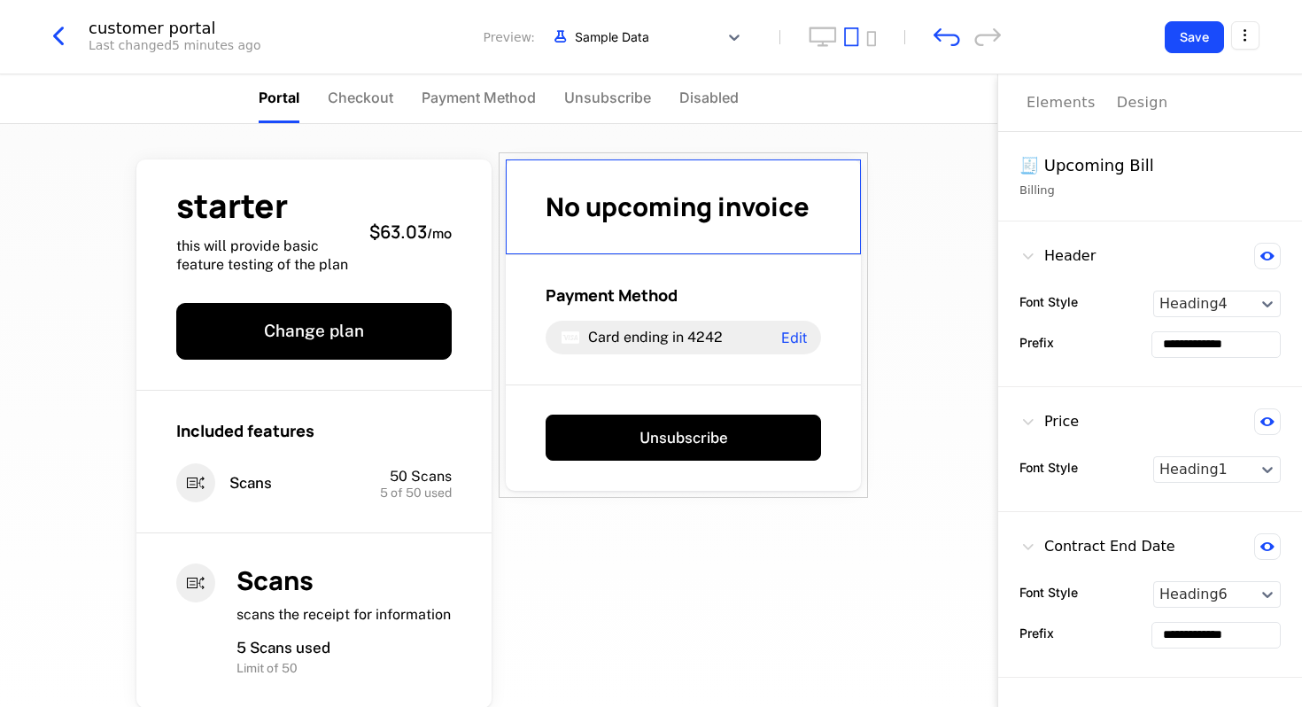
click at [1048, 102] on div "Elements" at bounding box center [1061, 102] width 69 height 21
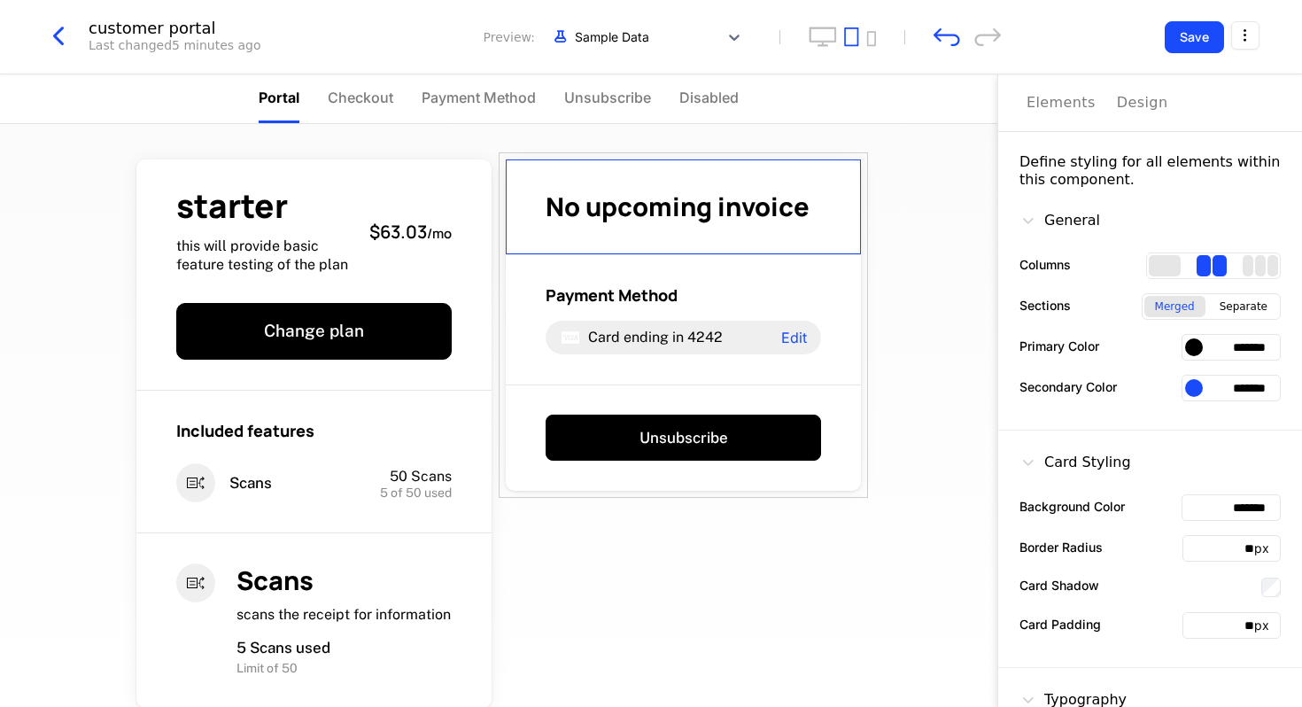
click at [1138, 106] on div "Design" at bounding box center [1142, 102] width 51 height 21
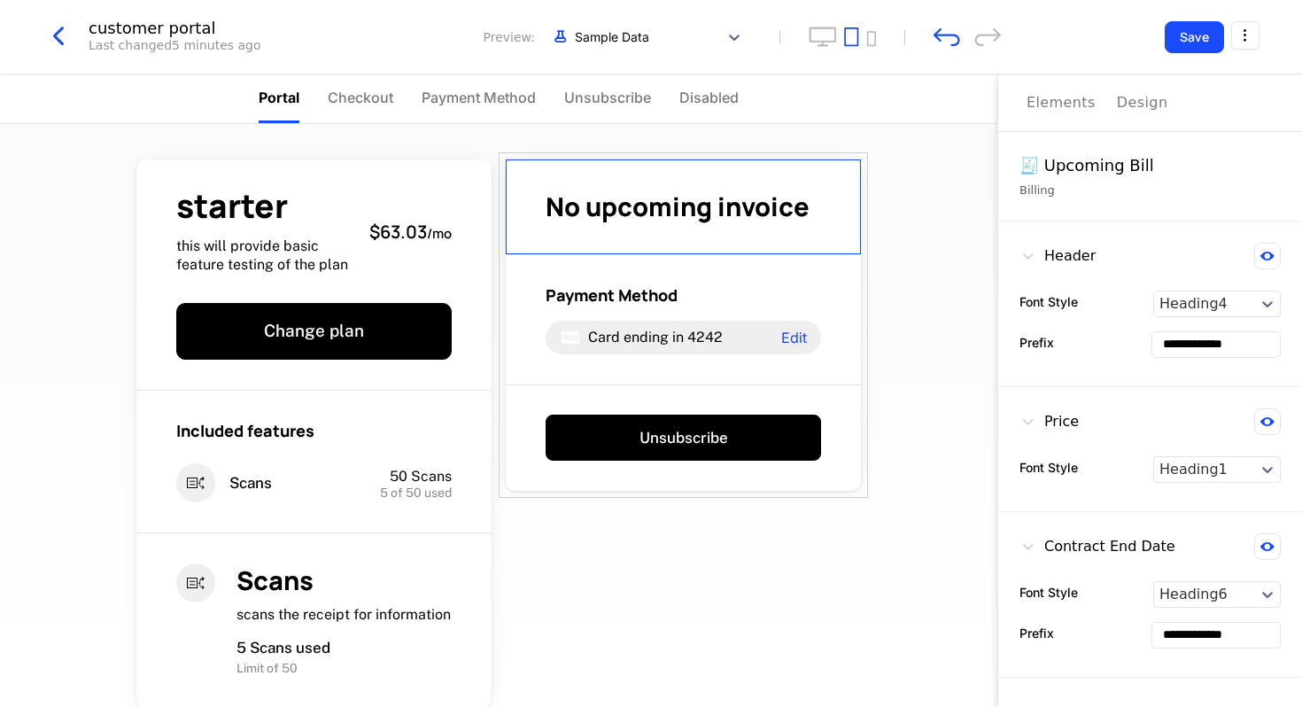
click at [1052, 97] on div "Elements" at bounding box center [1061, 102] width 69 height 21
click at [911, 282] on div "starter this will provide basic feature testing of the plan $63.03 / mo Change …" at bounding box center [498, 415] width 997 height 583
click at [703, 641] on div "starter this will provide basic feature testing of the plan $63.03 / mo Change …" at bounding box center [498, 497] width 739 height 747
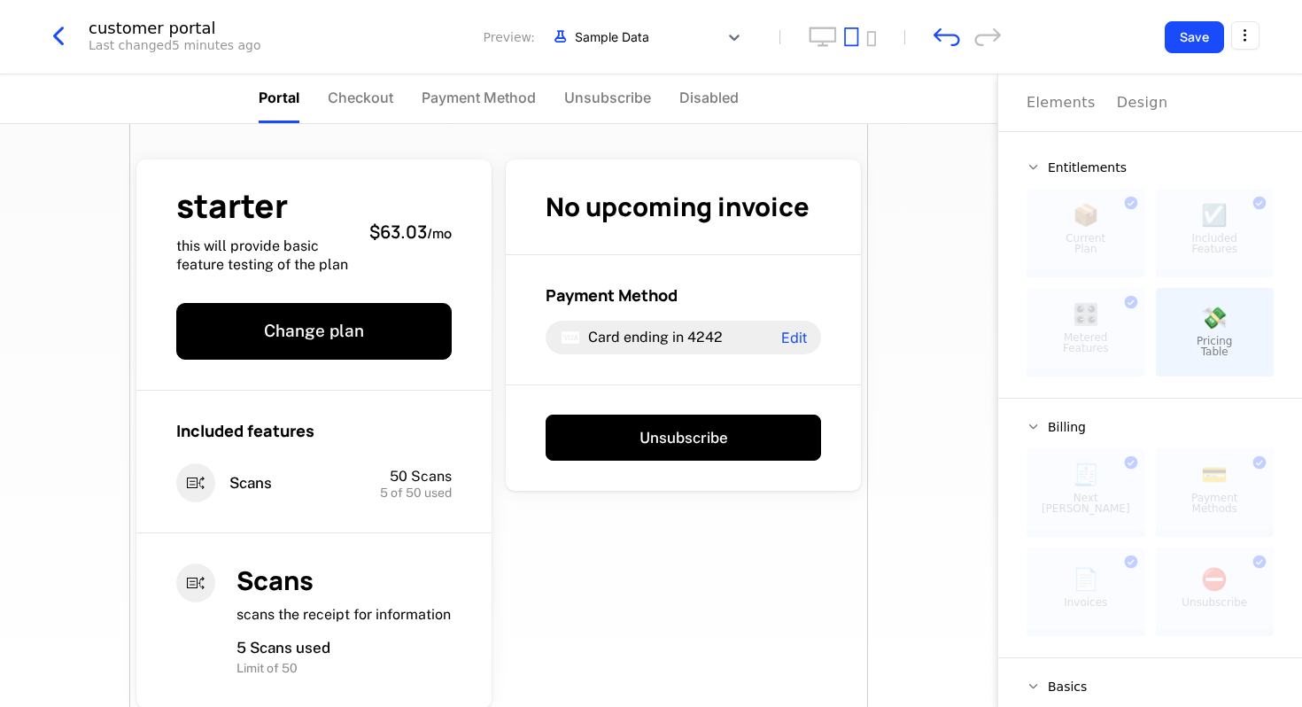
click at [1130, 582] on div at bounding box center [1086, 587] width 119 height 81
click at [1128, 567] on div at bounding box center [1086, 587] width 119 height 81
click at [1126, 559] on div at bounding box center [1086, 587] width 119 height 81
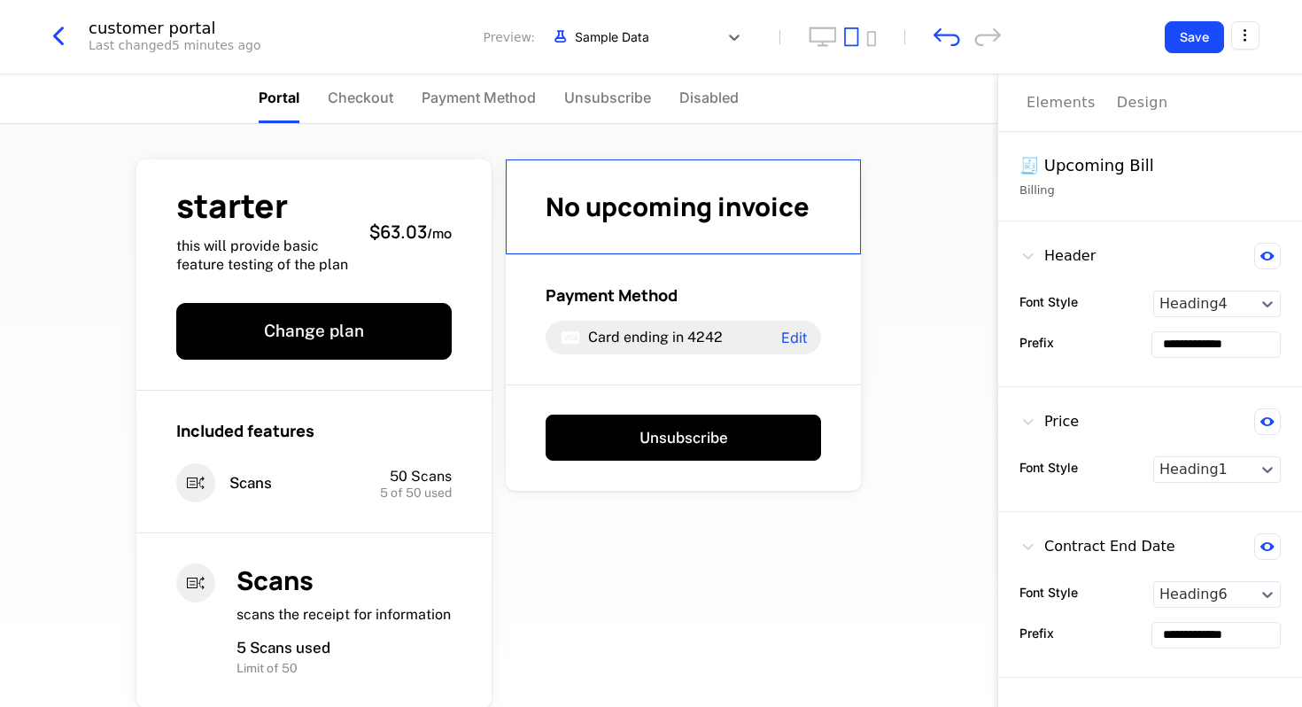
click at [1045, 99] on div "Elements" at bounding box center [1061, 102] width 69 height 21
click at [884, 366] on div "starter this will provide basic feature testing of the plan $63.03 / mo Change …" at bounding box center [498, 415] width 997 height 583
click at [830, 562] on div "starter this will provide basic feature testing of the plan $63.03 / mo Change …" at bounding box center [498, 497] width 739 height 747
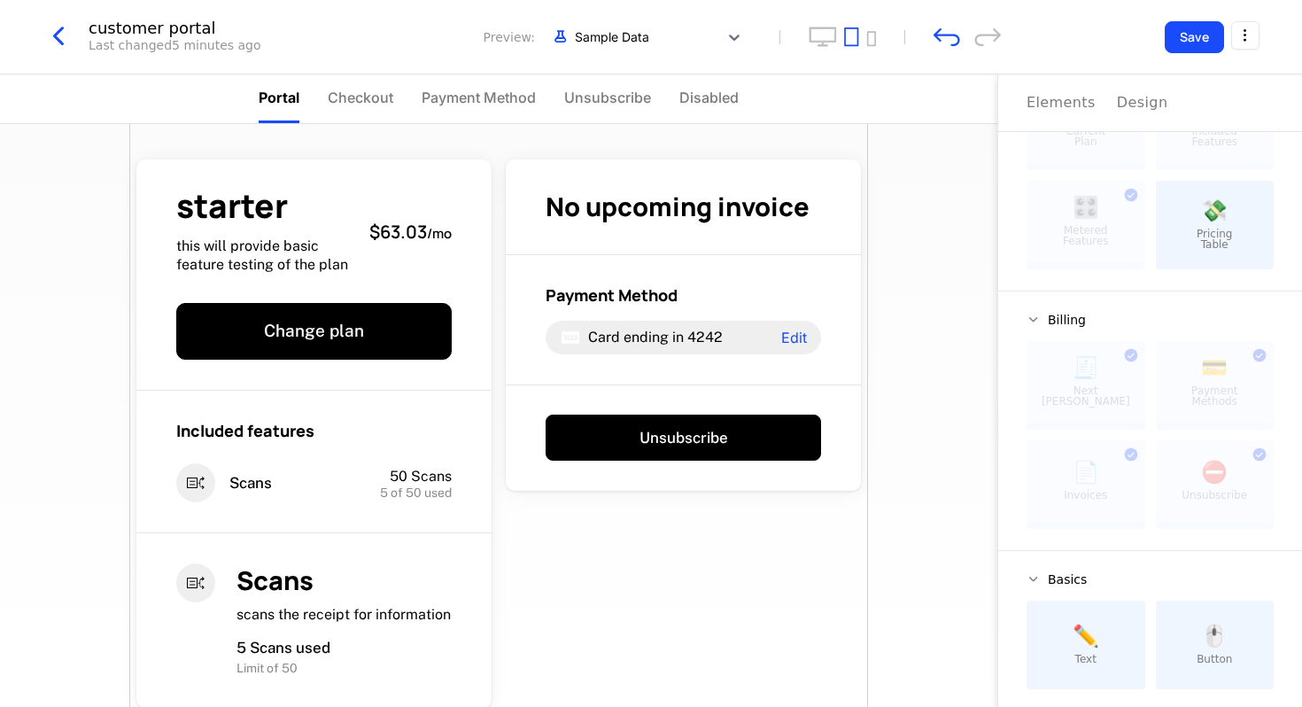
scroll to position [118, 0]
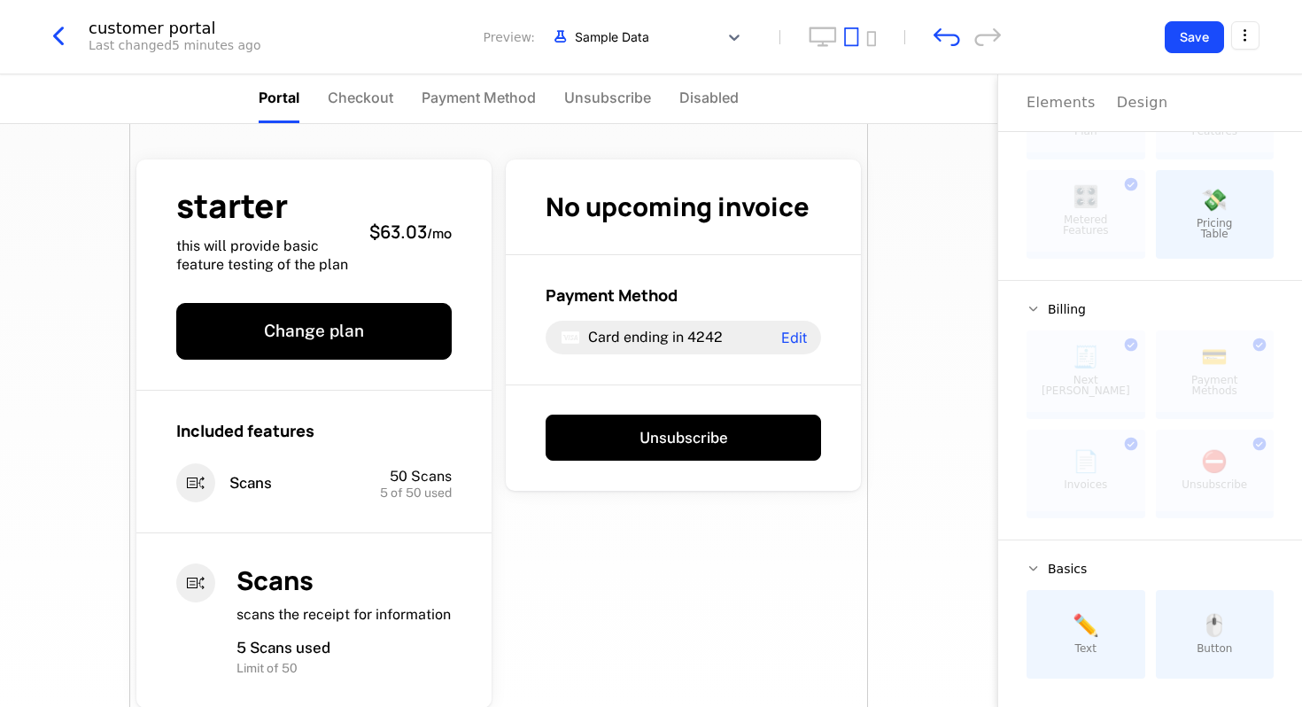
drag, startPoint x: 1064, startPoint y: 488, endPoint x: 1076, endPoint y: 516, distance: 30.1
click at [1076, 516] on div "📄 Invoices This component can only be used once" at bounding box center [1086, 474] width 119 height 89
drag, startPoint x: 1094, startPoint y: 489, endPoint x: 1089, endPoint y: 469, distance: 20.8
click at [1089, 469] on div at bounding box center [1086, 470] width 119 height 81
click at [1102, 471] on div at bounding box center [1086, 470] width 119 height 81
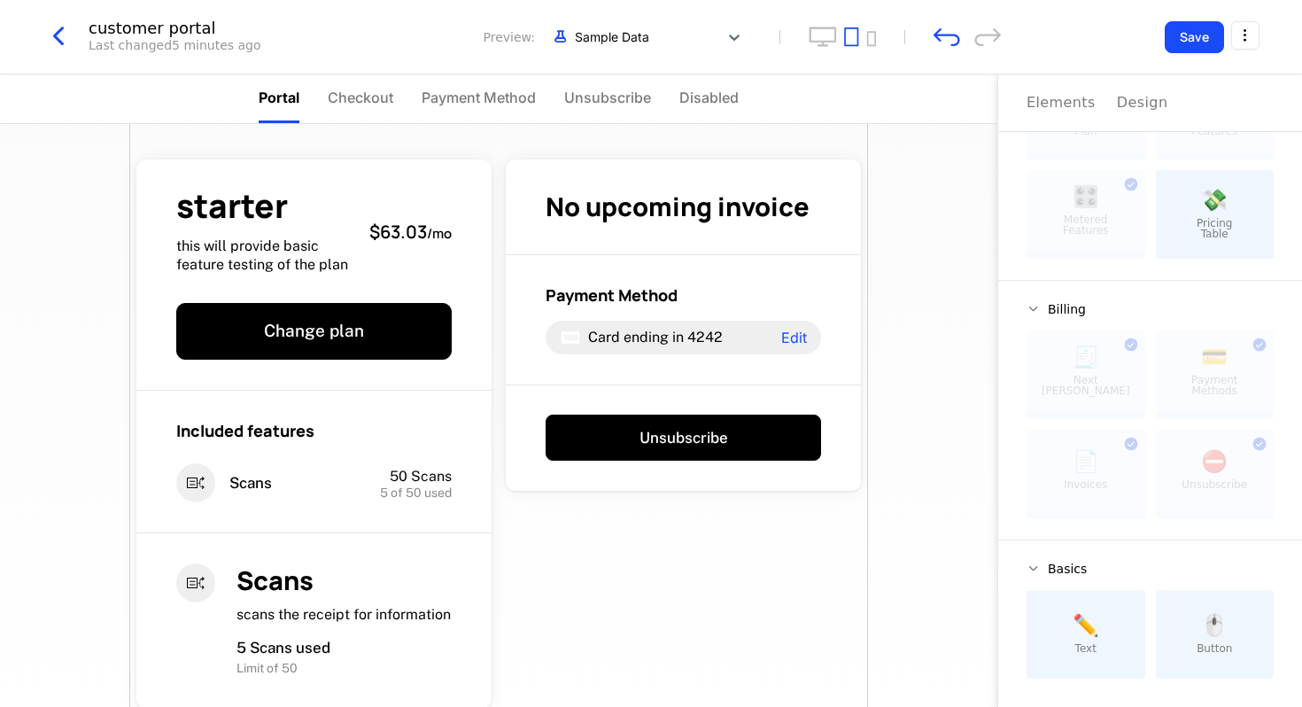
click at [945, 40] on icon "undo" at bounding box center [947, 36] width 27 height 19
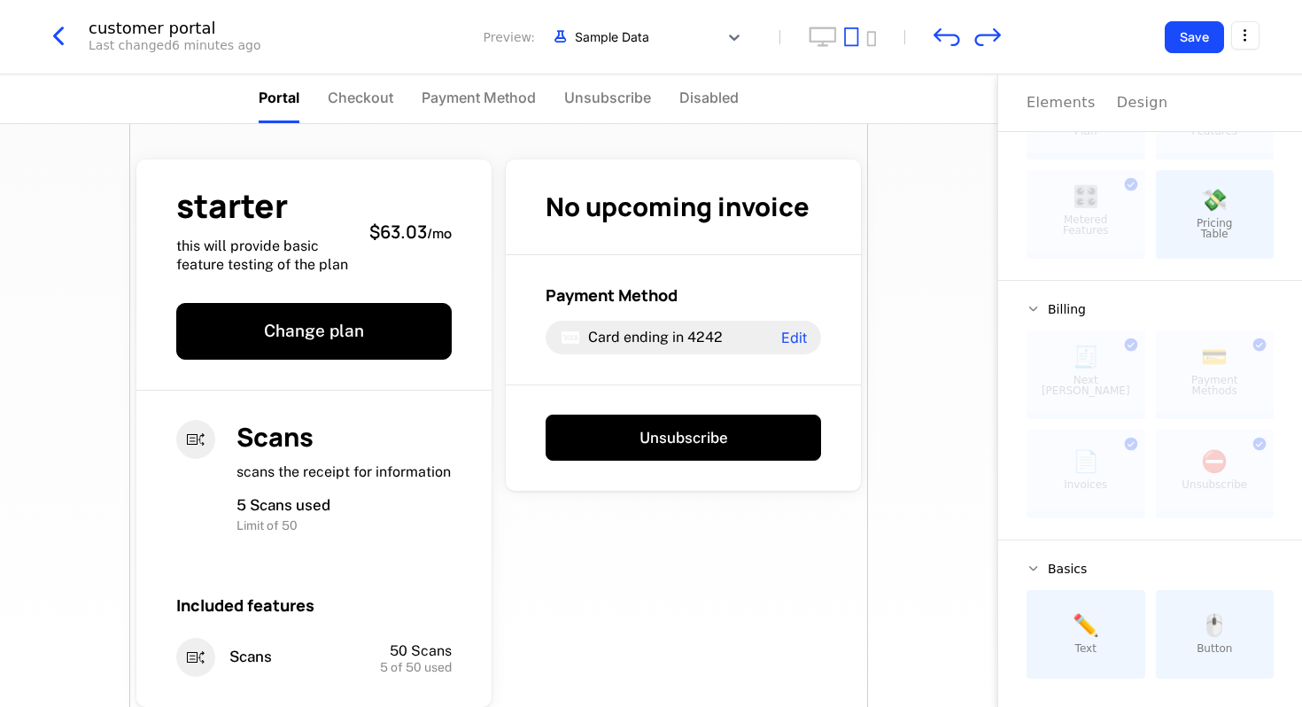
click at [944, 40] on icon "undo" at bounding box center [947, 36] width 27 height 19
click at [998, 39] on icon "redo" at bounding box center [987, 36] width 27 height 19
click at [952, 35] on icon "undo" at bounding box center [947, 37] width 27 height 18
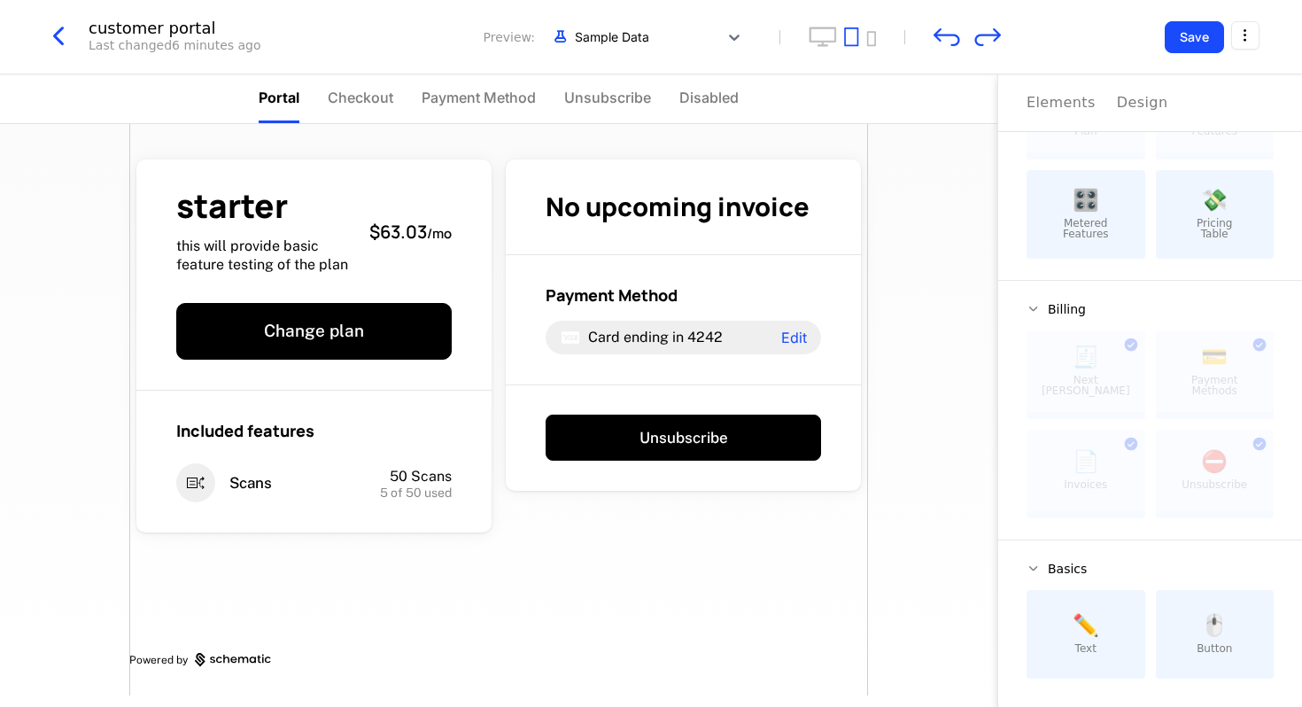
click at [952, 35] on icon "undo" at bounding box center [947, 37] width 27 height 18
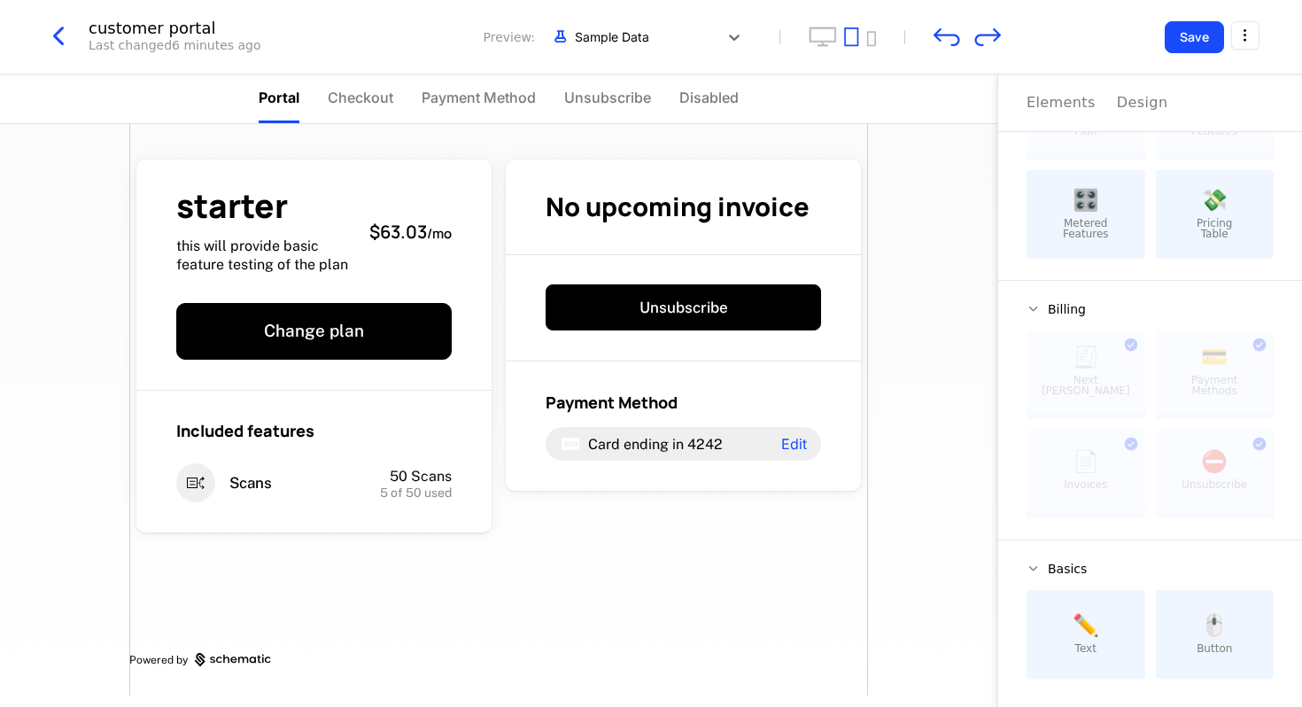
click at [952, 35] on icon "undo" at bounding box center [947, 37] width 27 height 18
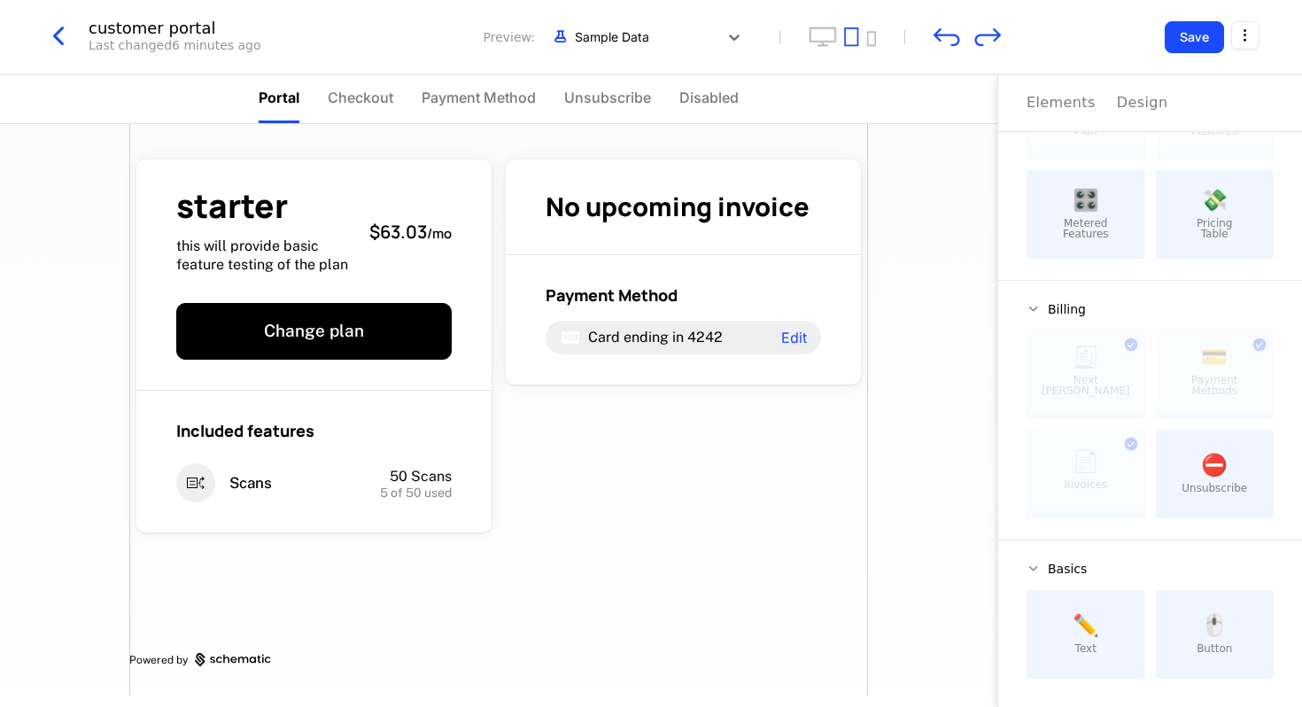
click at [952, 35] on icon "undo" at bounding box center [947, 37] width 27 height 18
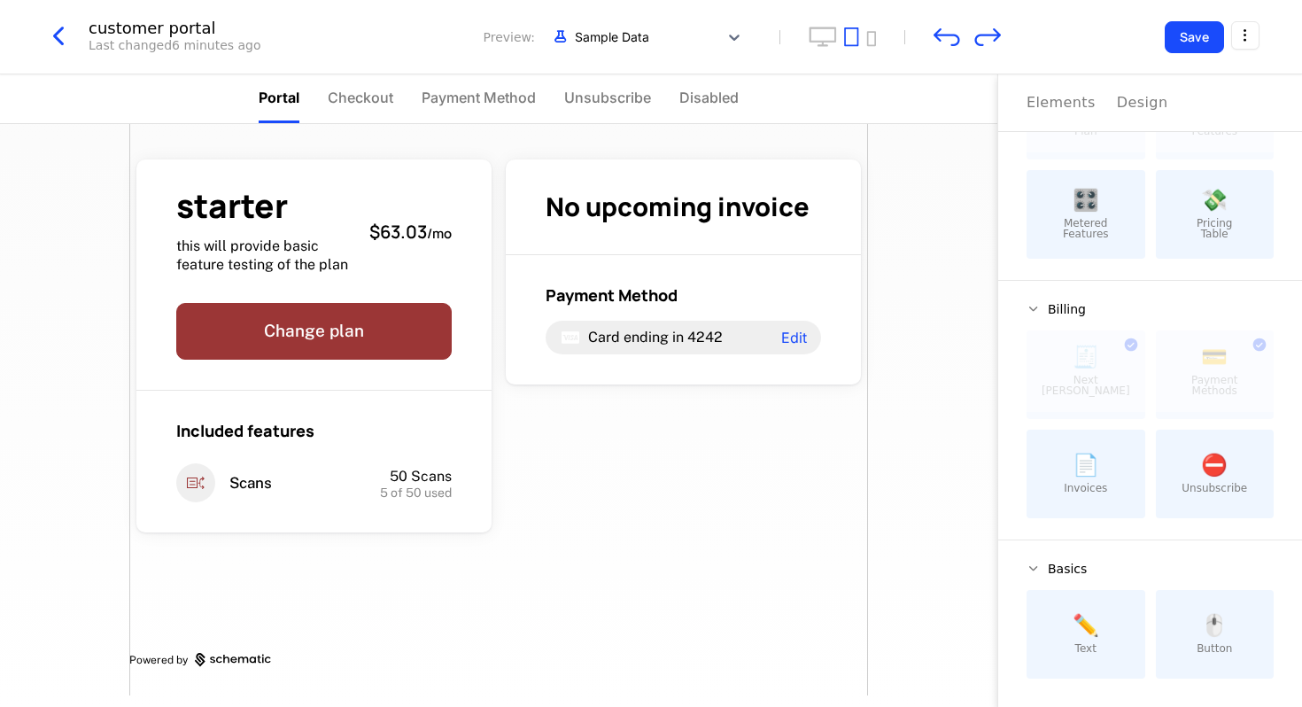
click at [952, 35] on icon "undo" at bounding box center [947, 37] width 27 height 18
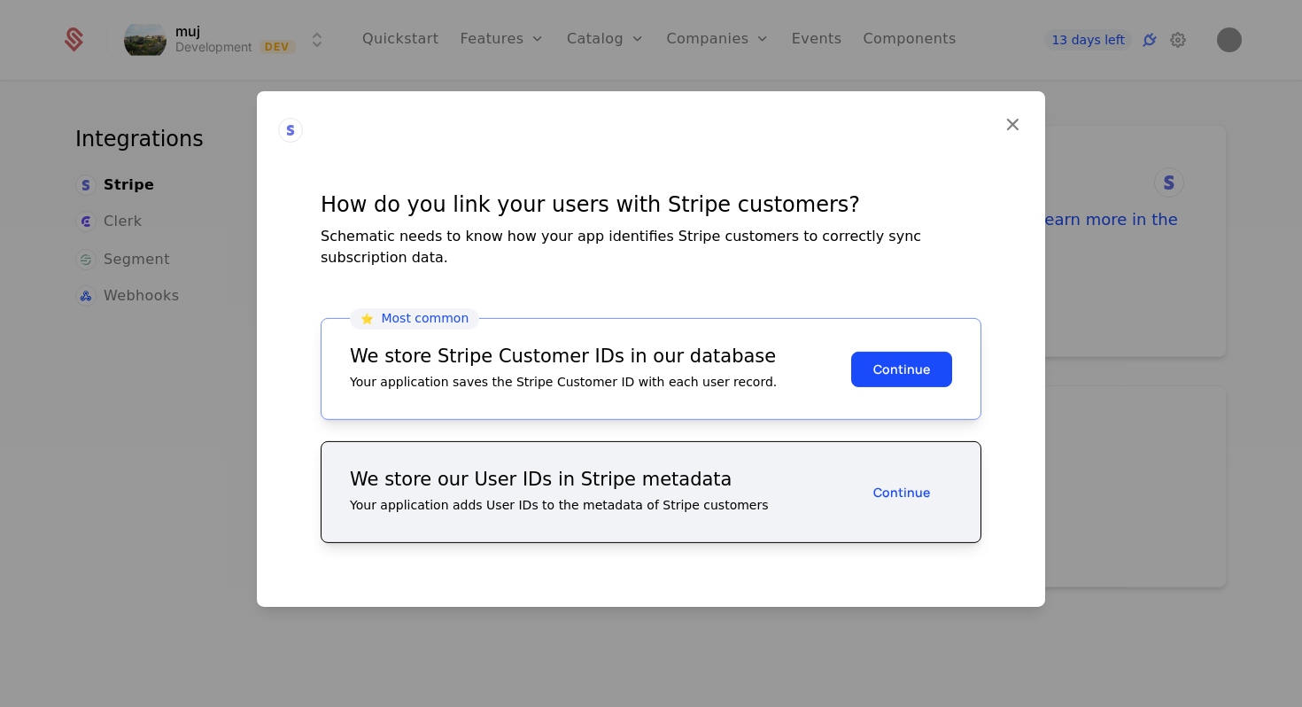
click at [891, 352] on button "Continue" at bounding box center [901, 368] width 101 height 35
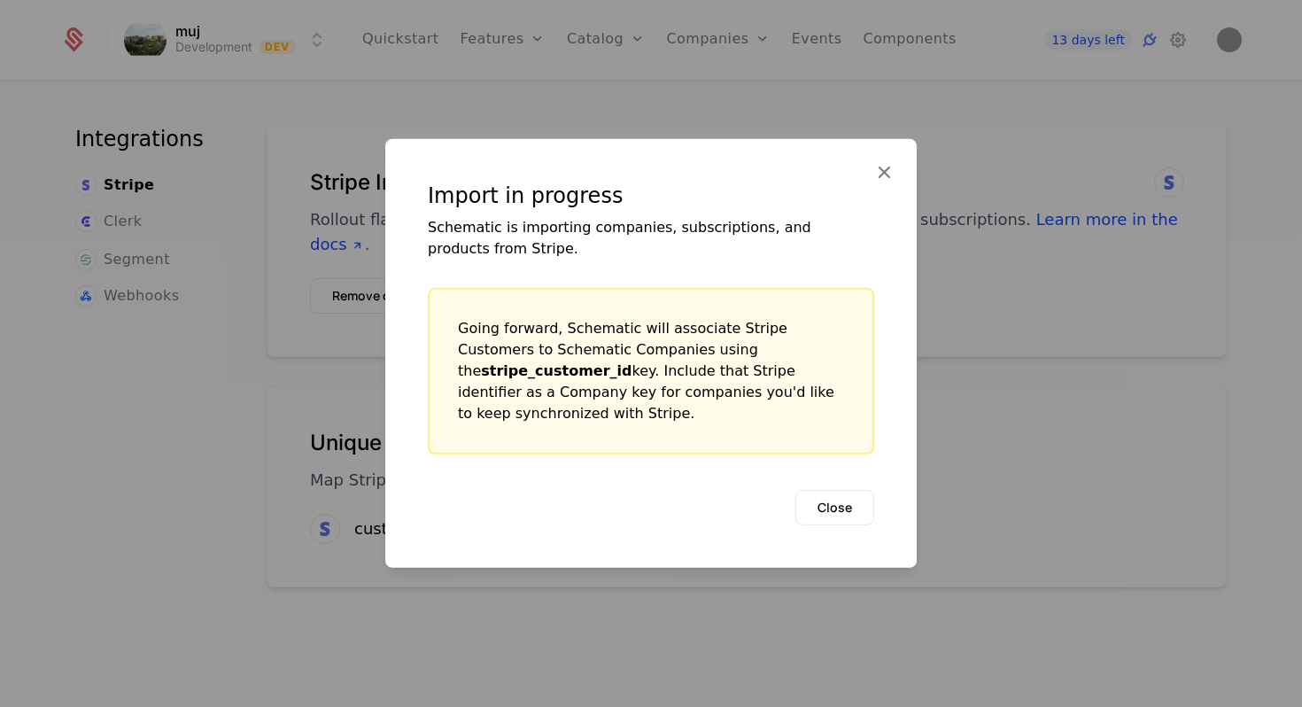
click at [831, 499] on button "Close" at bounding box center [834, 507] width 79 height 35
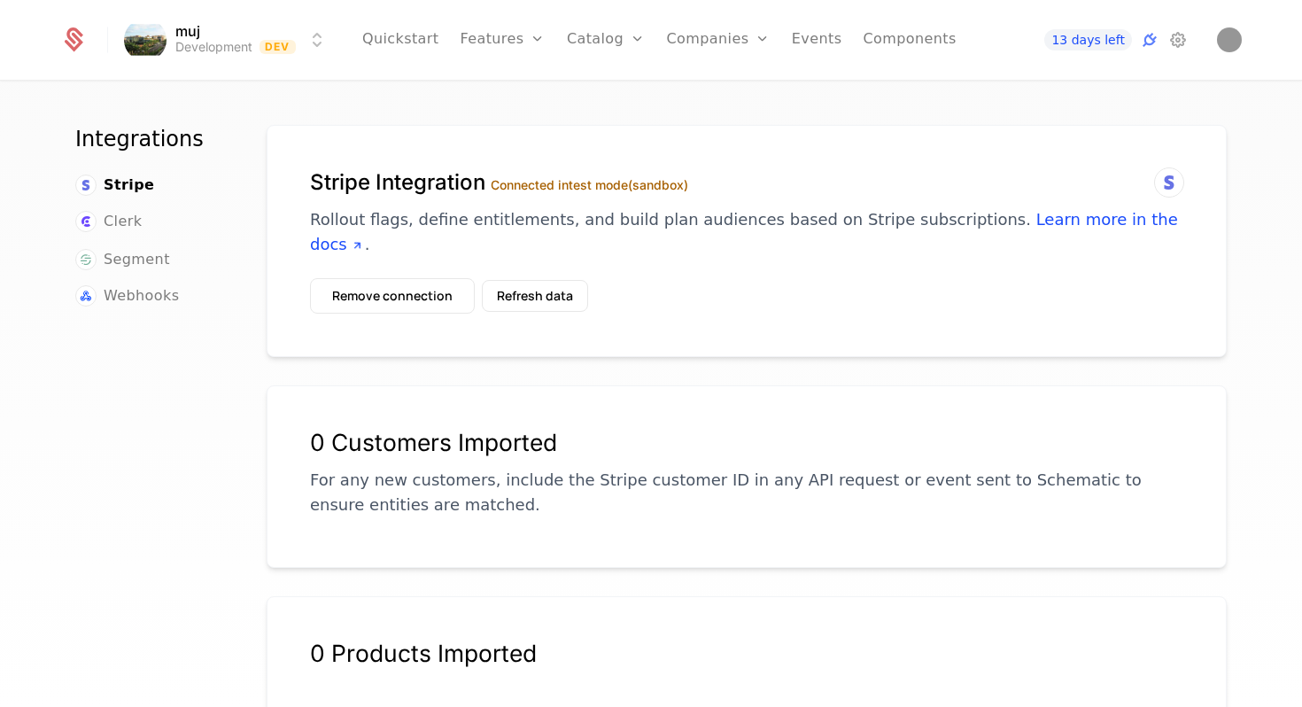
click at [524, 280] on button "Refresh data" at bounding box center [535, 296] width 106 height 32
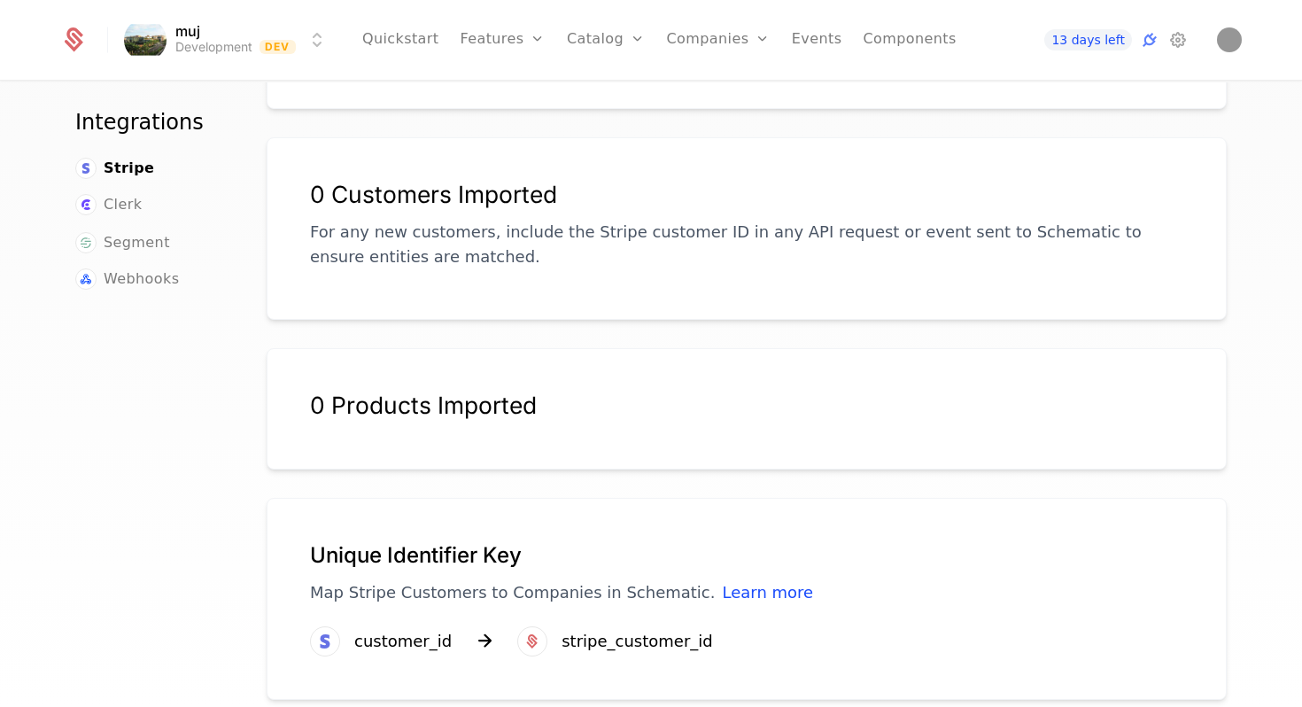
scroll to position [243, 0]
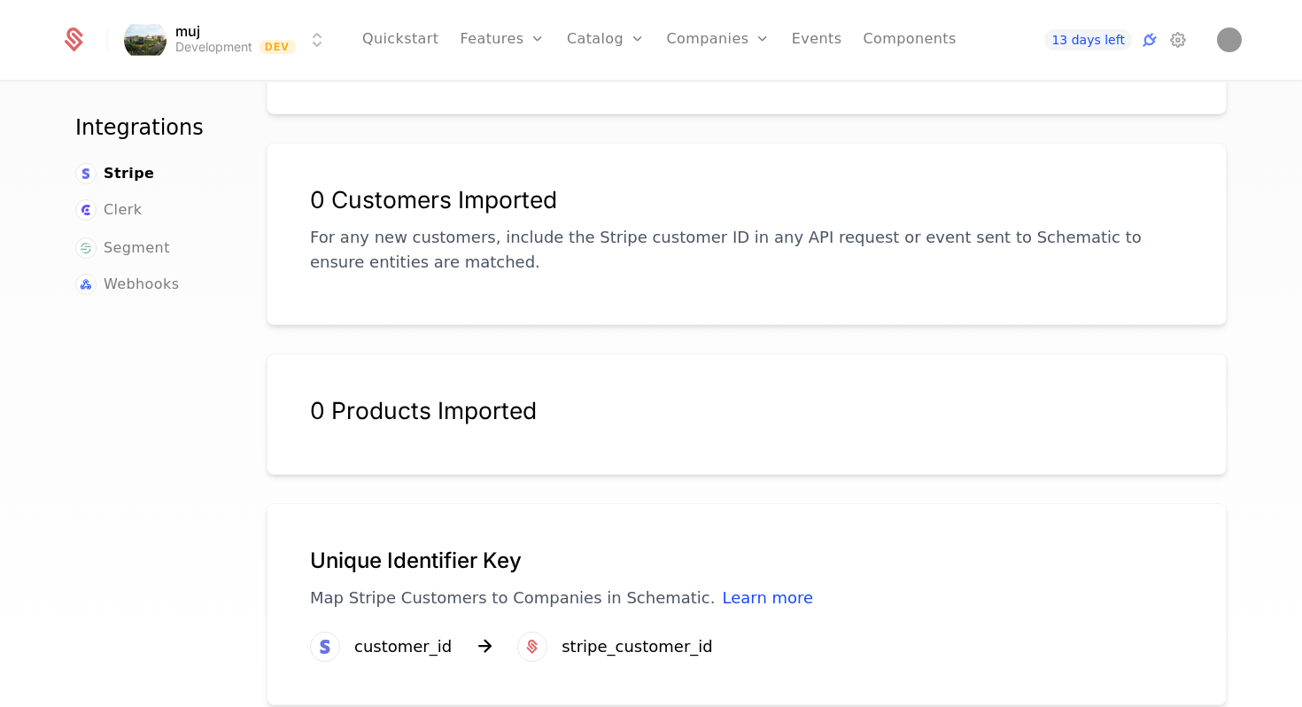
click at [532, 636] on icon at bounding box center [532, 646] width 21 height 21
click at [425, 634] on div "customer_id" at bounding box center [402, 646] width 97 height 25
click at [141, 199] on div "Clerk" at bounding box center [149, 211] width 149 height 24
click at [114, 199] on span "Clerk" at bounding box center [123, 209] width 38 height 21
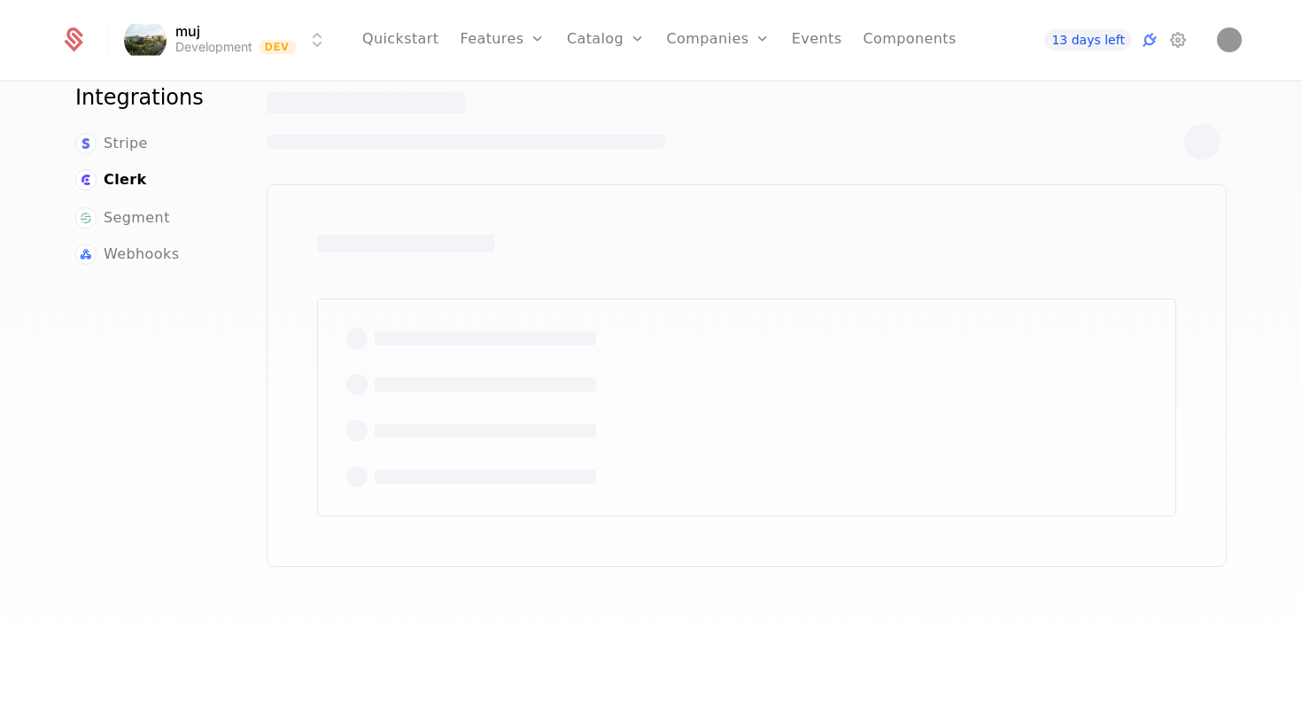
scroll to position [42, 0]
click at [124, 213] on span "Segment" at bounding box center [137, 217] width 66 height 21
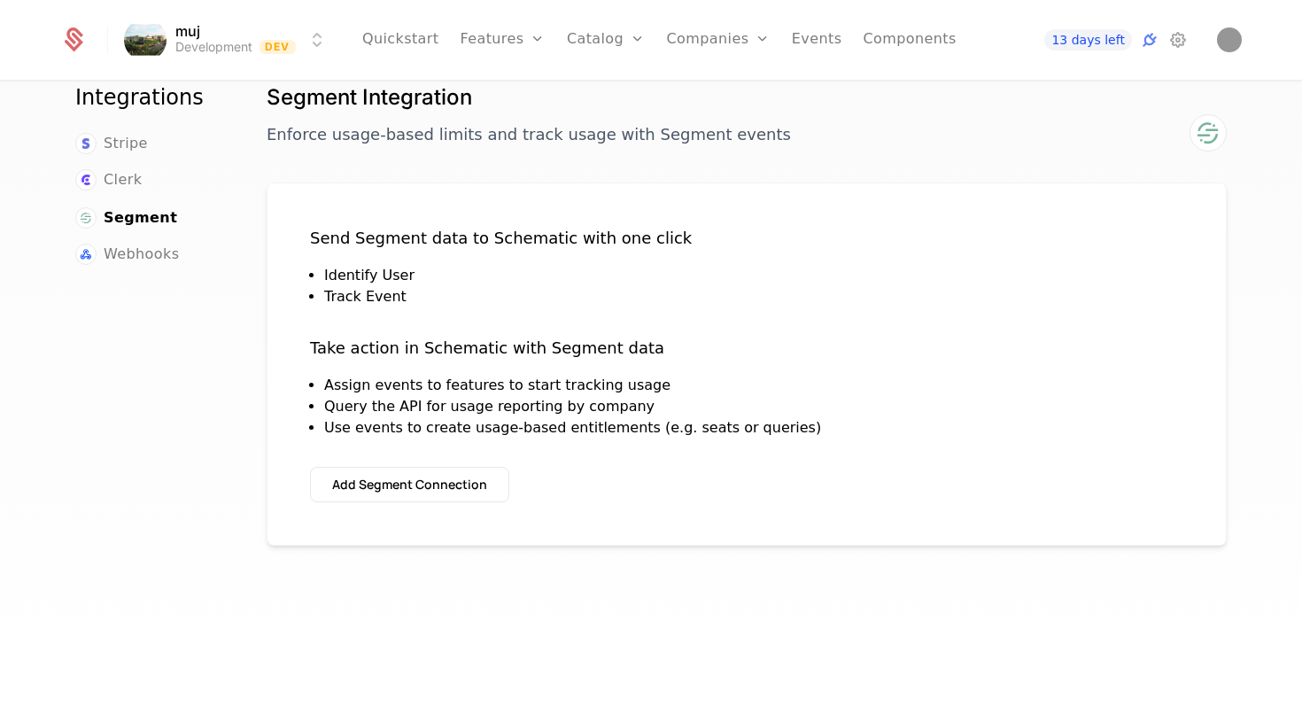
click at [133, 248] on span "Webhooks" at bounding box center [141, 254] width 75 height 21
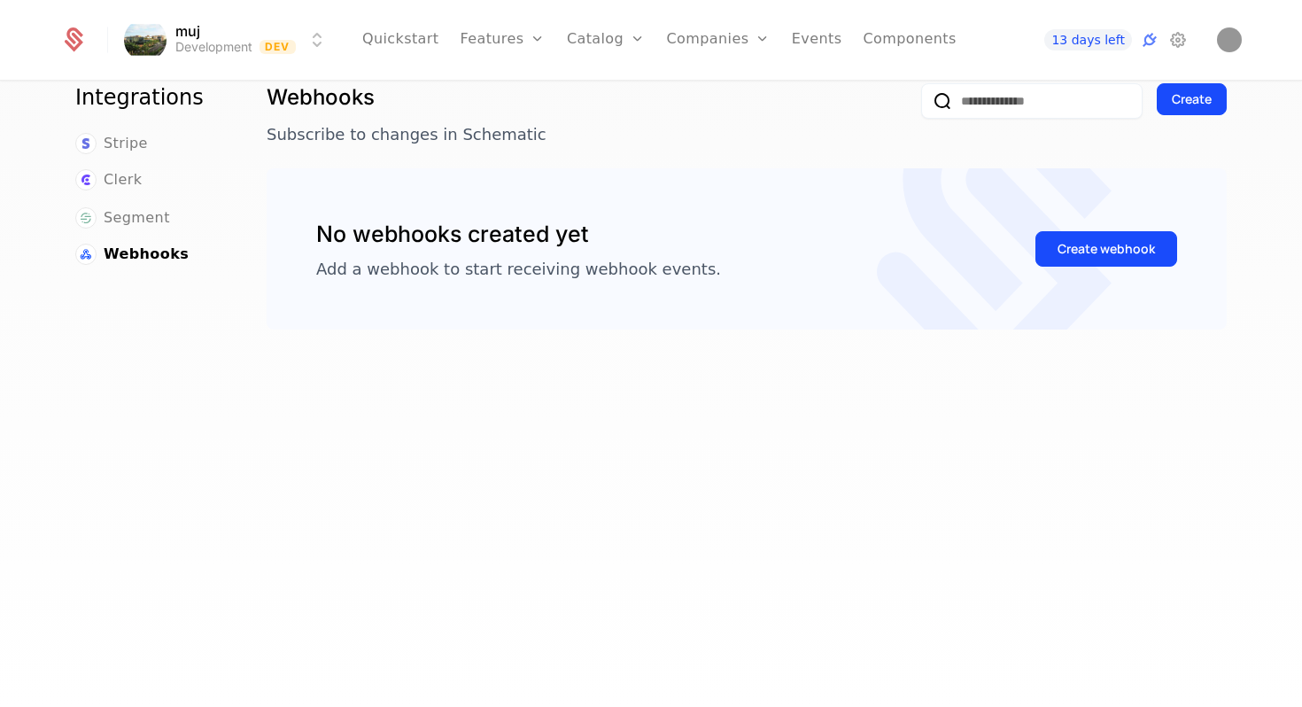
click at [139, 144] on span "Stripe" at bounding box center [126, 143] width 44 height 21
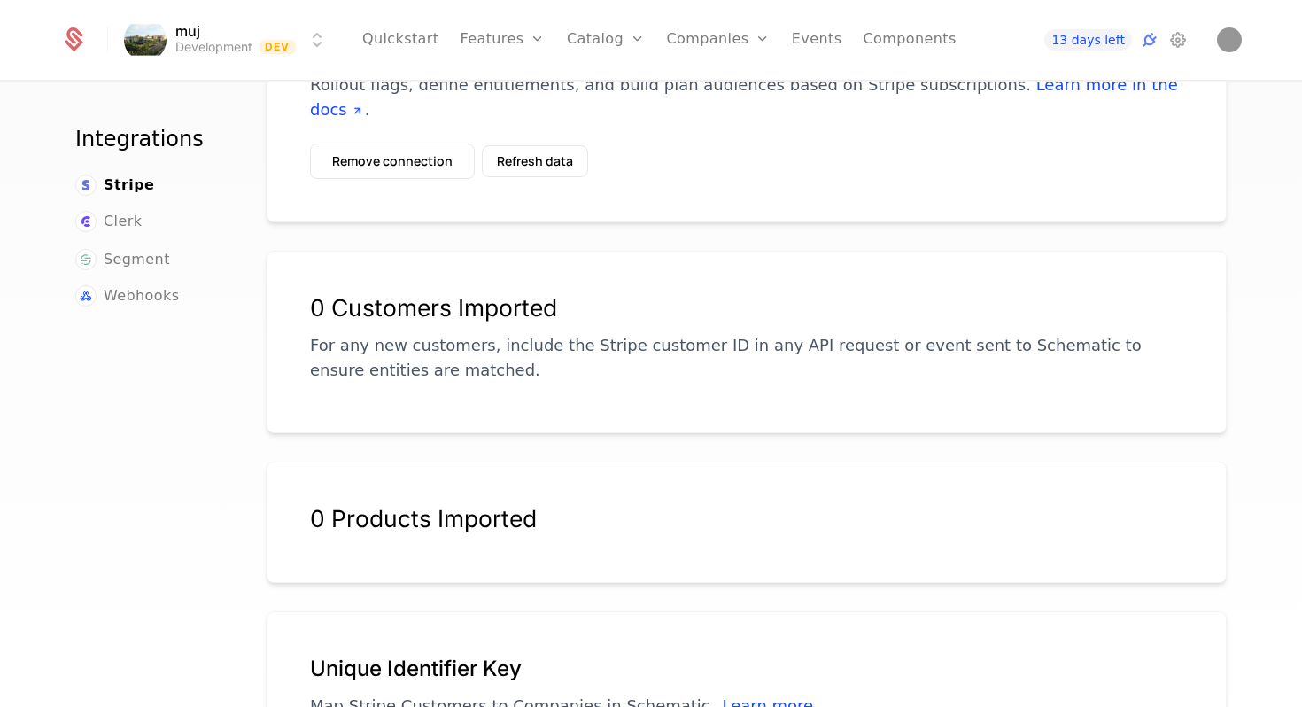
scroll to position [248, 0]
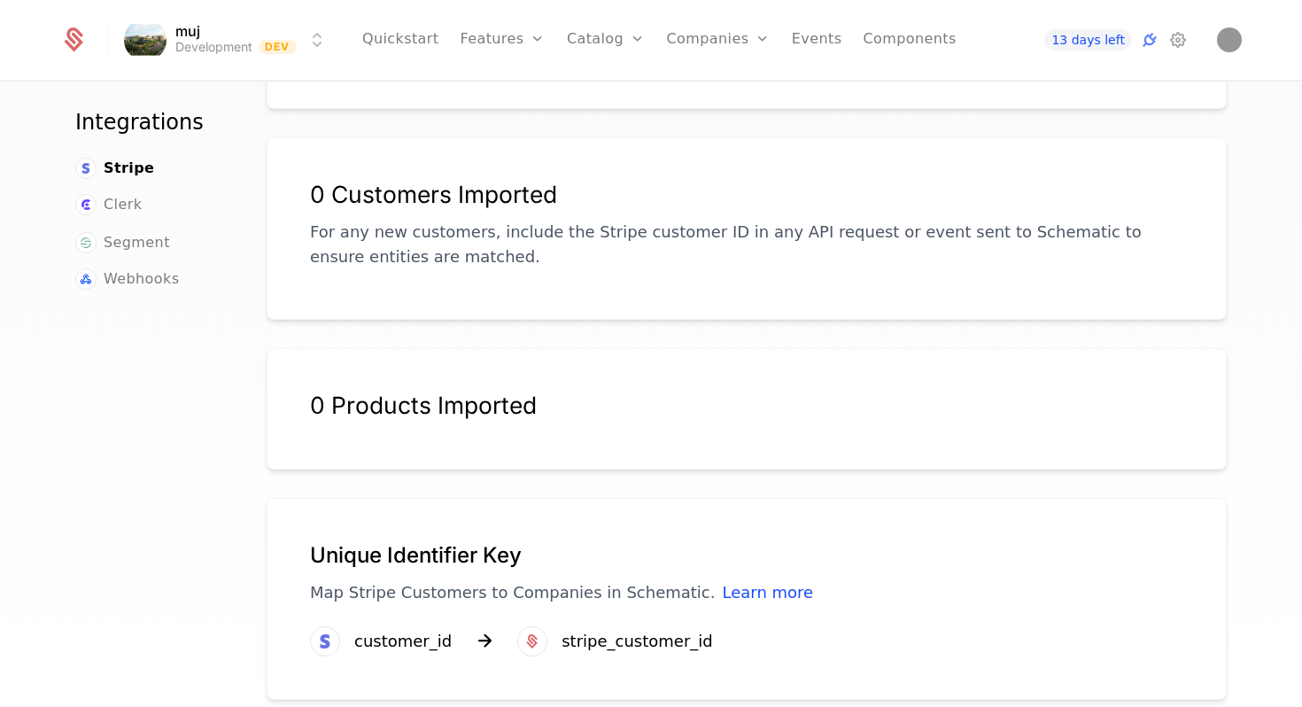
click at [609, 392] on div "0 Products Imported" at bounding box center [746, 406] width 873 height 28
click at [602, 220] on p "For any new customers, include the Stripe customer ID in any API request or eve…" at bounding box center [746, 245] width 873 height 50
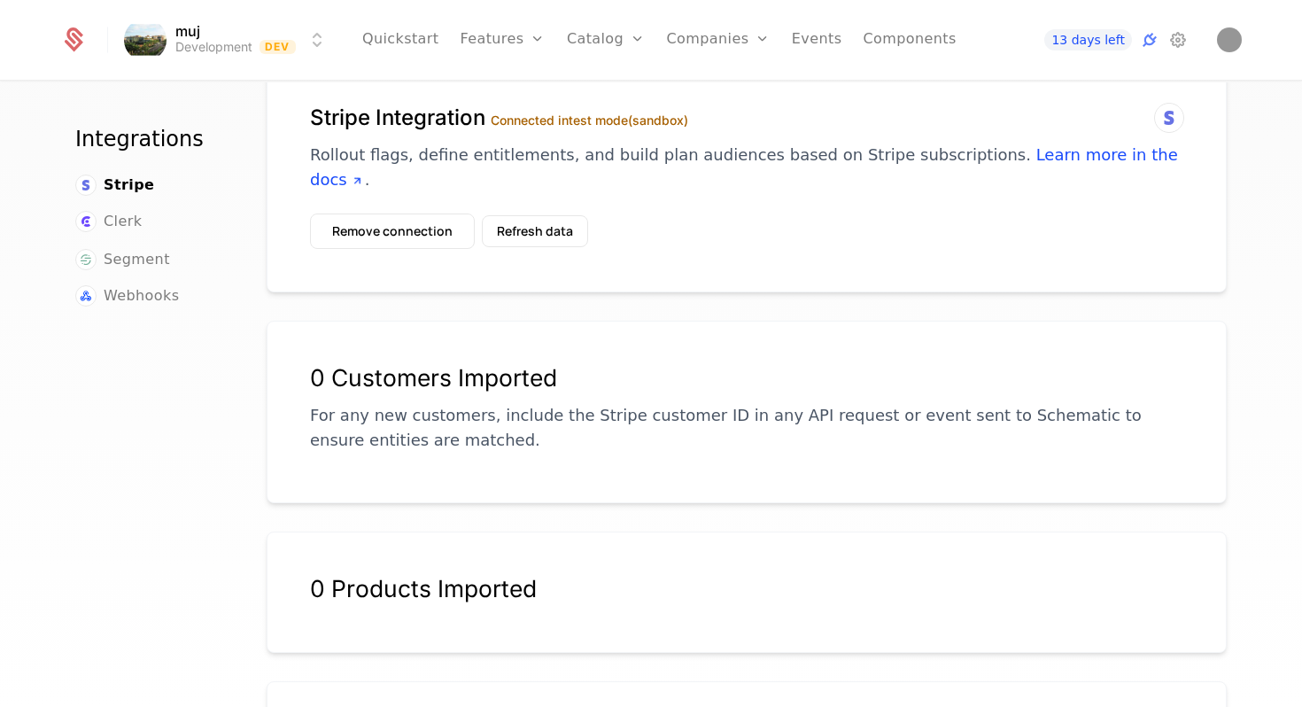
scroll to position [0, 0]
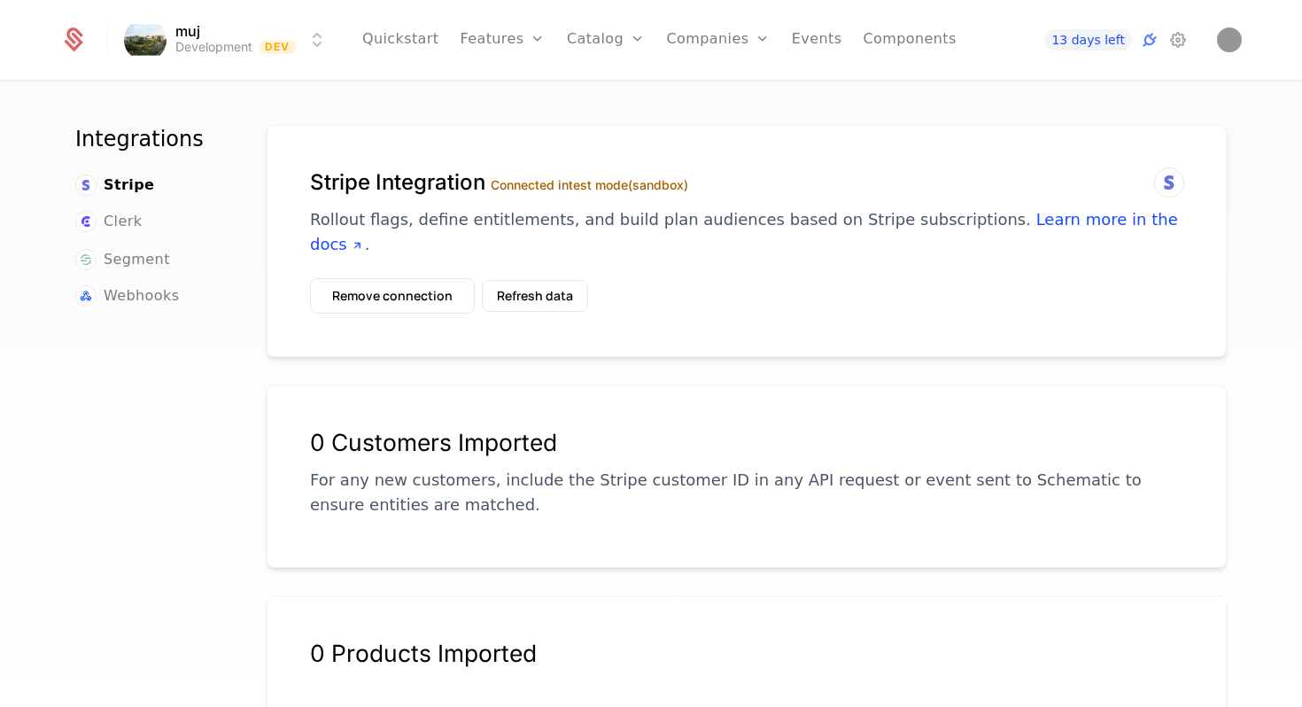
click at [532, 280] on button "Refresh data" at bounding box center [535, 296] width 106 height 32
click at [884, 48] on link "Components" at bounding box center [909, 40] width 93 height 80
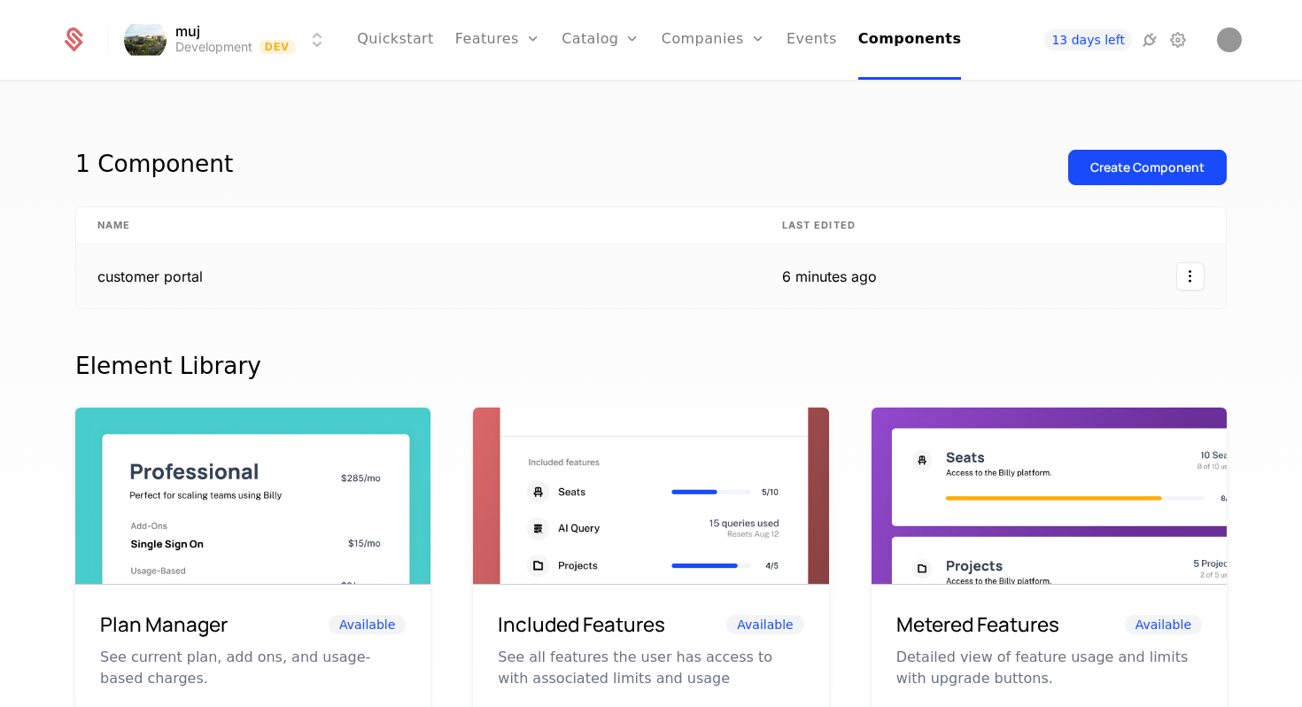
click at [1127, 281] on div at bounding box center [1061, 276] width 285 height 28
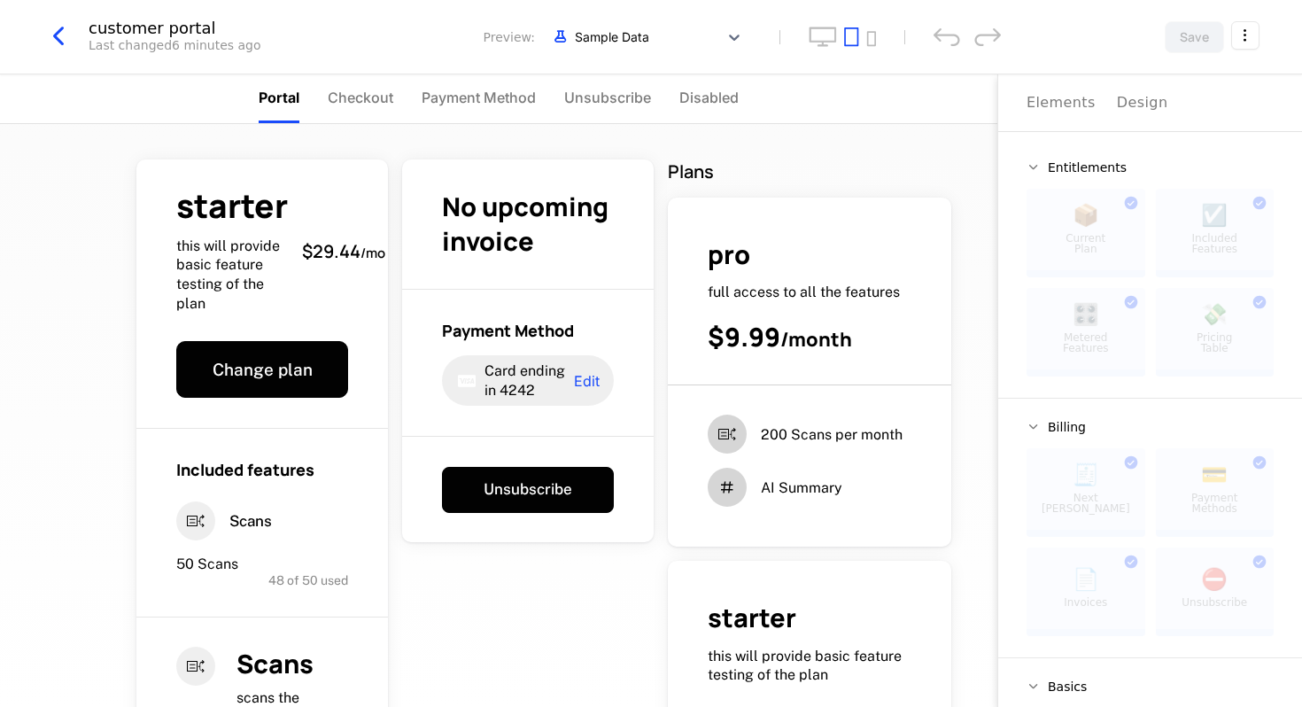
click at [1242, 38] on html "muj Development Dev Quickstart Features Features Flags Catalog Plans Add Ons Cr…" at bounding box center [651, 353] width 1302 height 707
click at [1172, 104] on div "How to install" at bounding box center [1143, 112] width 97 height 18
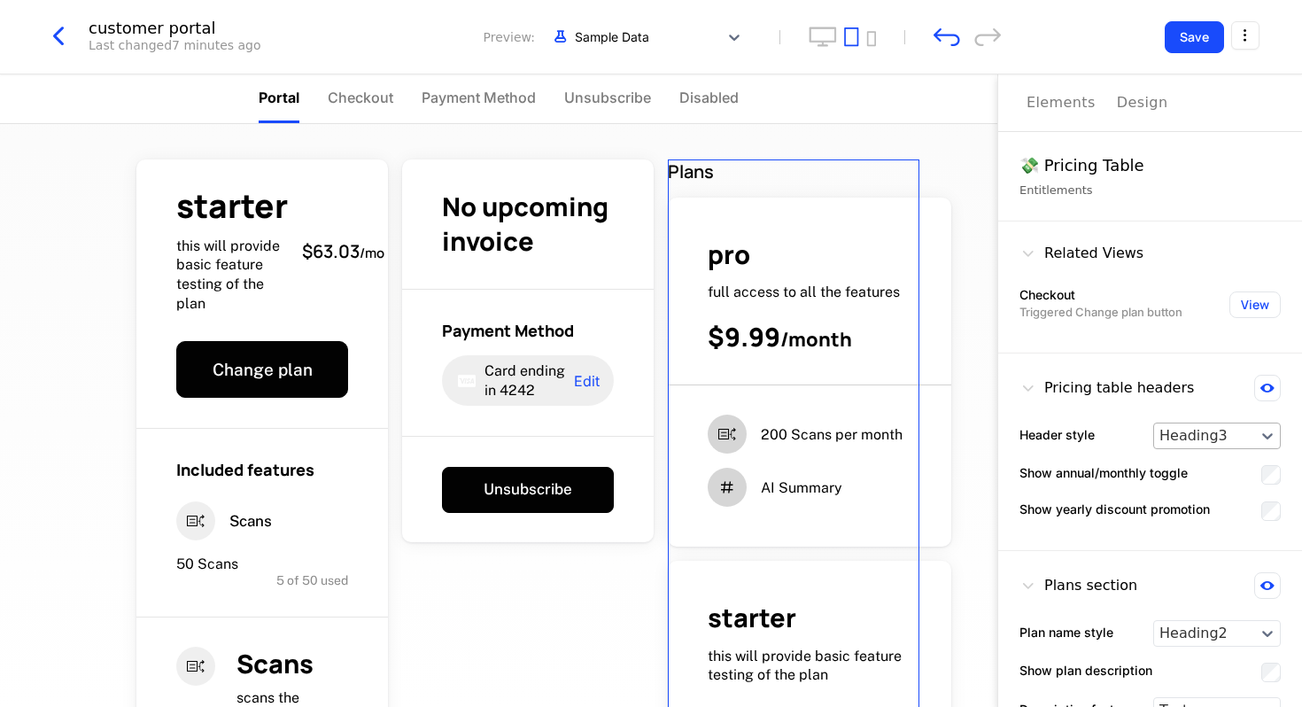
click at [1179, 438] on div at bounding box center [1204, 435] width 90 height 21
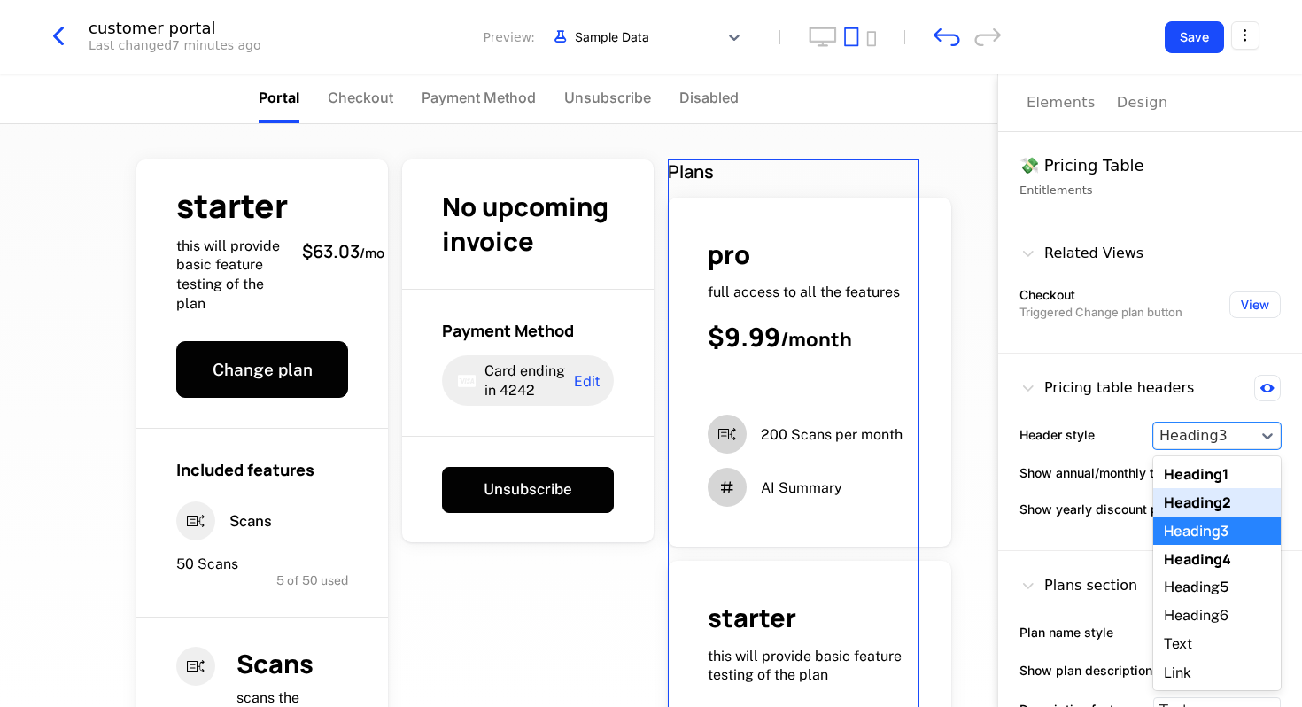
click at [1195, 500] on div "Heading2" at bounding box center [1217, 502] width 128 height 28
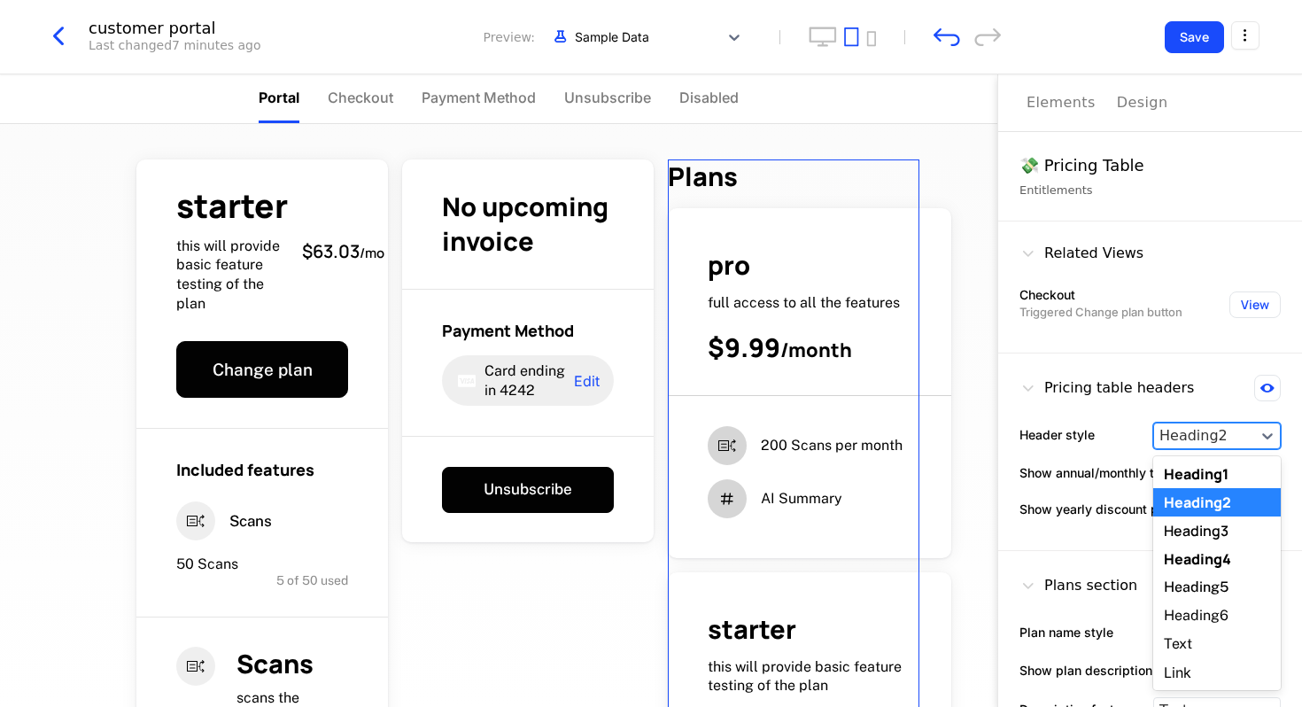
click at [1193, 448] on div "Heading2" at bounding box center [1217, 436] width 128 height 27
click at [1180, 524] on div "Heading3" at bounding box center [1217, 530] width 128 height 28
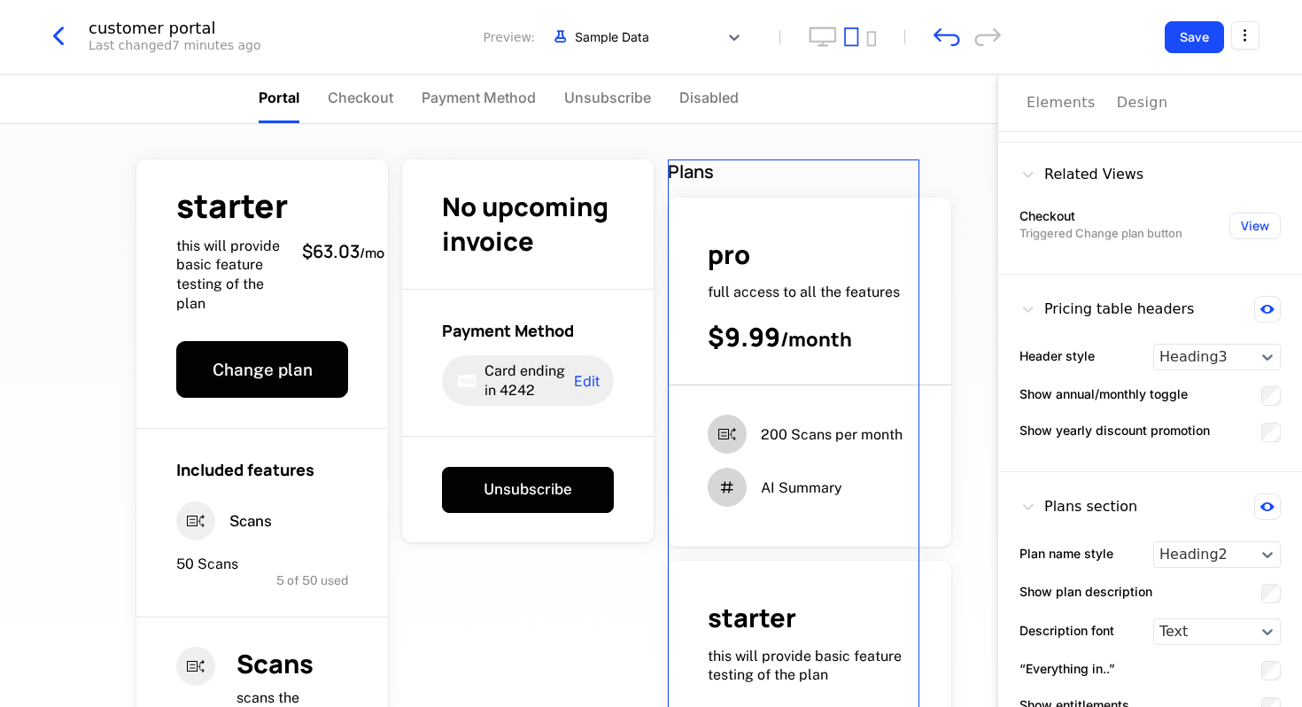
click at [1058, 106] on div "Elements" at bounding box center [1061, 102] width 69 height 21
click at [964, 148] on div "starter this will provide basic feature testing of the plan $63.03 / mo Change …" at bounding box center [498, 415] width 997 height 583
click at [890, 130] on div "starter this will provide basic feature testing of the plan $63.03 / mo Change …" at bounding box center [498, 415] width 997 height 583
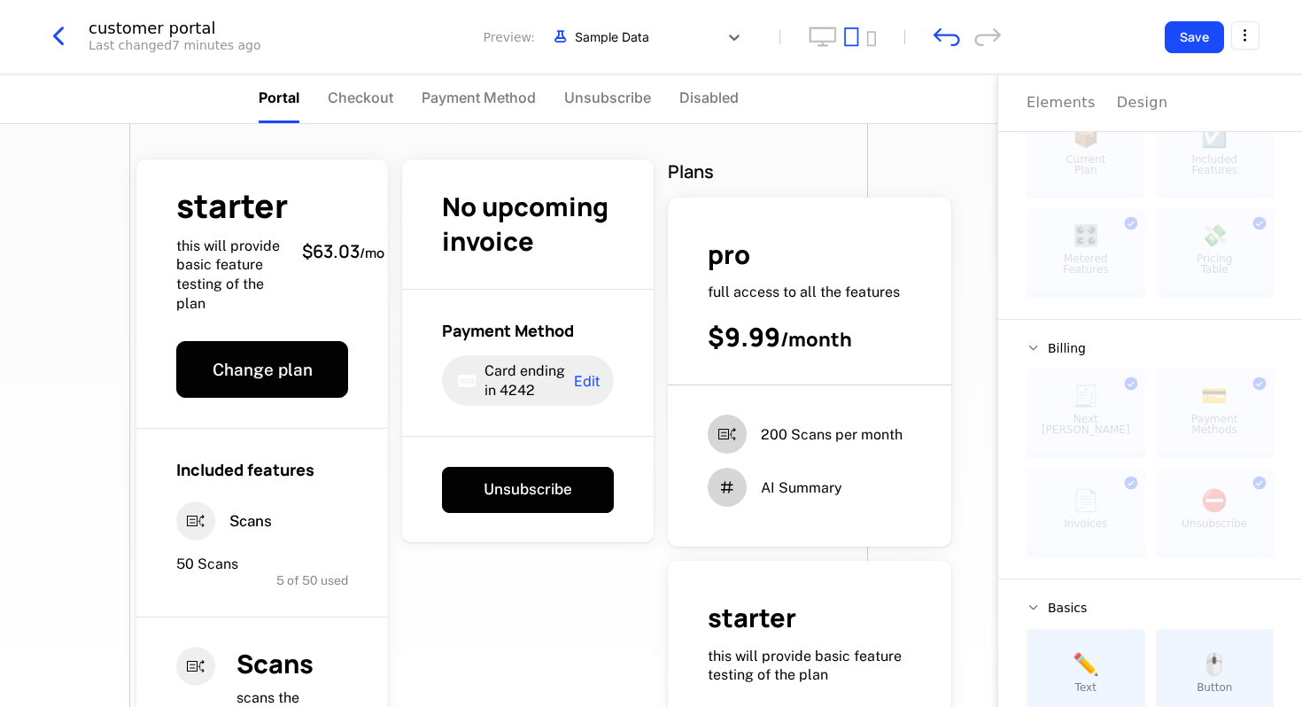
click at [450, 693] on div "starter this will provide basic feature testing of the plan $63.03 / mo Change …" at bounding box center [498, 566] width 739 height 885
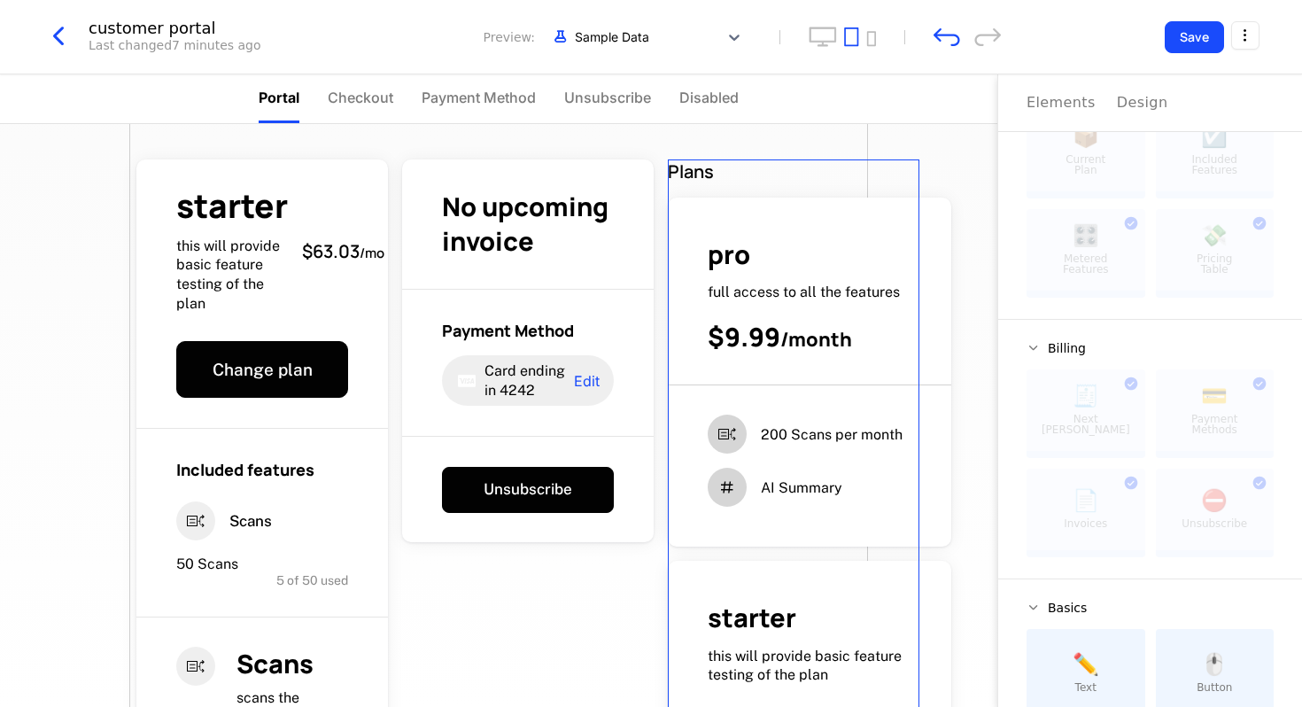
click at [1065, 102] on div "Elements" at bounding box center [1061, 102] width 69 height 21
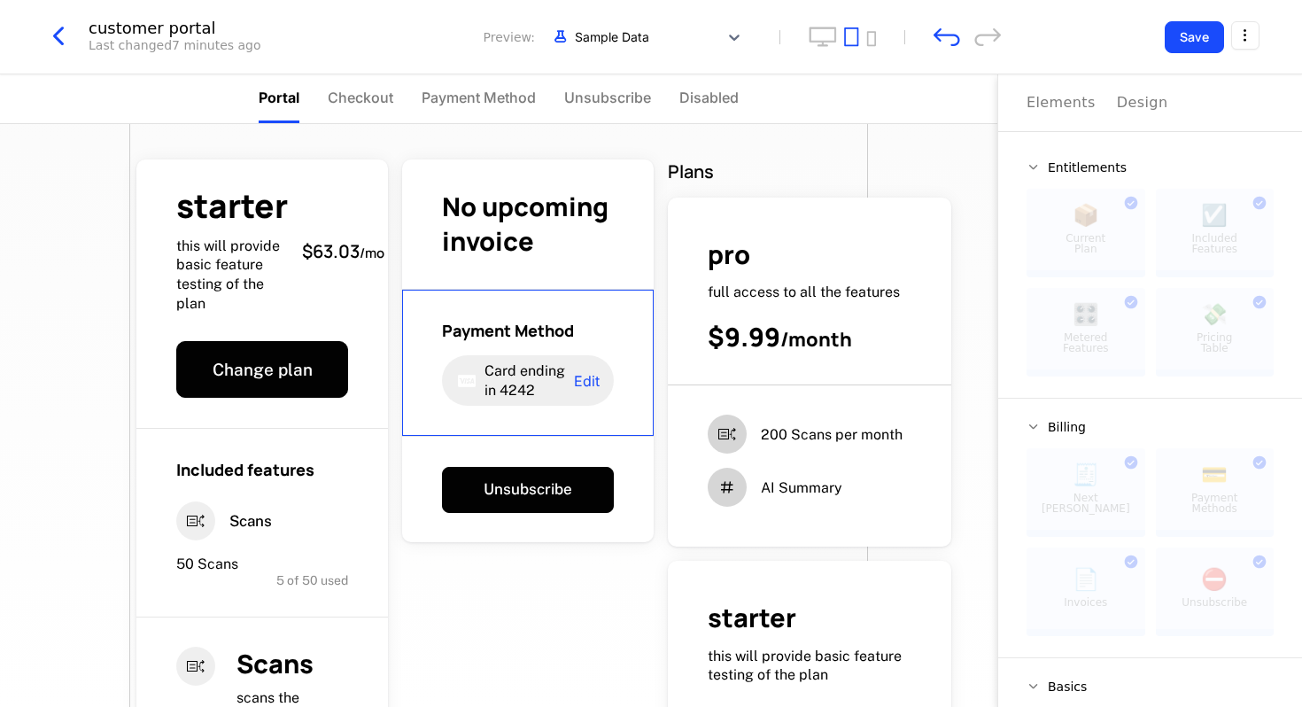
click at [635, 315] on div "Payment Method Card ending in 4242 Edit" at bounding box center [528, 363] width 252 height 147
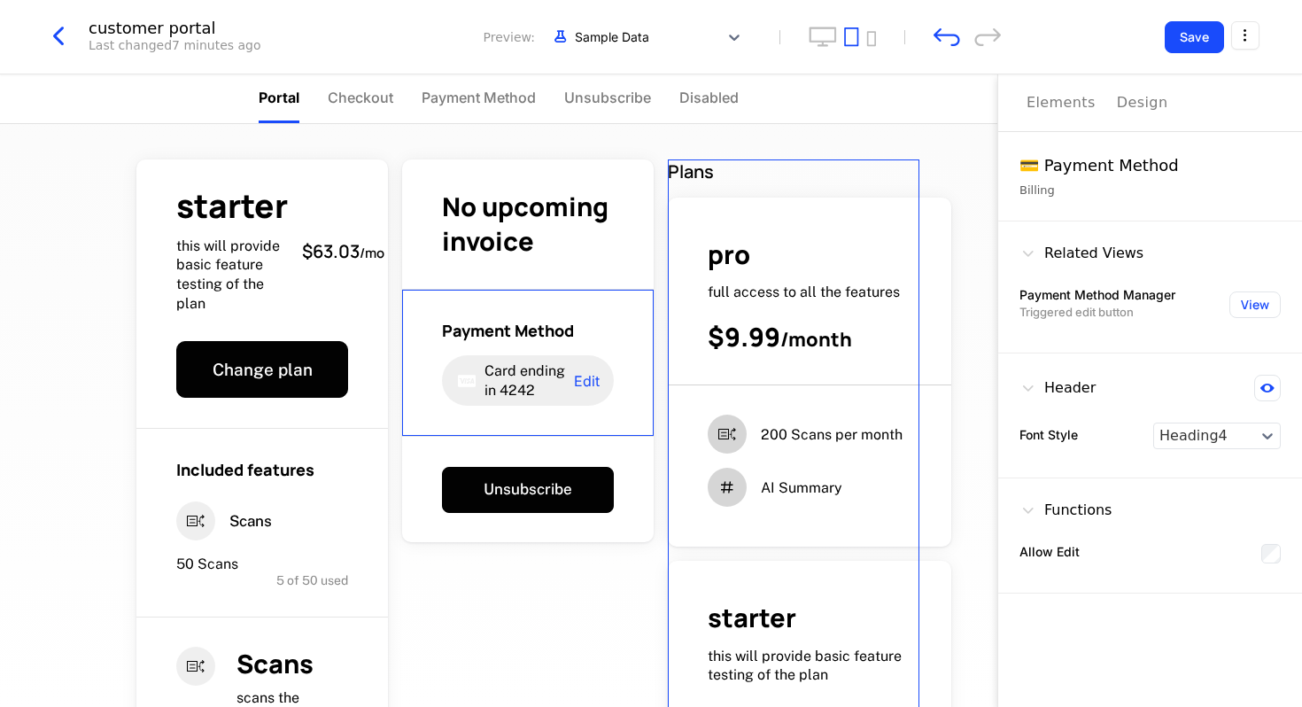
click at [711, 286] on span "full access to all the features" at bounding box center [804, 291] width 192 height 17
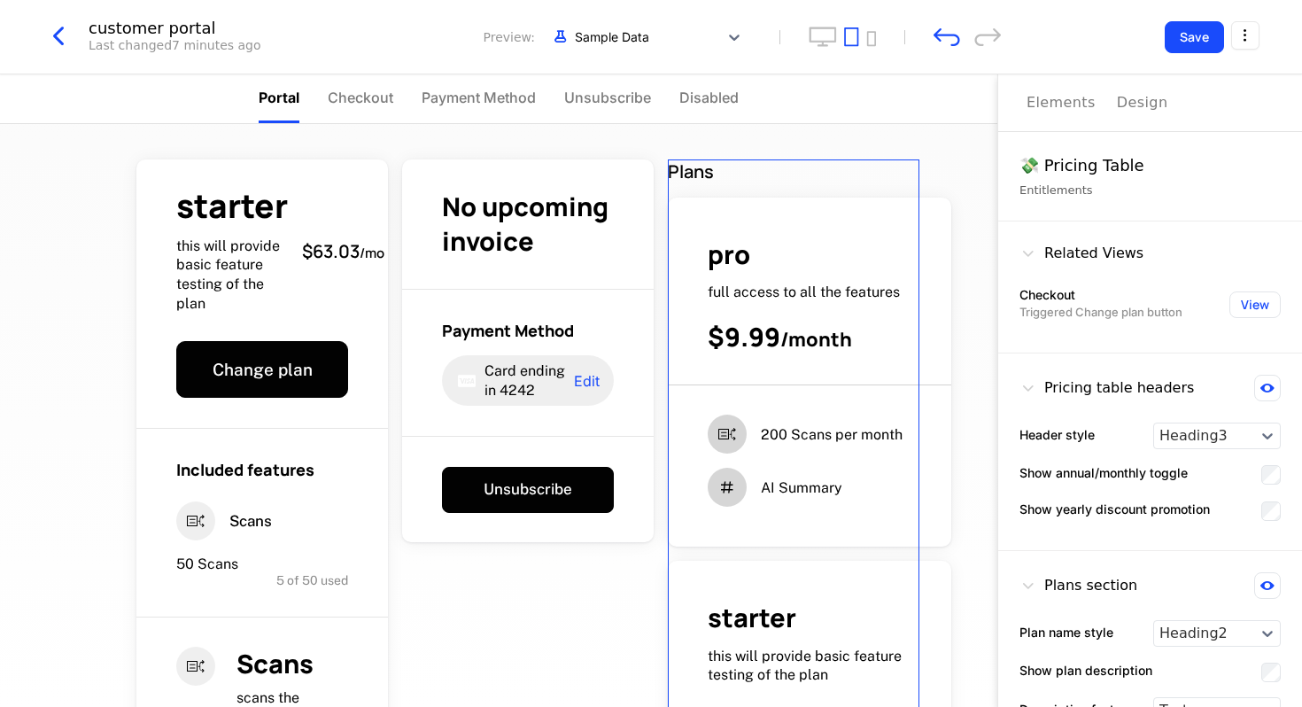
click at [1135, 387] on div "Pricing table headers" at bounding box center [1107, 388] width 174 height 27
click at [1027, 386] on icon at bounding box center [1029, 388] width 18 height 18
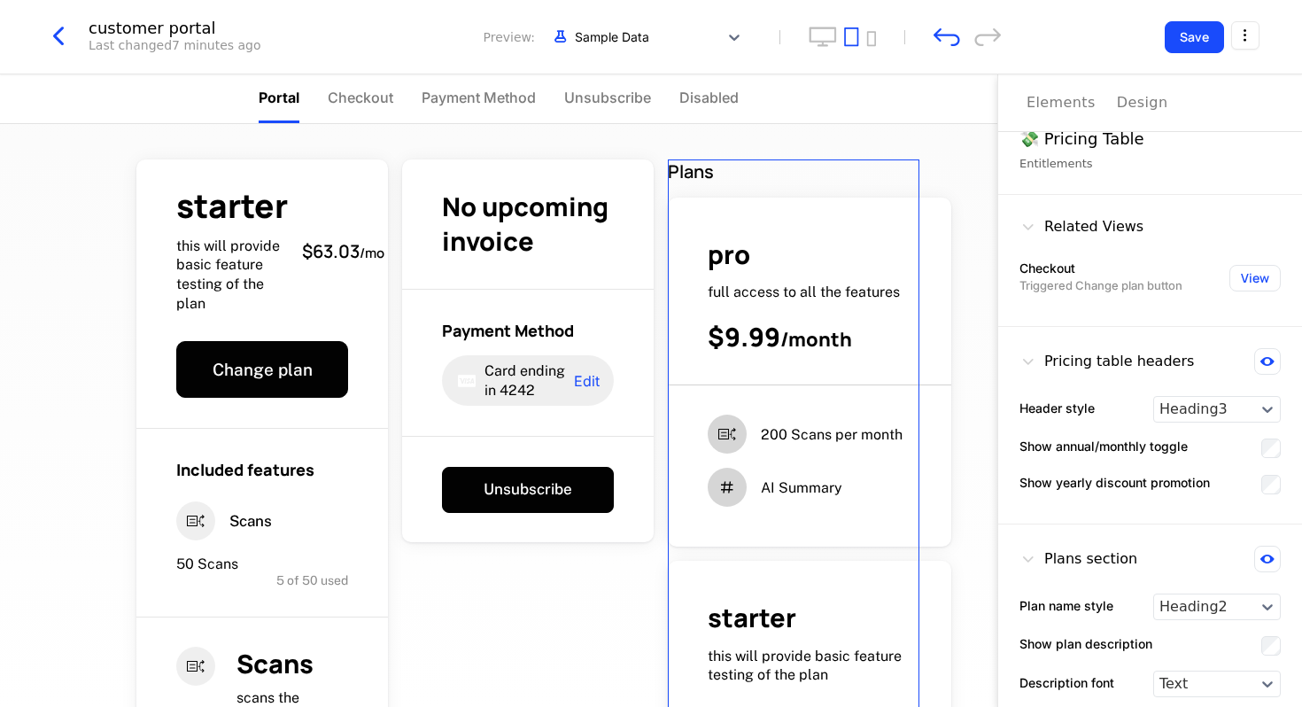
scroll to position [26, 0]
click at [815, 27] on icon "desktop" at bounding box center [823, 36] width 27 height 19
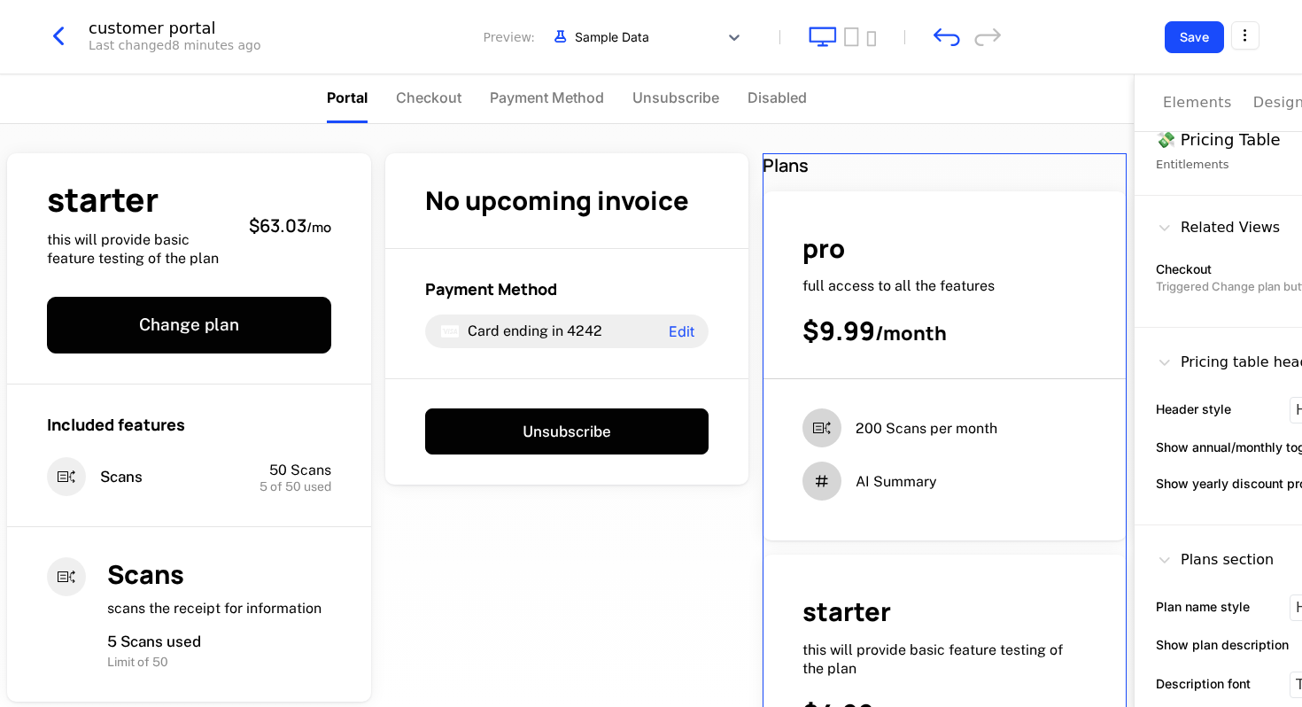
scroll to position [0, 0]
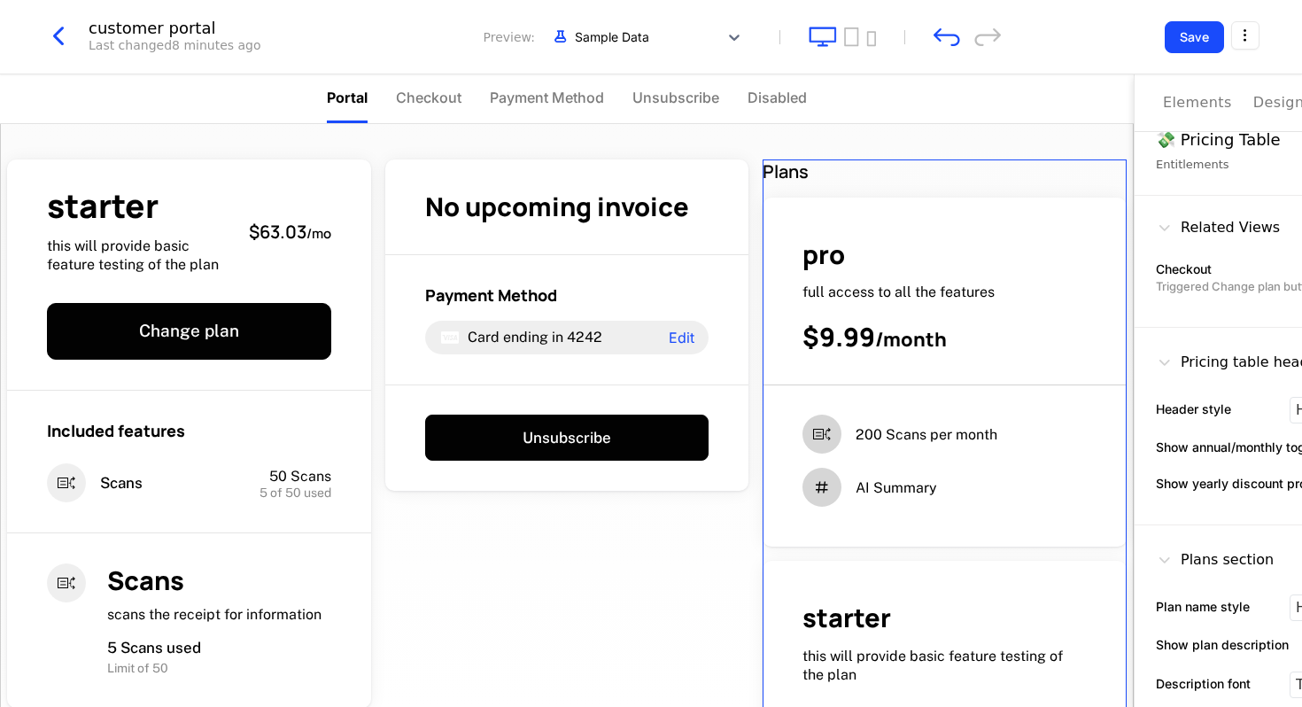
click at [861, 42] on div at bounding box center [842, 37] width 67 height 20
click at [865, 41] on div at bounding box center [842, 37] width 67 height 20
click at [870, 41] on icon "mobile" at bounding box center [871, 39] width 10 height 16
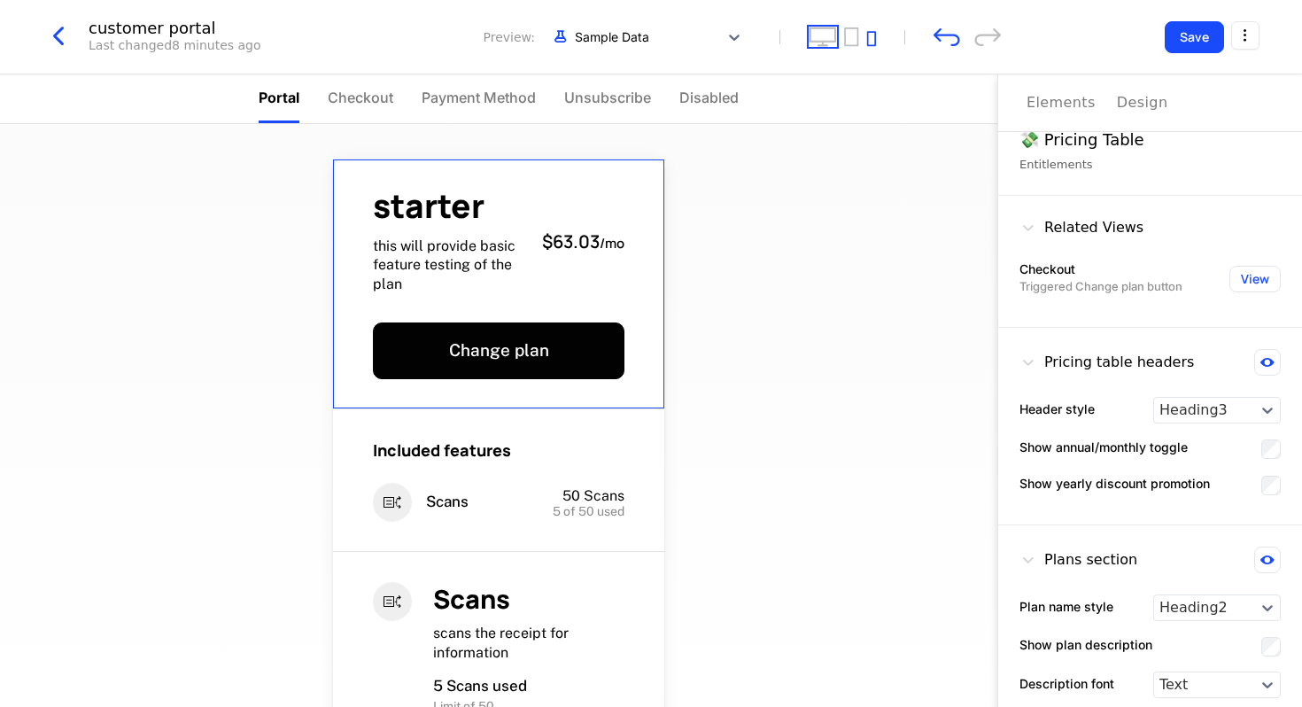
click at [814, 43] on icon "desktop" at bounding box center [823, 37] width 28 height 20
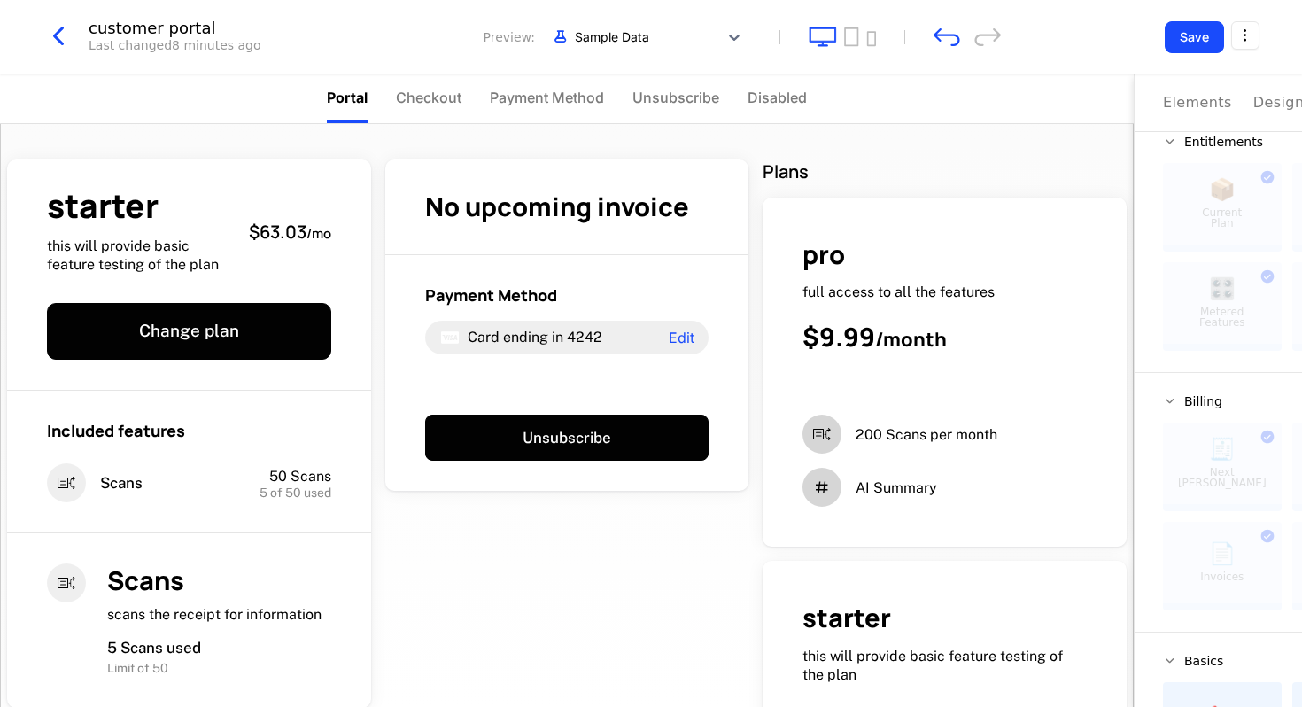
click at [820, 124] on div "starter this will provide basic feature testing of the plan $63.03 / mo Change …" at bounding box center [567, 566] width 1134 height 885
click at [514, 230] on div "No upcoming invoice" at bounding box center [567, 207] width 364 height 96
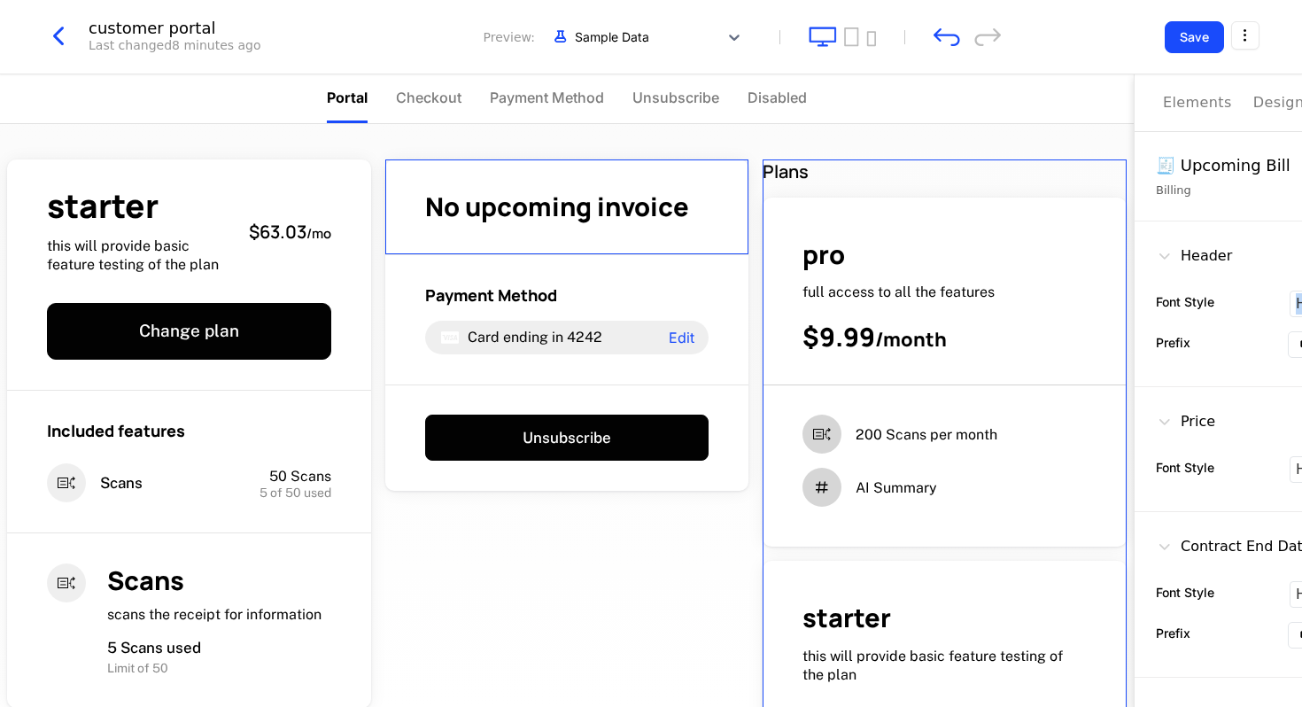
drag, startPoint x: 1158, startPoint y: 322, endPoint x: 1137, endPoint y: 315, distance: 21.3
click at [1137, 315] on div "**********" at bounding box center [1287, 304] width 304 height 166
click at [865, 43] on div at bounding box center [842, 37] width 67 height 20
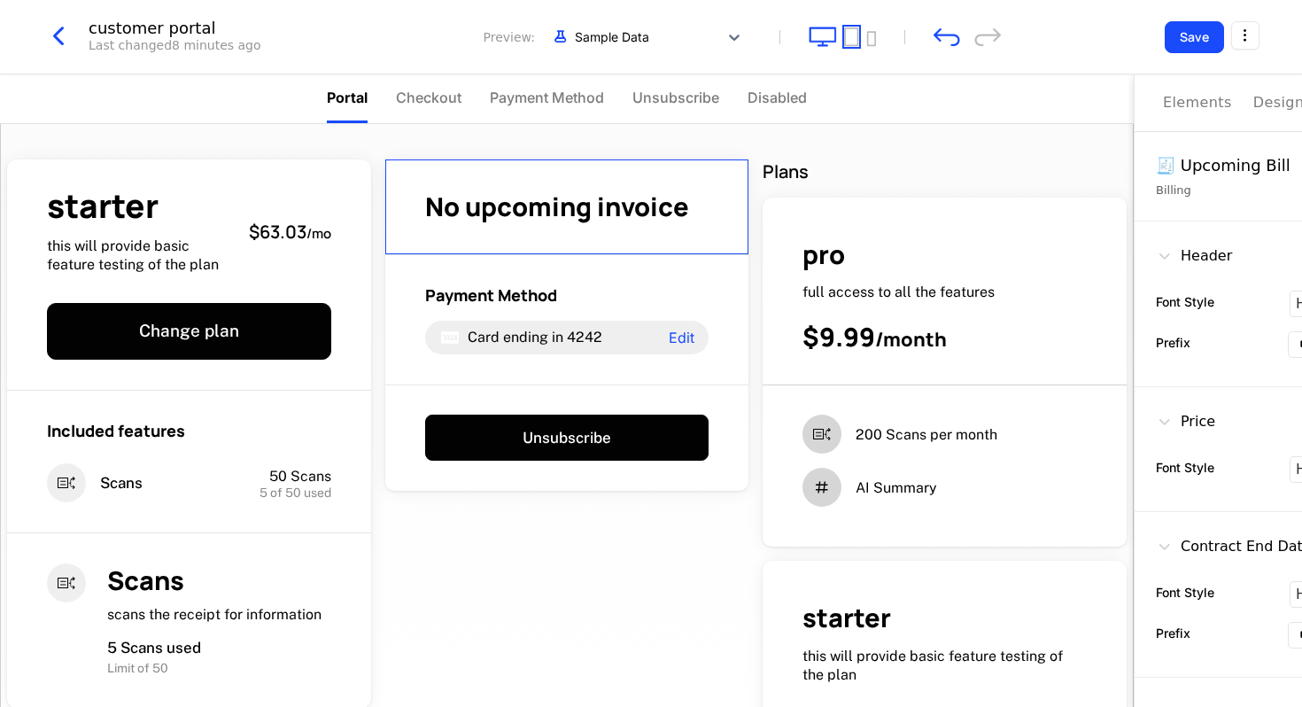
click at [857, 43] on icon "tablet" at bounding box center [851, 37] width 15 height 20
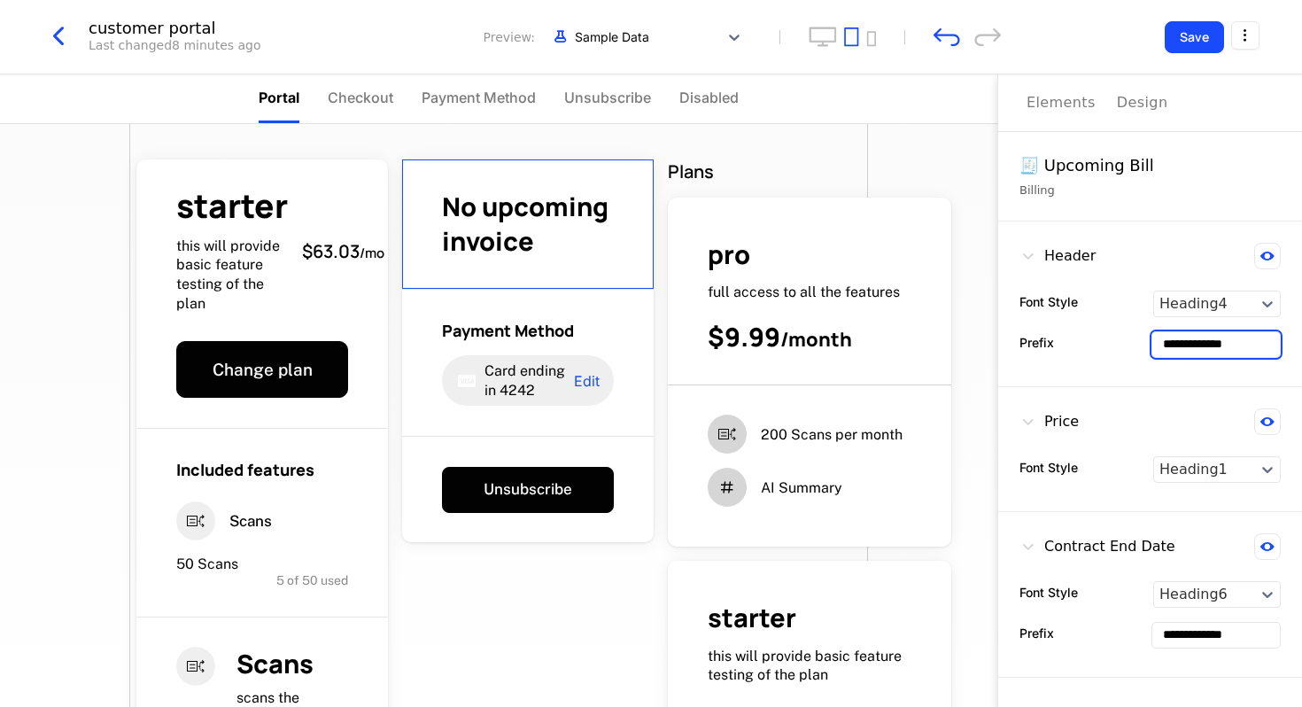
click at [1192, 340] on input "**********" at bounding box center [1216, 344] width 128 height 25
click at [1262, 340] on input "**********" at bounding box center [1216, 344] width 128 height 25
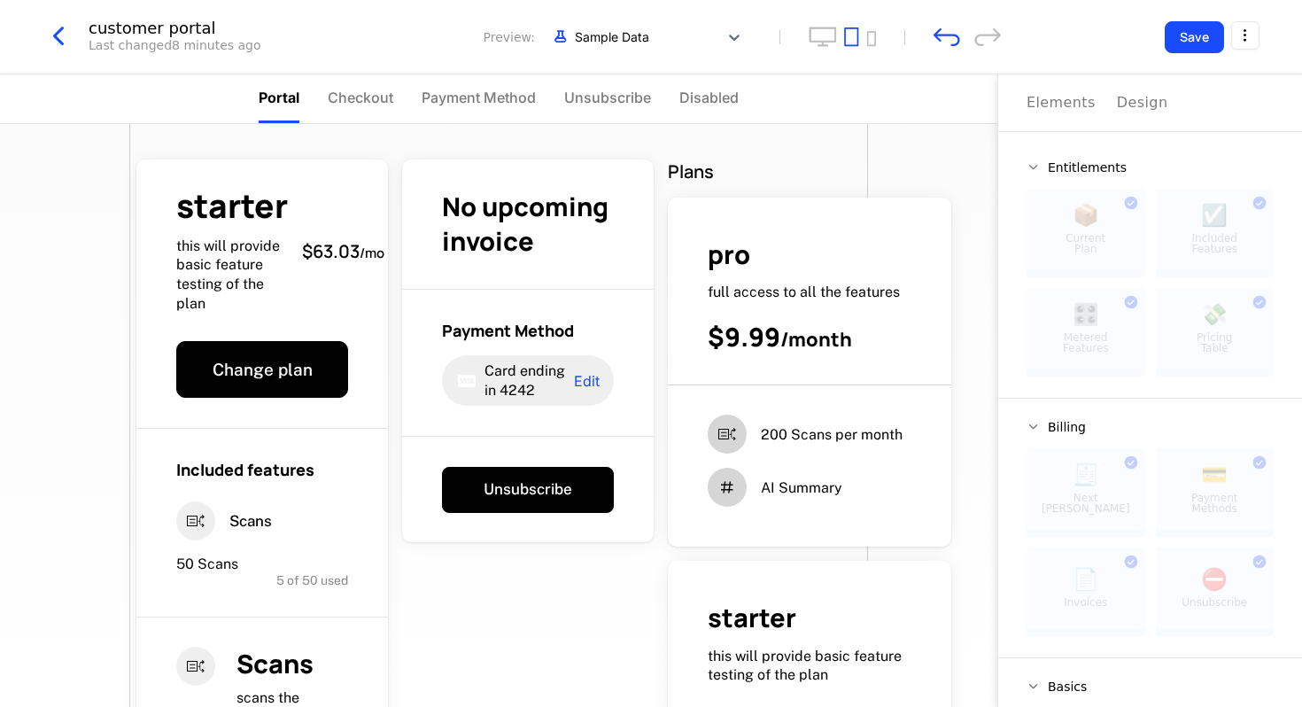
click at [610, 608] on div "starter this will provide basic feature testing of the plan $63.03 / mo Change …" at bounding box center [498, 566] width 739 height 885
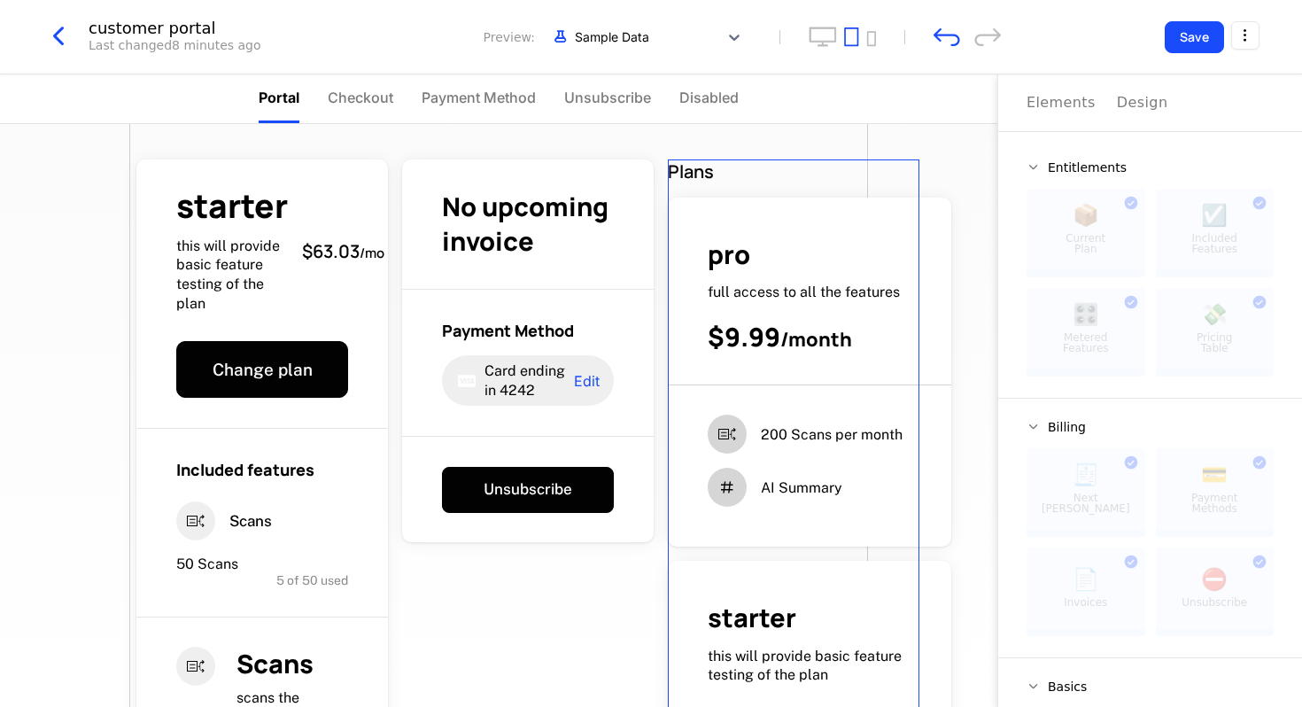
click at [1192, 32] on button "Save" at bounding box center [1194, 37] width 59 height 32
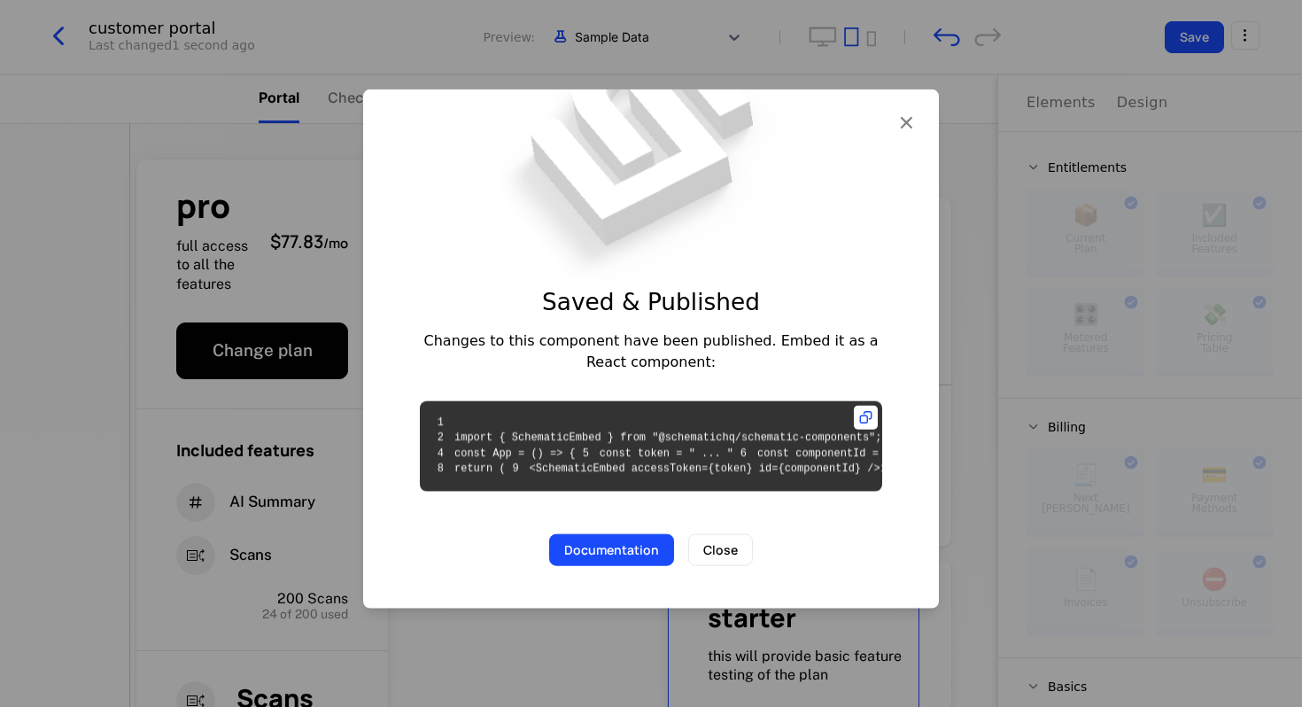
click at [727, 566] on button "Close" at bounding box center [720, 550] width 65 height 32
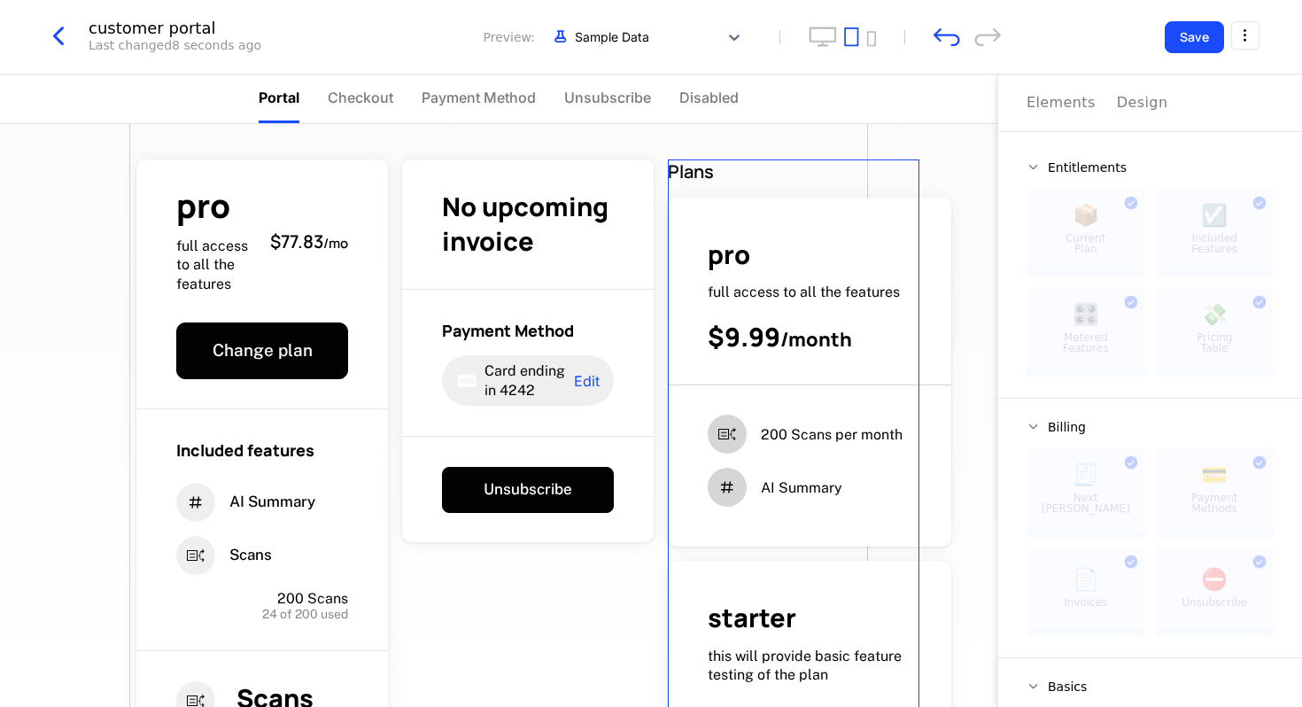
click at [1183, 35] on button "Save" at bounding box center [1194, 37] width 59 height 32
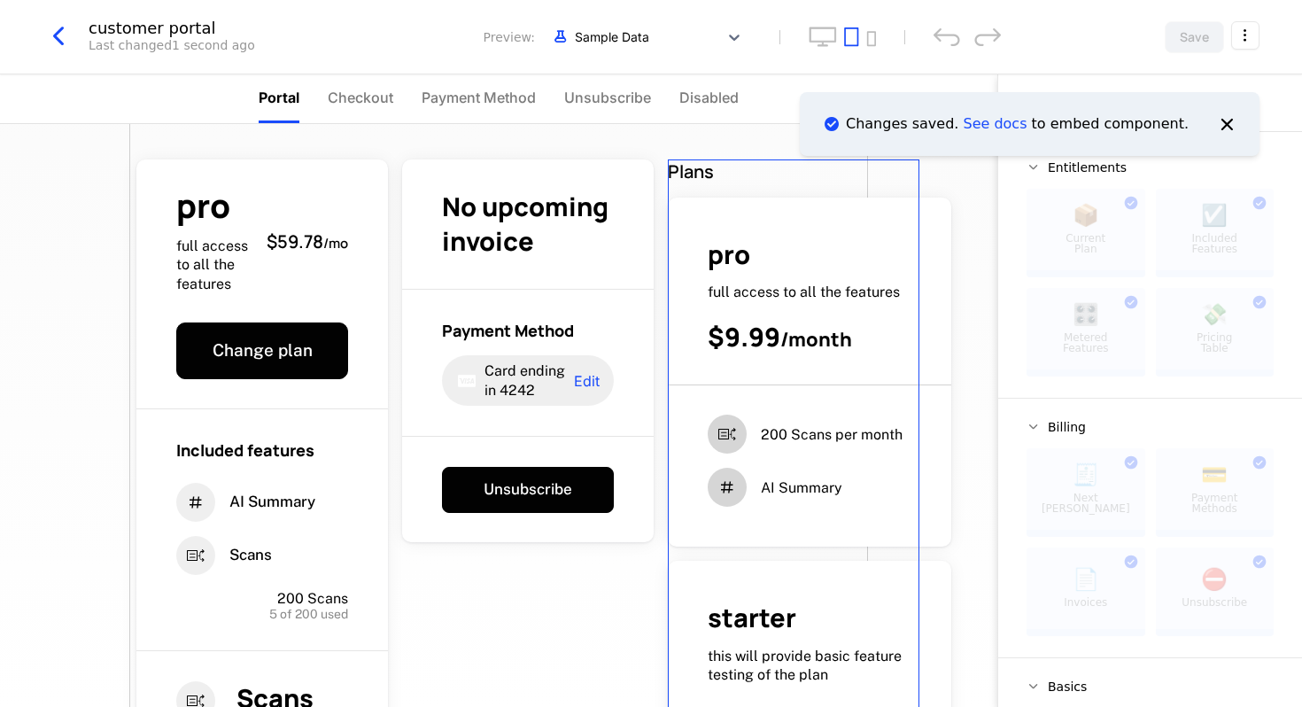
click at [1227, 122] on icon "Notifications (F8)" at bounding box center [1226, 123] width 23 height 23
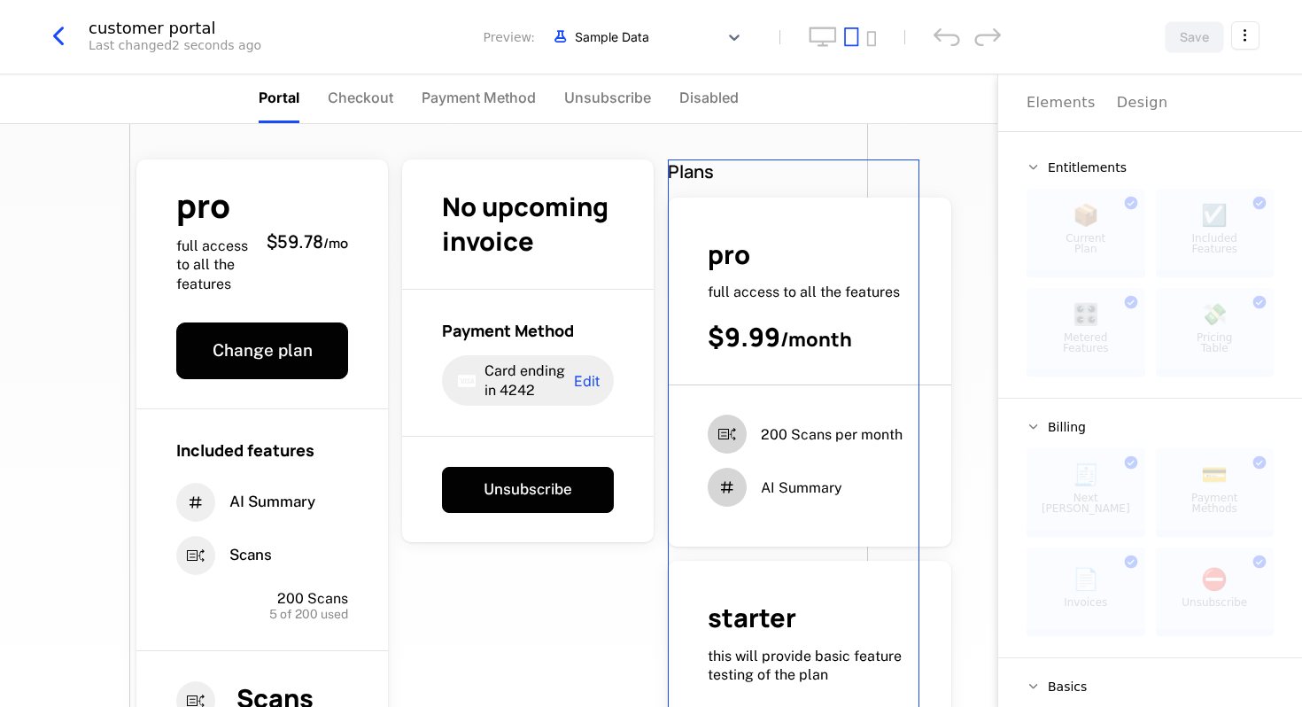
click at [65, 35] on icon "button" at bounding box center [59, 36] width 32 height 32
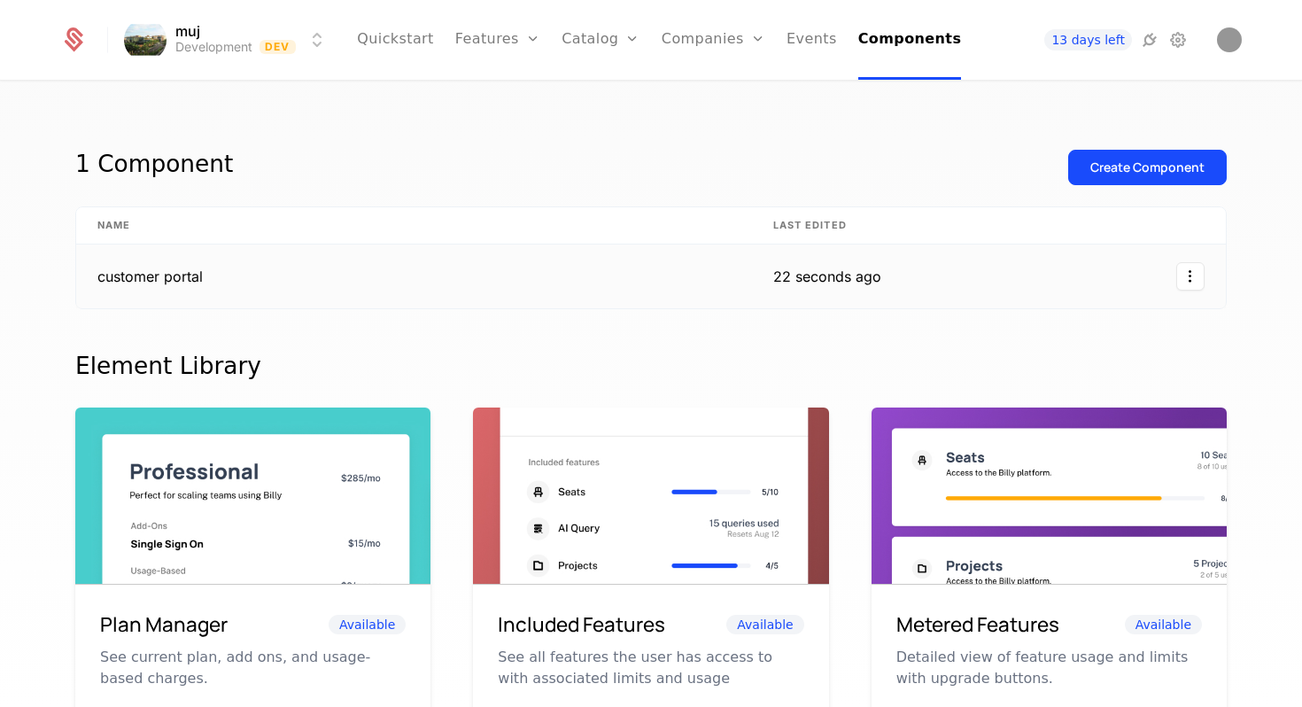
click at [975, 270] on div at bounding box center [1064, 276] width 281 height 28
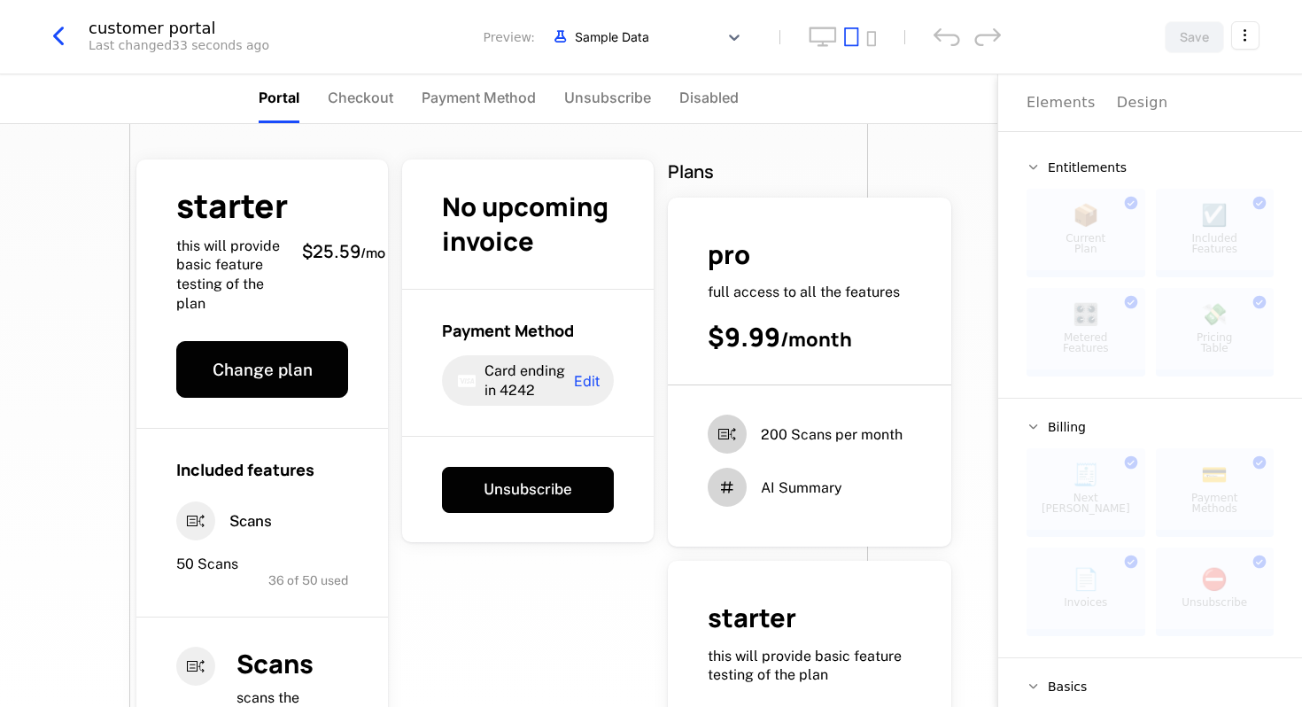
click at [368, 106] on span "Checkout" at bounding box center [361, 97] width 66 height 21
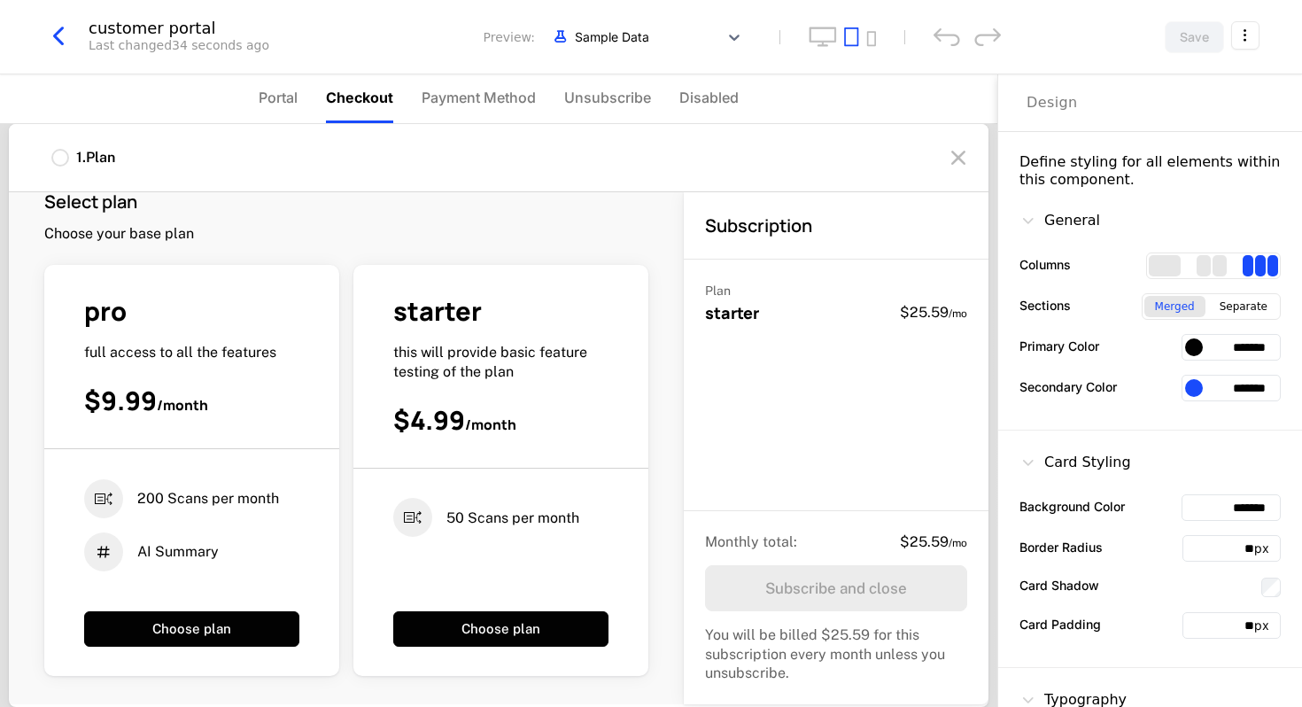
click at [499, 102] on span "Payment Method" at bounding box center [479, 97] width 114 height 21
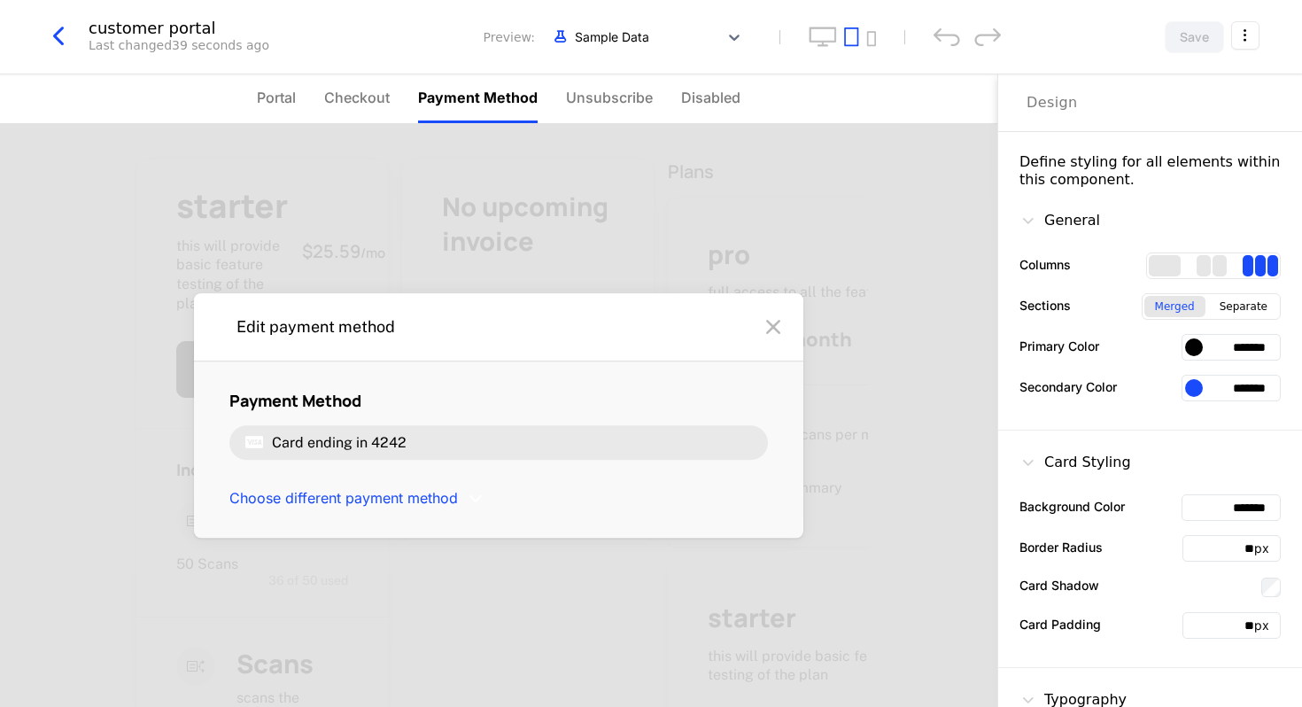
click at [596, 105] on span "Unsubscribe" at bounding box center [609, 97] width 87 height 21
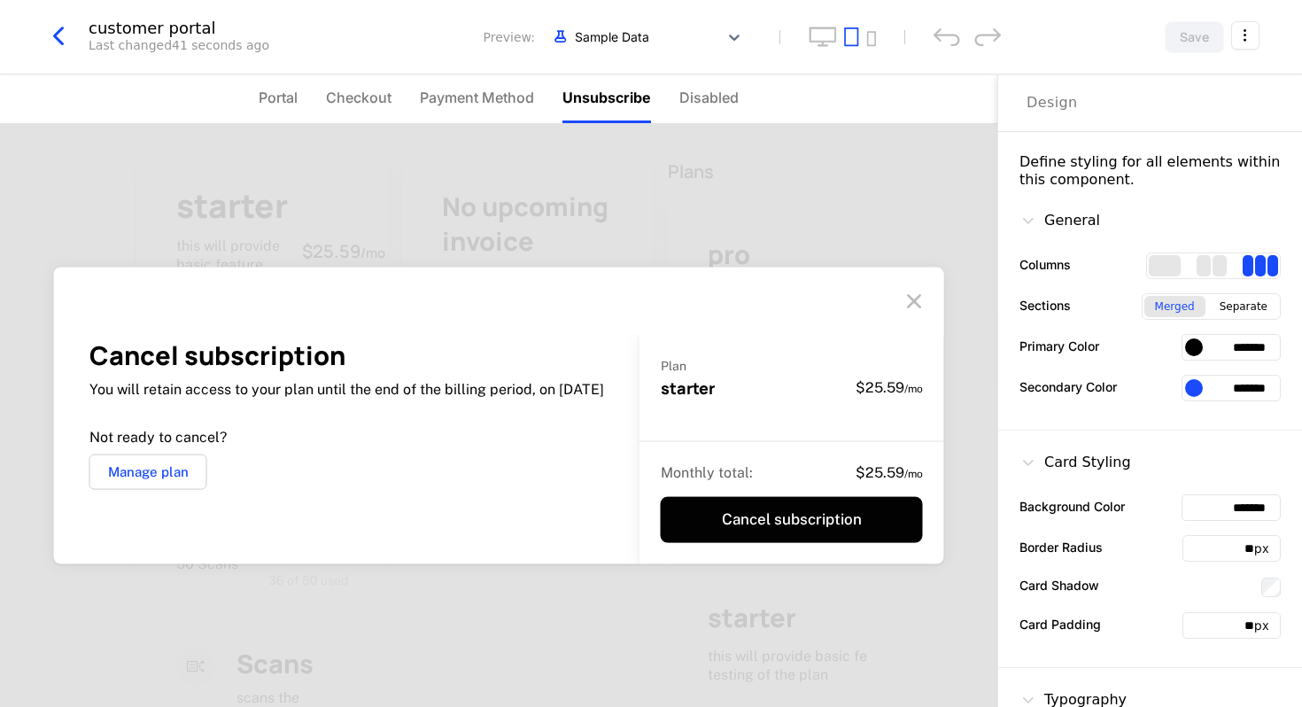
click at [686, 96] on span "Disabled" at bounding box center [708, 97] width 59 height 21
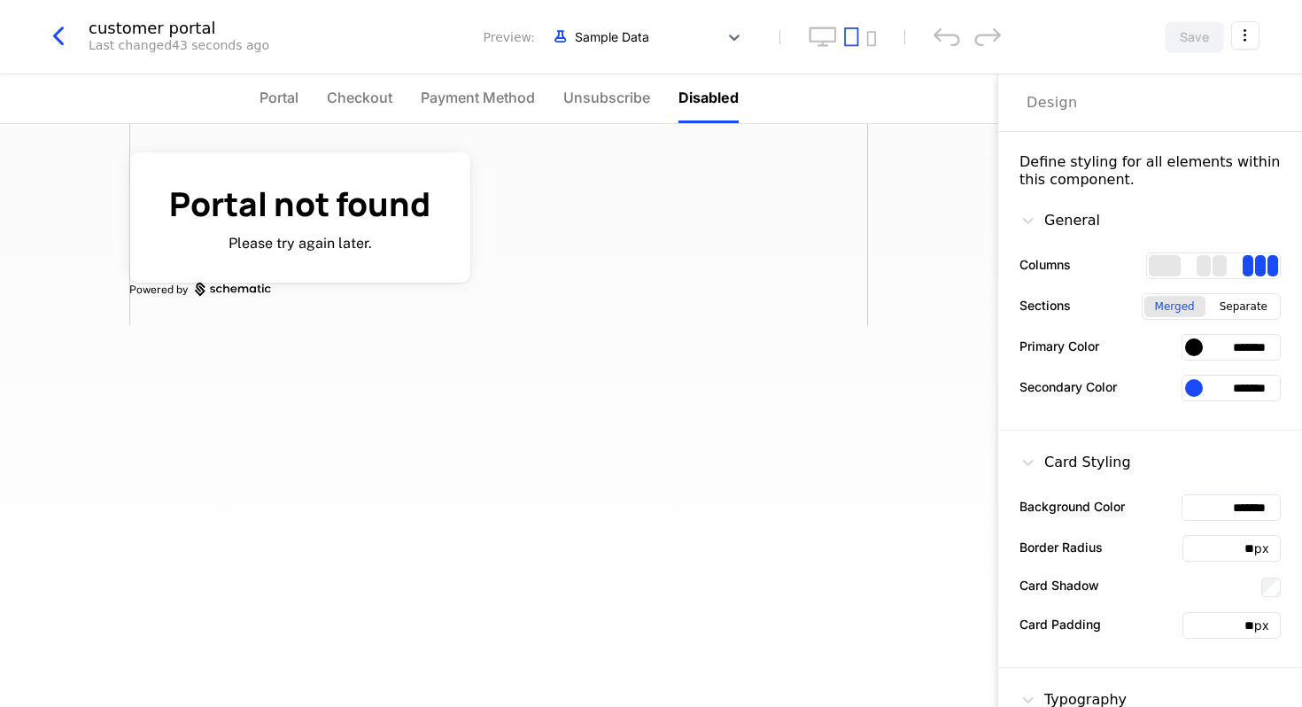
click at [289, 97] on span "Portal" at bounding box center [279, 97] width 39 height 21
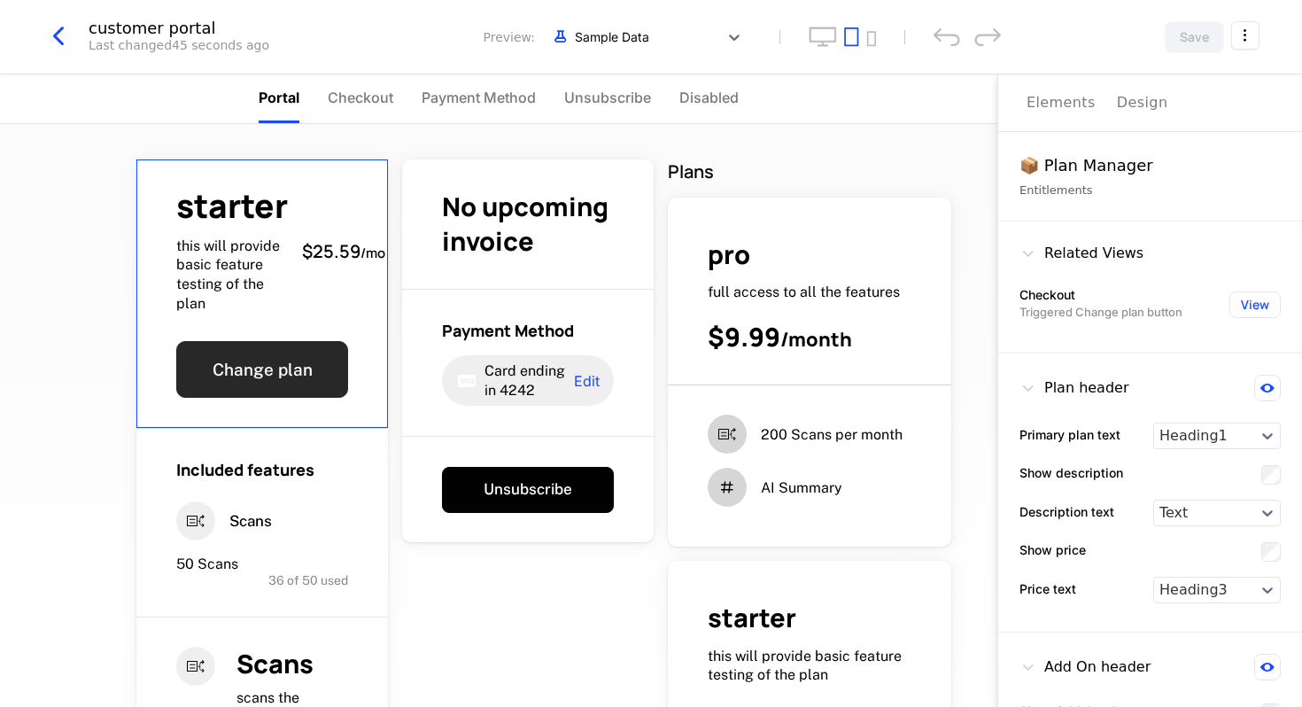
click at [285, 368] on button "Change plan" at bounding box center [262, 369] width 172 height 57
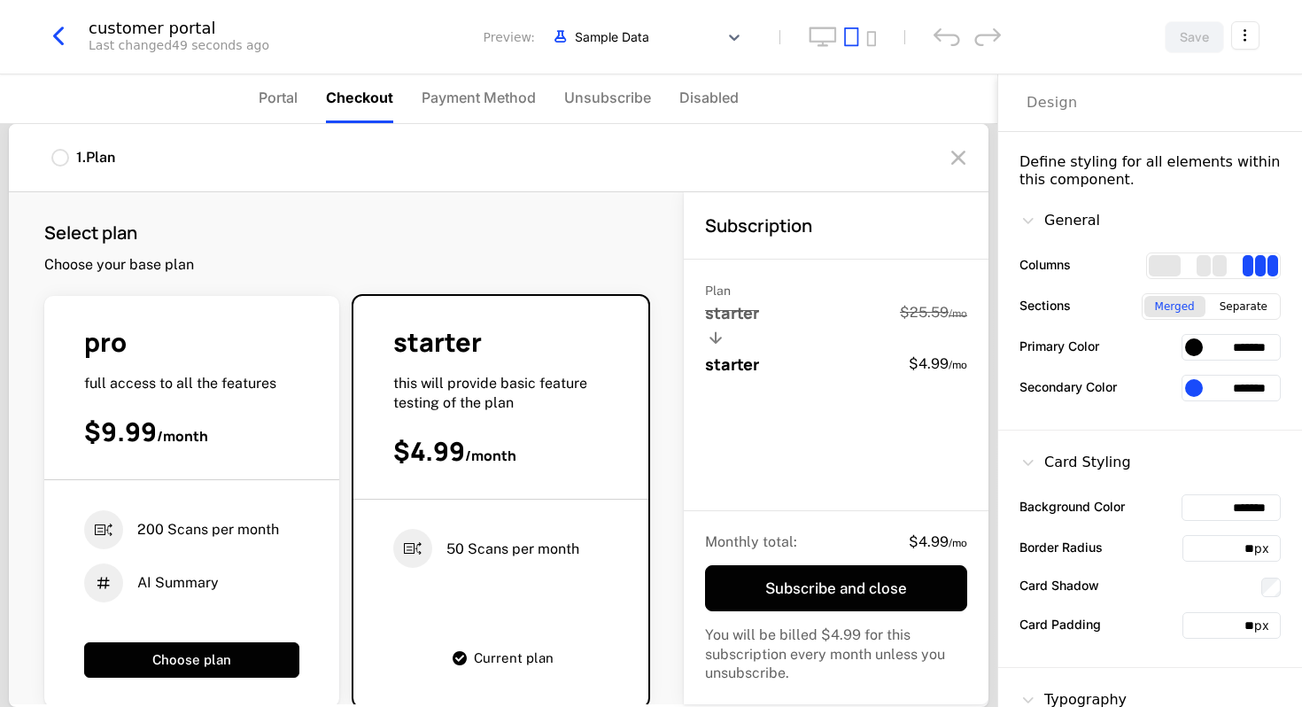
click at [1203, 356] on input "*******" at bounding box center [1231, 347] width 99 height 27
click at [1191, 344] on div at bounding box center [1194, 347] width 18 height 18
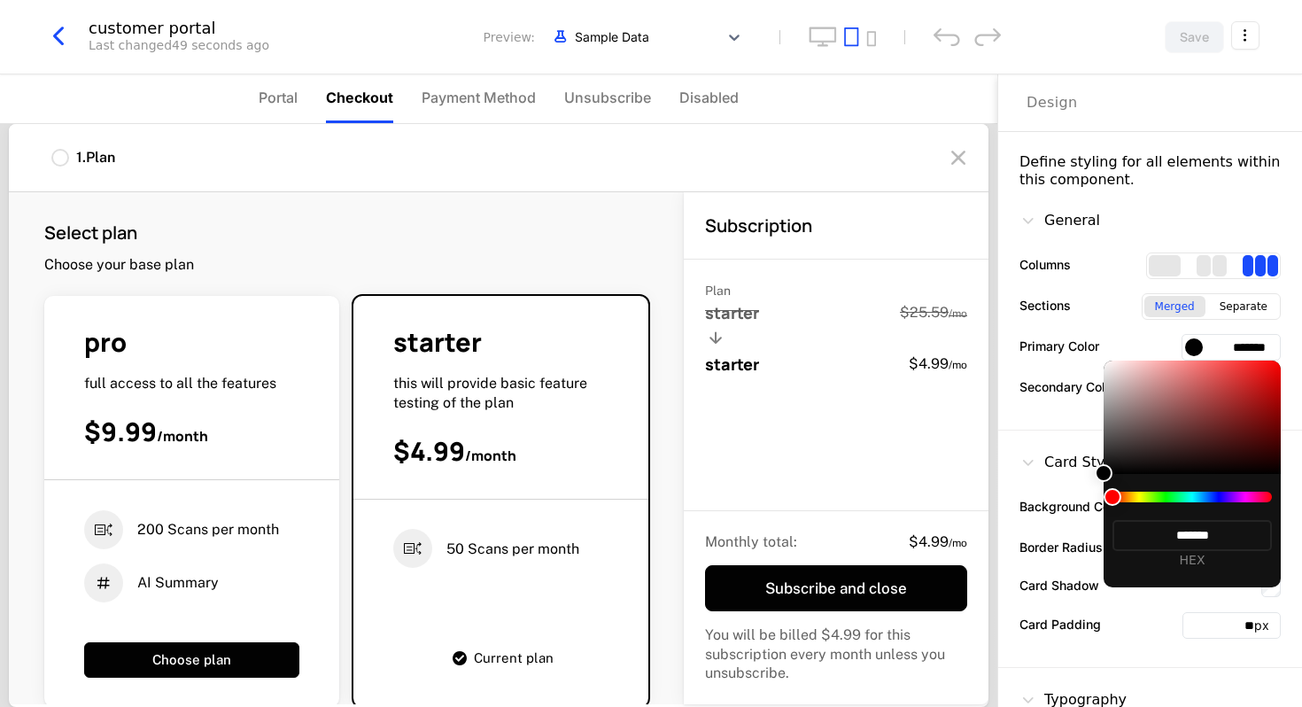
drag, startPoint x: 1118, startPoint y: 495, endPoint x: 1190, endPoint y: 493, distance: 72.7
click at [1190, 493] on div at bounding box center [1192, 497] width 159 height 11
click at [544, 209] on div at bounding box center [651, 353] width 1302 height 707
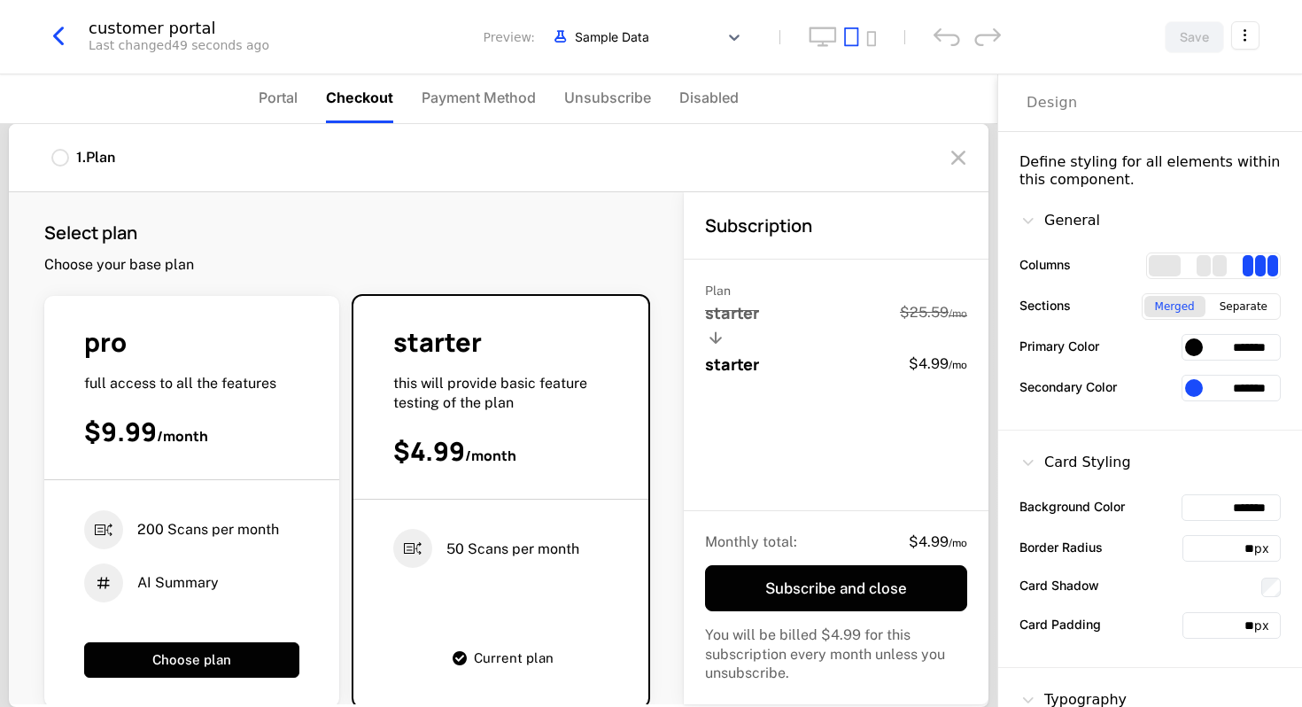
click at [552, 221] on div "Select plan Choose your base plan" at bounding box center [346, 248] width 604 height 54
click at [630, 252] on div "Select plan Choose your base plan" at bounding box center [346, 248] width 604 height 54
click at [644, 231] on div "Select plan Choose your base plan" at bounding box center [346, 248] width 604 height 54
click at [297, 98] on span "Portal" at bounding box center [278, 97] width 39 height 21
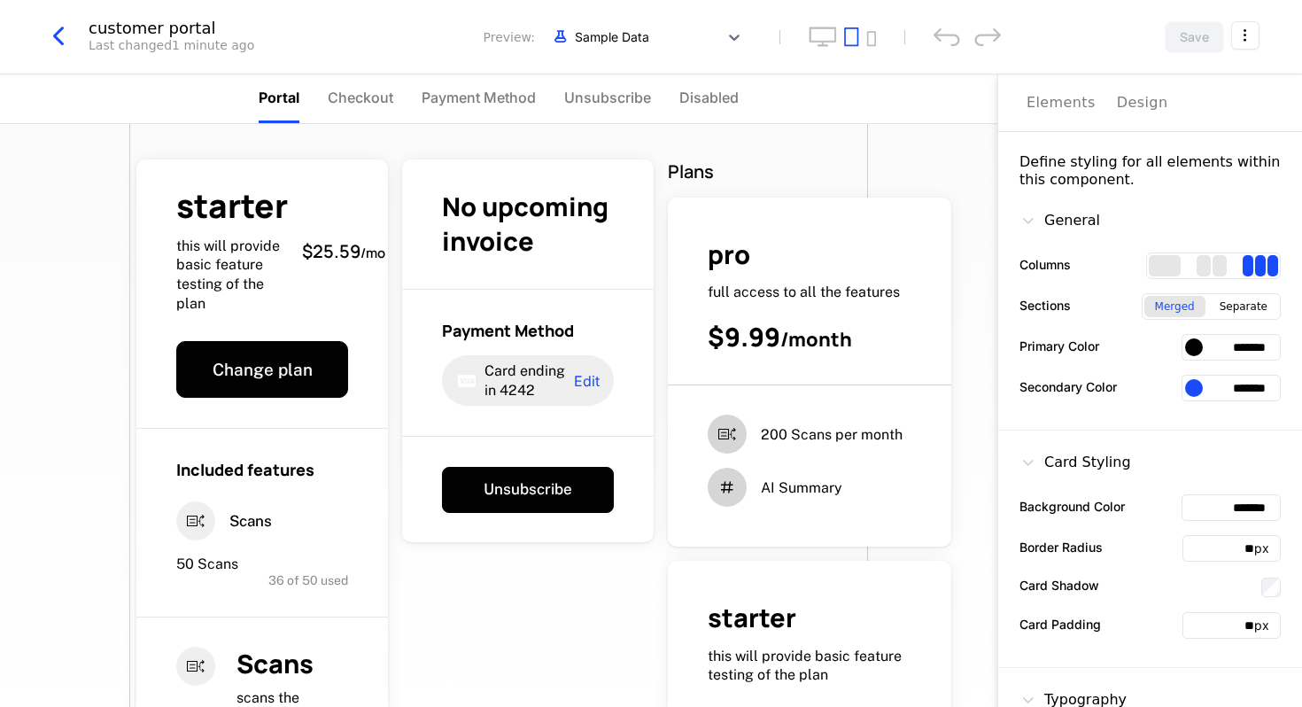
click at [1128, 104] on div "Design" at bounding box center [1142, 102] width 51 height 21
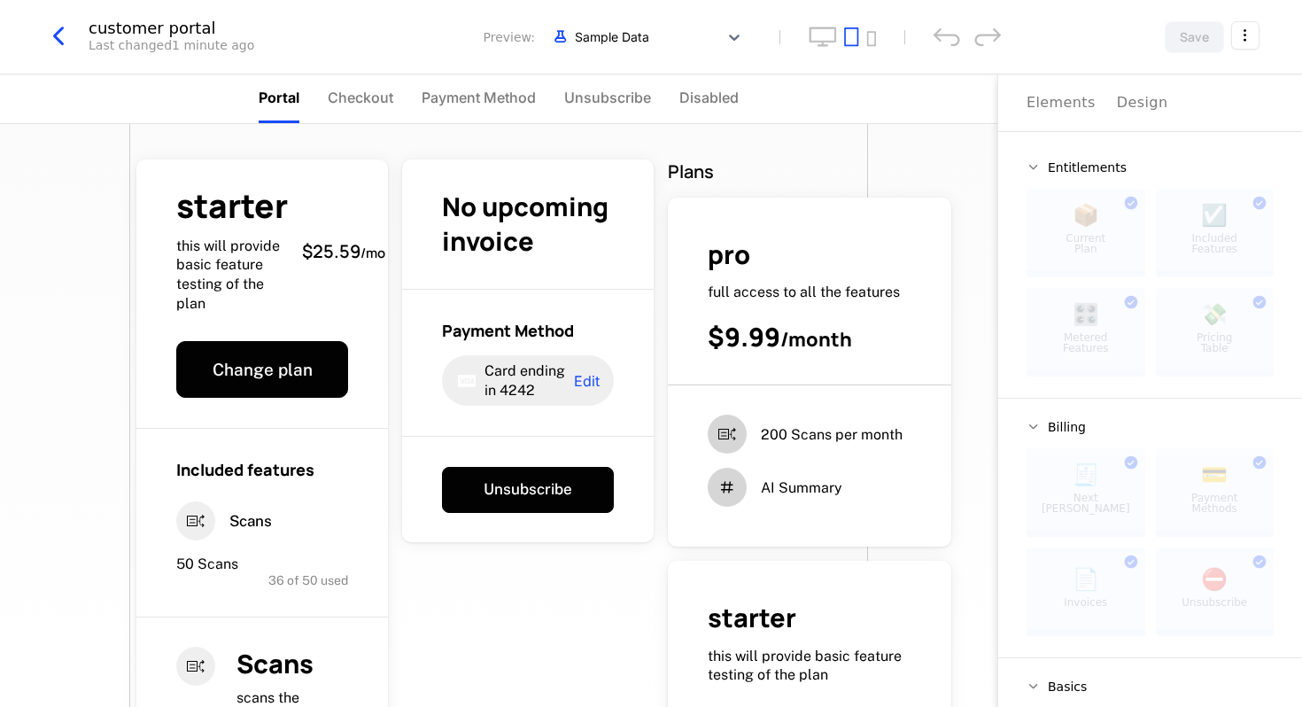
click at [1072, 107] on div "Elements" at bounding box center [1061, 102] width 69 height 21
click at [1105, 167] on span "Entitlements" at bounding box center [1087, 167] width 79 height 12
click at [1101, 166] on span "Entitlements" at bounding box center [1087, 167] width 79 height 12
click at [1245, 43] on html "muj Development Dev Quickstart Features Features Flags Catalog Plans Add Ons Cr…" at bounding box center [651, 353] width 1302 height 707
click at [1148, 151] on span "cmpn_Qwi9pgow3aQ" at bounding box center [1154, 149] width 102 height 11
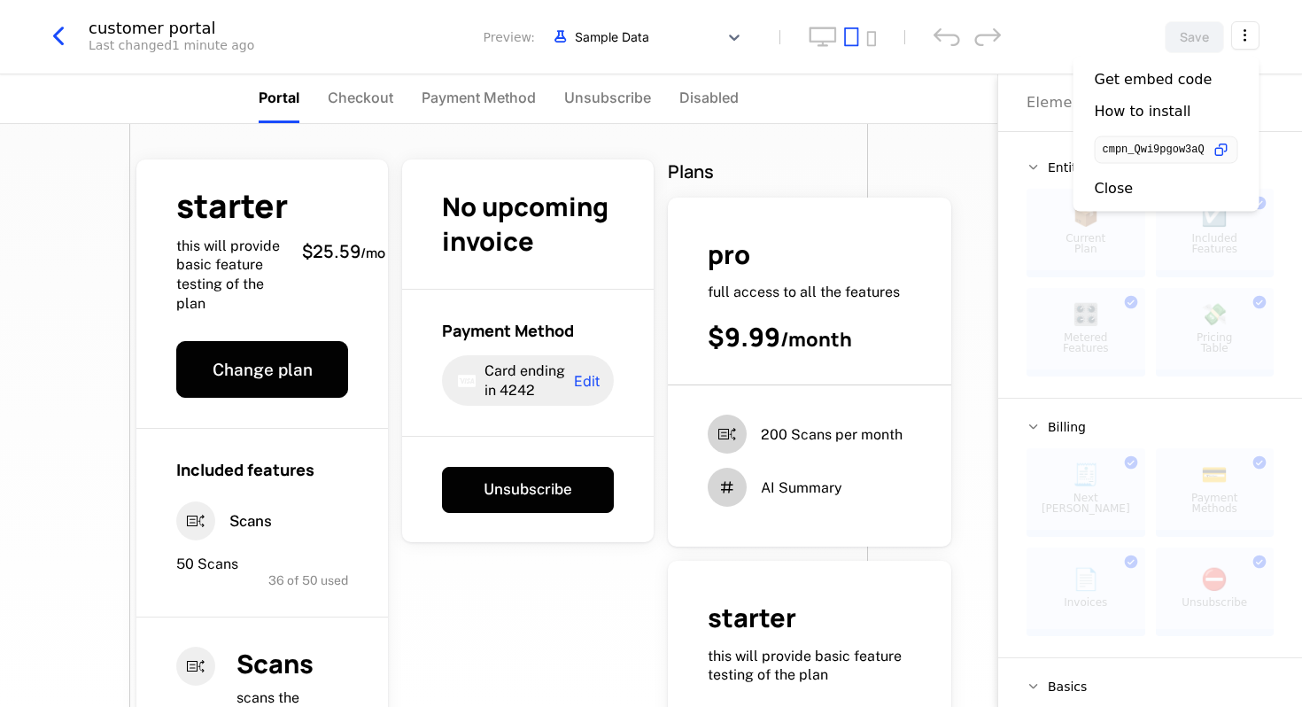
click at [1185, 149] on span "cmpn_Qwi9pgow3aQ" at bounding box center [1154, 149] width 102 height 11
click at [1145, 80] on div "Get embed code" at bounding box center [1154, 80] width 118 height 18
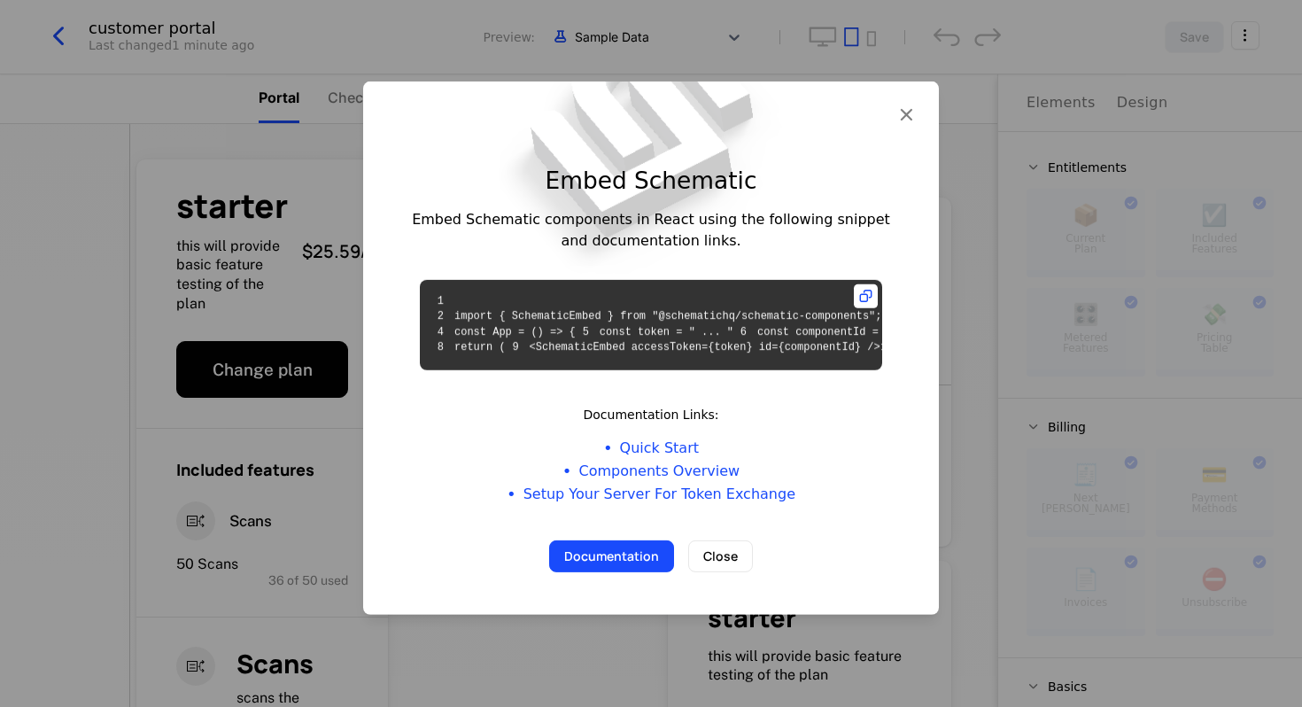
click at [720, 540] on div "Embed Schematic Embed Schematic components in React using the following snippet…" at bounding box center [651, 332] width 576 height 416
click at [716, 572] on button "Close" at bounding box center [720, 556] width 65 height 32
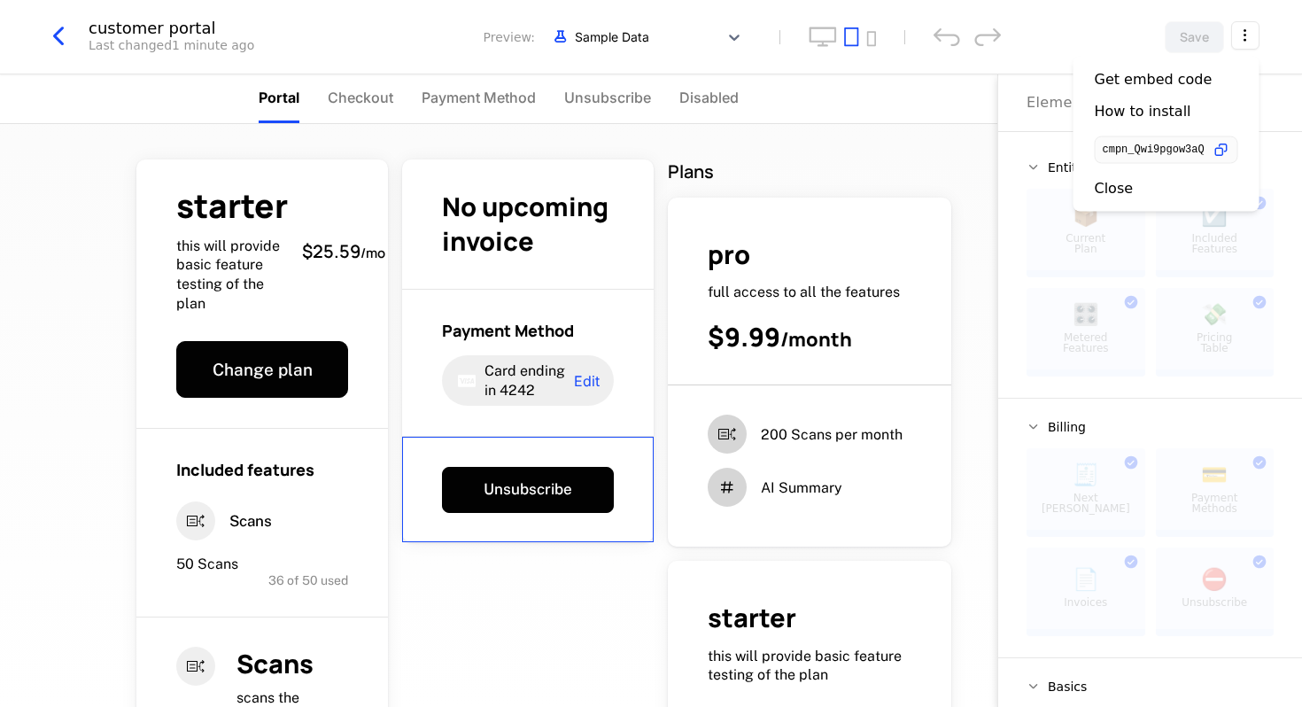
click at [1241, 27] on html "muj Development Dev Quickstart Features Features Flags Catalog Plans Add Ons Cr…" at bounding box center [651, 353] width 1302 height 707
click at [1163, 117] on div "How to install" at bounding box center [1143, 112] width 97 height 18
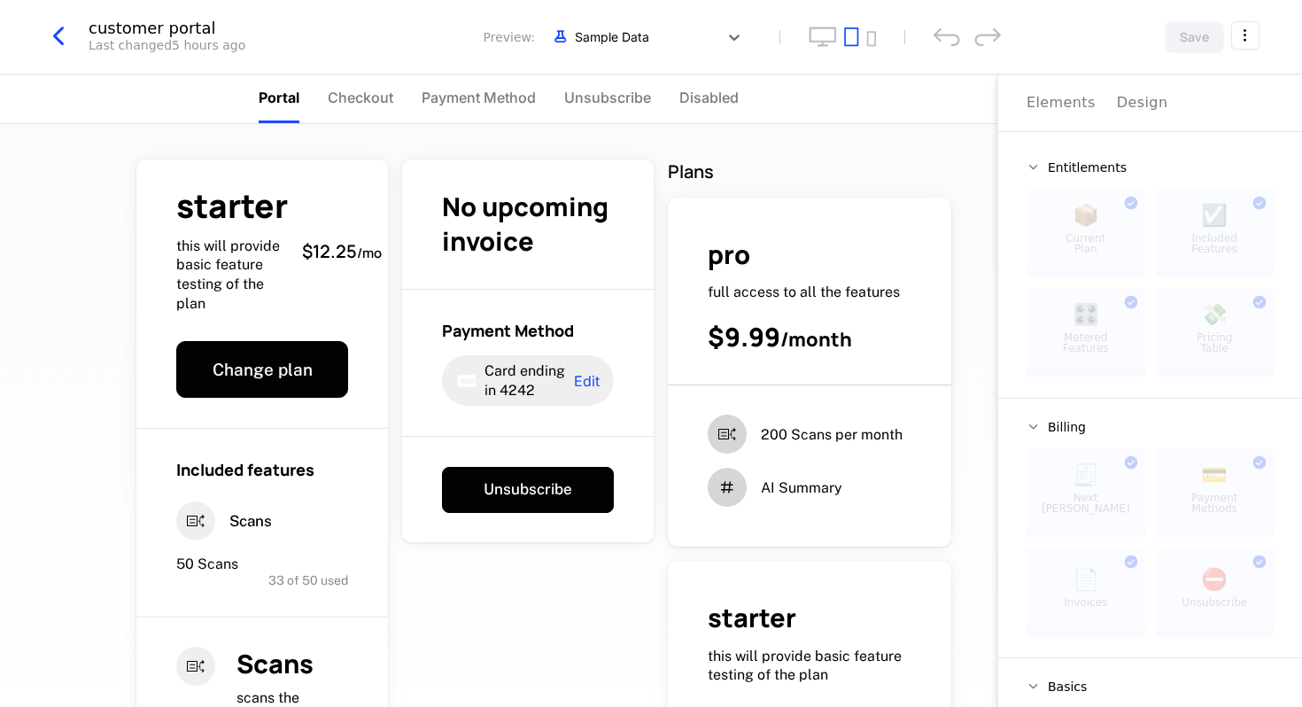
click at [1244, 36] on html "muj Development Dev Quickstart Features Features Flags Catalog Plans Add Ons Cr…" at bounding box center [651, 353] width 1302 height 707
click at [1213, 145] on icon "button" at bounding box center [1221, 150] width 19 height 19
